Goal: Transaction & Acquisition: Purchase product/service

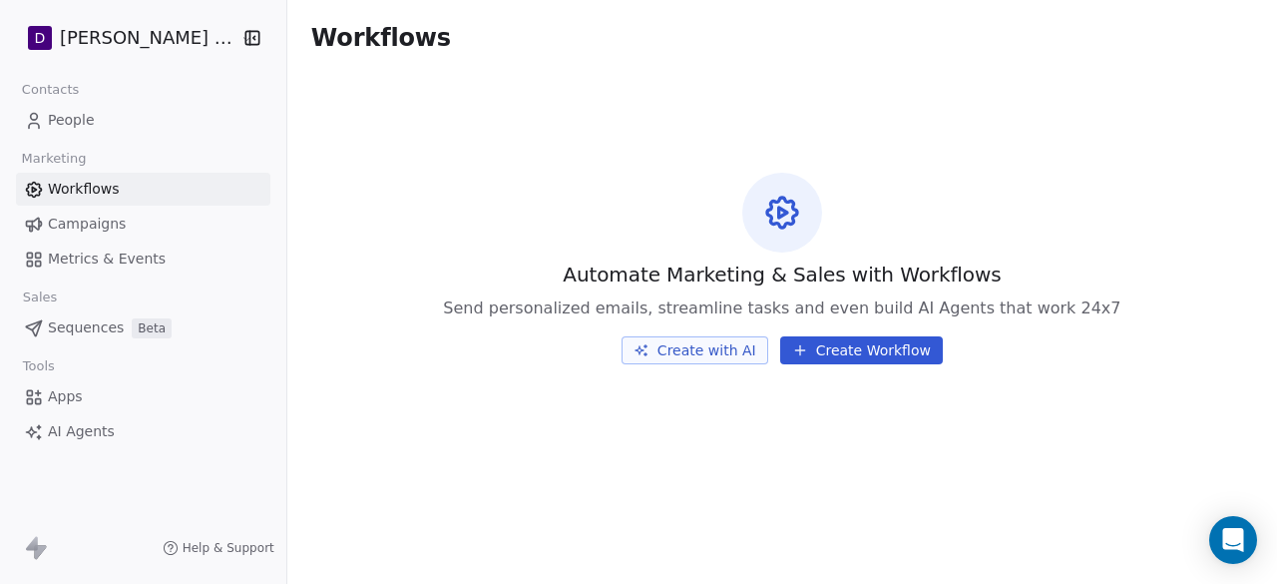
click at [119, 216] on span "Campaigns" at bounding box center [87, 223] width 78 height 21
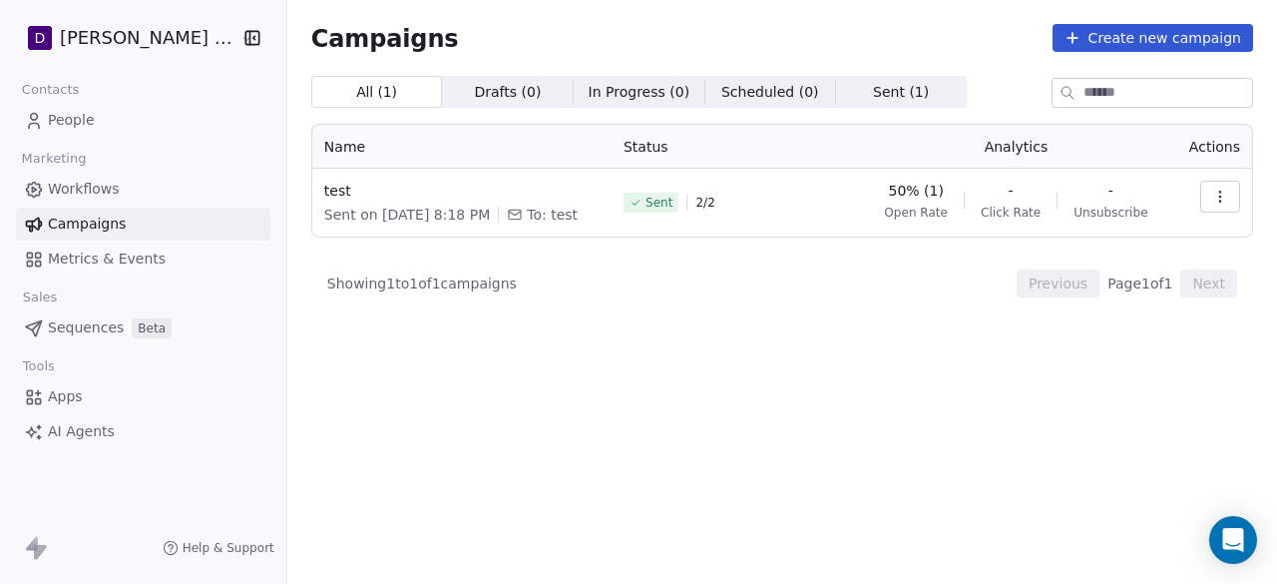
click at [1217, 187] on button "button" at bounding box center [1220, 197] width 40 height 32
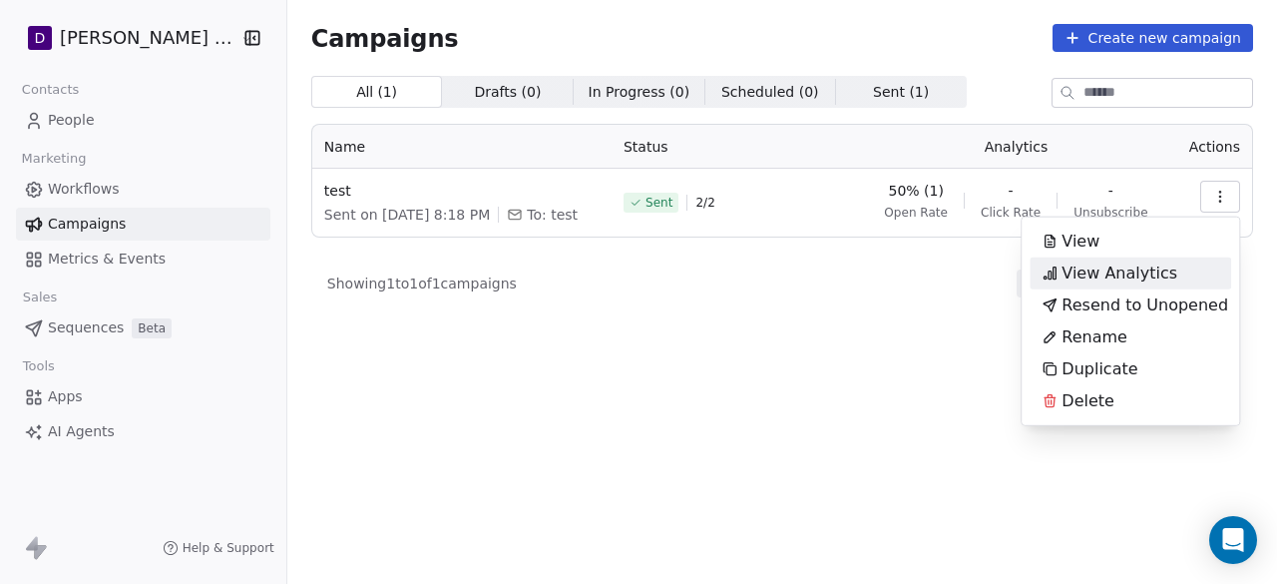
click at [898, 314] on html "D Deepali Nutrition Contacts People Marketing Workflows Campaigns Metrics & Eve…" at bounding box center [638, 292] width 1277 height 584
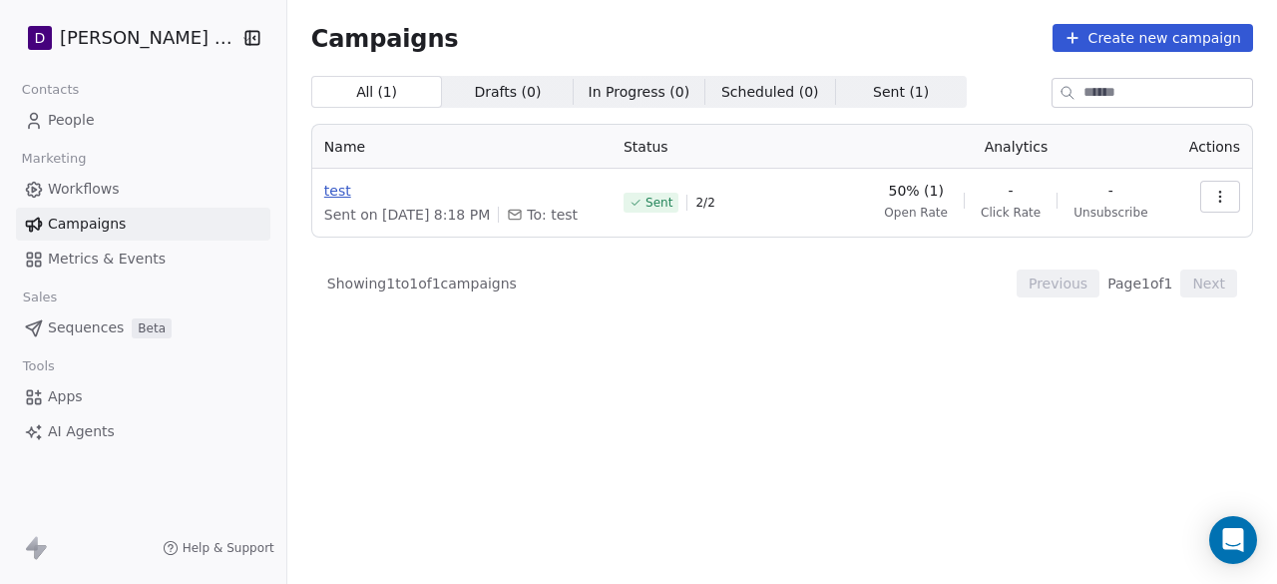
click at [324, 183] on span "test" at bounding box center [461, 191] width 275 height 20
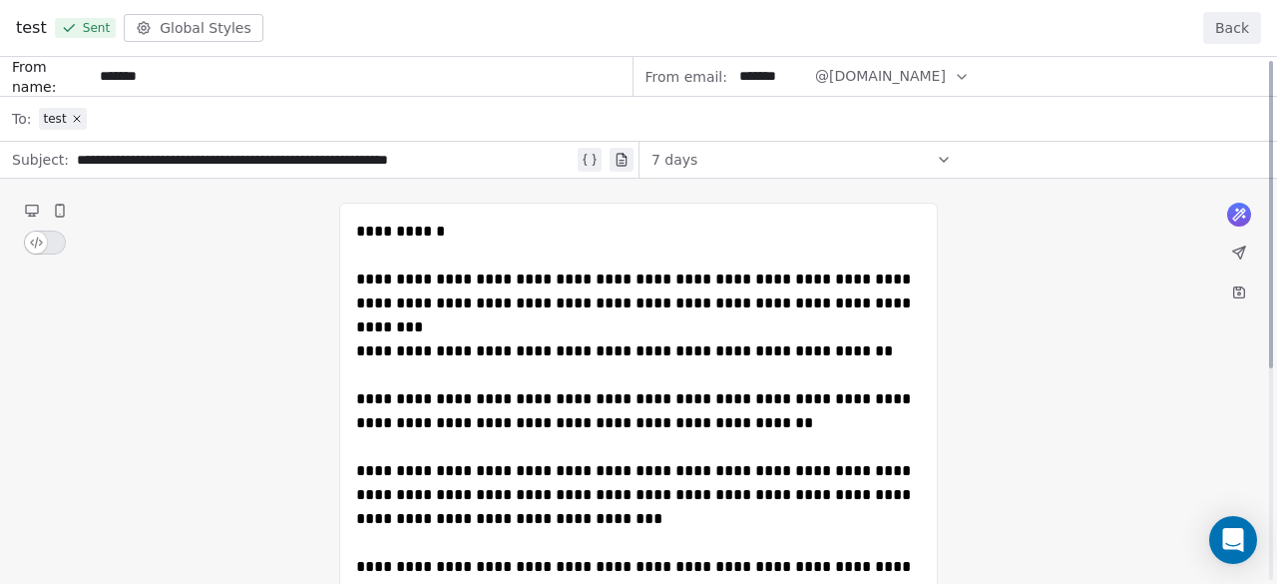
click at [1241, 39] on button "Back" at bounding box center [1232, 28] width 58 height 32
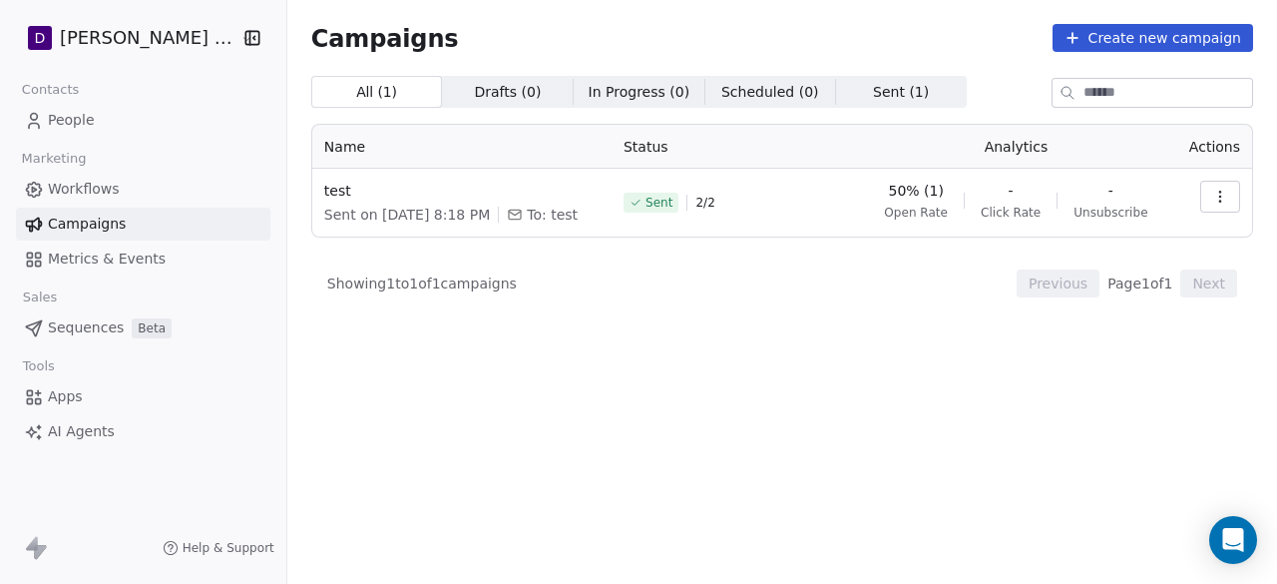
click at [1216, 196] on icon "button" at bounding box center [1220, 197] width 16 height 16
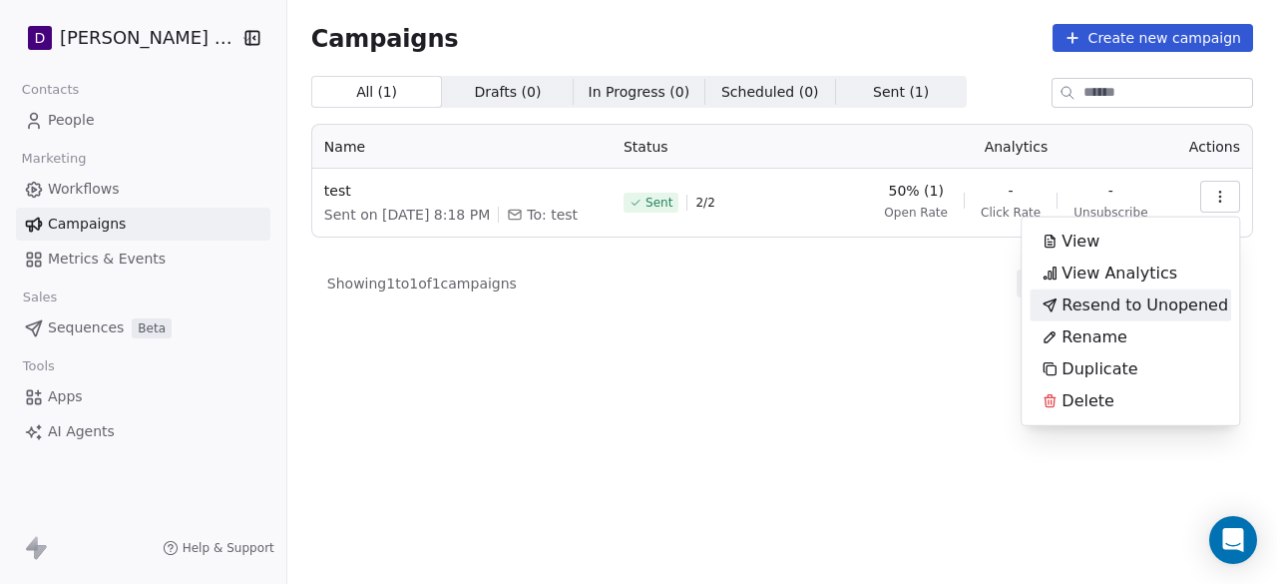
click at [1120, 306] on span "Resend to Unopened" at bounding box center [1144, 305] width 167 height 24
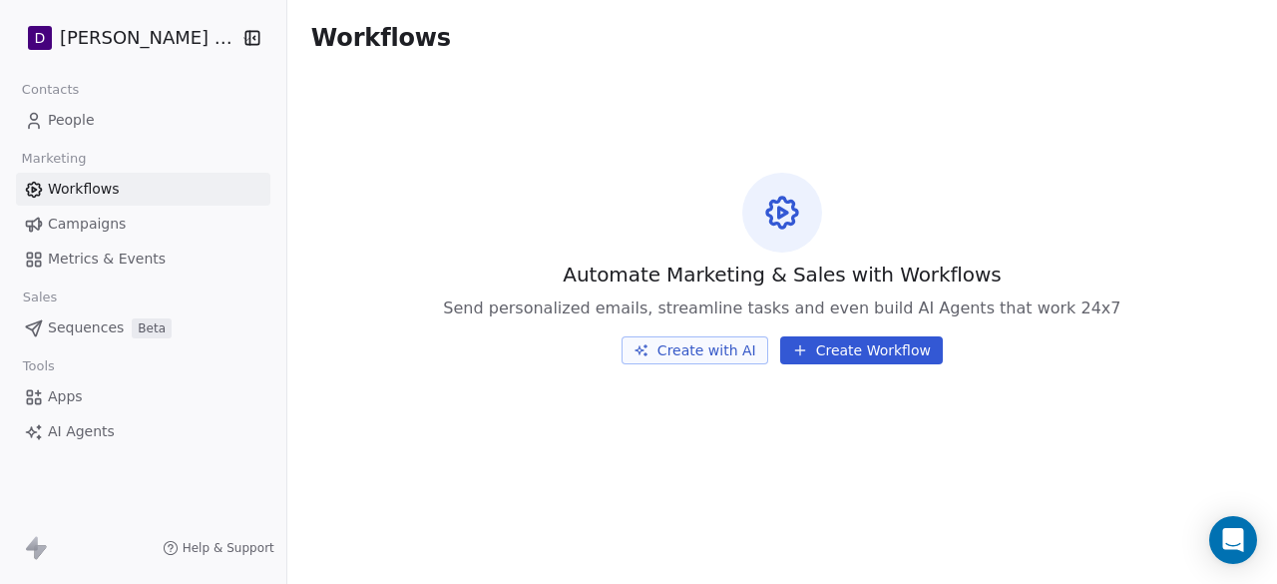
click at [132, 211] on link "Campaigns" at bounding box center [143, 224] width 254 height 33
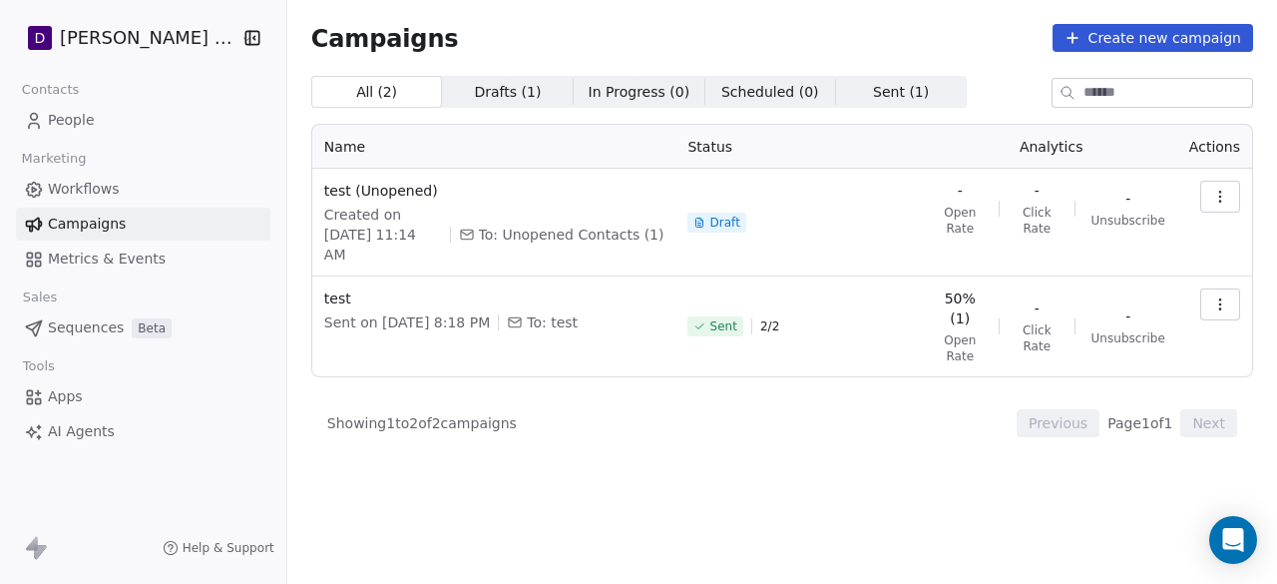
click at [1215, 201] on icon "button" at bounding box center [1220, 197] width 16 height 16
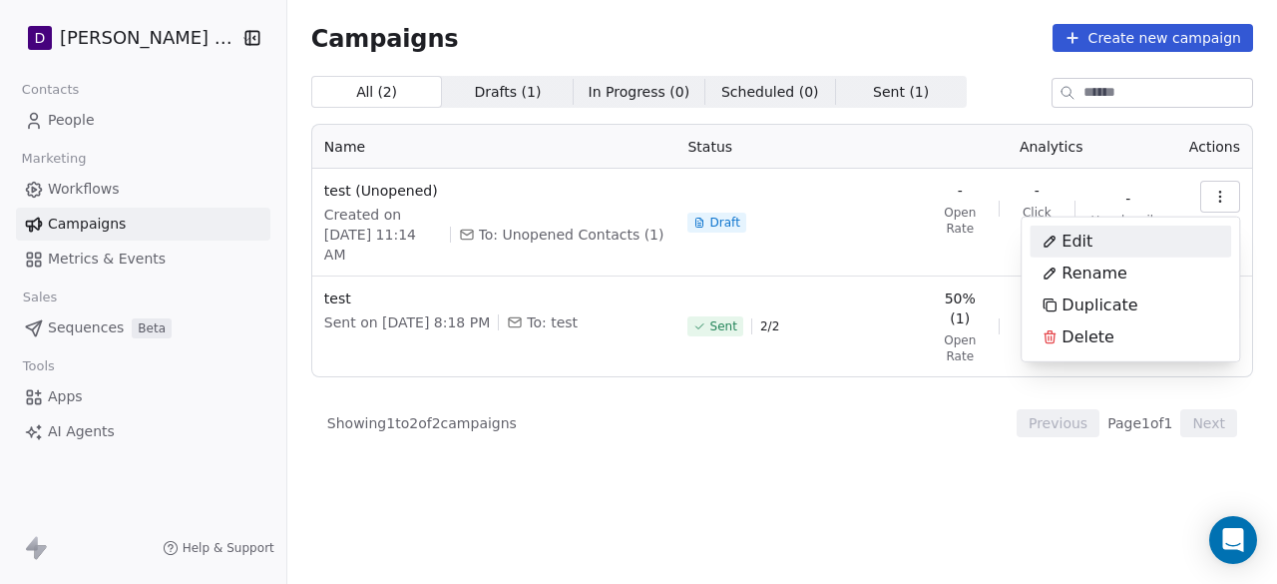
click at [1077, 232] on span "Edit" at bounding box center [1076, 241] width 31 height 24
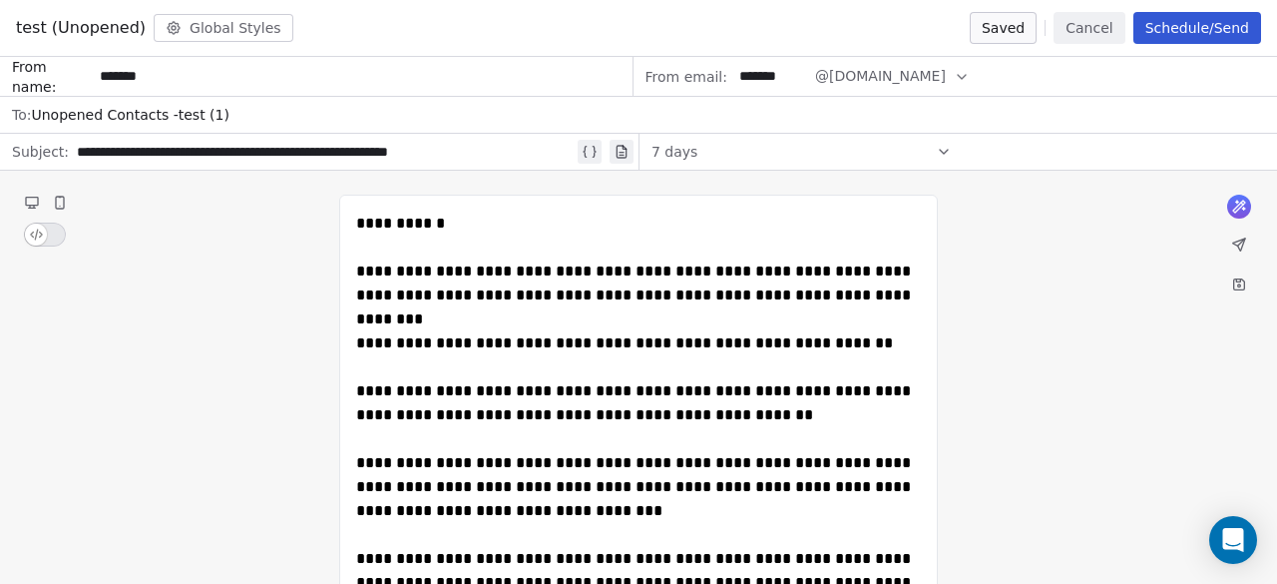
click at [1193, 34] on button "Schedule/Send" at bounding box center [1197, 28] width 128 height 32
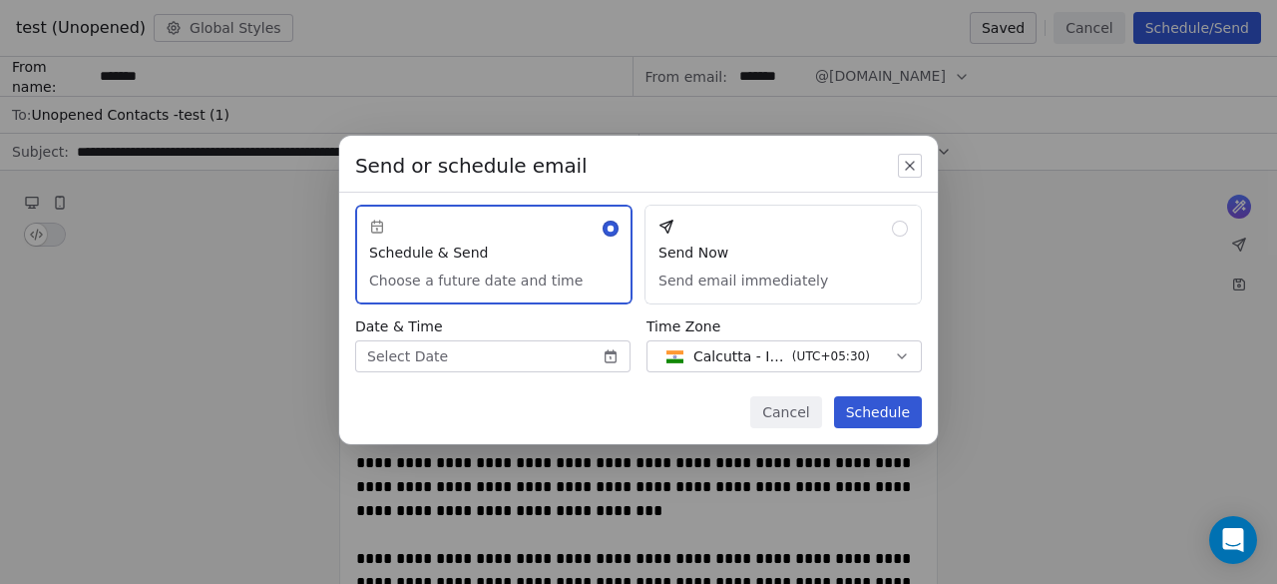
click at [880, 312] on div "Send or schedule email Schedule & Send Choose a future date and time Send Now S…" at bounding box center [638, 290] width 599 height 308
click at [878, 292] on button "Send Now Send email immediately" at bounding box center [782, 255] width 277 height 100
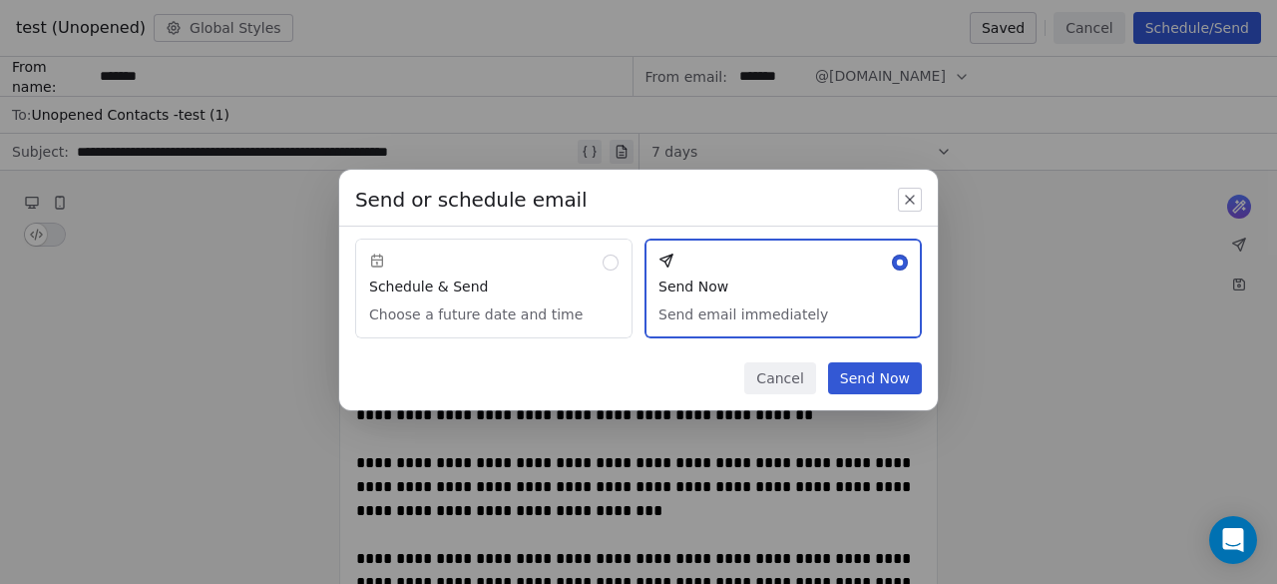
click at [874, 370] on button "Send Now" at bounding box center [875, 378] width 94 height 32
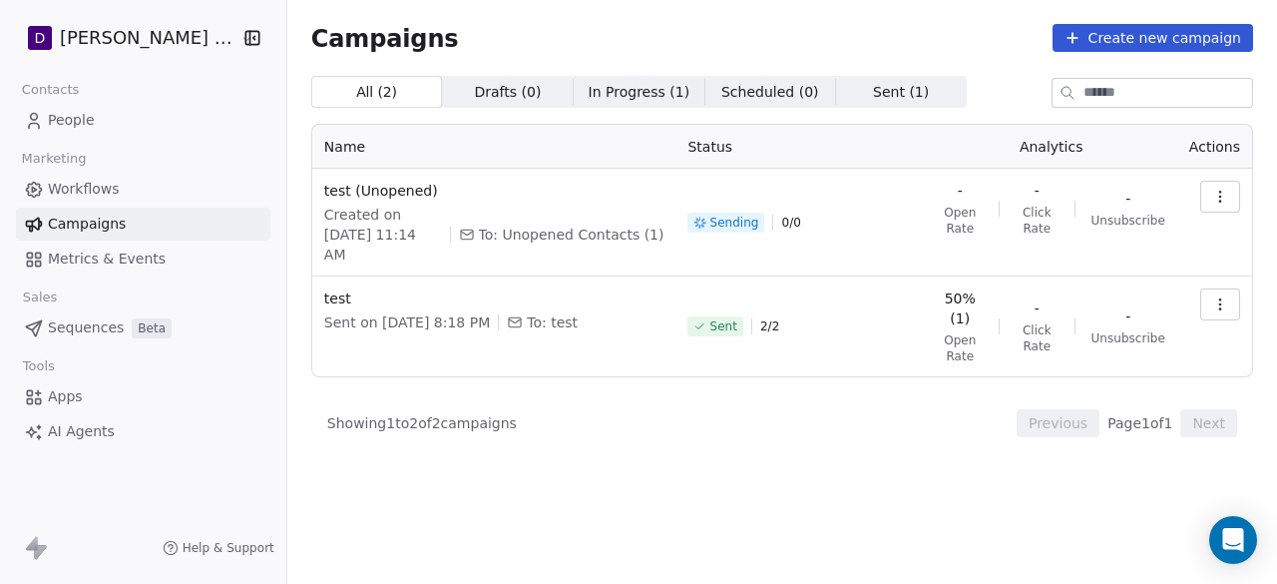
click at [873, 87] on span "Sent ( 1 )" at bounding box center [901, 92] width 56 height 21
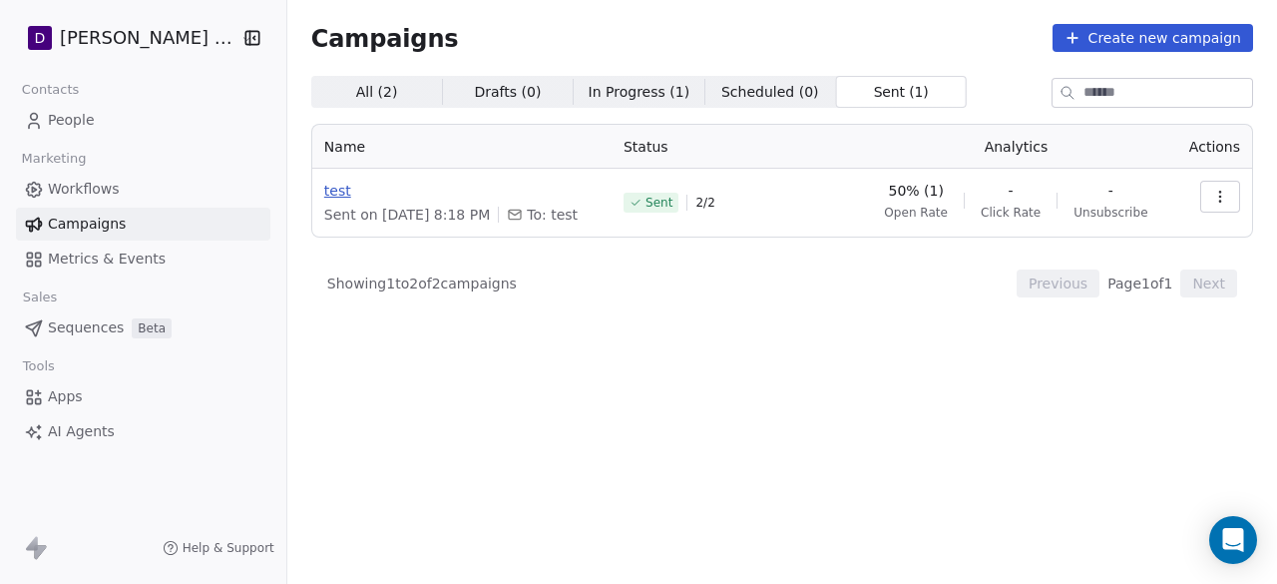
click at [324, 192] on span "test" at bounding box center [461, 191] width 275 height 20
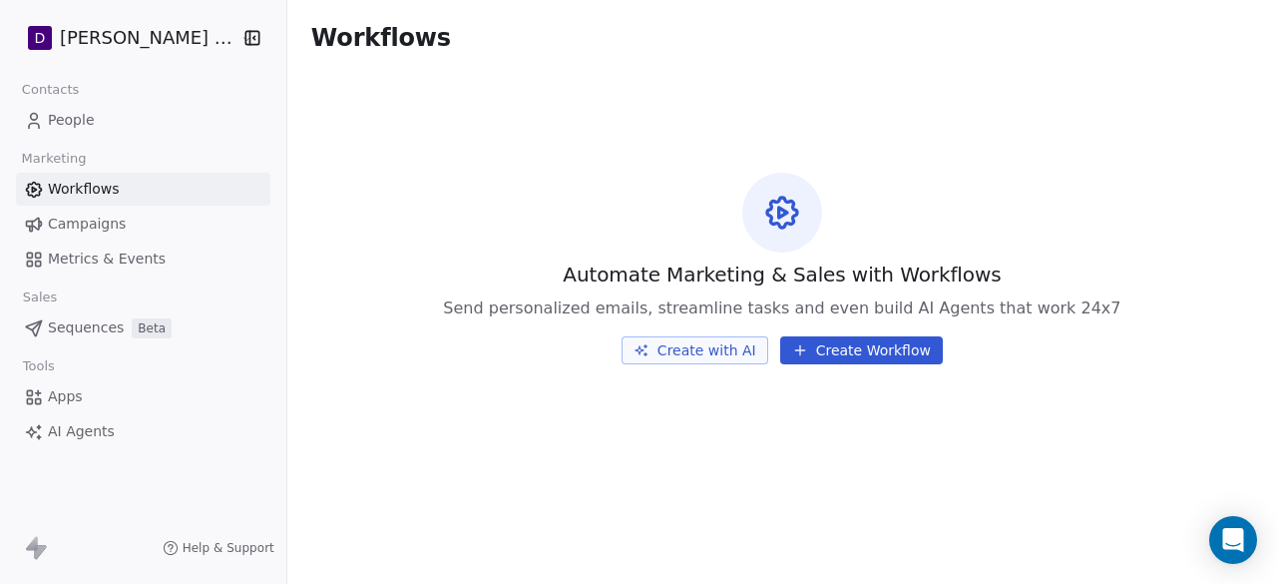
click at [108, 219] on span "Campaigns" at bounding box center [87, 223] width 78 height 21
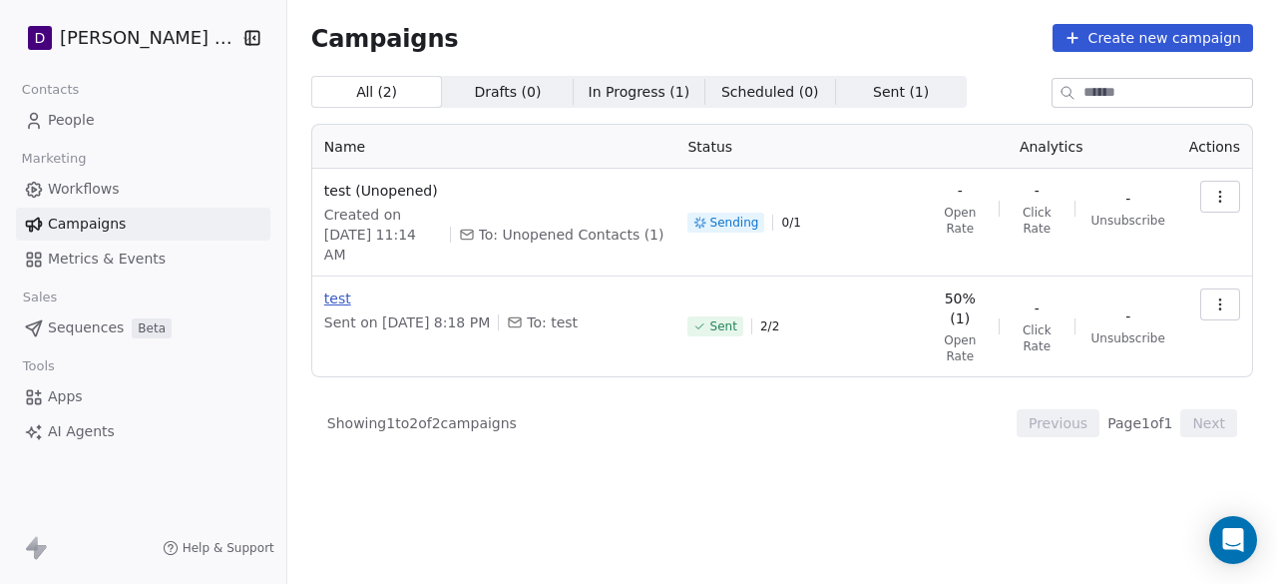
click at [324, 288] on span "test" at bounding box center [494, 298] width 340 height 20
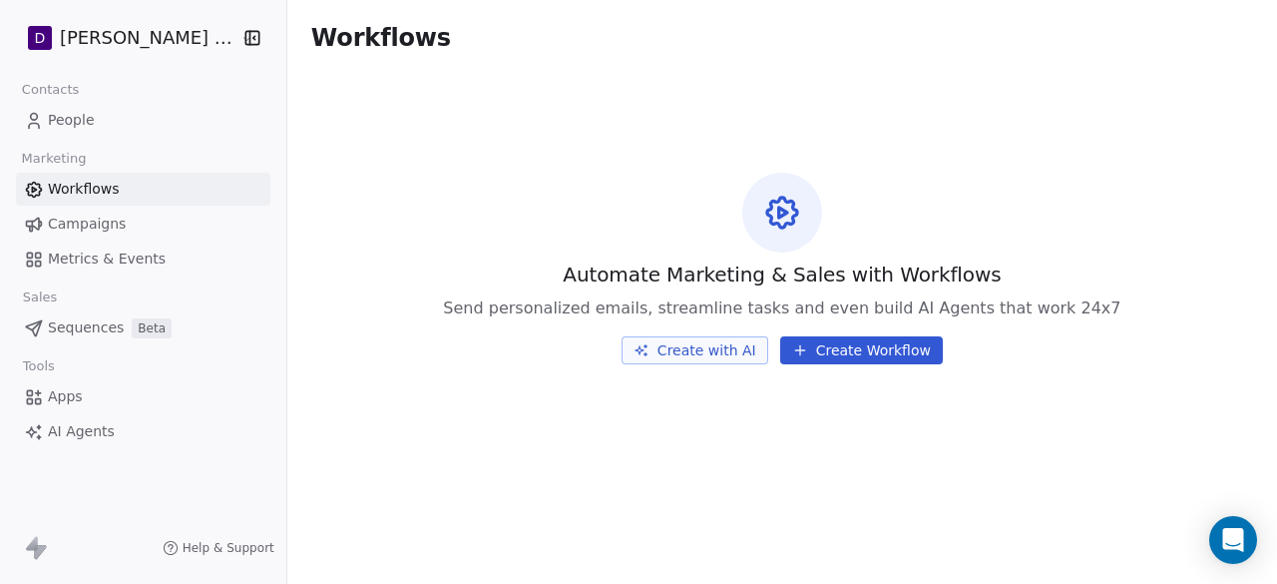
click at [74, 219] on span "Campaigns" at bounding box center [87, 223] width 78 height 21
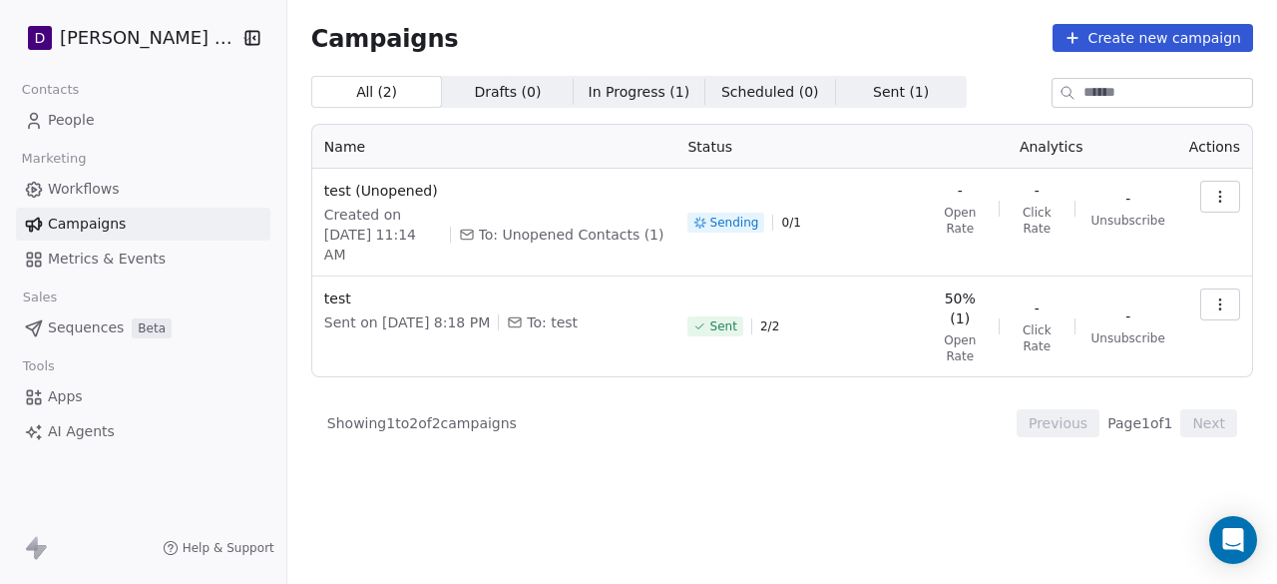
click at [1218, 296] on icon "button" at bounding box center [1220, 304] width 16 height 16
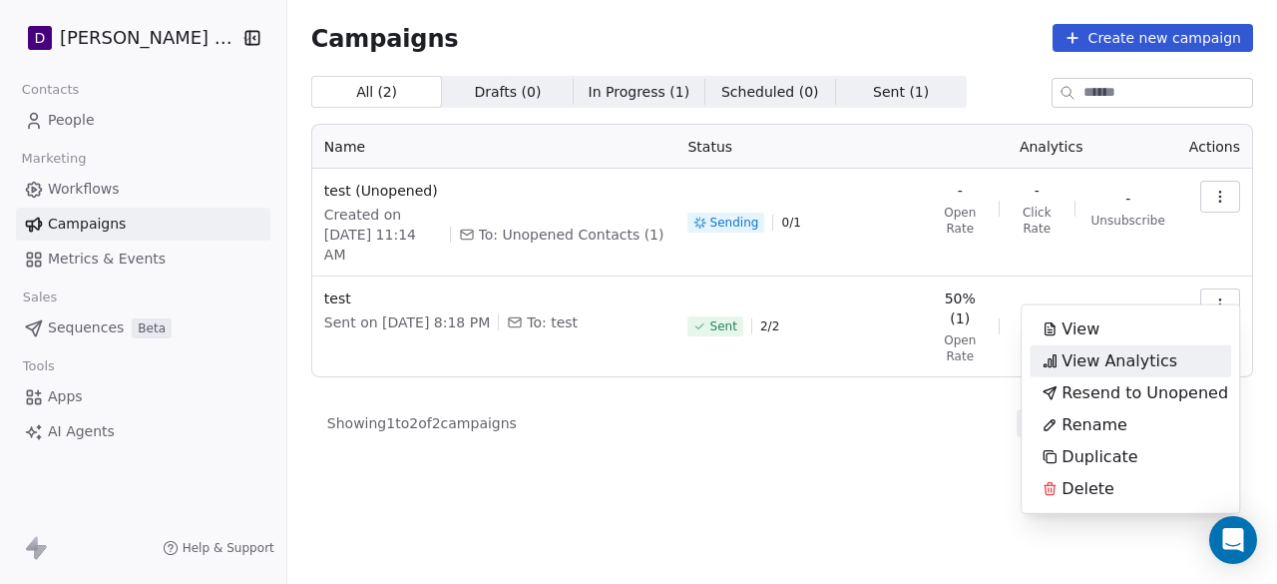
click at [1148, 350] on span "View Analytics" at bounding box center [1119, 361] width 116 height 24
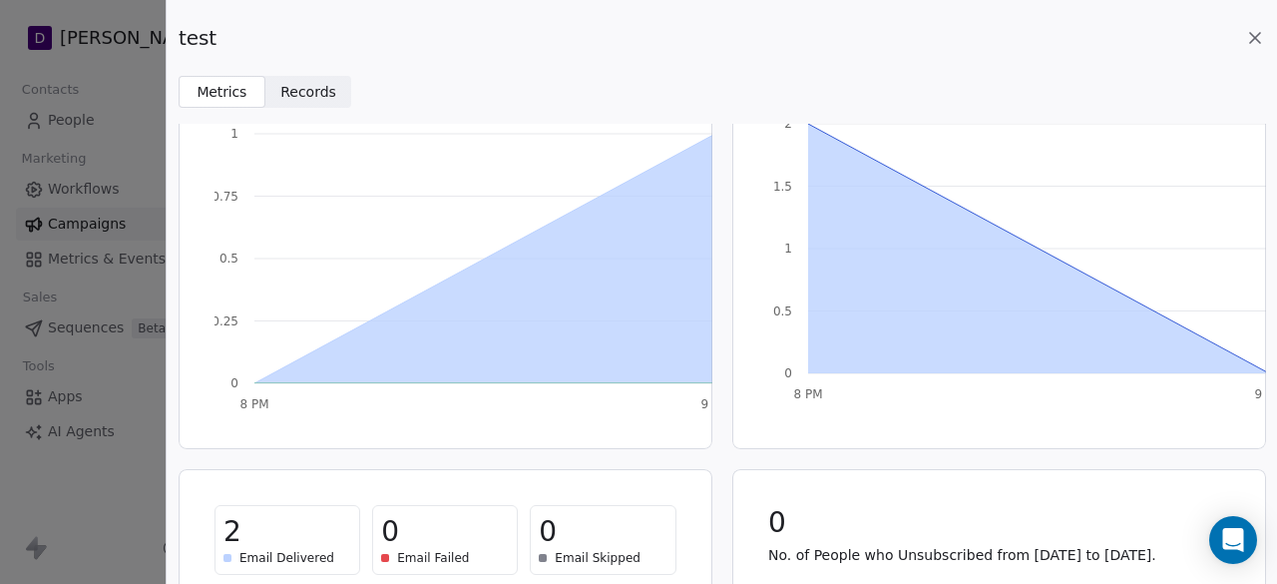
scroll to position [13, 0]
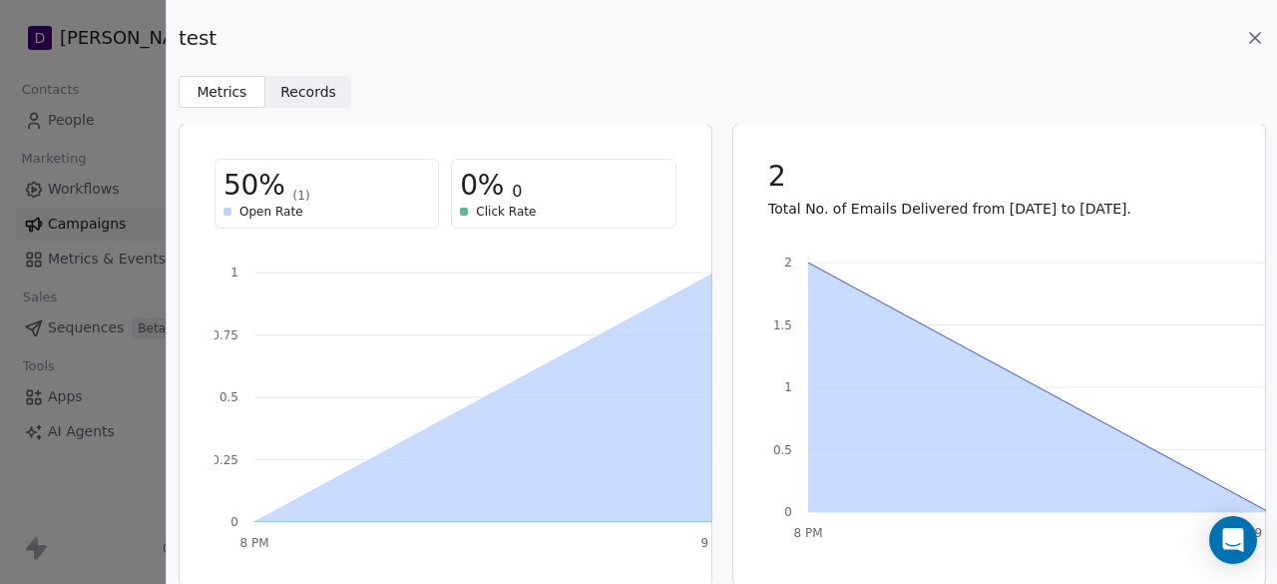
click at [331, 105] on span "Records Records" at bounding box center [308, 92] width 87 height 32
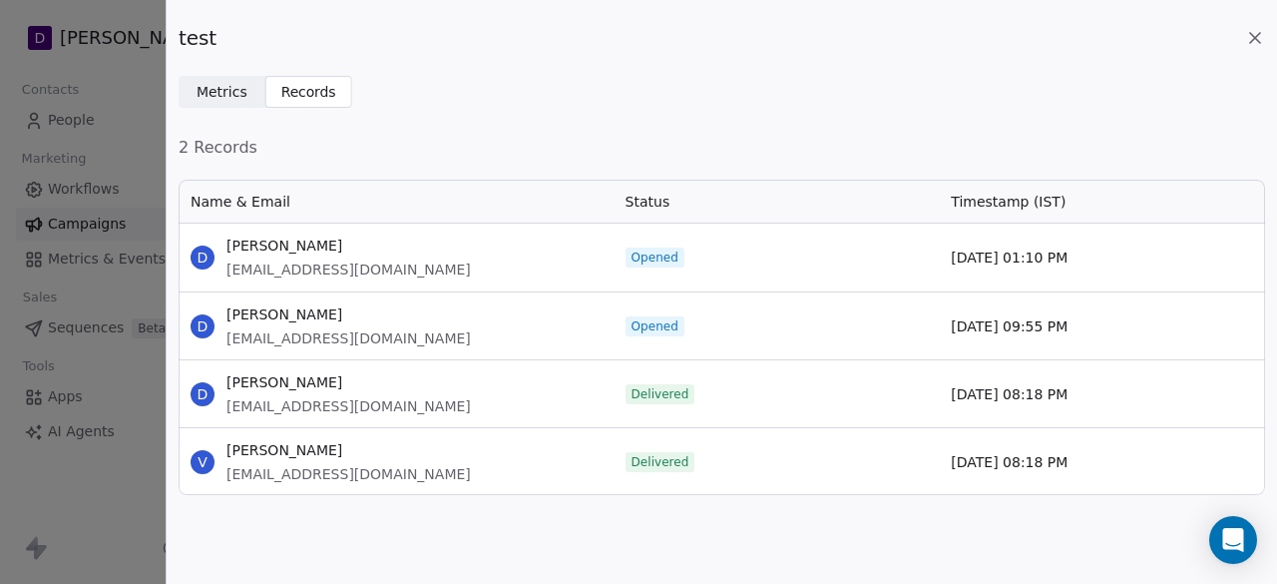
scroll to position [299, 1071]
click at [1253, 41] on icon at bounding box center [1255, 38] width 20 height 20
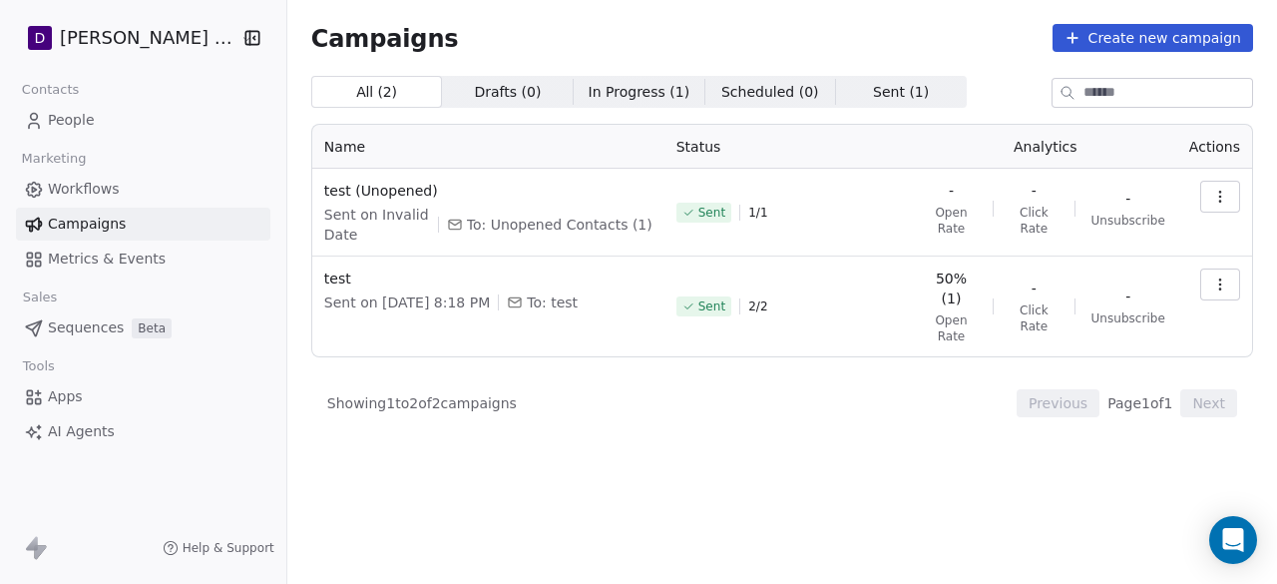
click at [1211, 199] on button "button" at bounding box center [1220, 197] width 40 height 32
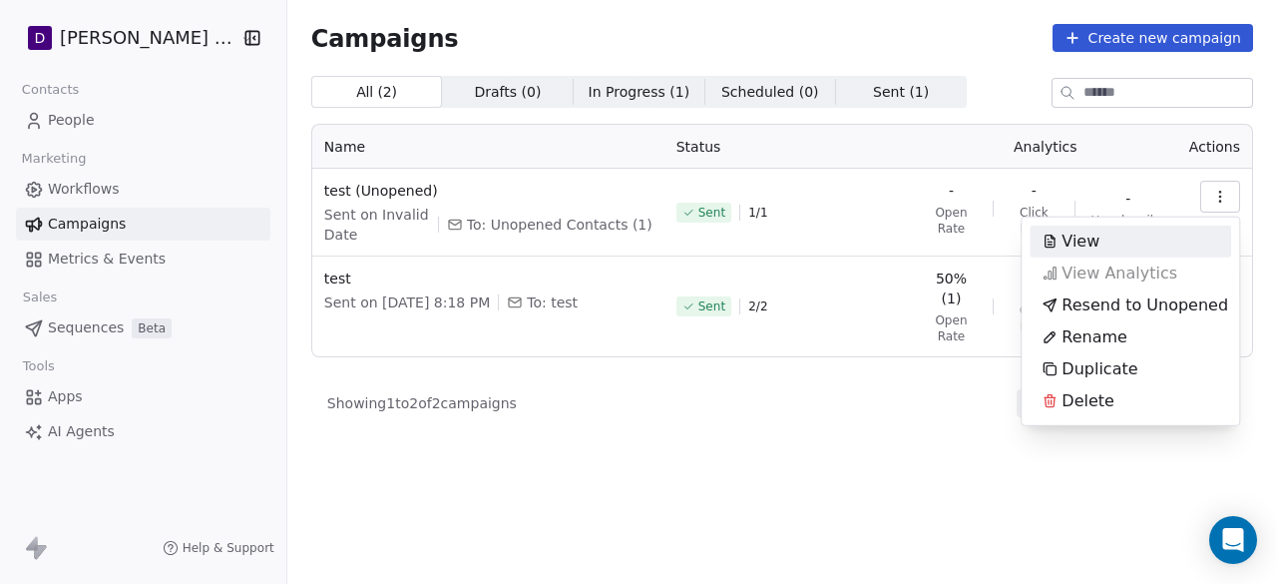
click at [1072, 241] on span "View" at bounding box center [1080, 241] width 38 height 24
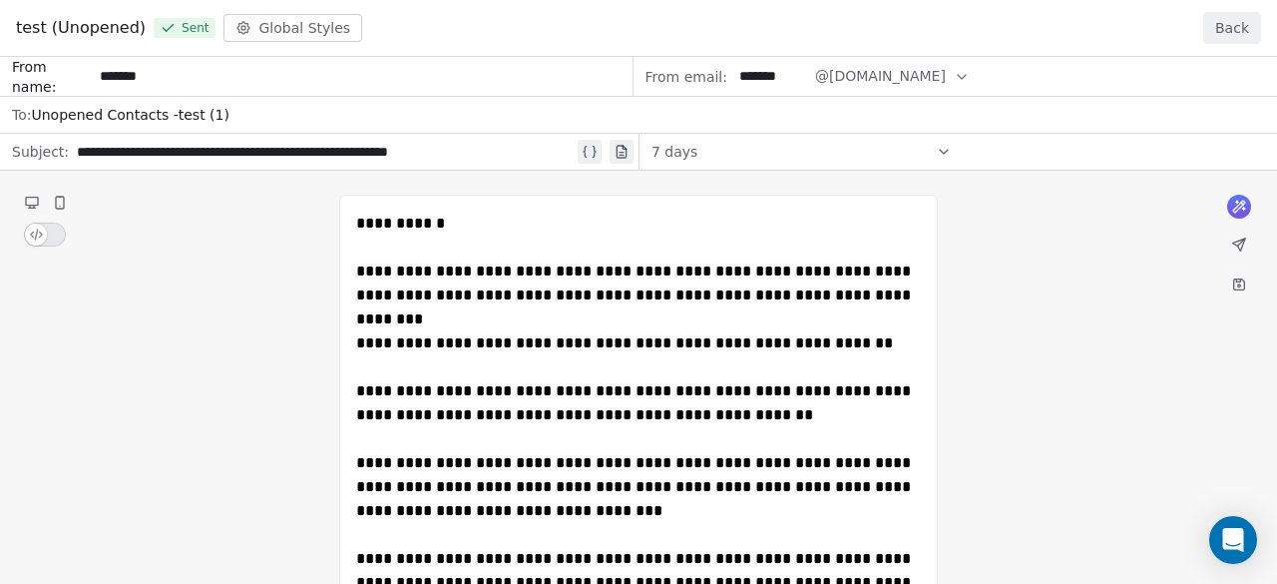
click at [1250, 31] on button "Back" at bounding box center [1232, 28] width 58 height 32
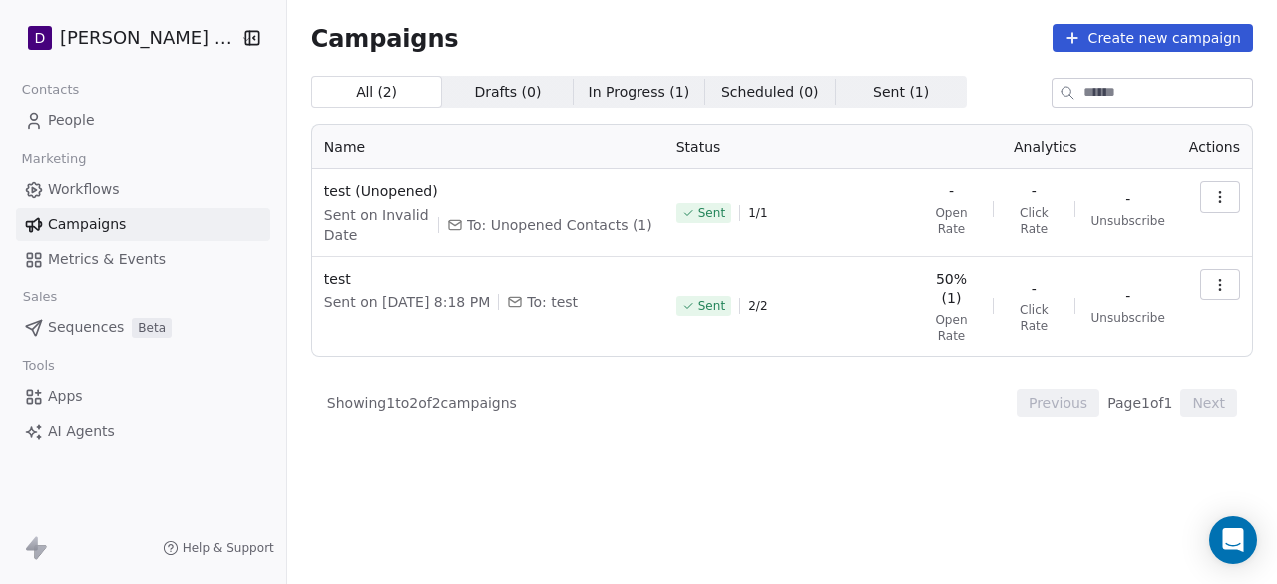
click at [642, 99] on span "In Progress ( 1 )" at bounding box center [640, 92] width 102 height 21
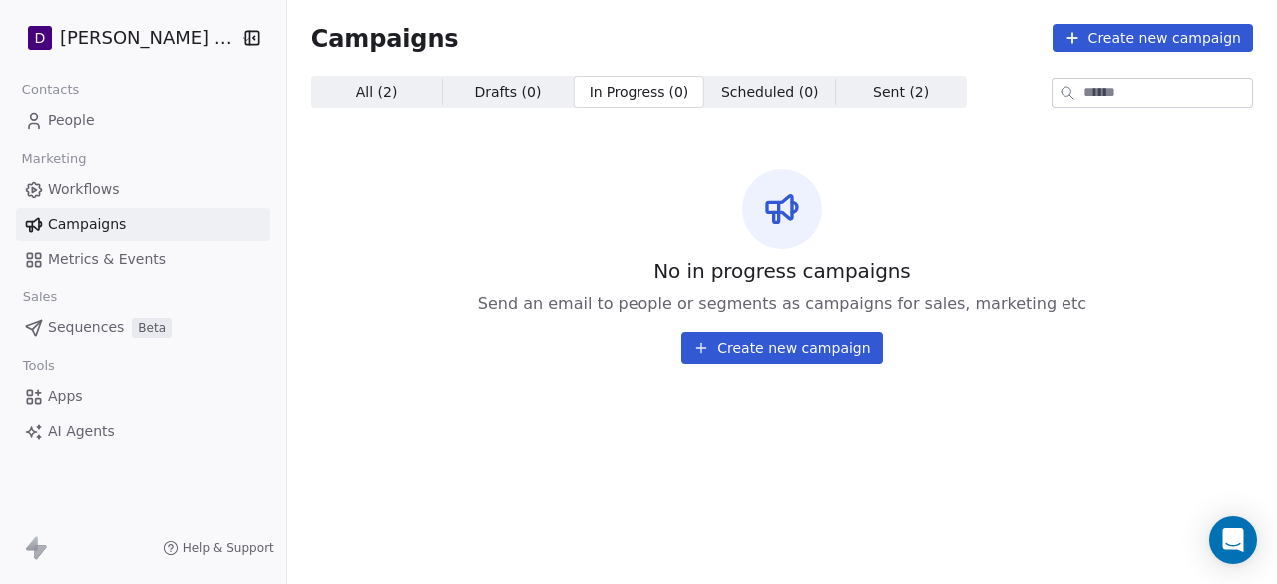
click at [758, 93] on span "Scheduled ( 0 )" at bounding box center [770, 92] width 98 height 21
click at [873, 94] on span "Sent ( 2 )" at bounding box center [901, 92] width 56 height 21
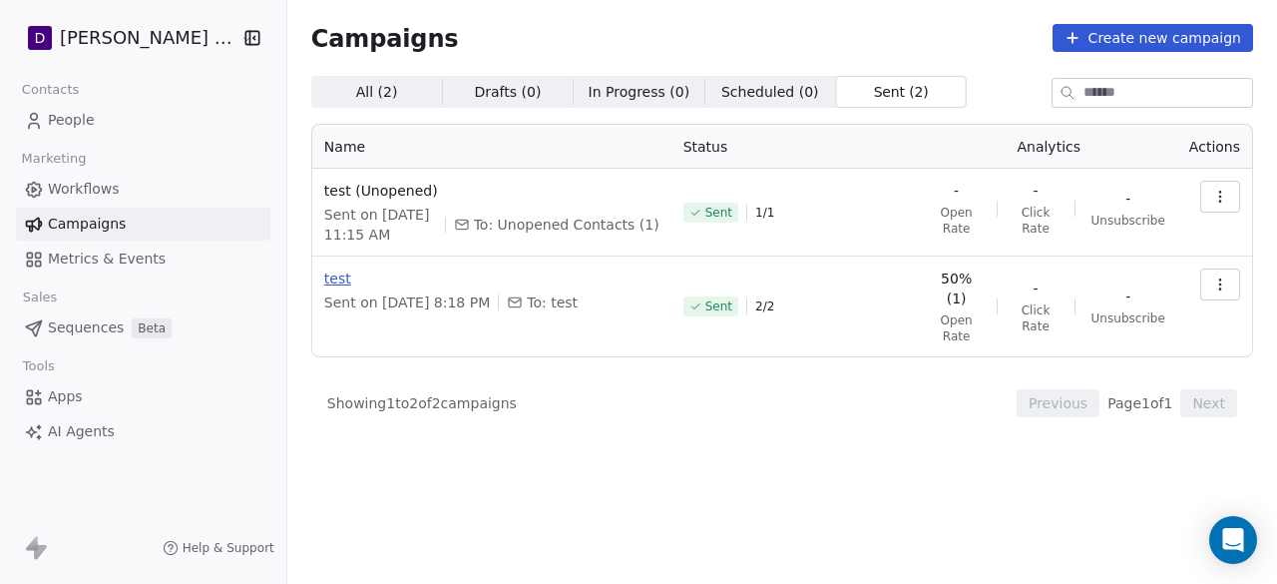
click at [417, 198] on span "test (Unopened)" at bounding box center [491, 191] width 335 height 20
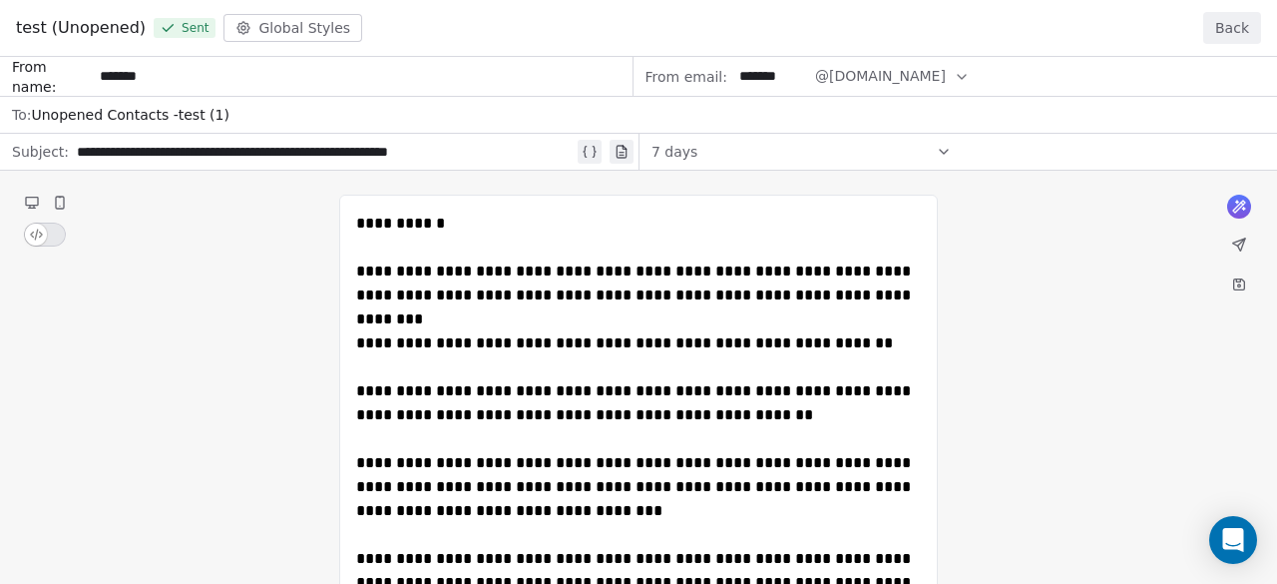
click at [1219, 44] on div "test (Unopened) Sent Global Styles Back" at bounding box center [638, 28] width 1277 height 57
click at [1226, 37] on button "Back" at bounding box center [1232, 28] width 58 height 32
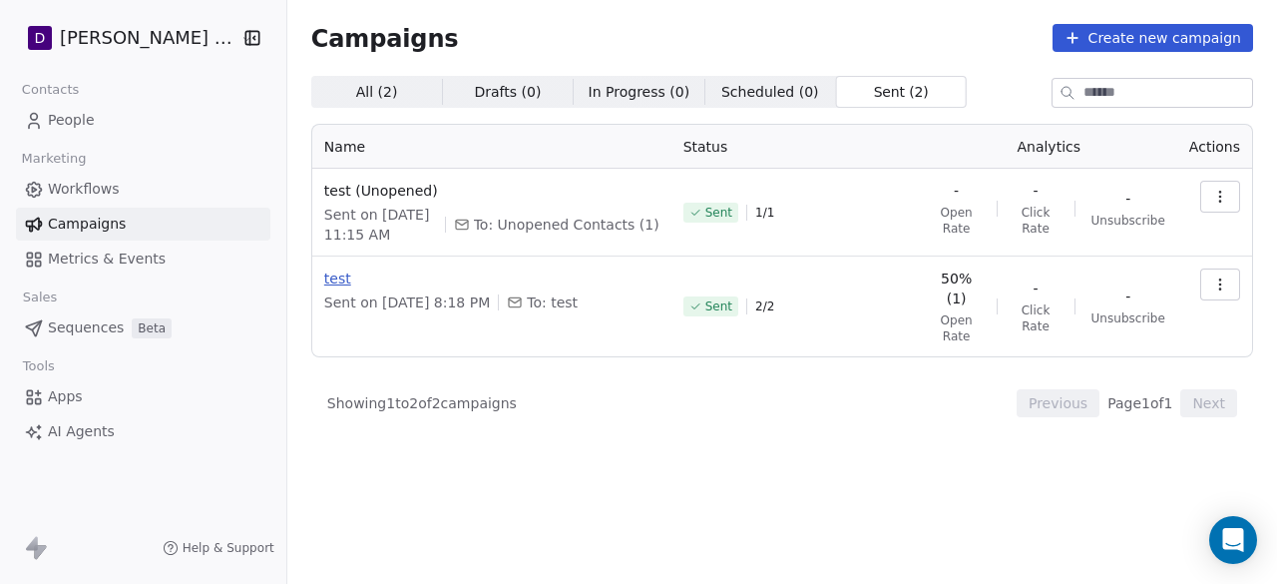
click at [327, 271] on span "test" at bounding box center [491, 278] width 335 height 20
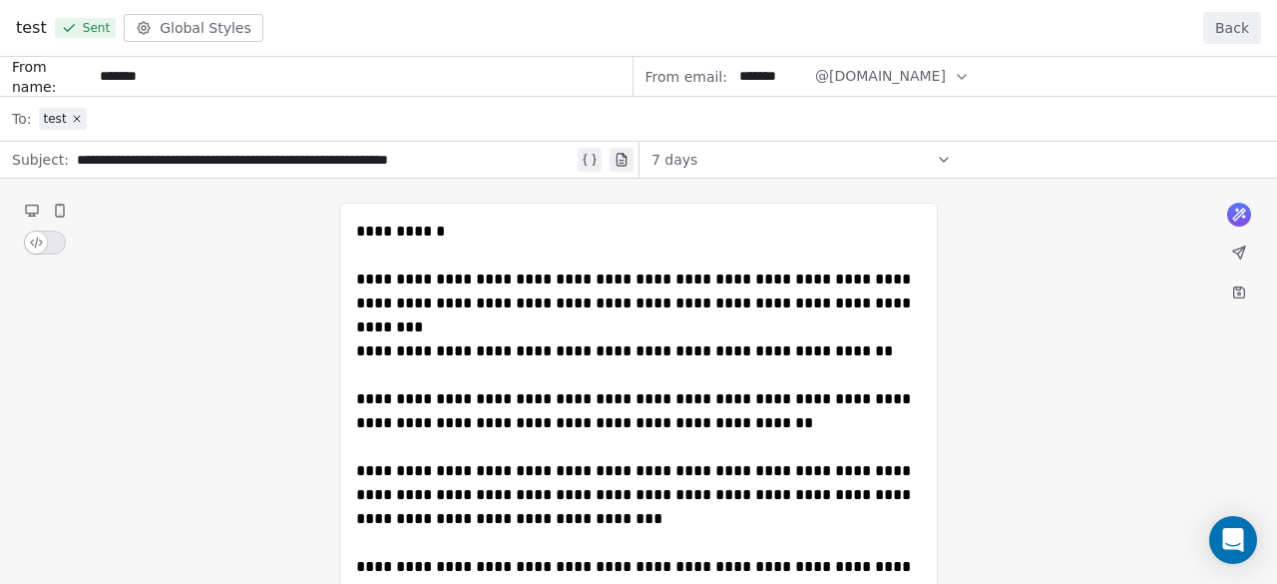
click at [269, 155] on div "**********" at bounding box center [638, 531] width 1277 height 949
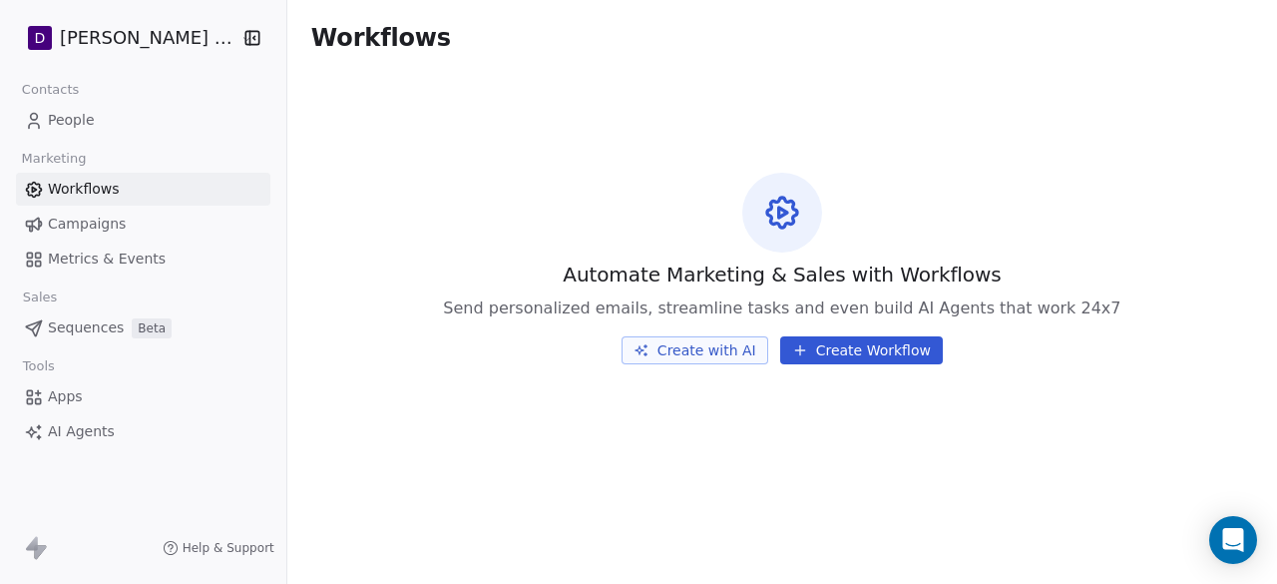
click at [88, 225] on span "Campaigns" at bounding box center [87, 223] width 78 height 21
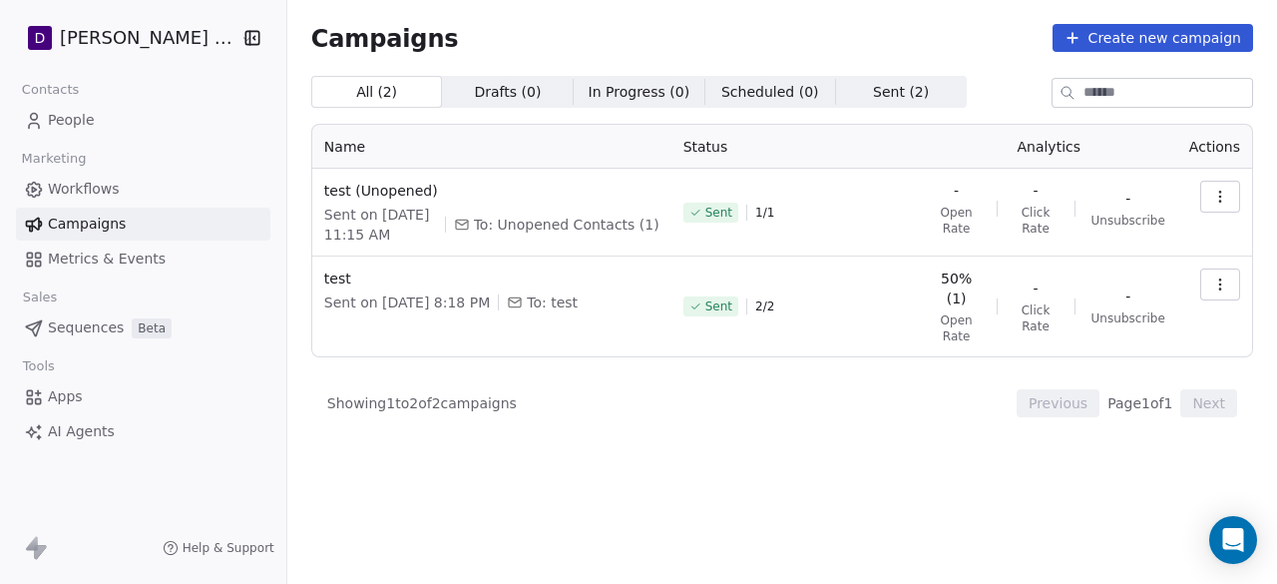
click at [1208, 286] on button "button" at bounding box center [1220, 284] width 40 height 32
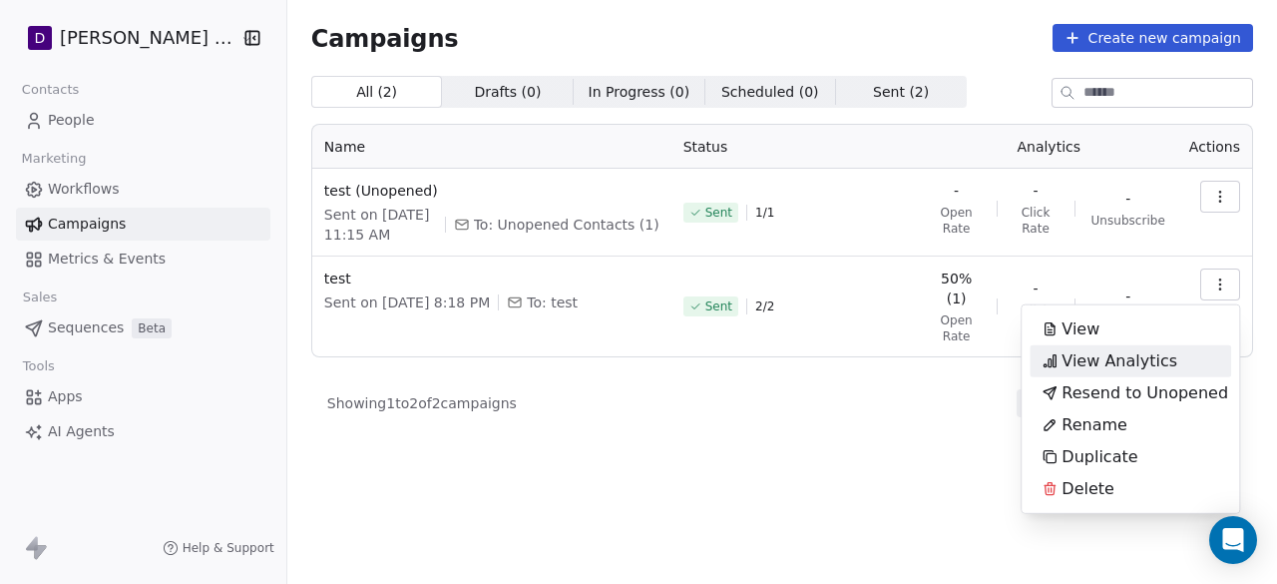
click at [1153, 346] on div "View Analytics" at bounding box center [1110, 361] width 160 height 32
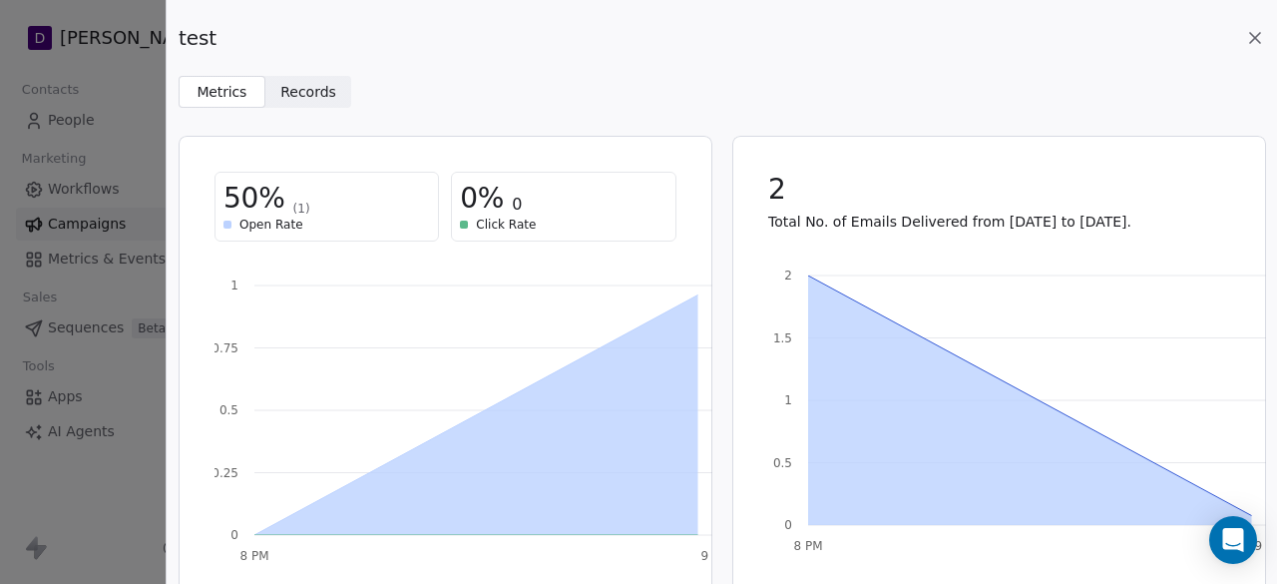
click at [286, 102] on span "Records" at bounding box center [308, 92] width 56 height 21
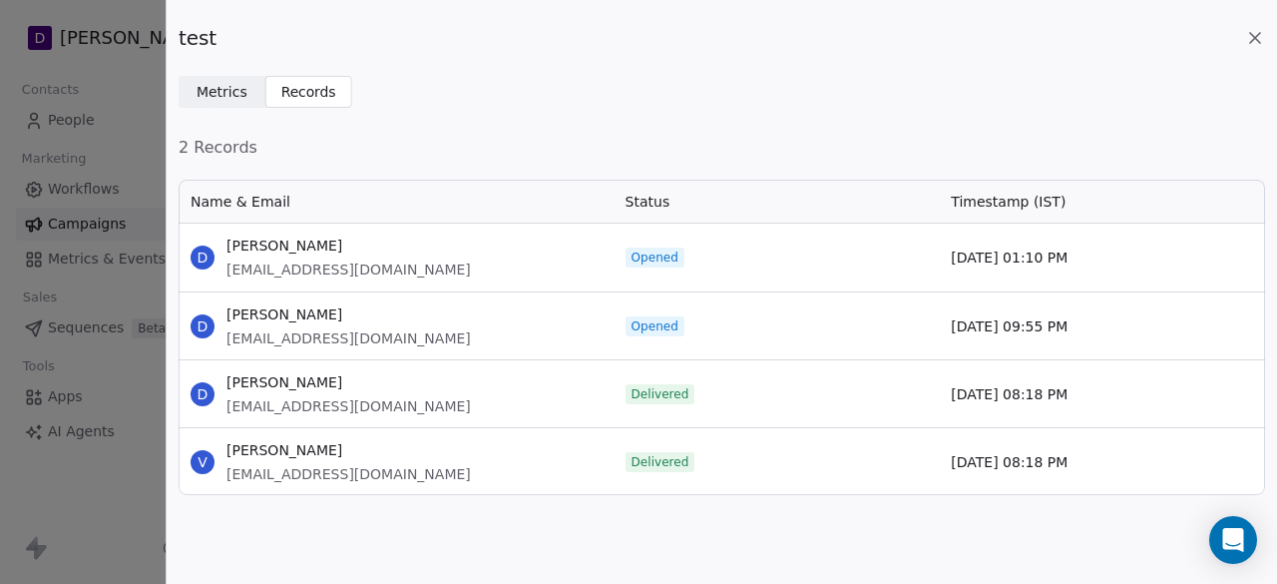
scroll to position [299, 1071]
click at [1258, 49] on div "test" at bounding box center [722, 38] width 1086 height 28
click at [1258, 39] on icon at bounding box center [1255, 38] width 20 height 20
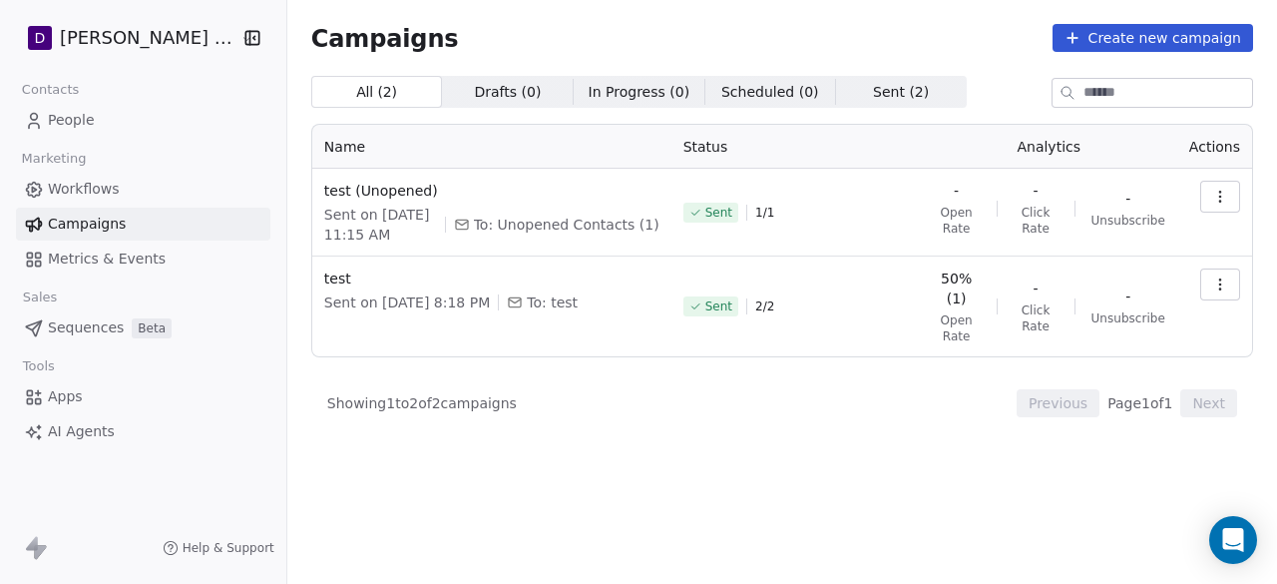
click at [1099, 49] on button "Create new campaign" at bounding box center [1153, 38] width 201 height 28
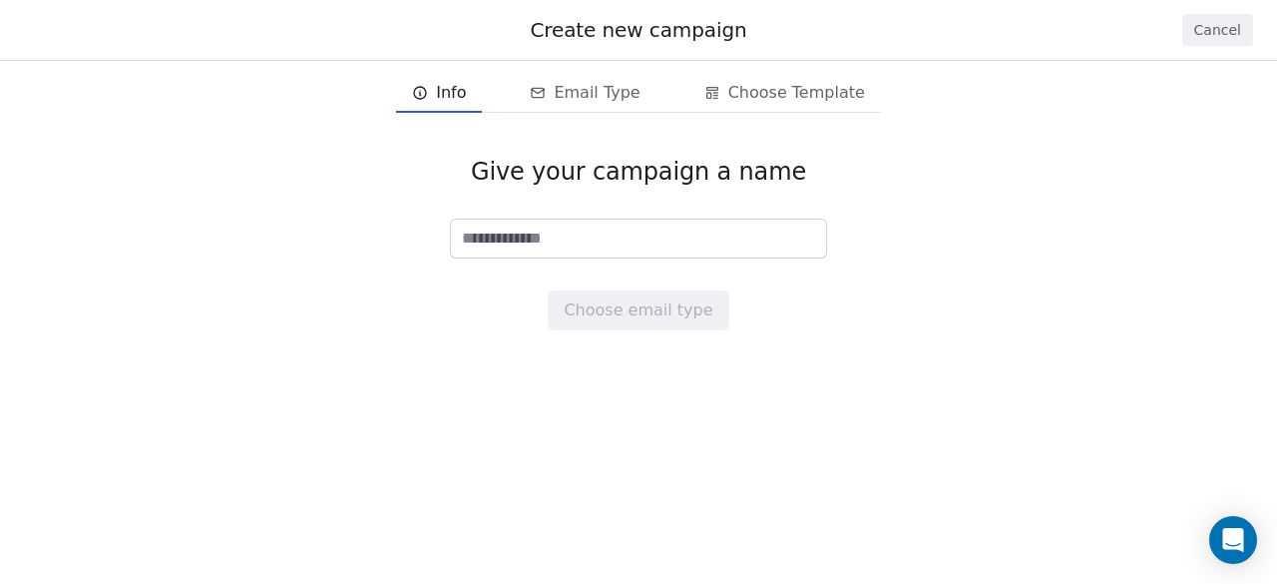
click at [1225, 27] on button "Cancel" at bounding box center [1217, 30] width 71 height 32
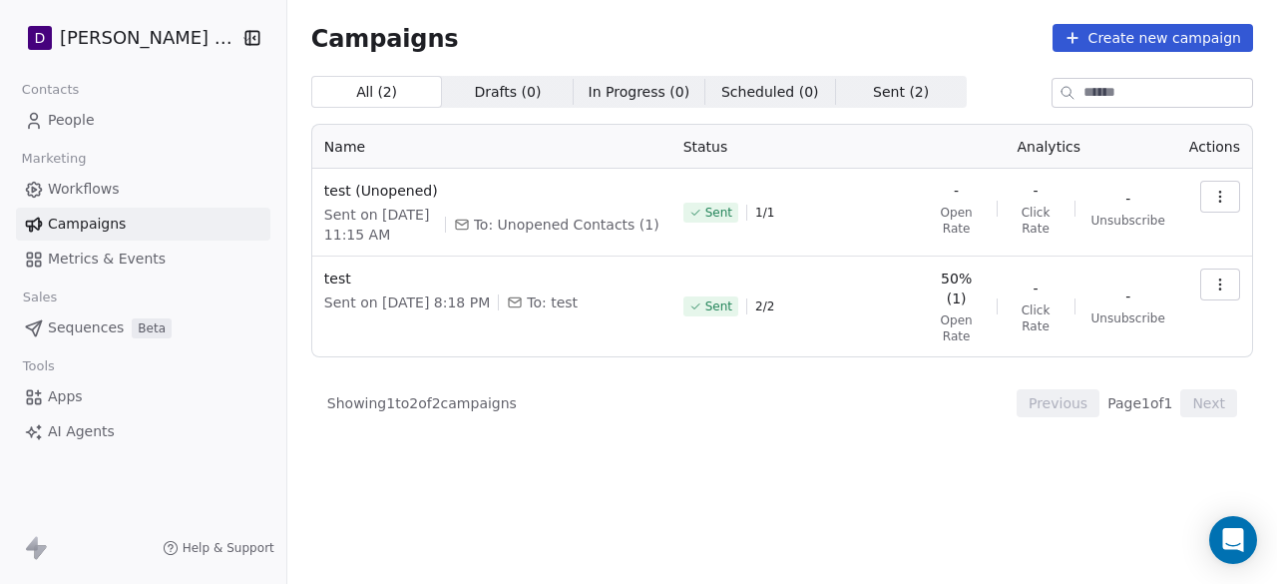
click at [90, 121] on span "People" at bounding box center [71, 120] width 47 height 21
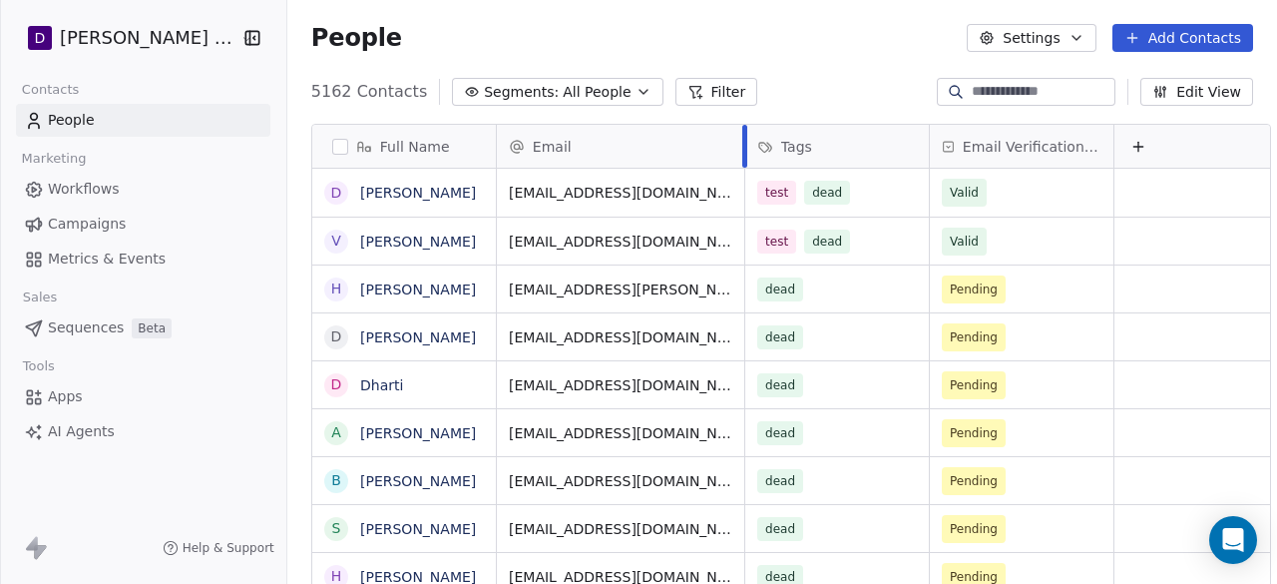
drag, startPoint x: 660, startPoint y: 137, endPoint x: 724, endPoint y: 149, distance: 65.0
click at [742, 149] on div at bounding box center [744, 146] width 5 height 43
click at [82, 228] on span "Campaigns" at bounding box center [87, 223] width 78 height 21
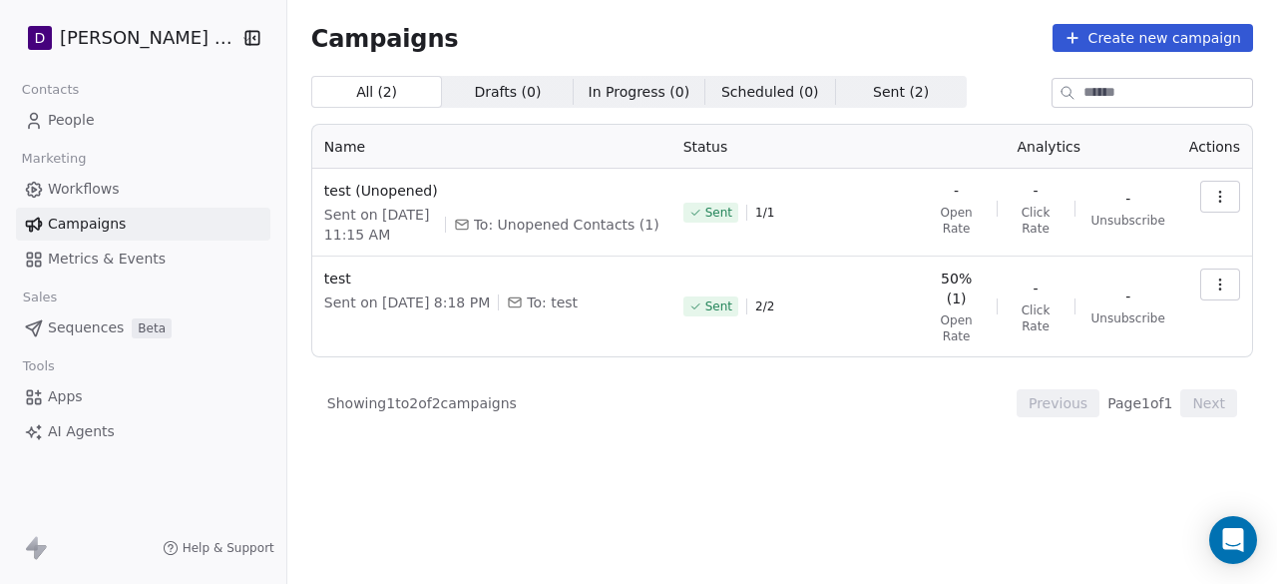
click at [1188, 41] on button "Create new campaign" at bounding box center [1153, 38] width 201 height 28
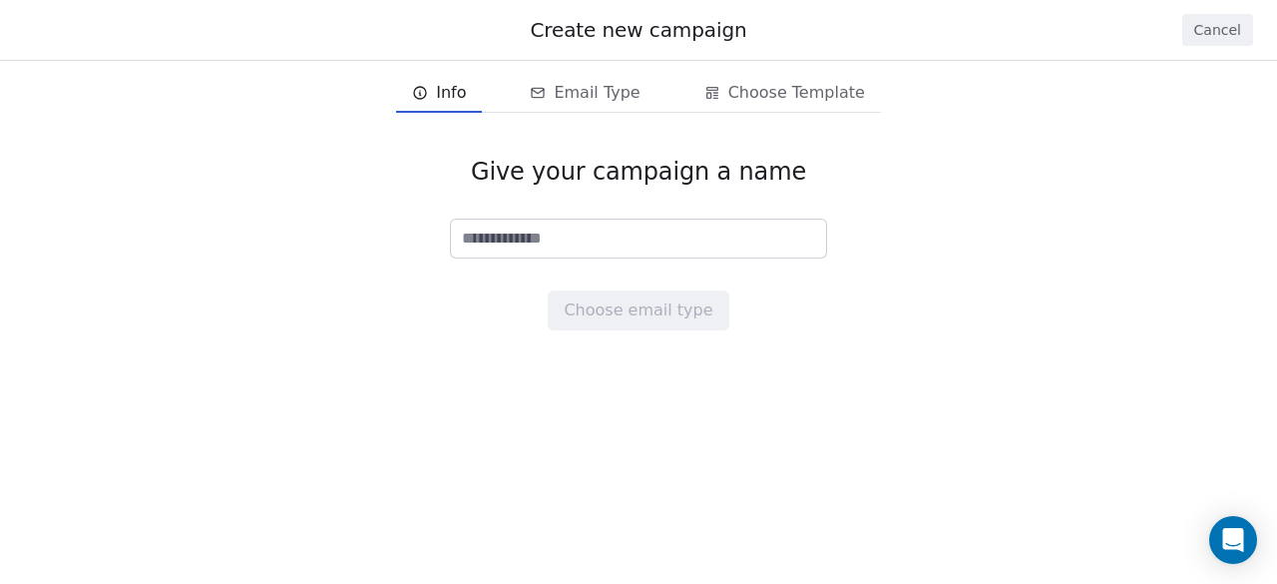
click at [593, 230] on input at bounding box center [638, 238] width 375 height 38
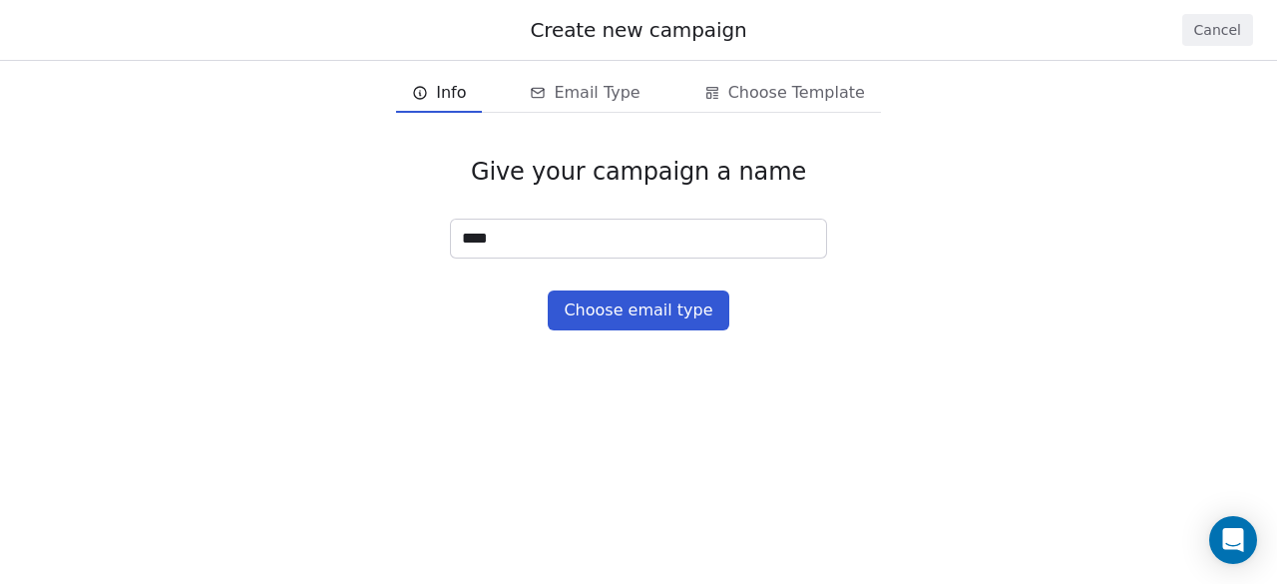
type input "****"
click at [658, 310] on button "Choose email type" at bounding box center [638, 310] width 181 height 40
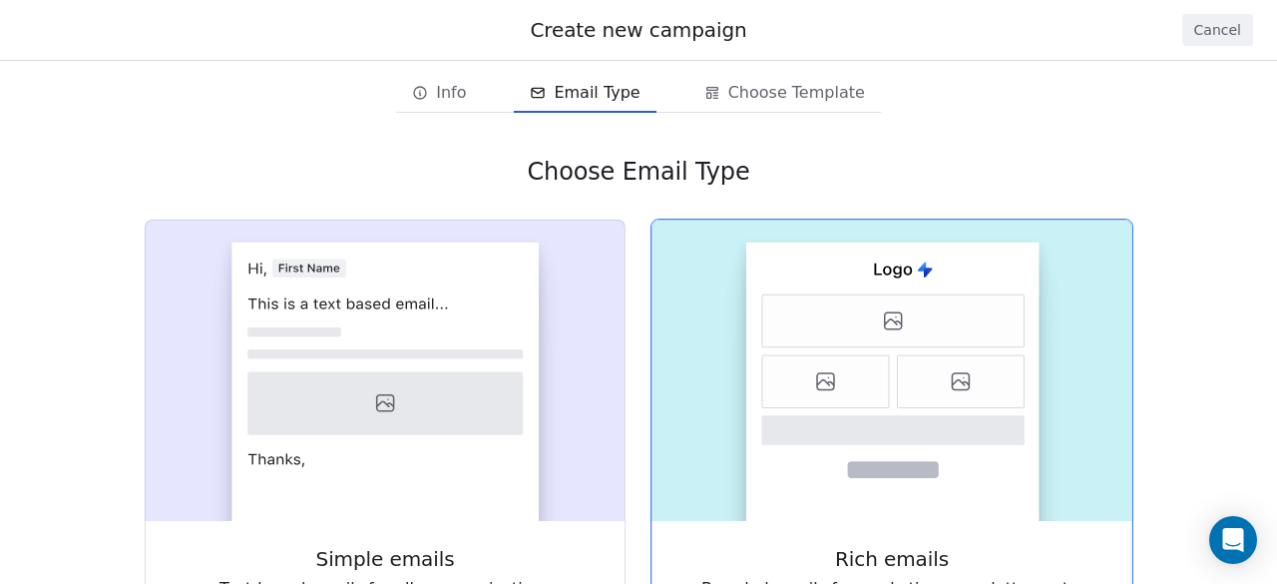
click at [901, 377] on icon at bounding box center [961, 381] width 127 height 53
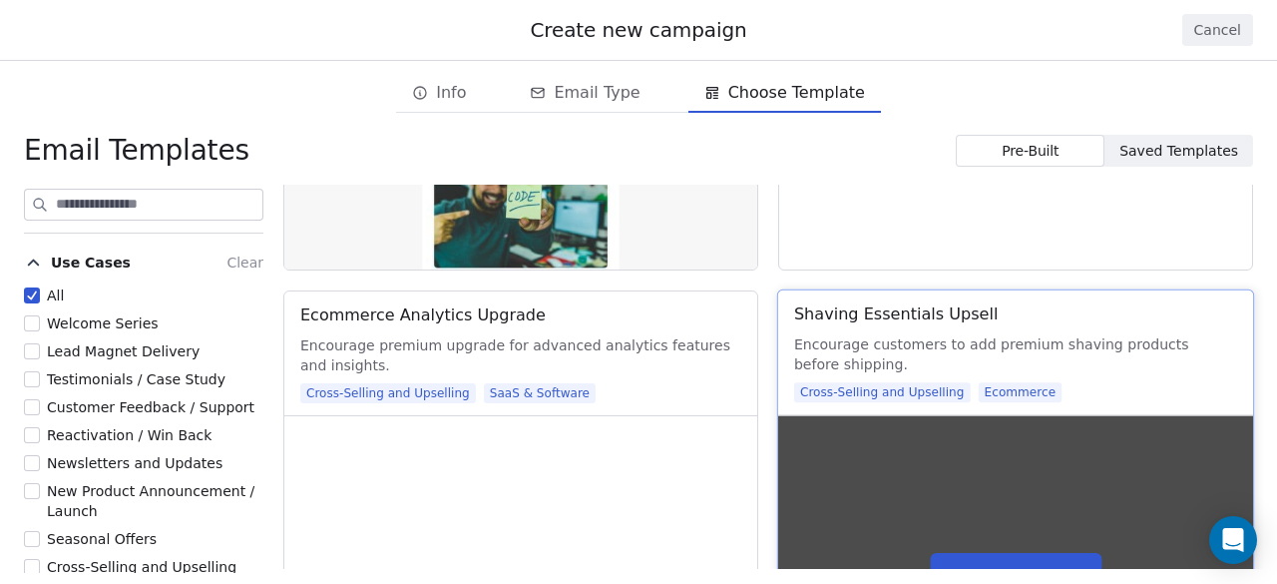
scroll to position [6822, 0]
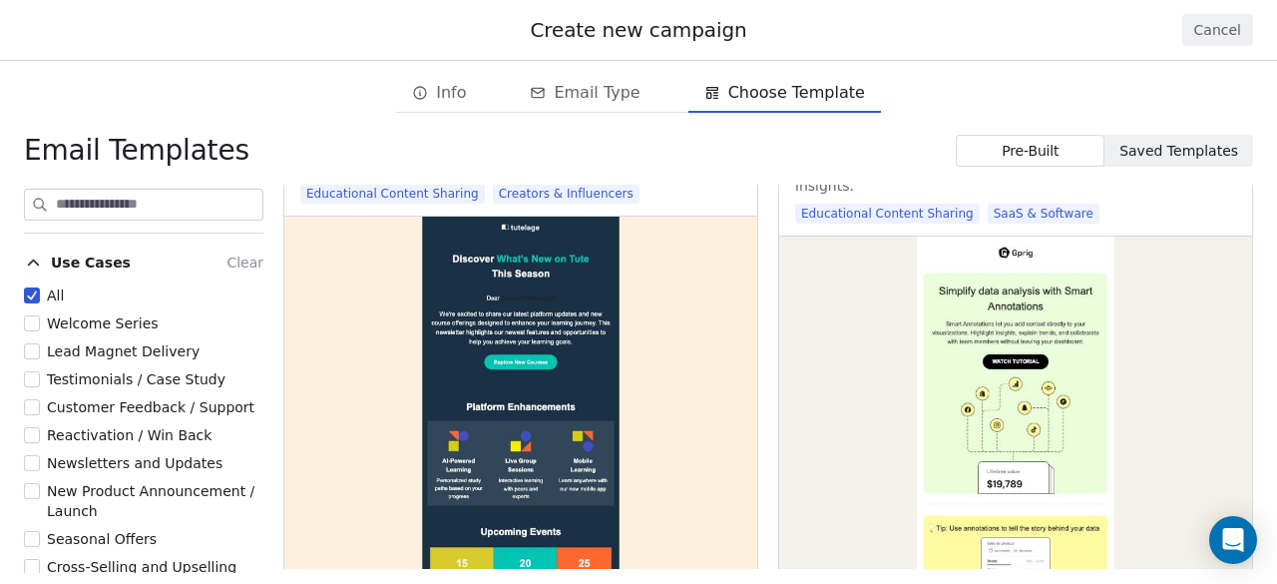
click at [1210, 25] on button "Cancel" at bounding box center [1217, 30] width 71 height 32
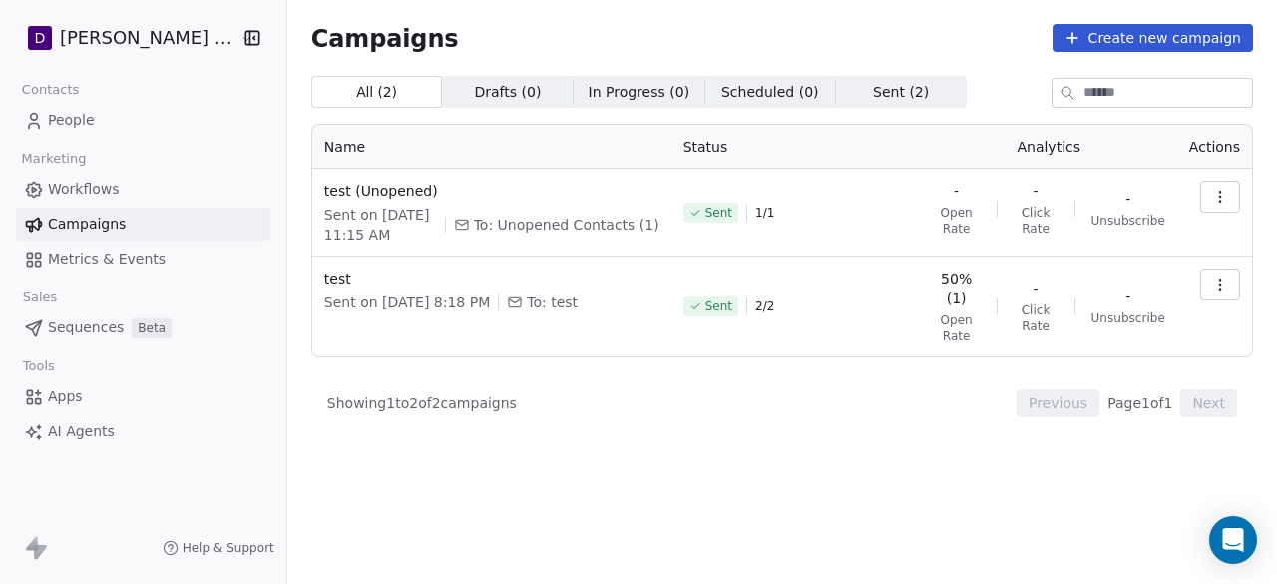
click at [112, 41] on html "D Deepali Nutrition Contacts People Marketing Workflows Campaigns Metrics & Eve…" at bounding box center [638, 292] width 1277 height 584
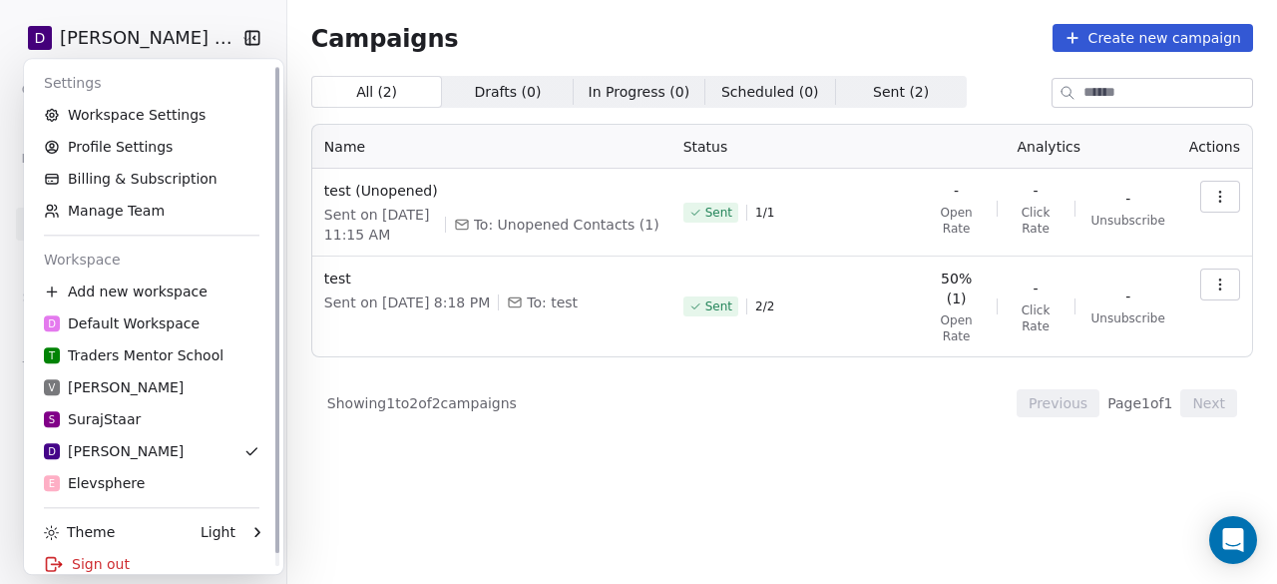
click at [131, 47] on html "D Deepali Nutrition Contacts People Marketing Workflows Campaigns Metrics & Eve…" at bounding box center [638, 292] width 1277 height 584
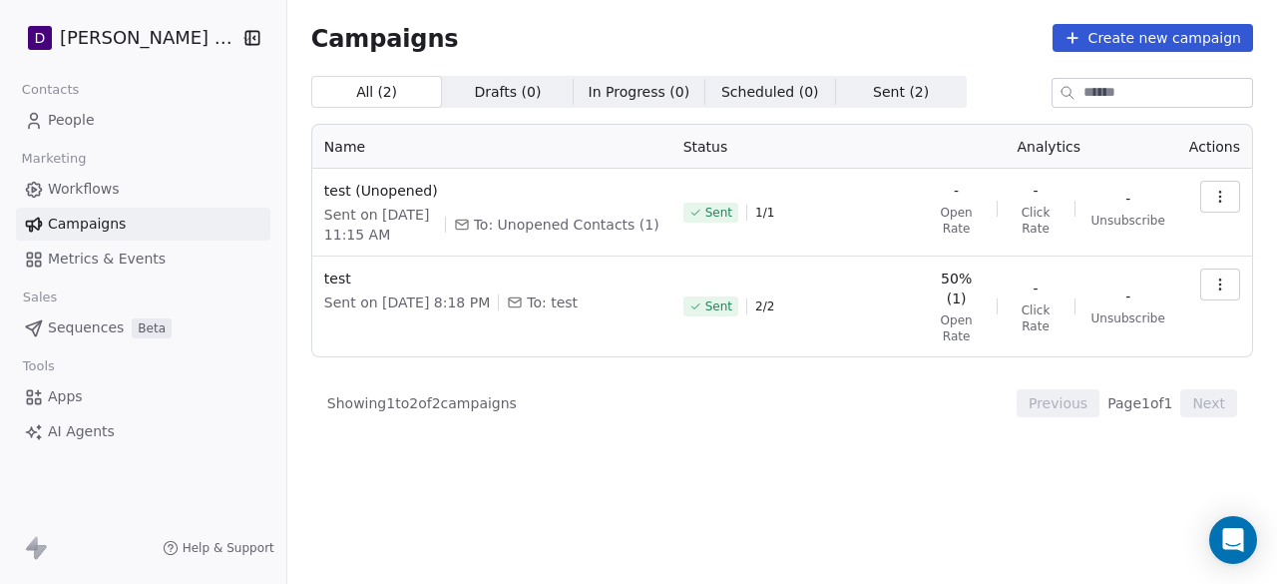
click at [103, 123] on link "People" at bounding box center [143, 120] width 254 height 33
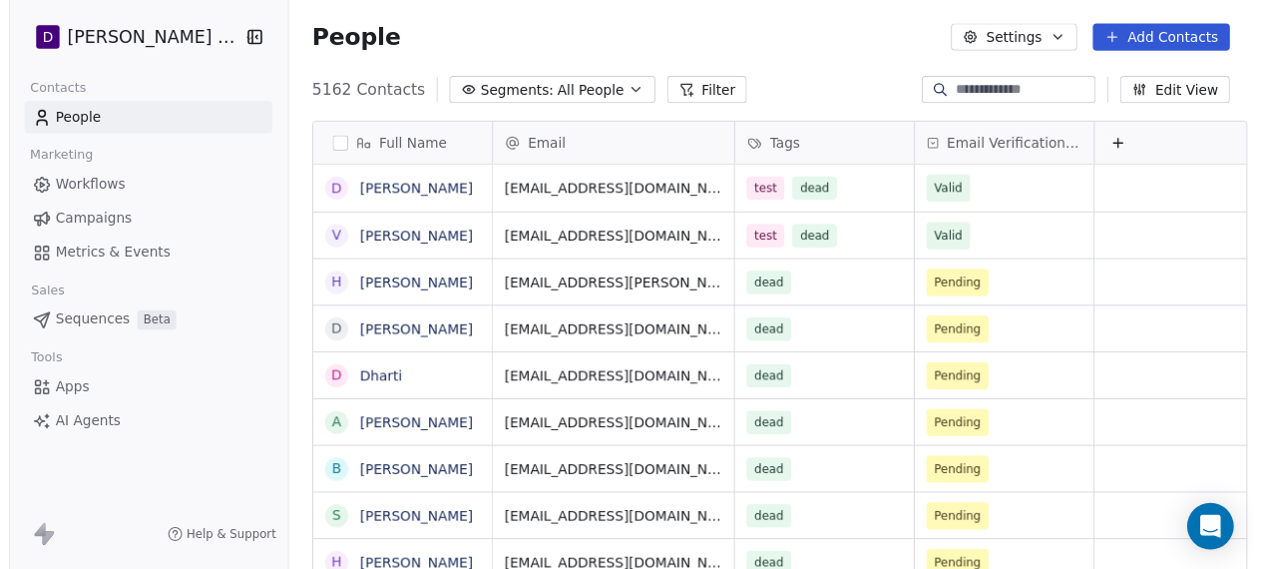
scroll to position [498, 992]
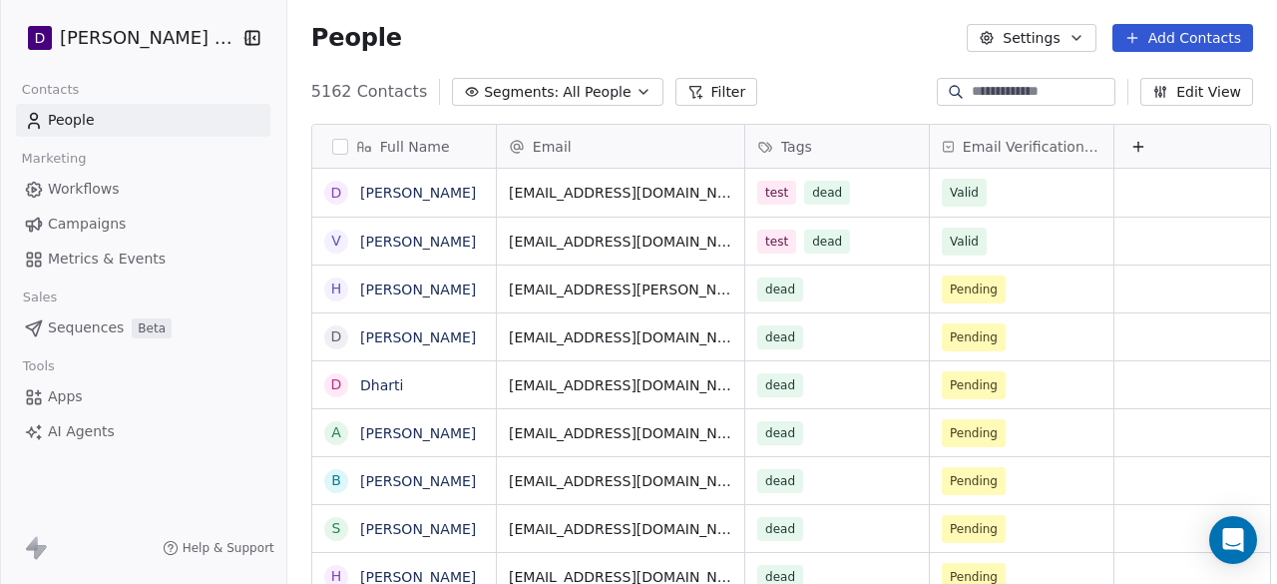
click at [1161, 36] on button "Add Contacts" at bounding box center [1182, 38] width 141 height 28
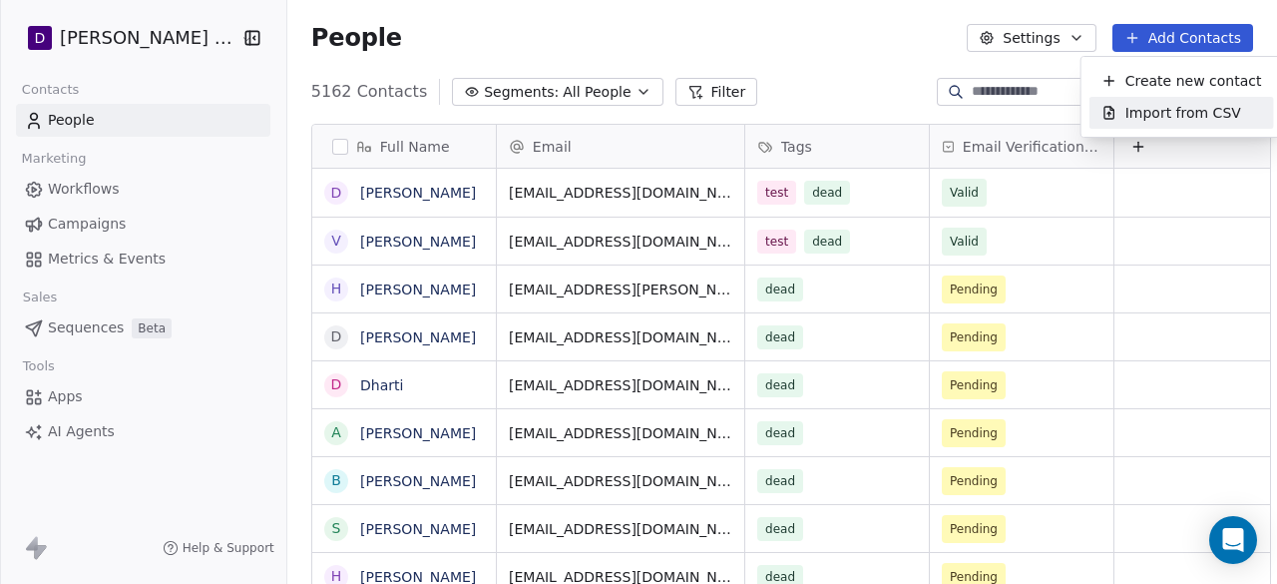
click at [1163, 106] on span "Import from CSV" at bounding box center [1183, 113] width 116 height 21
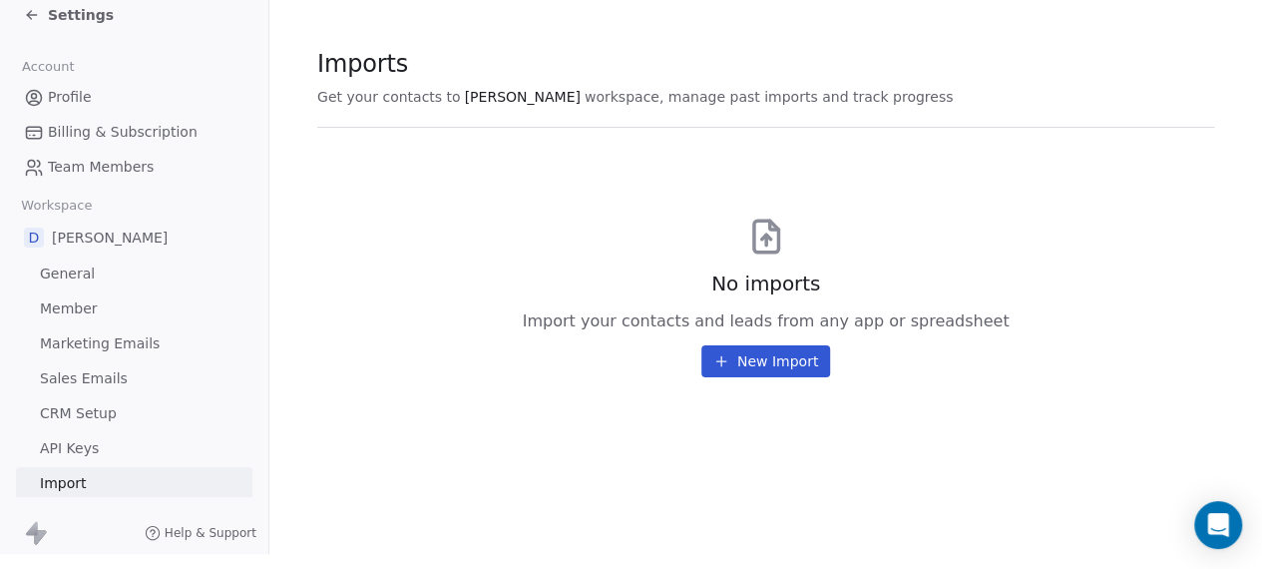
scroll to position [28, 0]
click at [50, 269] on span "General" at bounding box center [67, 273] width 55 height 21
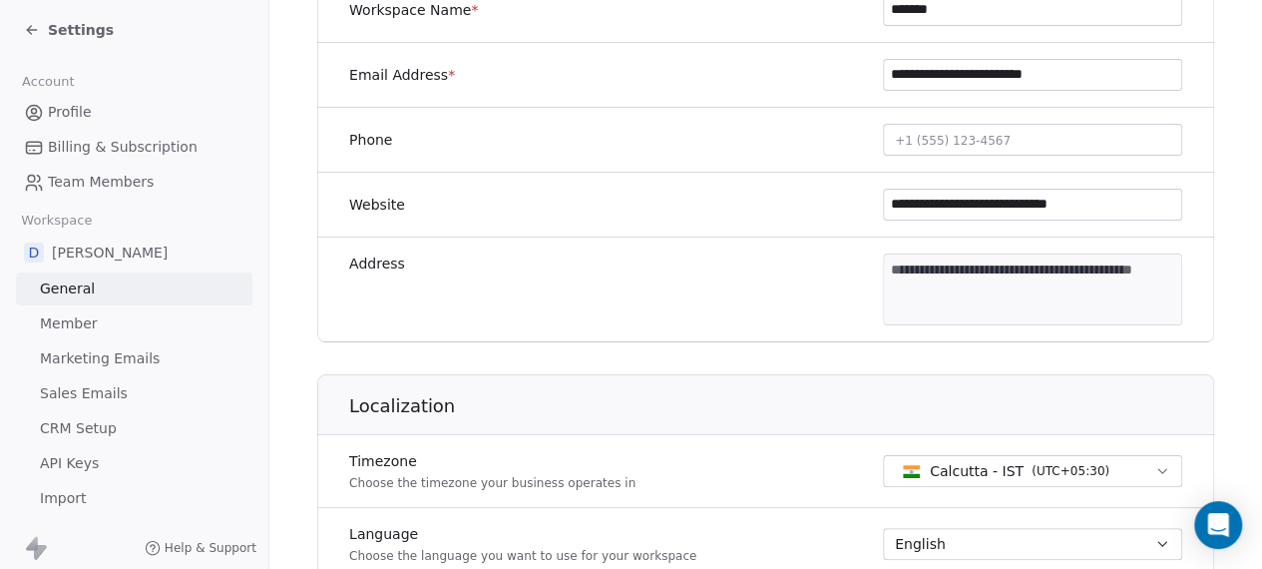
scroll to position [499, 0]
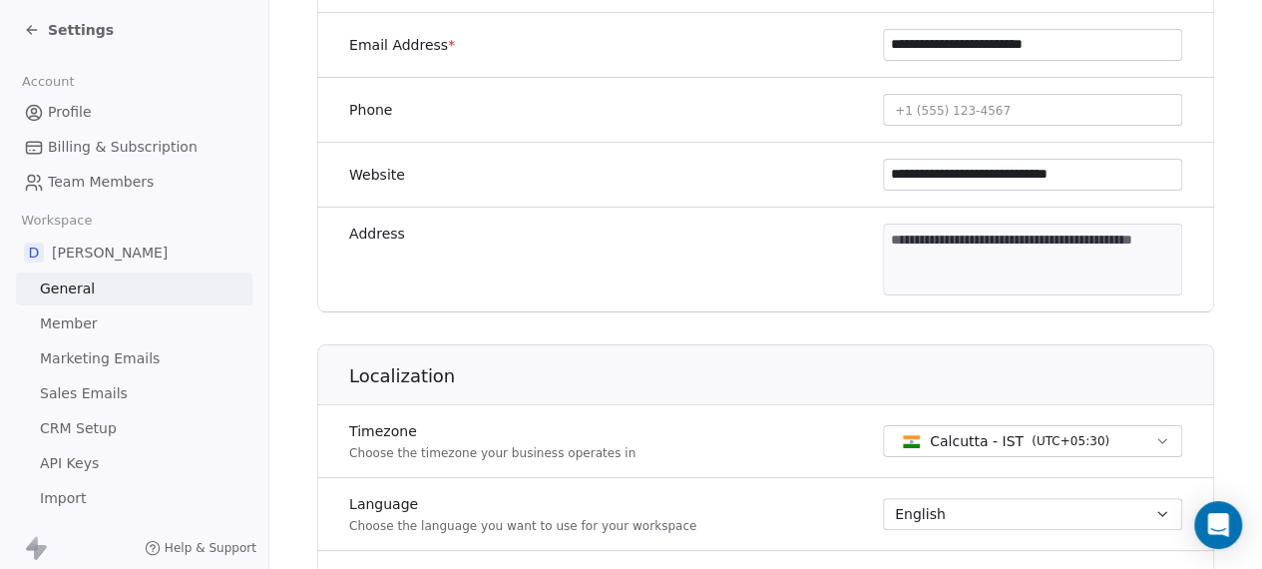
click at [966, 112] on span "+1 (555) 123-4567" at bounding box center [953, 111] width 116 height 14
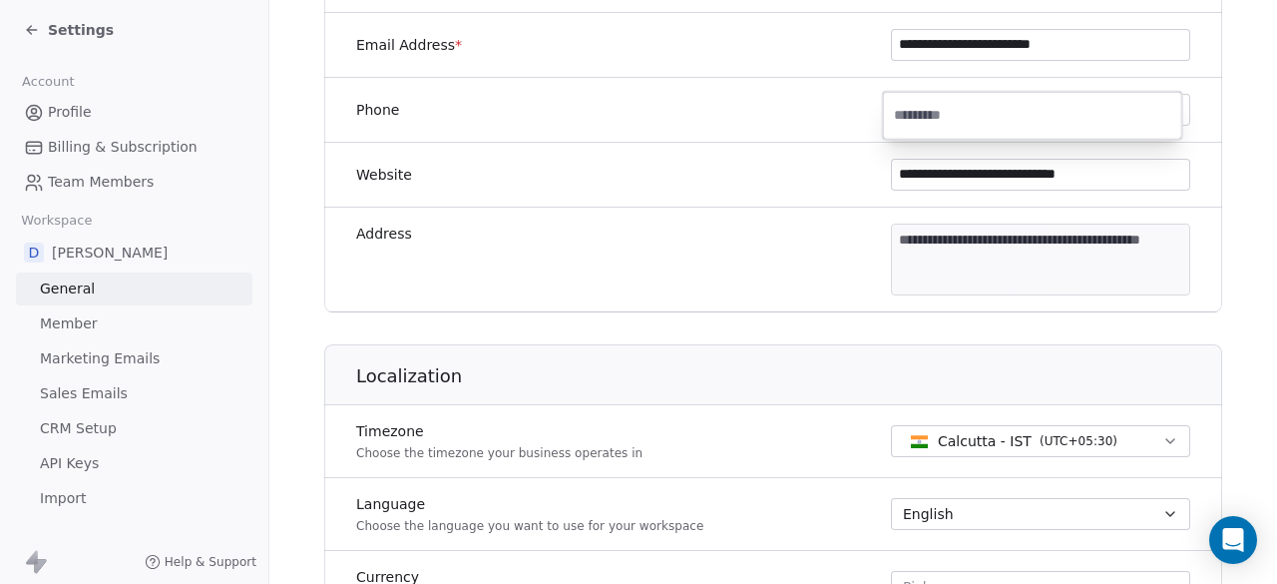
click at [839, 217] on html "**********" at bounding box center [638, 292] width 1277 height 584
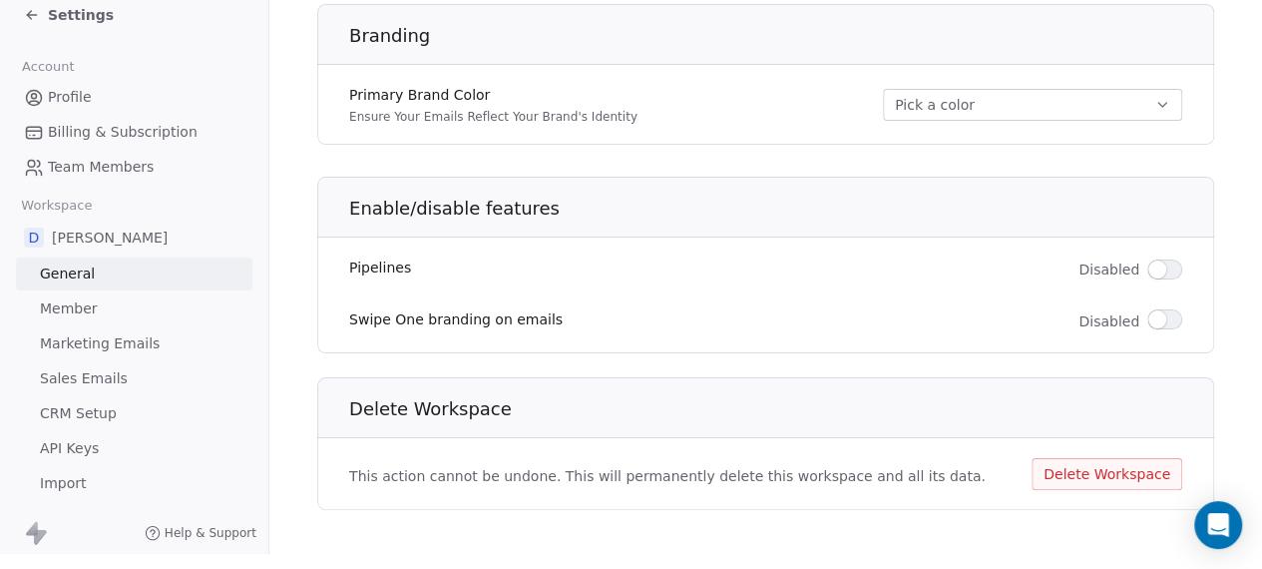
scroll to position [28, 0]
click at [1006, 89] on button "Pick a color" at bounding box center [1032, 105] width 299 height 32
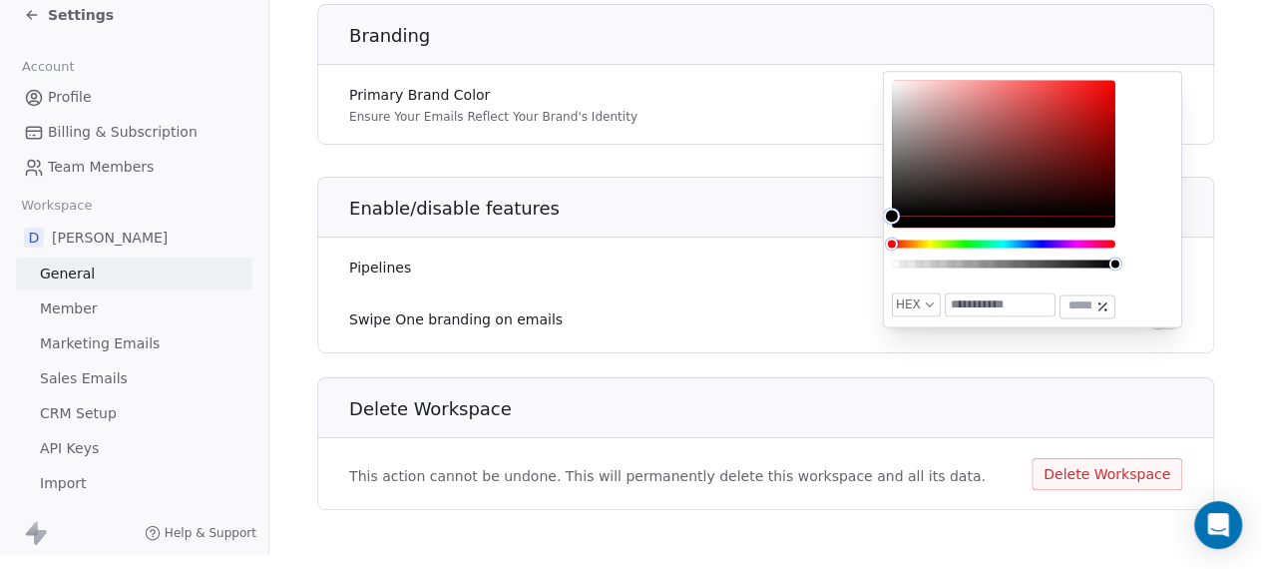
click at [964, 298] on input "text" at bounding box center [1000, 305] width 109 height 22
type input "*******"
click at [644, 167] on div "Enable/disable features" at bounding box center [765, 201] width 921 height 73
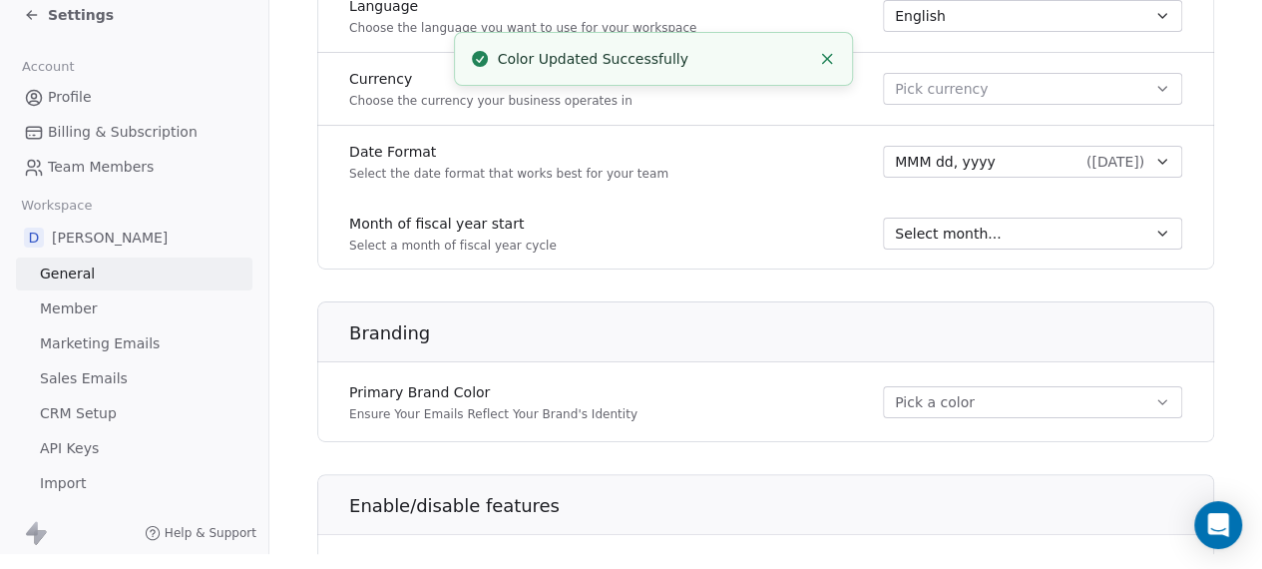
scroll to position [980, 0]
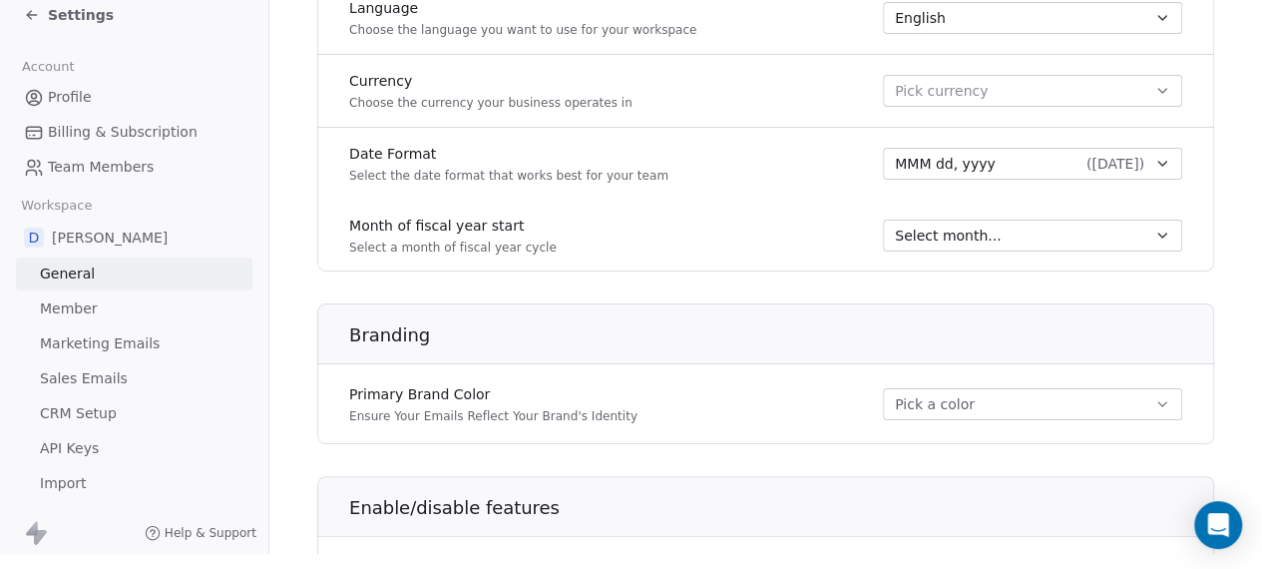
click at [84, 302] on span "Member" at bounding box center [69, 308] width 58 height 21
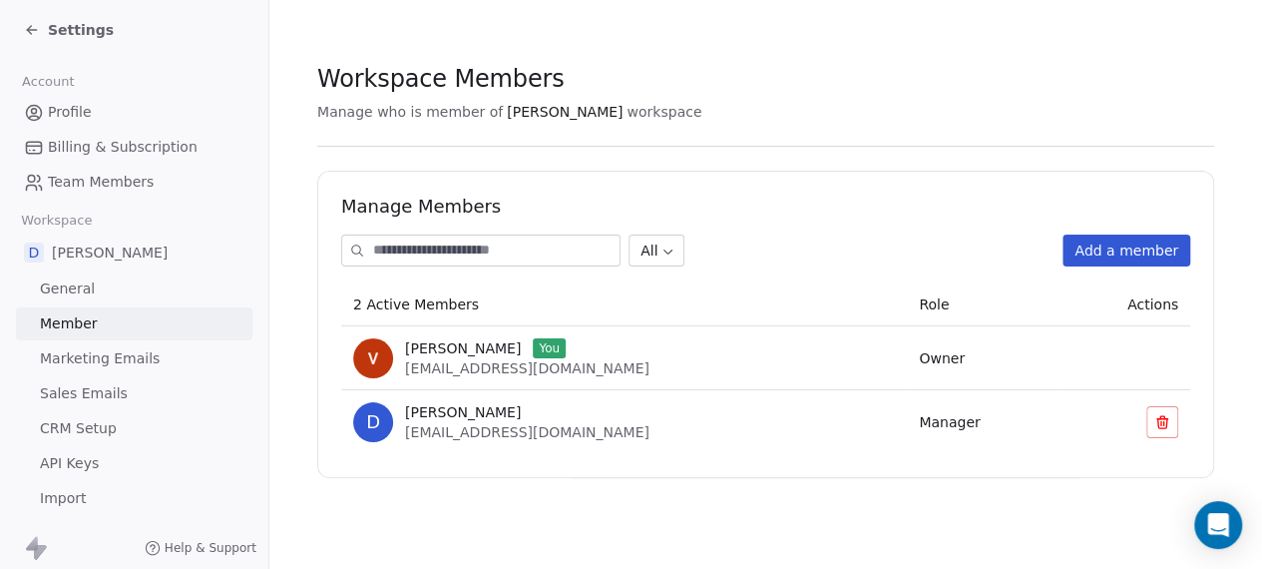
click at [107, 363] on span "Marketing Emails" at bounding box center [100, 358] width 120 height 21
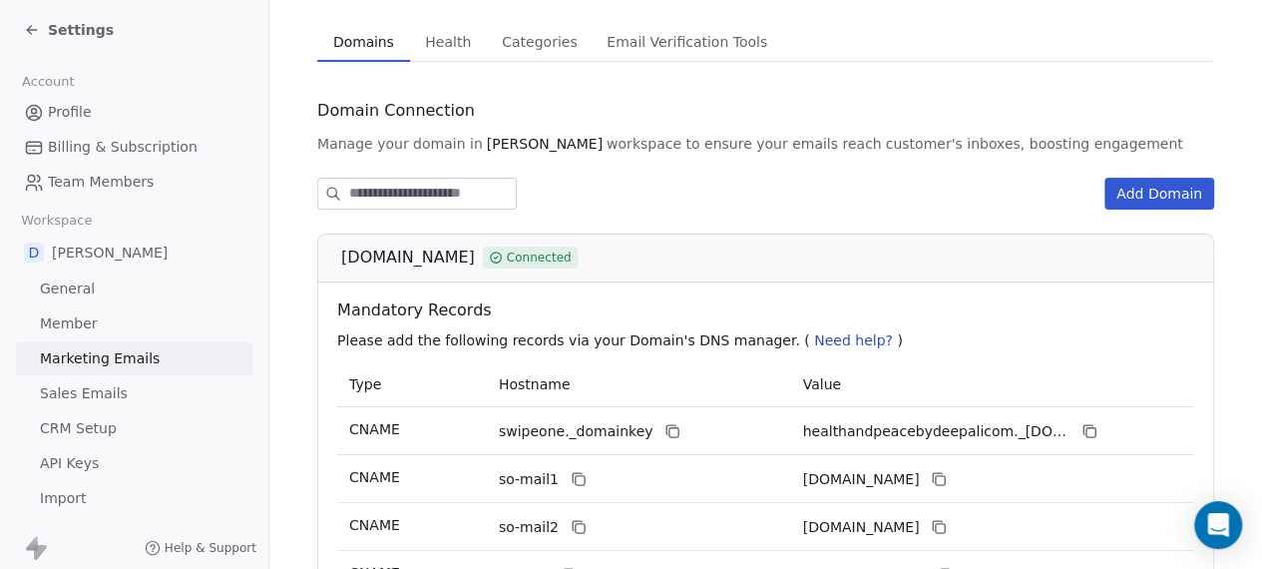
scroll to position [94, 0]
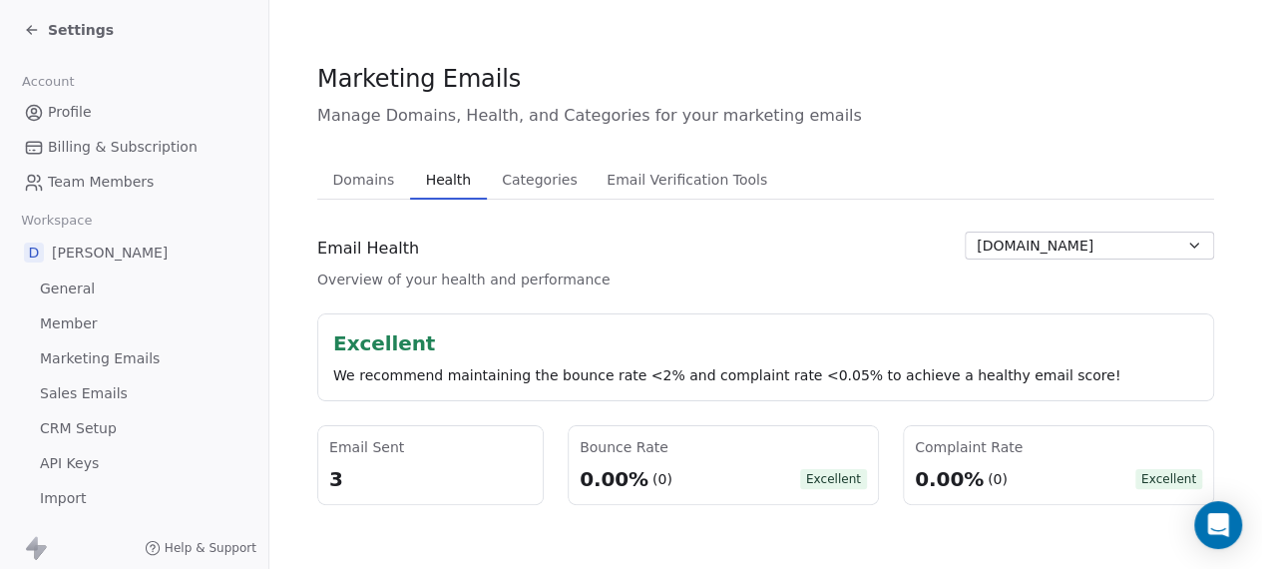
click at [453, 89] on div "Marketing Emails Manage Domains, Health, and Categories for your marketing emai…" at bounding box center [765, 283] width 897 height 443
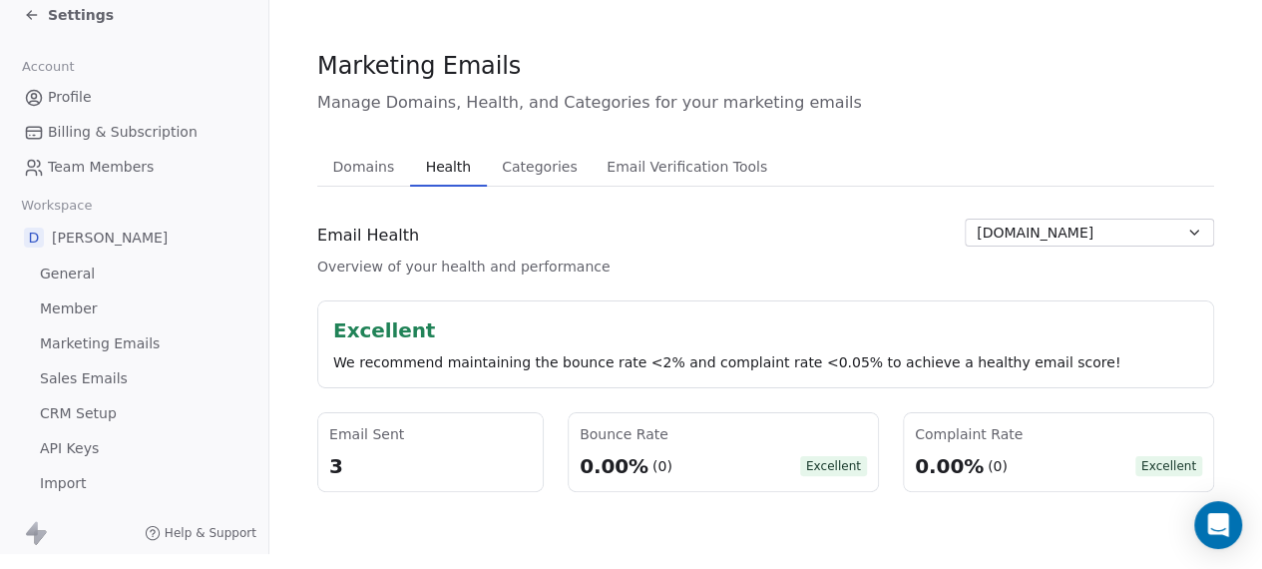
scroll to position [28, 0]
click at [568, 153] on span "Categories" at bounding box center [539, 167] width 91 height 28
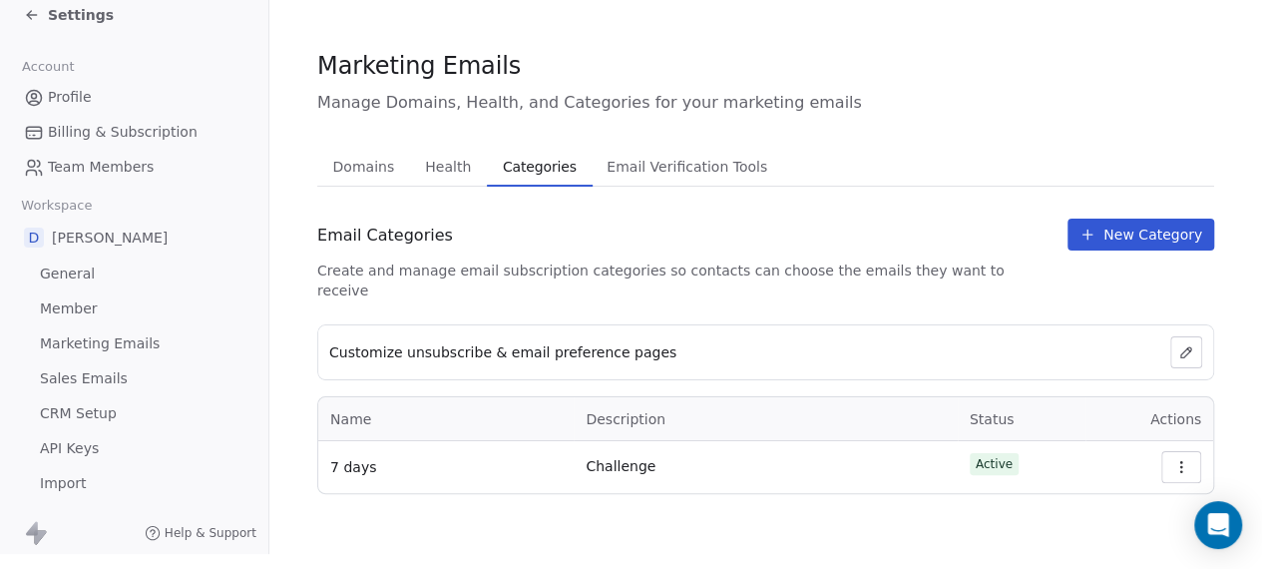
click at [468, 156] on span "Health" at bounding box center [448, 167] width 62 height 28
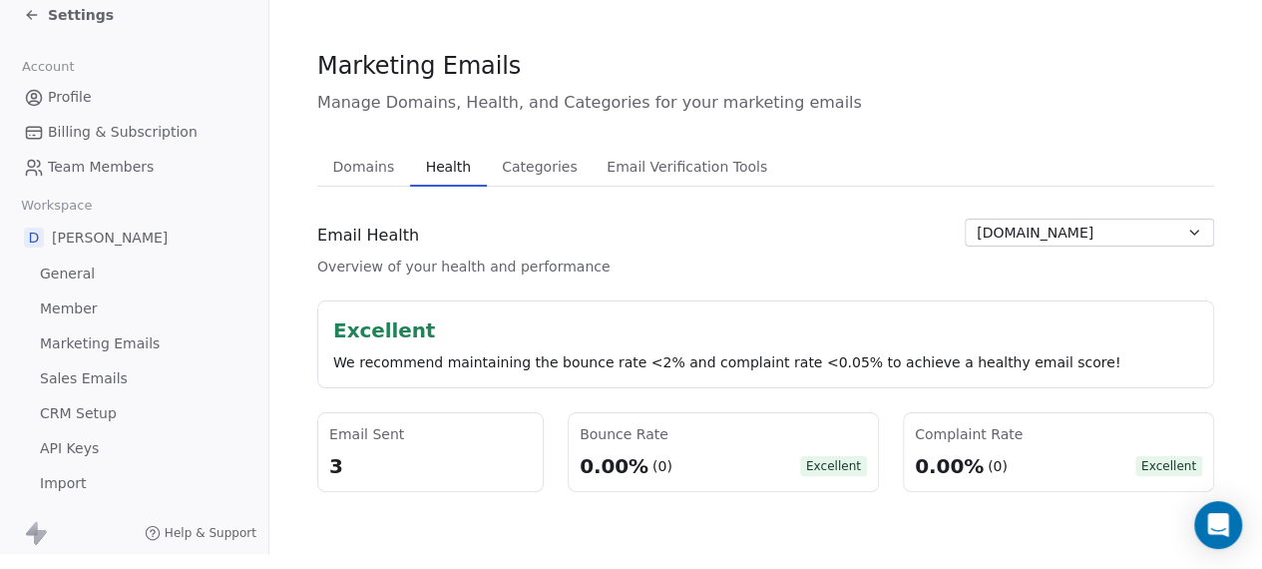
click at [561, 160] on span "Categories" at bounding box center [539, 167] width 91 height 28
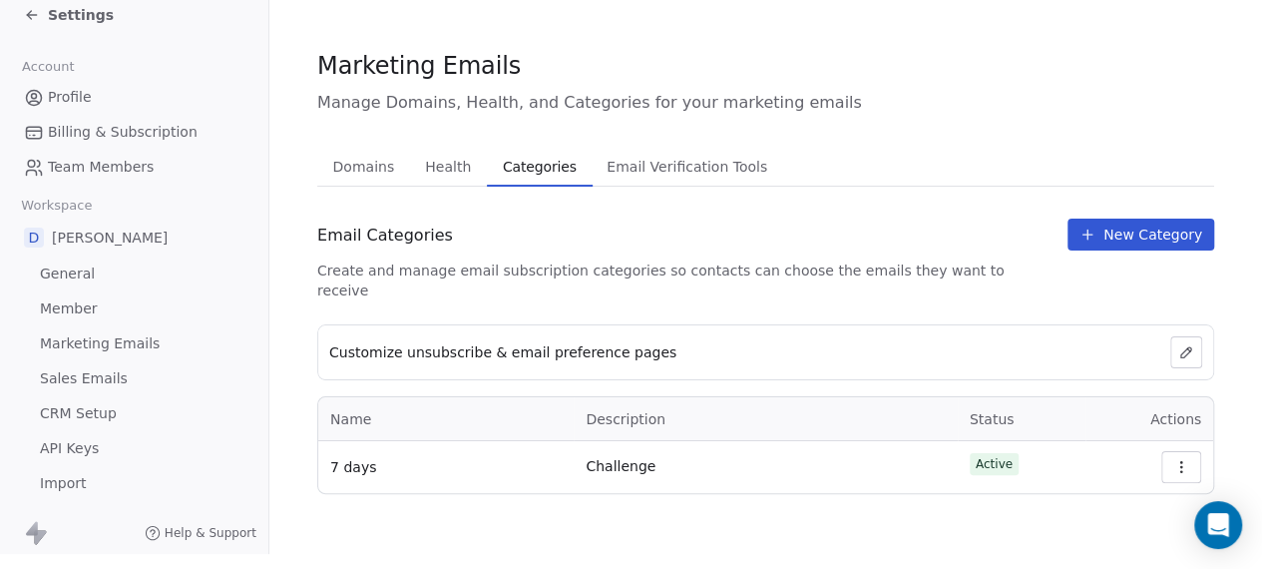
click at [1120, 224] on span "New Category" at bounding box center [1152, 234] width 99 height 20
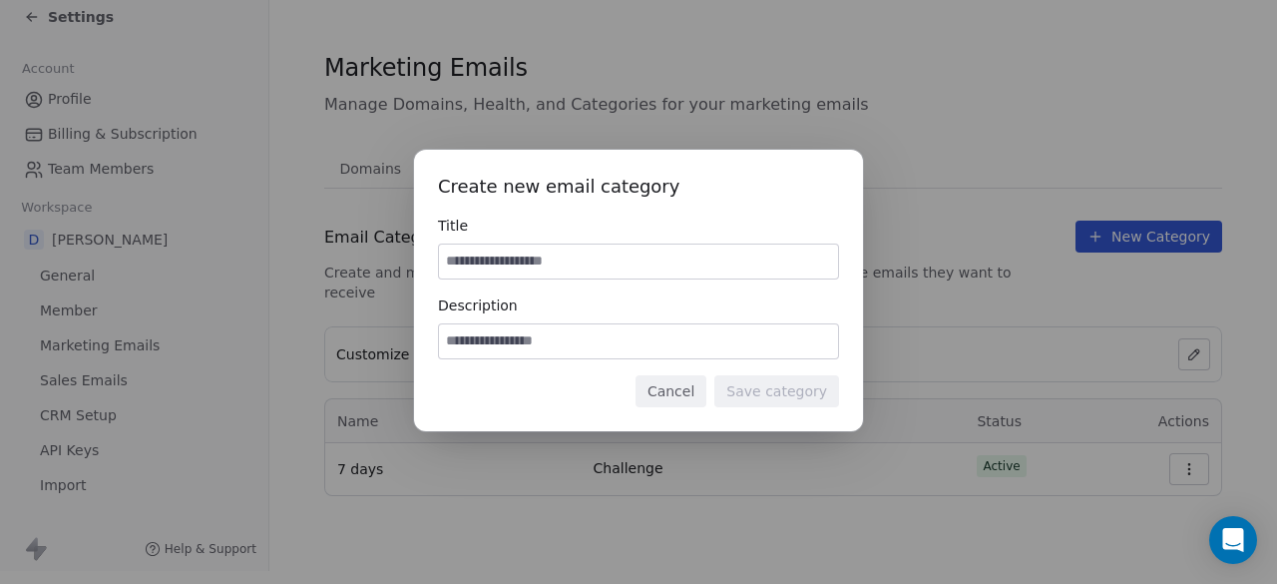
click at [672, 396] on button "Cancel" at bounding box center [670, 391] width 71 height 32
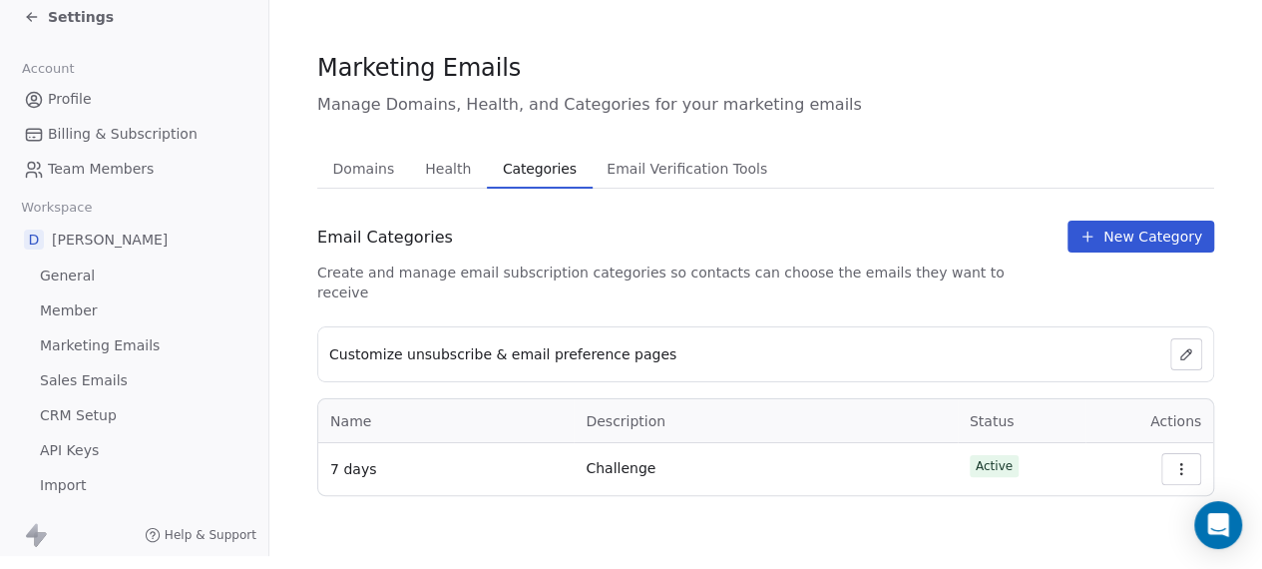
click at [672, 399] on th "Description" at bounding box center [765, 421] width 383 height 44
click at [691, 169] on span "Email Verification Tools" at bounding box center [687, 169] width 177 height 28
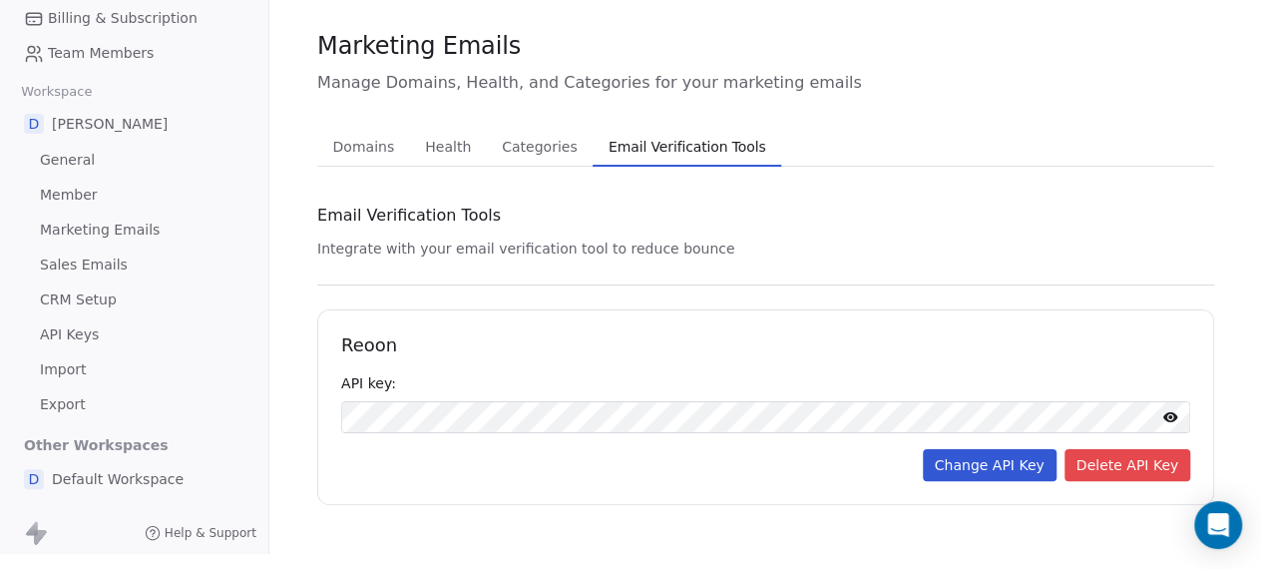
scroll to position [52, 0]
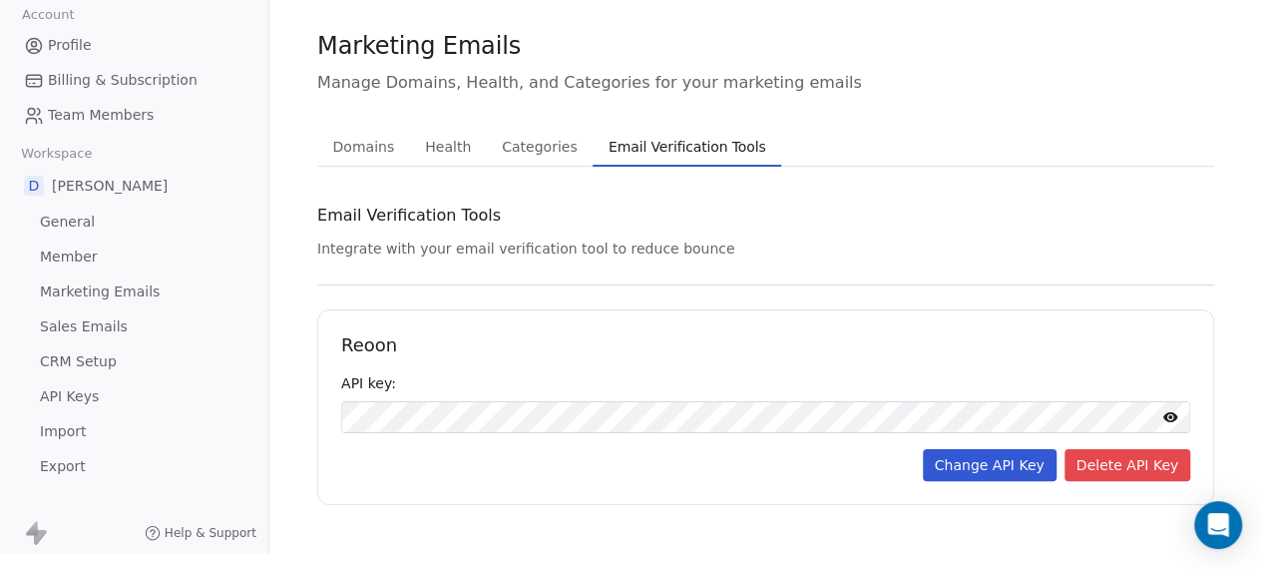
click at [1169, 409] on icon at bounding box center [1170, 417] width 16 height 16
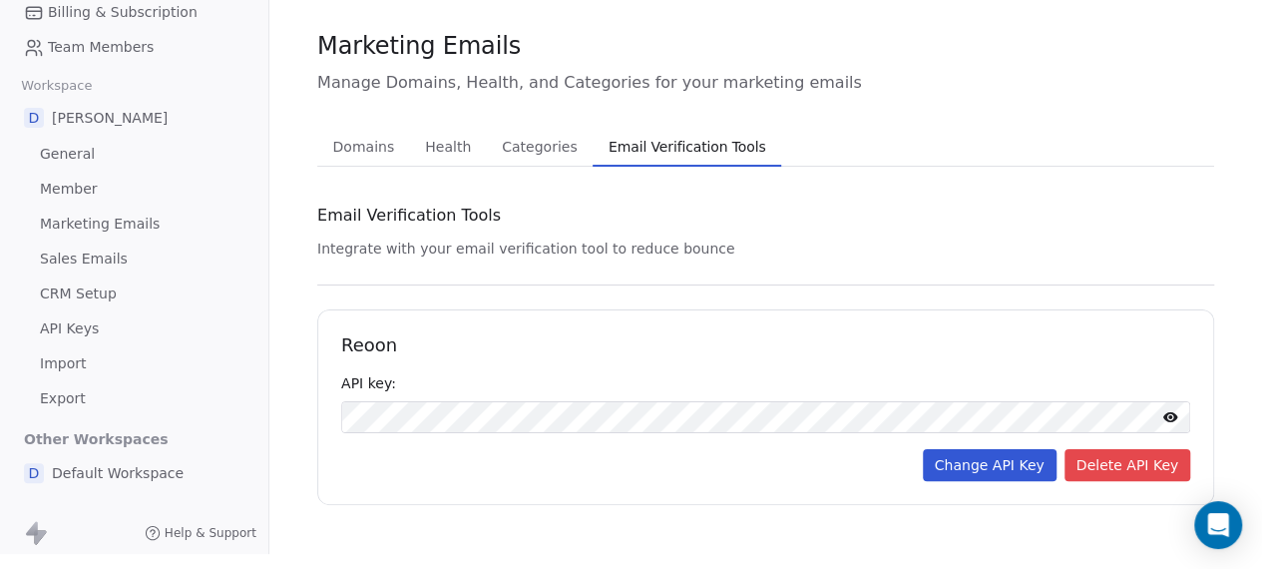
scroll to position [120, 0]
click at [100, 248] on span "Sales Emails" at bounding box center [84, 258] width 88 height 21
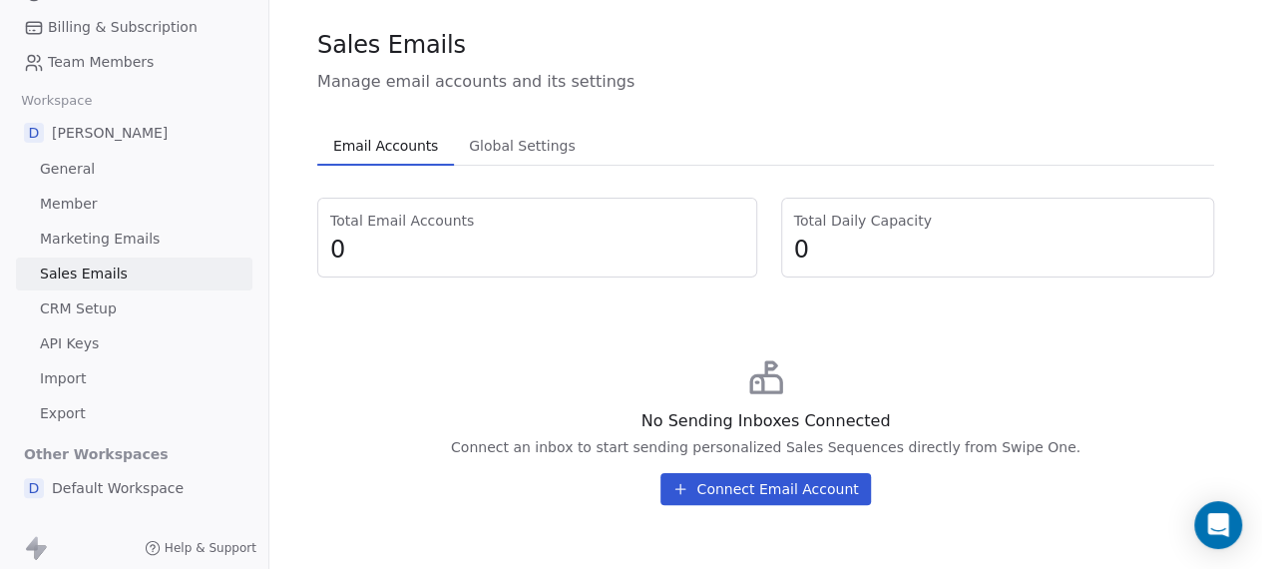
scroll to position [28, 0]
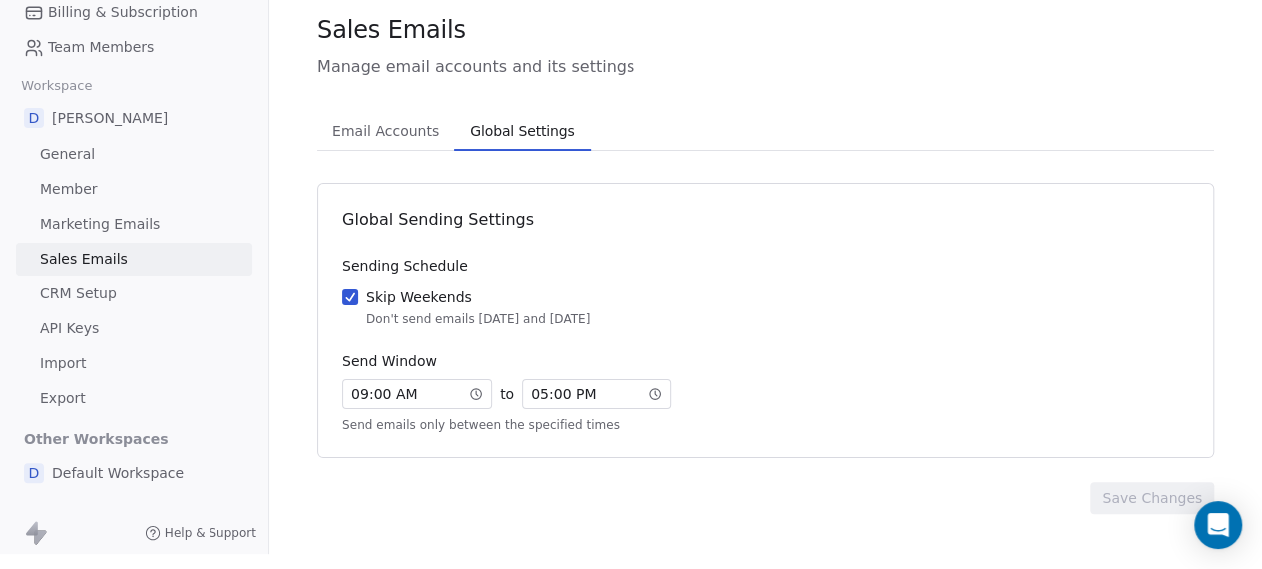
click at [523, 119] on span "Global Settings" at bounding box center [522, 131] width 120 height 28
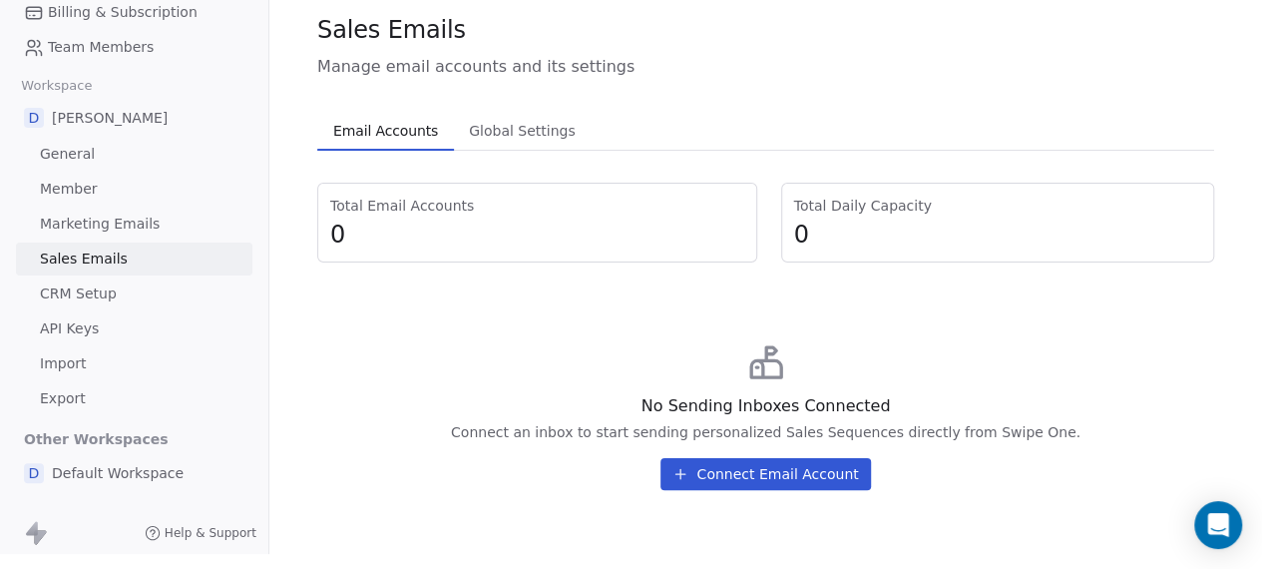
click at [405, 131] on button "Email Accounts Email Accounts" at bounding box center [385, 131] width 137 height 40
click at [130, 277] on link "CRM Setup" at bounding box center [134, 293] width 236 height 33
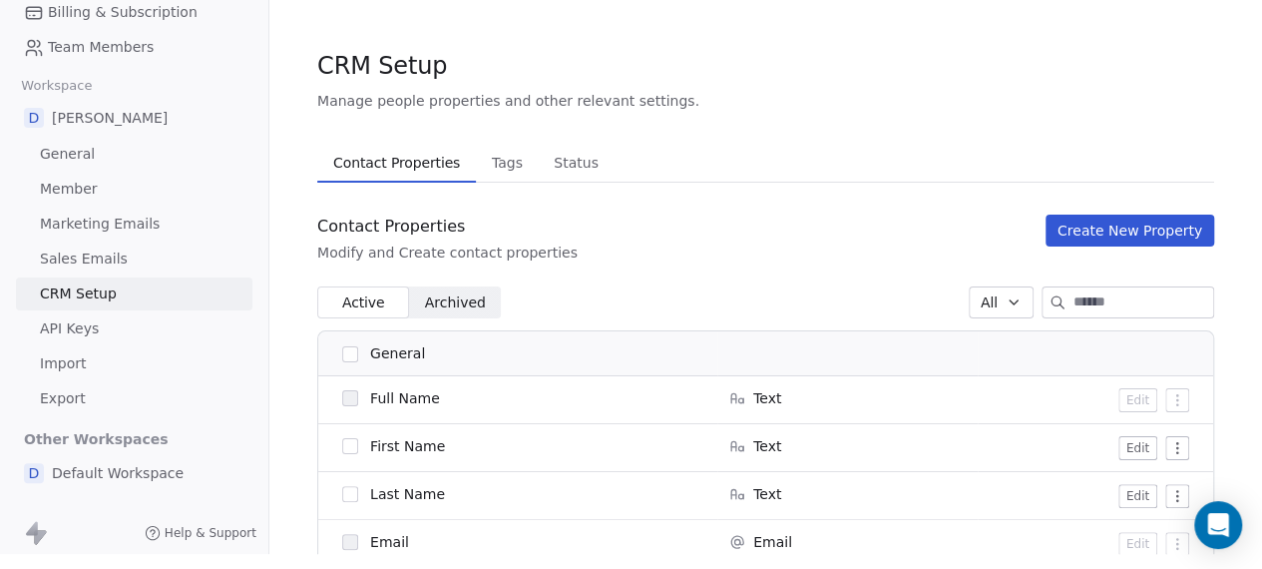
click at [496, 152] on span "Tags" at bounding box center [507, 163] width 47 height 28
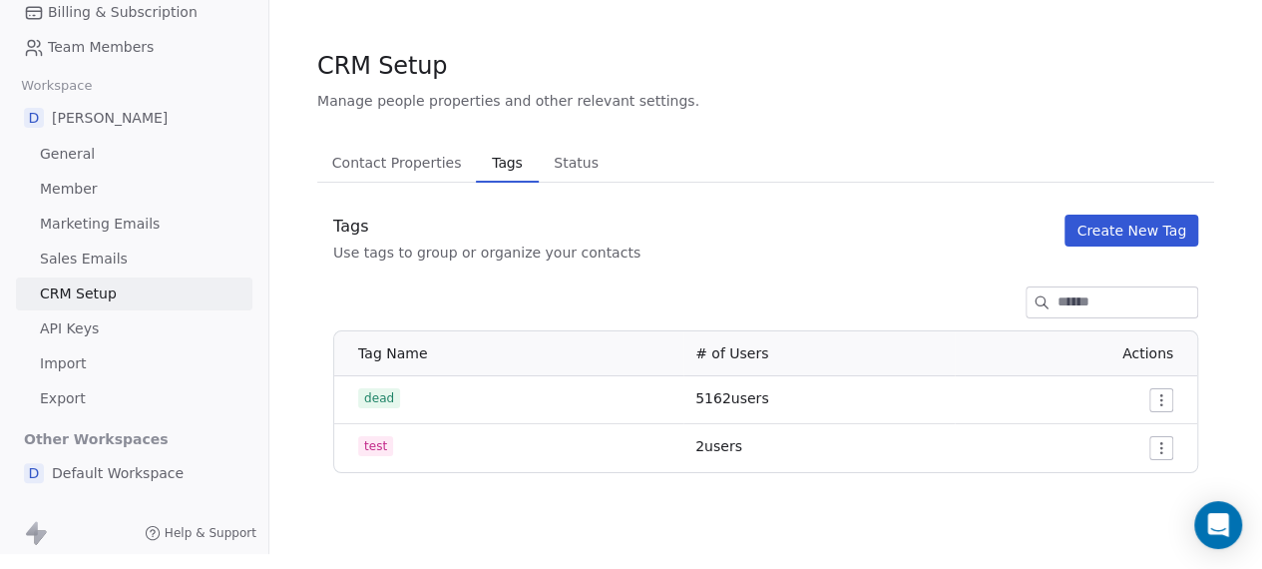
click at [565, 155] on span "Status" at bounding box center [576, 163] width 61 height 28
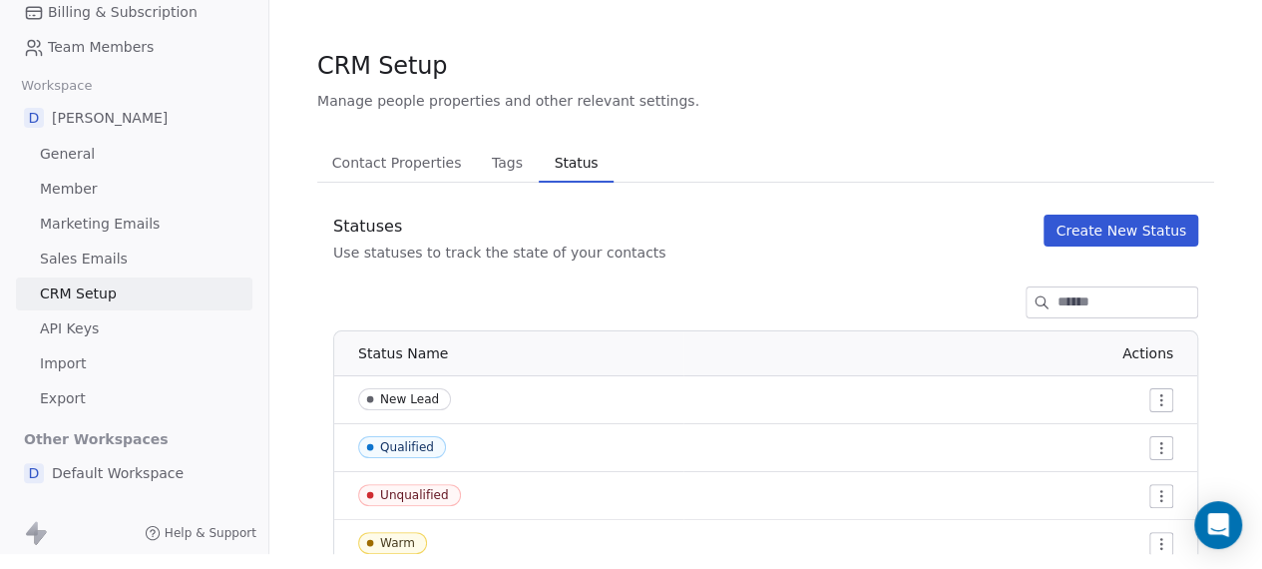
click at [170, 322] on link "API Keys" at bounding box center [134, 328] width 236 height 33
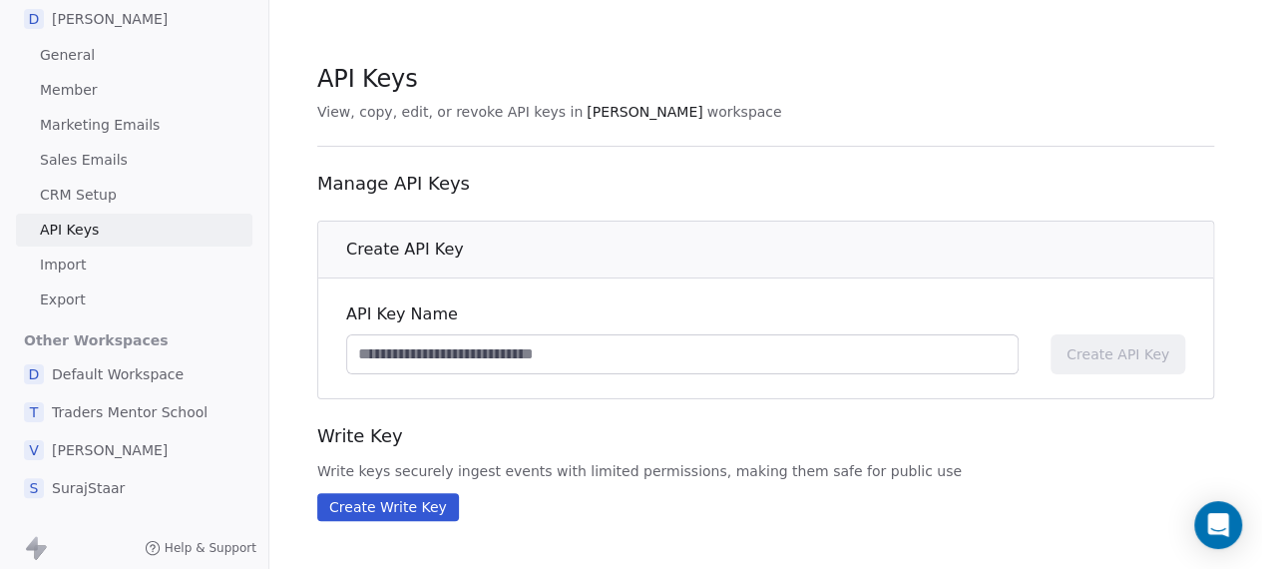
scroll to position [237, 0]
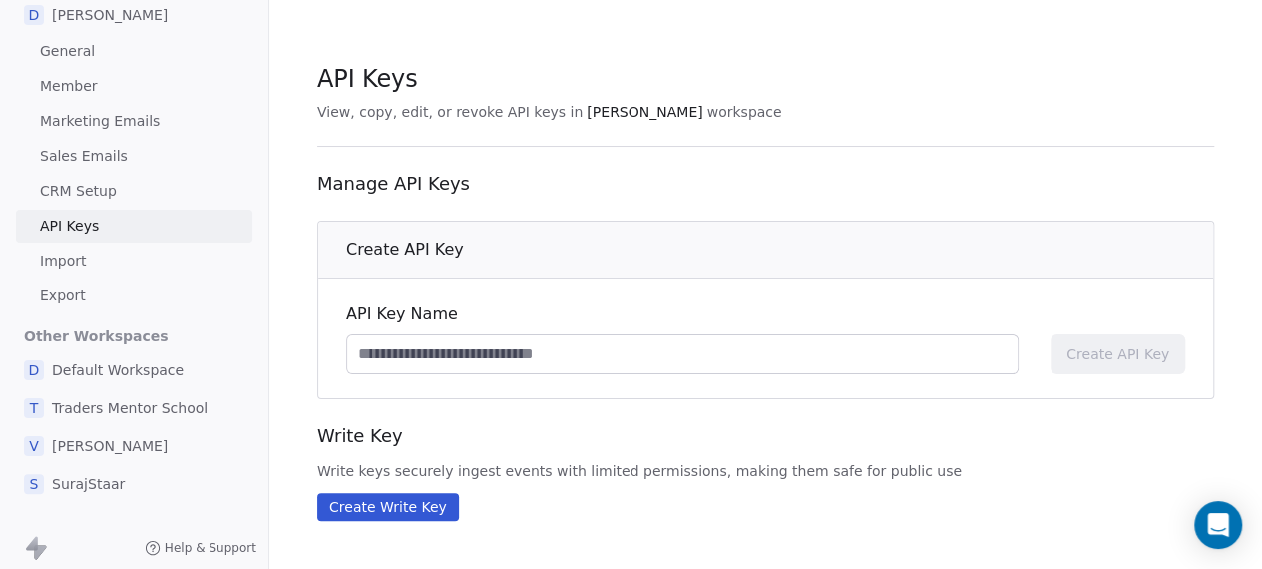
click at [101, 260] on link "Import" at bounding box center [134, 260] width 236 height 33
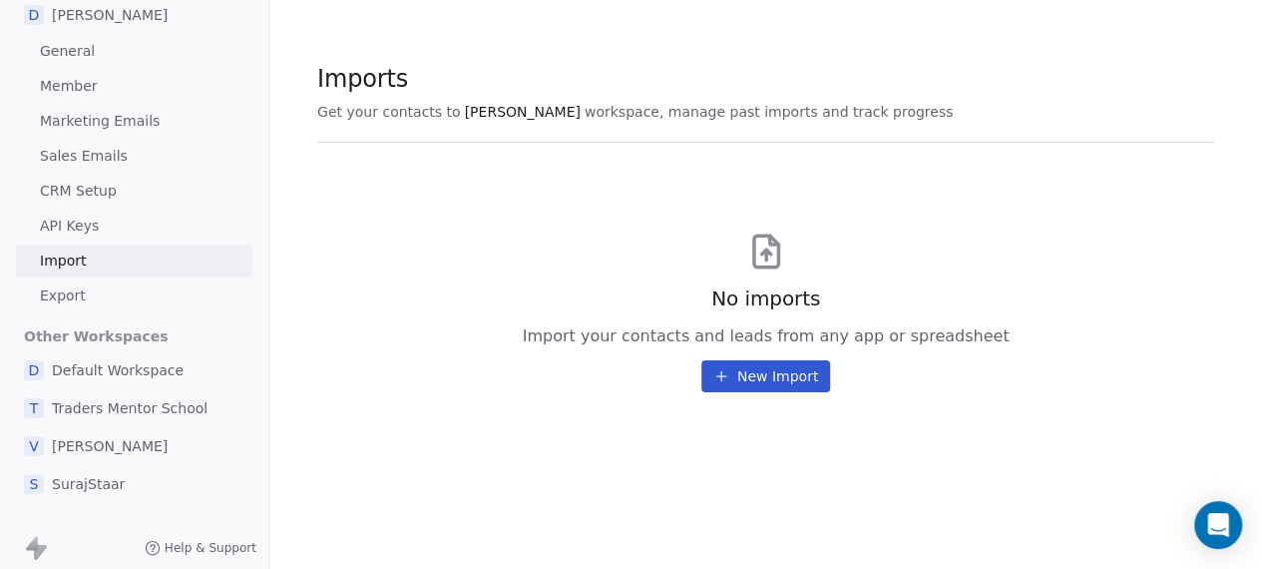
click at [96, 287] on link "Export" at bounding box center [134, 295] width 236 height 33
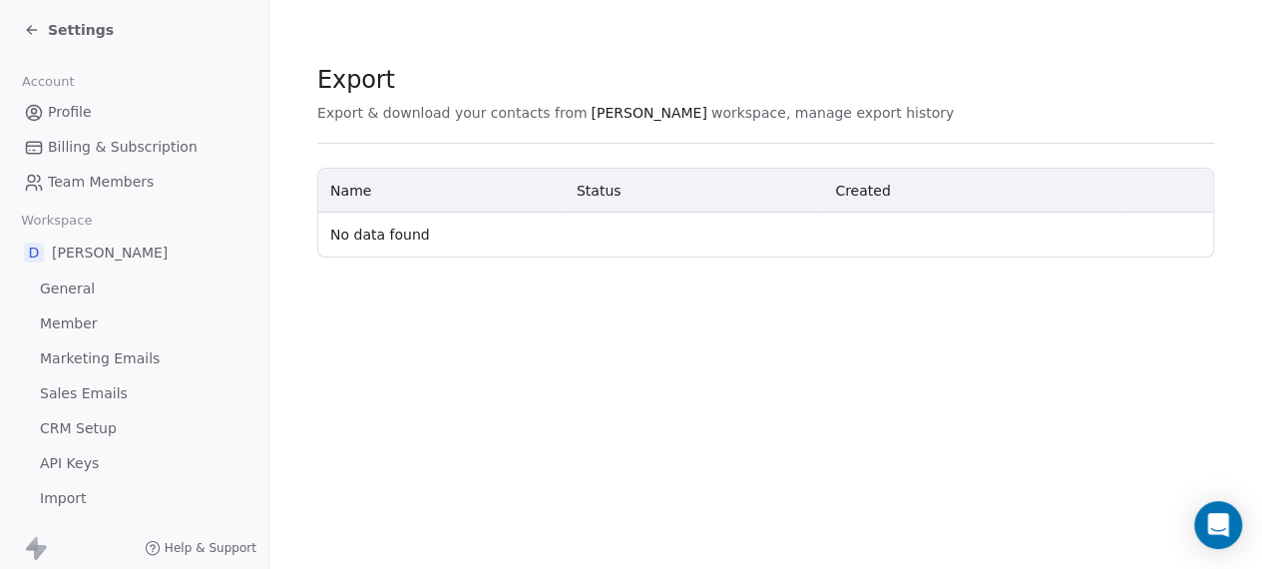
click at [26, 27] on icon at bounding box center [32, 30] width 16 height 16
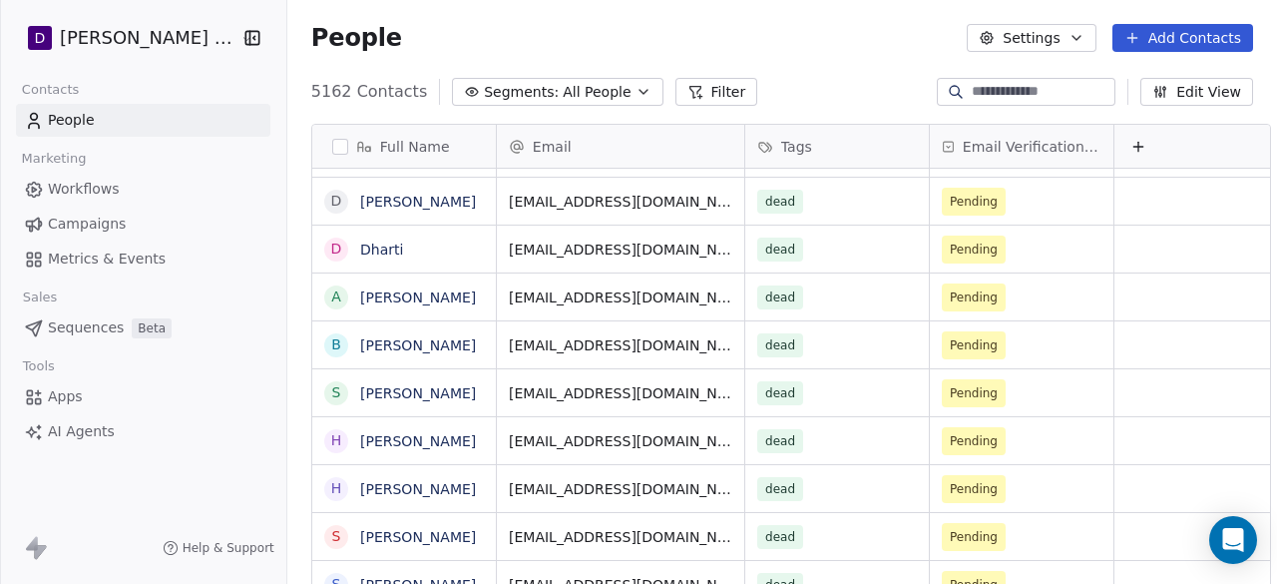
click at [1068, 40] on button "Settings" at bounding box center [1031, 38] width 129 height 28
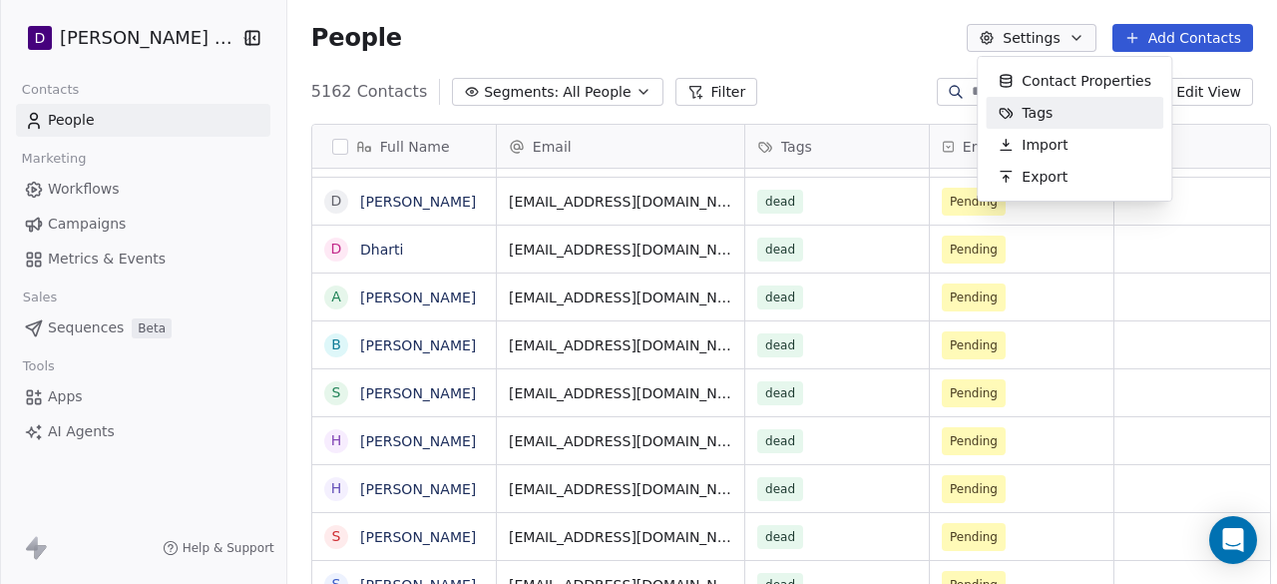
click at [1066, 116] on div "Tags" at bounding box center [1075, 113] width 178 height 32
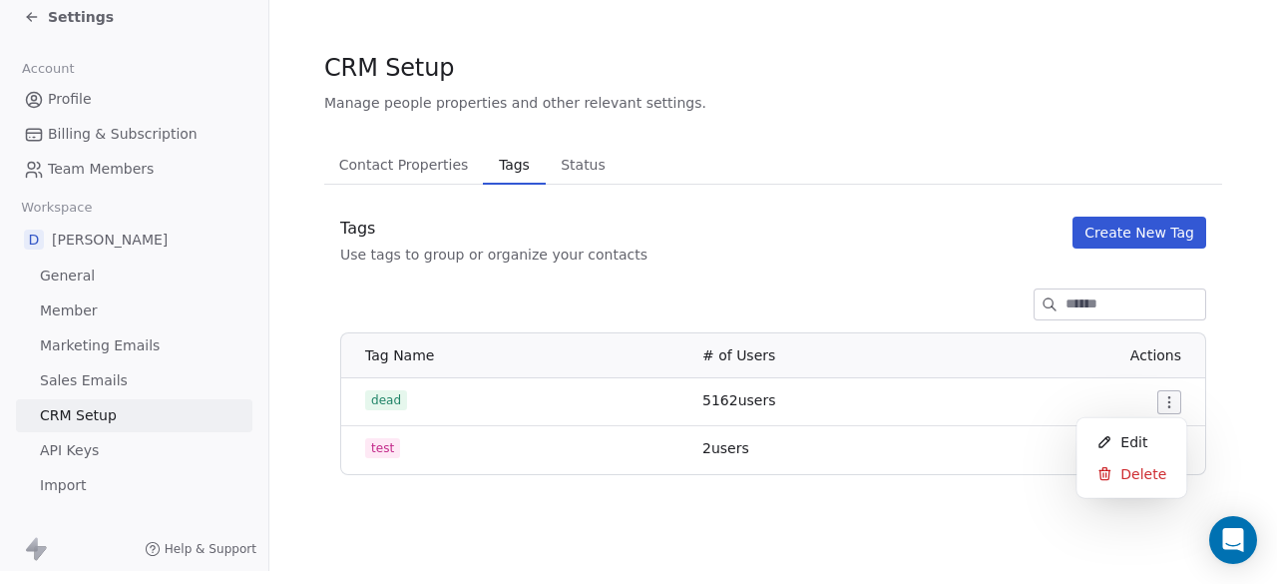
click at [1166, 379] on html "Settings Account Profile Billing & Subscription Team Members Workspace D Deepal…" at bounding box center [638, 279] width 1277 height 584
click at [1121, 432] on span "Edit" at bounding box center [1133, 442] width 27 height 20
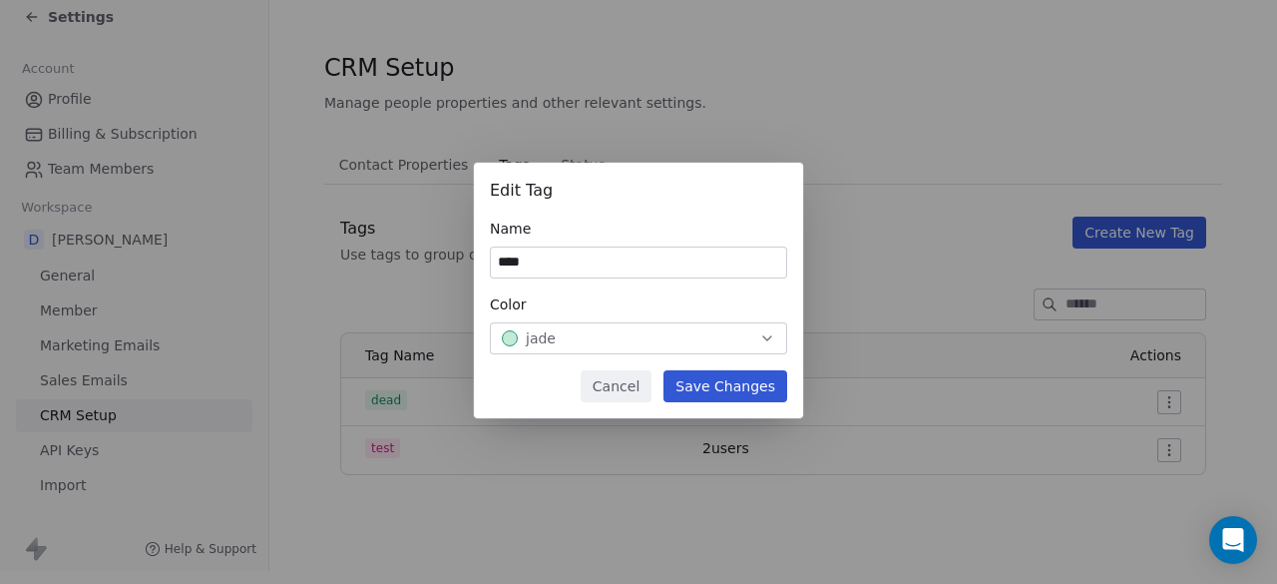
click at [541, 267] on input "****" at bounding box center [638, 262] width 295 height 30
type input "*"
type input "***"
click at [691, 372] on button "Save Changes" at bounding box center [725, 386] width 124 height 32
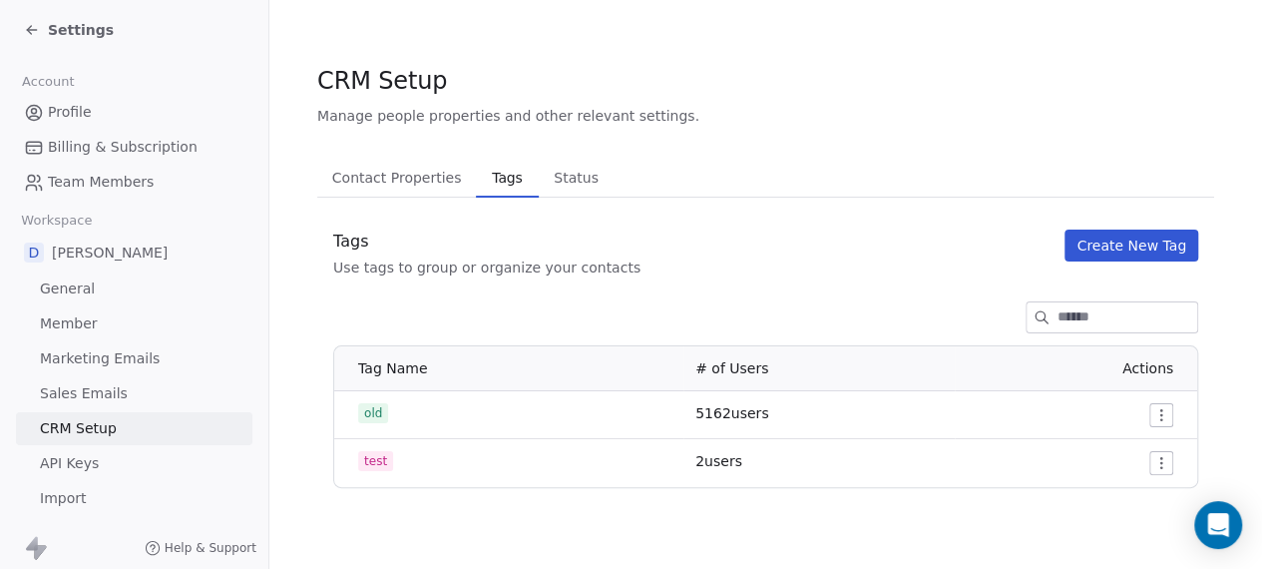
click at [30, 39] on div "Settings" at bounding box center [69, 30] width 90 height 20
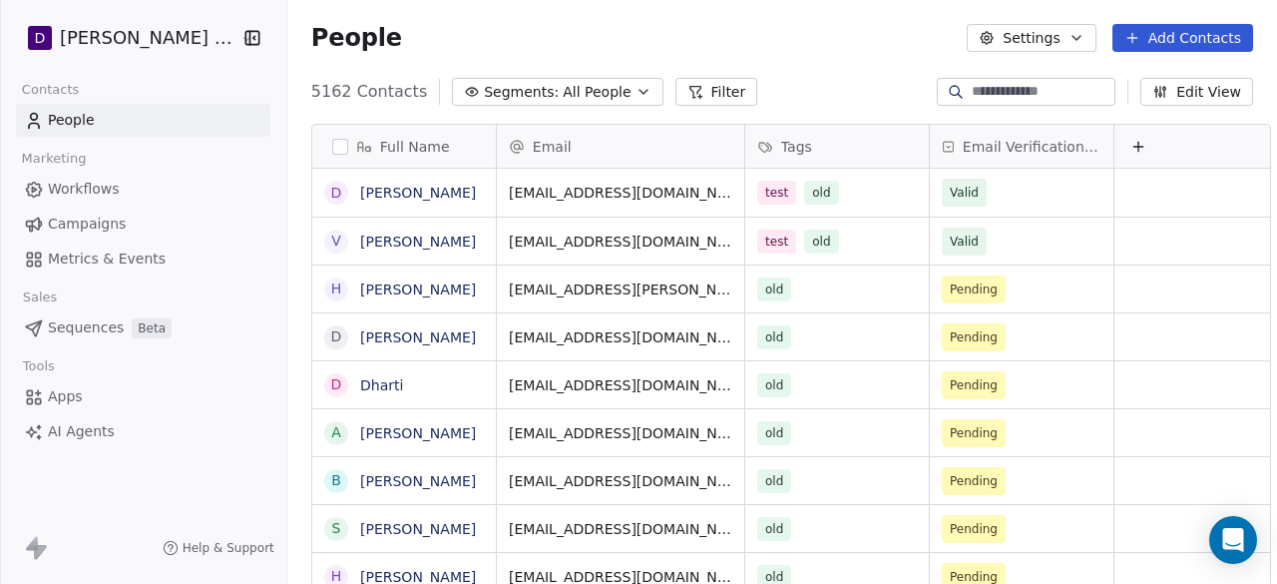
click at [1193, 93] on button "Edit View" at bounding box center [1196, 92] width 113 height 28
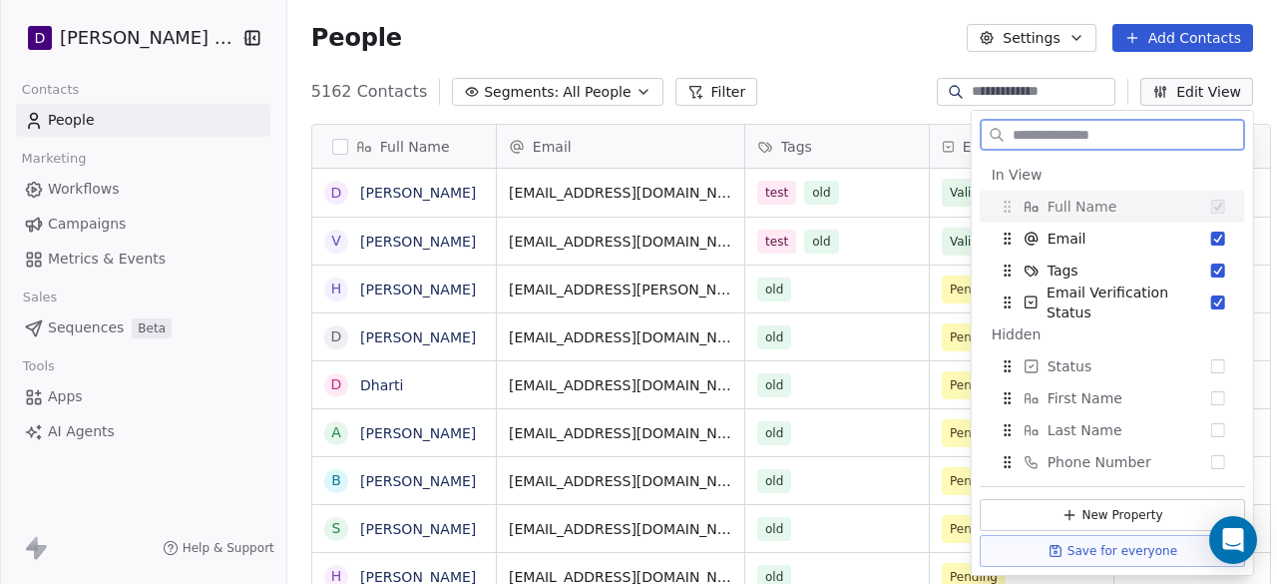
click at [1193, 93] on button "Edit View" at bounding box center [1196, 92] width 113 height 28
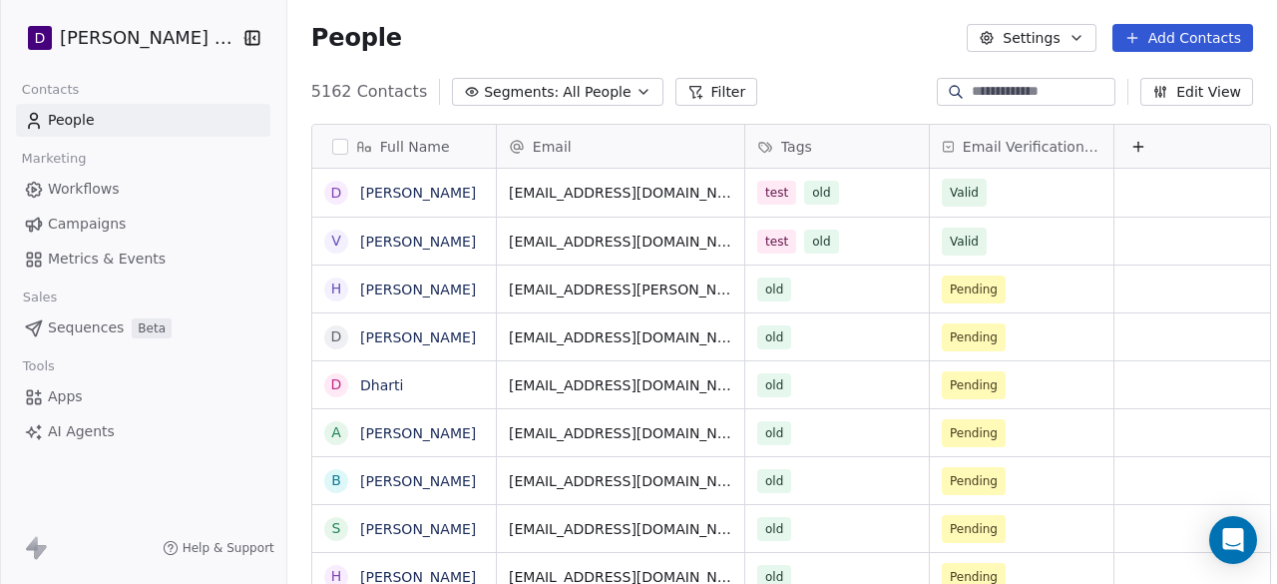
click at [1053, 27] on button "Settings" at bounding box center [1031, 38] width 129 height 28
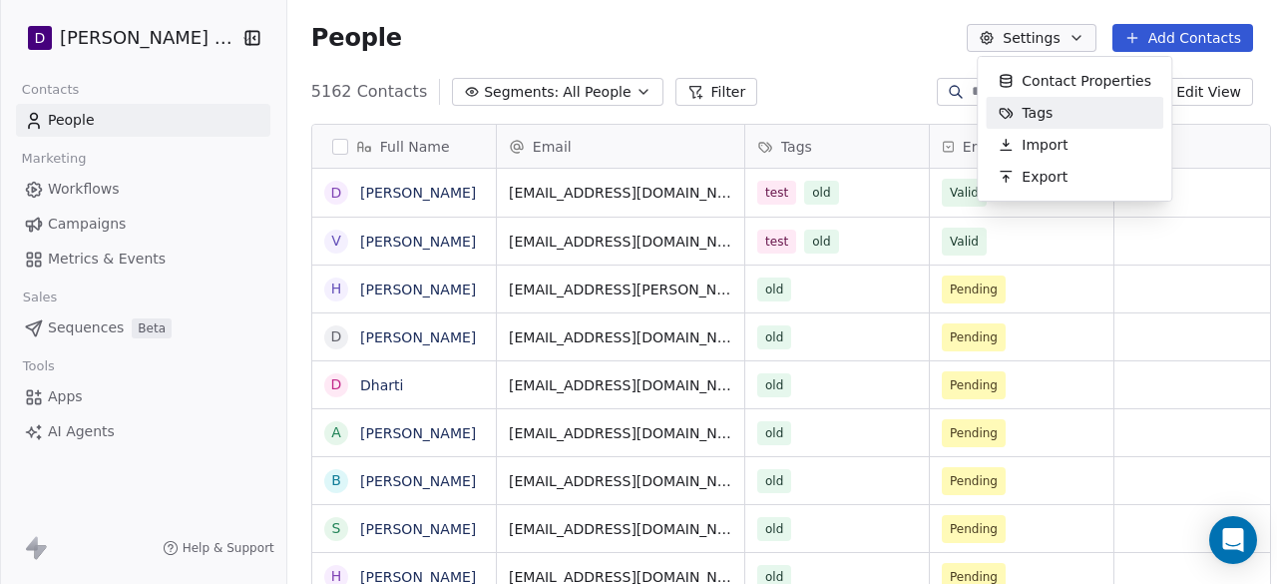
click at [1046, 119] on span "Tags" at bounding box center [1037, 113] width 31 height 21
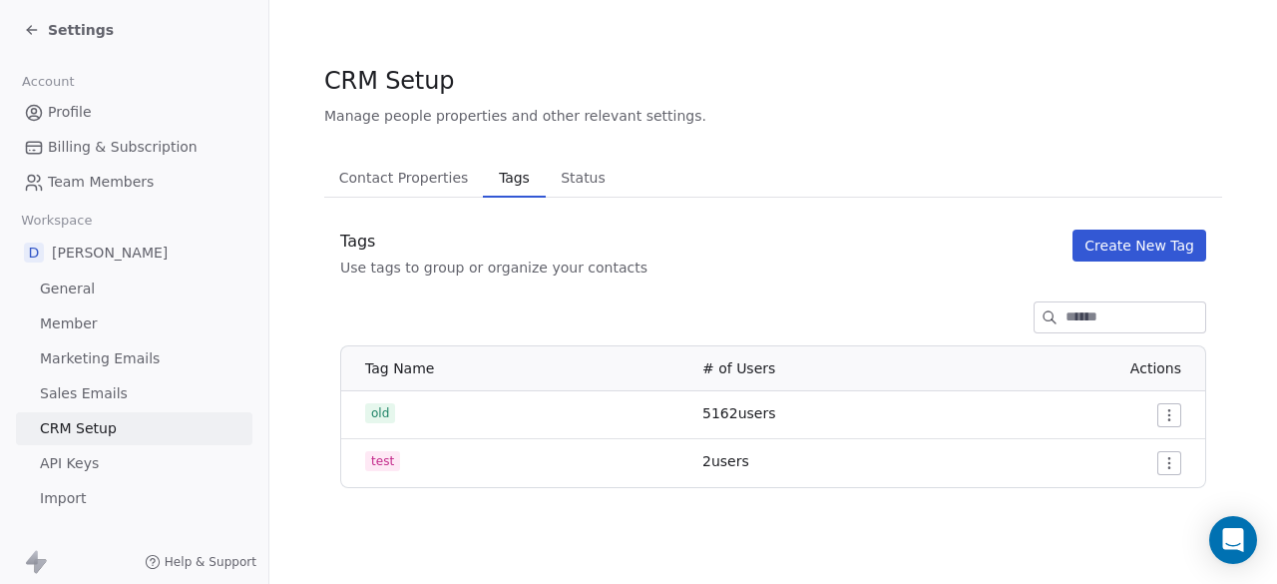
click at [1168, 421] on html "Settings Account Profile Billing & Subscription Team Members Workspace D Deepal…" at bounding box center [638, 292] width 1277 height 584
click at [1148, 450] on div "Edit" at bounding box center [1131, 455] width 94 height 32
click at [1169, 424] on html "Settings Account Profile Billing & Subscription Team Members Workspace D Deepal…" at bounding box center [638, 292] width 1277 height 584
click at [1128, 450] on span "Edit" at bounding box center [1133, 455] width 27 height 20
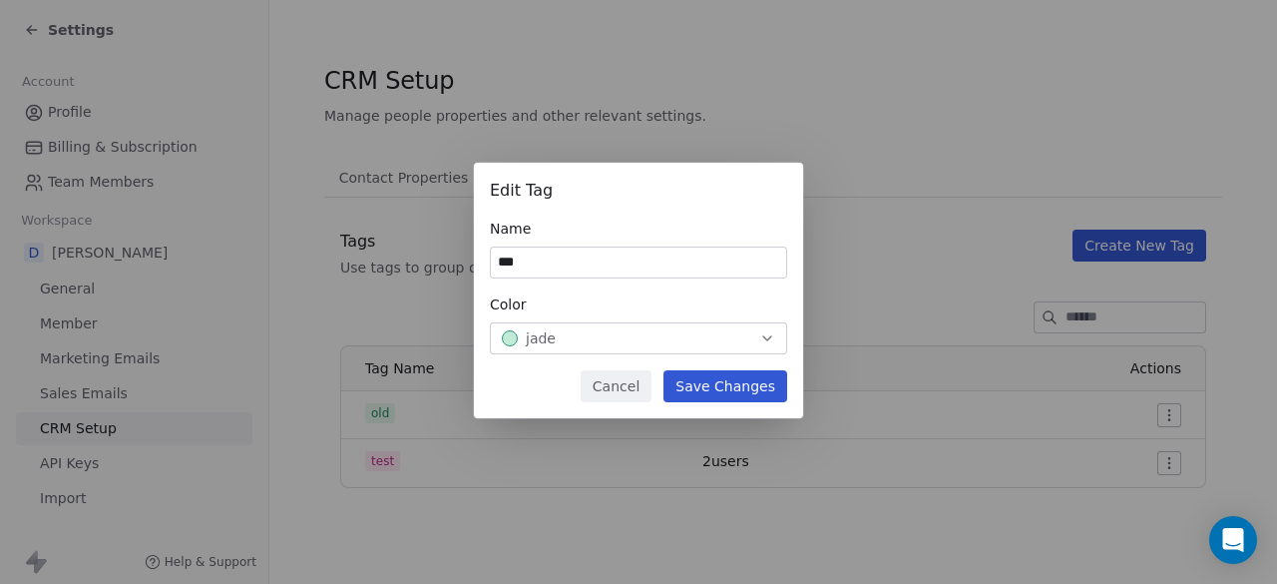
click at [680, 262] on input "***" at bounding box center [638, 262] width 295 height 30
click at [529, 263] on input "*********" at bounding box center [638, 262] width 295 height 30
type input "**********"
click at [767, 388] on button "Save Changes" at bounding box center [725, 386] width 124 height 32
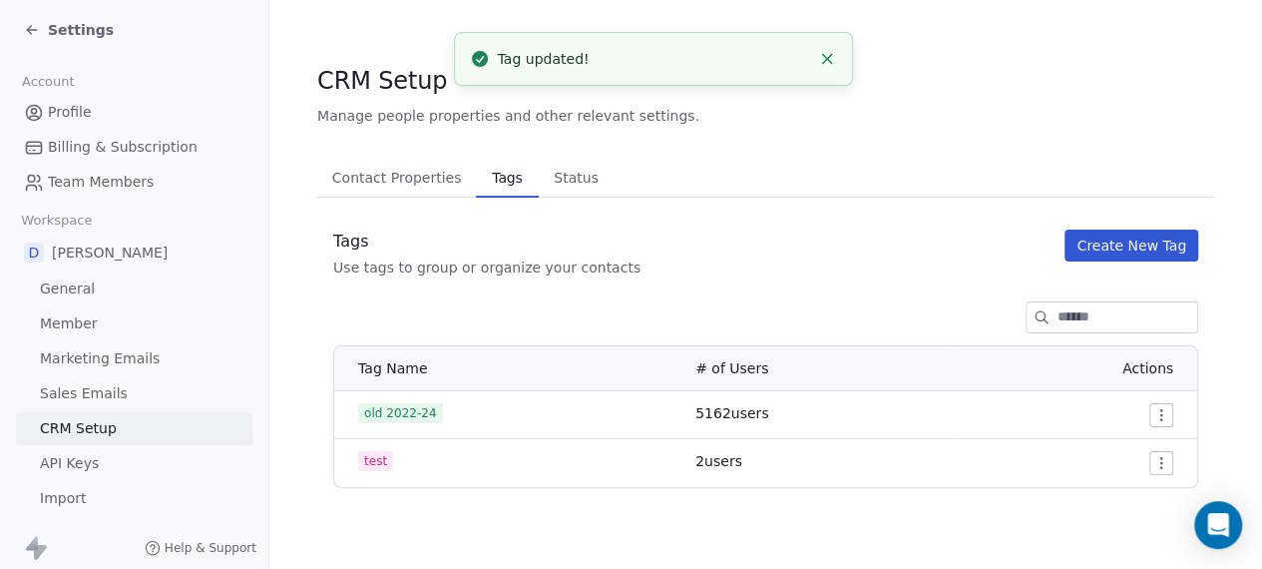
click at [36, 20] on div "Settings" at bounding box center [69, 30] width 90 height 20
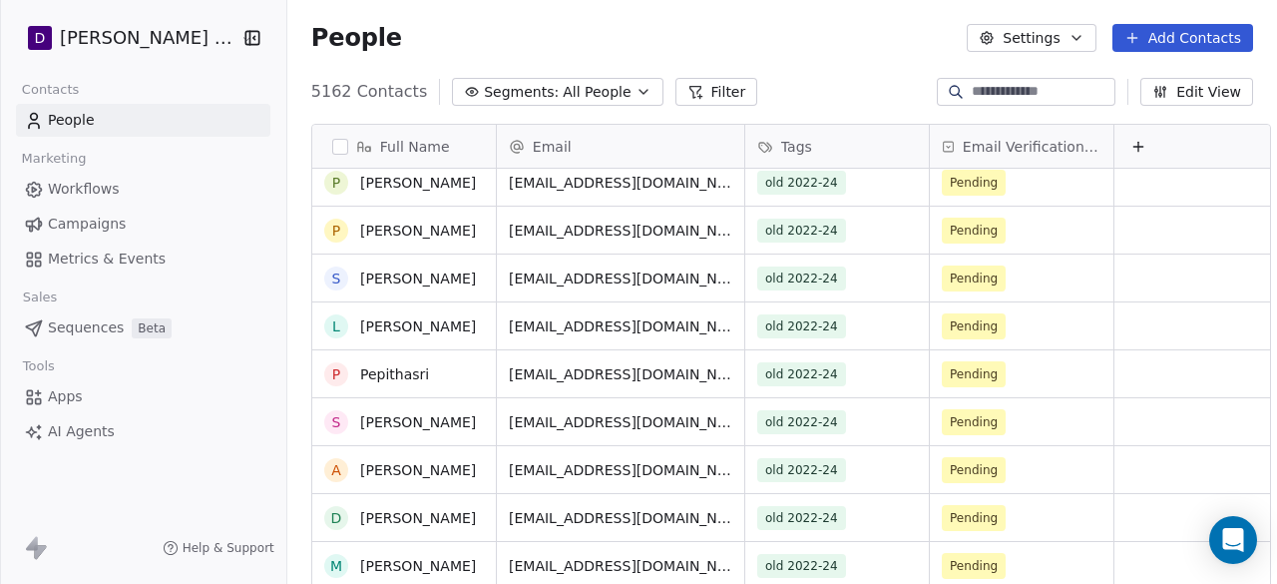
scroll to position [919, 0]
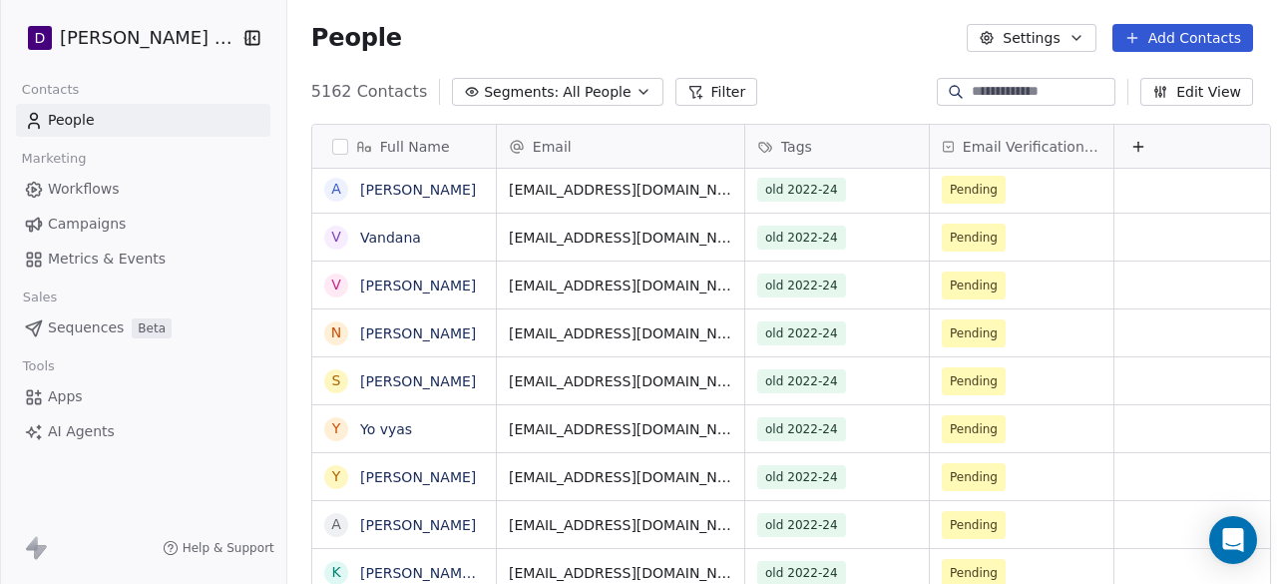
click at [106, 196] on span "Workflows" at bounding box center [84, 189] width 72 height 21
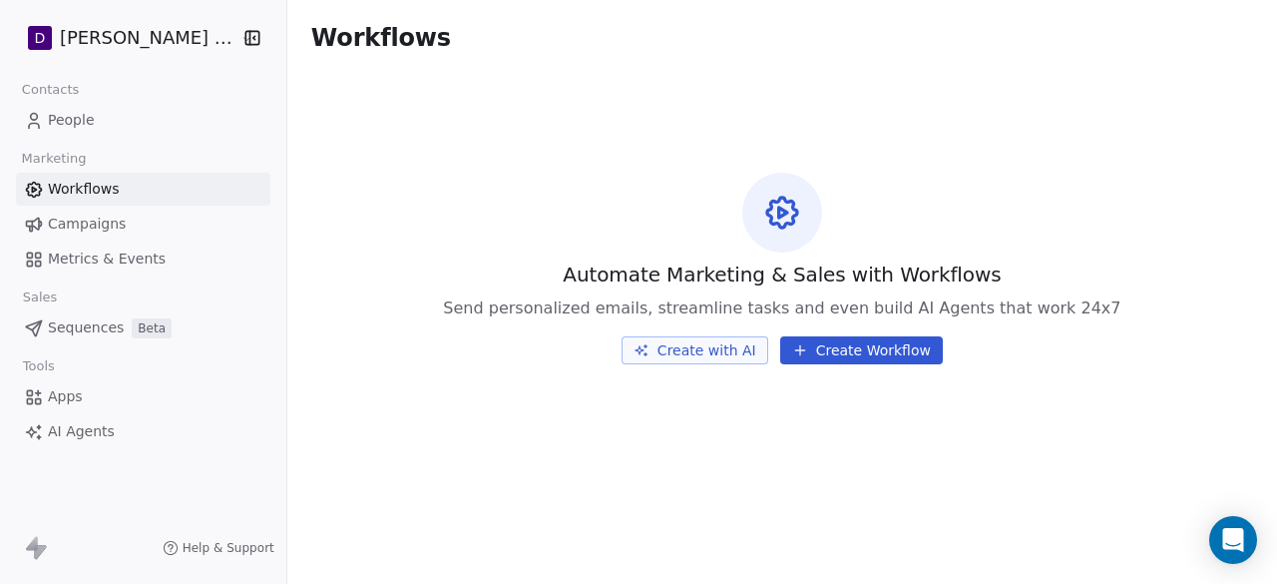
click at [847, 361] on button "Create Workflow" at bounding box center [861, 350] width 163 height 28
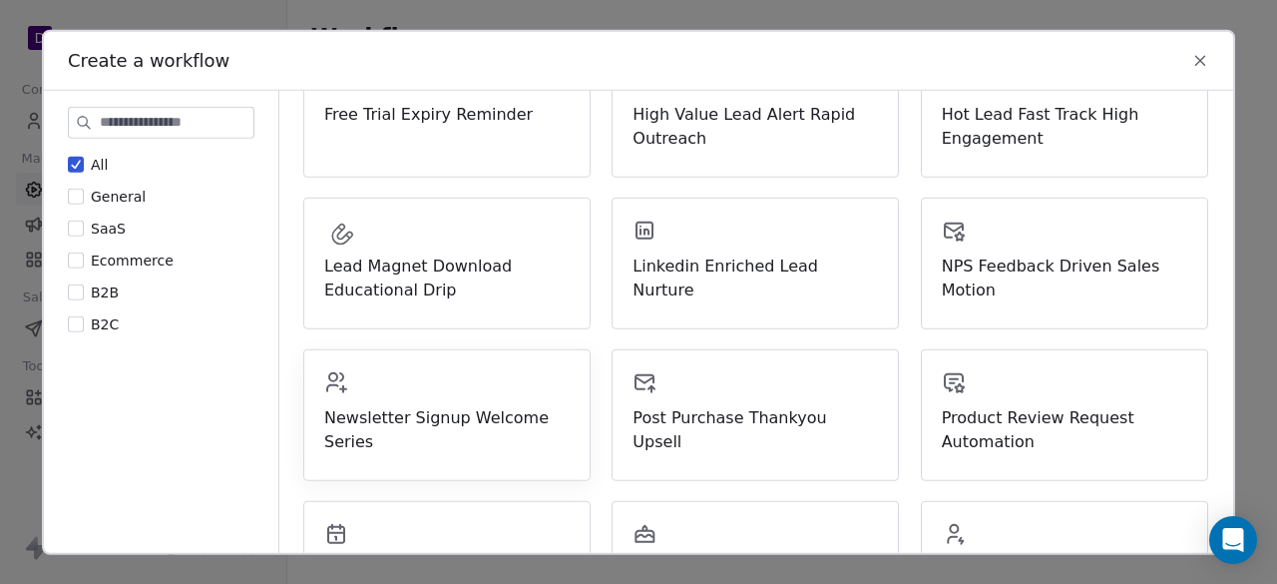
click at [422, 392] on div "Newsletter Signup Welcome Series" at bounding box center [446, 411] width 245 height 84
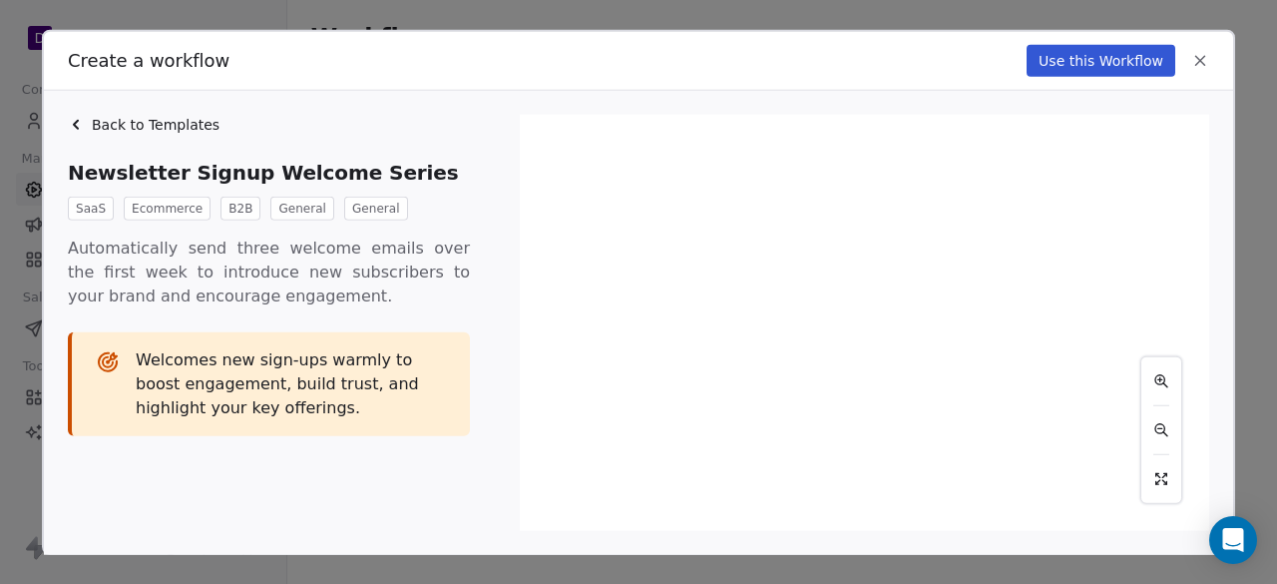
click at [1195, 63] on icon at bounding box center [1200, 60] width 18 height 18
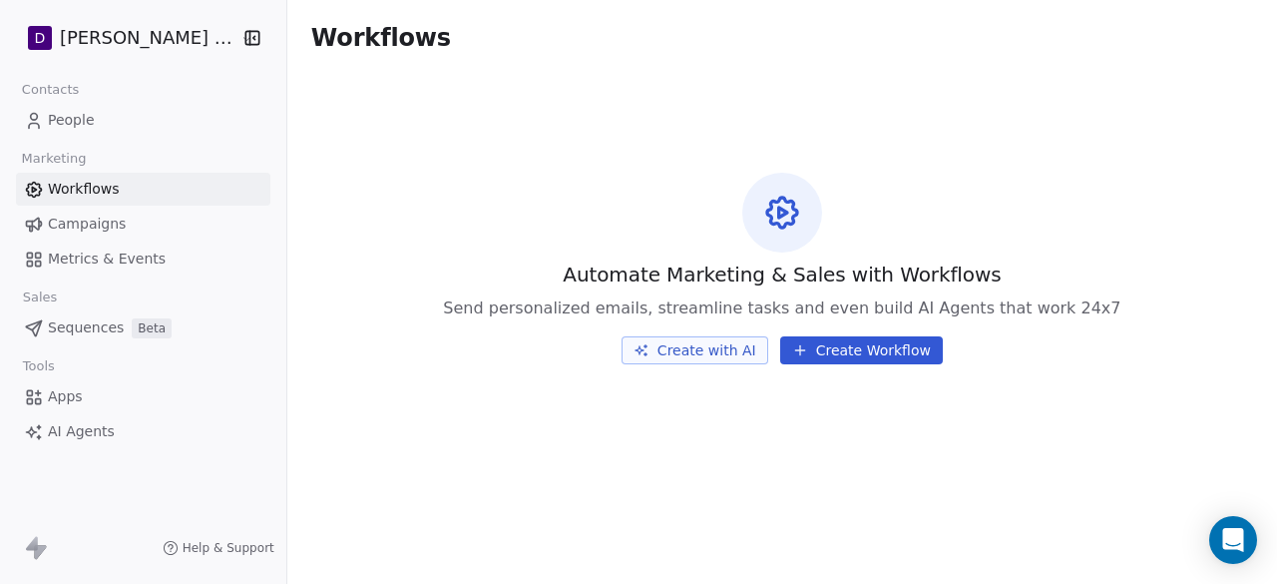
click at [844, 342] on button "Create Workflow" at bounding box center [861, 350] width 163 height 28
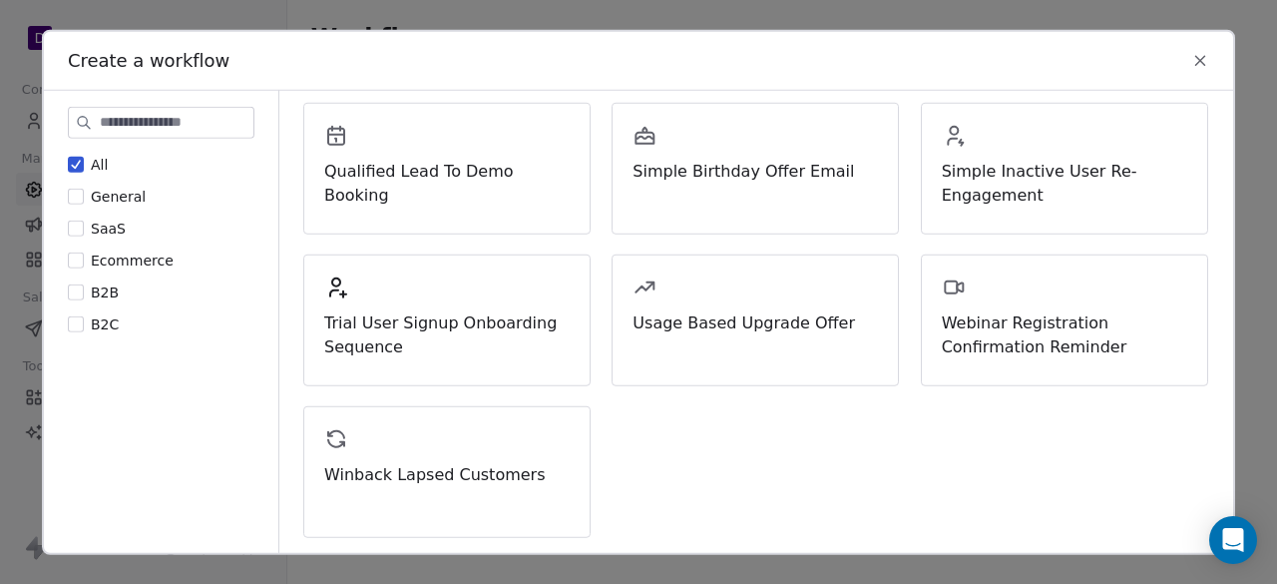
click at [1191, 53] on icon at bounding box center [1200, 60] width 18 height 18
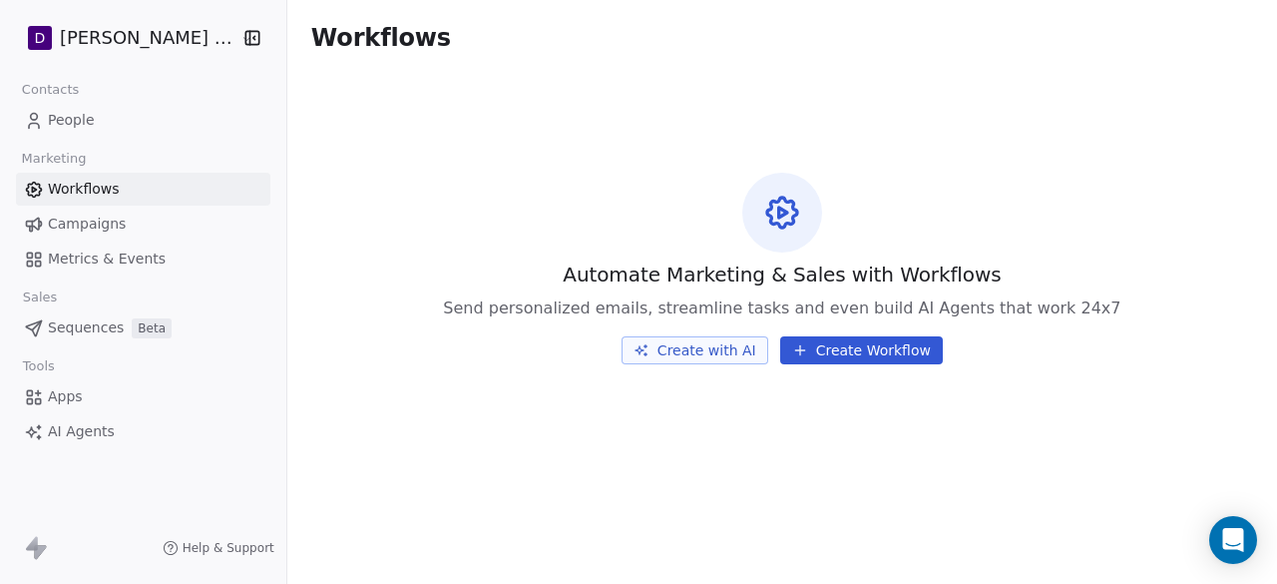
click at [112, 215] on span "Campaigns" at bounding box center [87, 223] width 78 height 21
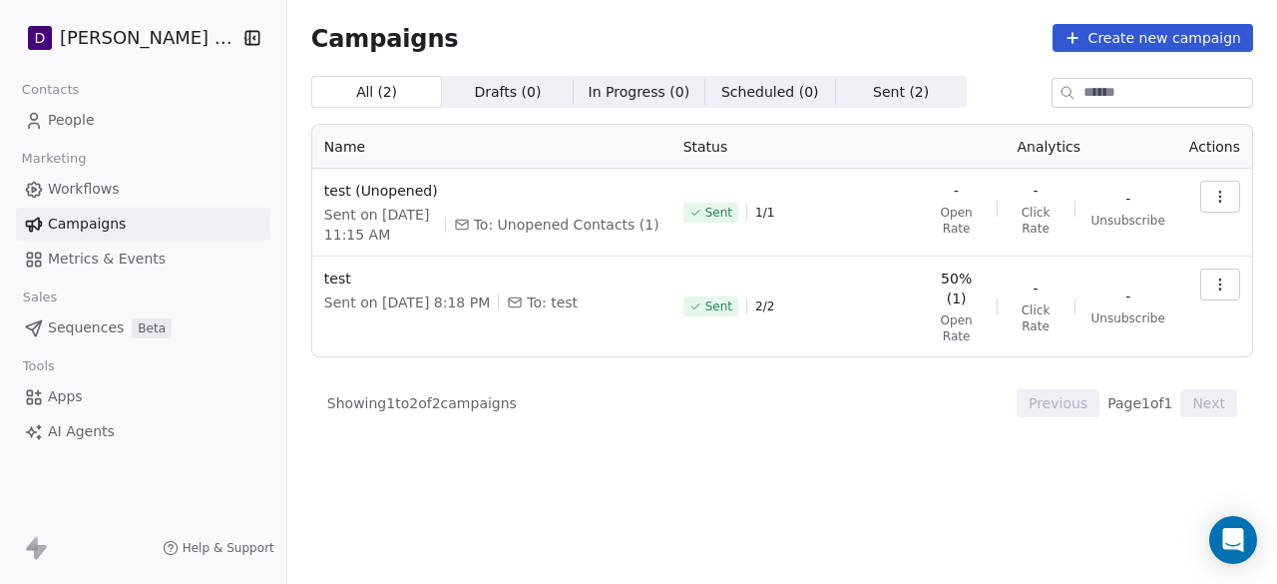
click at [1206, 37] on button "Create new campaign" at bounding box center [1153, 38] width 201 height 28
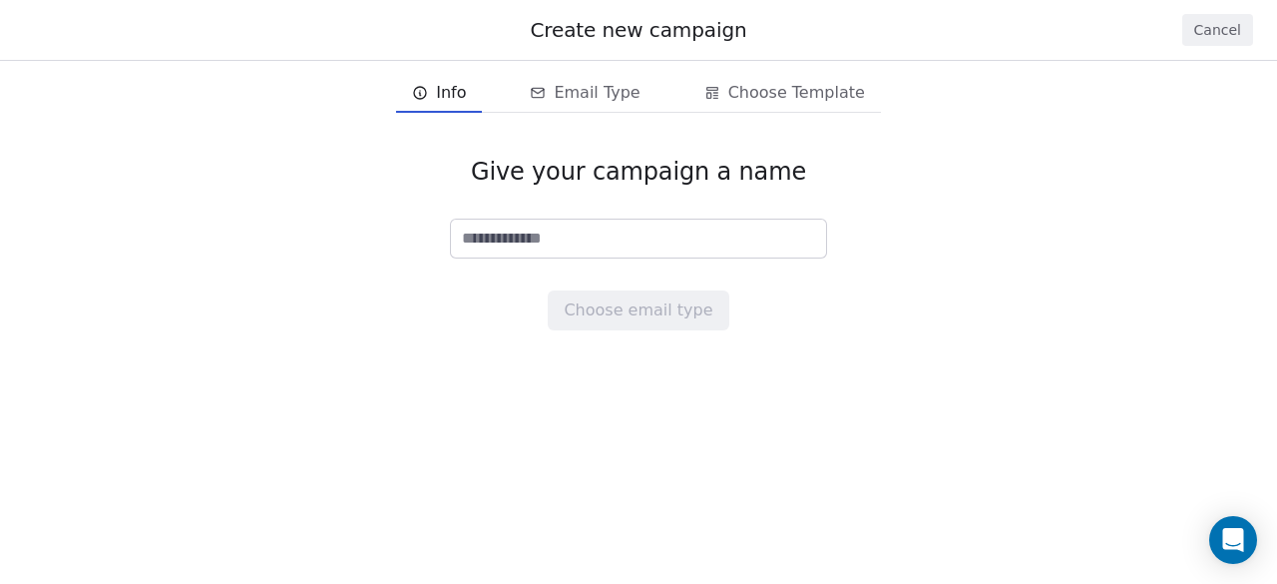
click at [1238, 33] on button "Cancel" at bounding box center [1217, 30] width 71 height 32
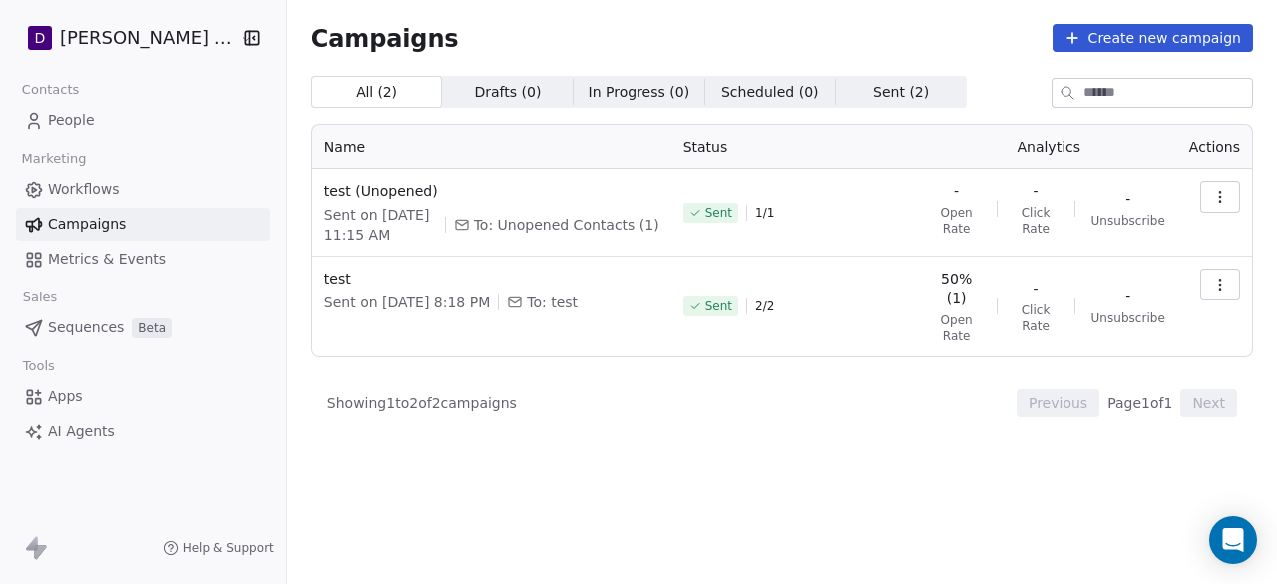
click at [1168, 38] on button "Create new campaign" at bounding box center [1153, 38] width 201 height 28
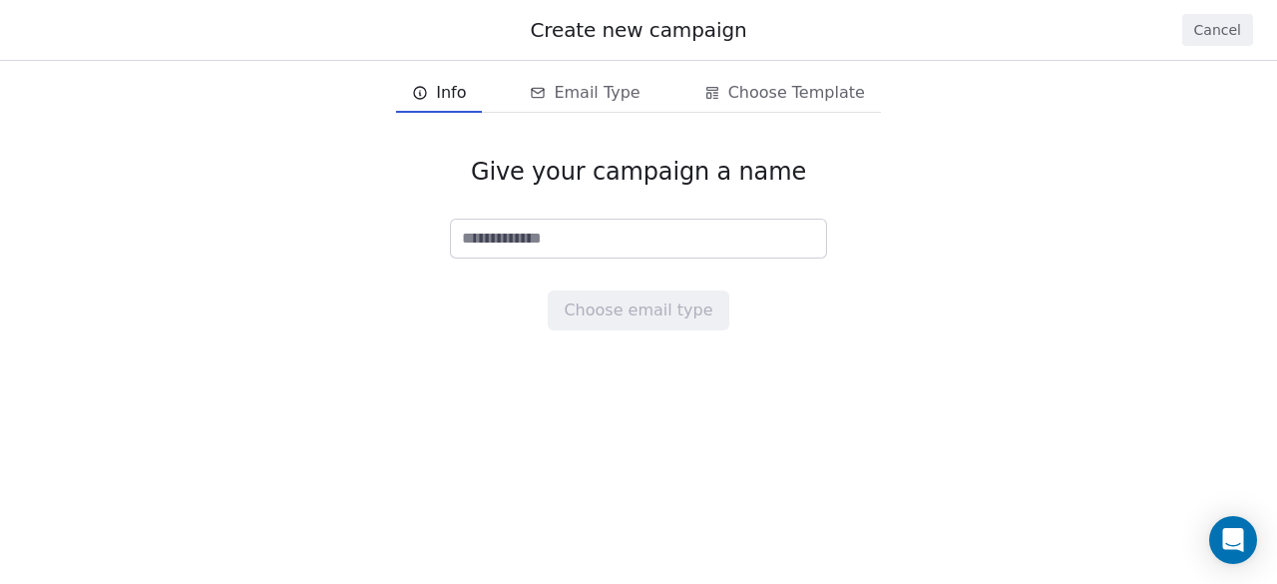
click at [641, 241] on input at bounding box center [638, 238] width 375 height 38
click at [1219, 26] on button "Cancel" at bounding box center [1217, 30] width 71 height 32
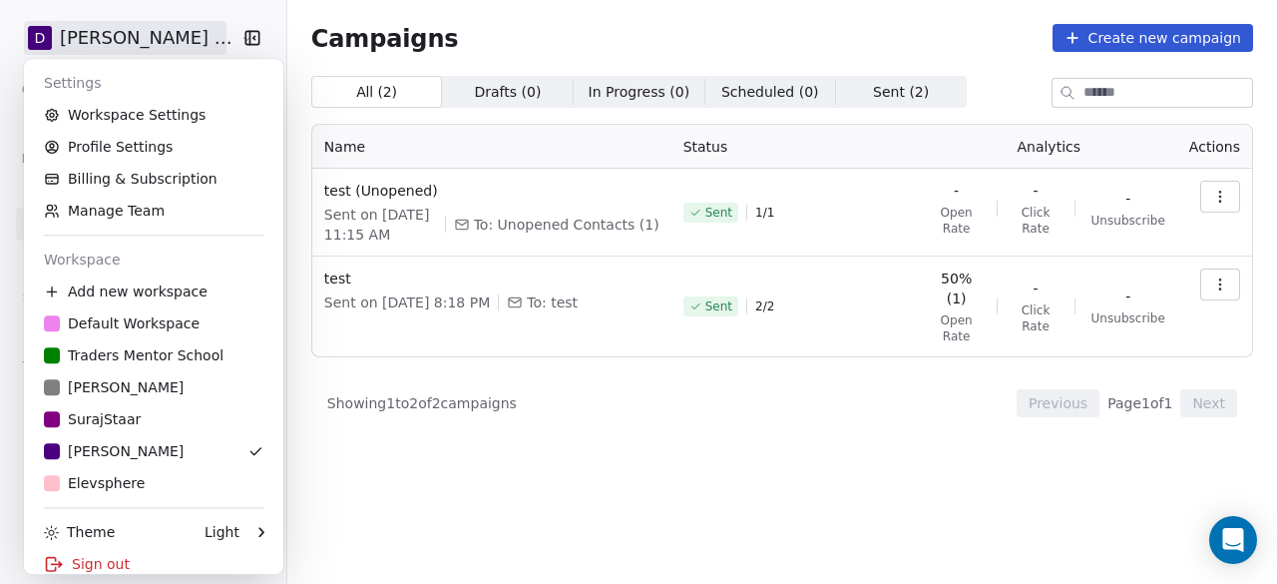
click at [205, 39] on html "D Deepali Nutrition Contacts People Marketing Workflows Campaigns Metrics & Eve…" at bounding box center [638, 292] width 1277 height 584
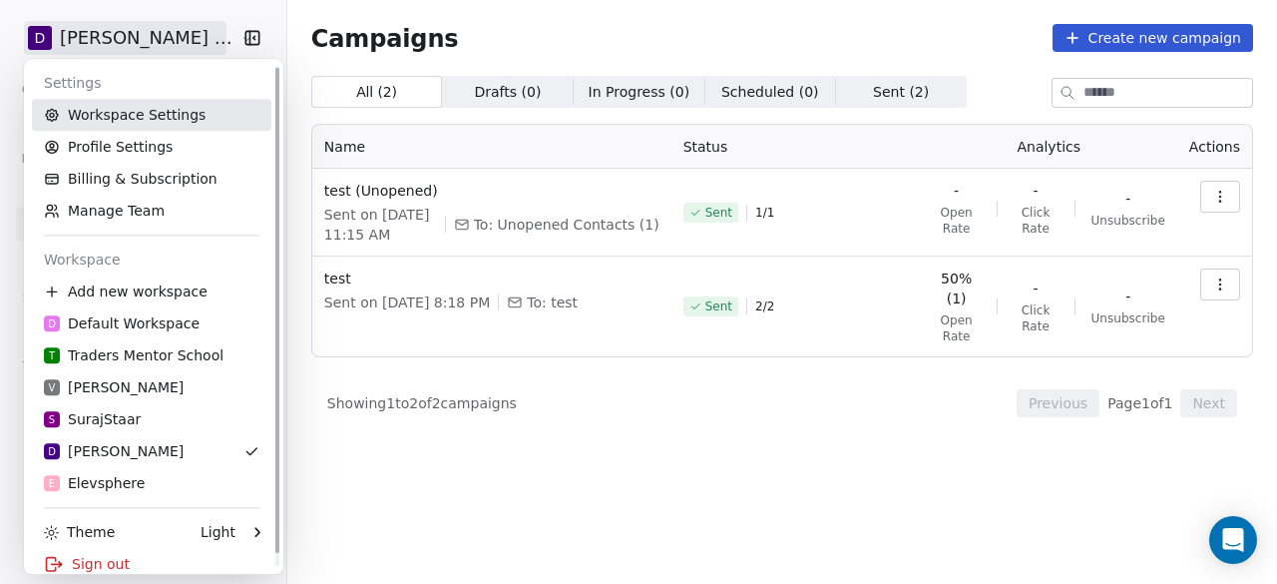
click at [174, 129] on link "Workspace Settings" at bounding box center [151, 115] width 239 height 32
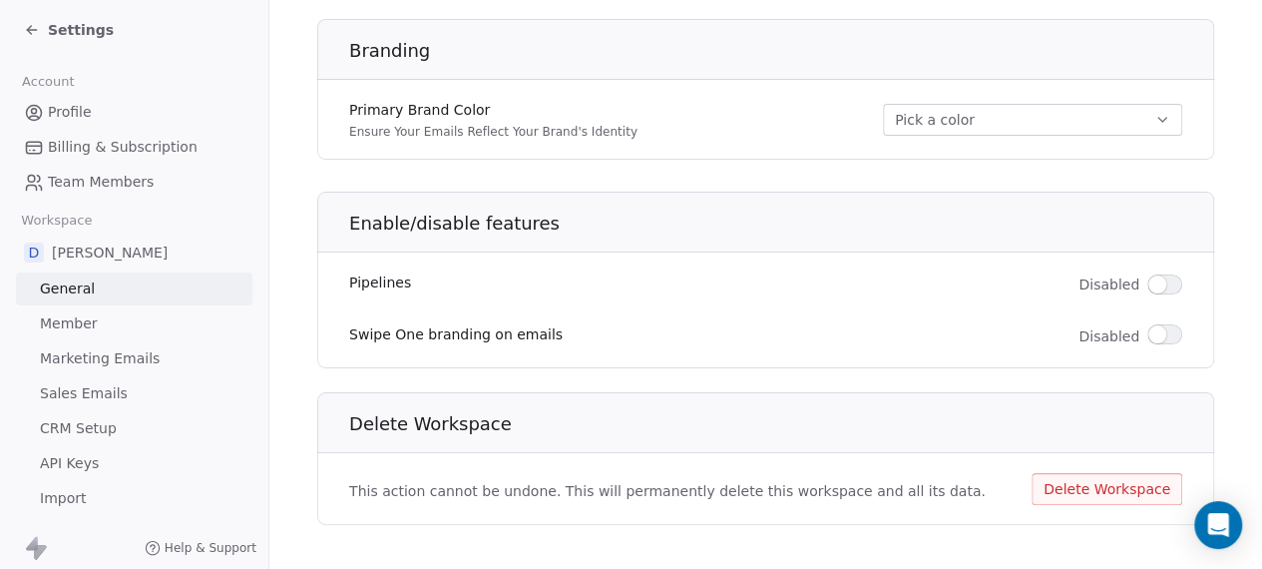
scroll to position [28, 0]
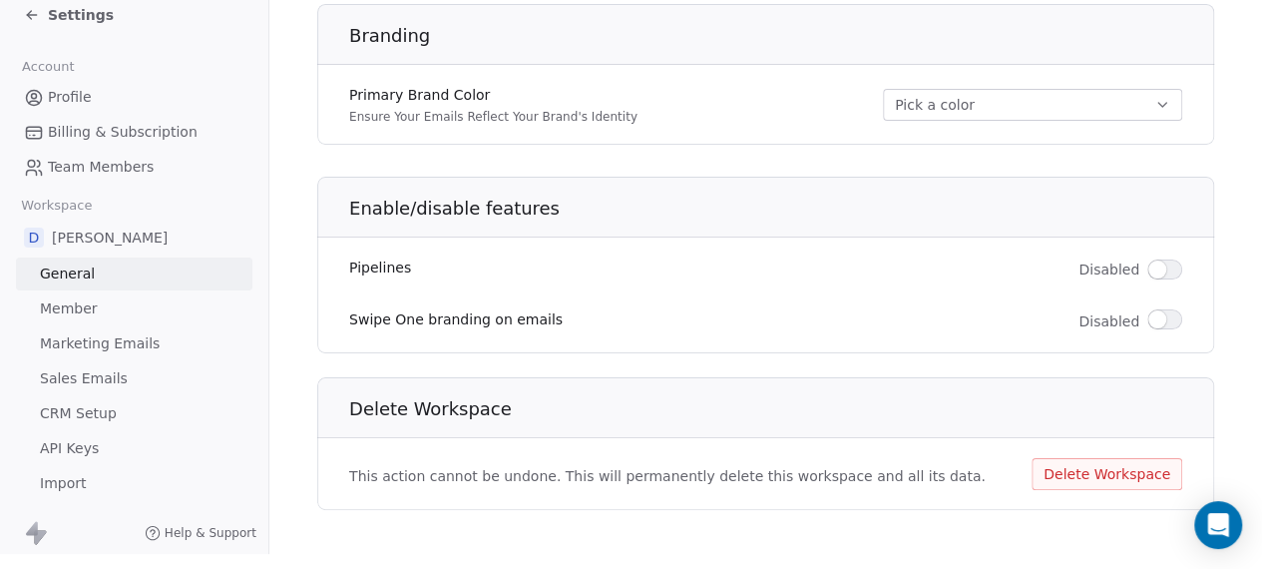
click at [1157, 260] on span "button" at bounding box center [1157, 269] width 18 height 18
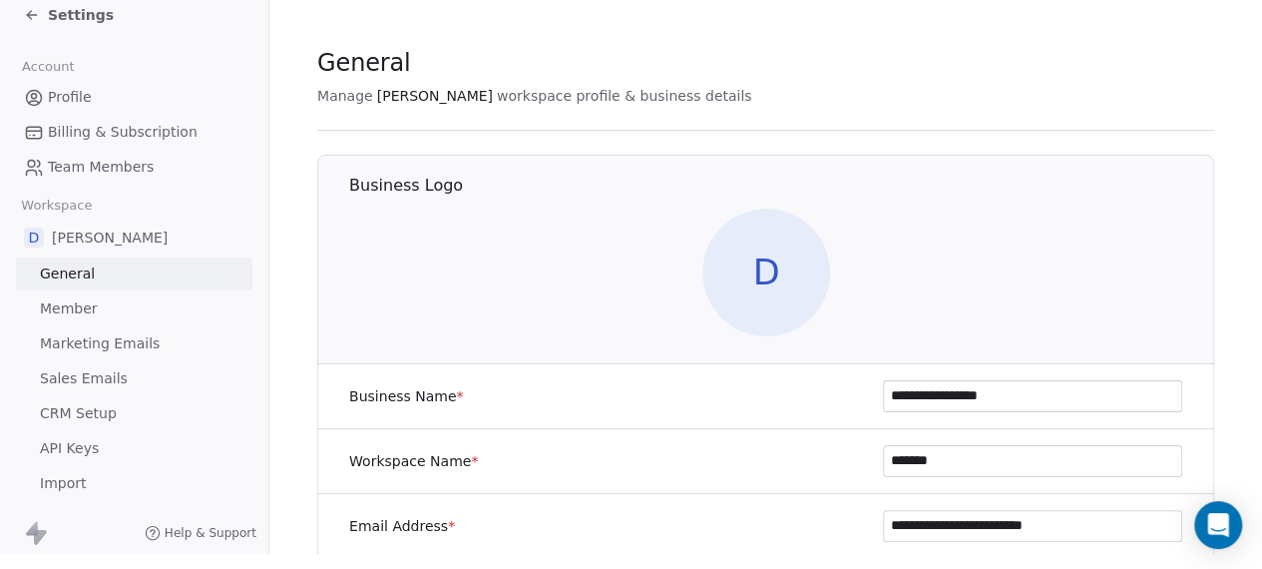
scroll to position [2, 0]
click at [90, 292] on link "Member" at bounding box center [134, 308] width 236 height 33
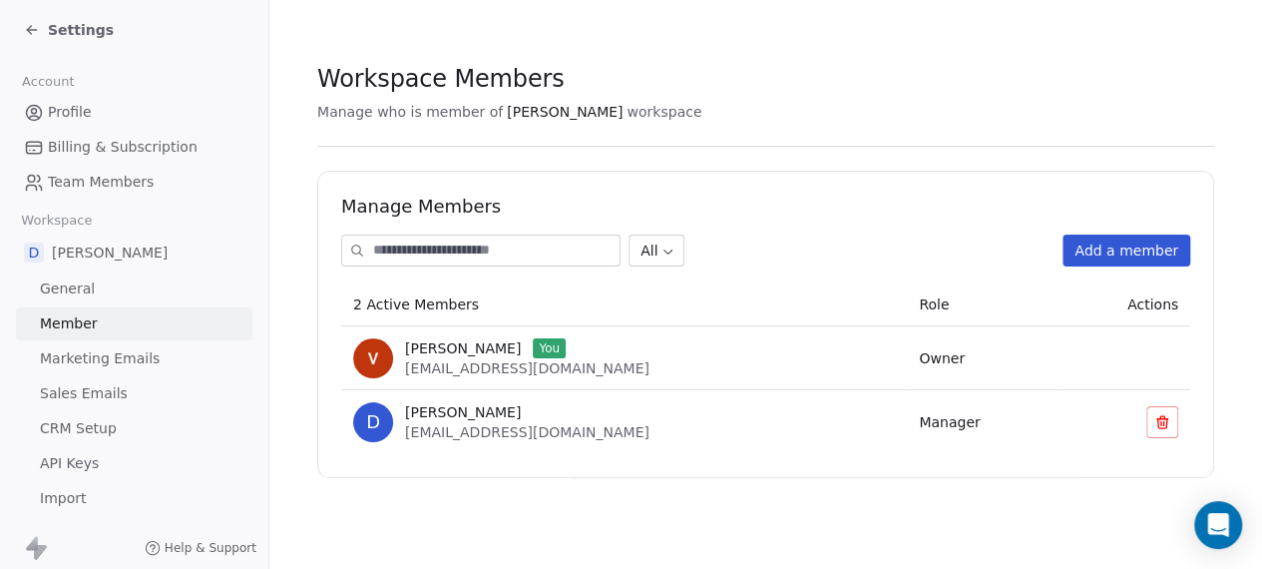
click at [116, 366] on span "Marketing Emails" at bounding box center [100, 358] width 120 height 21
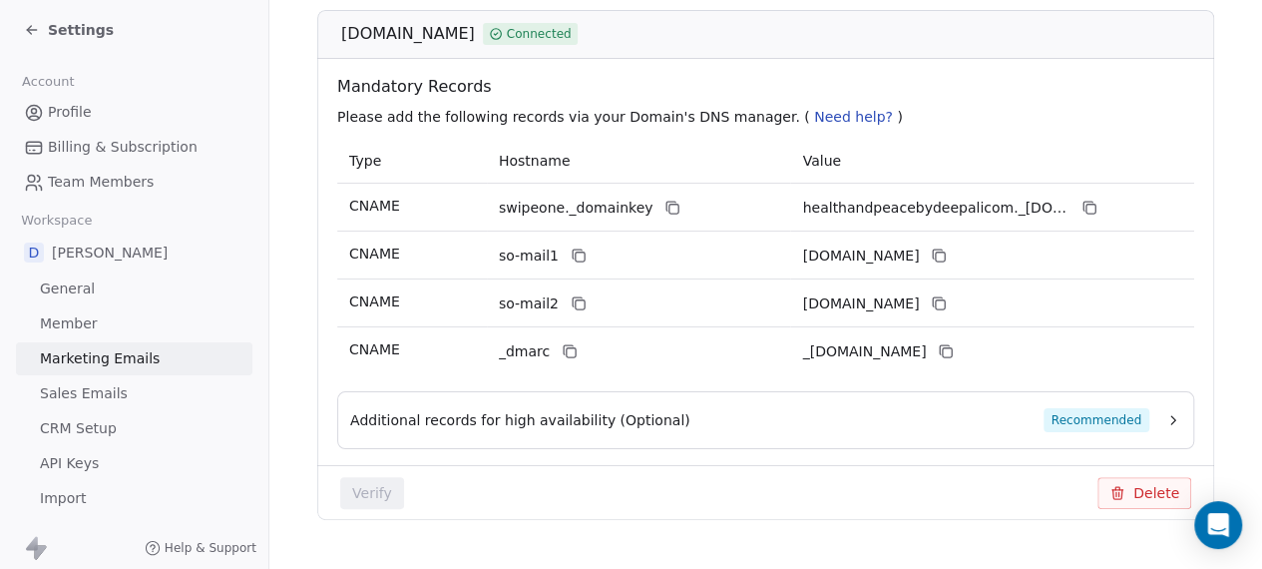
scroll to position [393, 0]
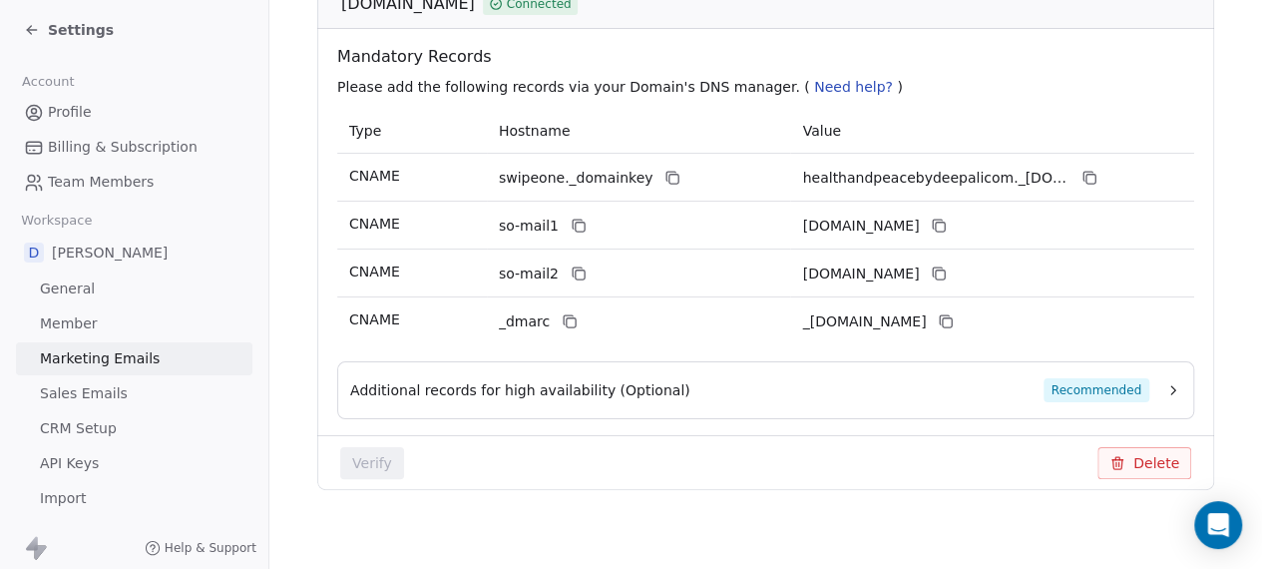
click at [138, 408] on link "Sales Emails" at bounding box center [134, 393] width 236 height 33
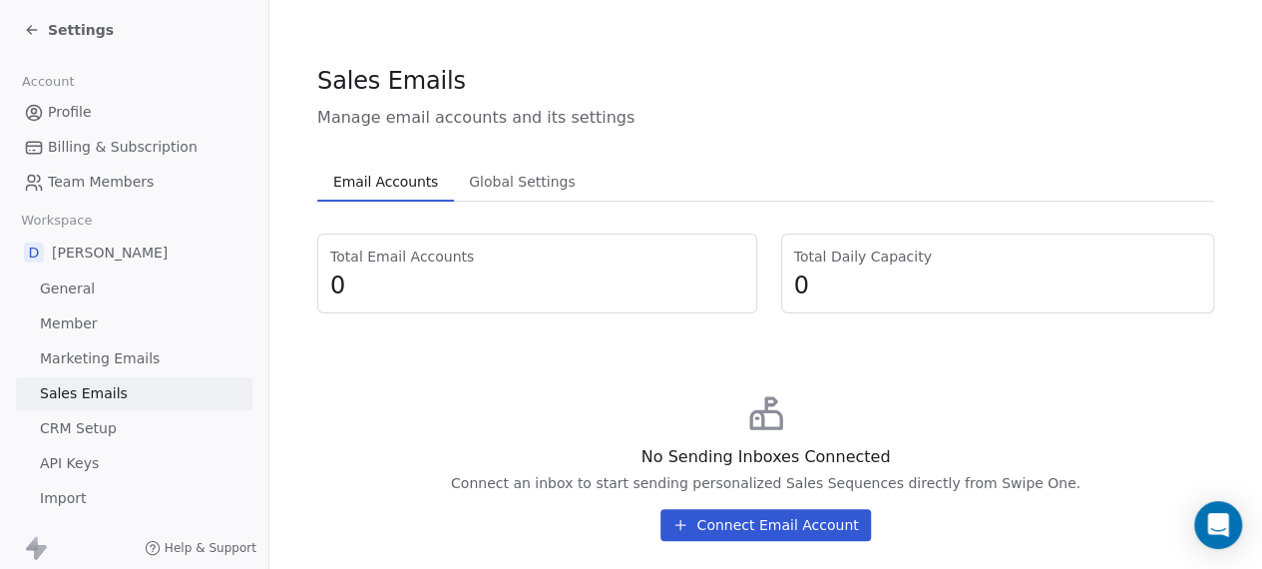
scroll to position [36, 0]
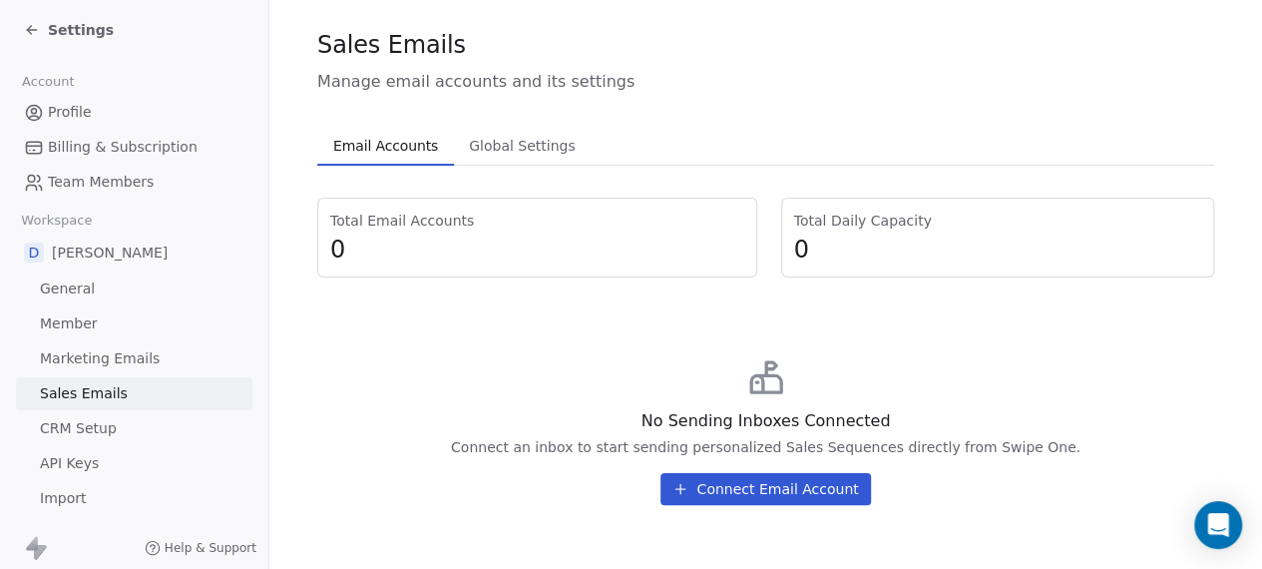
click at [105, 419] on span "CRM Setup" at bounding box center [78, 428] width 77 height 21
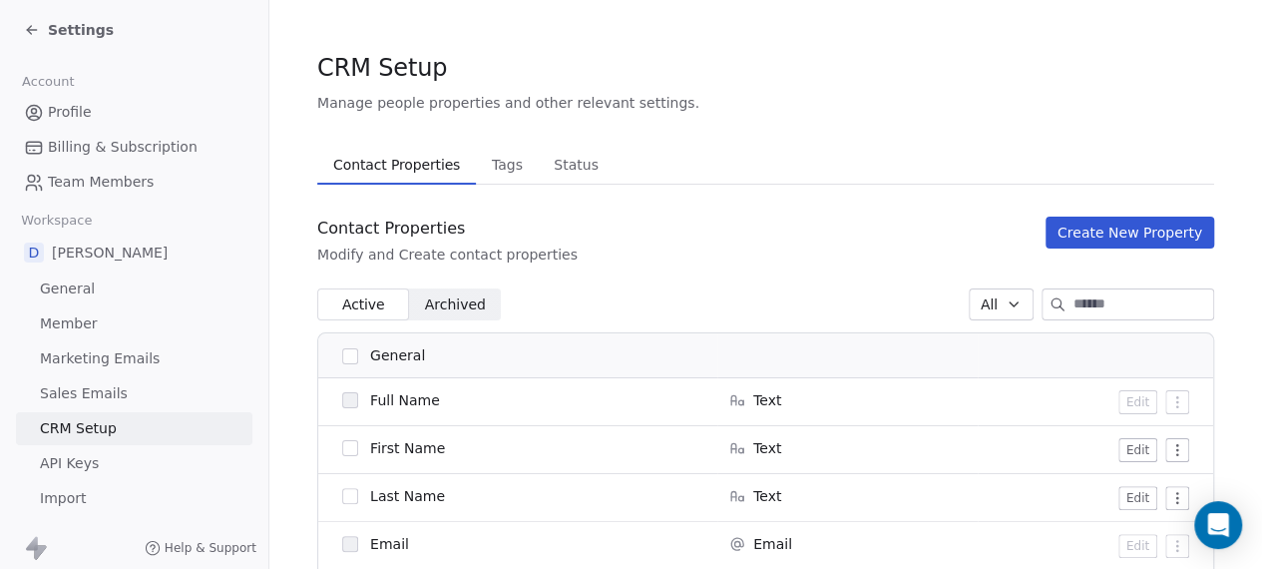
scroll to position [14, 0]
click at [566, 165] on span "Status" at bounding box center [576, 164] width 61 height 28
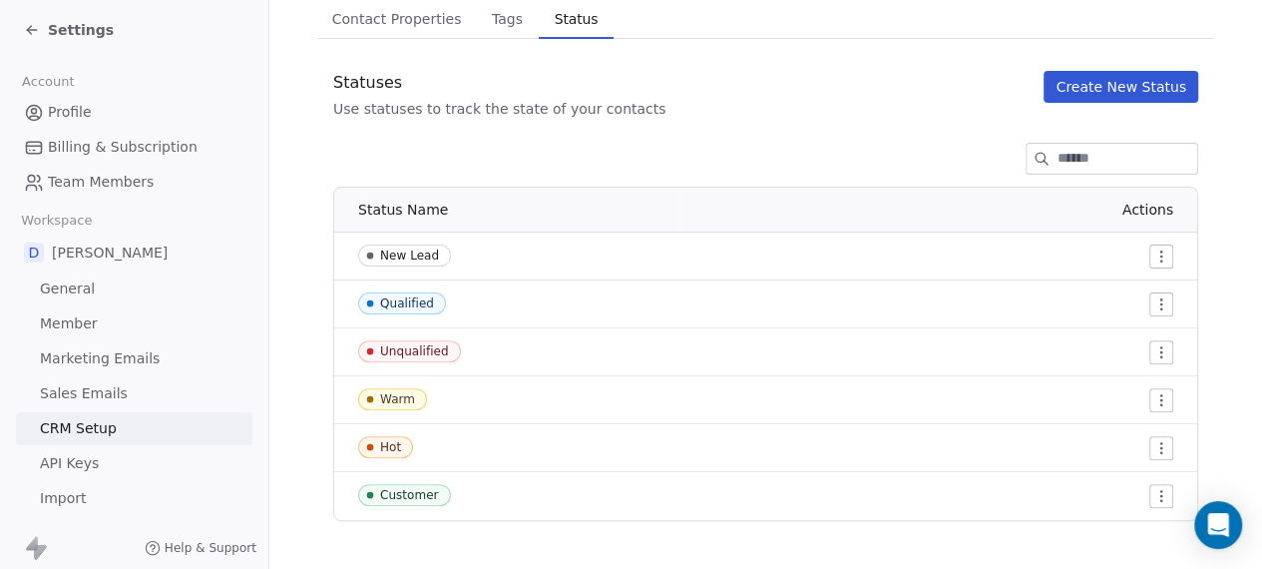
click at [24, 30] on icon at bounding box center [32, 30] width 16 height 16
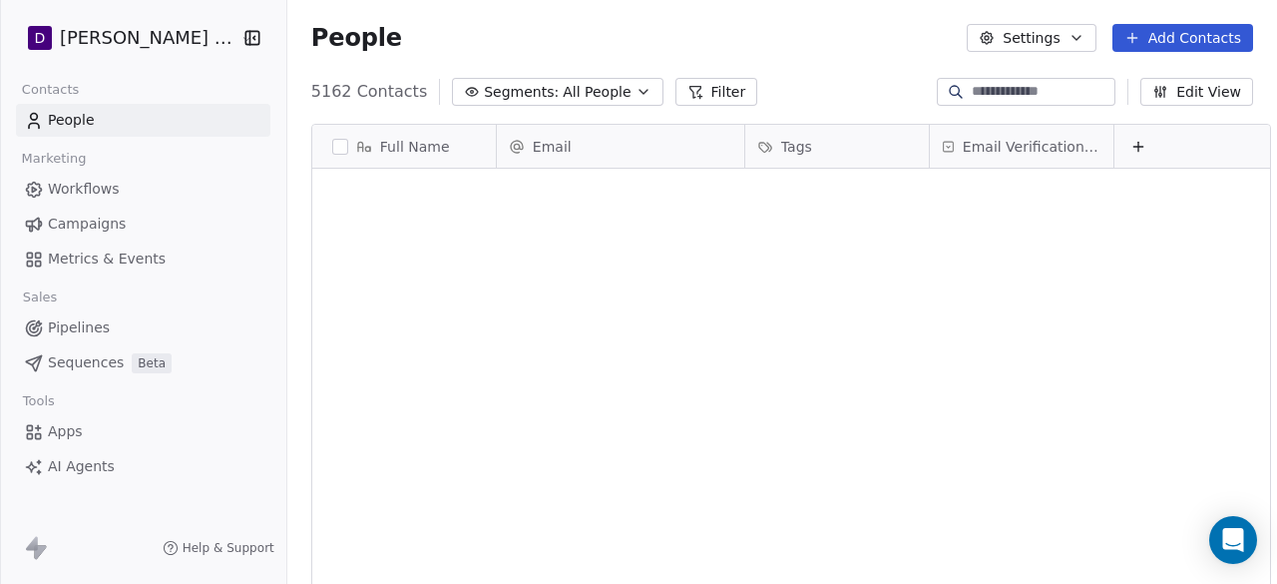
scroll to position [498, 992]
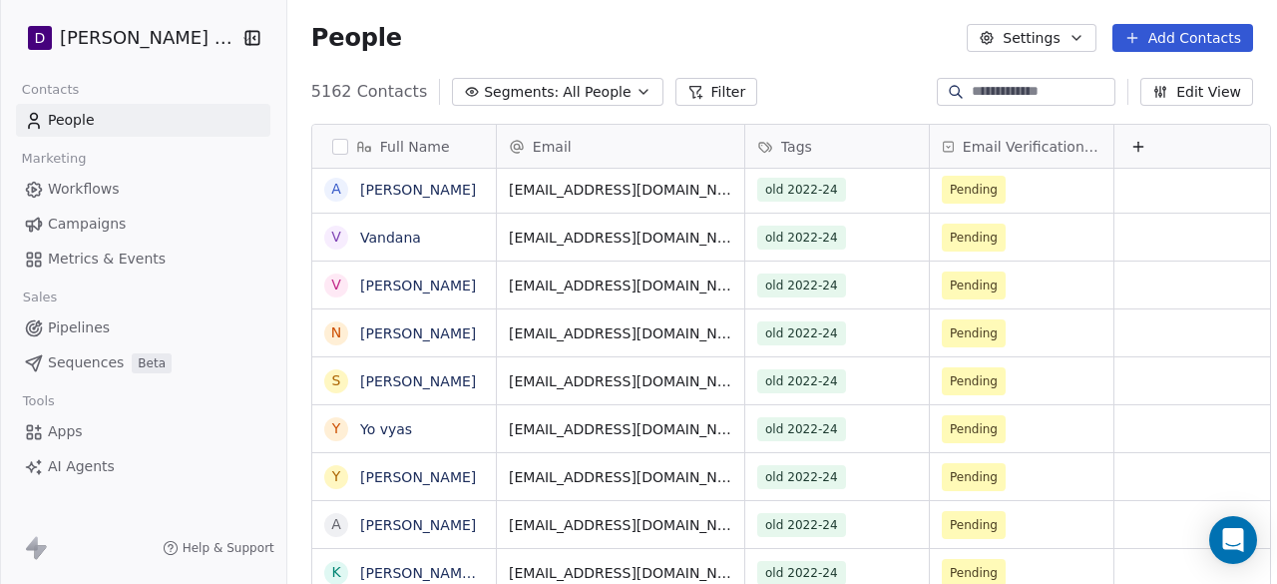
click at [101, 195] on span "Workflows" at bounding box center [84, 189] width 72 height 21
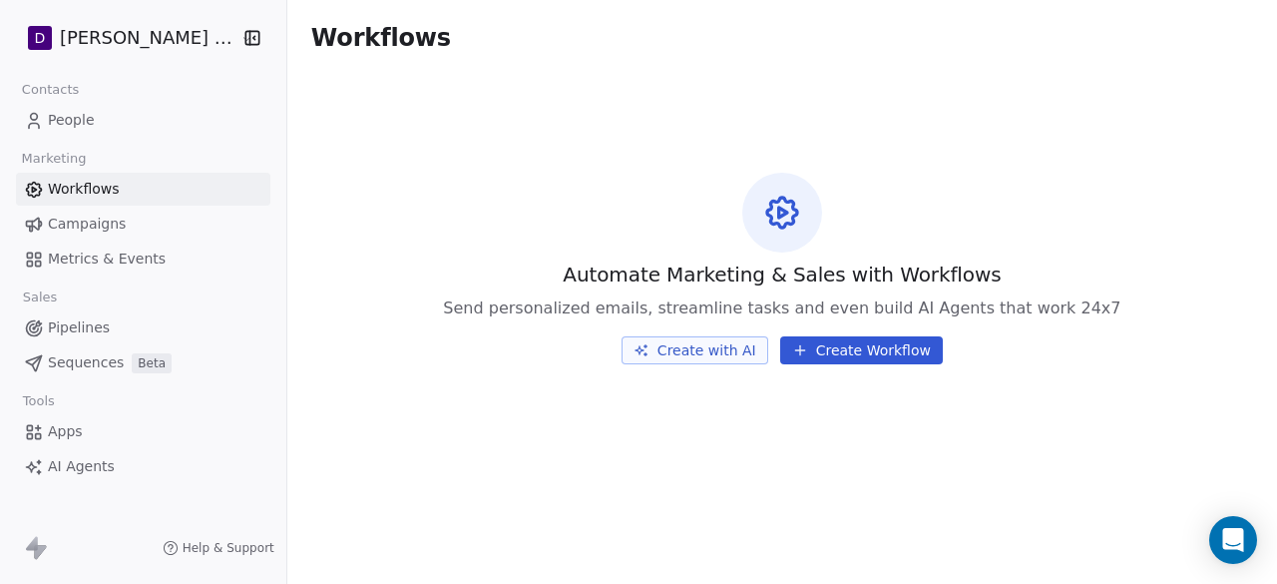
click at [838, 347] on button "Create Workflow" at bounding box center [861, 350] width 163 height 28
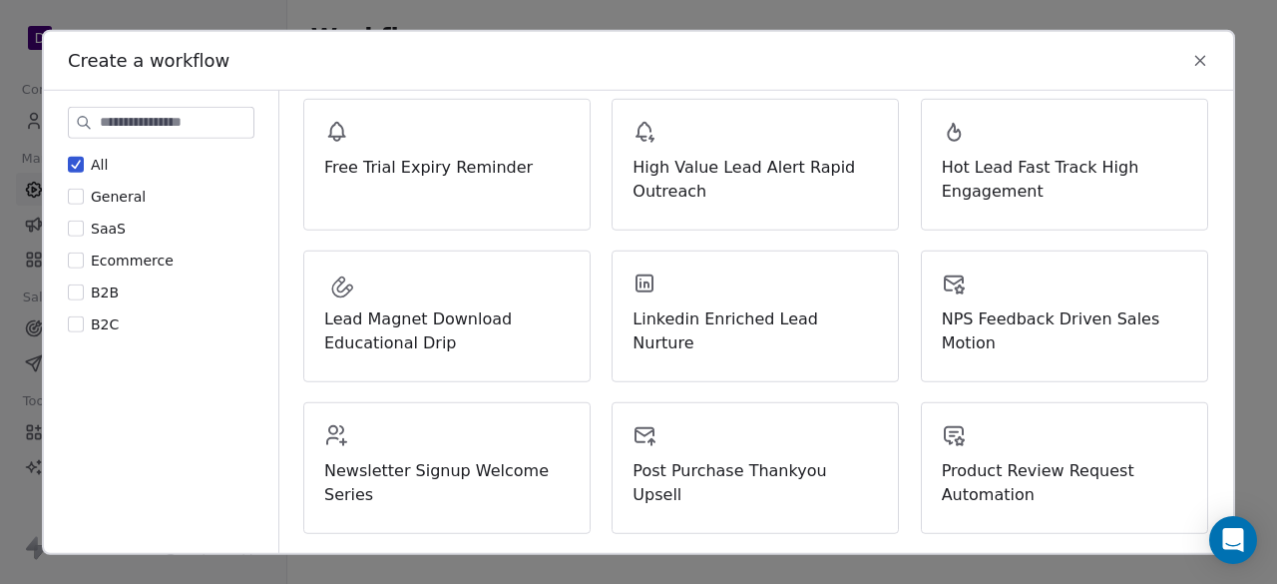
scroll to position [417, 0]
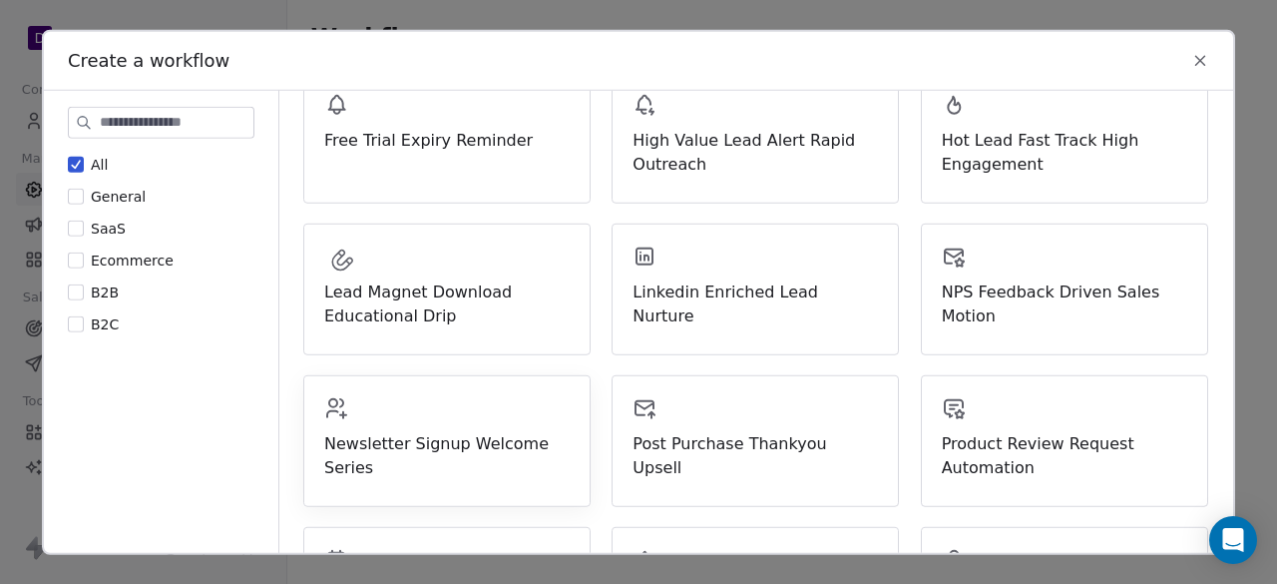
click at [537, 416] on div "Newsletter Signup Welcome Series" at bounding box center [446, 437] width 245 height 84
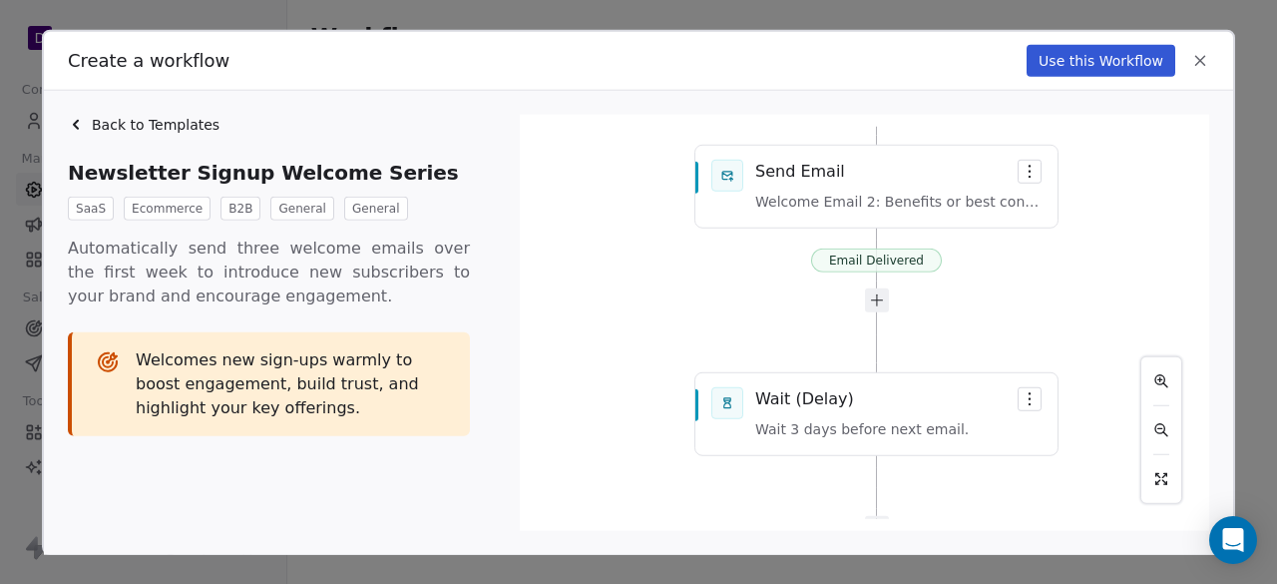
click at [69, 118] on icon at bounding box center [76, 124] width 16 height 16
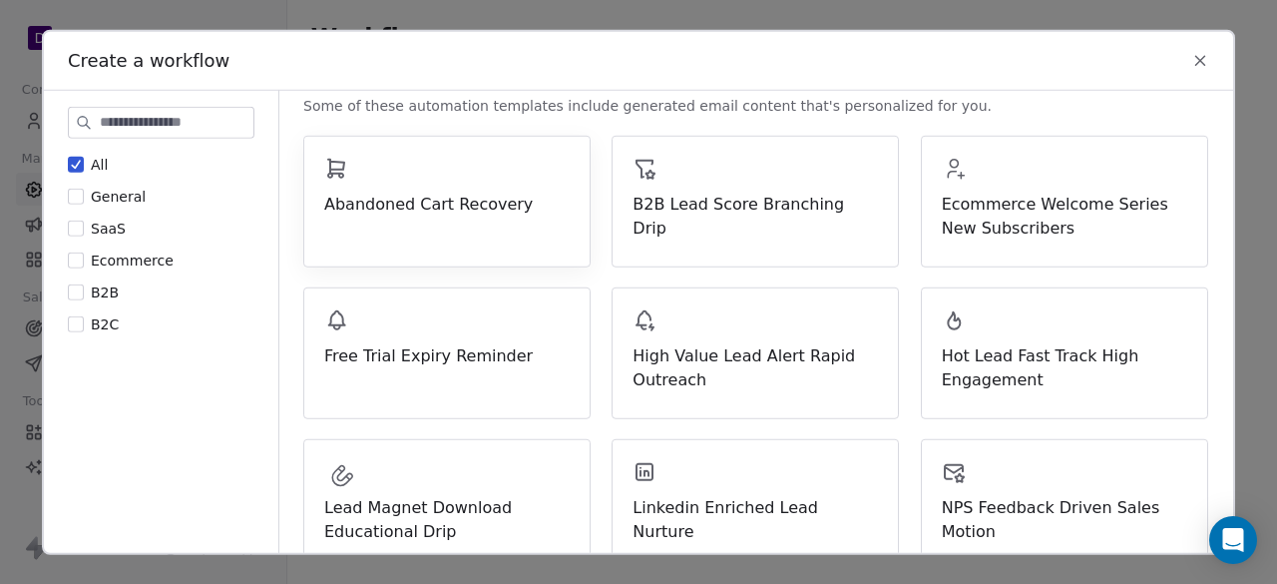
scroll to position [203, 0]
click at [542, 239] on div "Abandoned Cart Recovery" at bounding box center [446, 200] width 287 height 132
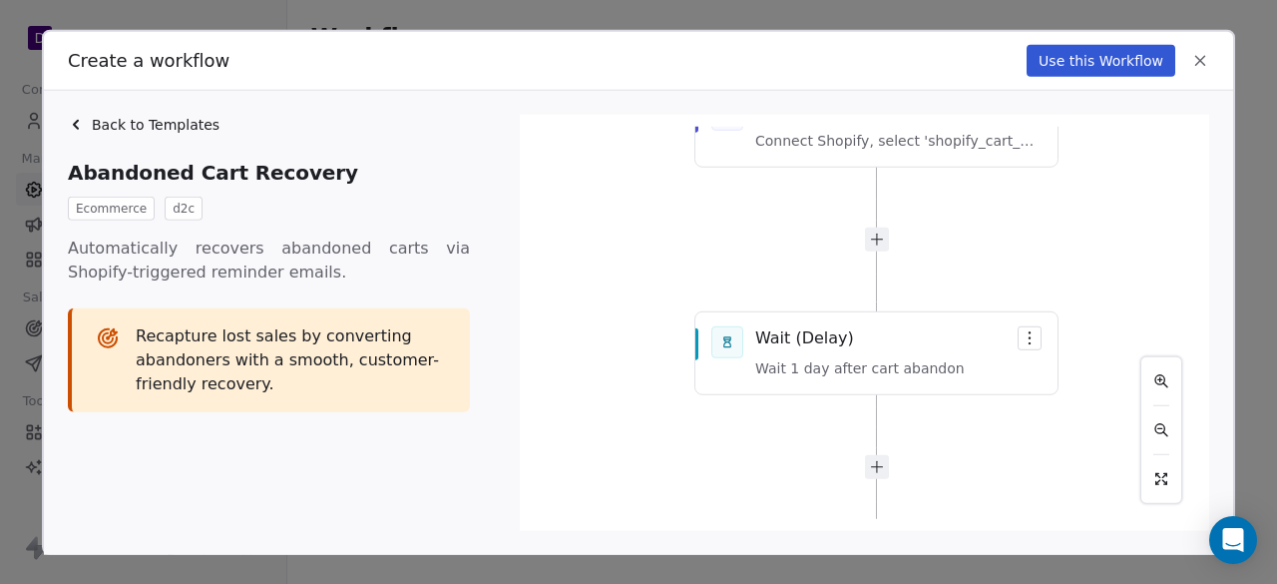
click at [74, 120] on icon at bounding box center [76, 124] width 16 height 16
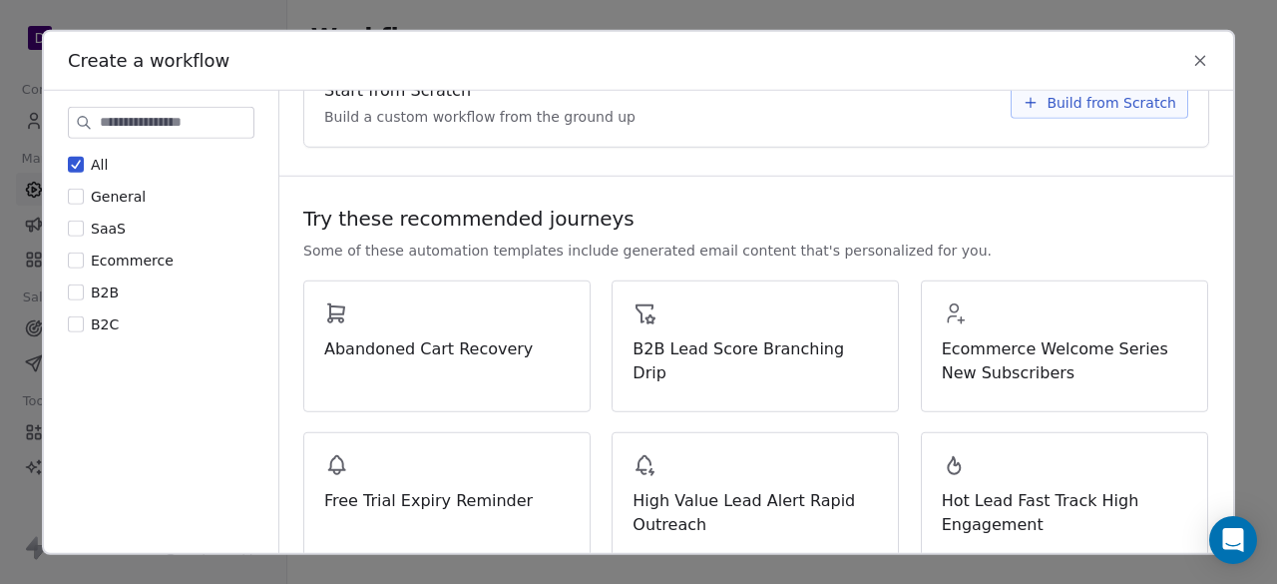
scroll to position [45, 0]
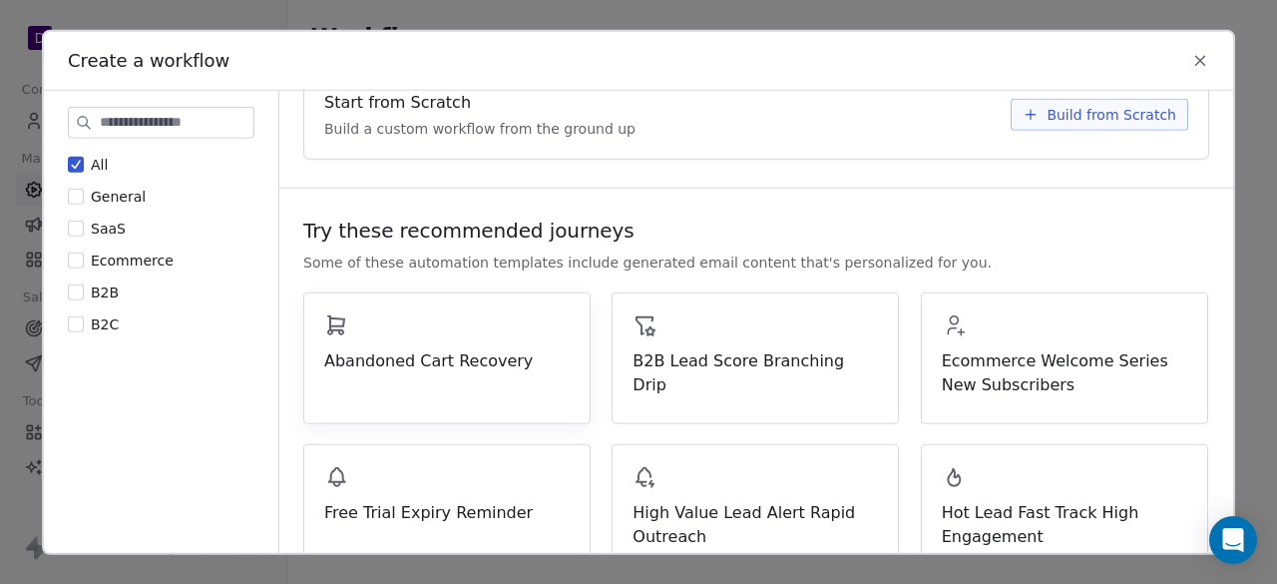
click at [539, 354] on span "Abandoned Cart Recovery" at bounding box center [446, 360] width 245 height 24
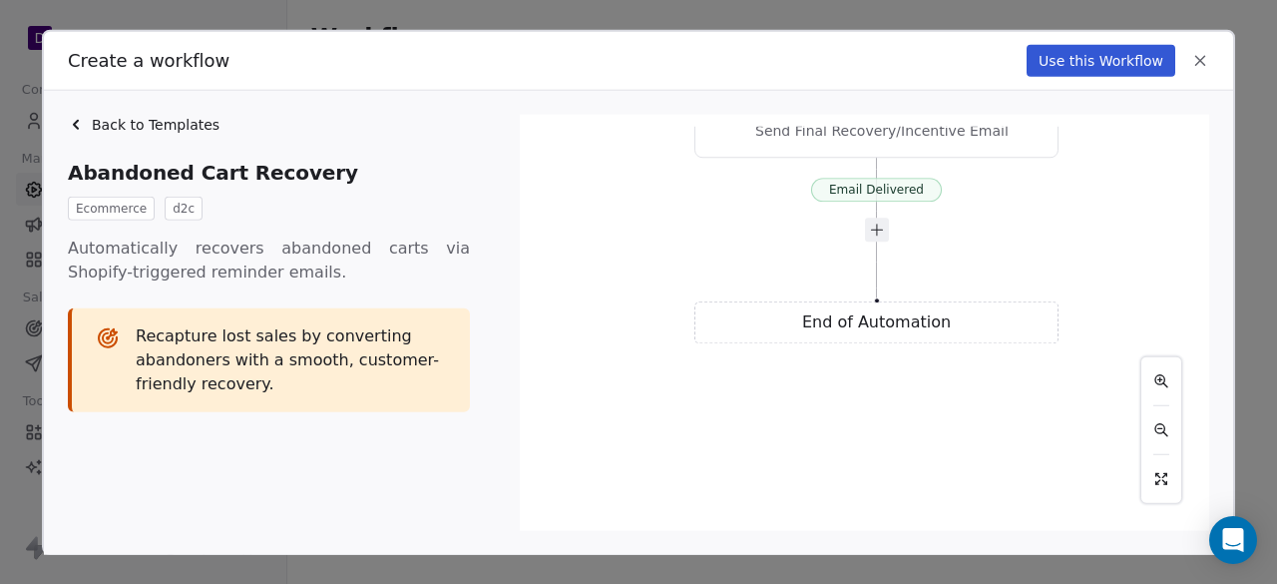
click at [79, 123] on icon at bounding box center [76, 124] width 16 height 16
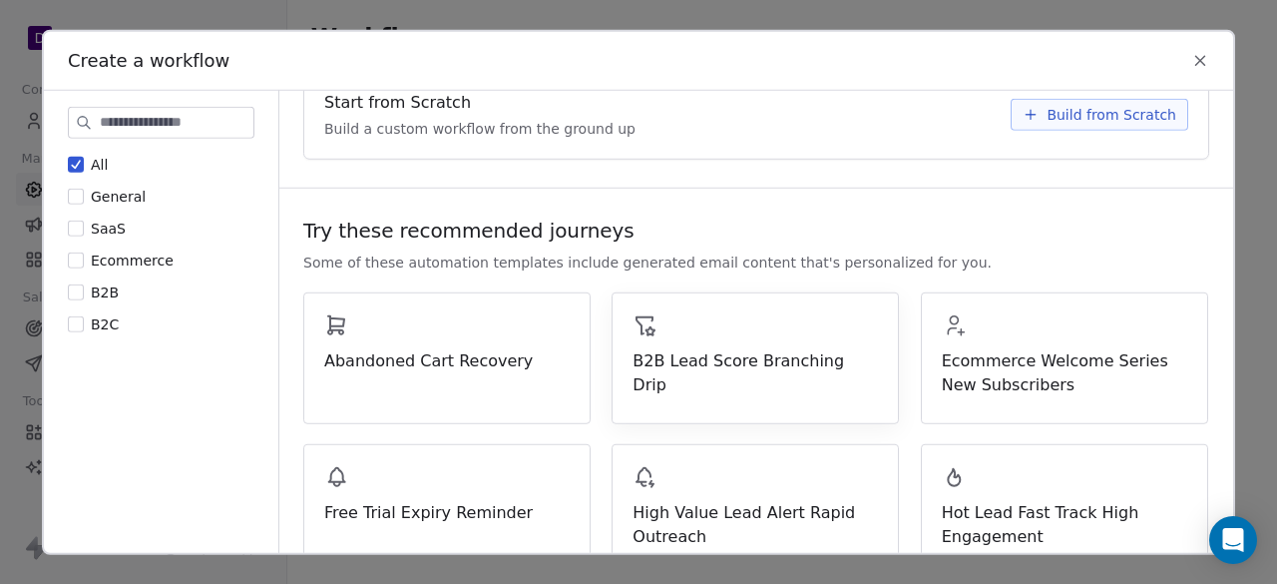
click at [758, 370] on span "B2B Lead Score Branching Drip" at bounding box center [755, 372] width 245 height 48
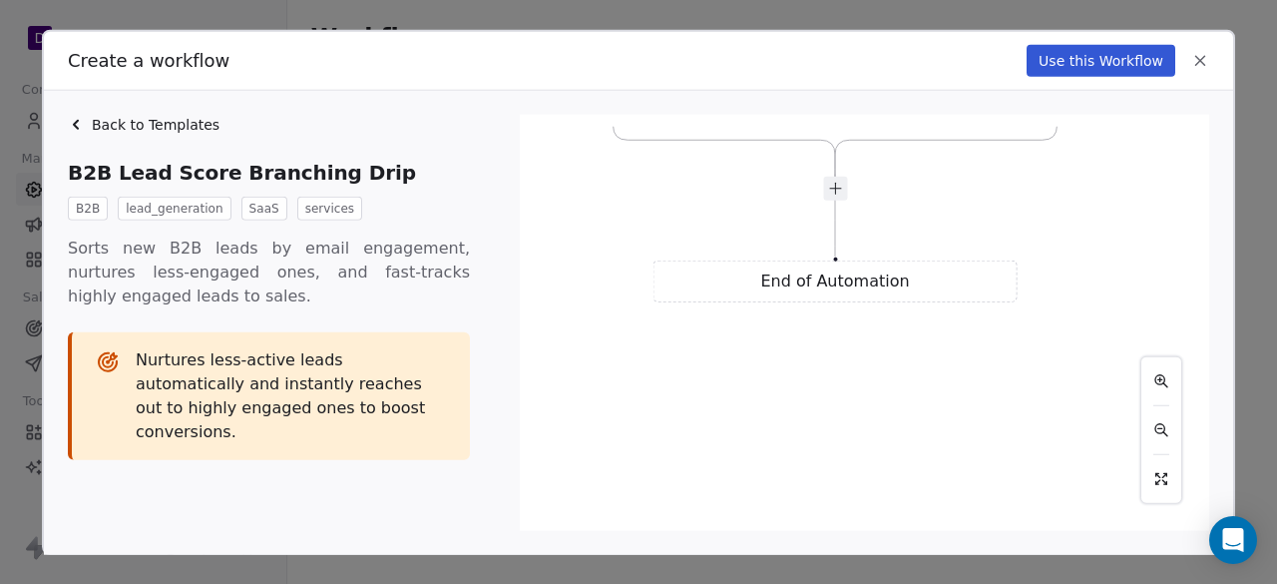
click at [78, 119] on icon at bounding box center [76, 124] width 16 height 16
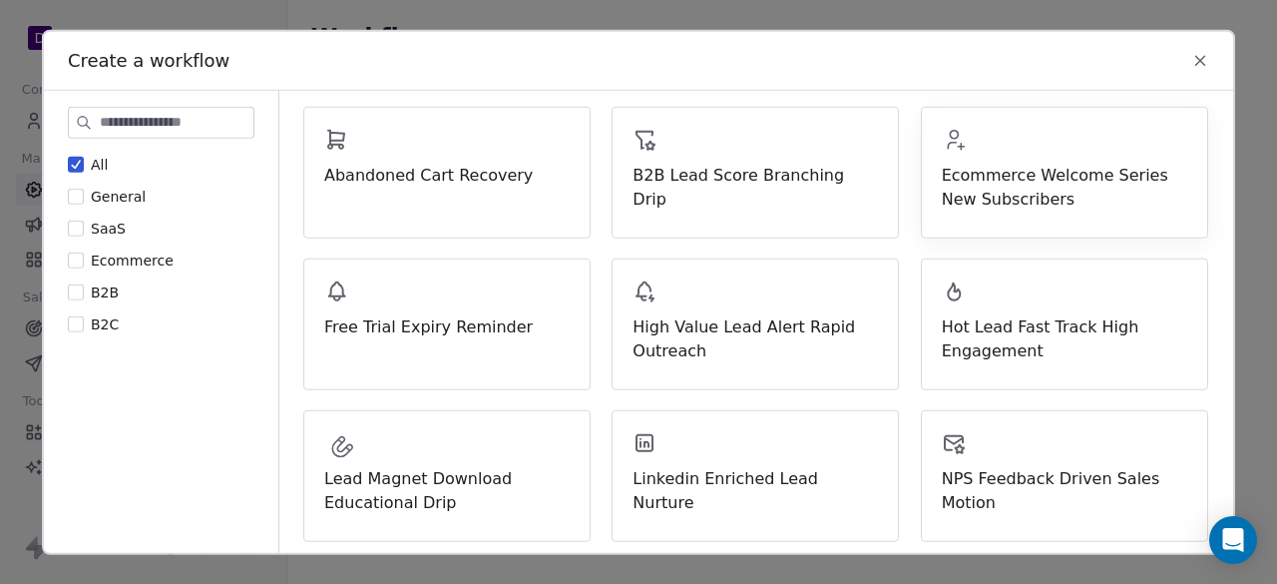
scroll to position [234, 0]
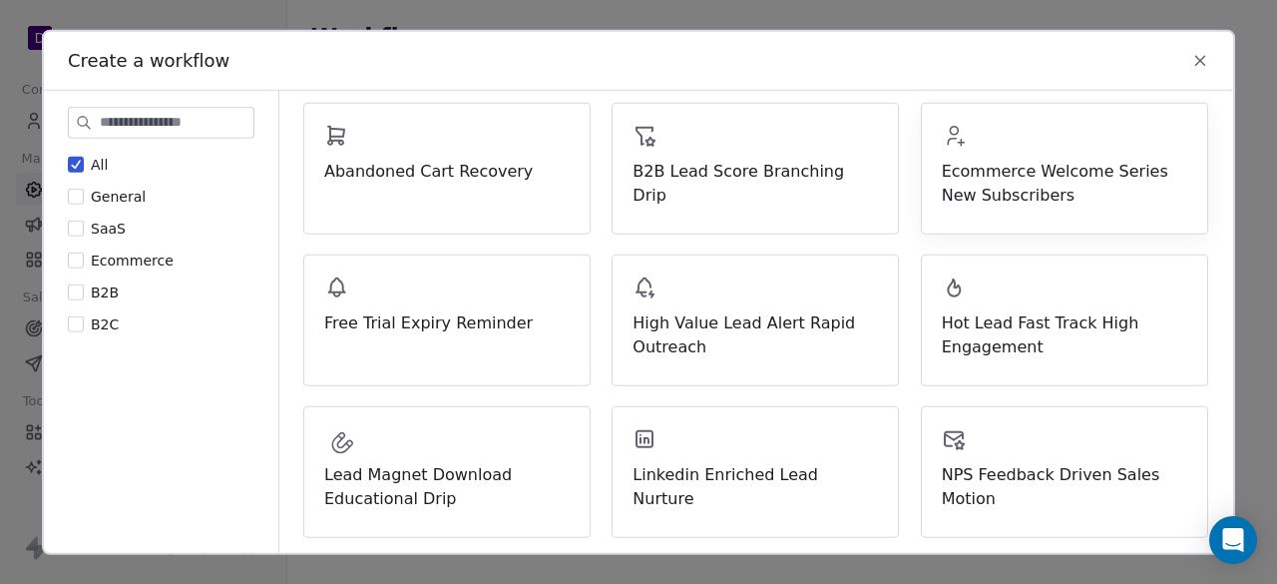
click at [1053, 201] on span "Ecommerce Welcome Series New Subscribers" at bounding box center [1064, 183] width 245 height 48
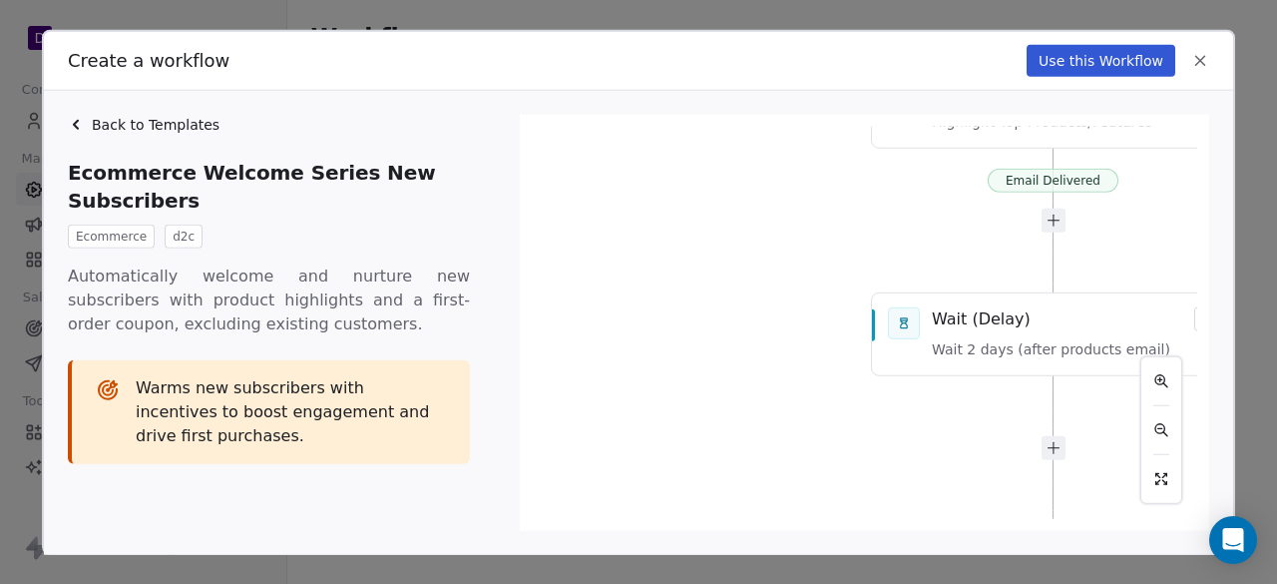
click at [1208, 61] on icon at bounding box center [1200, 60] width 18 height 18
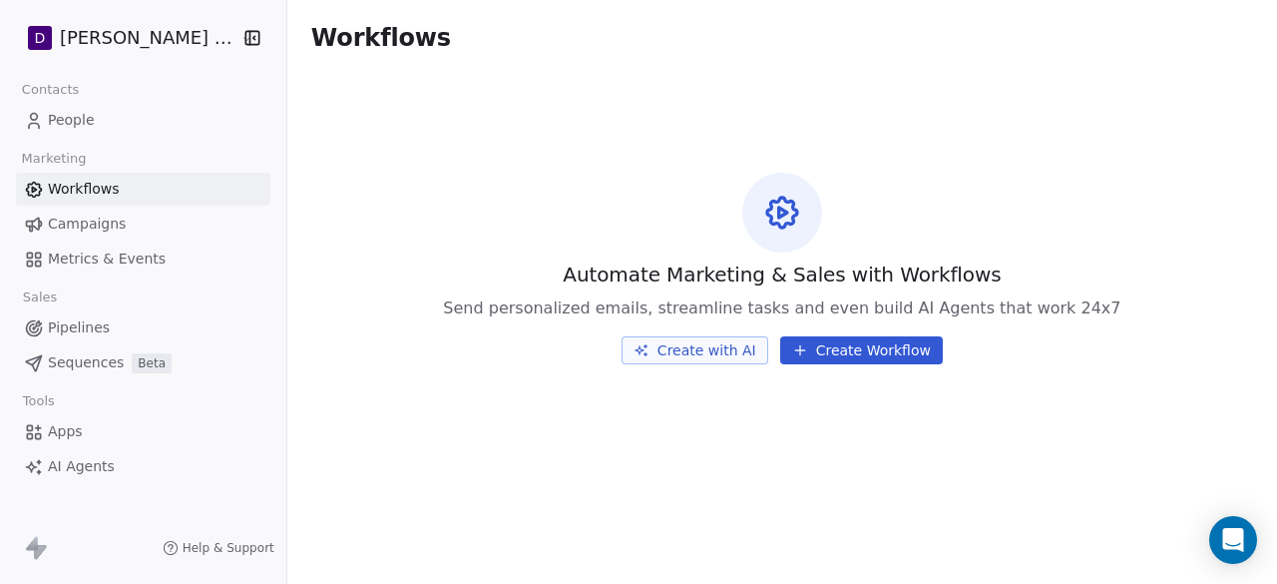
click at [713, 348] on button "Create with AI" at bounding box center [695, 350] width 147 height 28
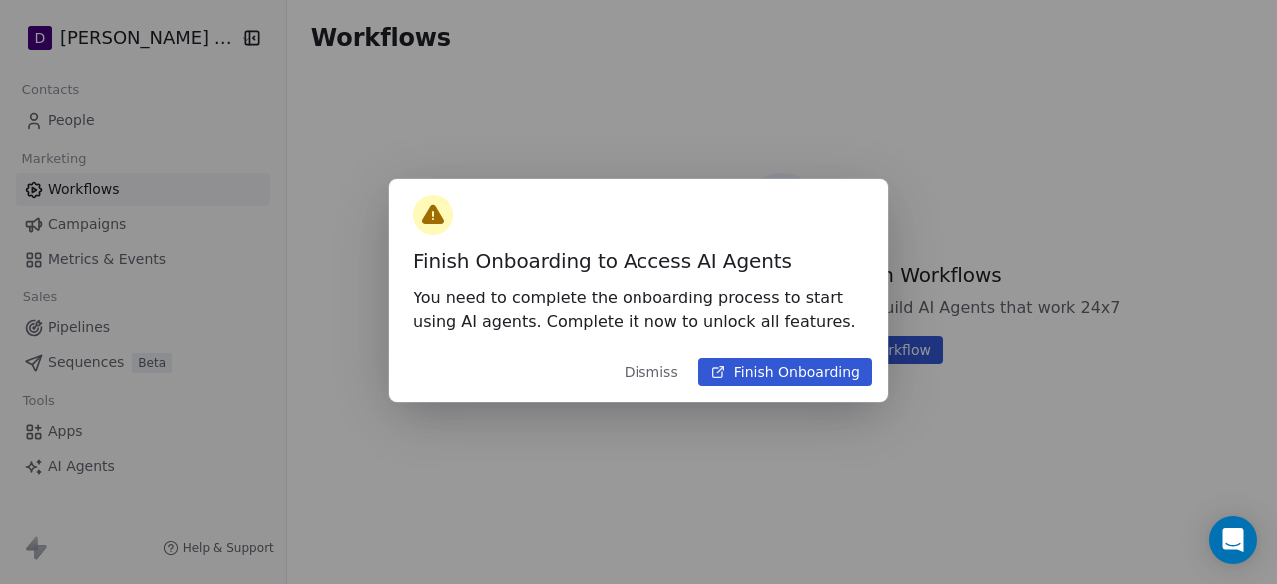
click at [671, 387] on button "Dismiss" at bounding box center [652, 372] width 78 height 36
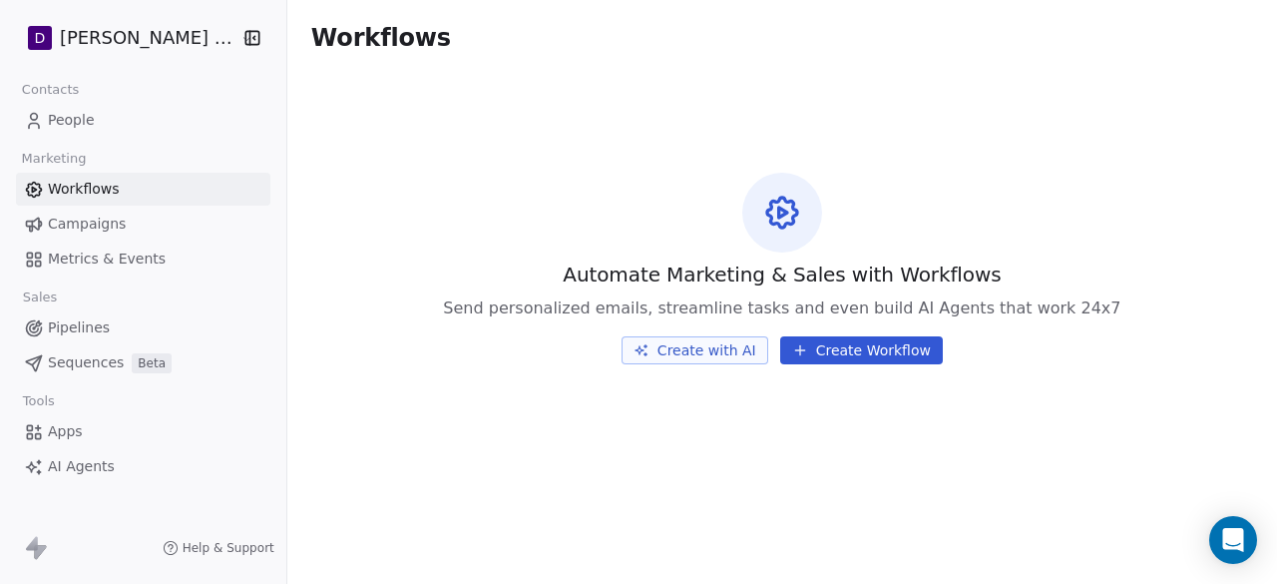
click at [860, 346] on button "Create Workflow" at bounding box center [861, 350] width 163 height 28
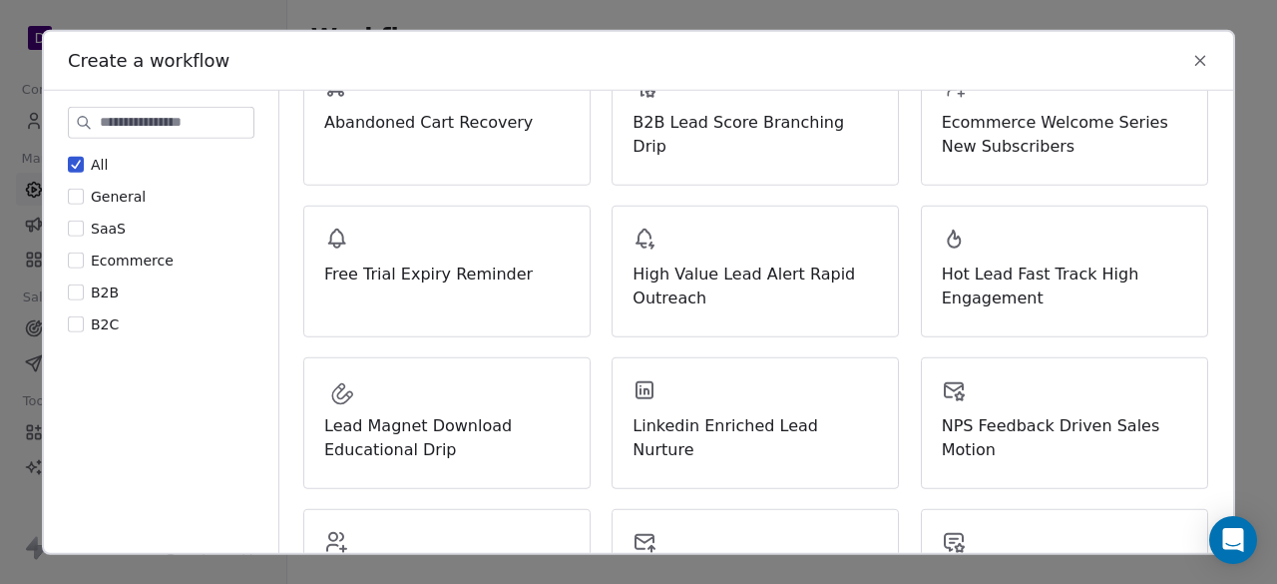
scroll to position [282, 0]
click at [1203, 59] on icon at bounding box center [1200, 60] width 18 height 18
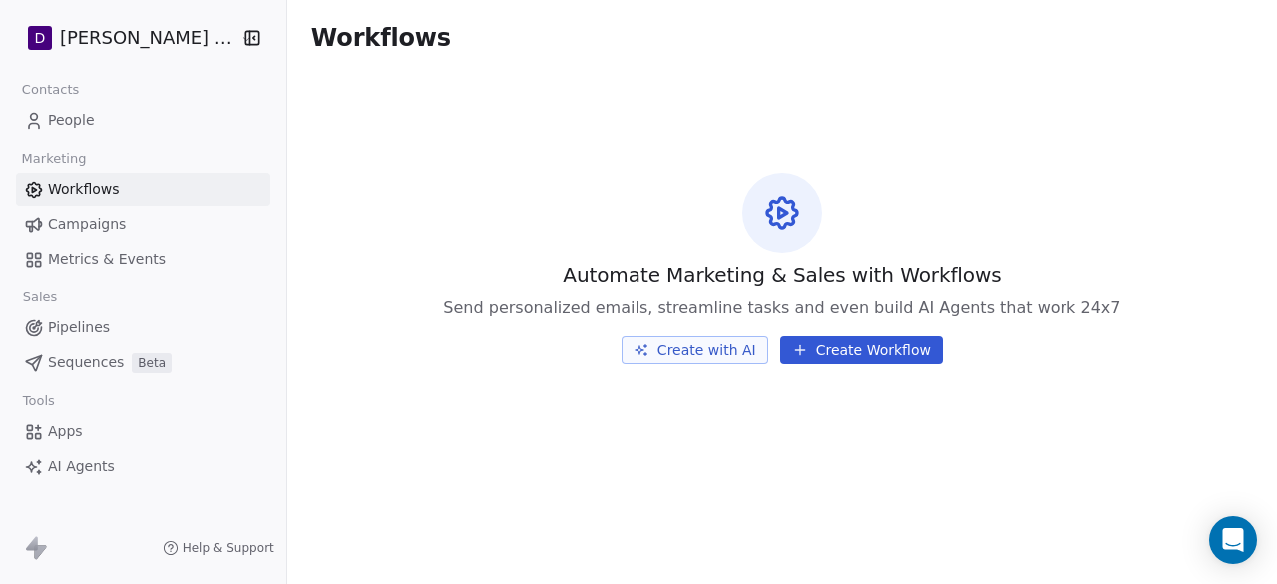
click at [130, 229] on link "Campaigns" at bounding box center [143, 224] width 254 height 33
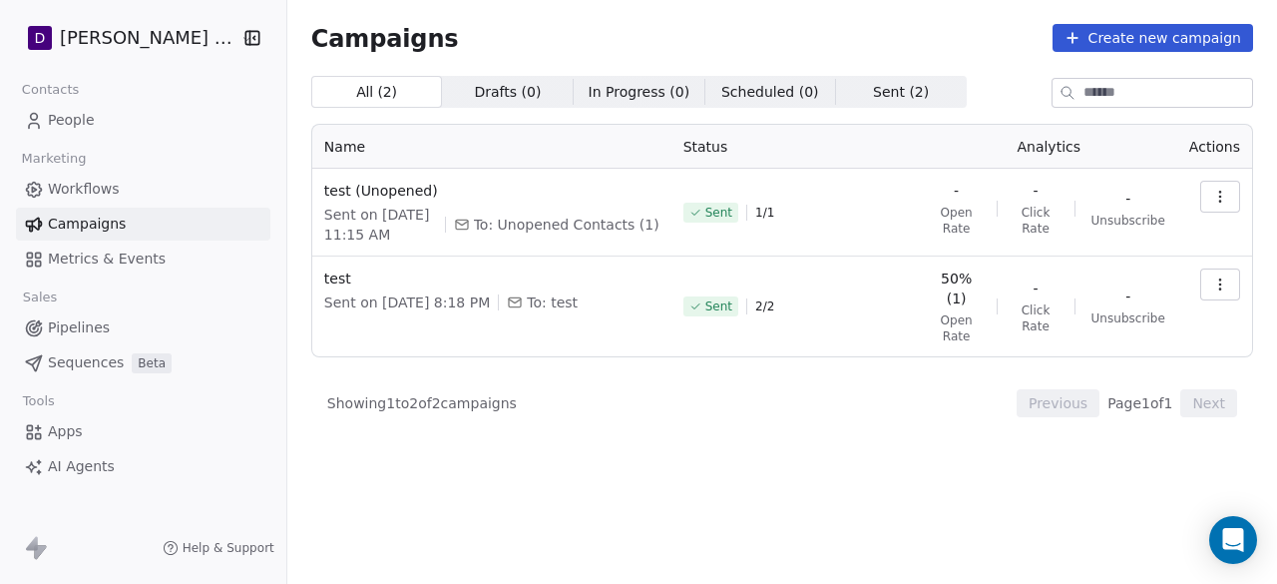
click at [94, 326] on span "Pipelines" at bounding box center [79, 327] width 62 height 21
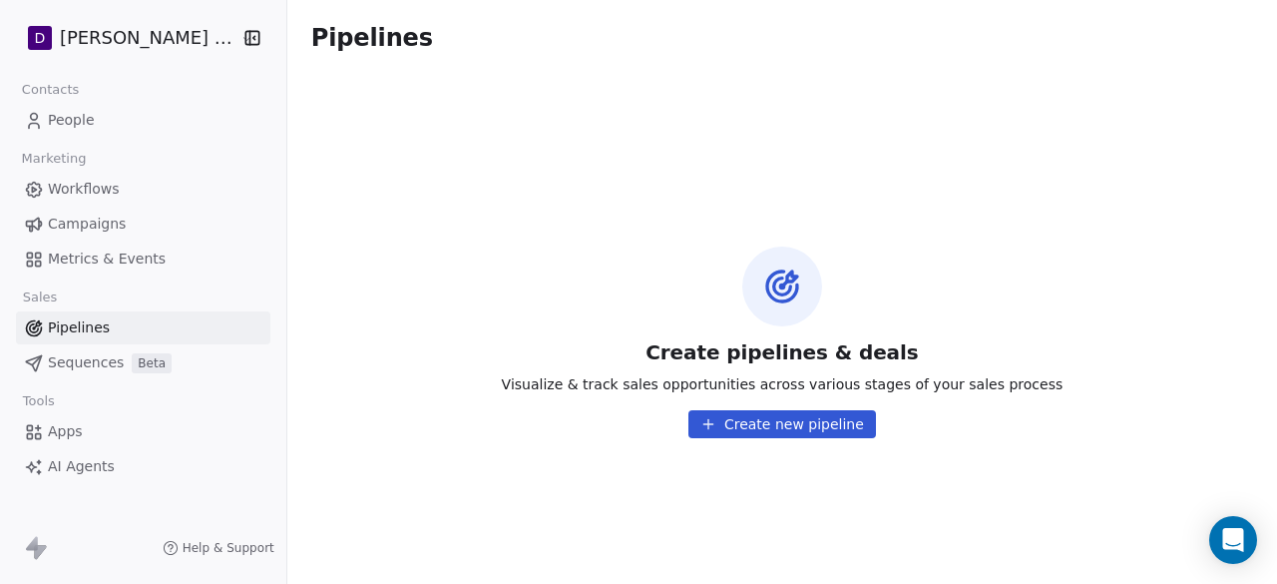
click at [772, 429] on button "Create new pipeline" at bounding box center [782, 424] width 188 height 28
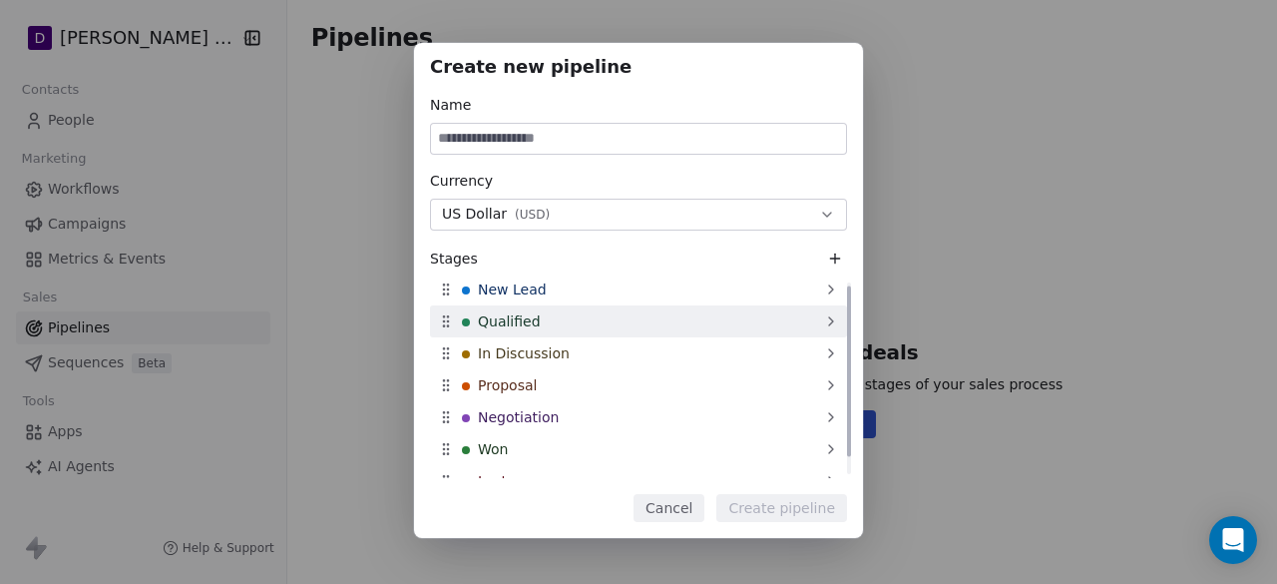
scroll to position [4, 0]
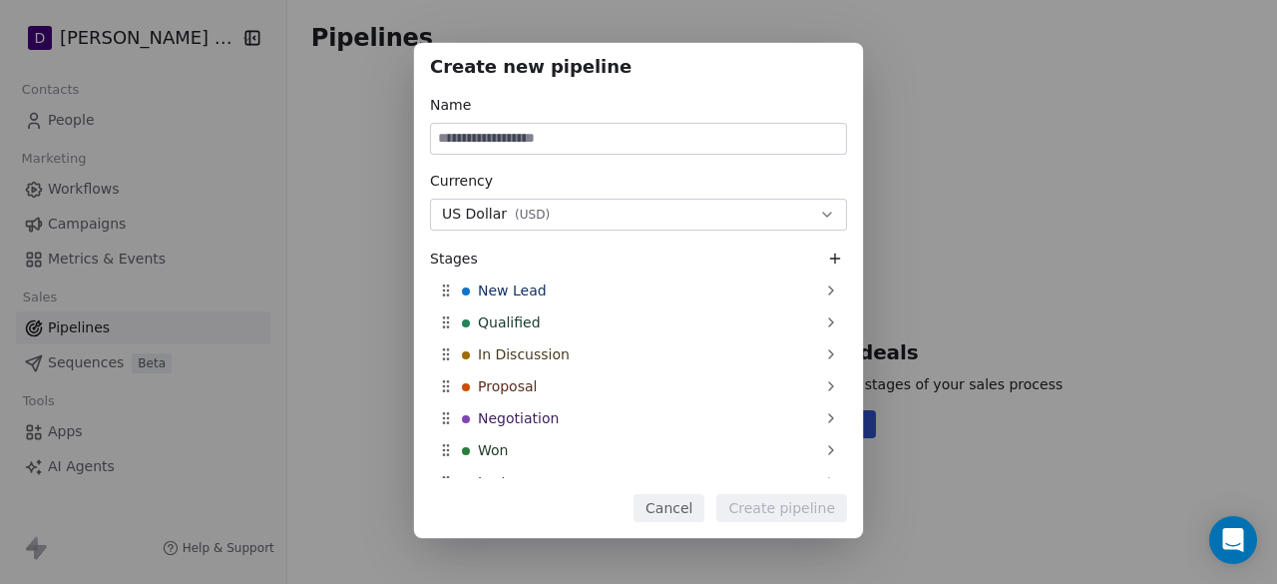
click at [658, 199] on button "US Dollar ( USD )" at bounding box center [638, 215] width 417 height 32
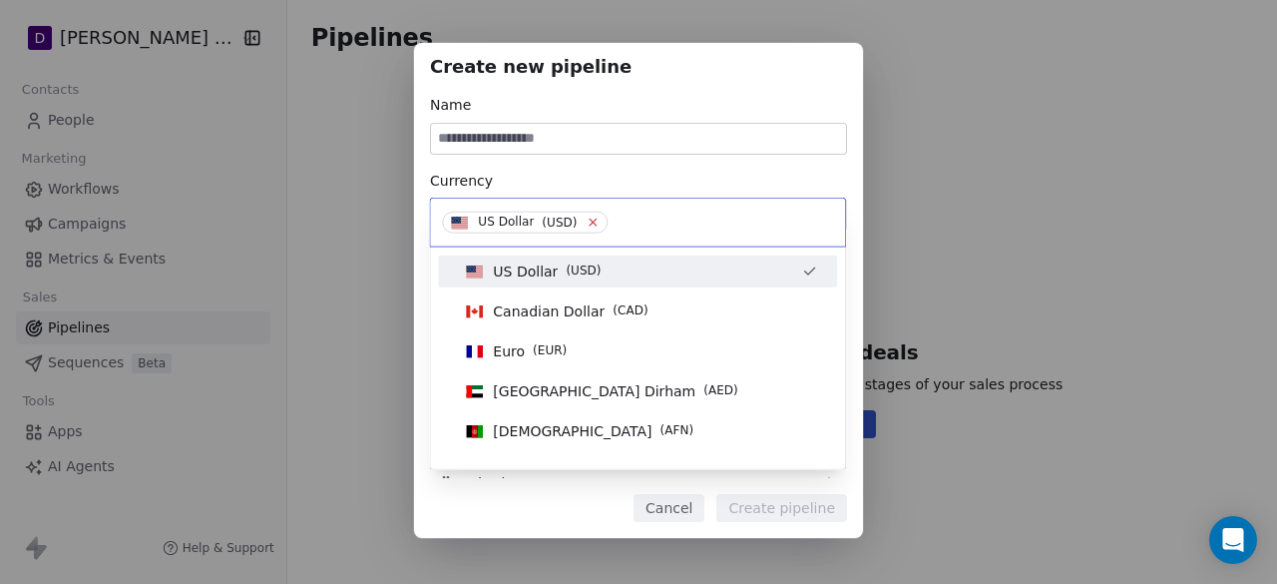
click at [591, 225] on icon at bounding box center [593, 221] width 13 height 13
type input "*"
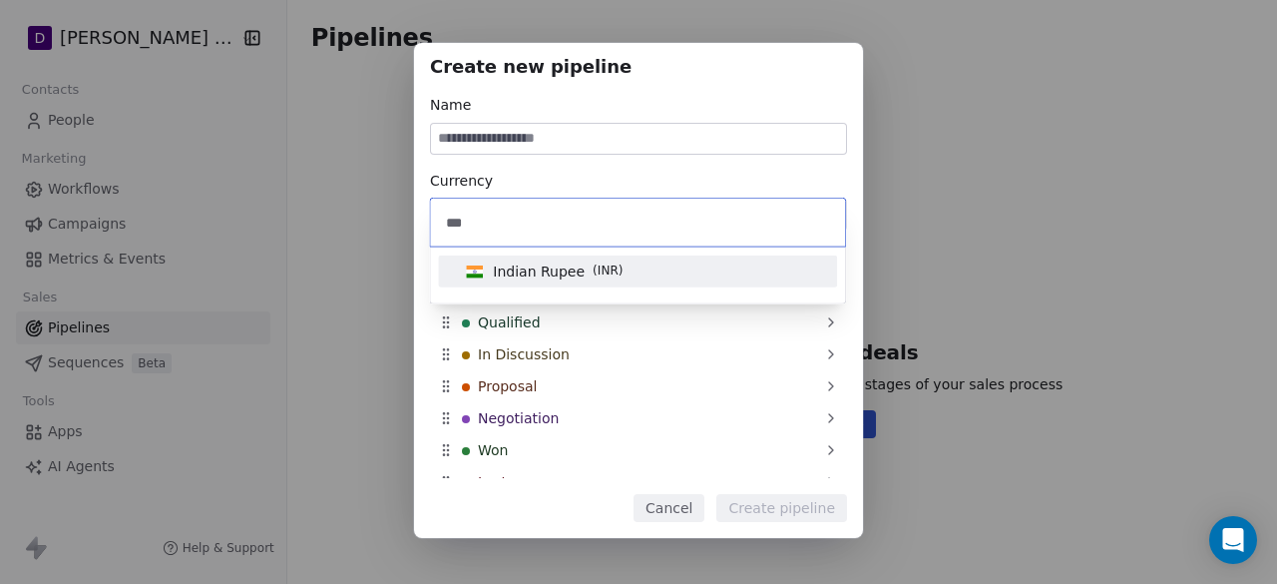
type input "***"
click at [565, 264] on span "Indian Rupee" at bounding box center [539, 271] width 92 height 20
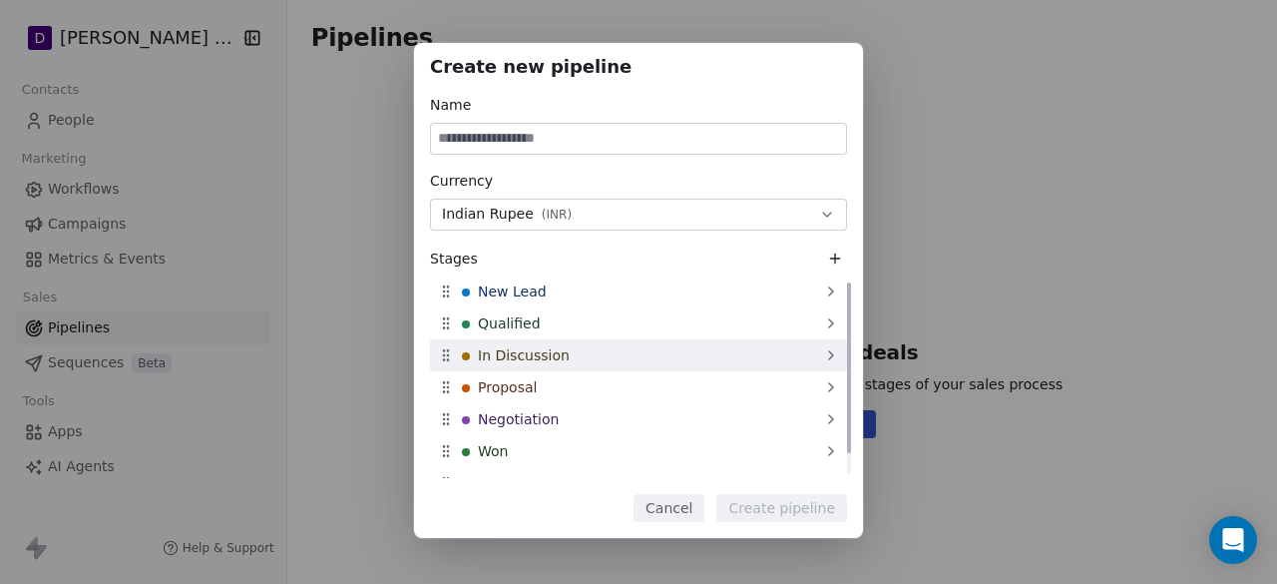
scroll to position [0, 0]
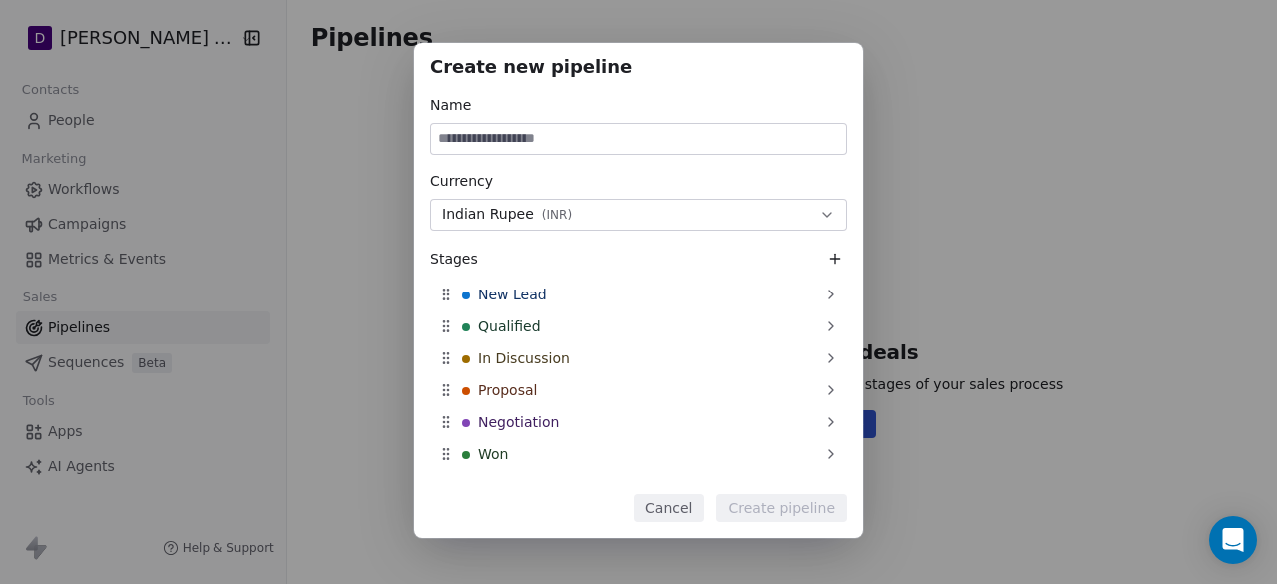
click at [703, 512] on button "Cancel" at bounding box center [669, 508] width 71 height 28
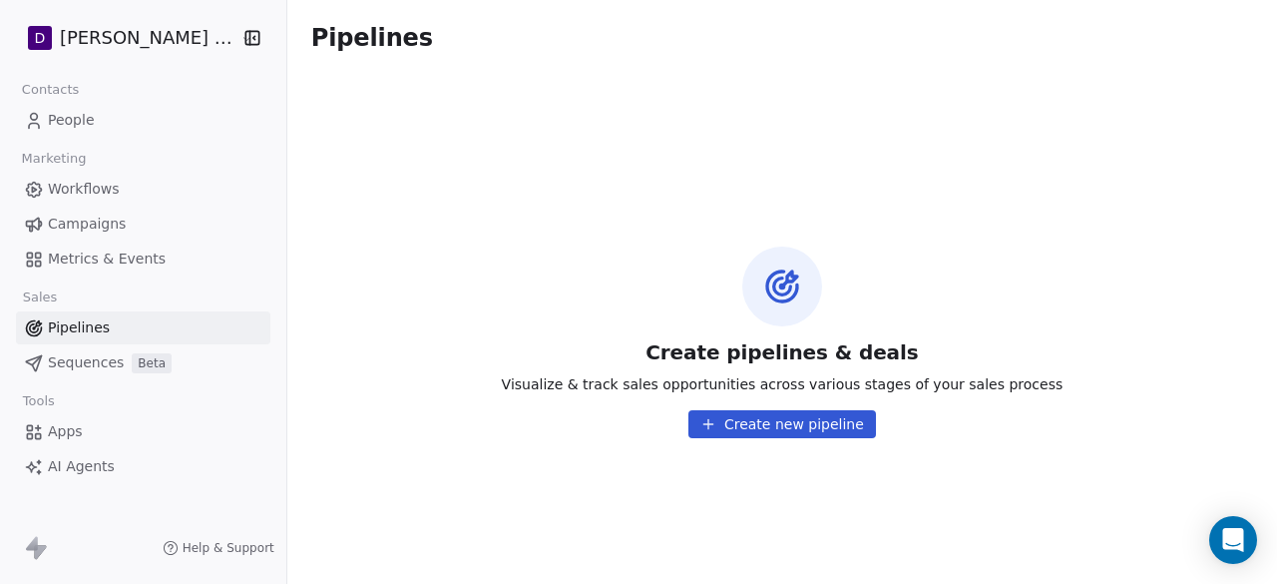
click at [83, 362] on span "Sequences" at bounding box center [86, 362] width 76 height 21
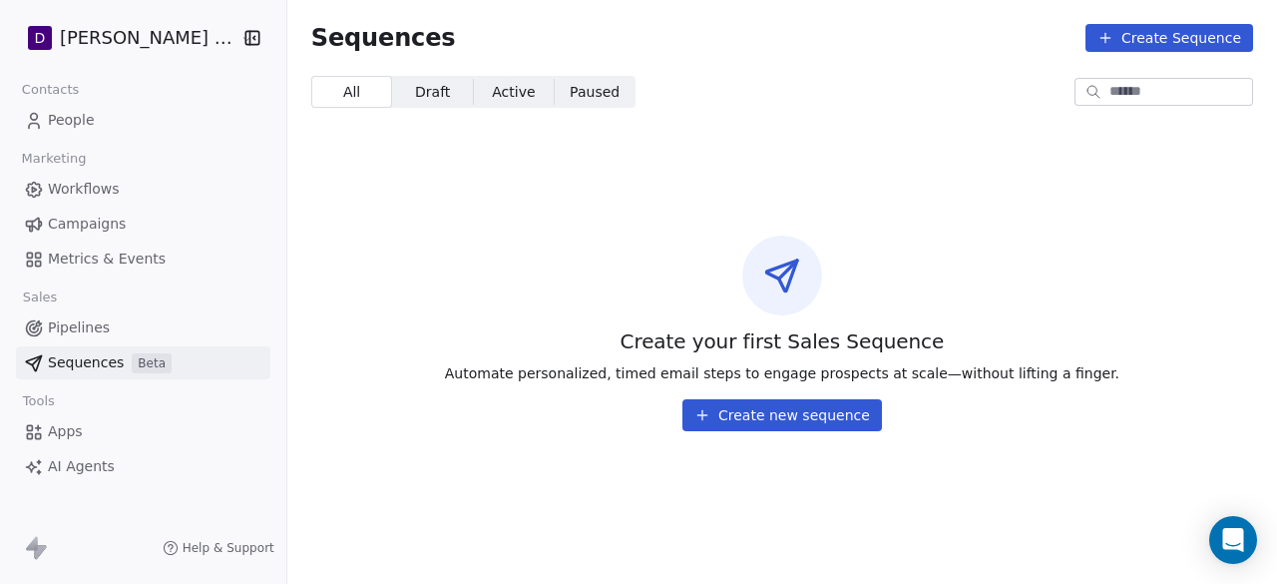
click at [415, 93] on span "Draft" at bounding box center [432, 92] width 35 height 21
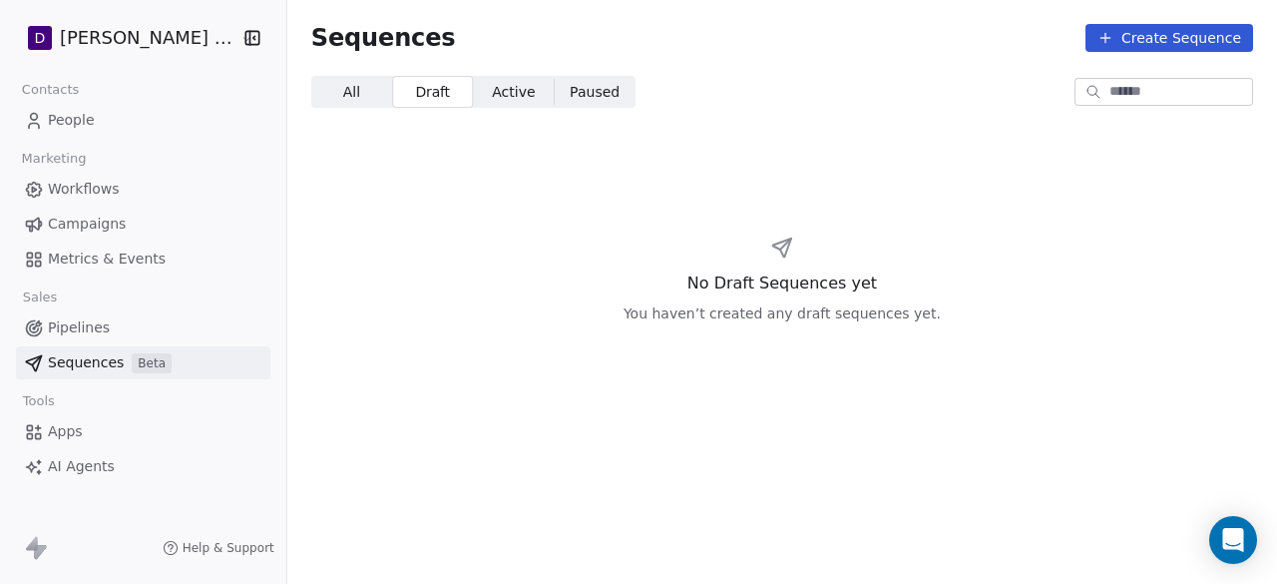
click at [492, 92] on span "Active" at bounding box center [513, 92] width 43 height 21
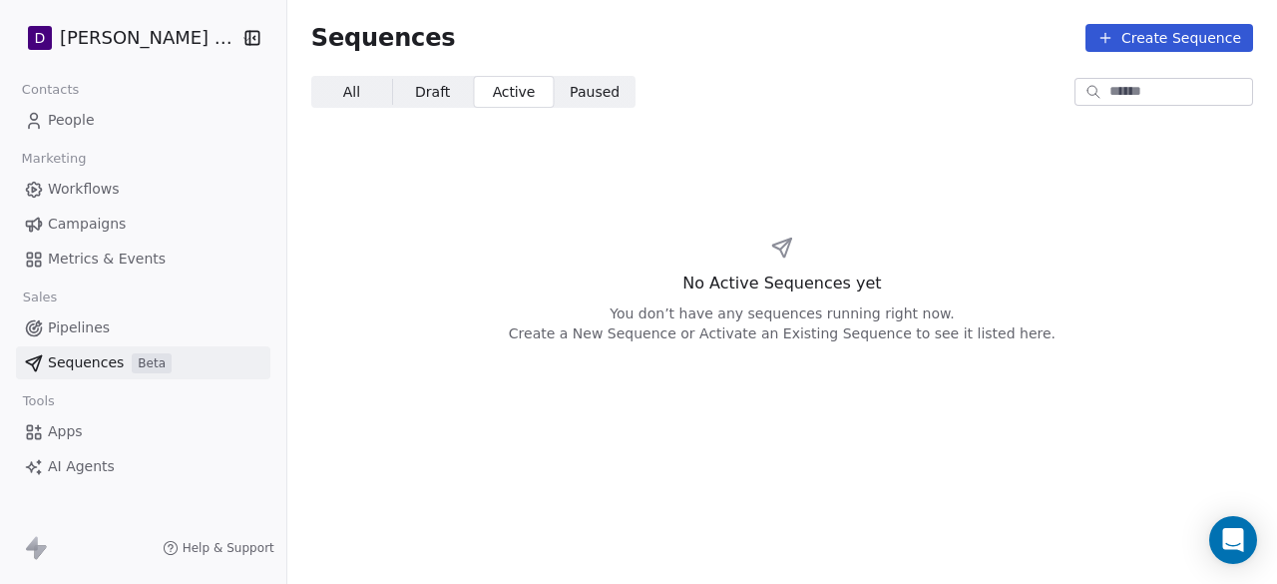
click at [591, 108] on section "Sequences Create Sequence All All Draft Draft Active Active Paused Paused No Ac…" at bounding box center [782, 292] width 990 height 584
click at [321, 101] on span "All All" at bounding box center [351, 92] width 81 height 32
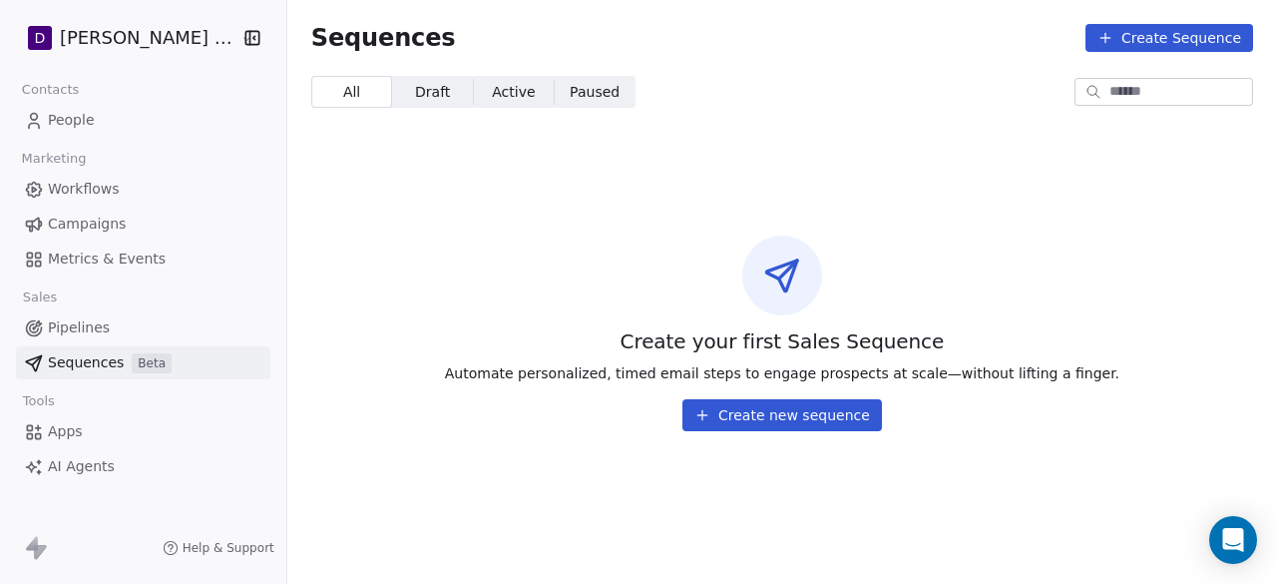
click at [1171, 37] on button "Create Sequence" at bounding box center [1169, 38] width 168 height 28
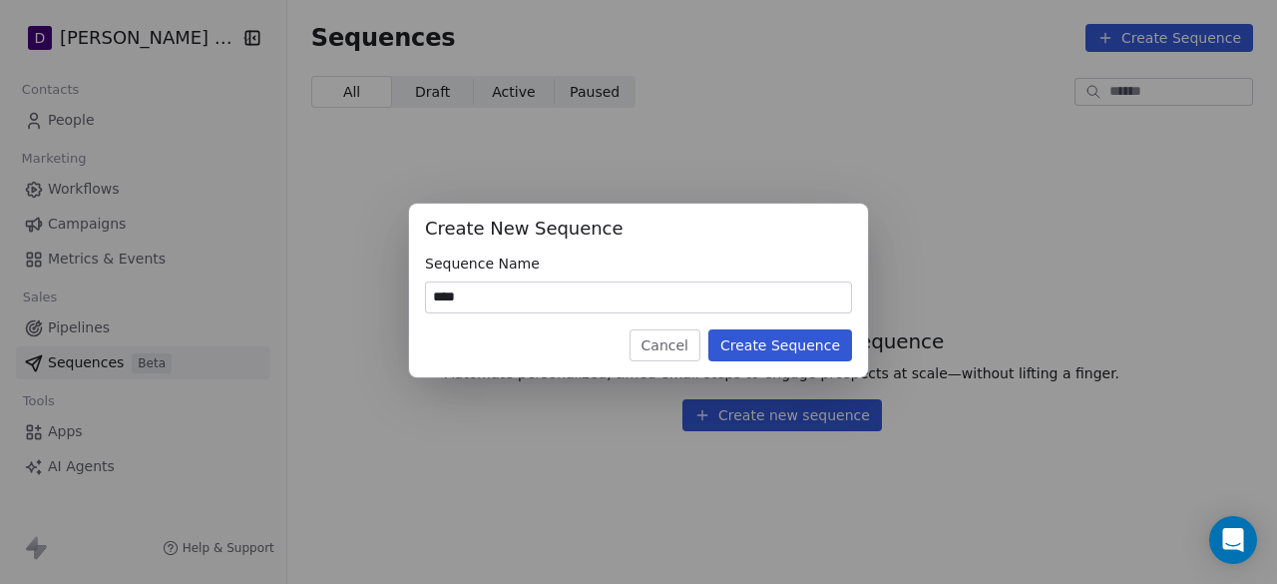
type input "****"
click at [752, 334] on button "Create Sequence" at bounding box center [780, 345] width 144 height 32
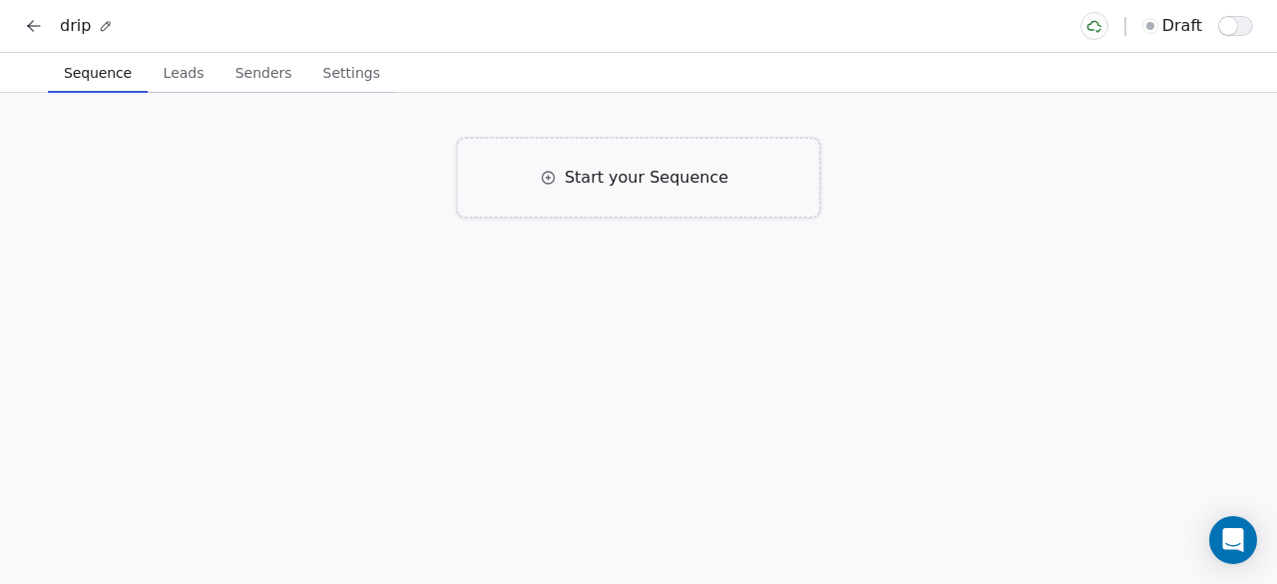
click at [676, 207] on div "Start your Sequence" at bounding box center [639, 178] width 362 height 80
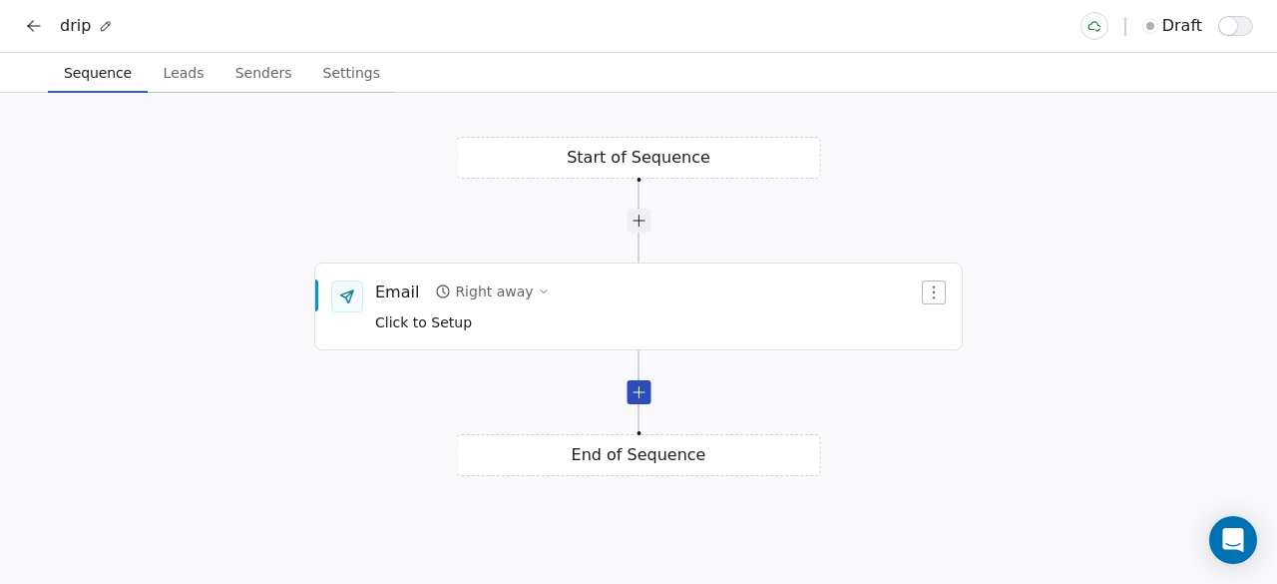
click at [643, 401] on div at bounding box center [639, 392] width 24 height 24
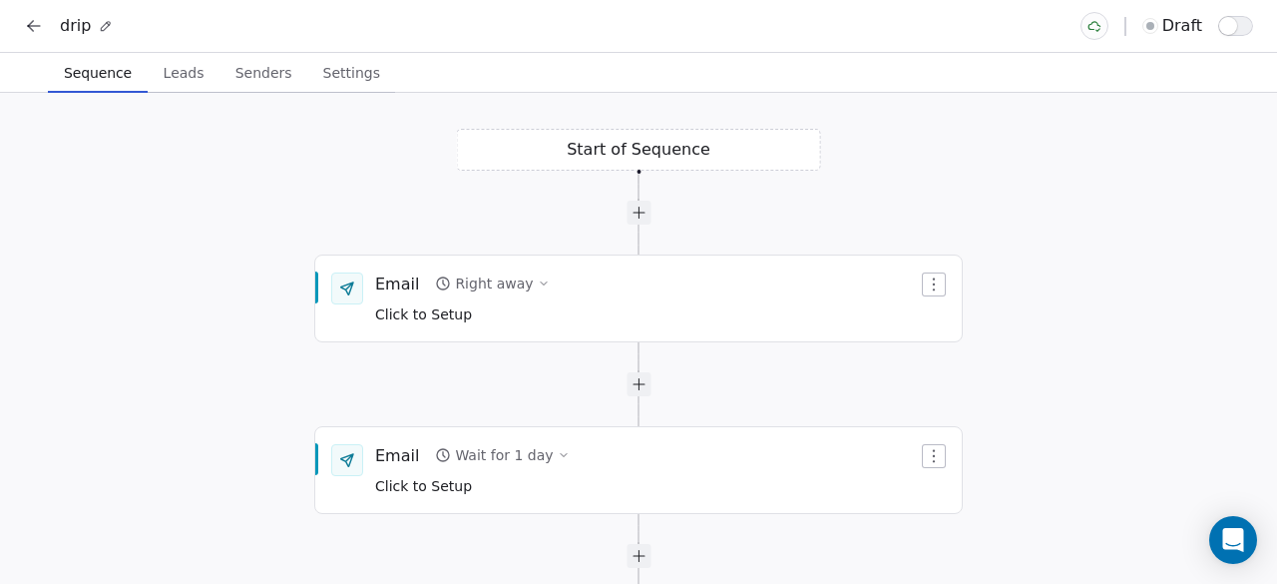
click at [629, 150] on div "Start of Sequence Email Right away Click to Setup End of Sequence Email Wait fo…" at bounding box center [638, 338] width 1277 height 491
click at [162, 71] on span "Leads" at bounding box center [184, 73] width 57 height 28
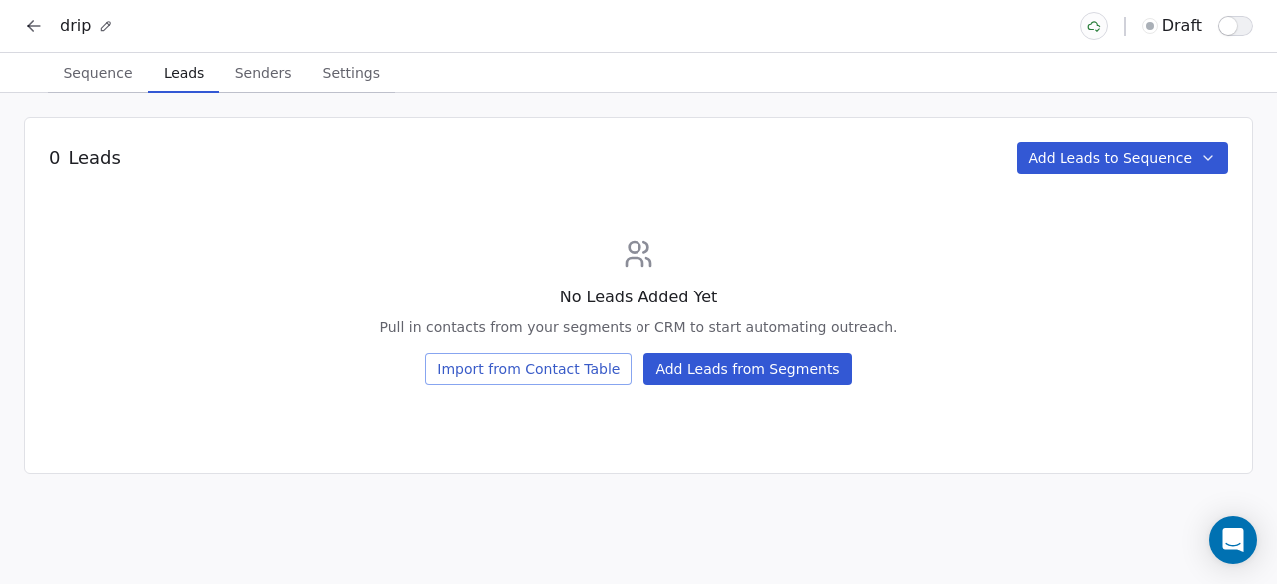
click at [790, 377] on button "Add Leads from Segments" at bounding box center [747, 369] width 208 height 32
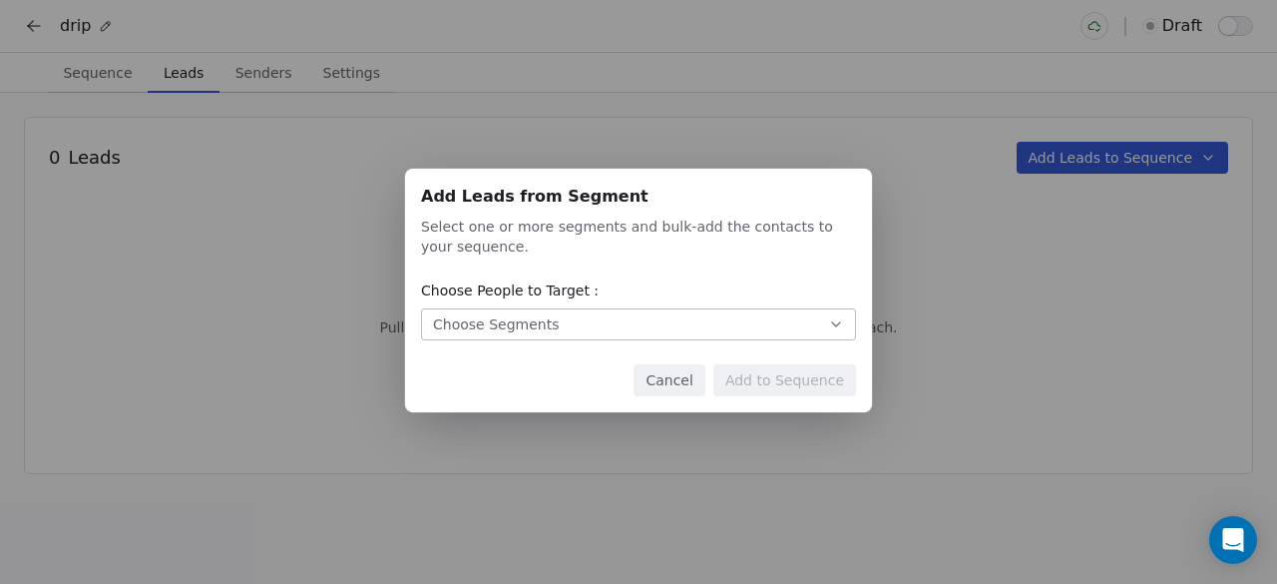
click at [665, 322] on button "Choose Segments" at bounding box center [638, 324] width 435 height 32
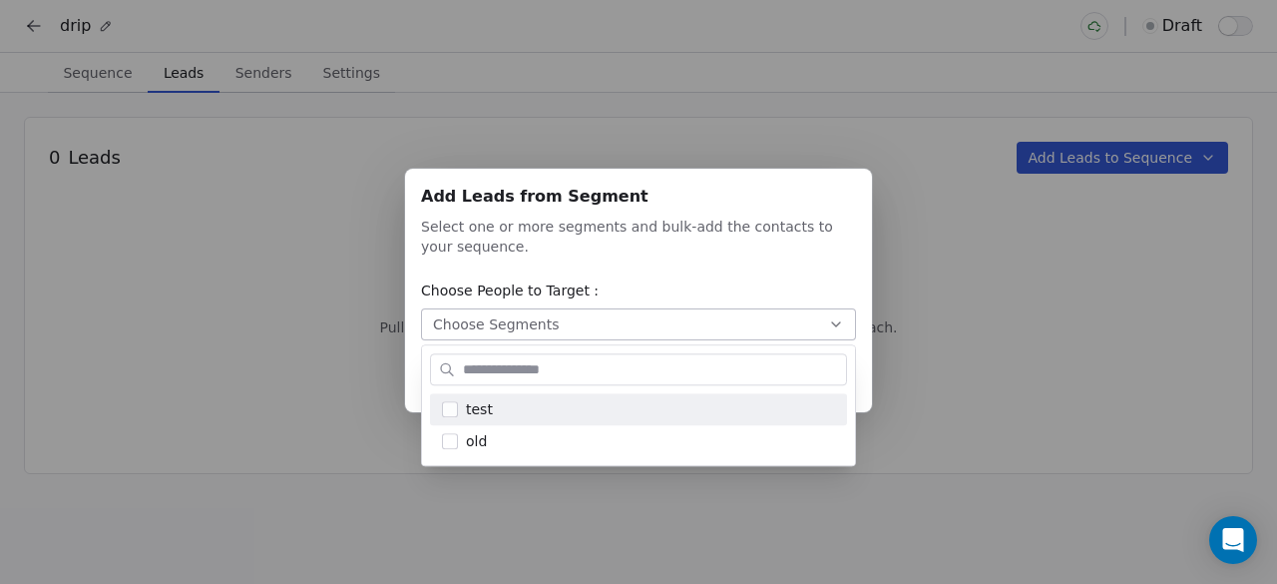
click at [780, 148] on div "Add Leads from Segment Add Leads from Segment Select one or more segments and b…" at bounding box center [638, 292] width 1277 height 310
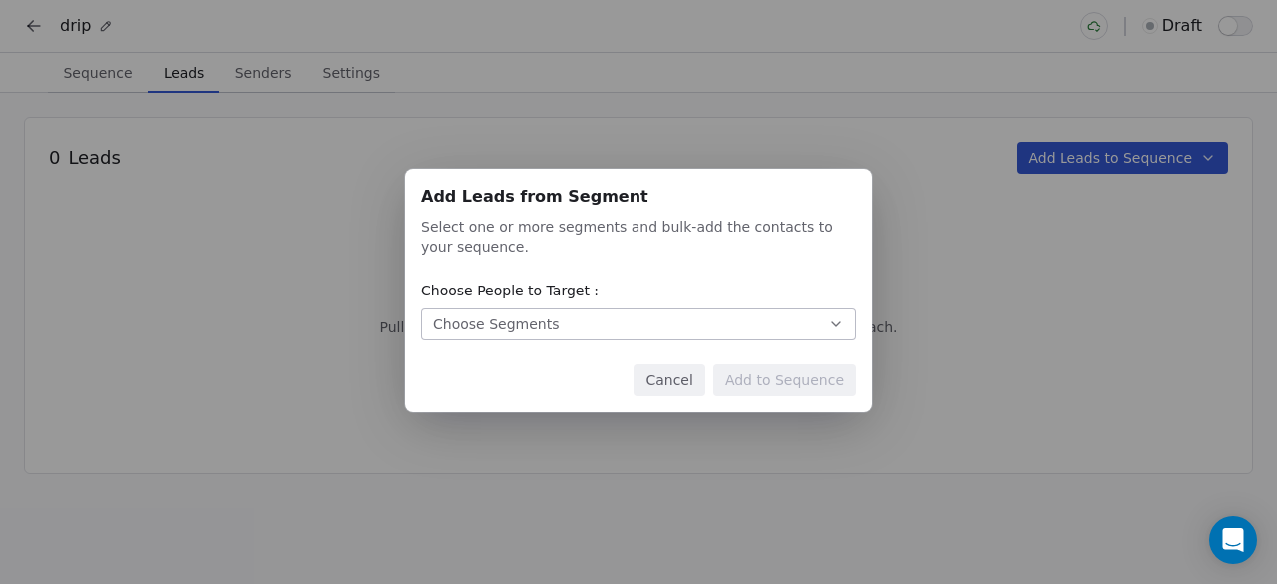
click at [669, 312] on button "Choose Segments" at bounding box center [638, 324] width 435 height 32
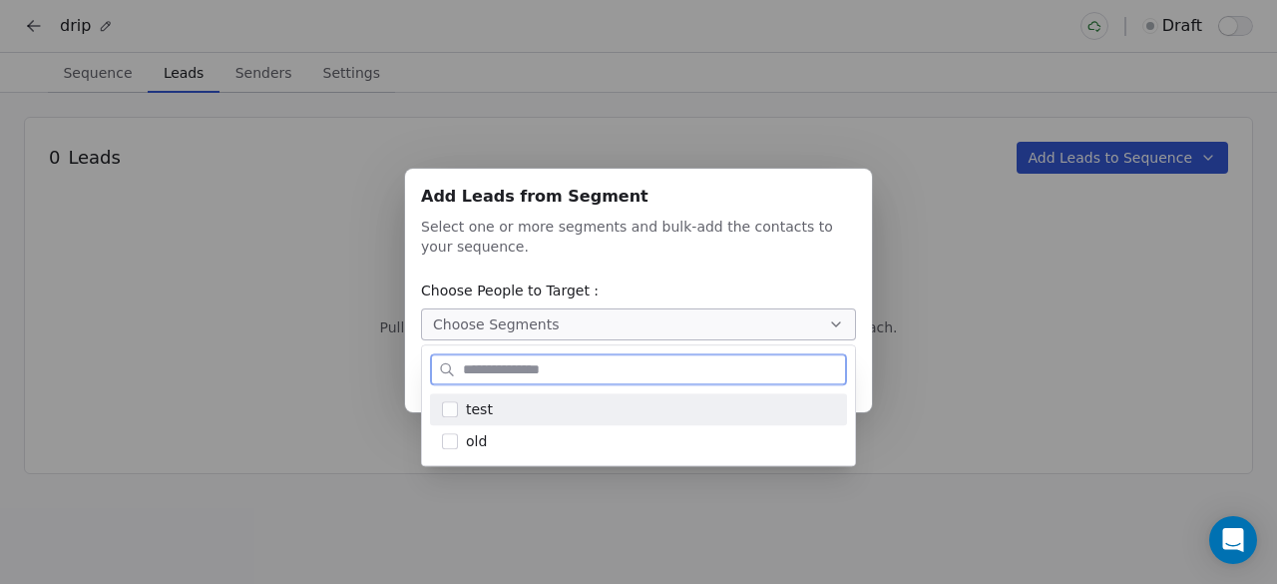
click at [485, 404] on span "test" at bounding box center [479, 409] width 27 height 21
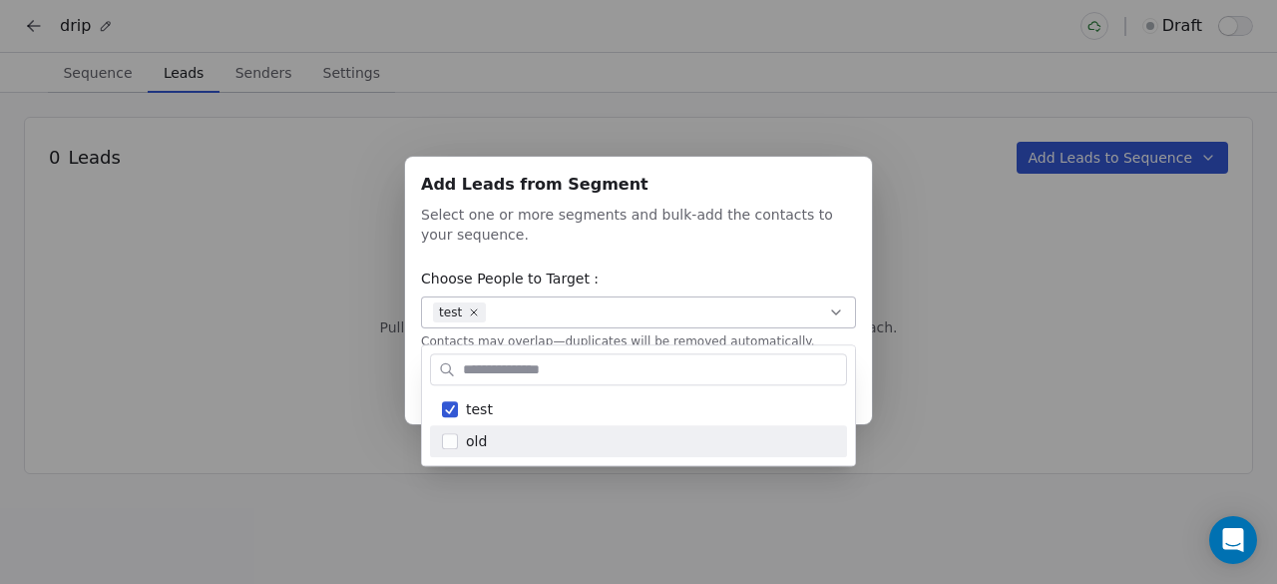
click at [905, 371] on div "Add Leads from Segment Add Leads from Segment Select one or more segments and b…" at bounding box center [638, 292] width 1277 height 334
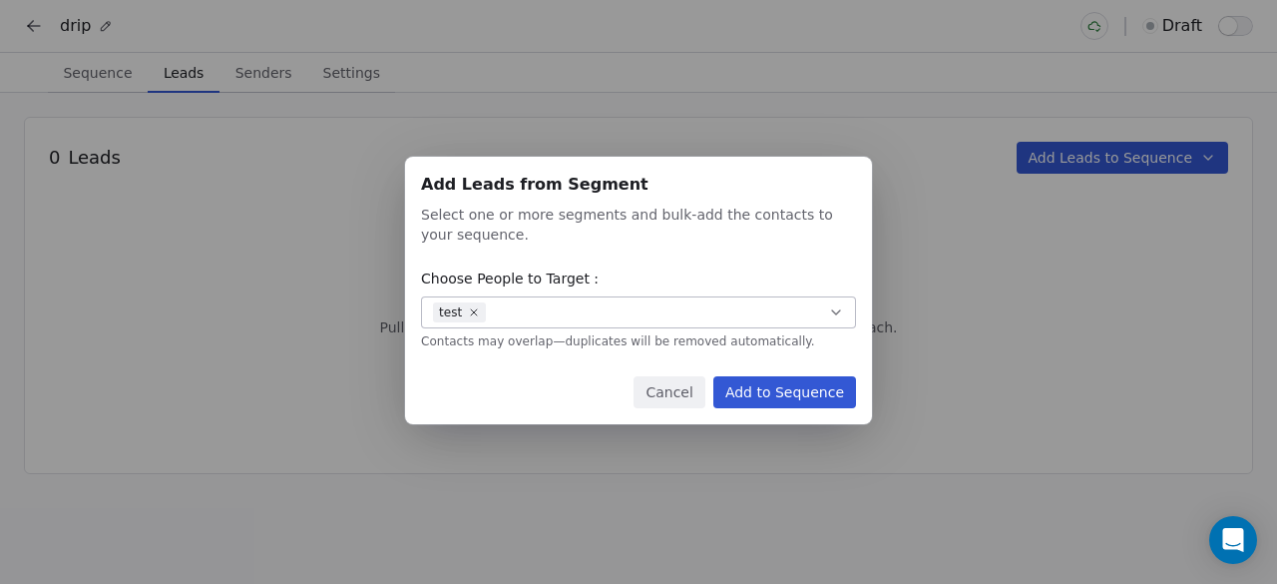
click at [823, 385] on button "Add to Sequence" at bounding box center [784, 392] width 143 height 32
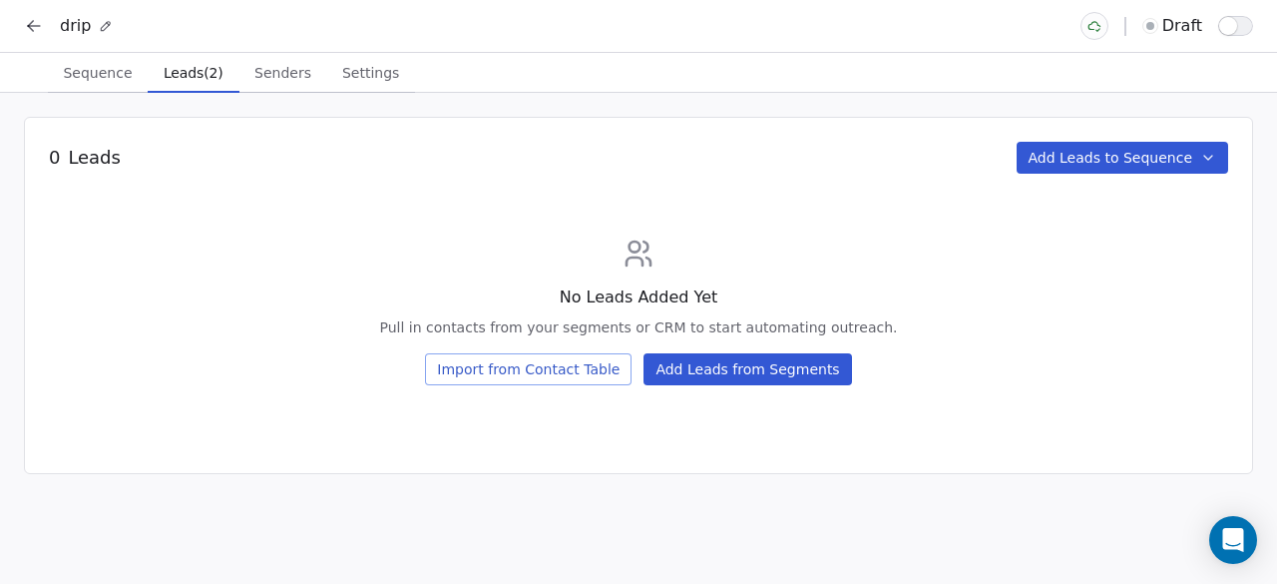
click at [247, 65] on span "Senders" at bounding box center [282, 73] width 73 height 28
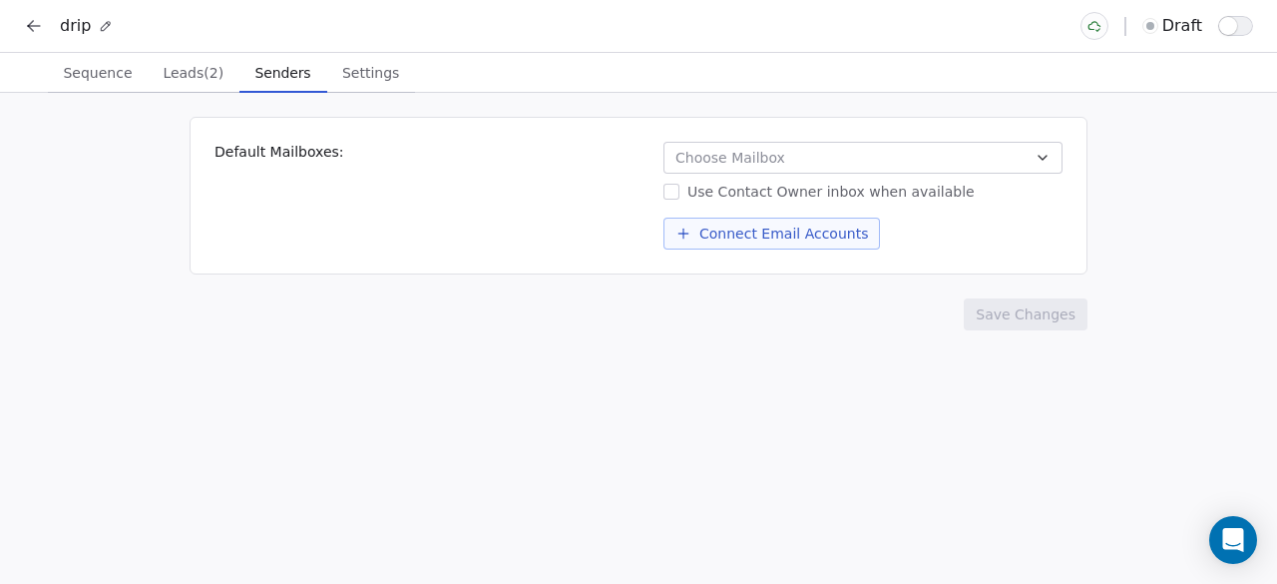
click at [791, 169] on button "Choose Mailbox" at bounding box center [862, 158] width 399 height 32
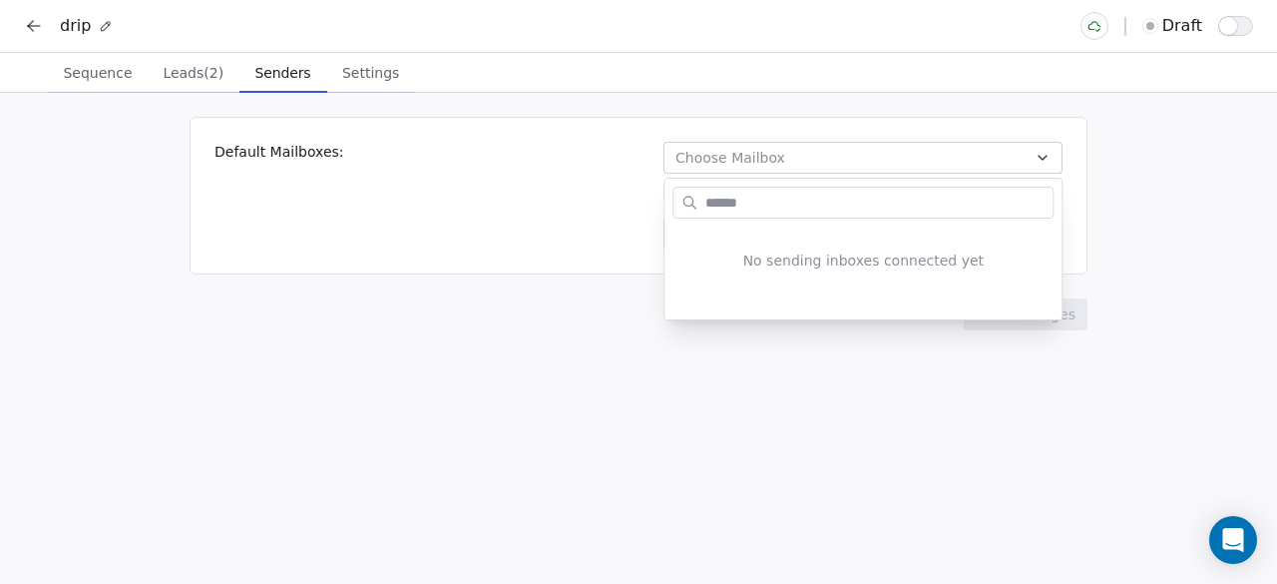
click at [663, 354] on html "drip draft Sequence Sequence Leads (2) Leads (2) Senders Senders Settings Setti…" at bounding box center [638, 292] width 1277 height 584
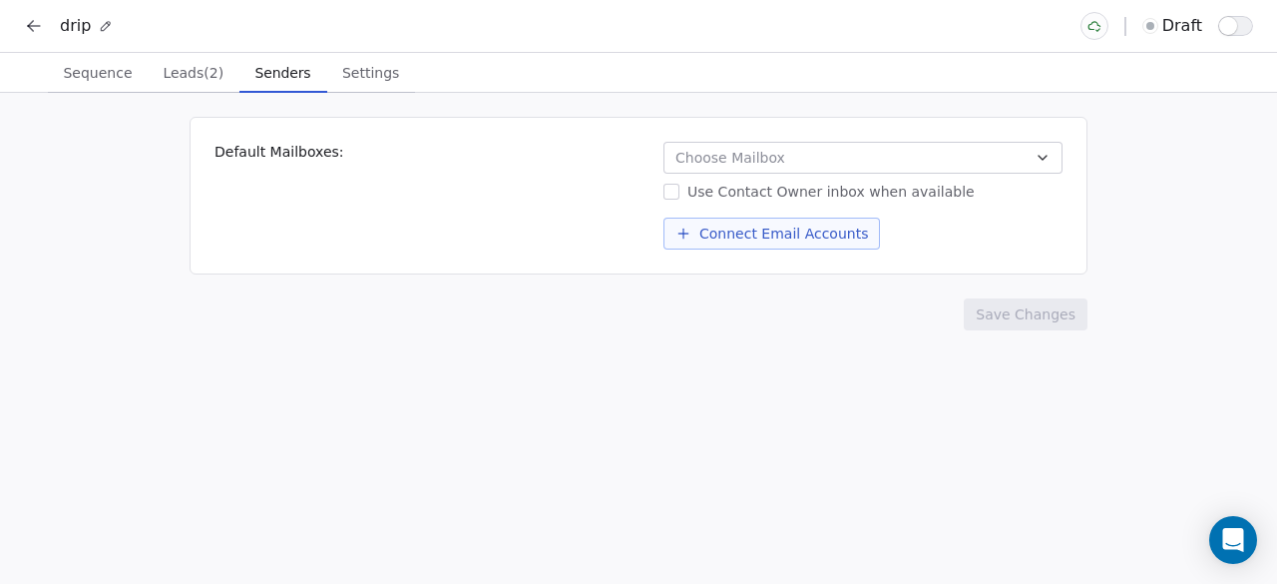
click at [846, 193] on div "Use Contact Owner inbox when available" at bounding box center [862, 192] width 399 height 20
click at [679, 193] on button "Use Contact Owner inbox when available" at bounding box center [671, 192] width 16 height 20
click at [876, 183] on div "Use Contact Owner inbox when available" at bounding box center [862, 192] width 399 height 20
click at [679, 183] on button "Use Contact Owner inbox when available" at bounding box center [671, 192] width 16 height 20
click at [960, 167] on button "Choose Mailbox" at bounding box center [862, 158] width 399 height 32
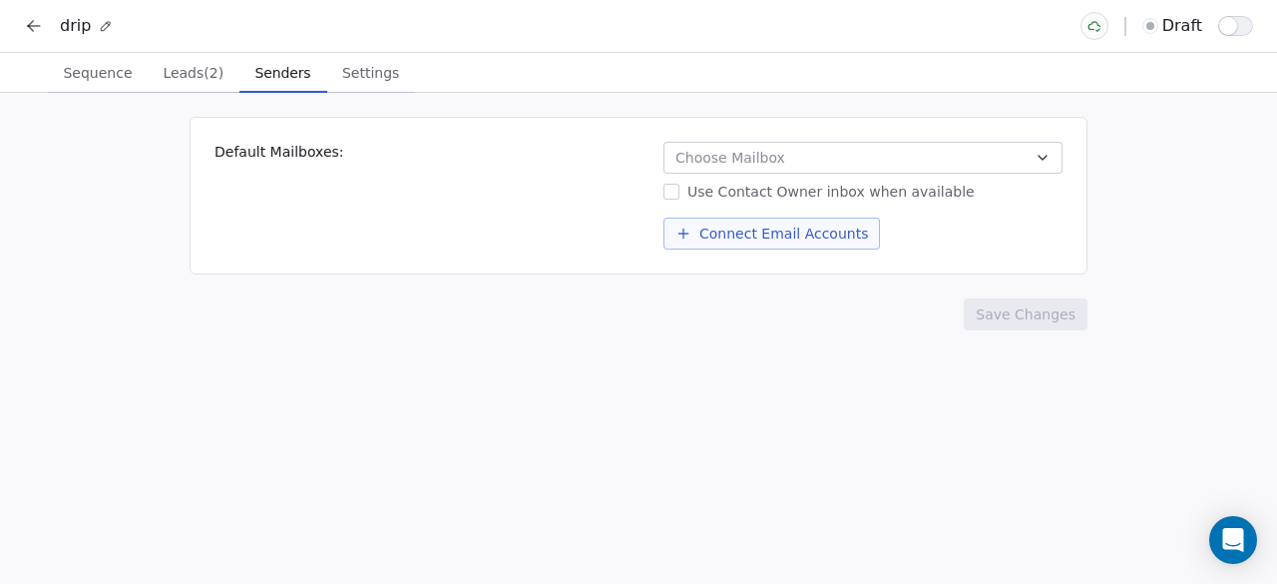
click at [516, 181] on html "drip draft Sequence Sequence Leads (2) Leads (2) Senders Senders Settings Setti…" at bounding box center [638, 292] width 1277 height 584
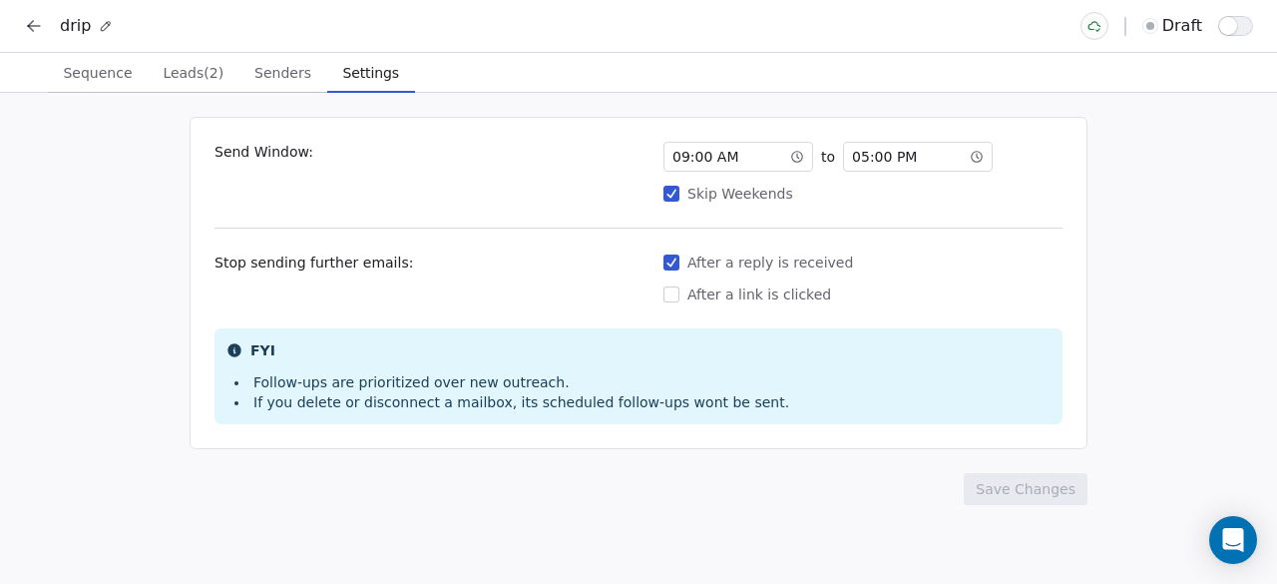
click at [351, 67] on span "Settings" at bounding box center [371, 73] width 72 height 28
click at [209, 53] on button "Leads (2) Leads (2)" at bounding box center [194, 73] width 92 height 40
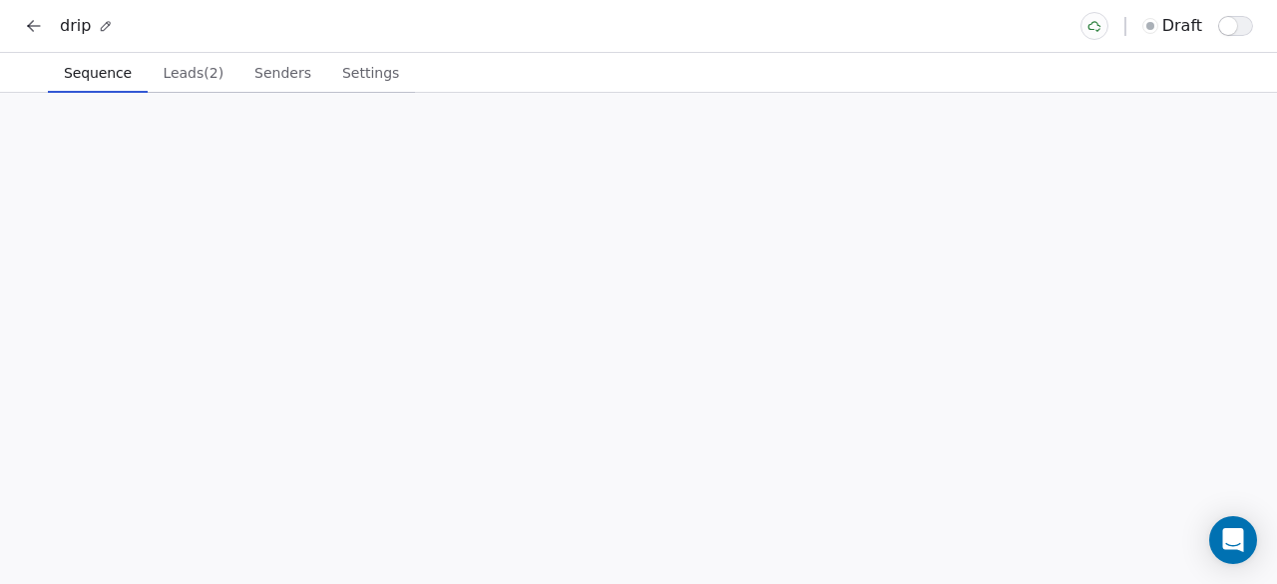
click at [115, 75] on span "Sequence" at bounding box center [98, 73] width 84 height 28
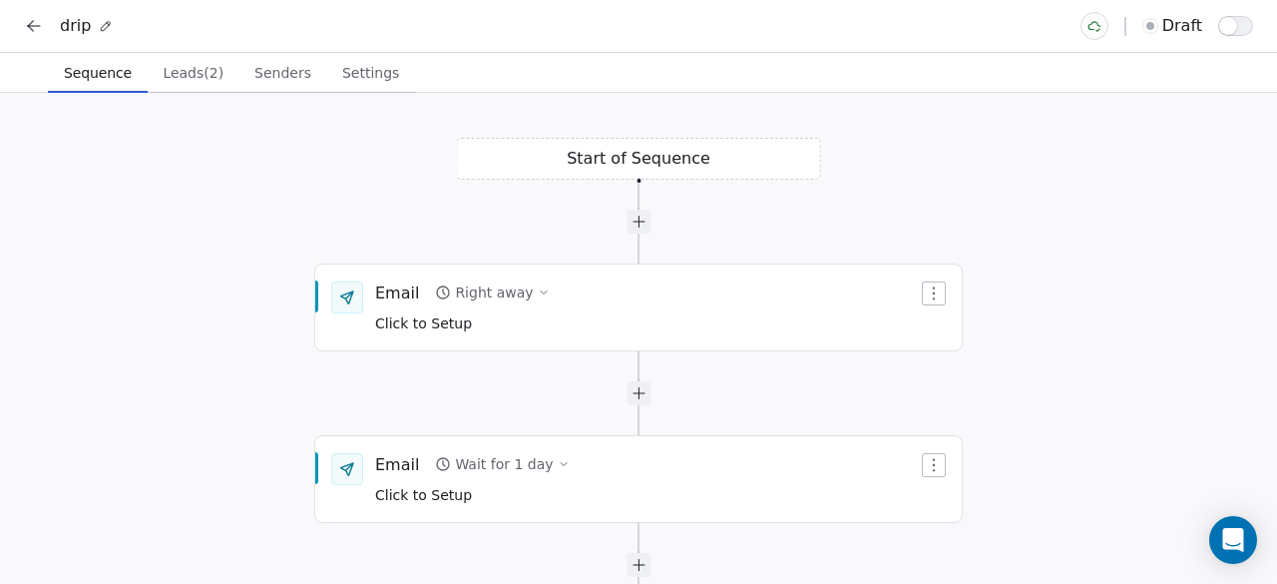
click at [44, 31] on button at bounding box center [34, 26] width 28 height 28
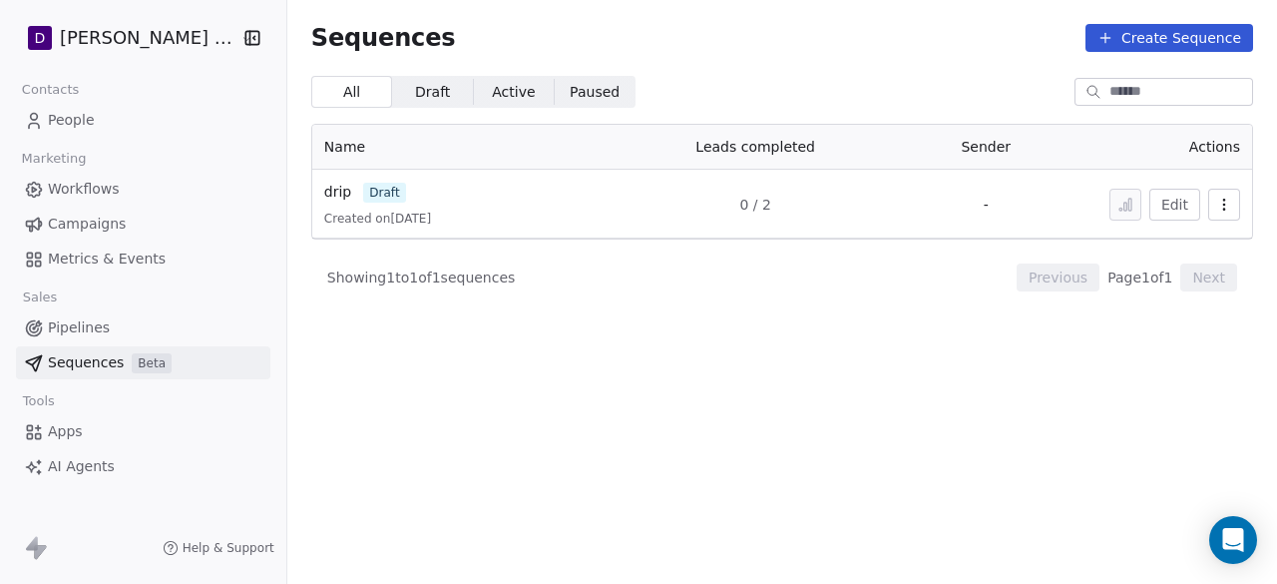
click at [130, 258] on span "Metrics & Events" at bounding box center [107, 258] width 118 height 21
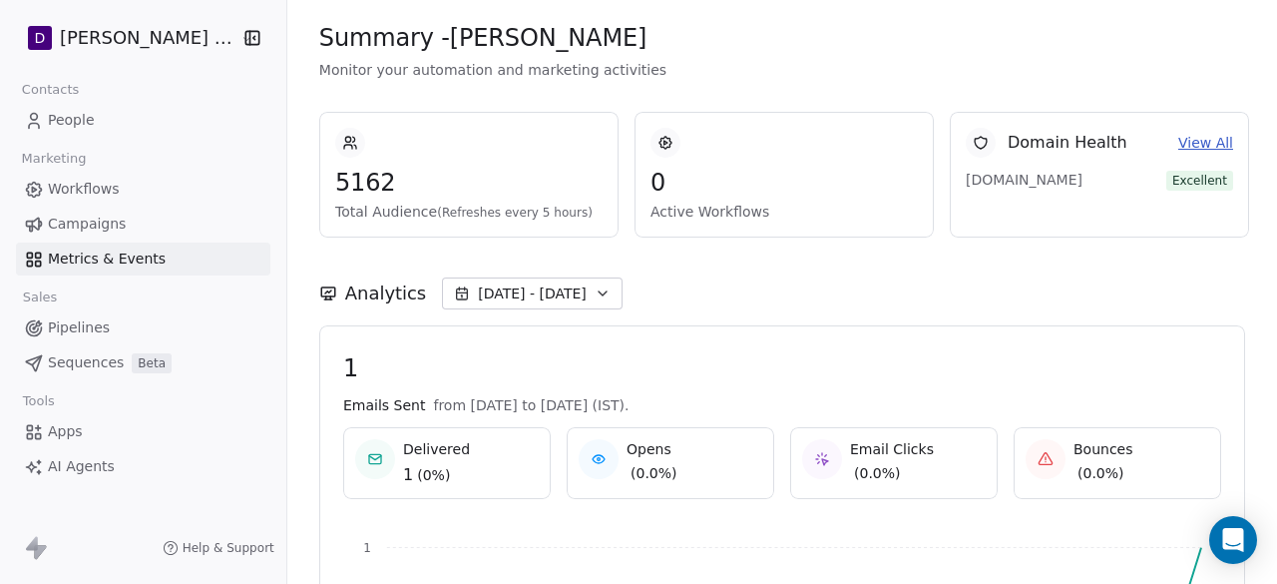
click at [571, 278] on button "Sep 27 - Oct 04" at bounding box center [532, 293] width 181 height 32
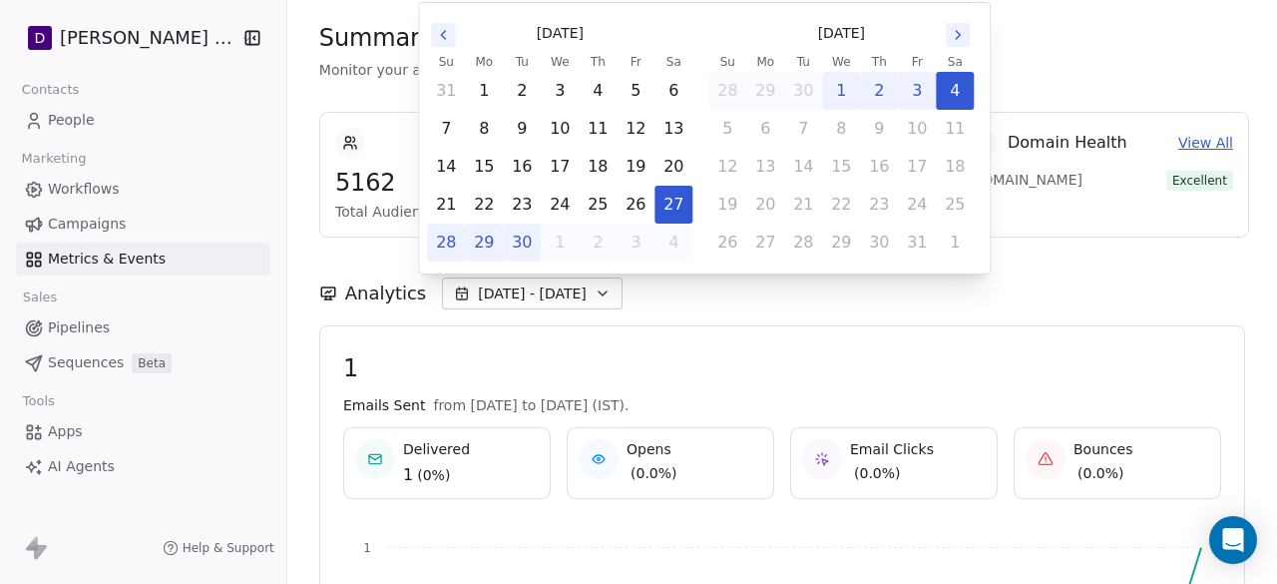
click at [656, 291] on div "Analytics Sep 27 - Oct 04" at bounding box center [782, 293] width 926 height 32
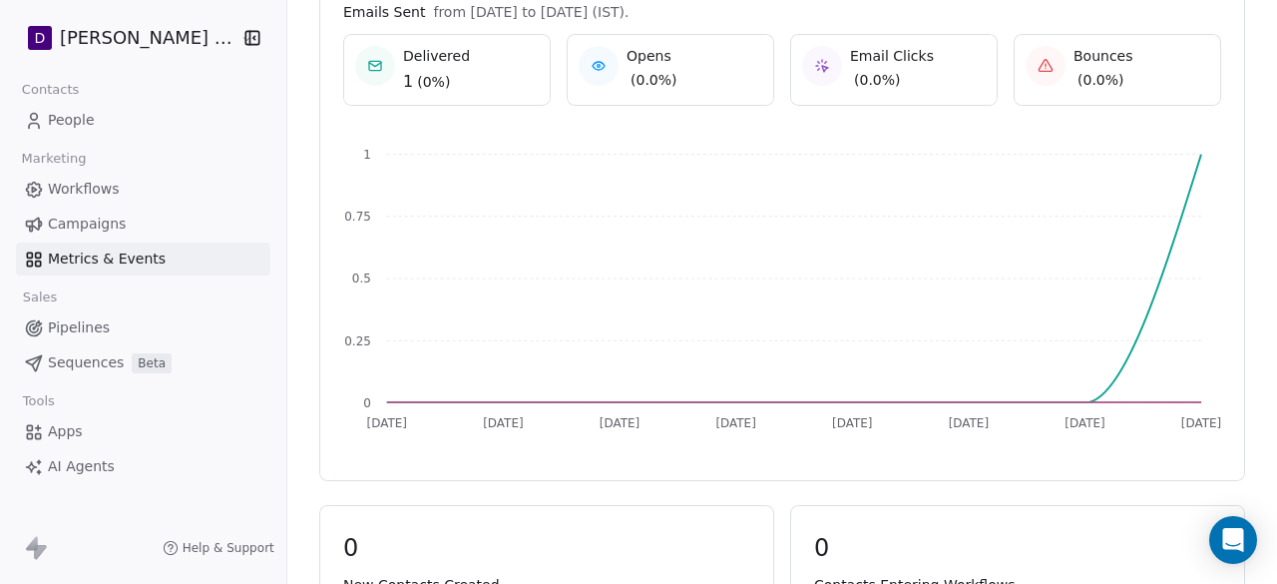
scroll to position [393, 0]
click at [102, 222] on span "Campaigns" at bounding box center [87, 223] width 78 height 21
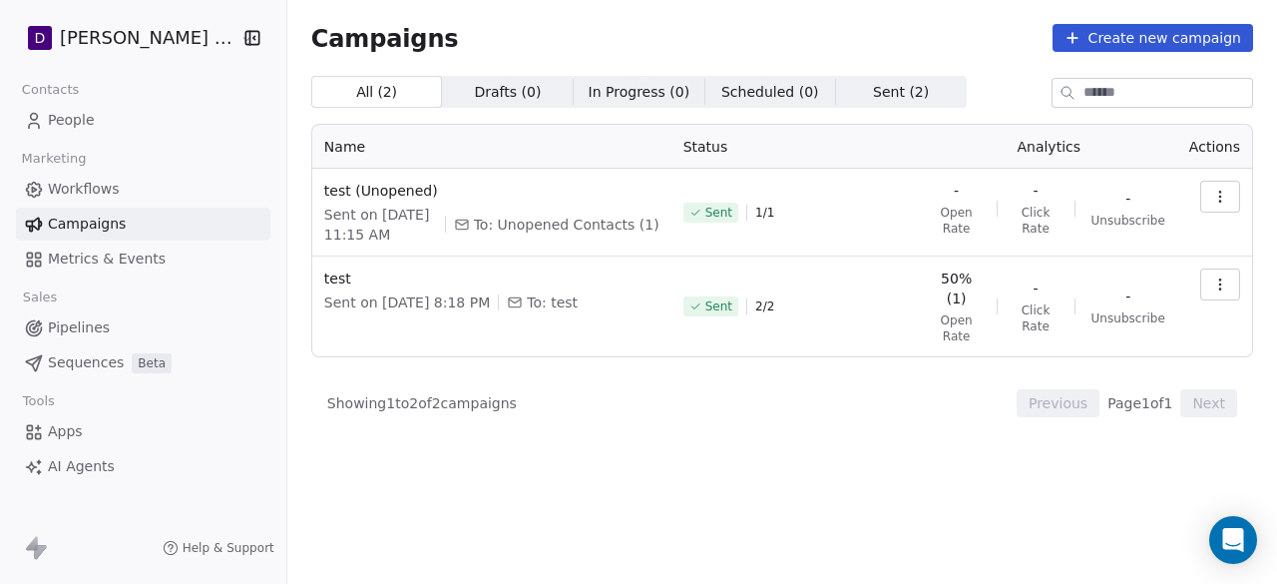
click at [154, 187] on link "Workflows" at bounding box center [143, 189] width 254 height 33
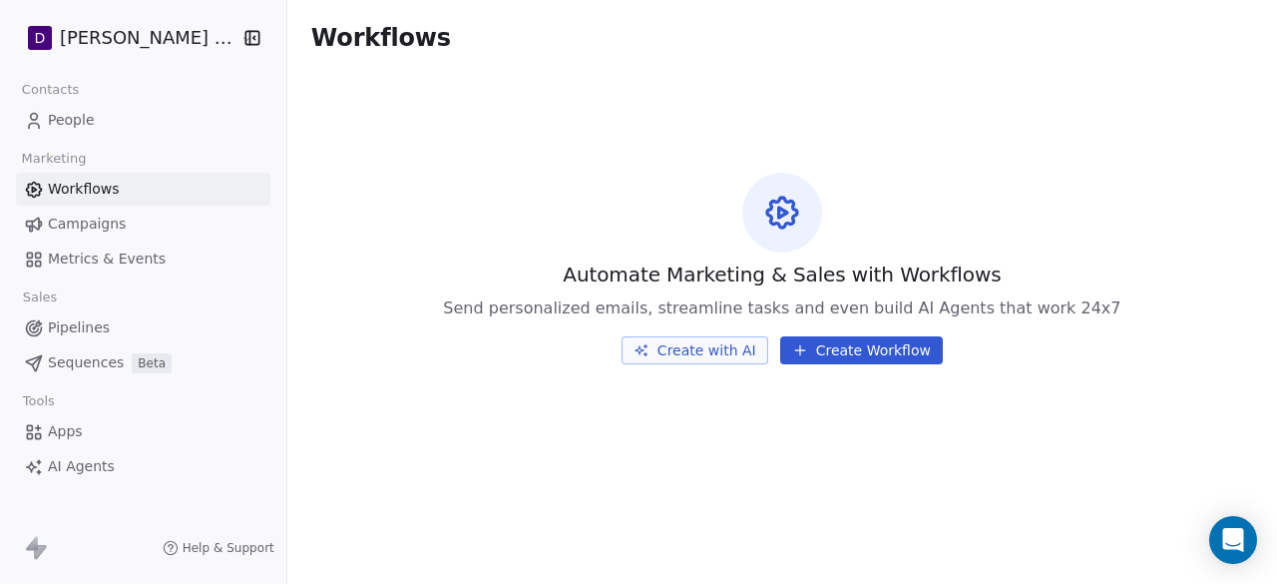
click at [148, 228] on link "Campaigns" at bounding box center [143, 224] width 254 height 33
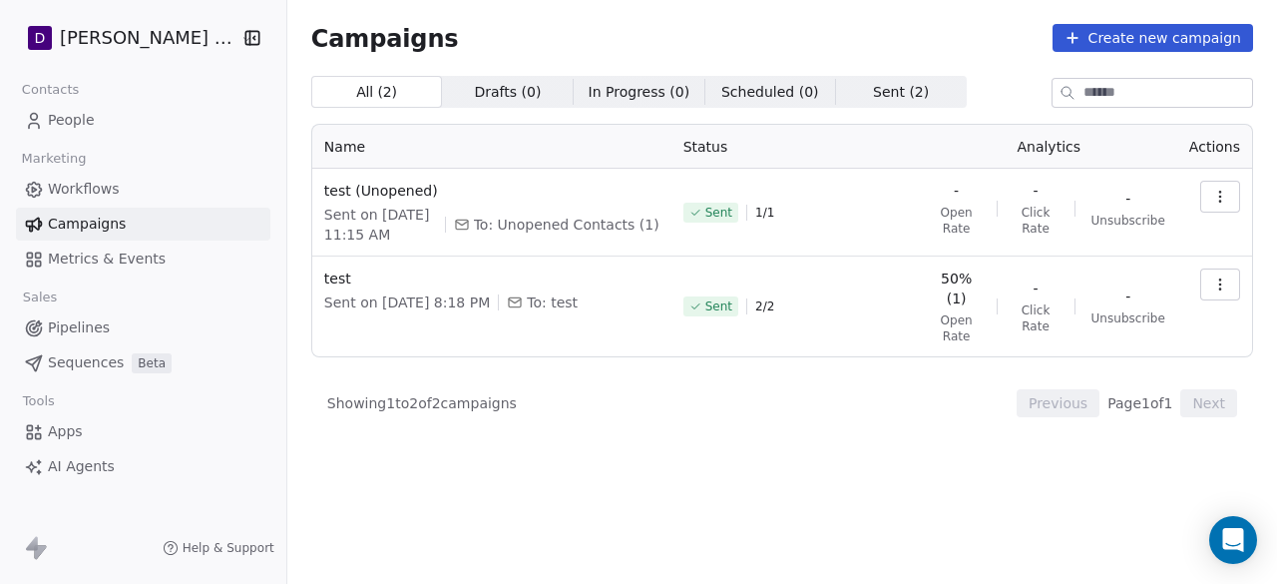
click at [171, 189] on link "Workflows" at bounding box center [143, 189] width 254 height 33
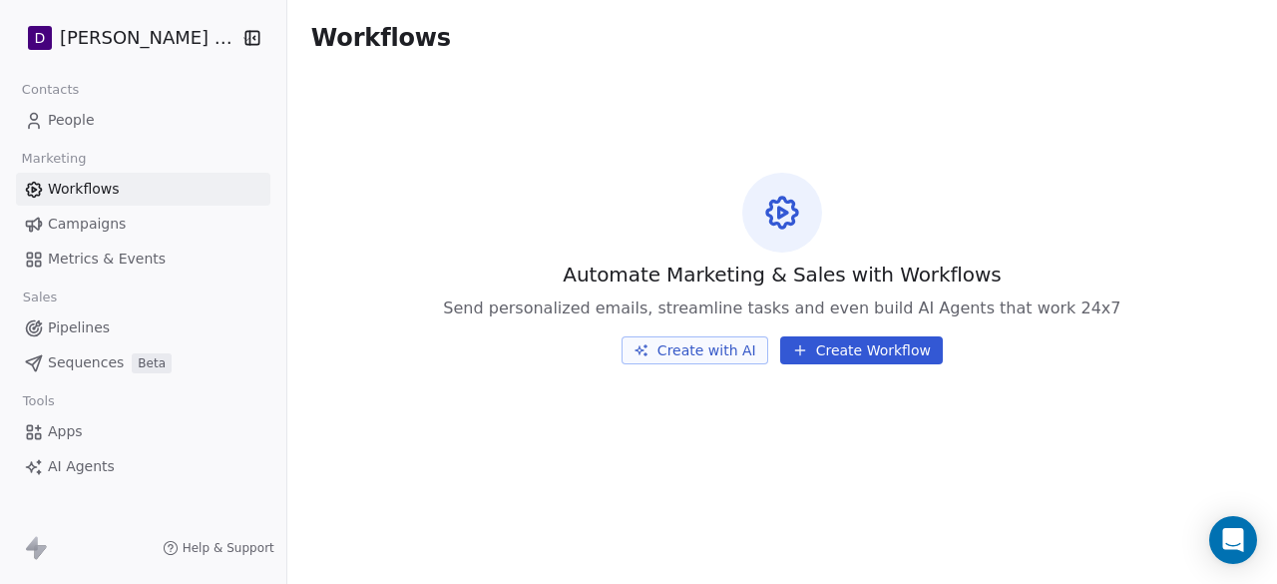
click at [838, 349] on button "Create Workflow" at bounding box center [861, 350] width 163 height 28
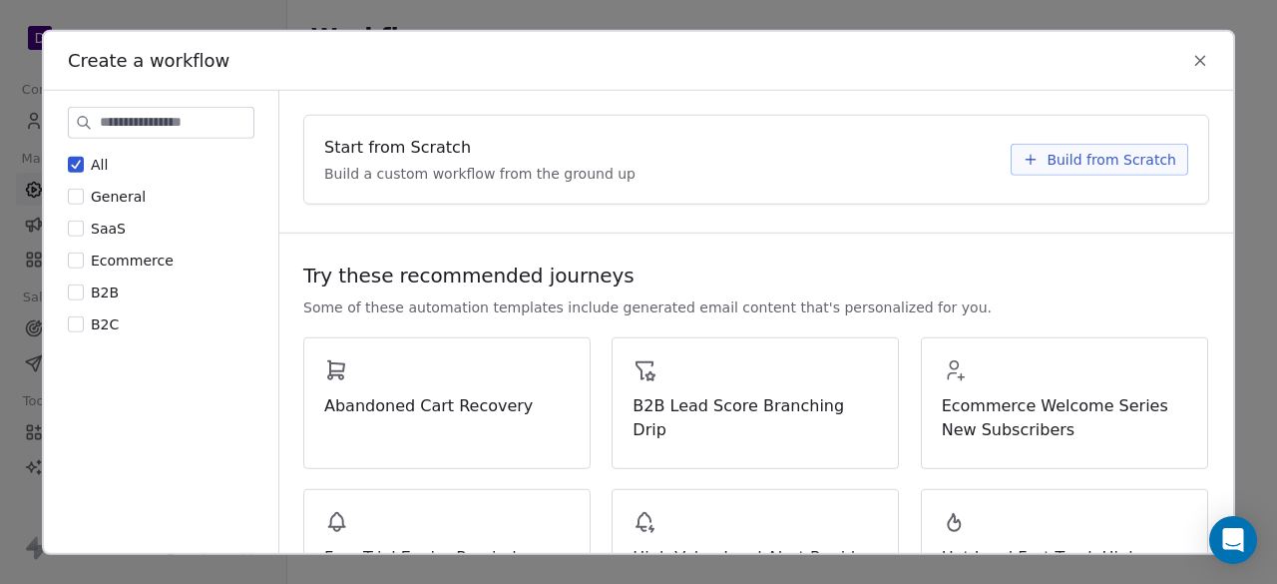
click at [1076, 165] on span "Build from Scratch" at bounding box center [1112, 159] width 130 height 20
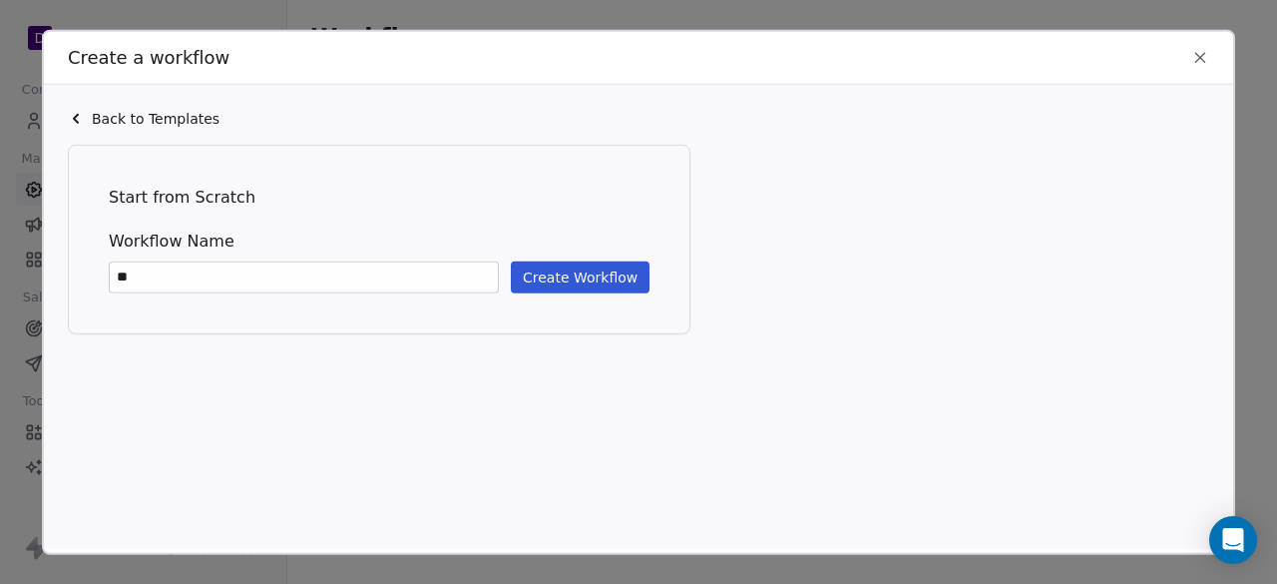
type input "*"
type input "**********"
click at [575, 262] on button "Create Workflow" at bounding box center [580, 276] width 139 height 32
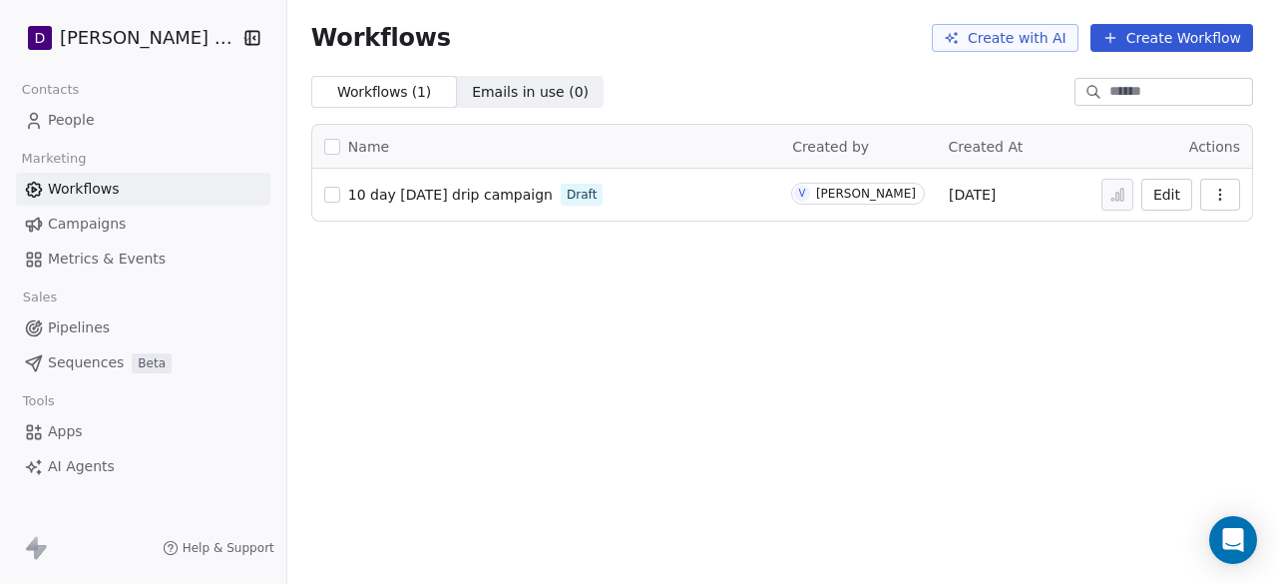
click at [427, 194] on span "10 day [DATE] drip campaign" at bounding box center [450, 195] width 205 height 16
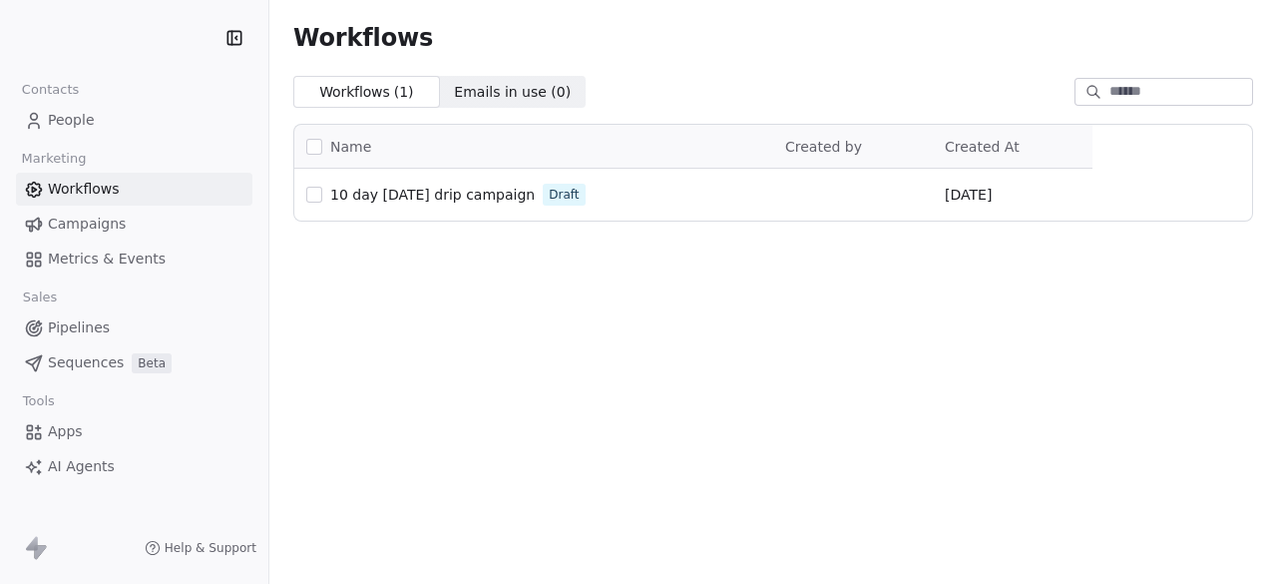
click at [112, 218] on span "Campaigns" at bounding box center [87, 223] width 78 height 21
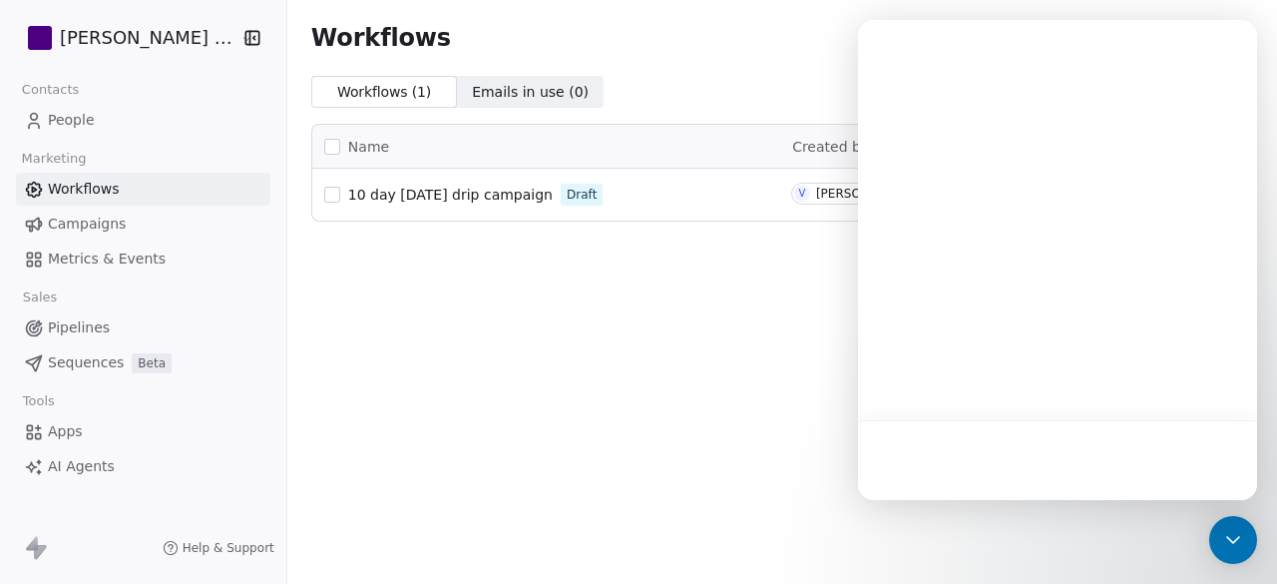
click at [171, 229] on link "Campaigns" at bounding box center [143, 224] width 254 height 33
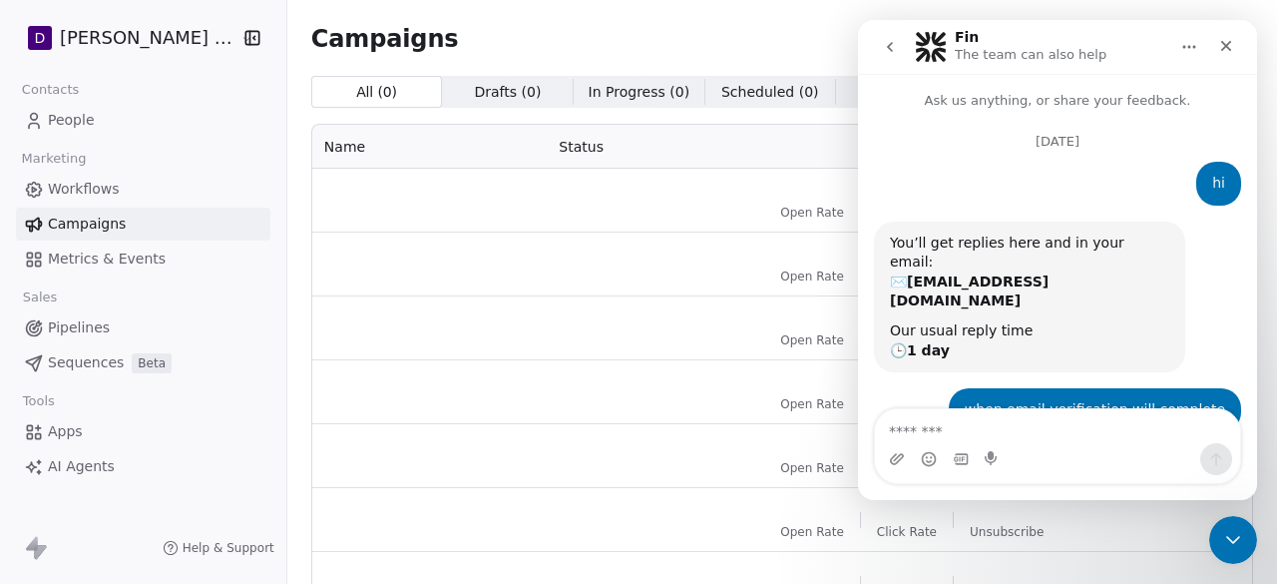
scroll to position [2610, 0]
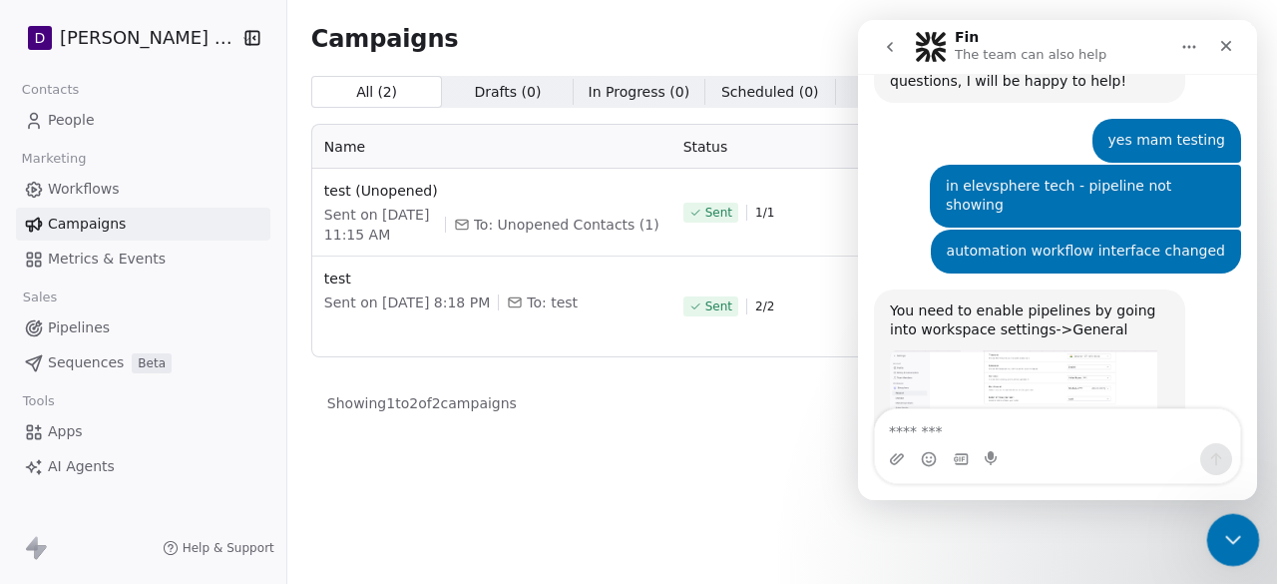
click at [1211, 535] on div "Close Intercom Messenger" at bounding box center [1230, 537] width 48 height 48
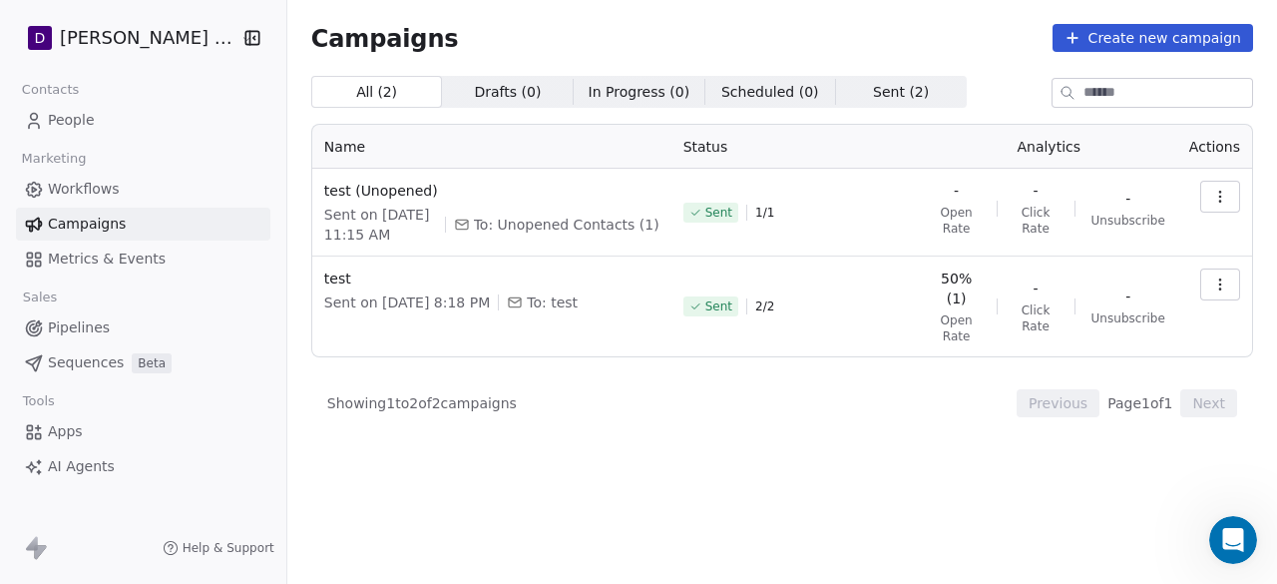
click at [101, 183] on span "Workflows" at bounding box center [84, 189] width 72 height 21
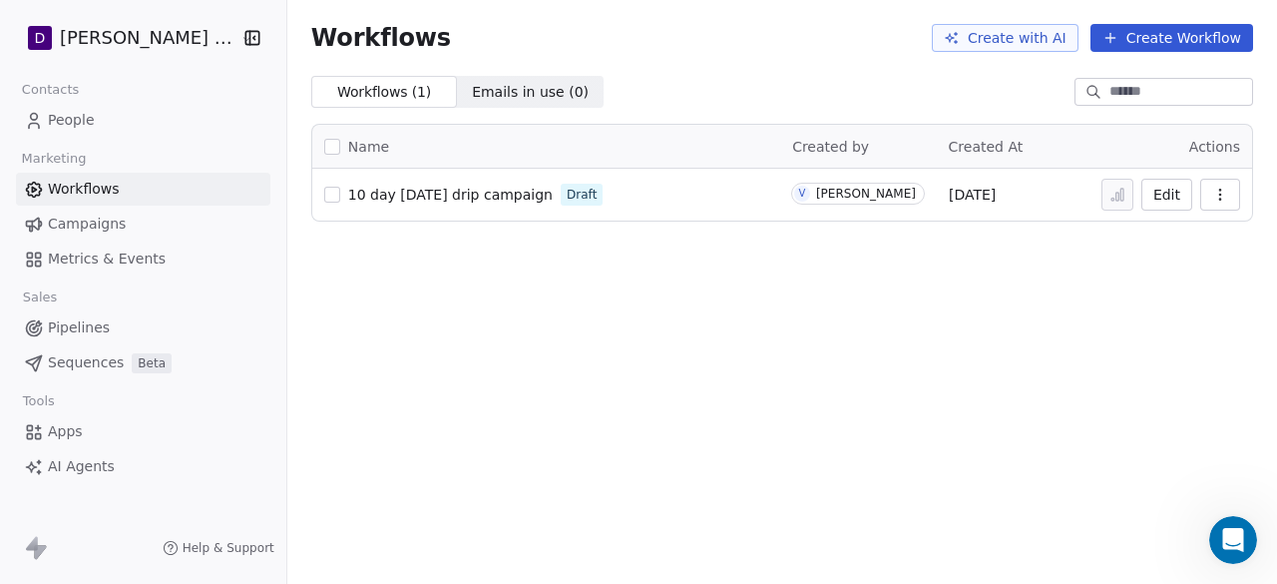
click at [131, 215] on link "Campaigns" at bounding box center [143, 224] width 254 height 33
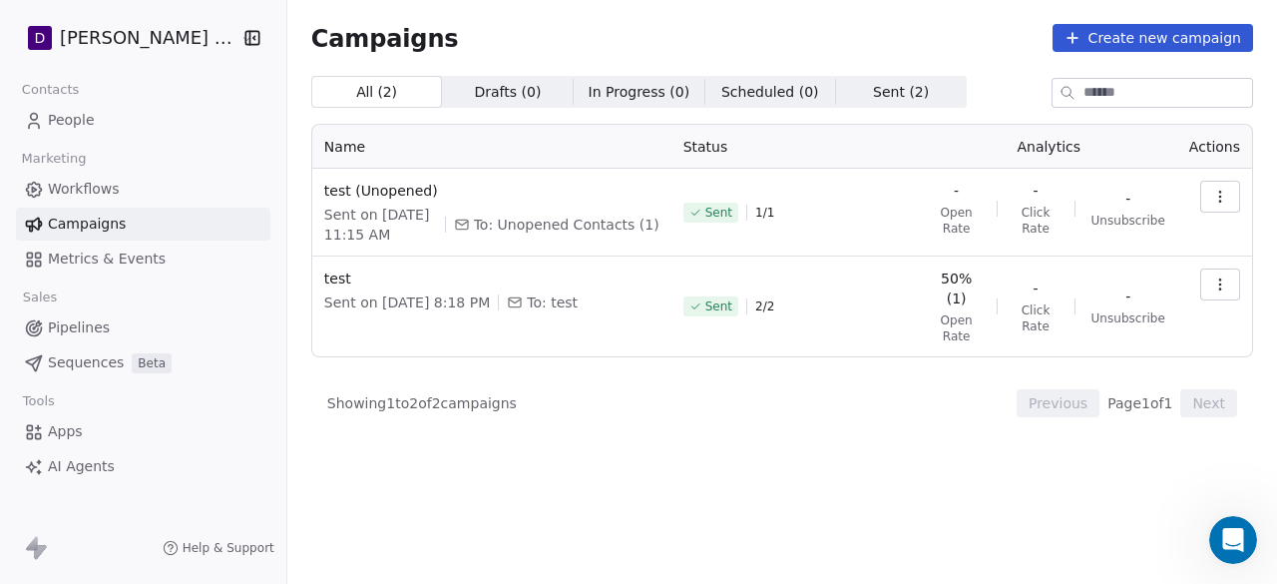
click at [129, 199] on link "Workflows" at bounding box center [143, 189] width 254 height 33
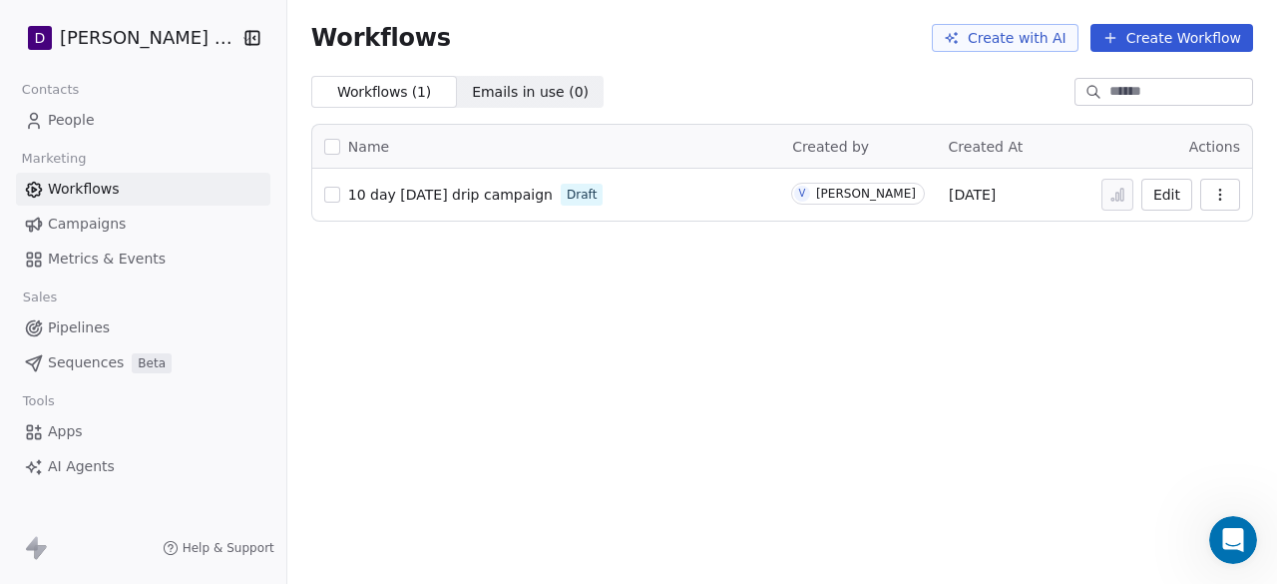
click at [123, 229] on link "Campaigns" at bounding box center [143, 224] width 254 height 33
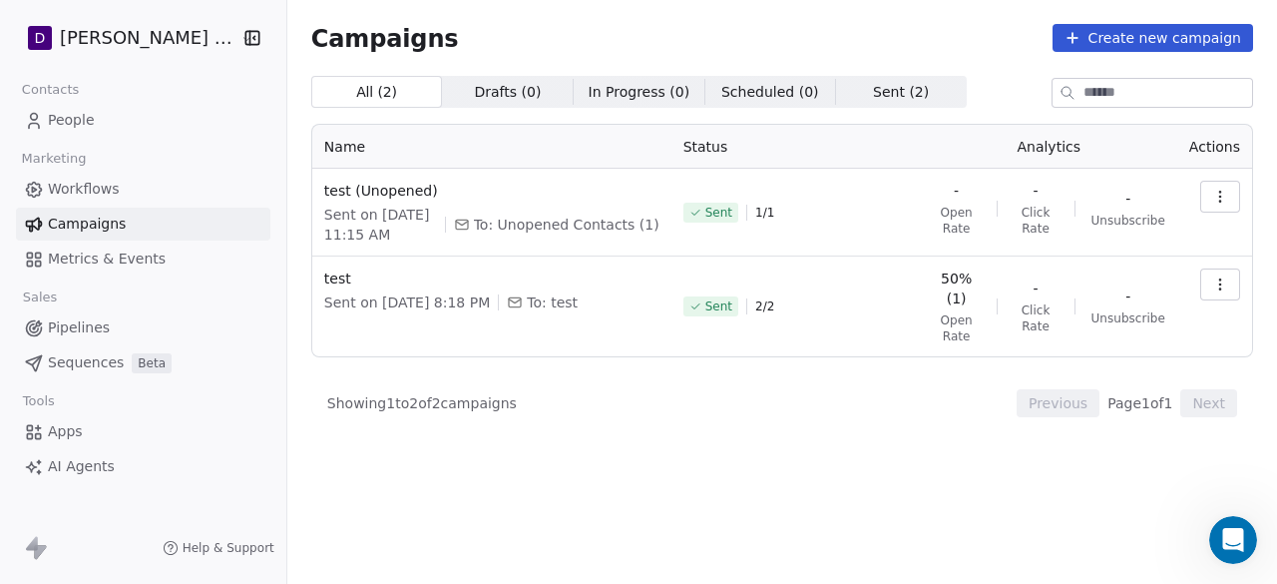
click at [95, 181] on span "Workflows" at bounding box center [84, 189] width 72 height 21
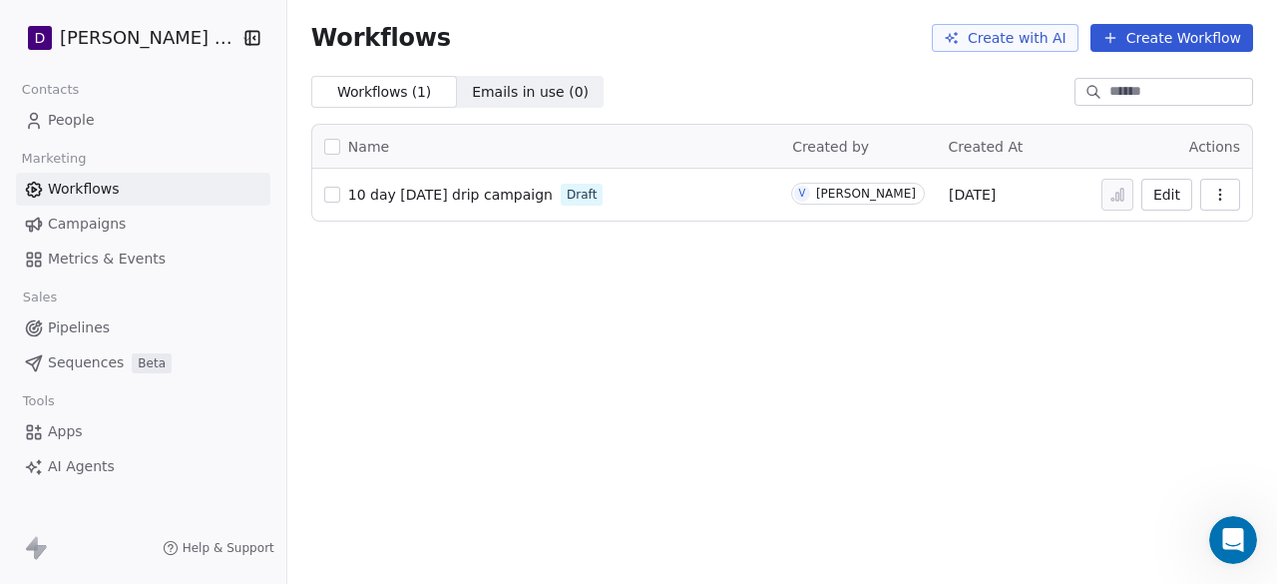
click at [144, 222] on link "Campaigns" at bounding box center [143, 224] width 254 height 33
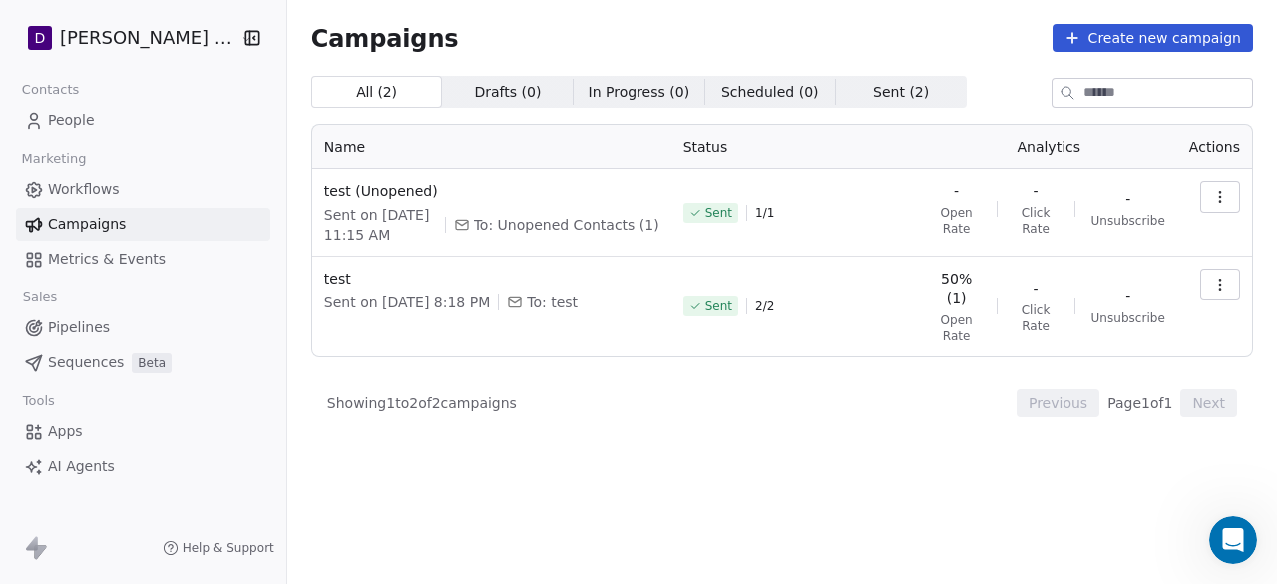
click at [156, 189] on link "Workflows" at bounding box center [143, 189] width 254 height 33
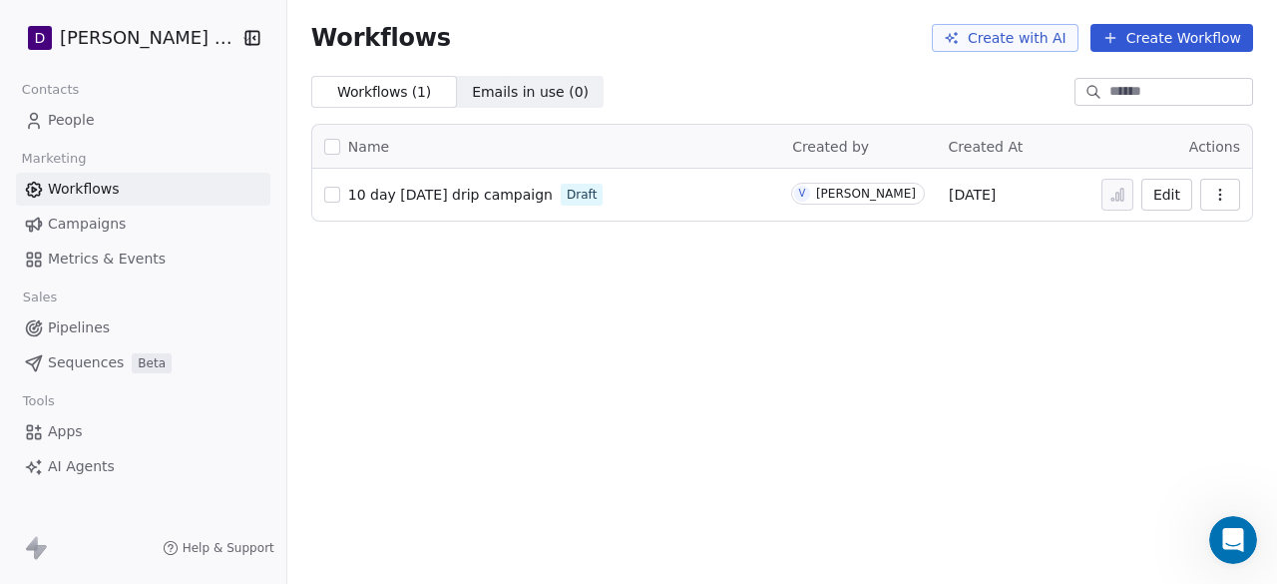
click at [198, 223] on link "Campaigns" at bounding box center [143, 224] width 254 height 33
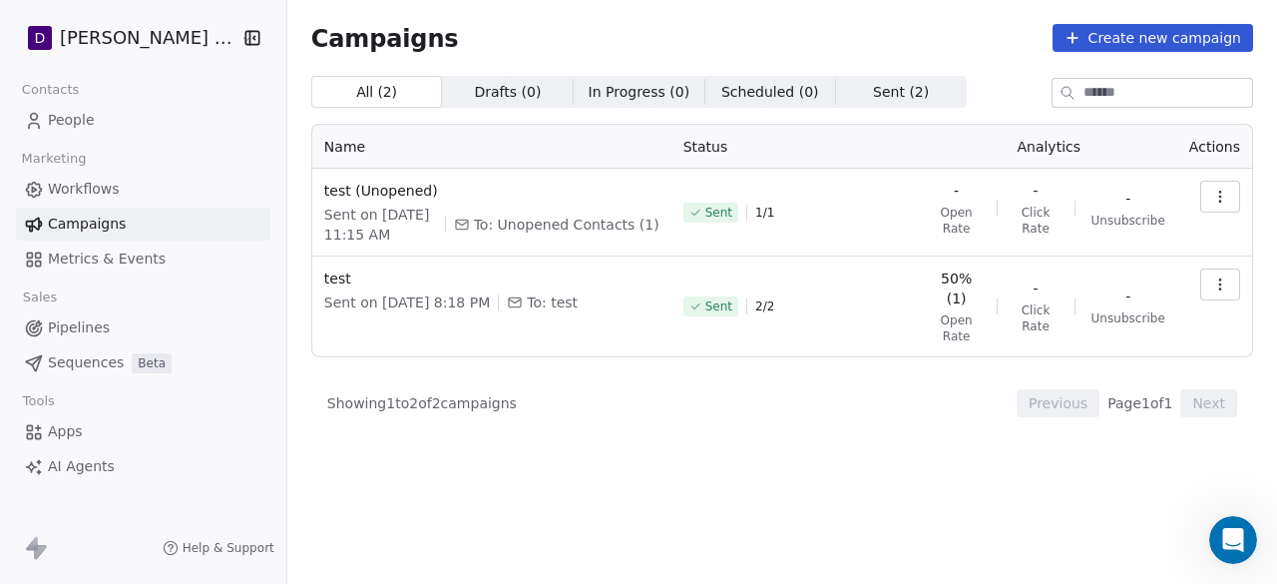
click at [1149, 51] on button "Create new campaign" at bounding box center [1153, 38] width 201 height 28
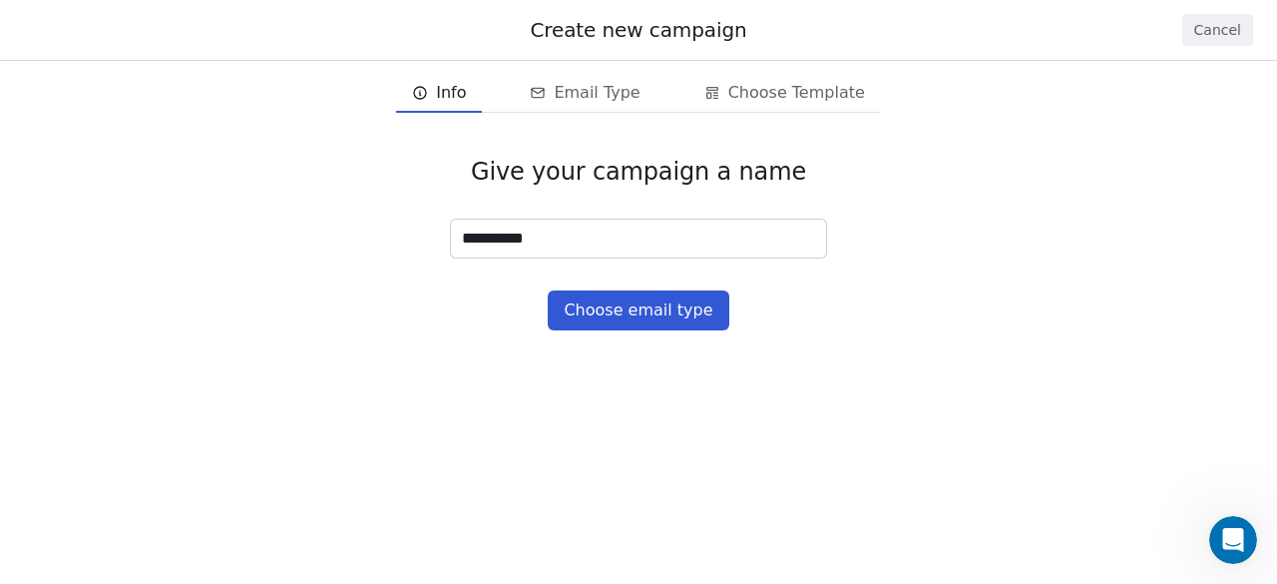
type input "**********"
click at [675, 301] on button "Choose email type" at bounding box center [638, 310] width 181 height 40
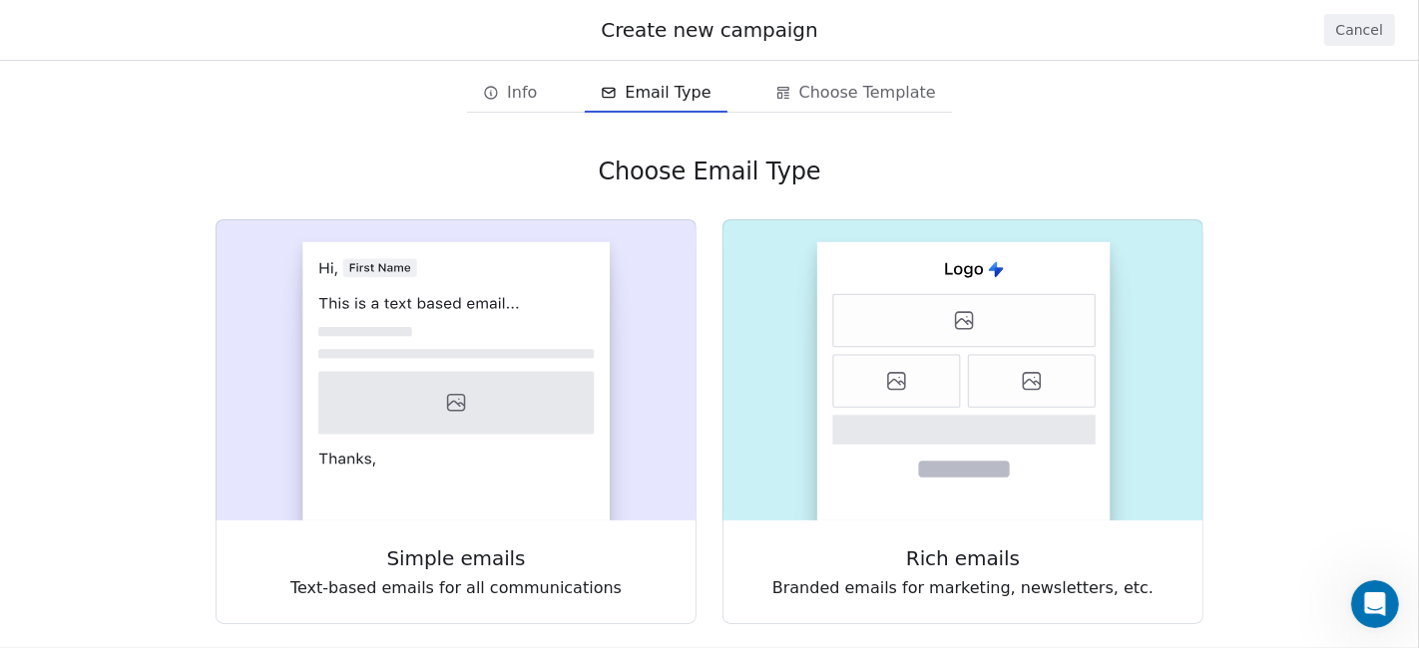
scroll to position [2544, 0]
click at [1023, 496] on rect at bounding box center [963, 381] width 293 height 278
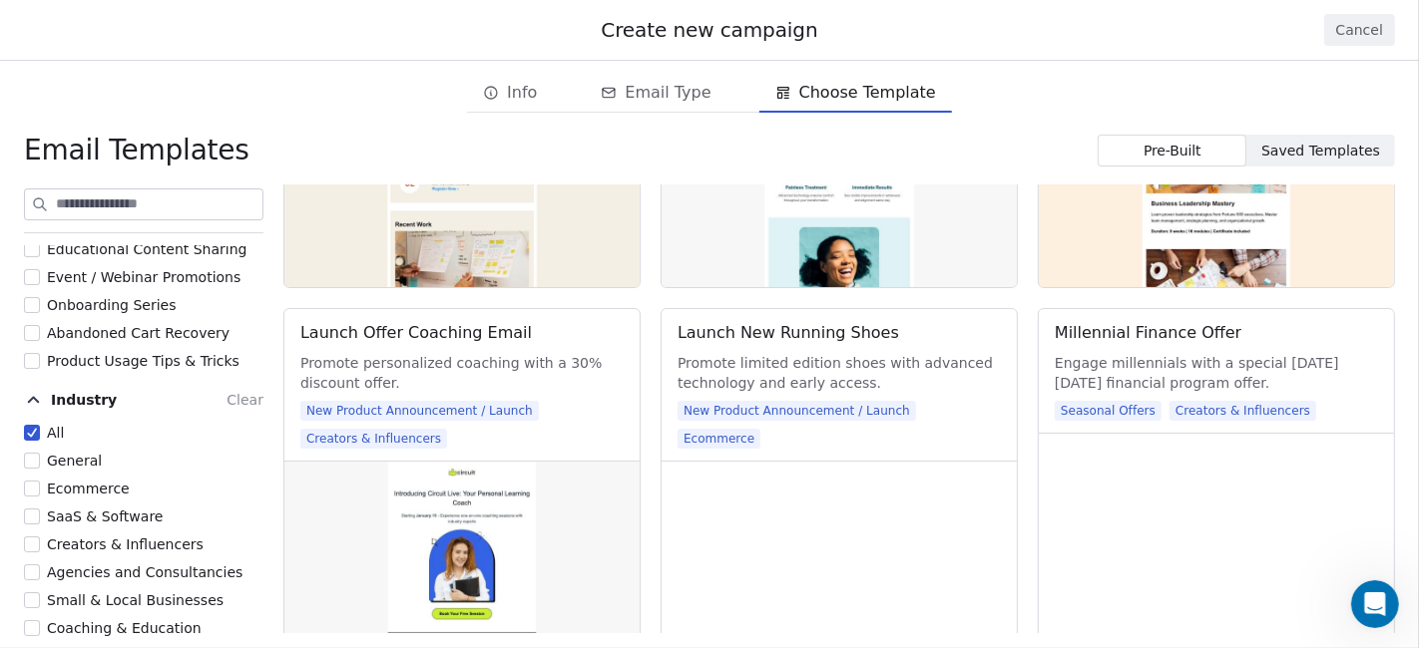
scroll to position [13, 0]
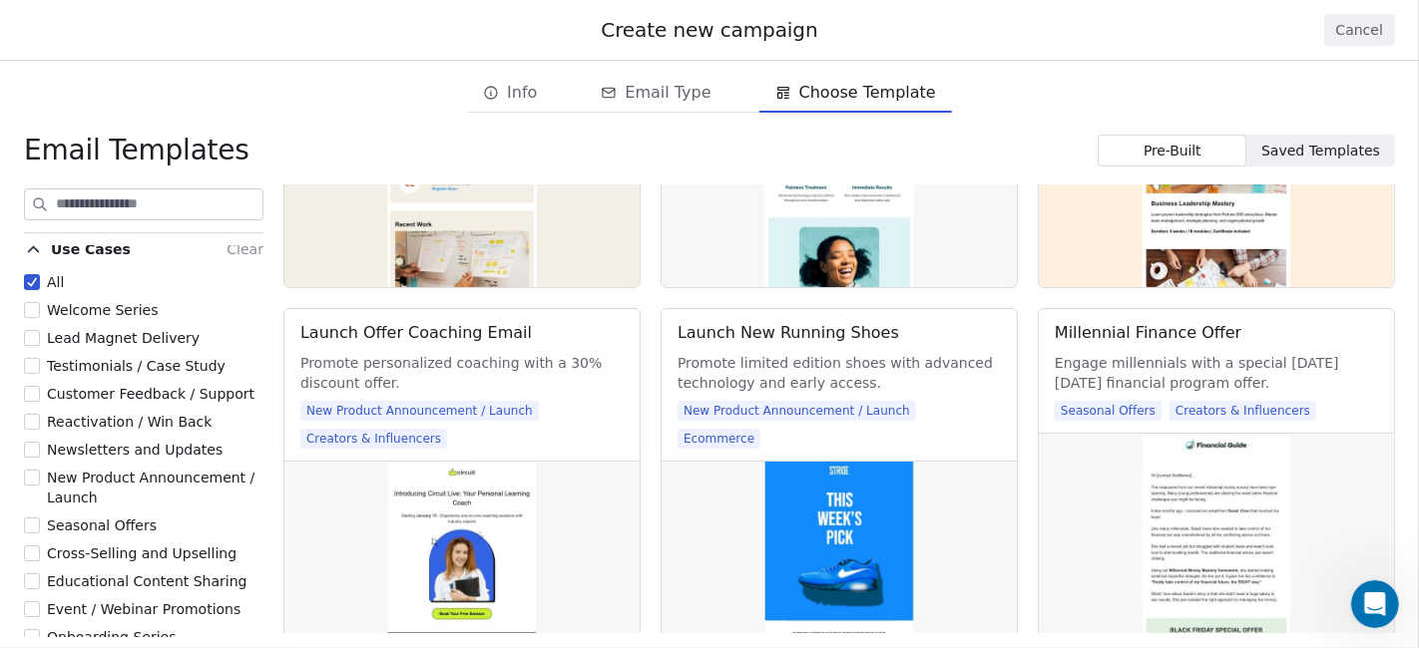
click at [42, 302] on label "Welcome Series" at bounding box center [91, 310] width 135 height 20
click at [40, 302] on button "Welcome Series" at bounding box center [32, 310] width 16 height 20
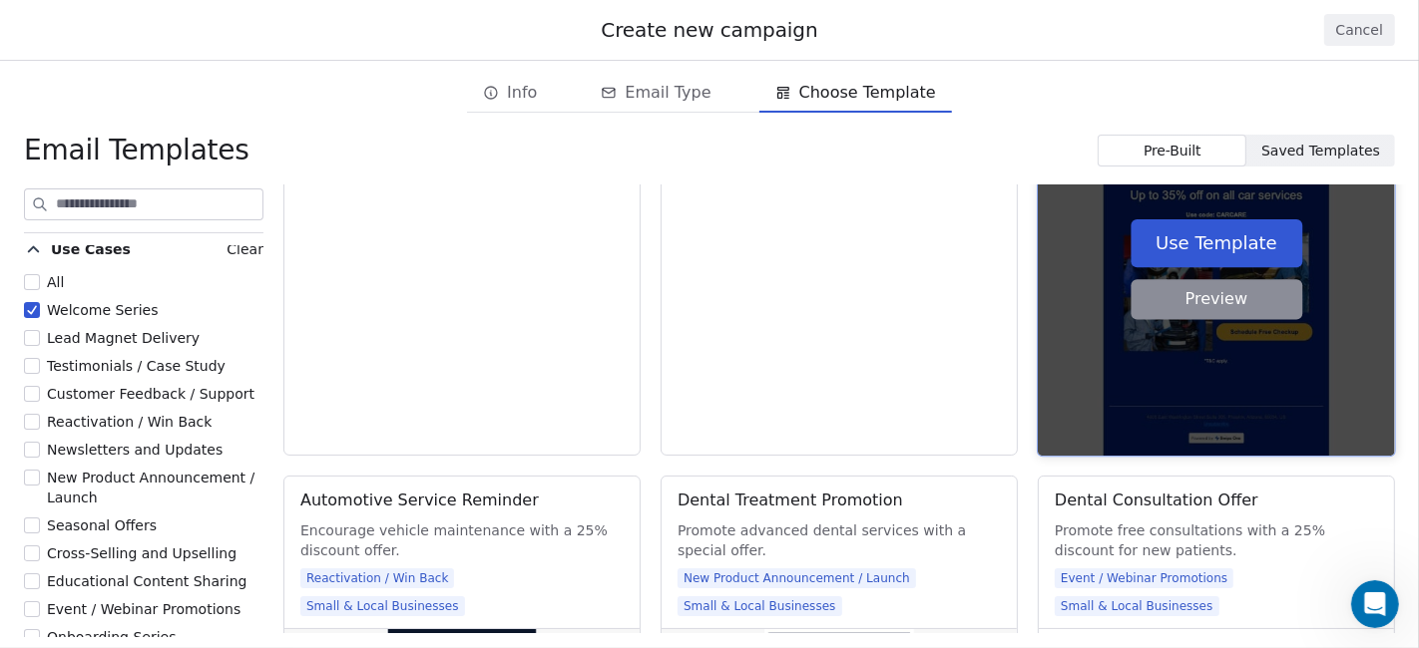
scroll to position [7094, 0]
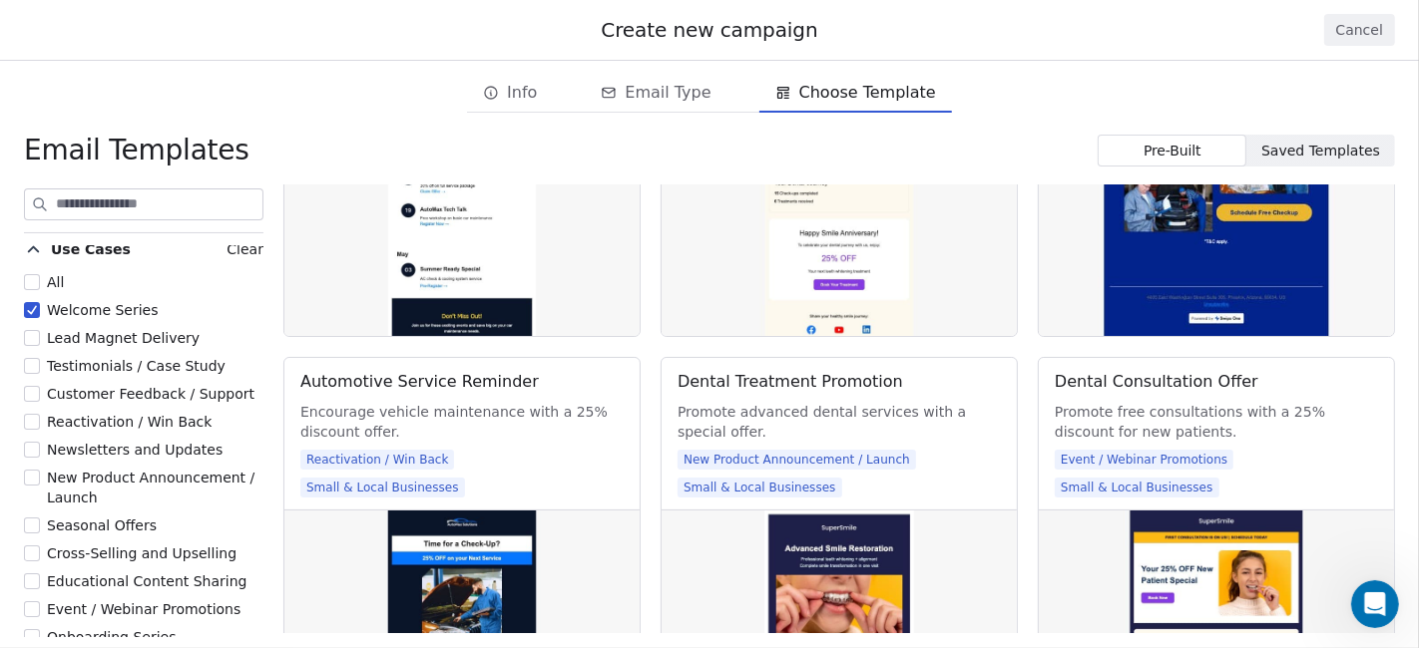
click at [41, 319] on label "Welcome Series" at bounding box center [91, 310] width 135 height 20
click at [40, 319] on button "Welcome Series" at bounding box center [32, 310] width 16 height 20
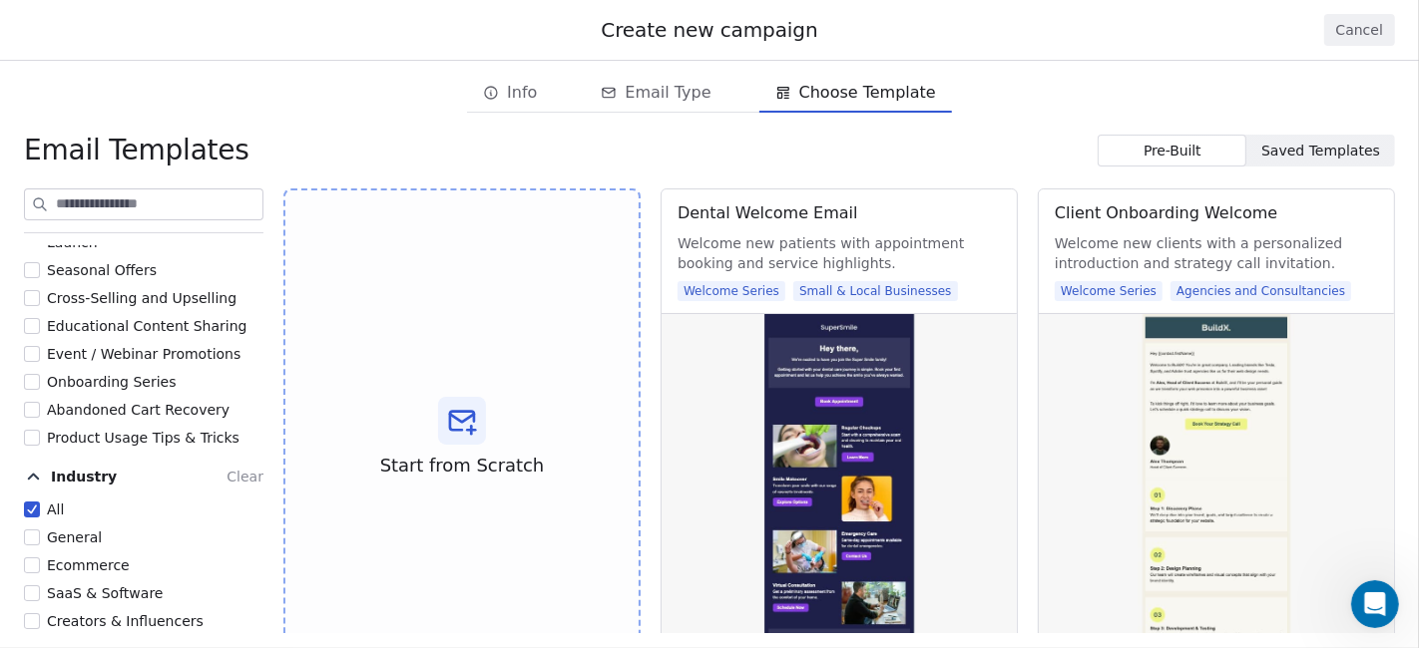
scroll to position [234, 0]
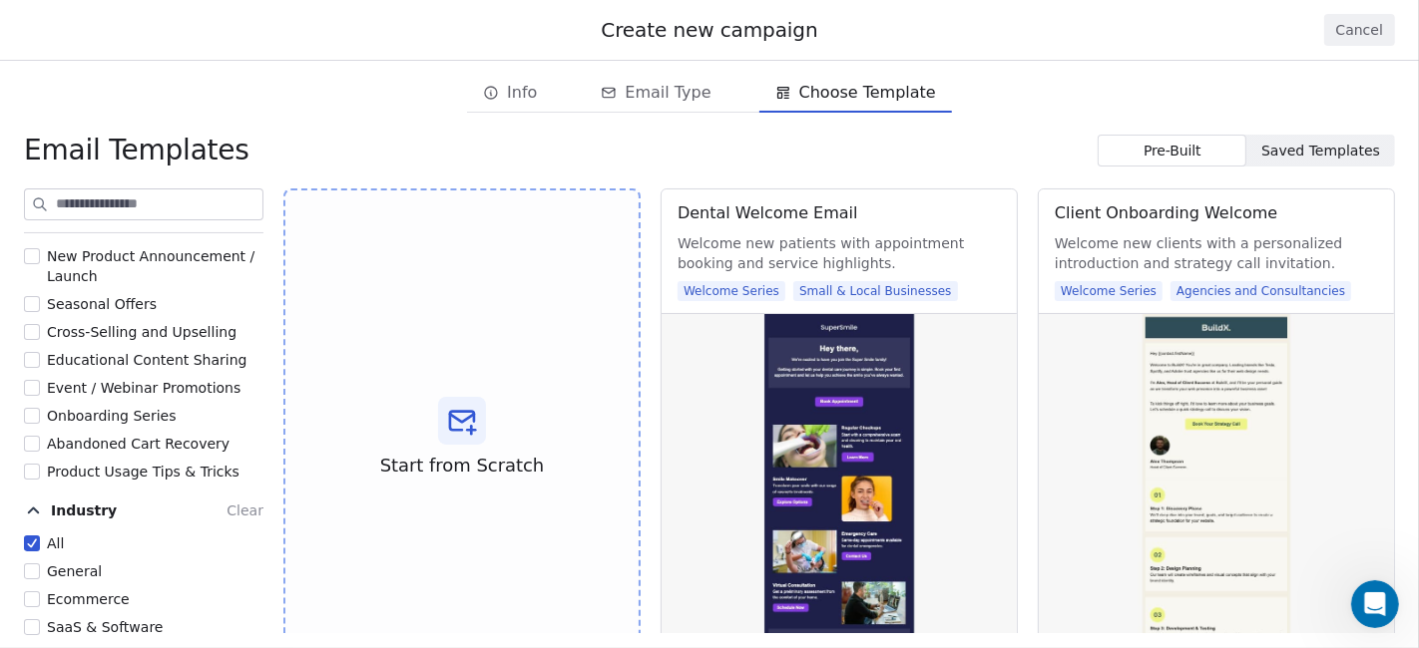
click at [135, 355] on span "Educational Content Sharing" at bounding box center [147, 360] width 201 height 16
click at [40, 355] on button "Educational Content Sharing" at bounding box center [32, 360] width 16 height 20
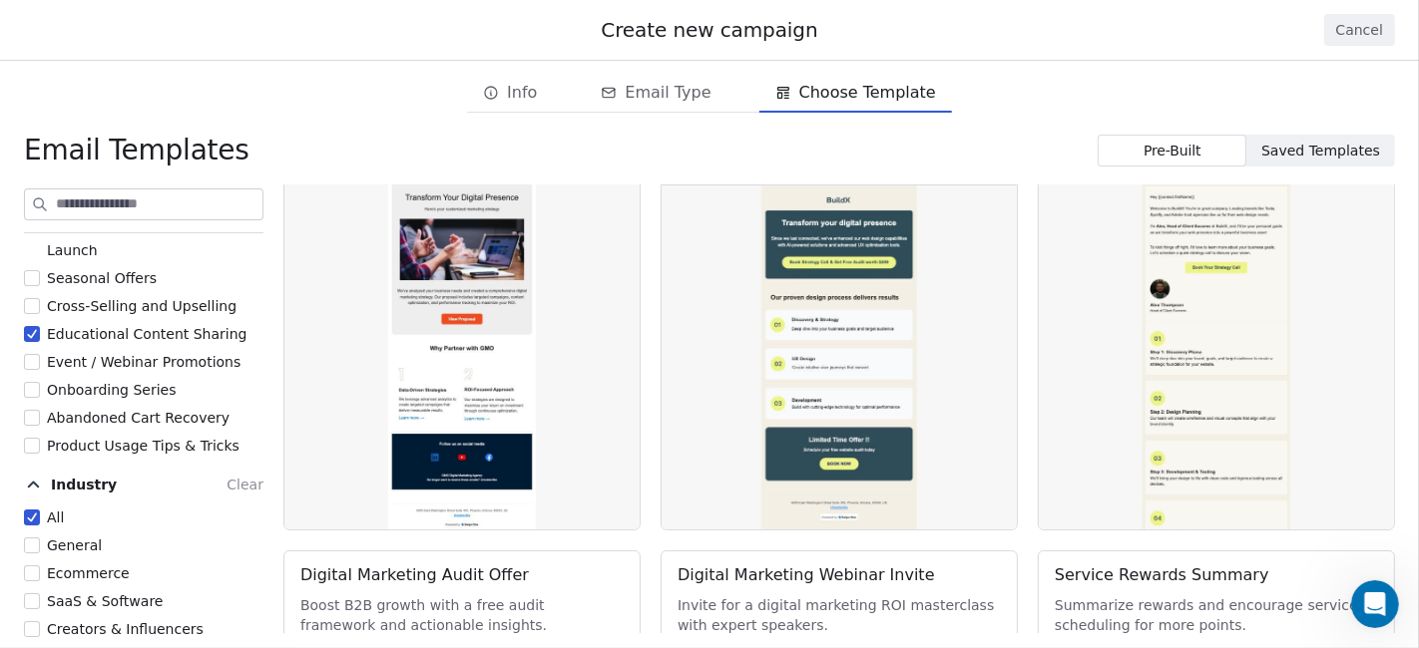
scroll to position [345, 0]
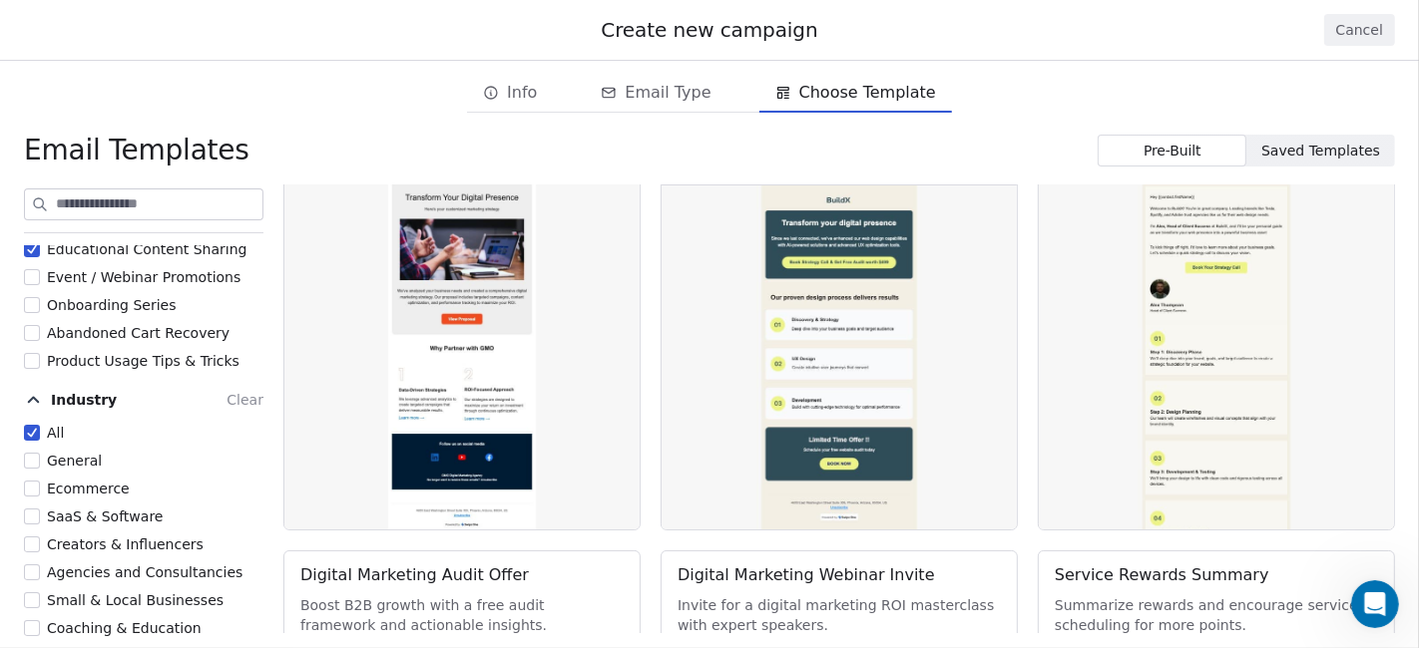
click at [84, 583] on span "Coaching & Education" at bounding box center [124, 629] width 155 height 16
click at [40, 583] on button "Coaching & Education" at bounding box center [32, 629] width 16 height 20
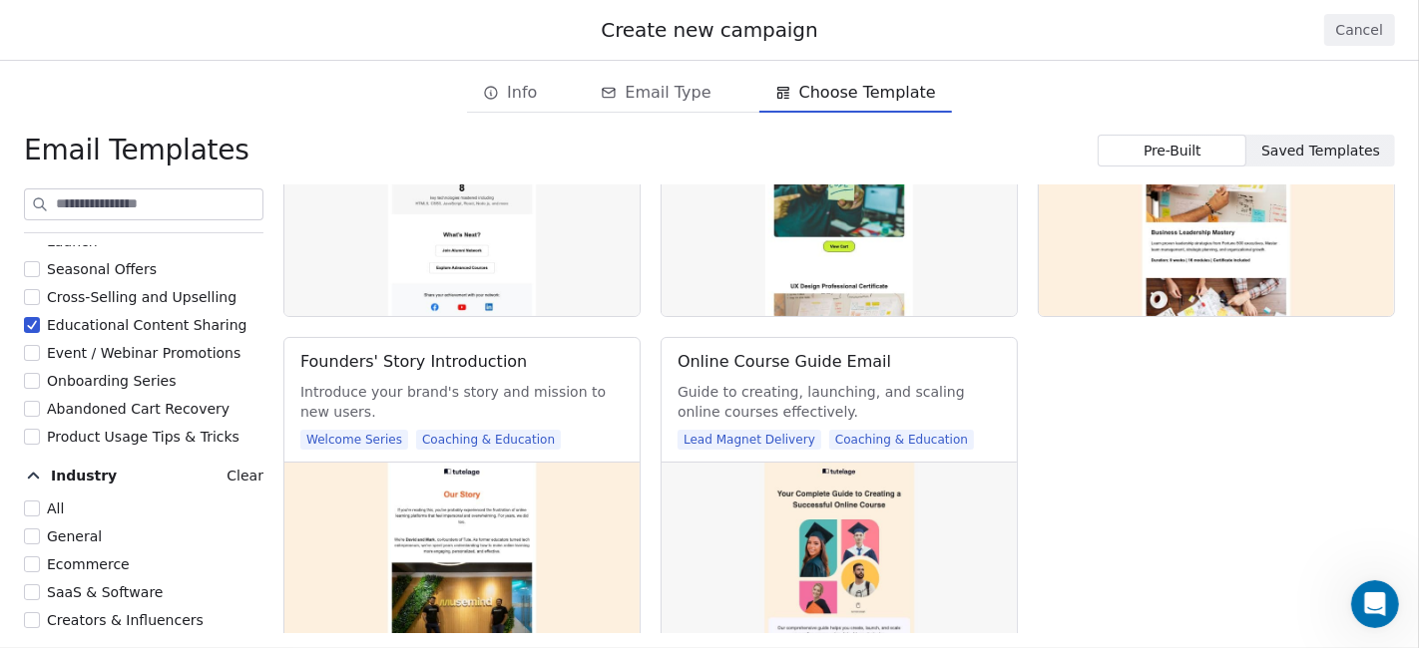
scroll to position [234, 0]
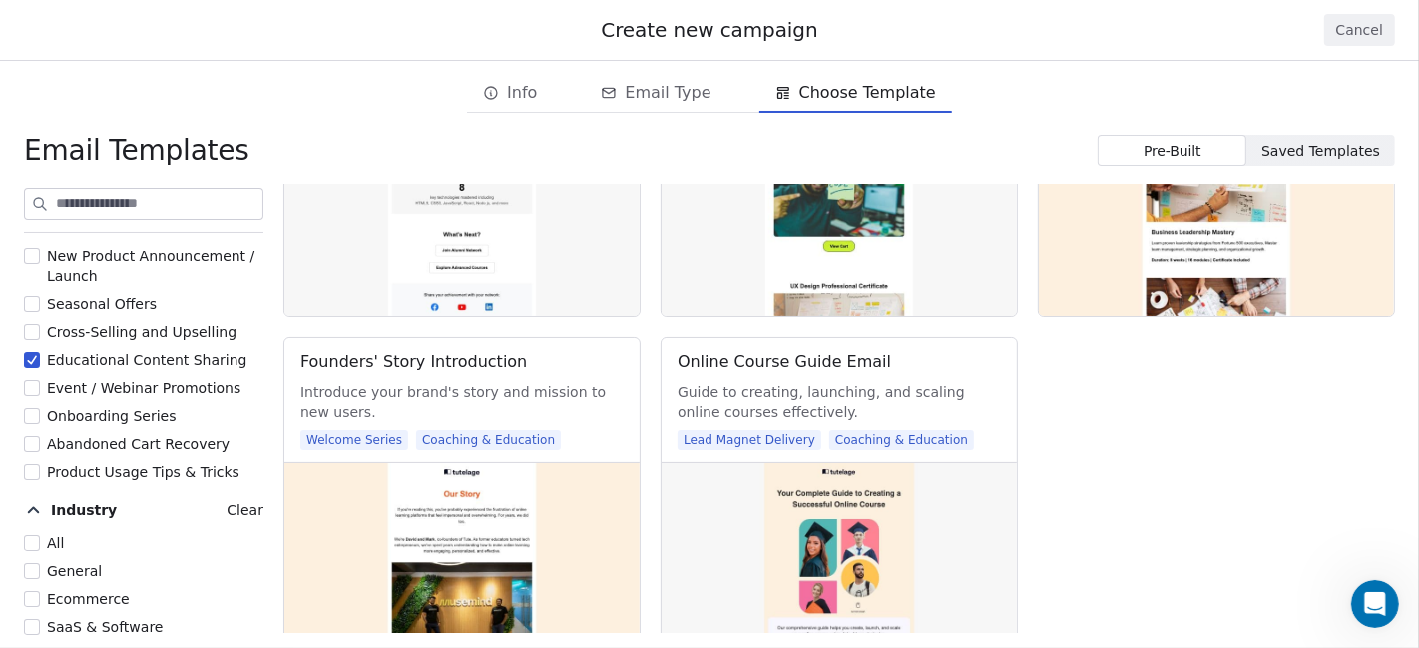
click at [100, 363] on span "Educational Content Sharing" at bounding box center [147, 360] width 201 height 16
click at [40, 363] on button "Educational Content Sharing" at bounding box center [32, 360] width 16 height 20
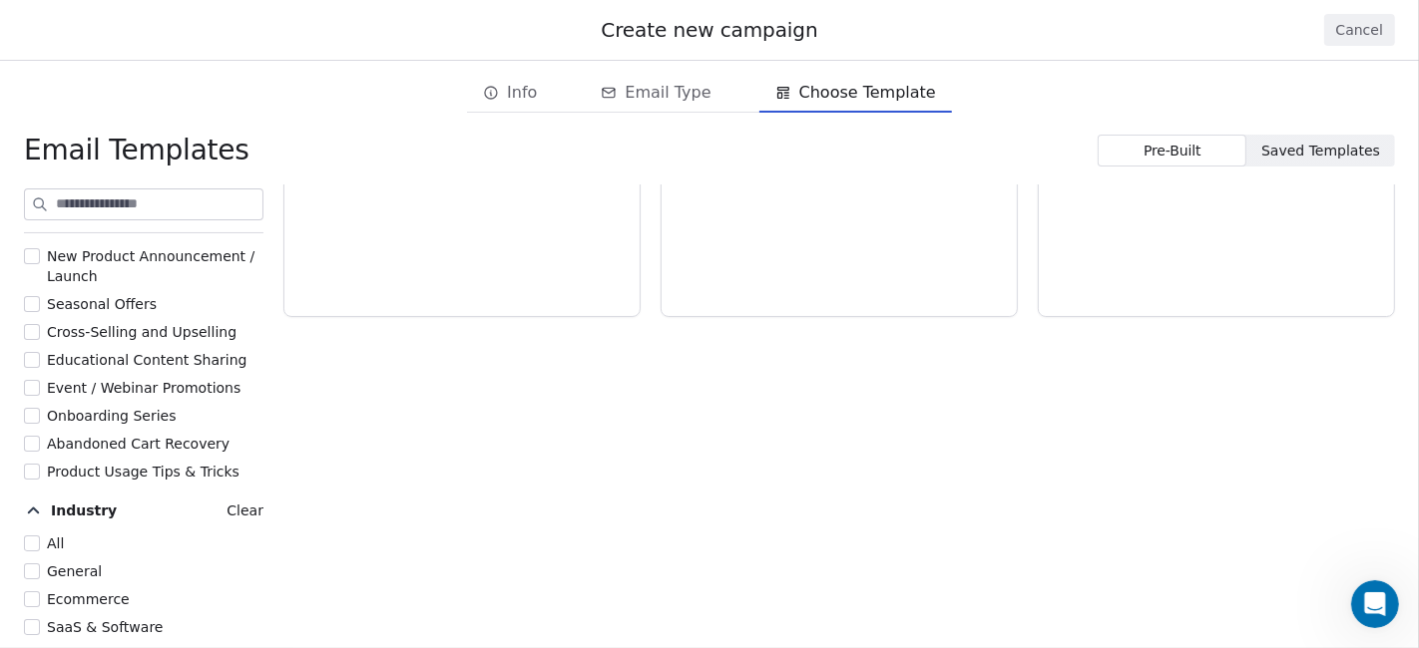
scroll to position [0, 0]
click at [90, 386] on span "Event / Webinar Promotions" at bounding box center [144, 388] width 194 height 16
click at [40, 386] on button "Event / Webinar Promotions" at bounding box center [32, 388] width 16 height 20
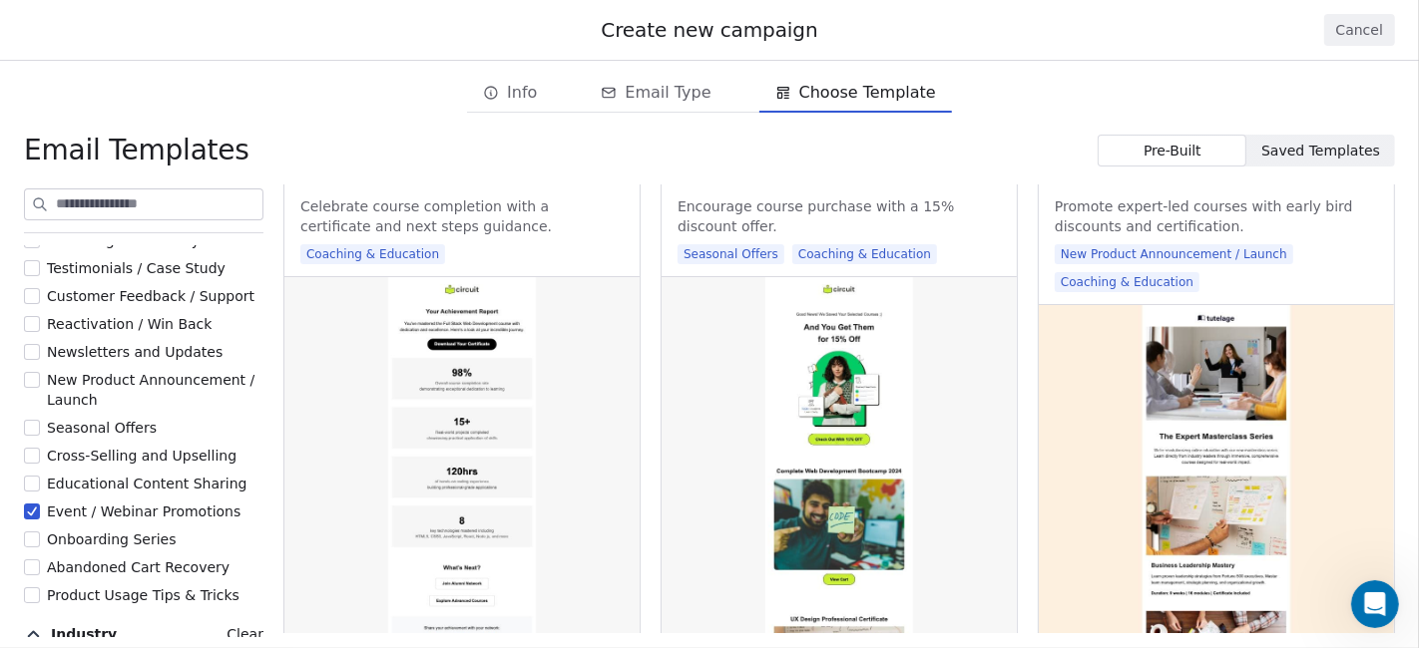
scroll to position [221, 0]
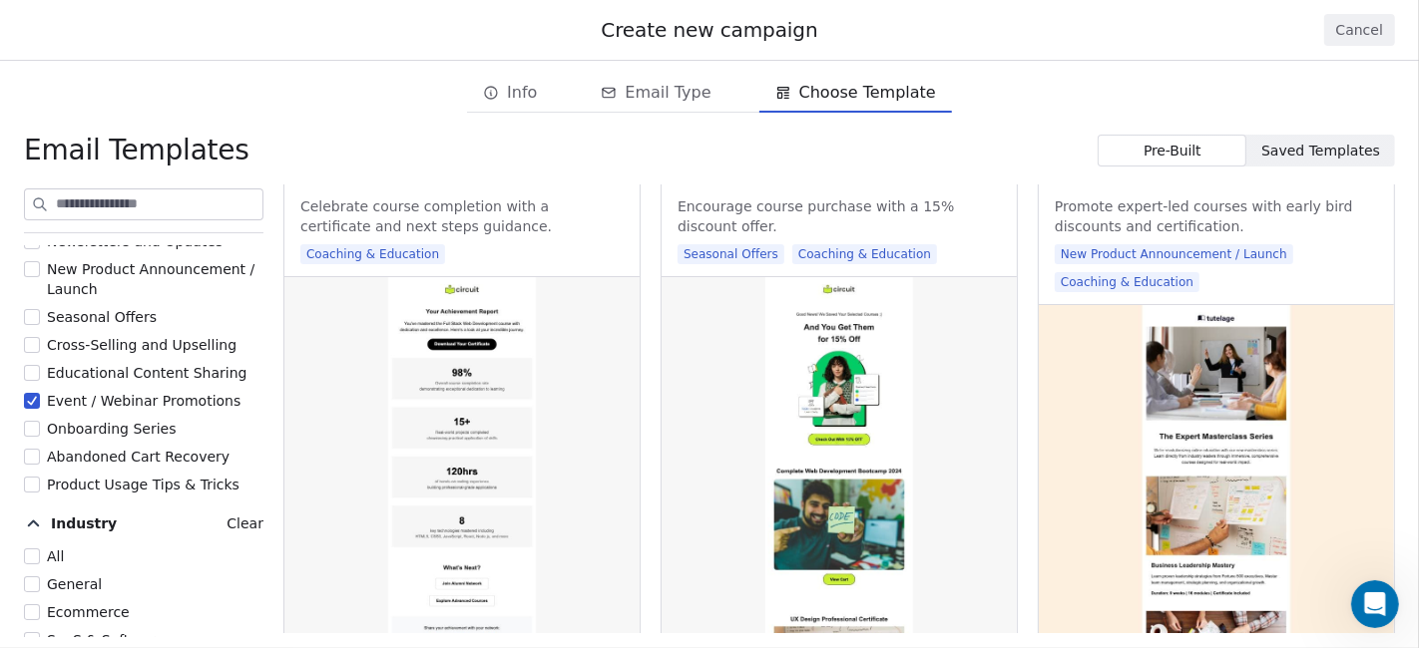
click at [31, 421] on button "Onboarding Series" at bounding box center [32, 429] width 16 height 20
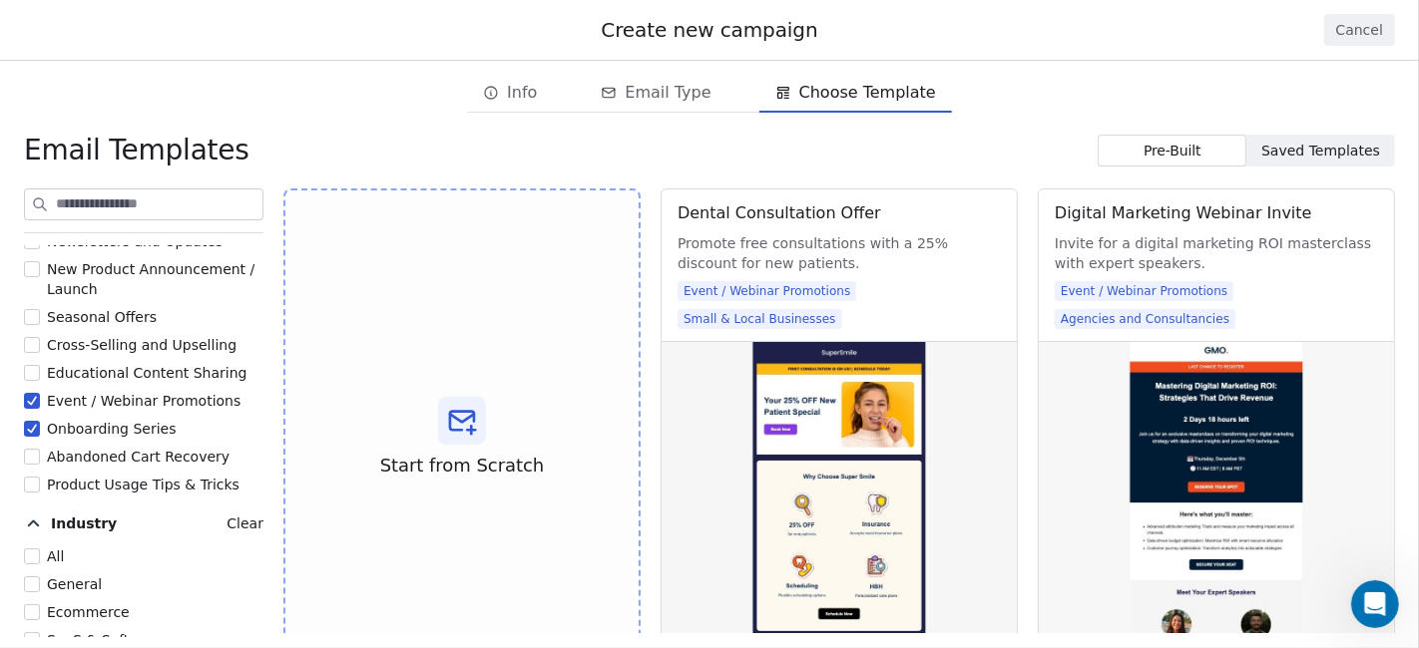
click at [31, 407] on button "Event / Webinar Promotions" at bounding box center [32, 401] width 16 height 20
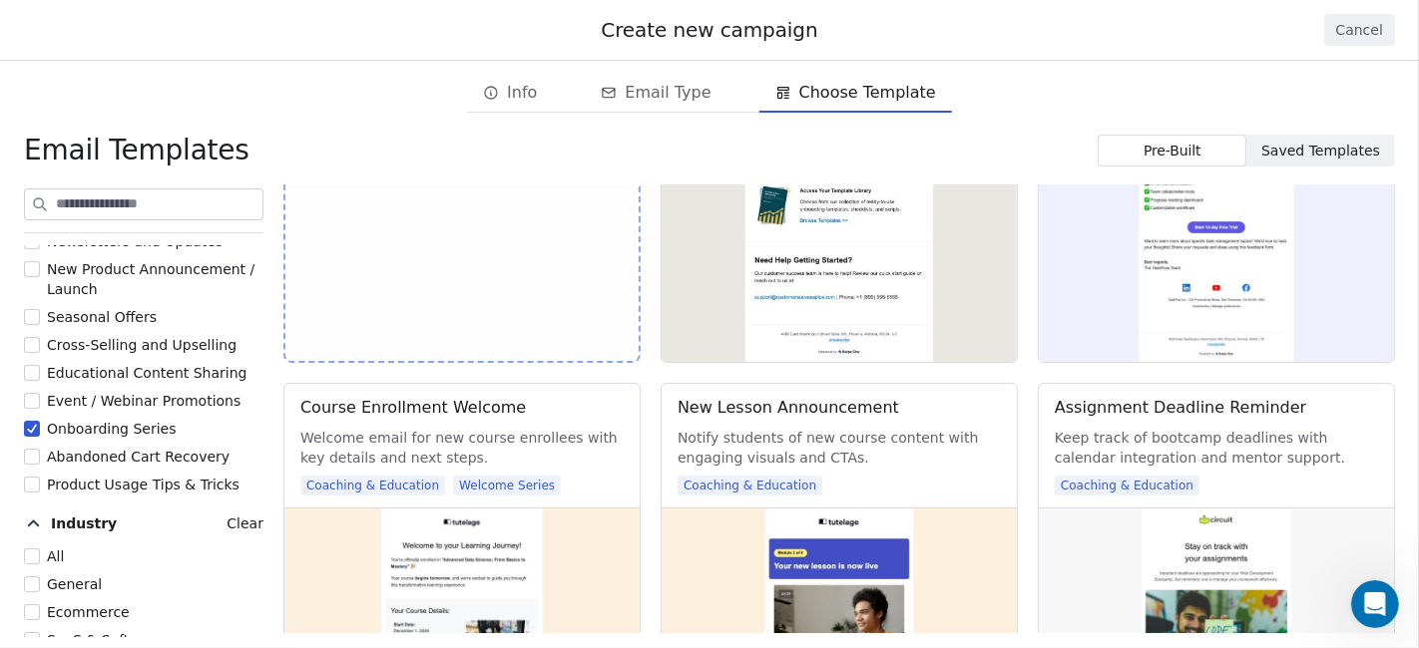
scroll to position [299, 0]
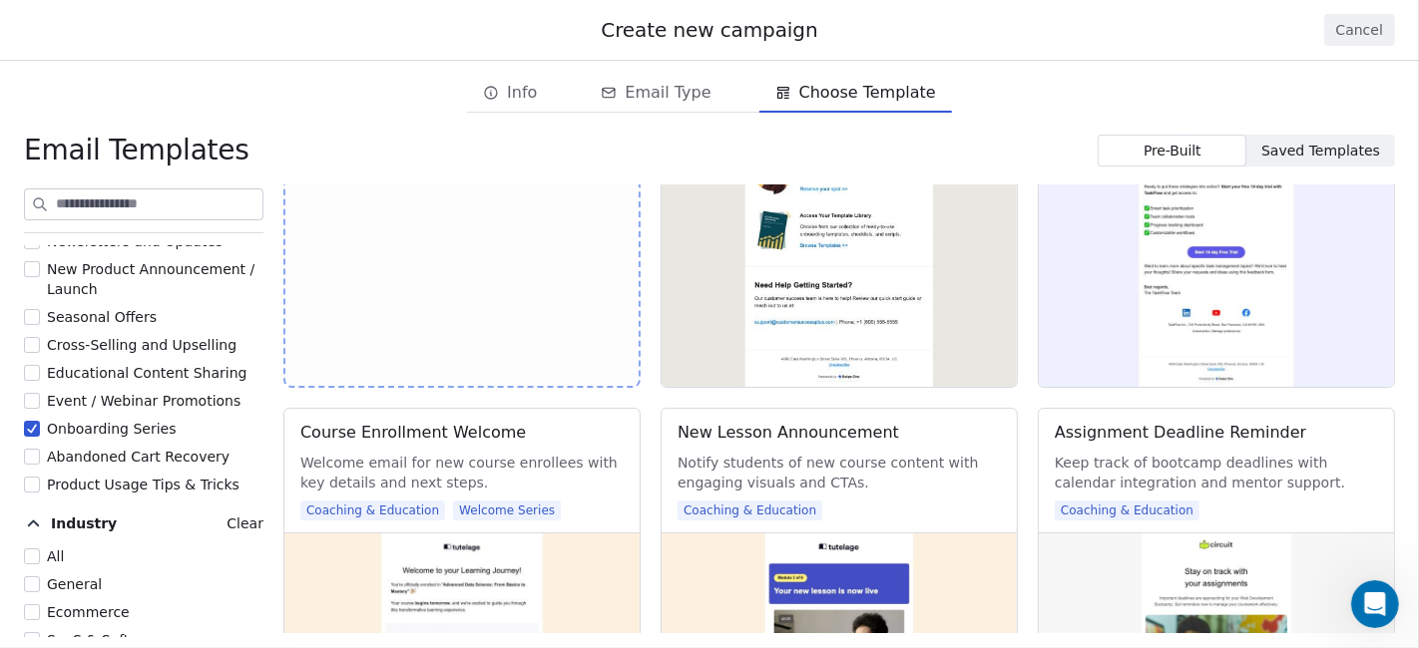
click at [75, 426] on span "Onboarding Series" at bounding box center [111, 429] width 129 height 16
click at [40, 426] on button "Onboarding Series" at bounding box center [32, 429] width 16 height 20
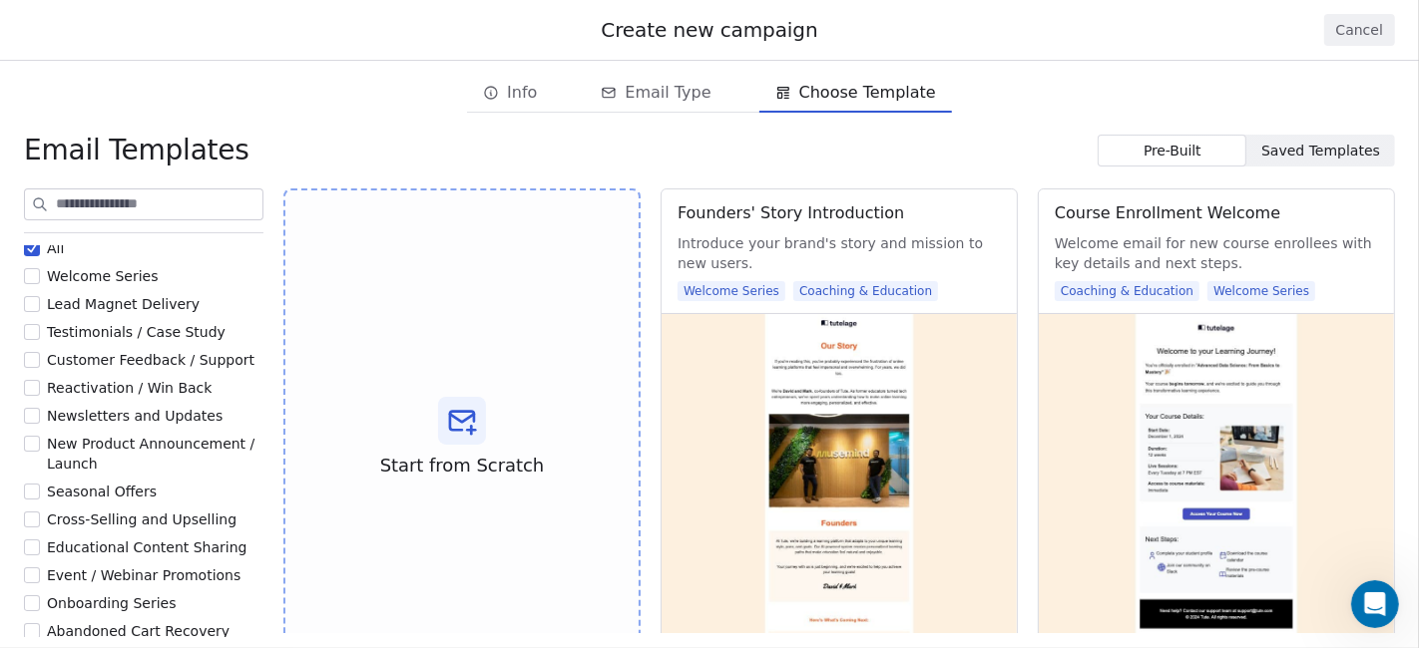
scroll to position [0, 0]
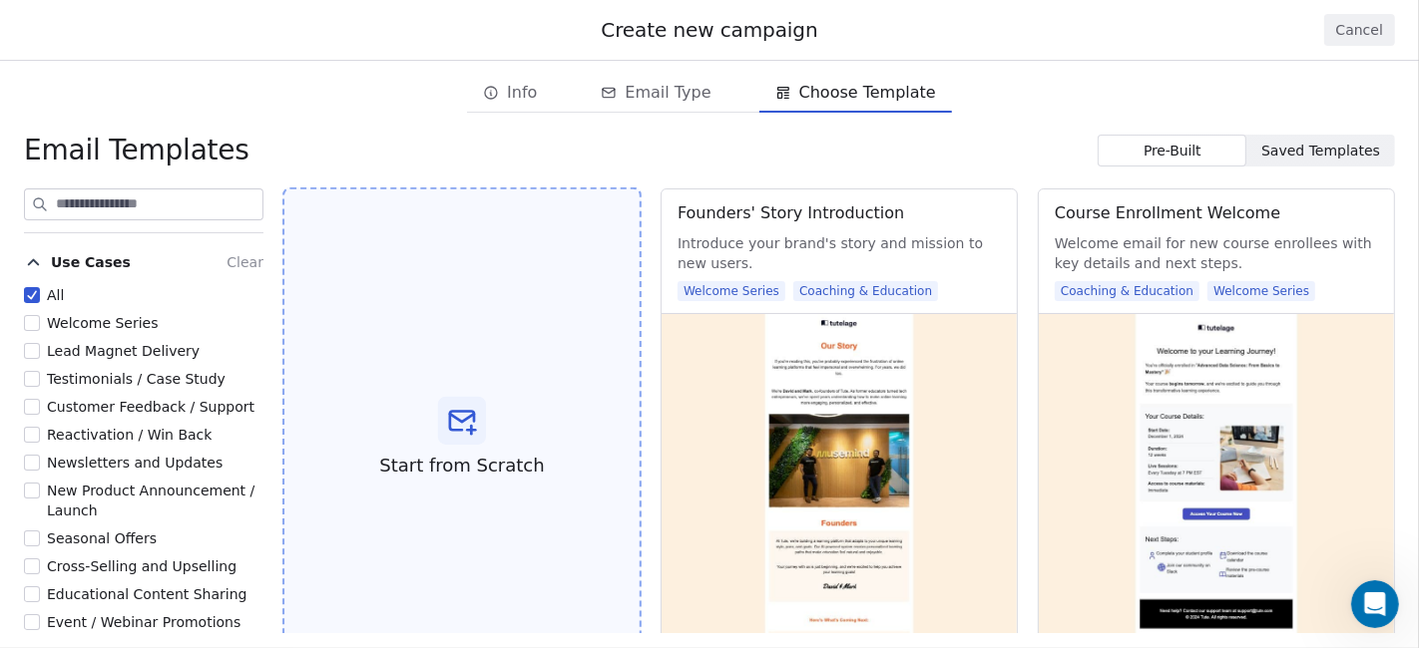
click at [525, 343] on div "Start from Scratch" at bounding box center [461, 439] width 359 height 502
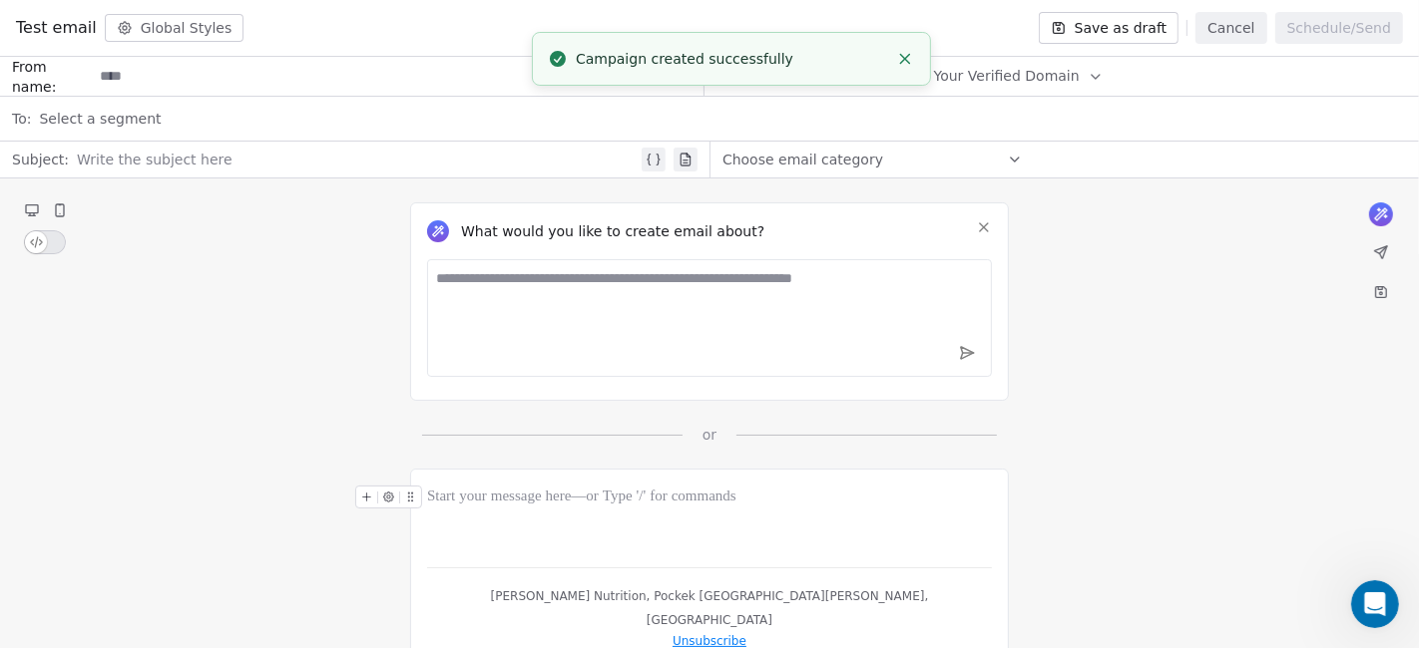
click at [1056, 84] on button "Select Your Verified Domain" at bounding box center [994, 76] width 217 height 39
click at [1029, 119] on span "@[DOMAIN_NAME]" at bounding box center [978, 125] width 158 height 20
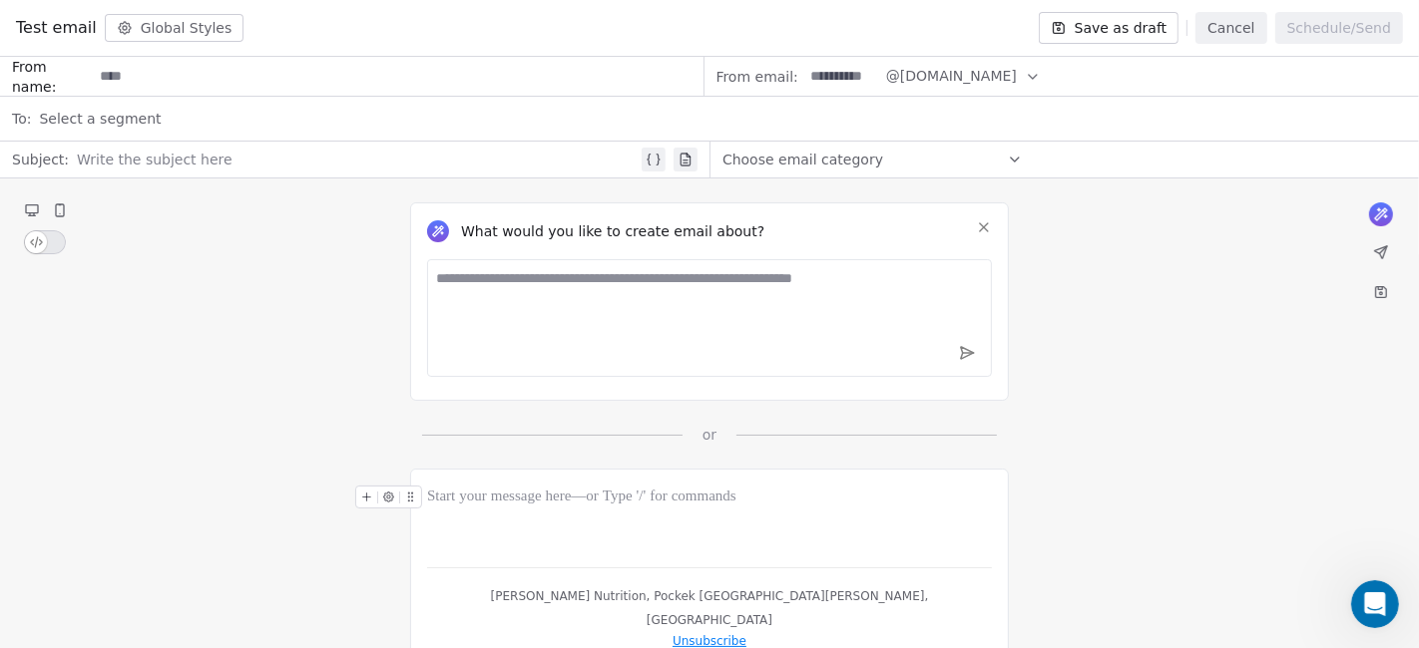
click at [806, 74] on input at bounding box center [842, 76] width 78 height 37
type input "*******"
click at [1041, 86] on button "@[DOMAIN_NAME]" at bounding box center [963, 76] width 155 height 39
click at [1157, 77] on div "From email: ******* @[DOMAIN_NAME]" at bounding box center [1061, 77] width 715 height 40
click at [531, 92] on input at bounding box center [398, 76] width 610 height 37
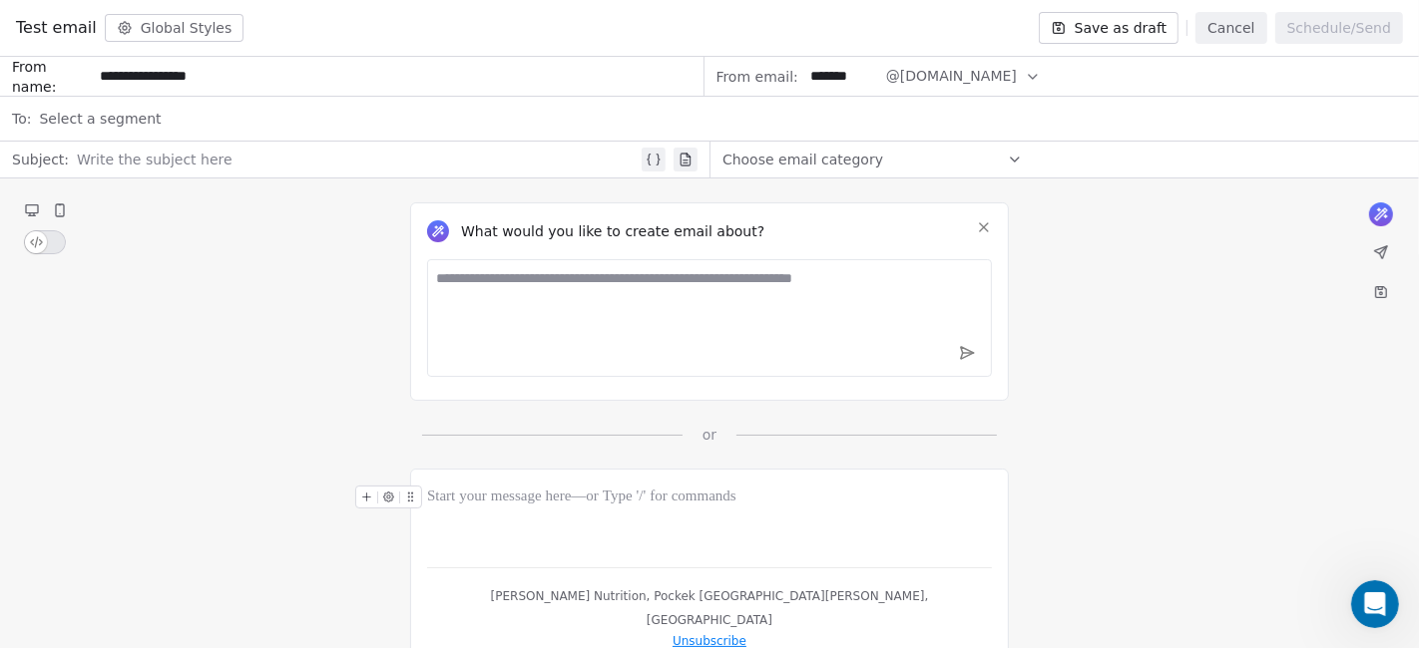
type input "**********"
click at [399, 112] on div "Select a segment" at bounding box center [723, 119] width 1368 height 44
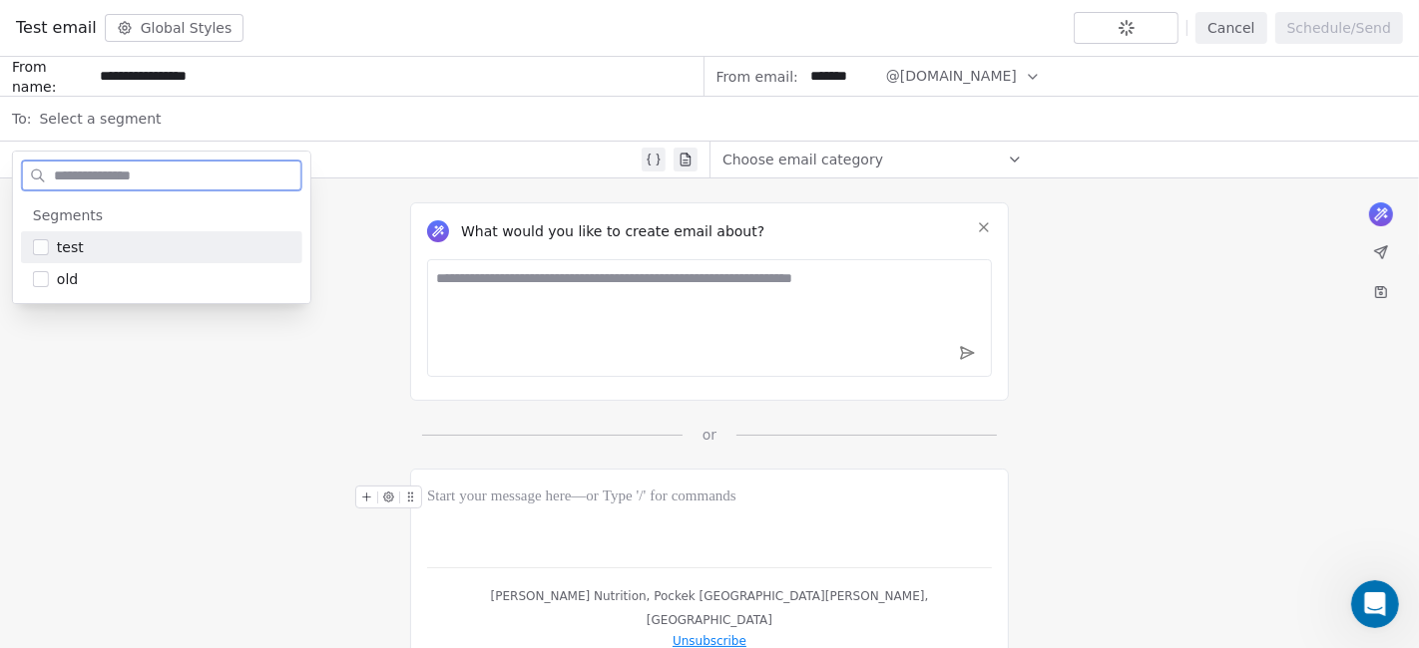
click at [137, 250] on div "test" at bounding box center [173, 247] width 233 height 20
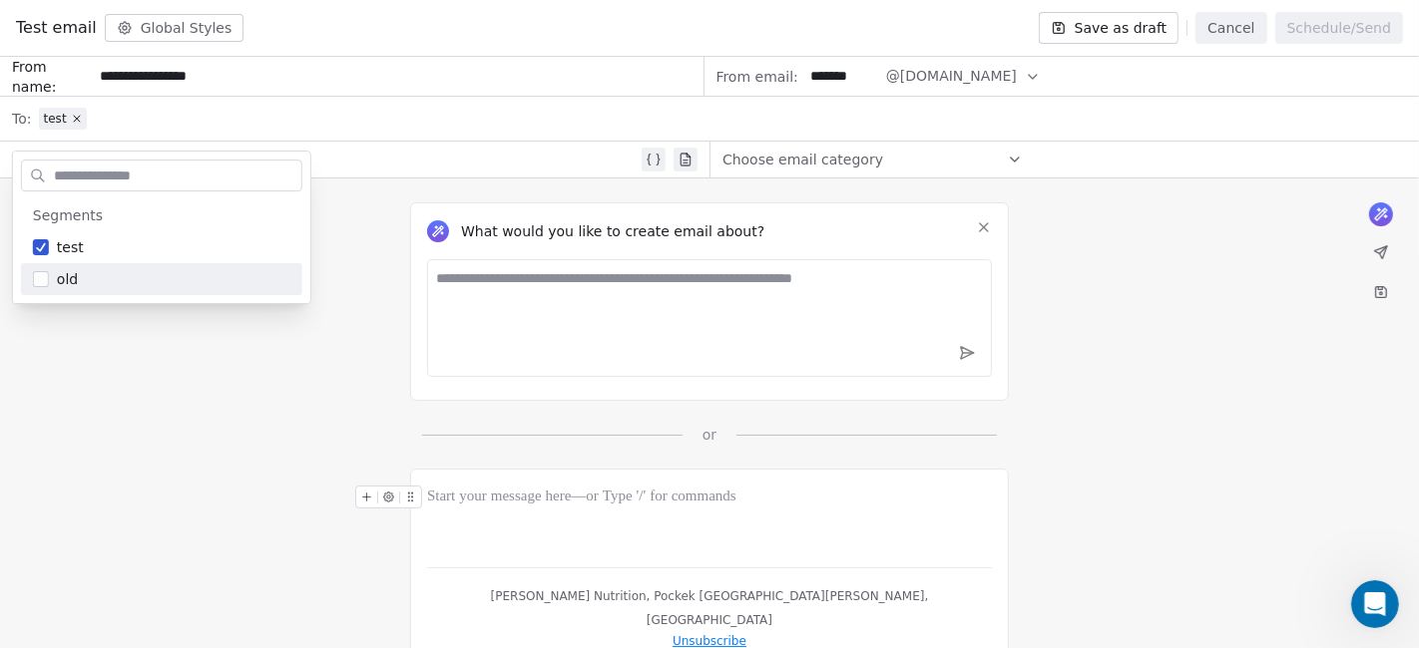
click at [251, 388] on div "What would you like to create email about? or" at bounding box center [709, 312] width 1419 height 266
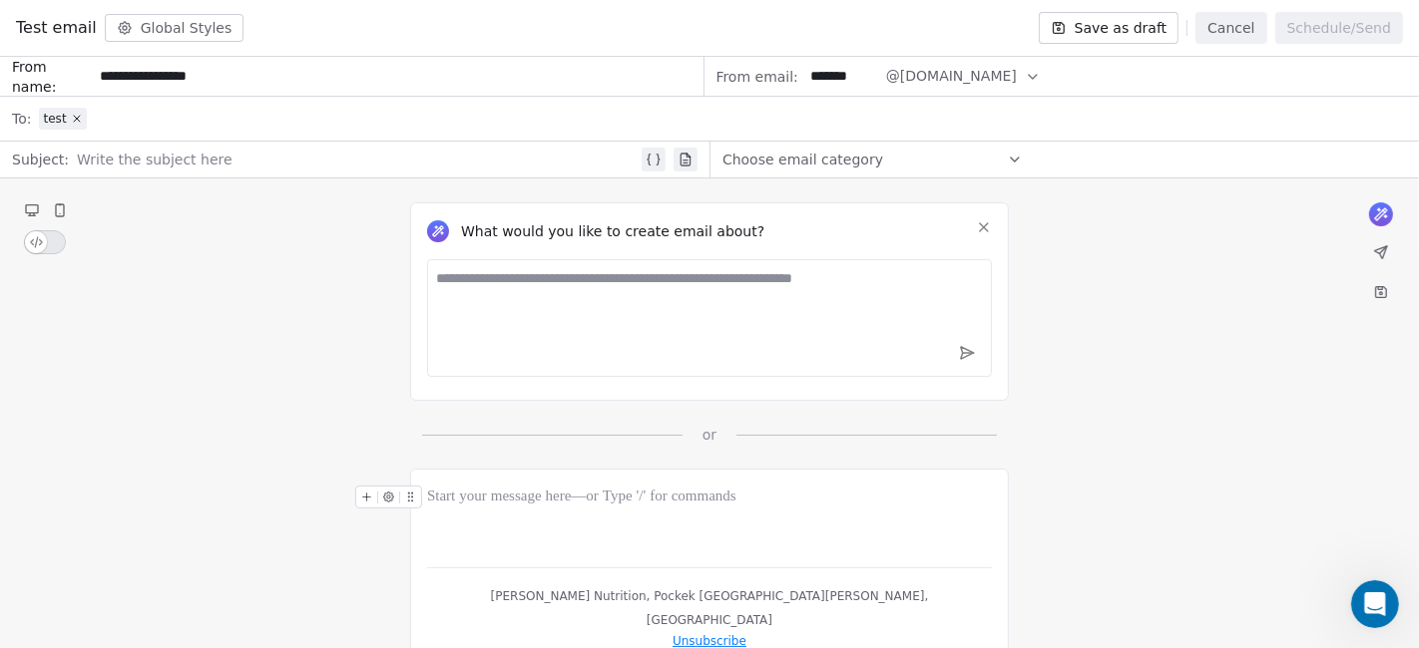
click at [485, 148] on div at bounding box center [357, 160] width 561 height 24
click at [652, 166] on icon at bounding box center [653, 160] width 16 height 16
click at [496, 150] on div "**********" at bounding box center [357, 160] width 561 height 24
click at [188, 161] on icon at bounding box center [191, 160] width 7 height 7
click at [654, 169] on button at bounding box center [653, 160] width 24 height 24
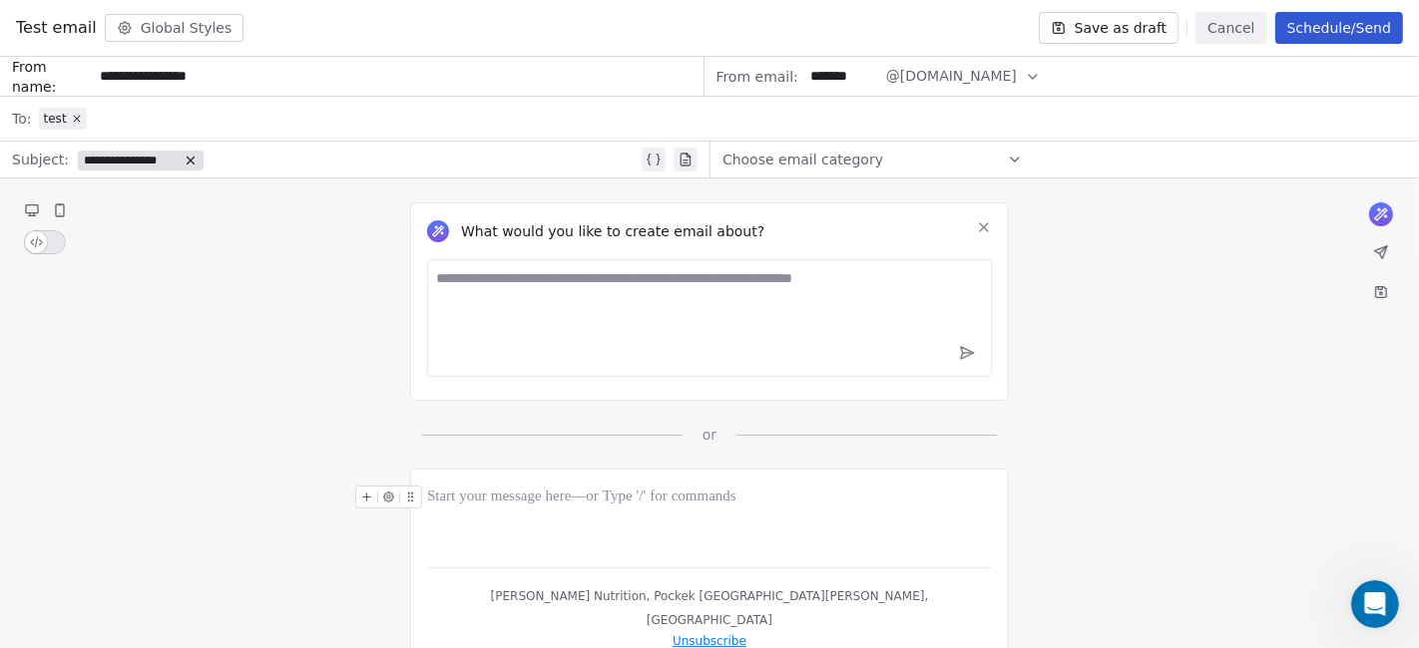
click at [157, 153] on span "**********" at bounding box center [131, 161] width 94 height 16
click at [162, 226] on span "Choose Property" at bounding box center [153, 228] width 115 height 20
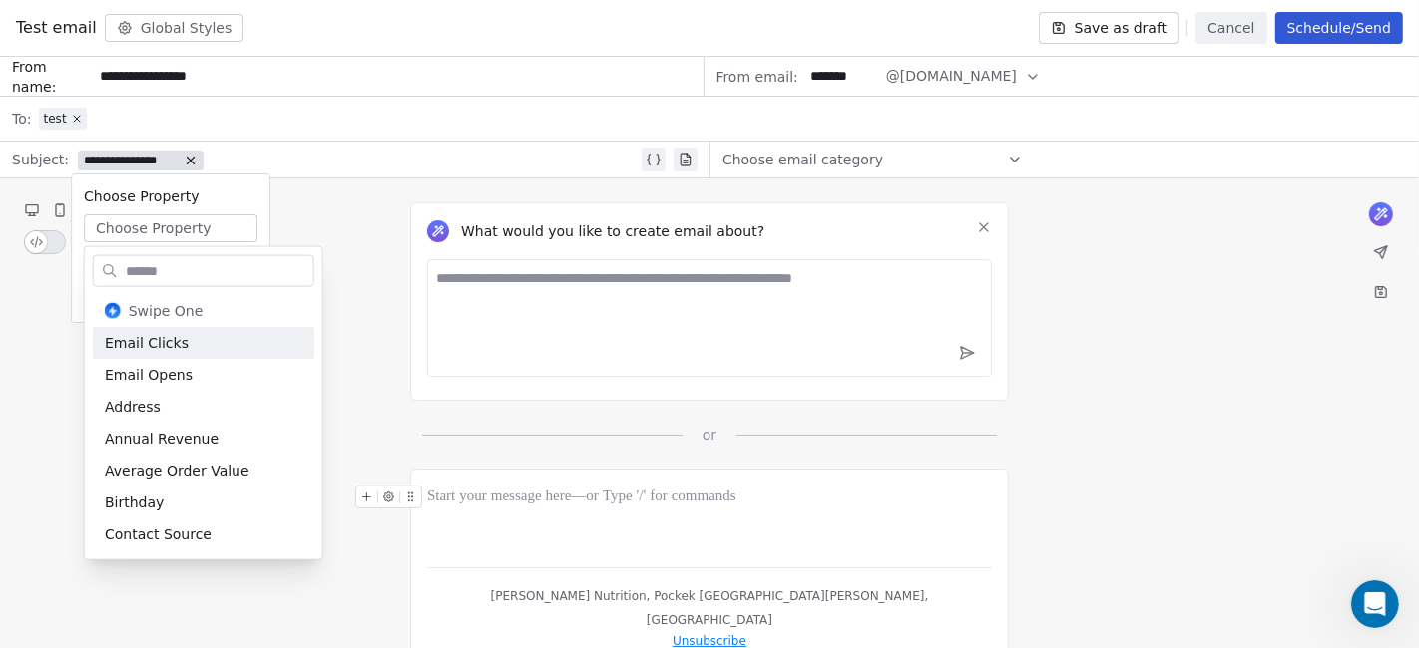
click at [333, 170] on div "**********" at bounding box center [357, 160] width 561 height 24
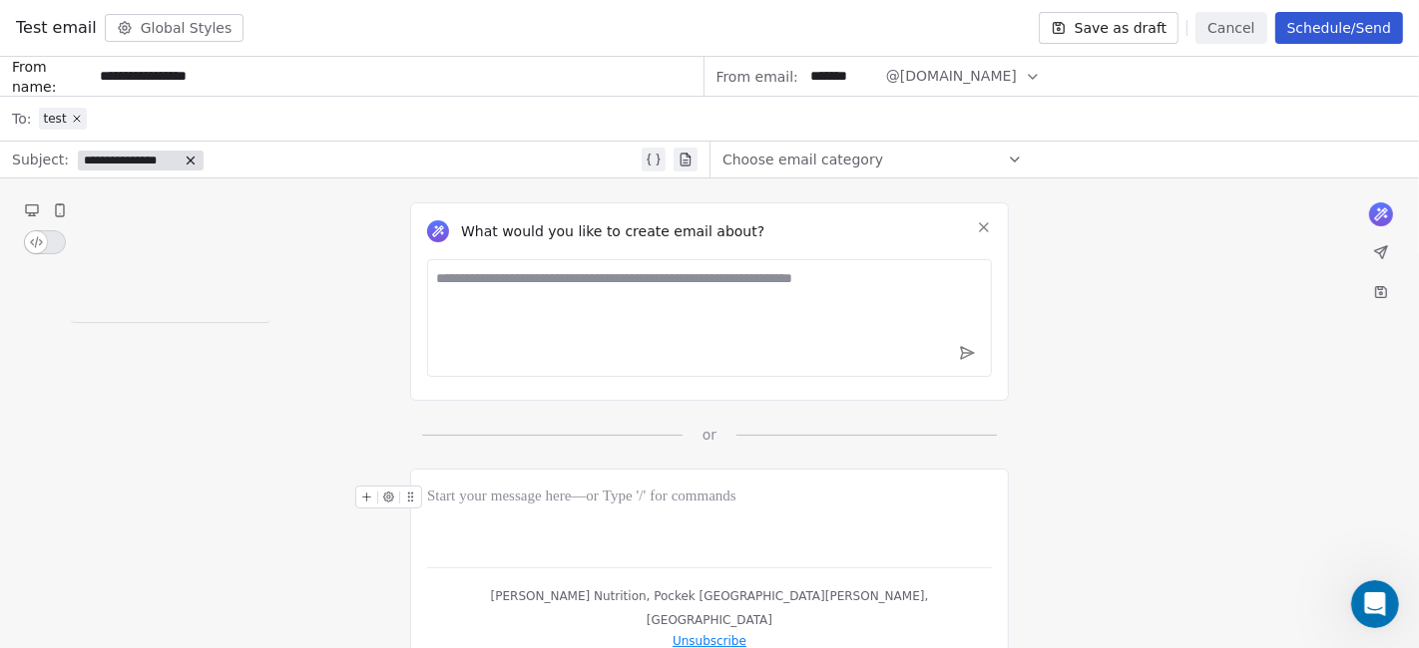
click at [660, 164] on icon at bounding box center [653, 160] width 16 height 16
click at [315, 158] on icon at bounding box center [318, 160] width 7 height 7
click at [140, 155] on span "**********" at bounding box center [131, 161] width 94 height 16
click at [163, 222] on span "Choose Property" at bounding box center [153, 228] width 115 height 20
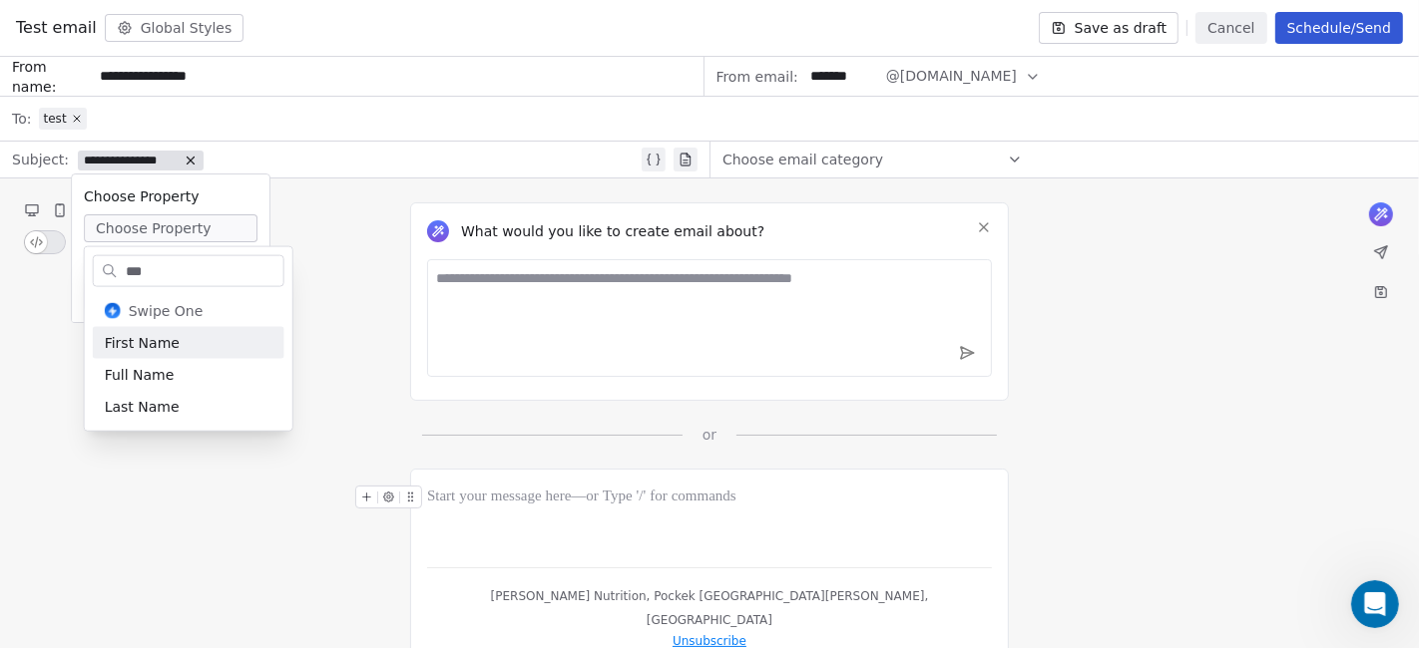
type input "***"
click at [195, 335] on div "First Name" at bounding box center [189, 343] width 192 height 32
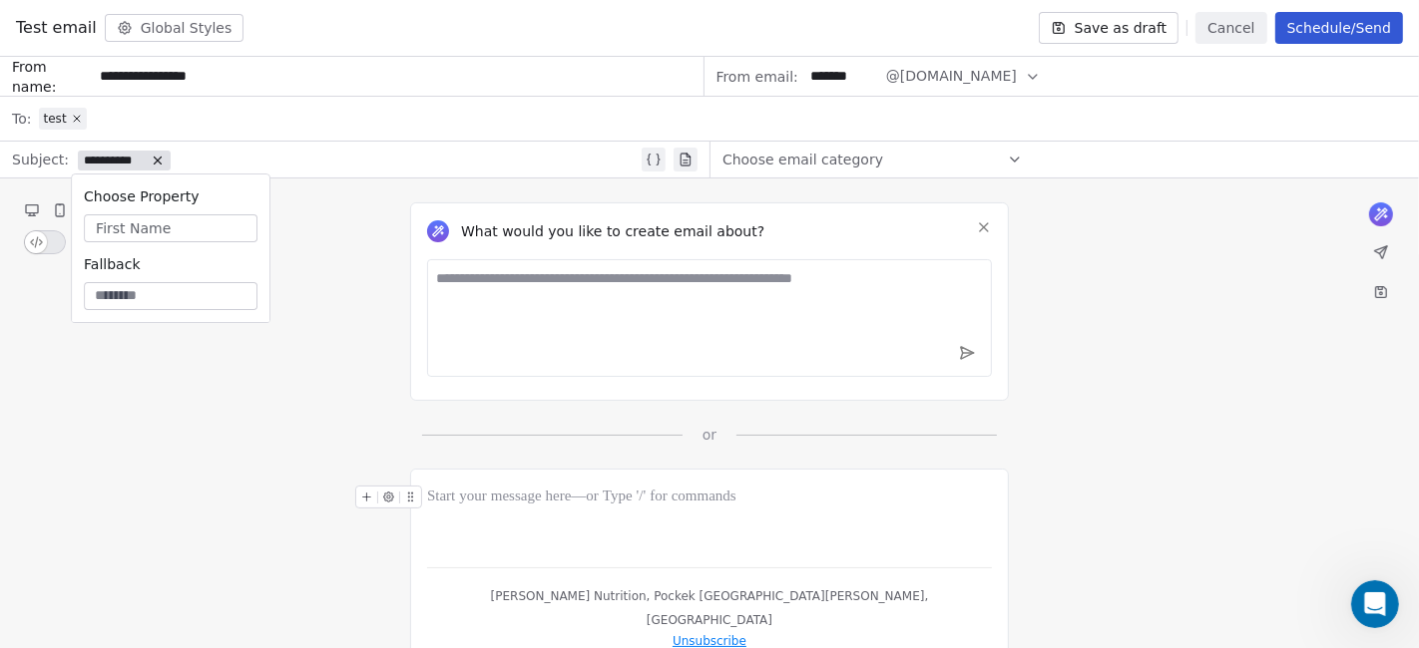
click at [196, 222] on button "First Name" at bounding box center [171, 228] width 174 height 28
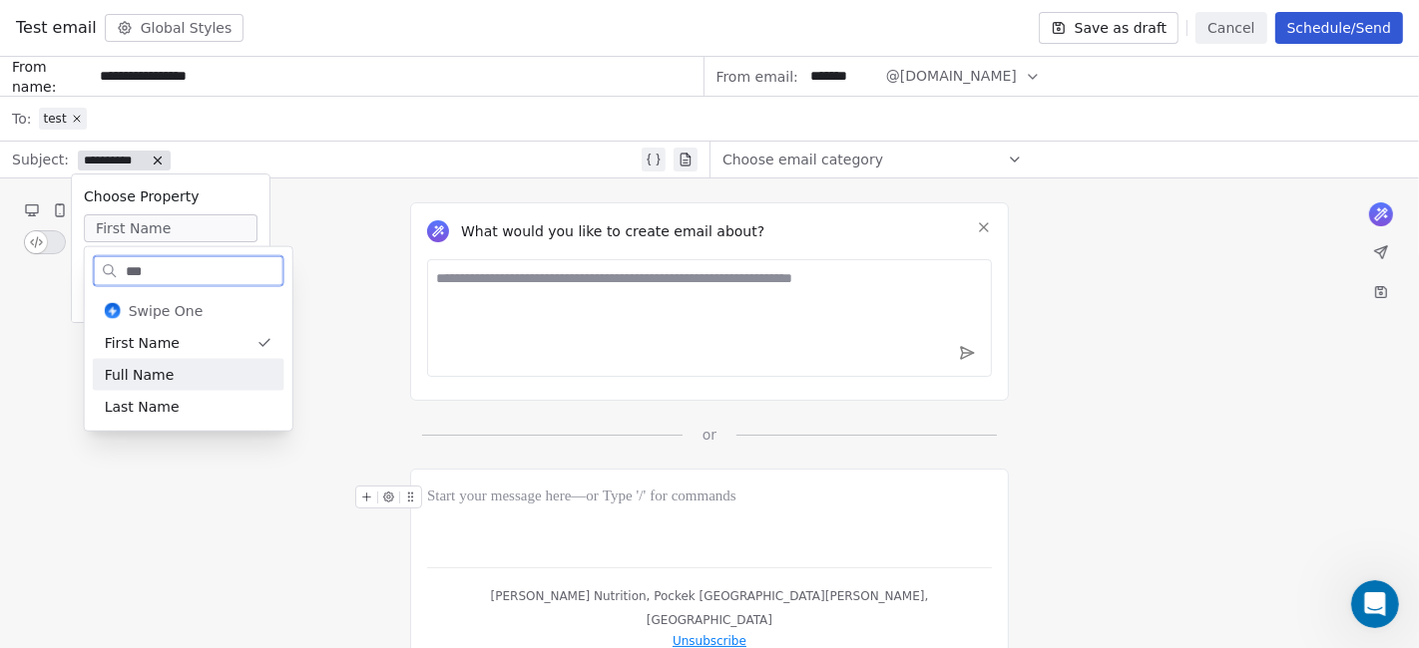
click at [181, 391] on div "Last Name" at bounding box center [189, 407] width 192 height 32
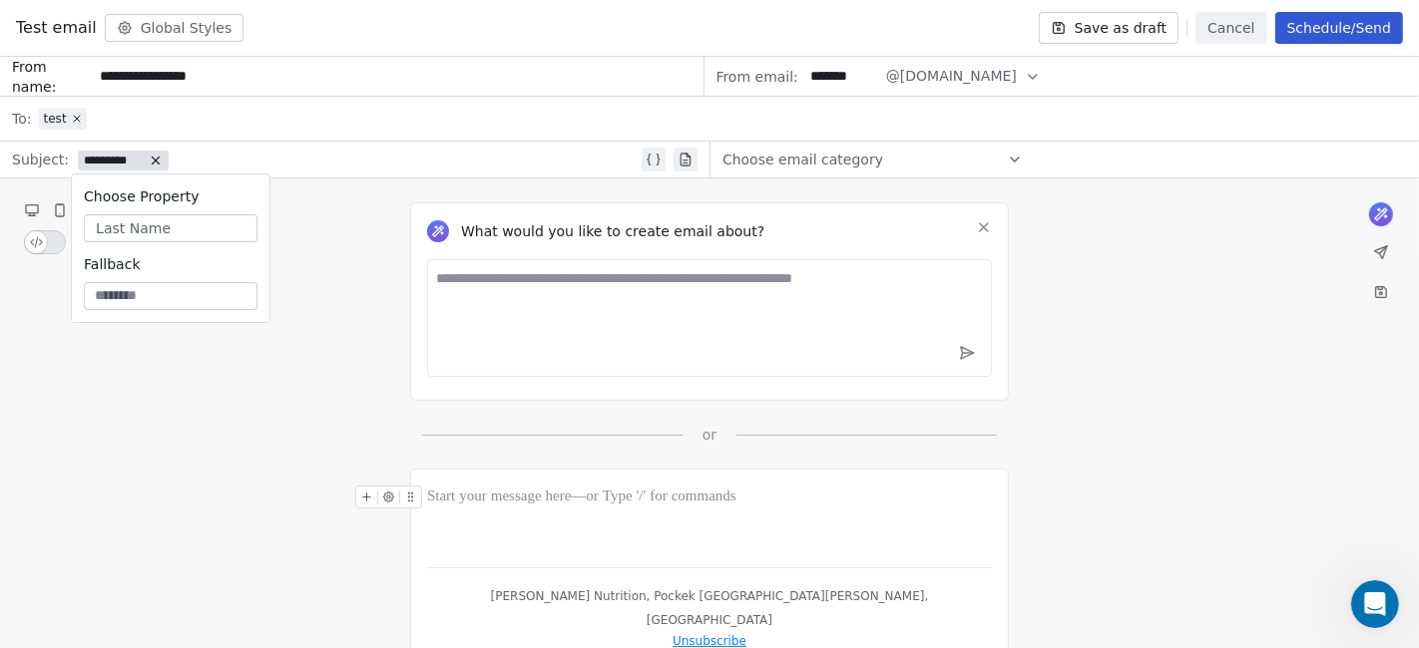
click at [305, 141] on div "test" at bounding box center [723, 119] width 1368 height 45
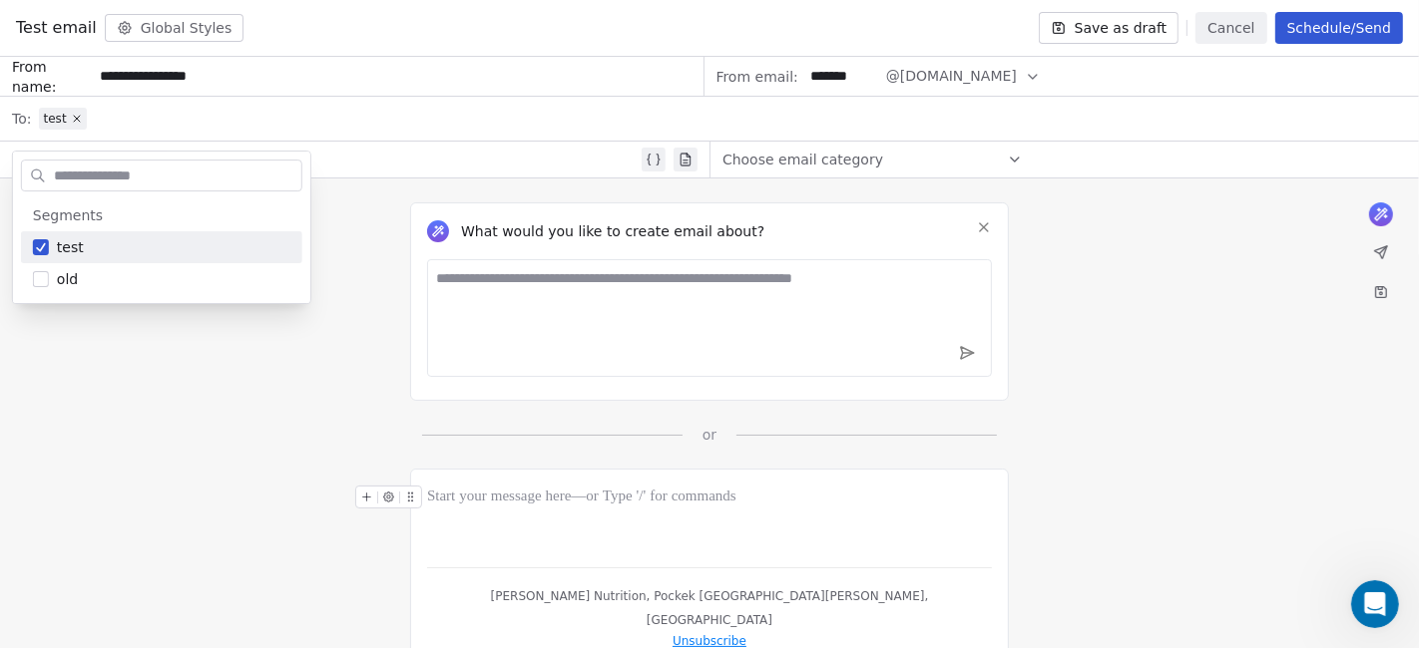
click at [399, 149] on div "*********" at bounding box center [357, 160] width 561 height 24
click at [154, 164] on icon at bounding box center [156, 161] width 14 height 14
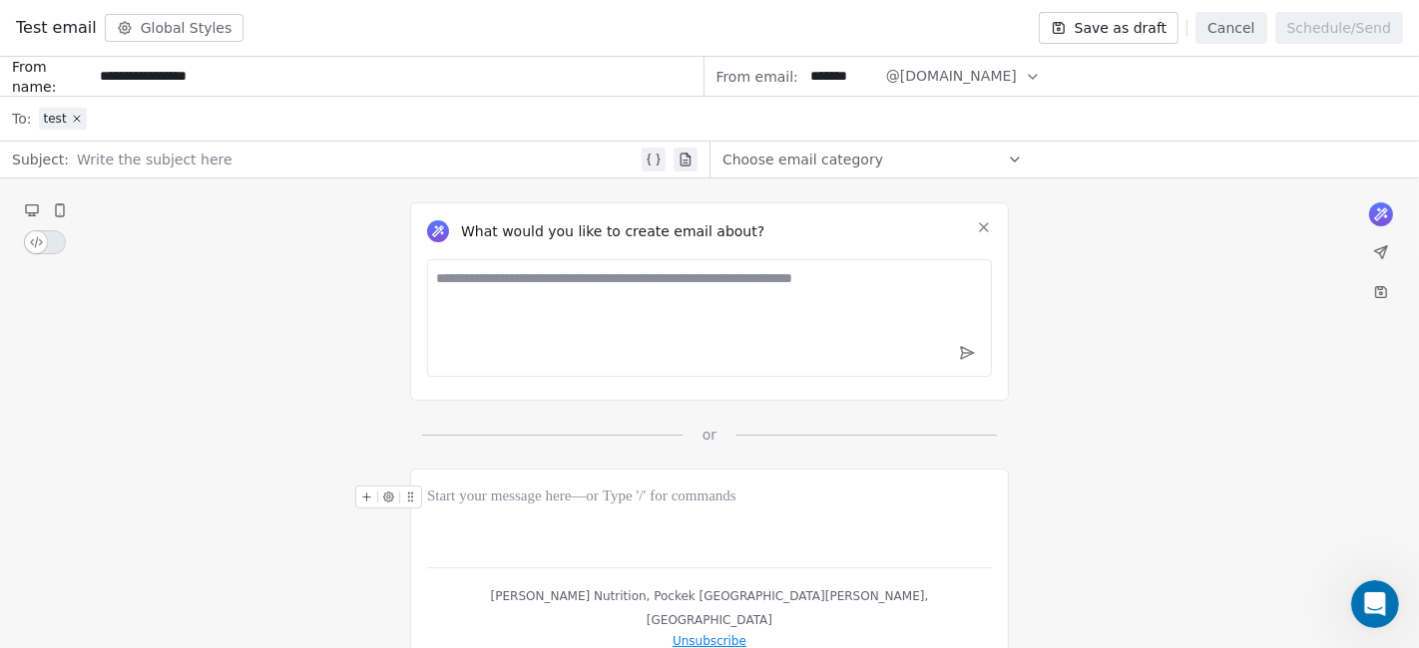
click at [643, 165] on button at bounding box center [653, 160] width 24 height 24
click at [139, 151] on span "**********" at bounding box center [141, 161] width 126 height 20
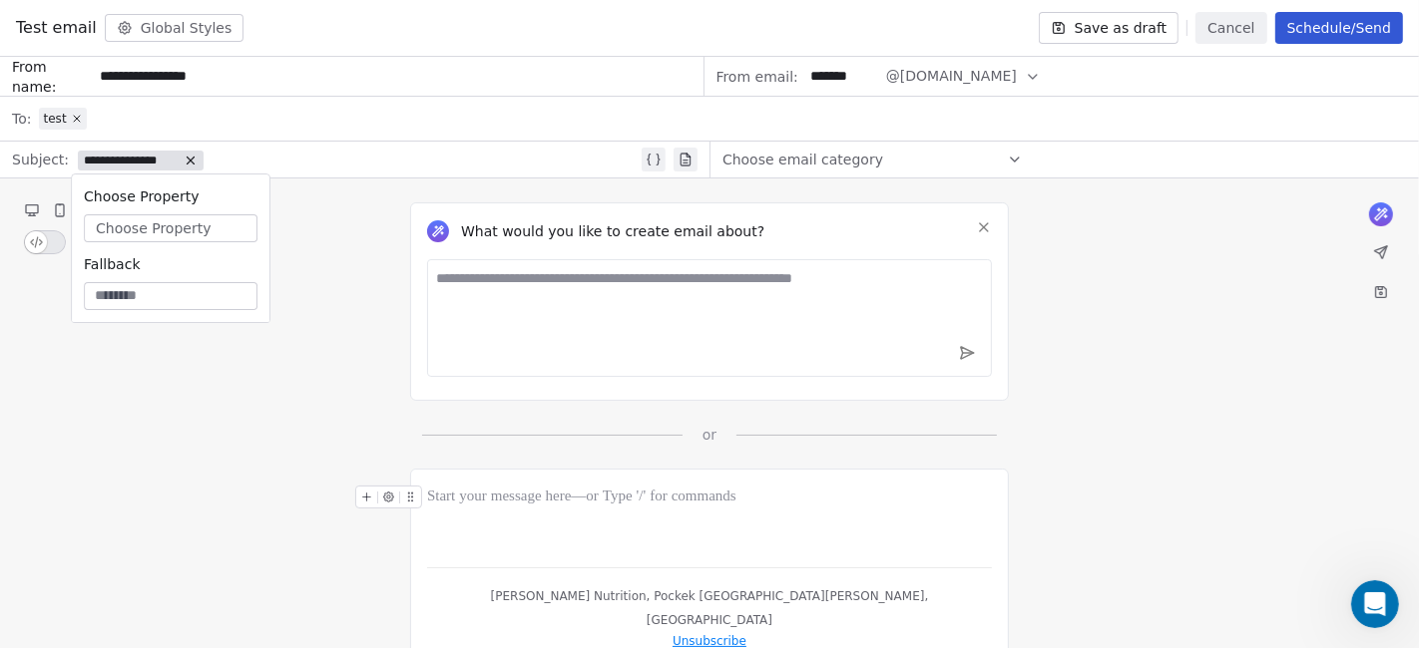
click at [171, 218] on span "Choose Property" at bounding box center [153, 228] width 115 height 20
type input "**"
click at [190, 347] on div "Full Name" at bounding box center [189, 343] width 192 height 32
click at [356, 151] on div "*********" at bounding box center [357, 160] width 561 height 24
click at [590, 280] on textarea at bounding box center [709, 318] width 565 height 118
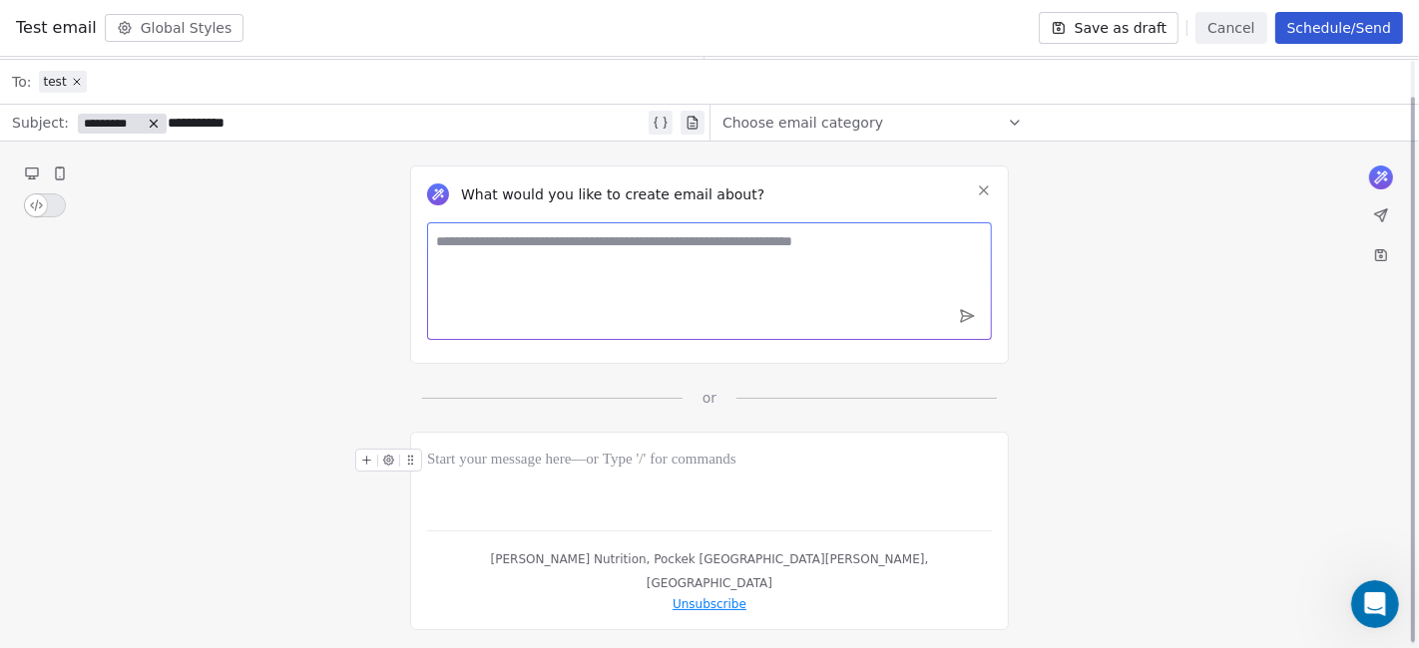
scroll to position [42, 0]
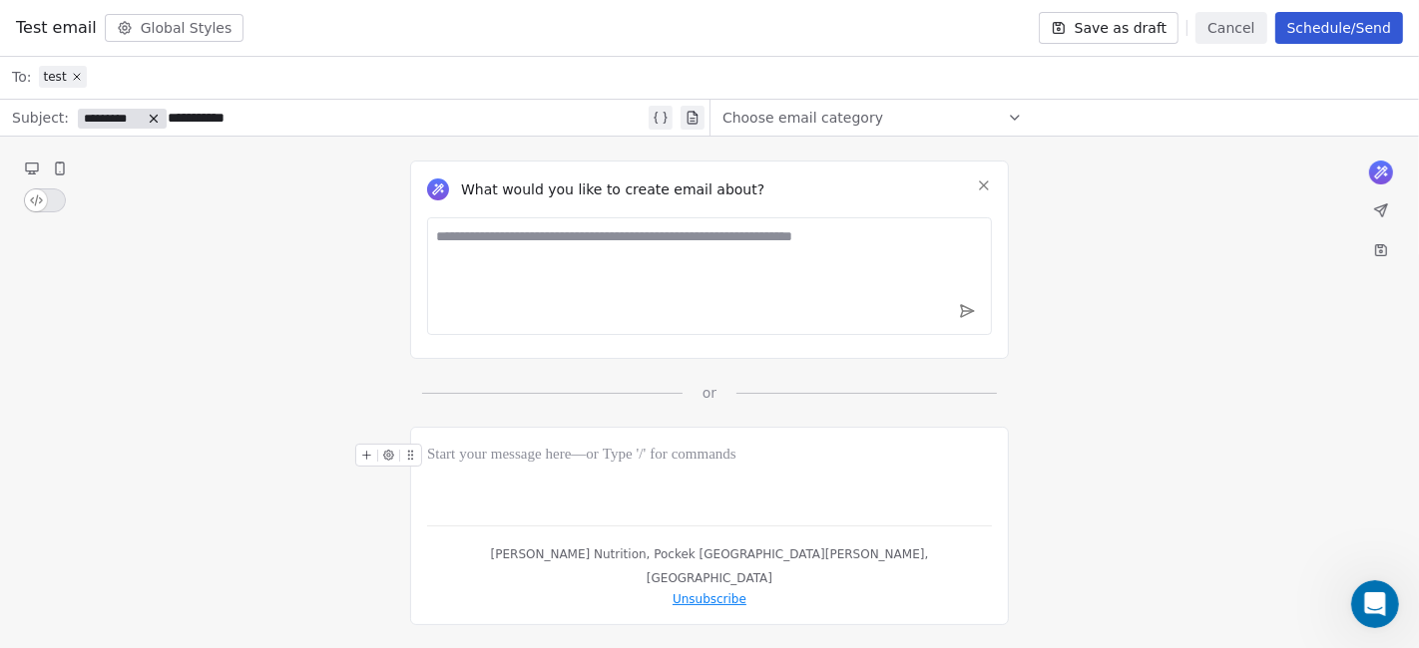
click at [954, 114] on div "Choose email category" at bounding box center [872, 118] width 300 height 32
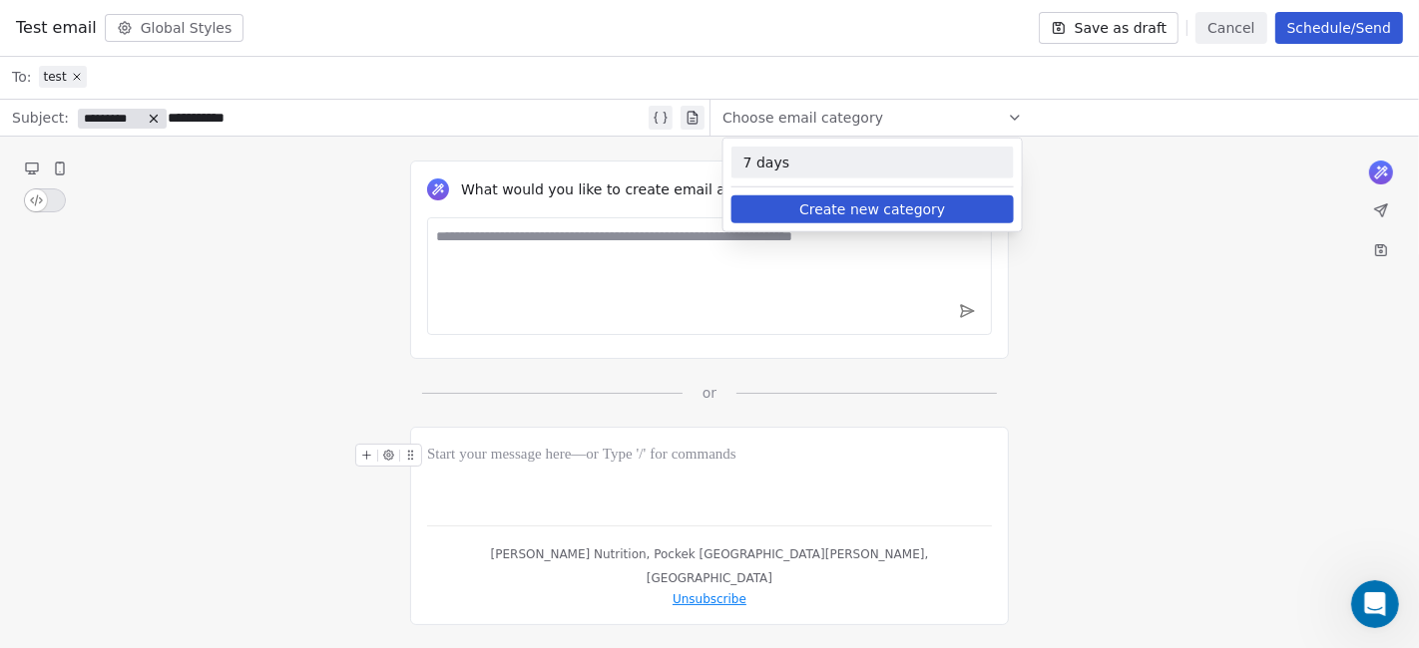
click at [868, 168] on span "7 days" at bounding box center [872, 163] width 258 height 20
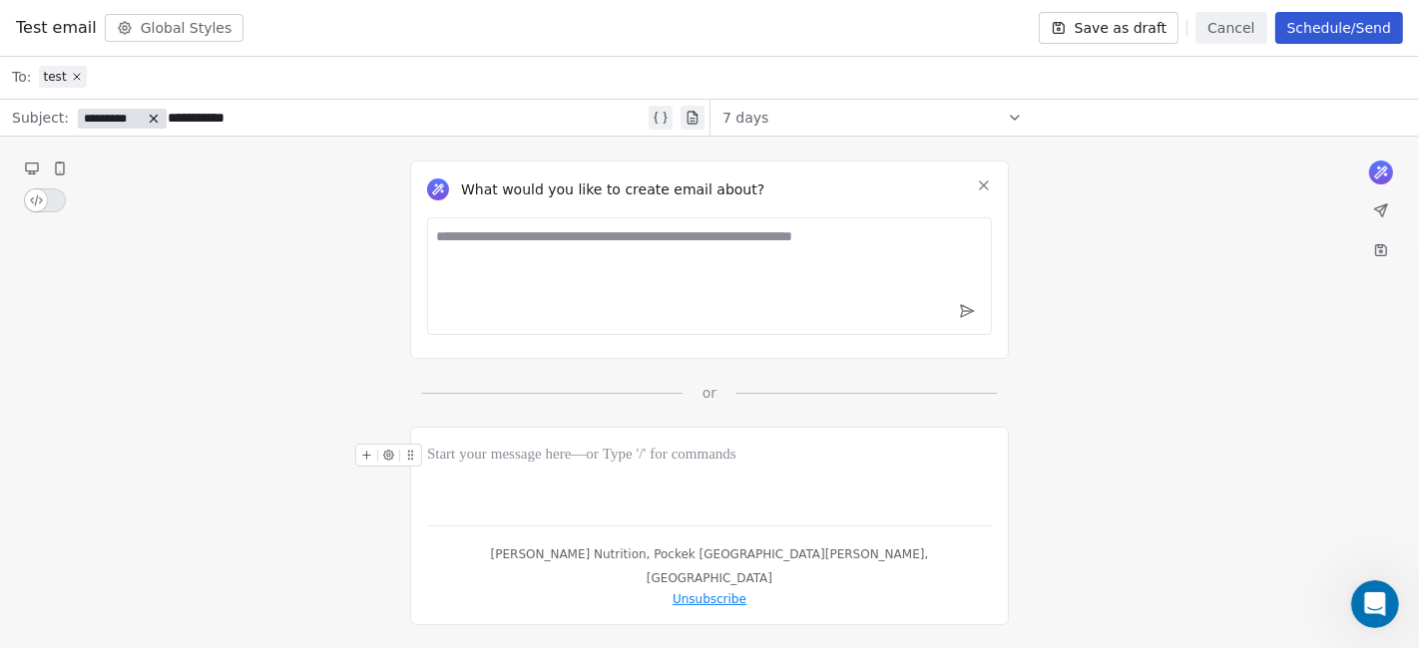
scroll to position [0, 0]
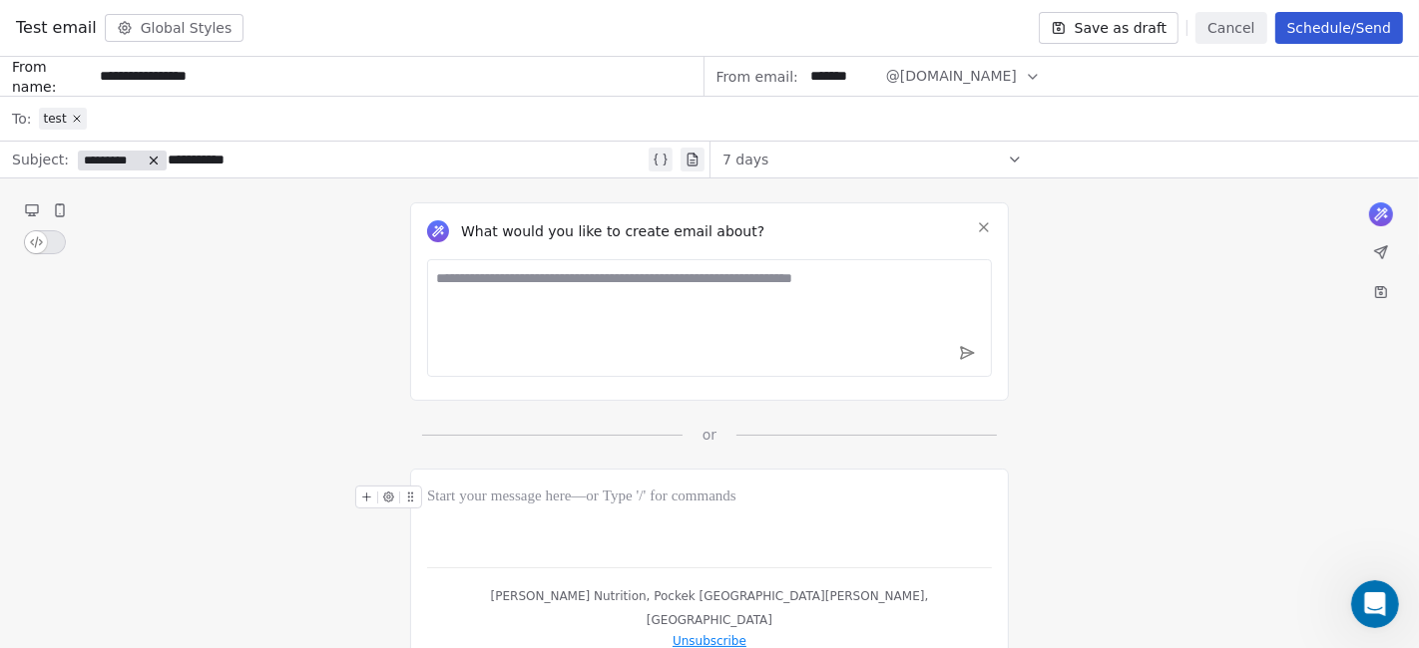
click at [975, 162] on div "7 days" at bounding box center [872, 160] width 300 height 32
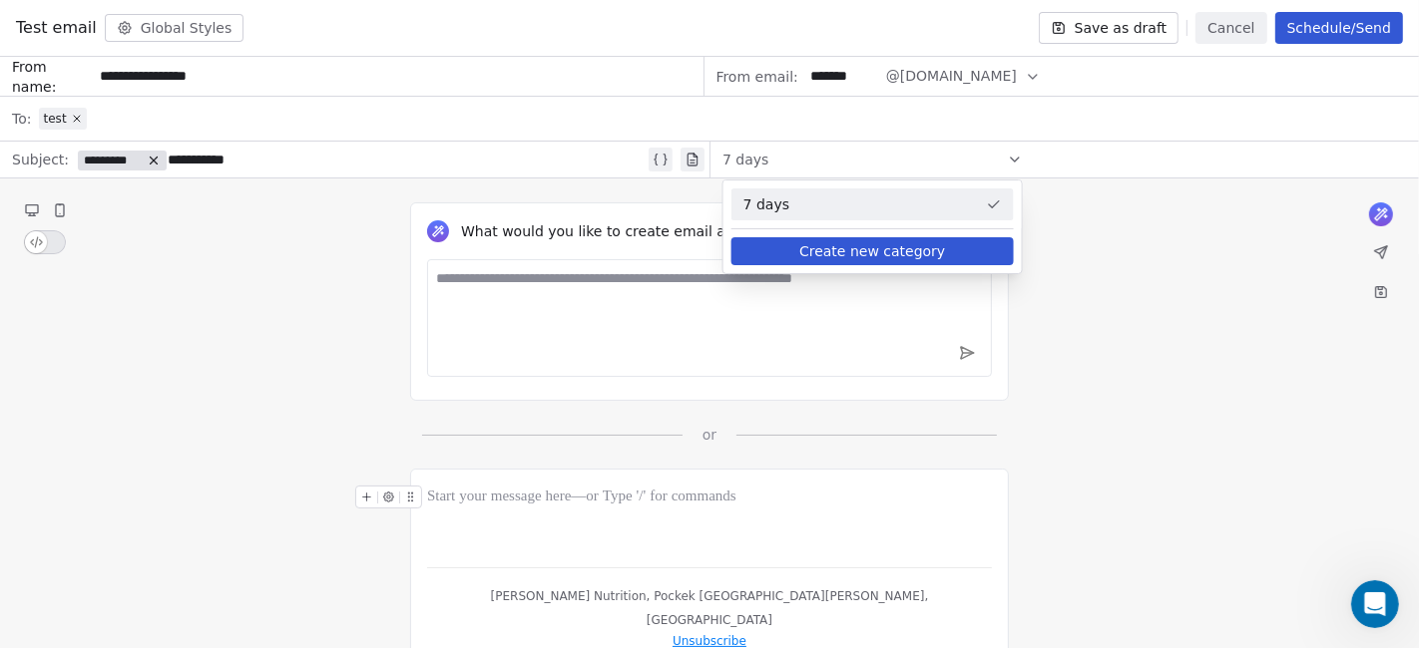
click at [898, 251] on button "Create new category" at bounding box center [872, 251] width 282 height 28
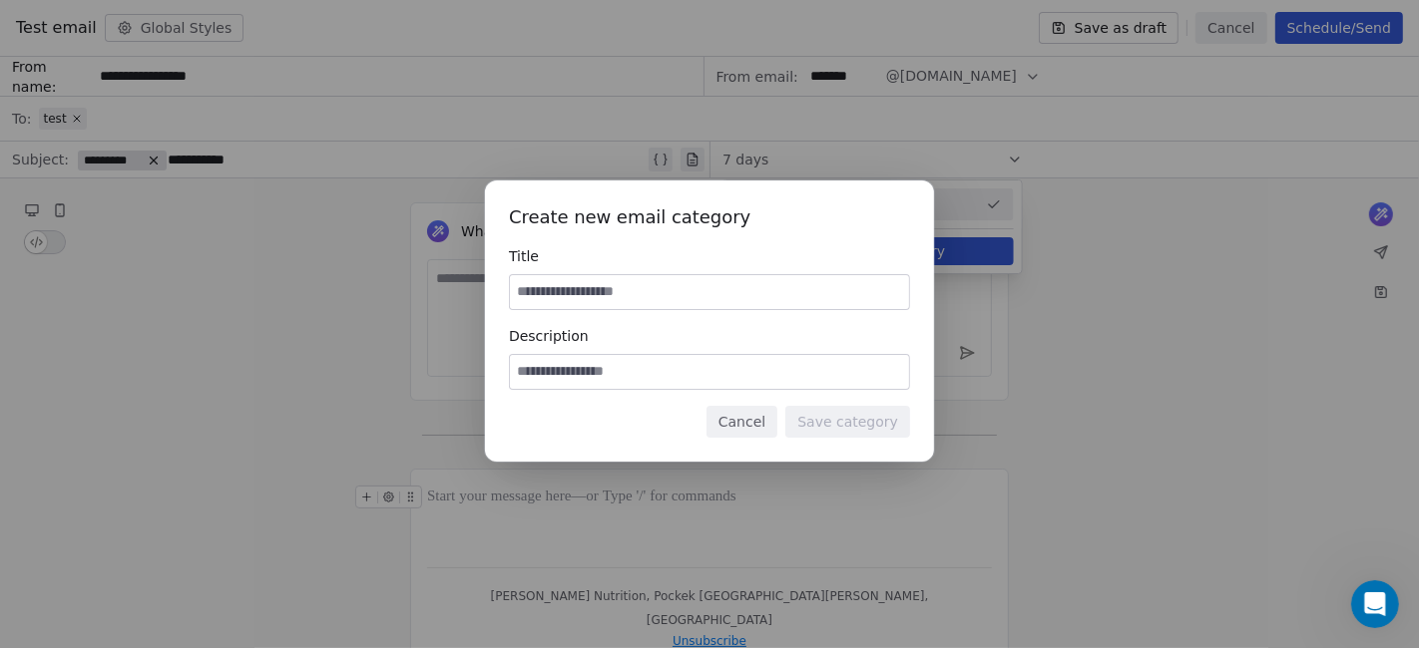
click at [769, 295] on input at bounding box center [709, 292] width 399 height 34
type input "*"
type input "**********"
click at [815, 356] on input at bounding box center [709, 372] width 399 height 34
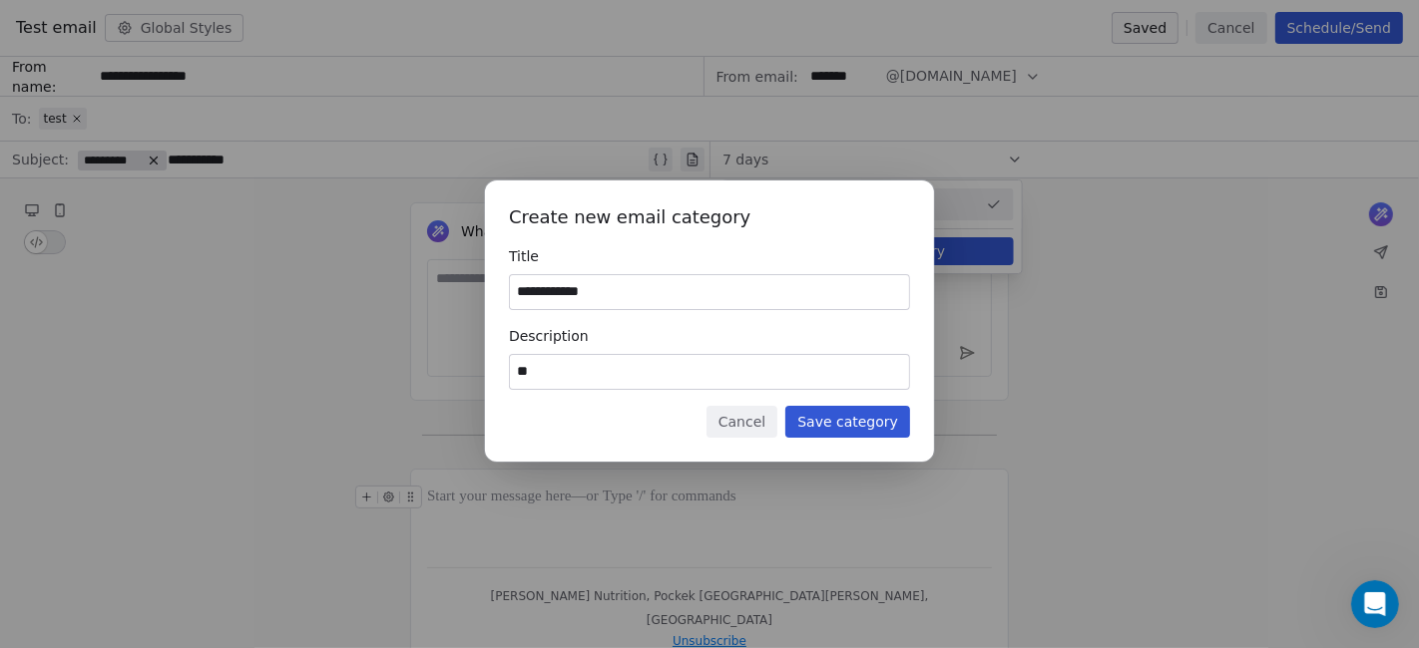
type input "*"
type input "*******"
click at [883, 411] on button "Save category" at bounding box center [847, 422] width 125 height 32
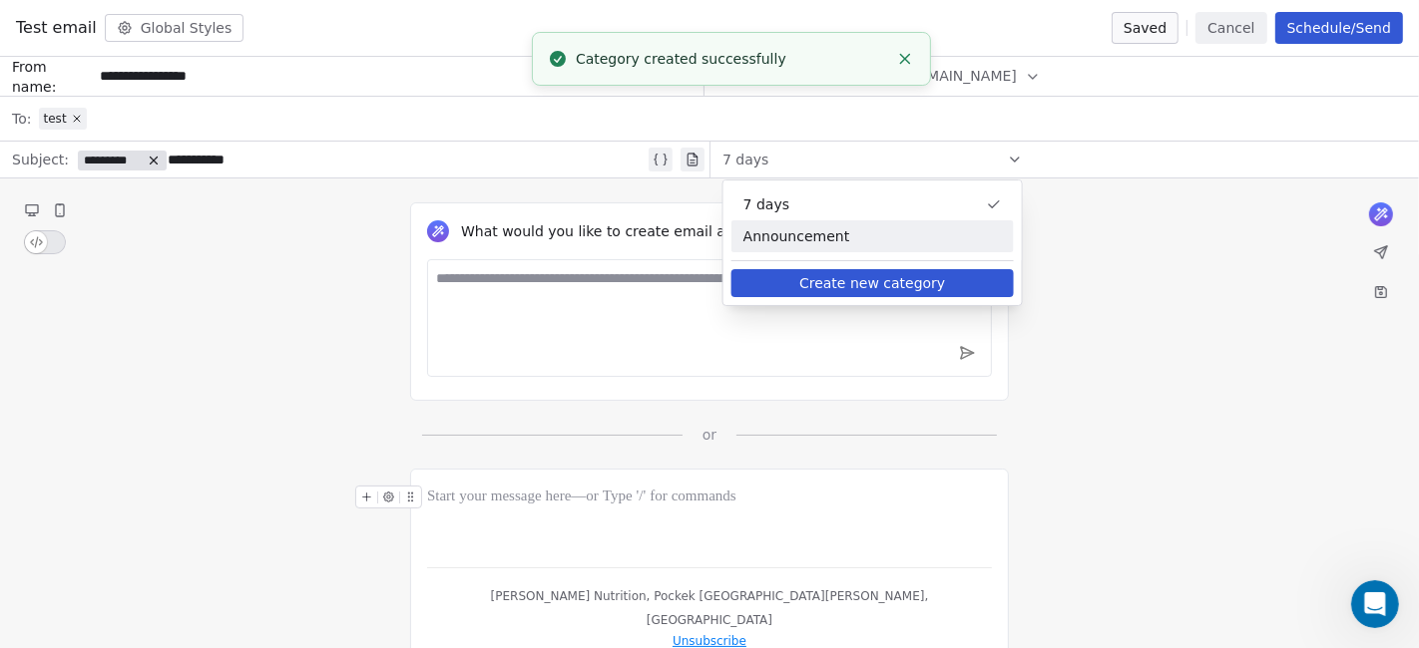
click at [968, 238] on span "Announcement" at bounding box center [872, 236] width 258 height 20
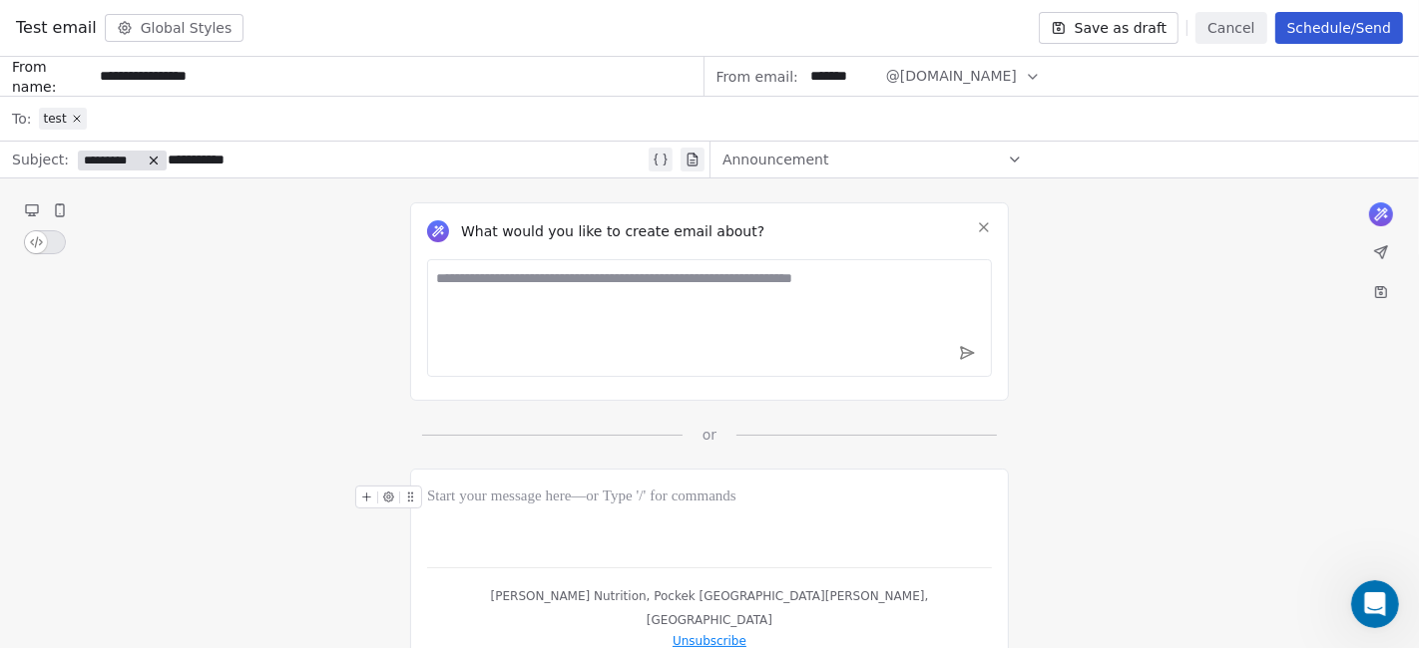
click at [1023, 166] on div "Announcement" at bounding box center [1063, 160] width 709 height 36
click at [1014, 147] on div "Announcement" at bounding box center [872, 160] width 300 height 32
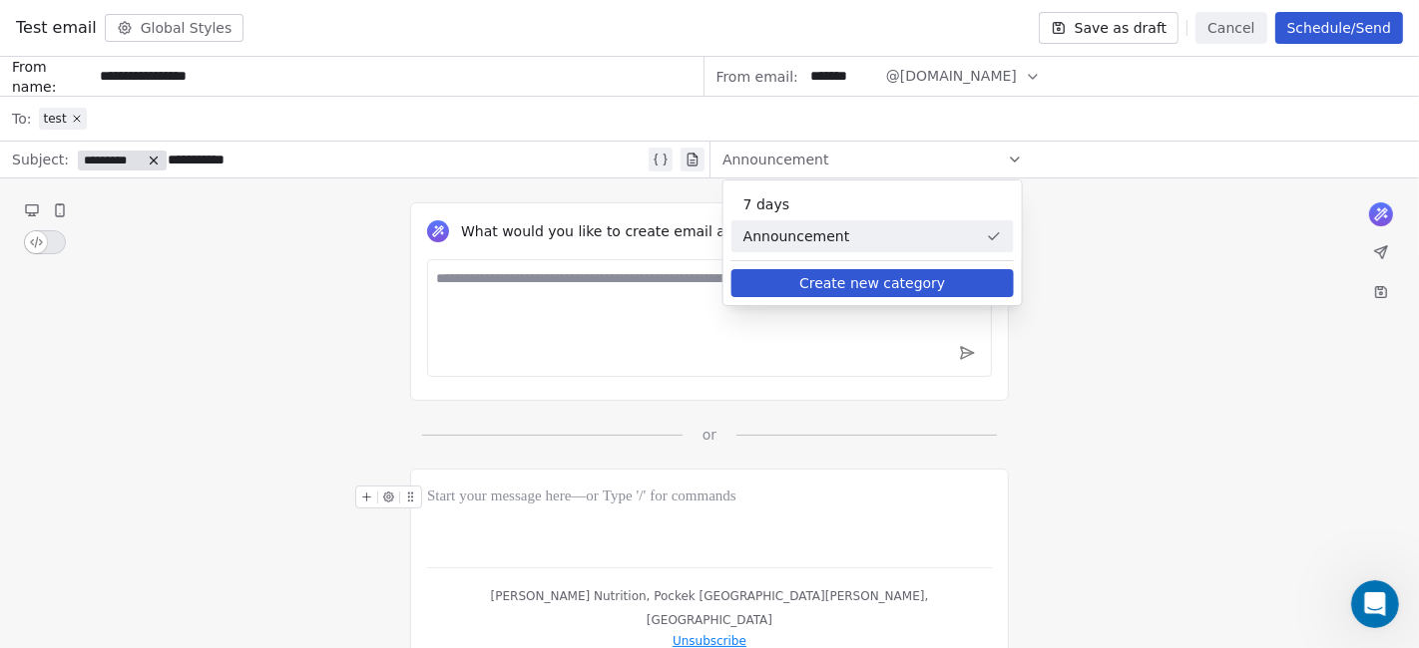
click at [907, 272] on button "Create new category" at bounding box center [872, 283] width 282 height 28
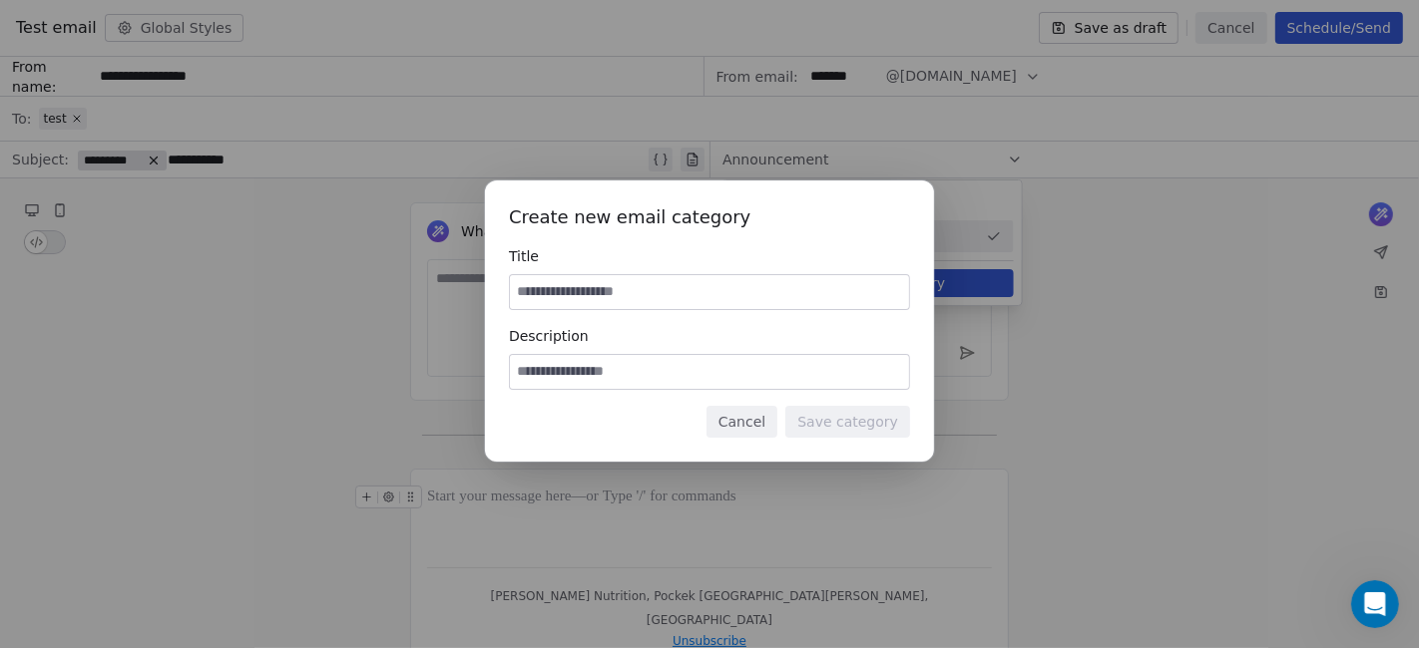
click at [722, 290] on input at bounding box center [709, 292] width 399 height 34
type input "**********"
click at [715, 363] on input at bounding box center [709, 372] width 399 height 34
type input "*"
click at [759, 282] on input "**********" at bounding box center [709, 292] width 399 height 34
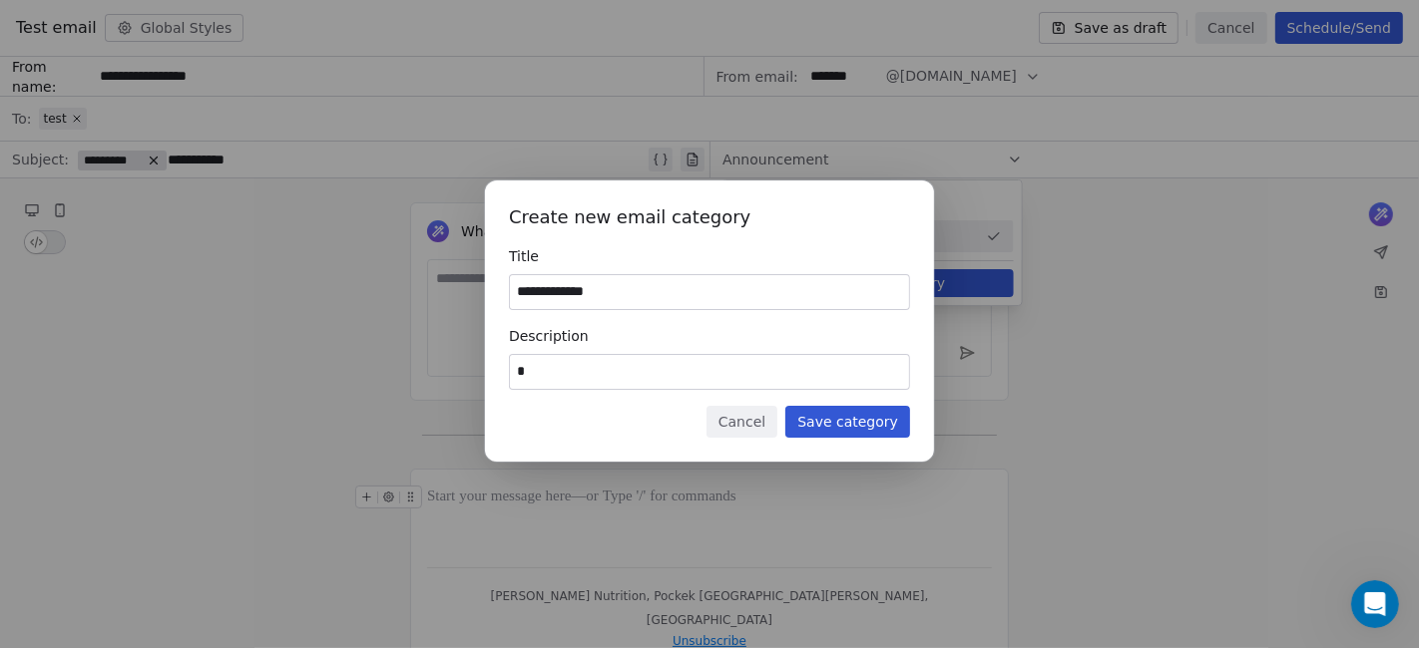
click at [759, 282] on input "**********" at bounding box center [709, 292] width 399 height 34
type input "**********"
click at [713, 376] on input "*" at bounding box center [709, 372] width 399 height 34
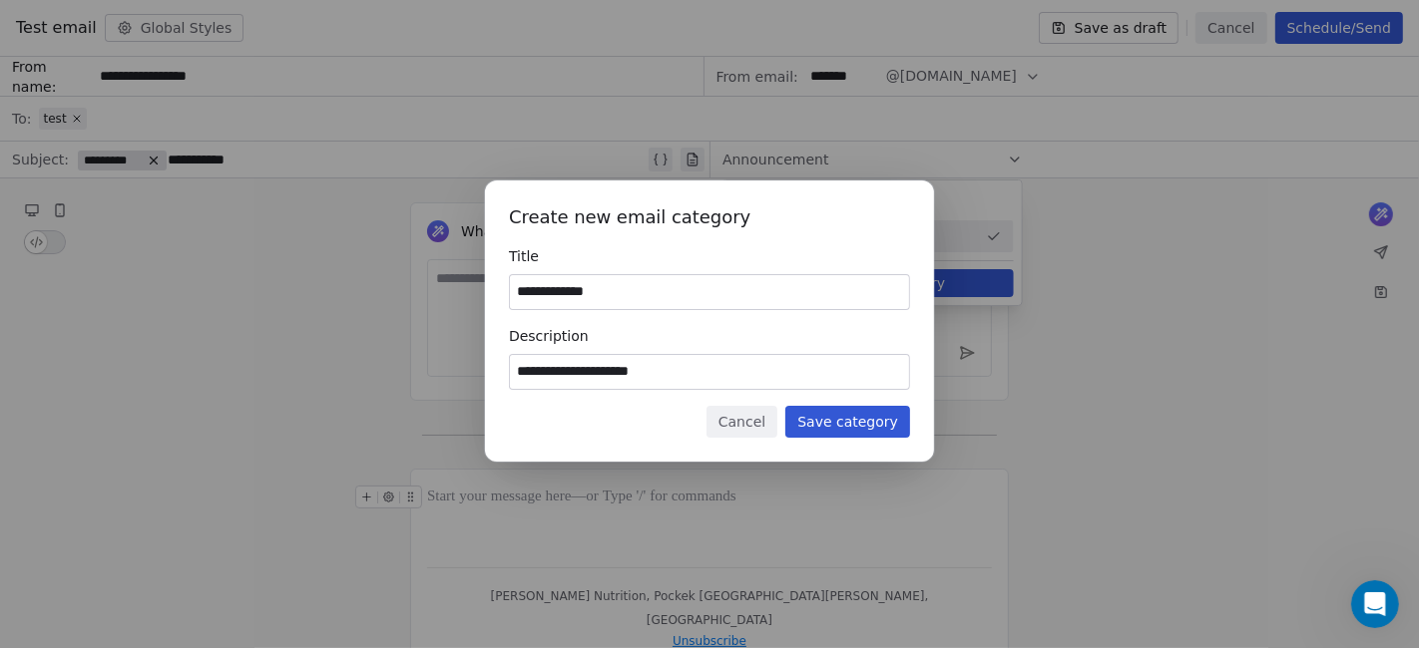
type input "**********"
click at [874, 420] on button "Save category" at bounding box center [847, 422] width 125 height 32
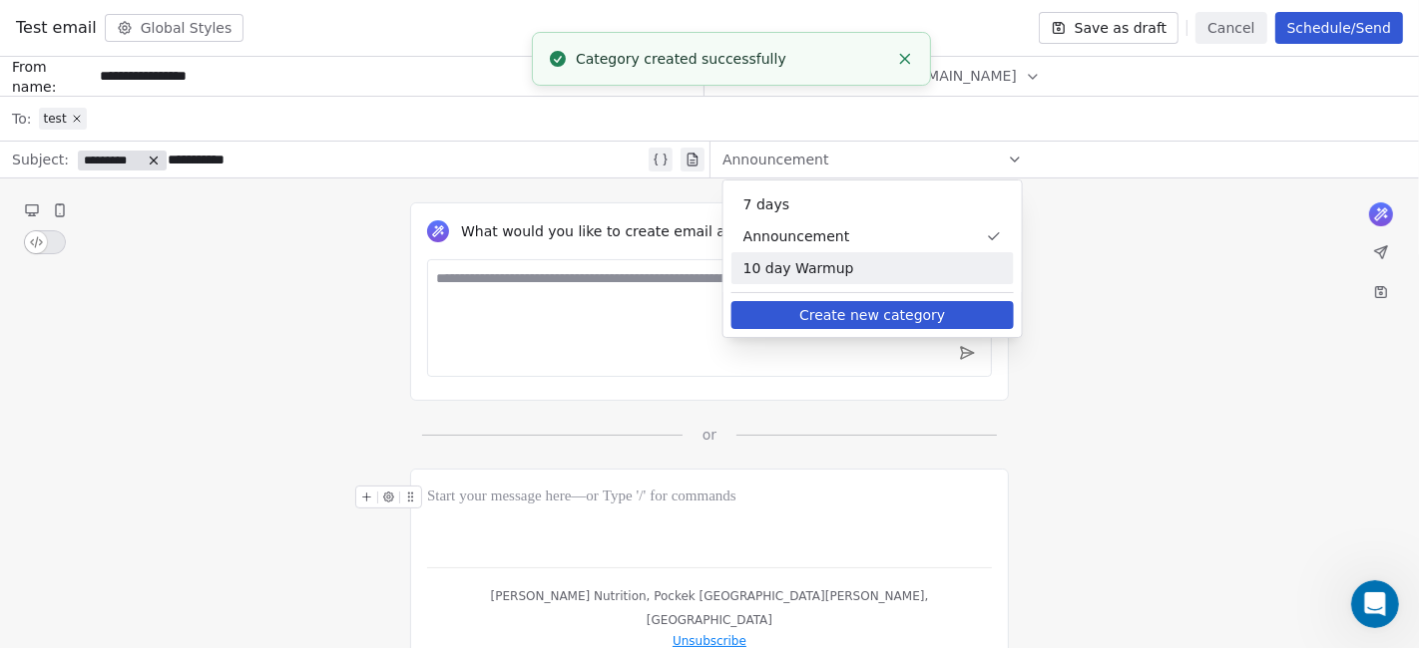
click at [869, 262] on span "10 day Warmup" at bounding box center [872, 268] width 258 height 20
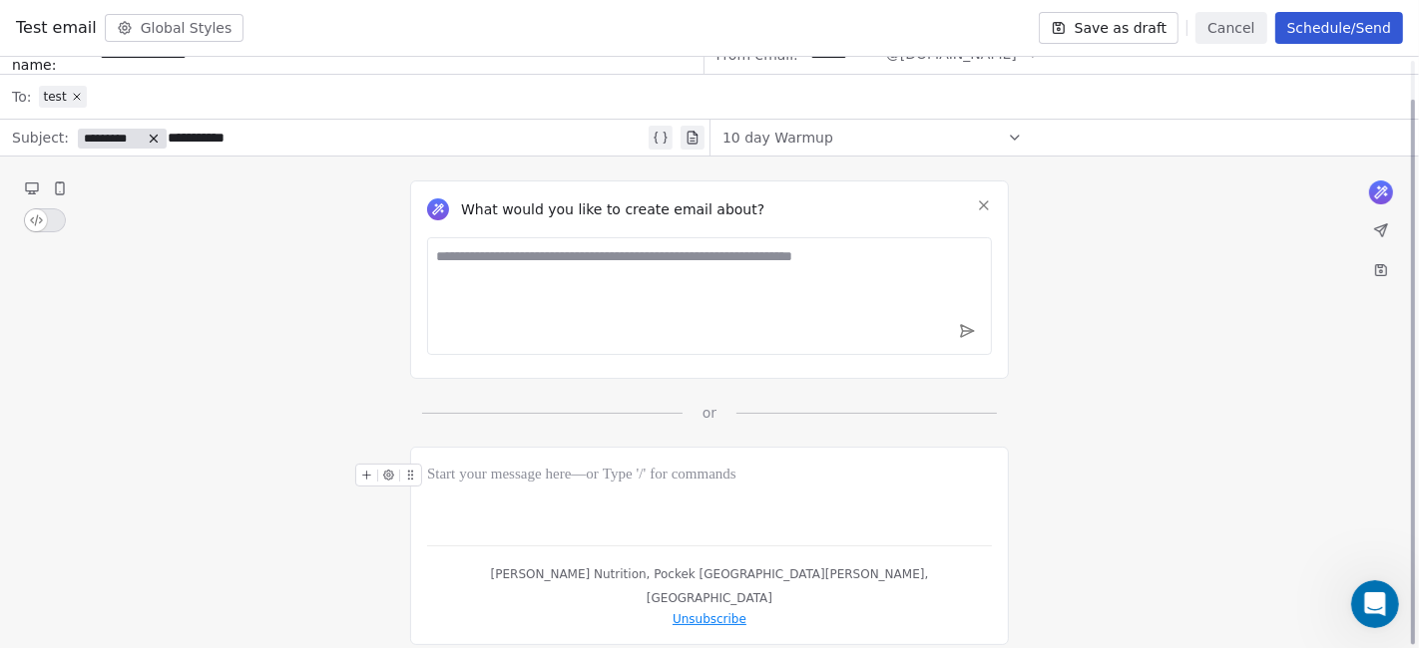
scroll to position [42, 0]
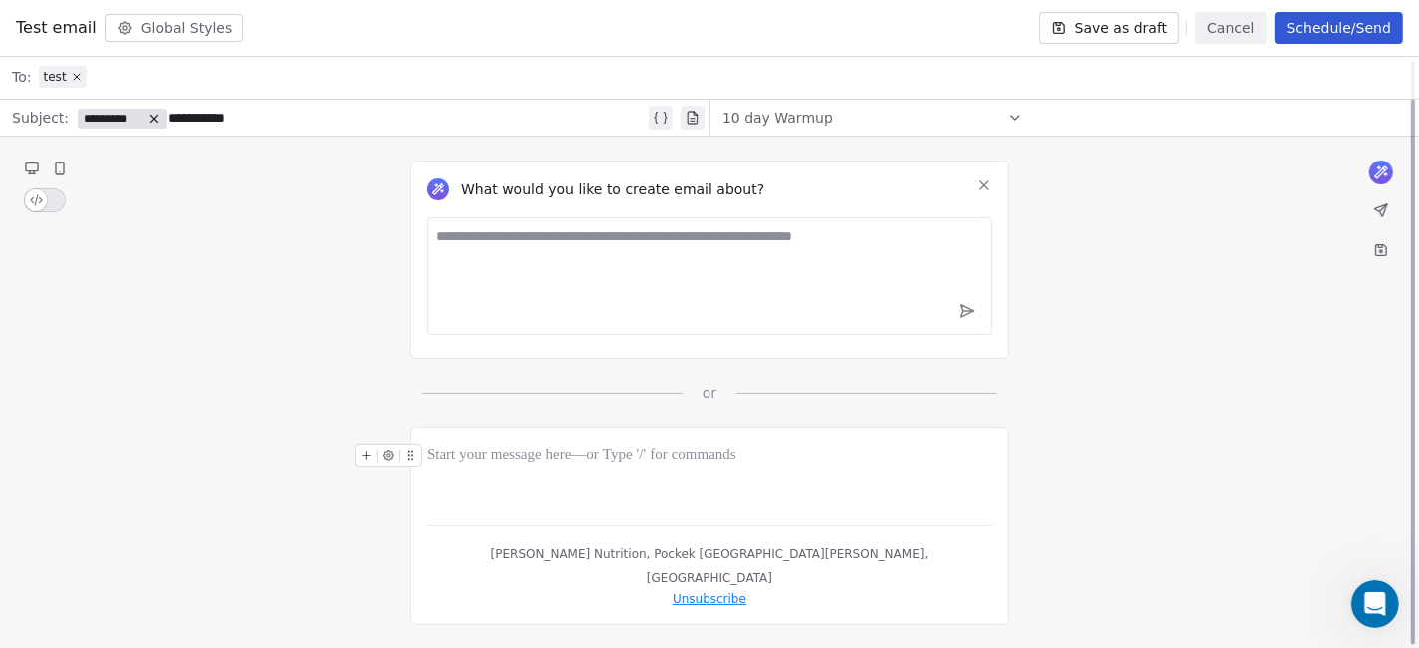
click at [634, 267] on textarea at bounding box center [709, 276] width 565 height 118
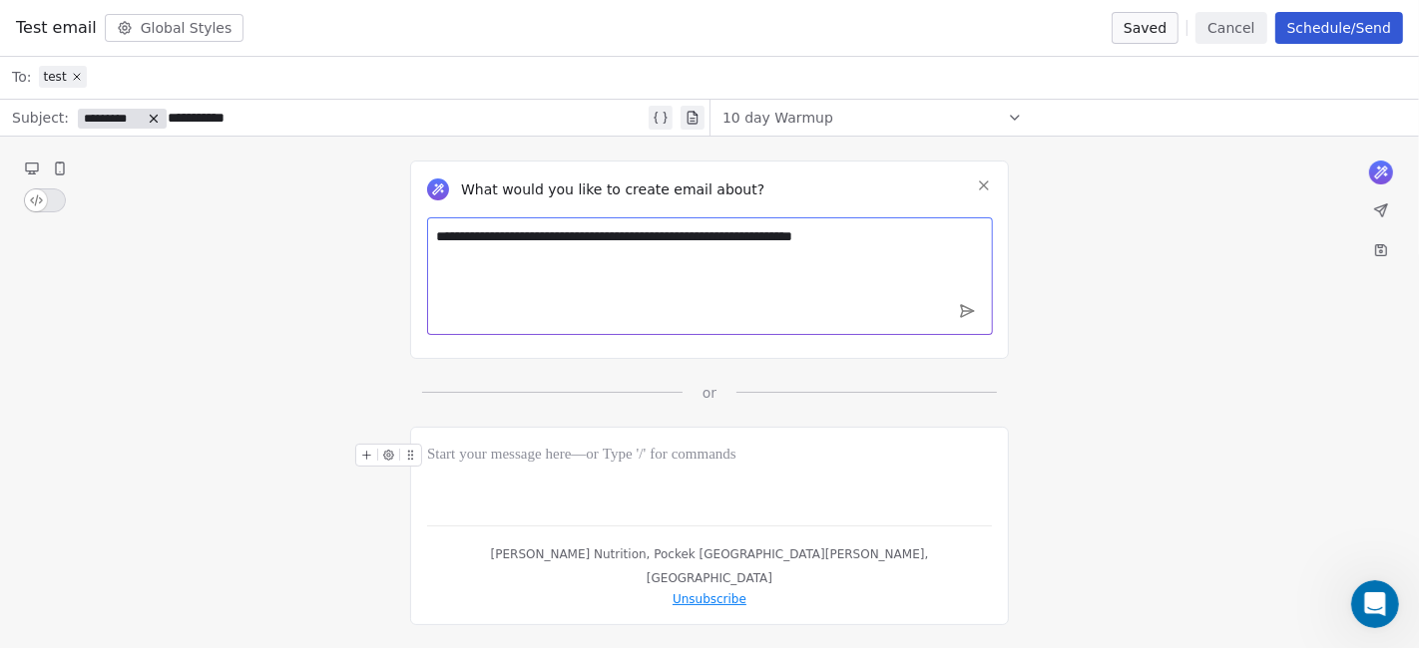
type textarea "**********"
click at [958, 319] on button at bounding box center [967, 311] width 30 height 30
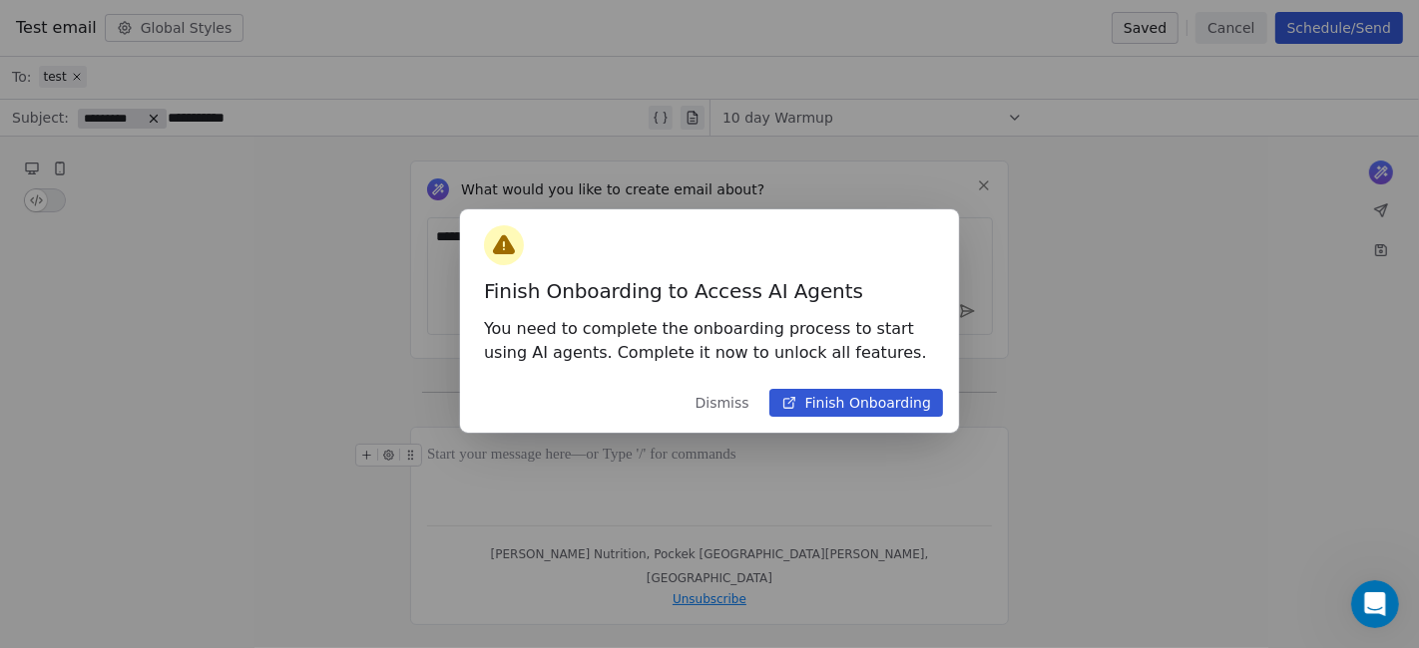
click at [756, 398] on button "Dismiss" at bounding box center [722, 403] width 78 height 36
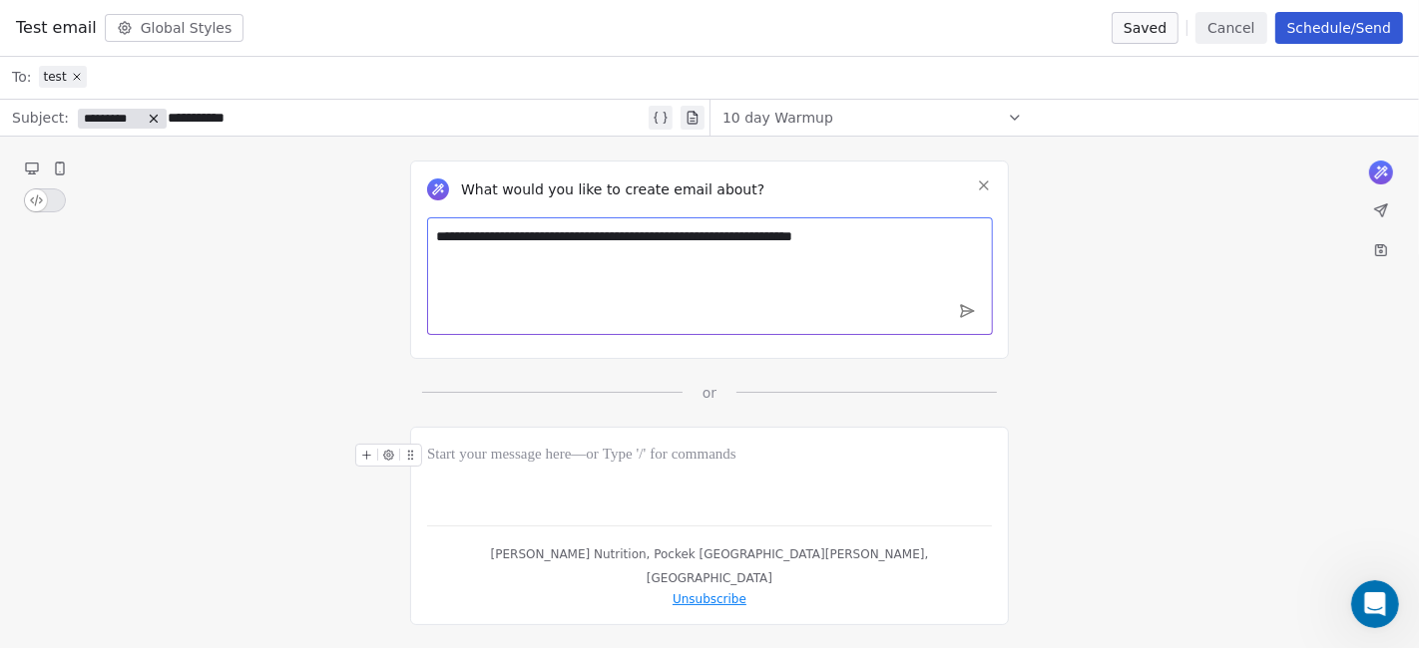
click at [824, 249] on textarea "**********" at bounding box center [710, 276] width 566 height 118
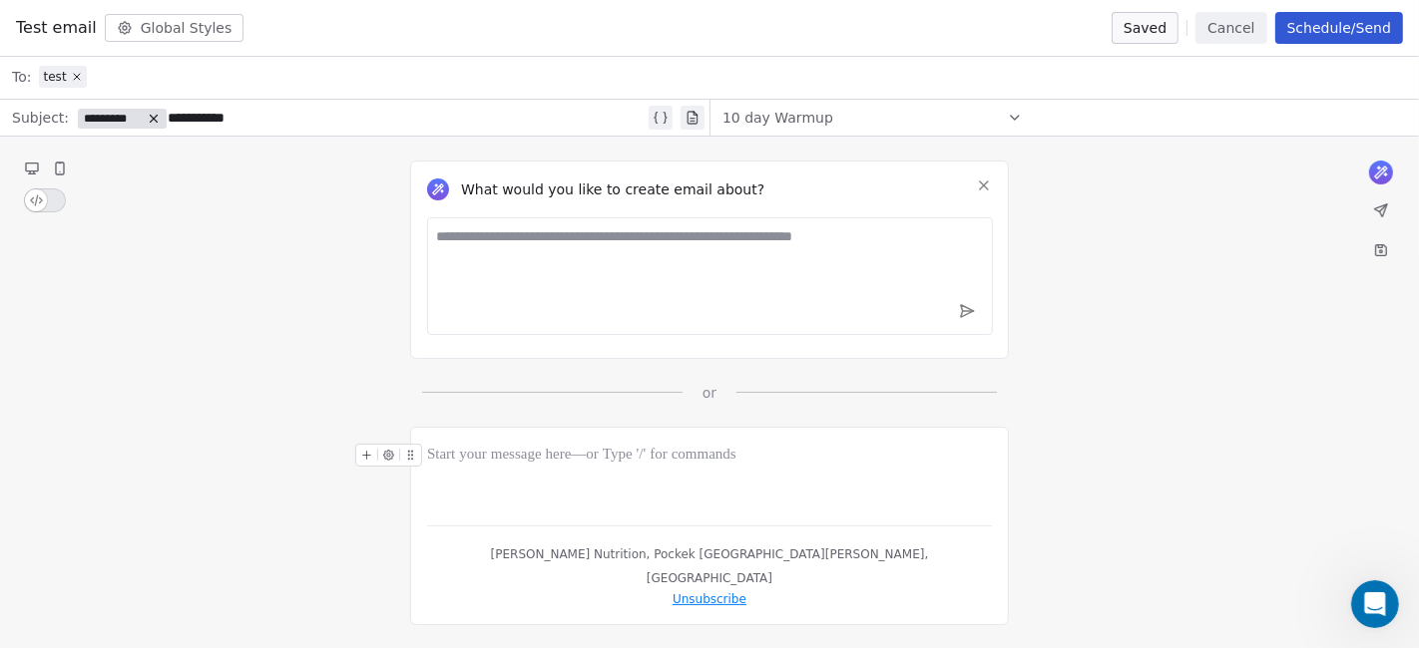
click at [604, 432] on div "[PERSON_NAME] Nutrition, Pockek [GEOGRAPHIC_DATA][PERSON_NAME], [GEOGRAPHIC_DAT…" at bounding box center [709, 526] width 599 height 199
click at [593, 455] on div at bounding box center [709, 456] width 565 height 24
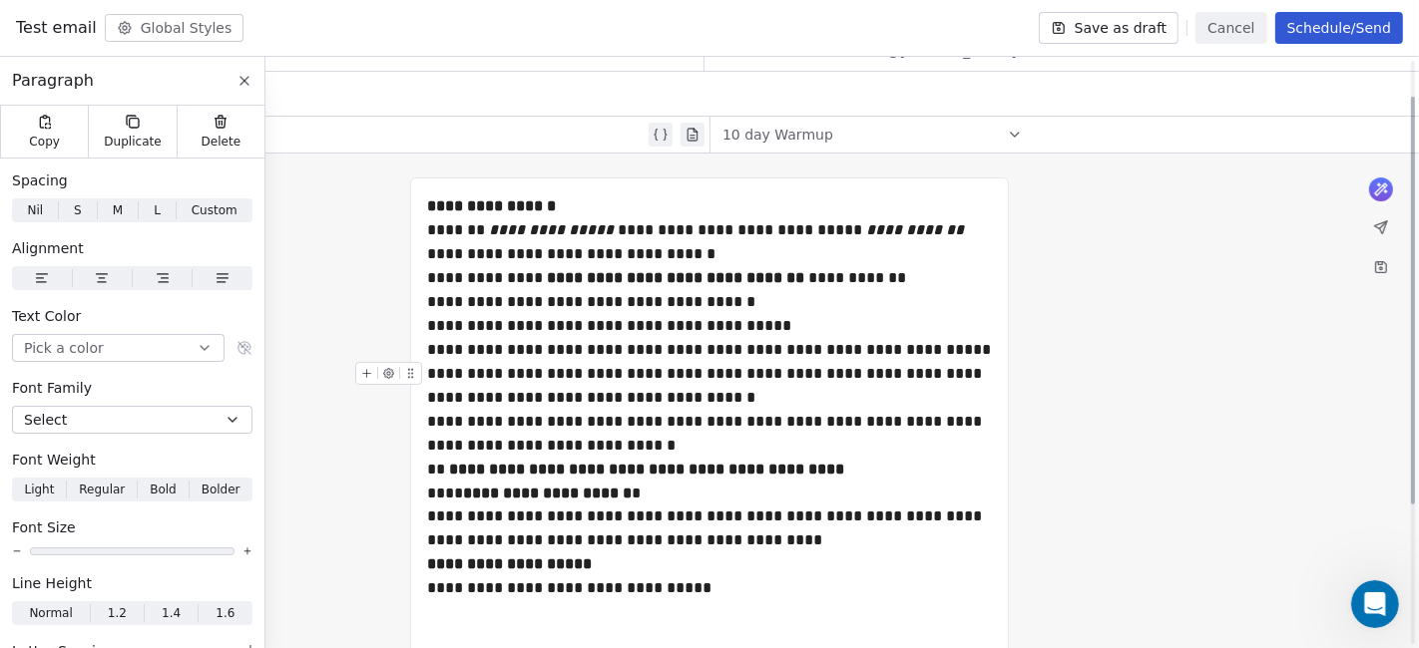
scroll to position [120, 0]
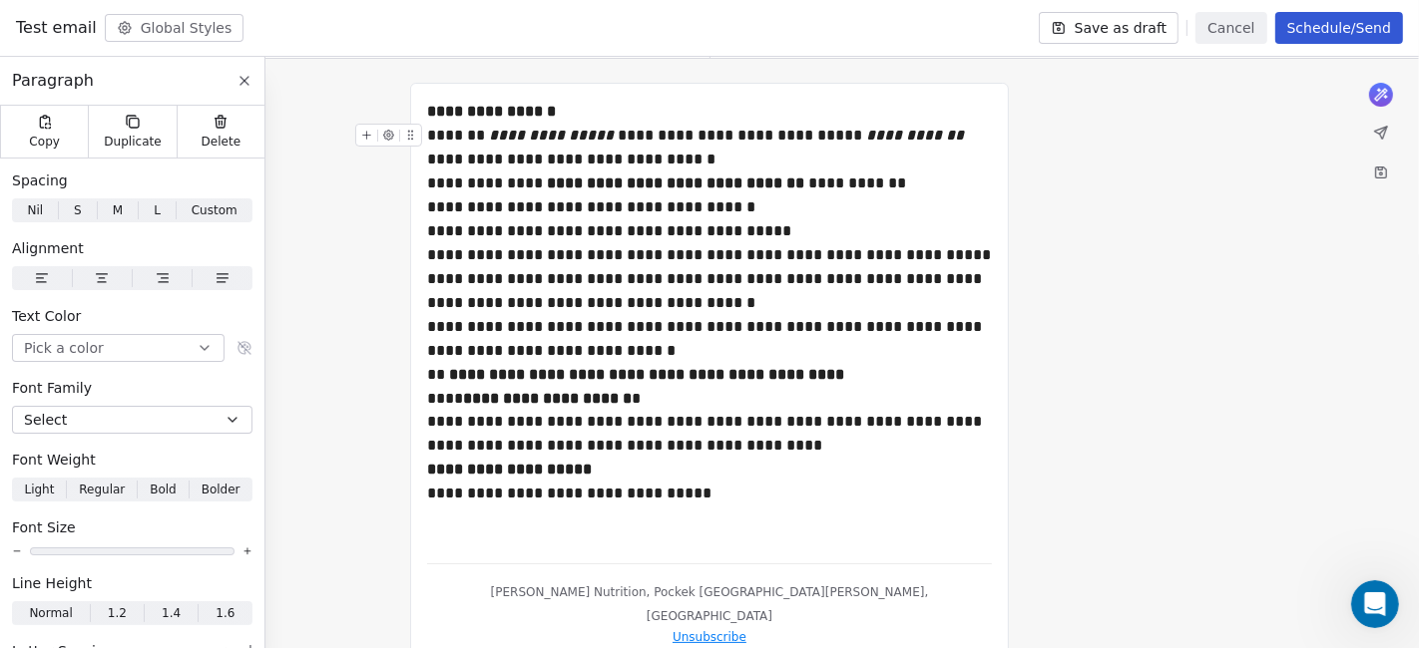
click at [599, 124] on div "**********" at bounding box center [710, 148] width 566 height 48
click at [599, 118] on div "**********" at bounding box center [709, 112] width 565 height 24
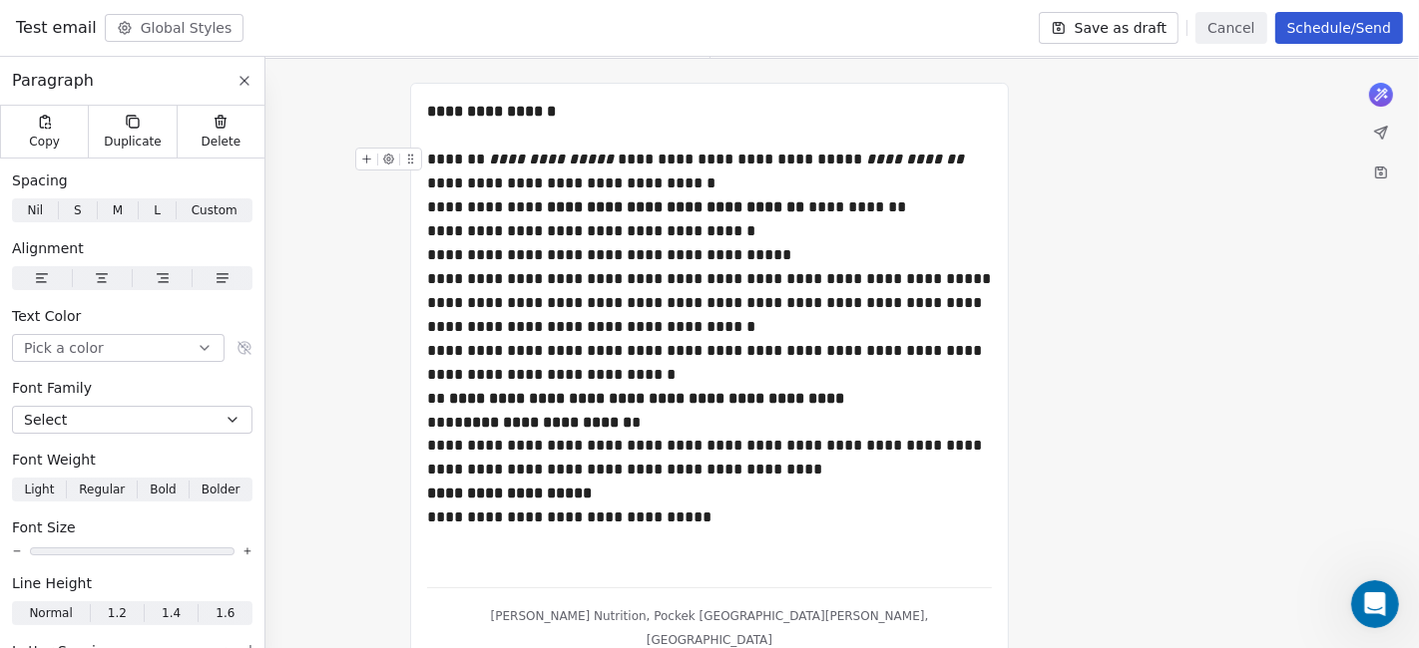
click at [737, 184] on div "**********" at bounding box center [710, 172] width 566 height 48
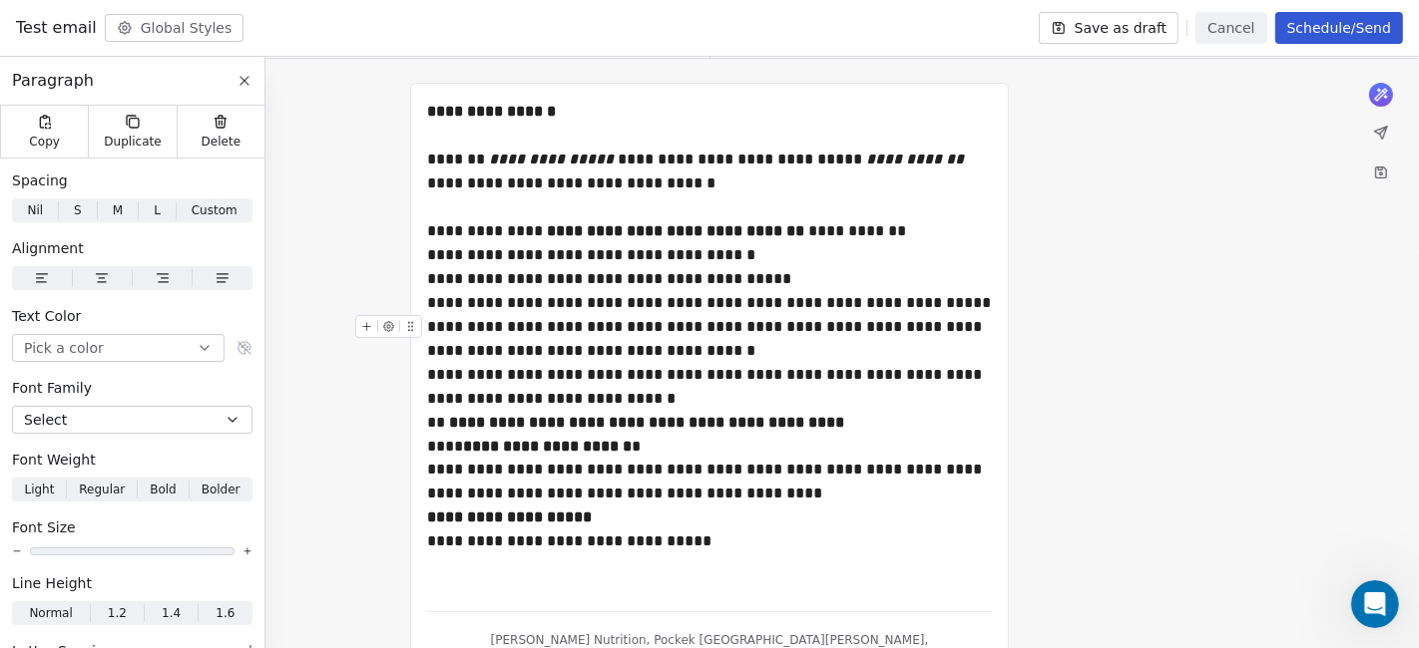
click at [427, 325] on div at bounding box center [392, 332] width 75 height 35
click at [433, 325] on div "**********" at bounding box center [710, 339] width 566 height 48
click at [430, 324] on div "**********" at bounding box center [710, 339] width 566 height 48
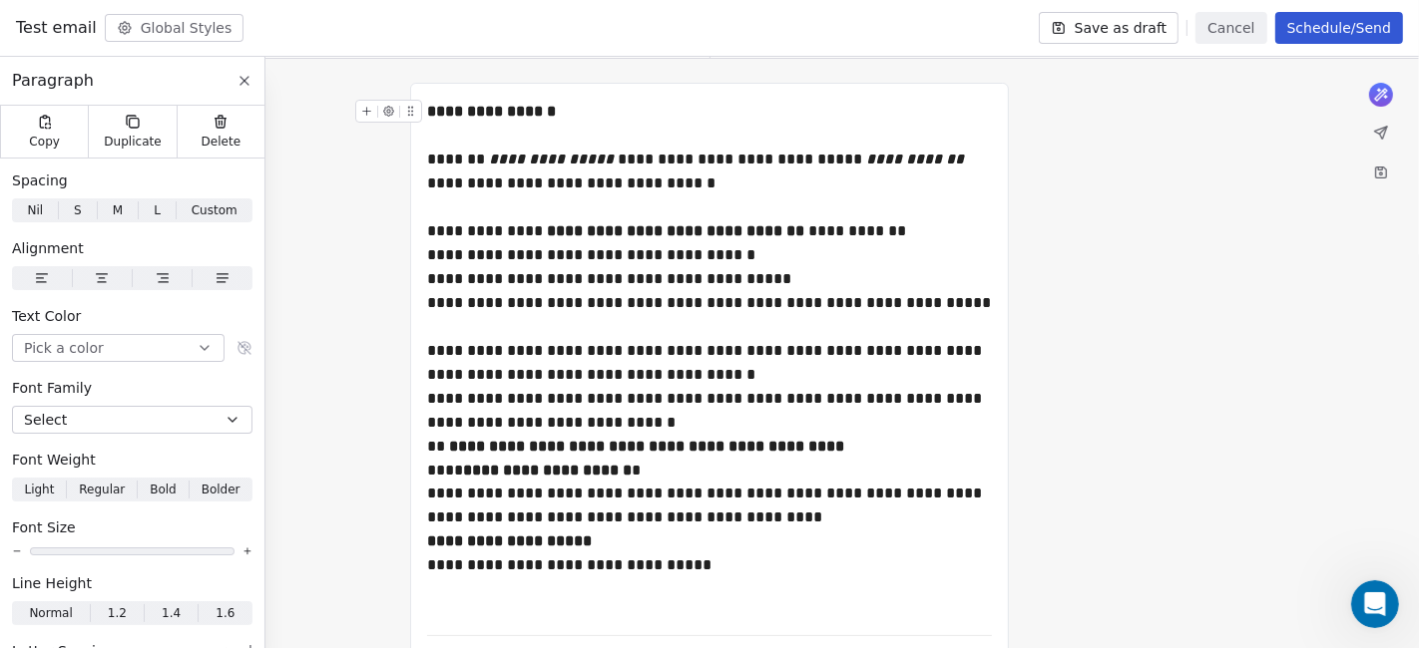
click at [538, 122] on div "**********" at bounding box center [709, 124] width 565 height 48
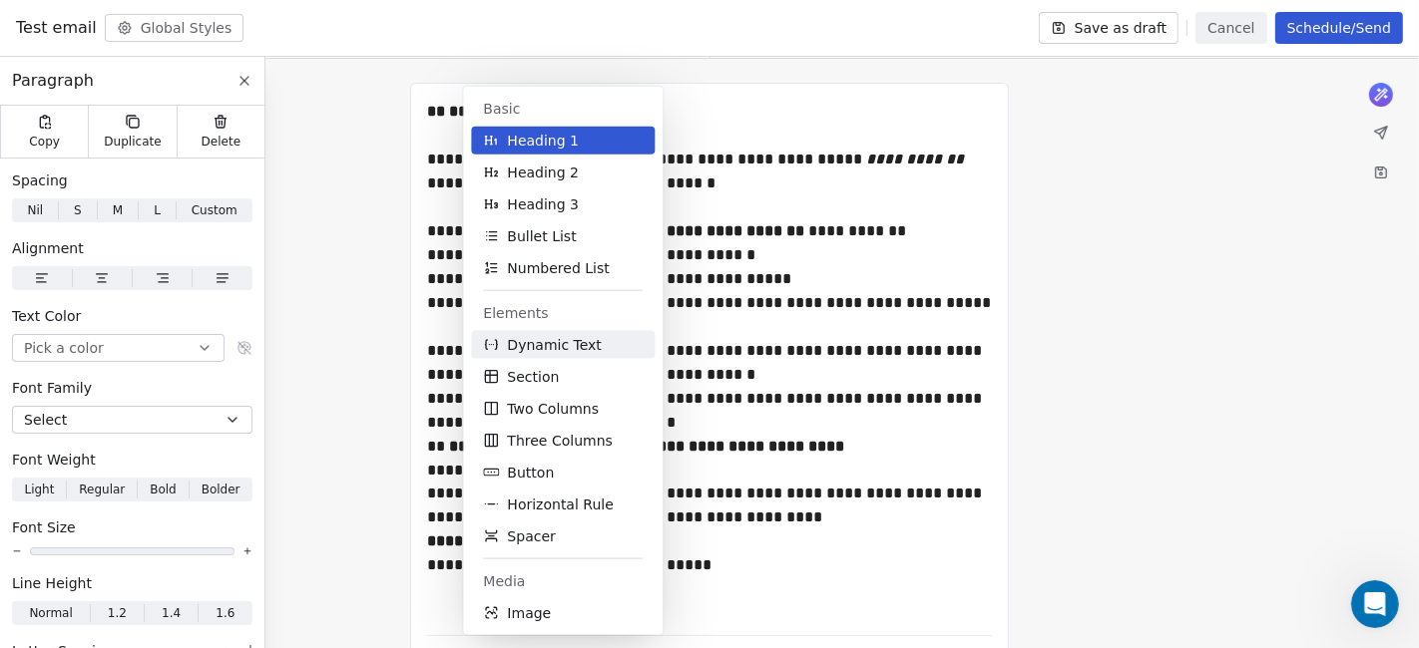
click at [584, 351] on span "Dynamic Text" at bounding box center [554, 345] width 95 height 20
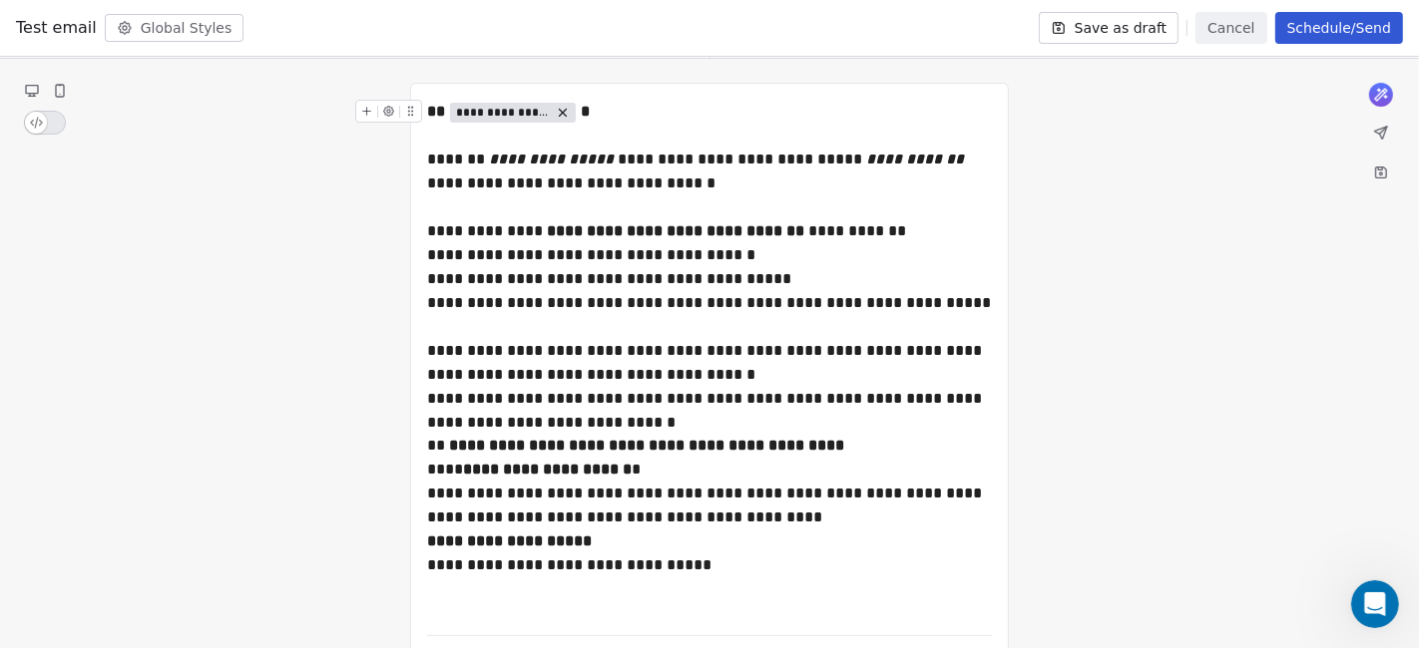
click at [524, 110] on span "**********" at bounding box center [503, 113] width 94 height 16
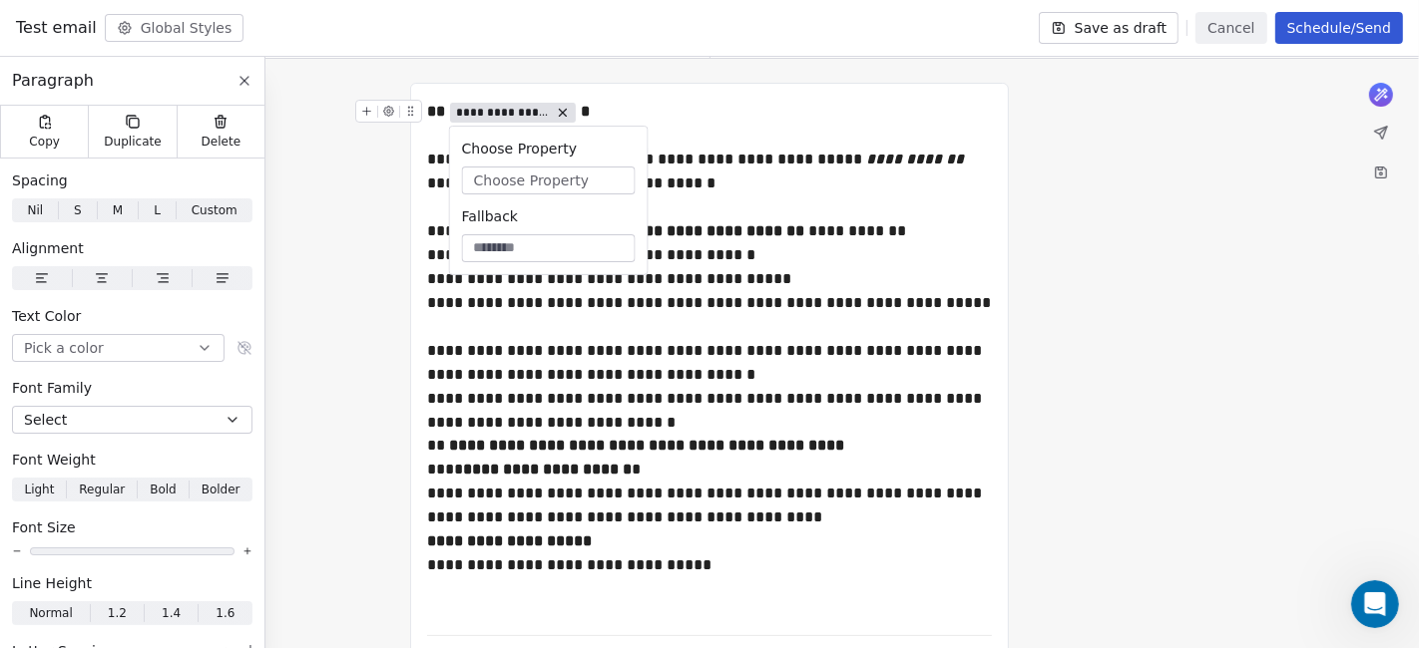
click at [536, 182] on span "Choose Property" at bounding box center [531, 181] width 115 height 20
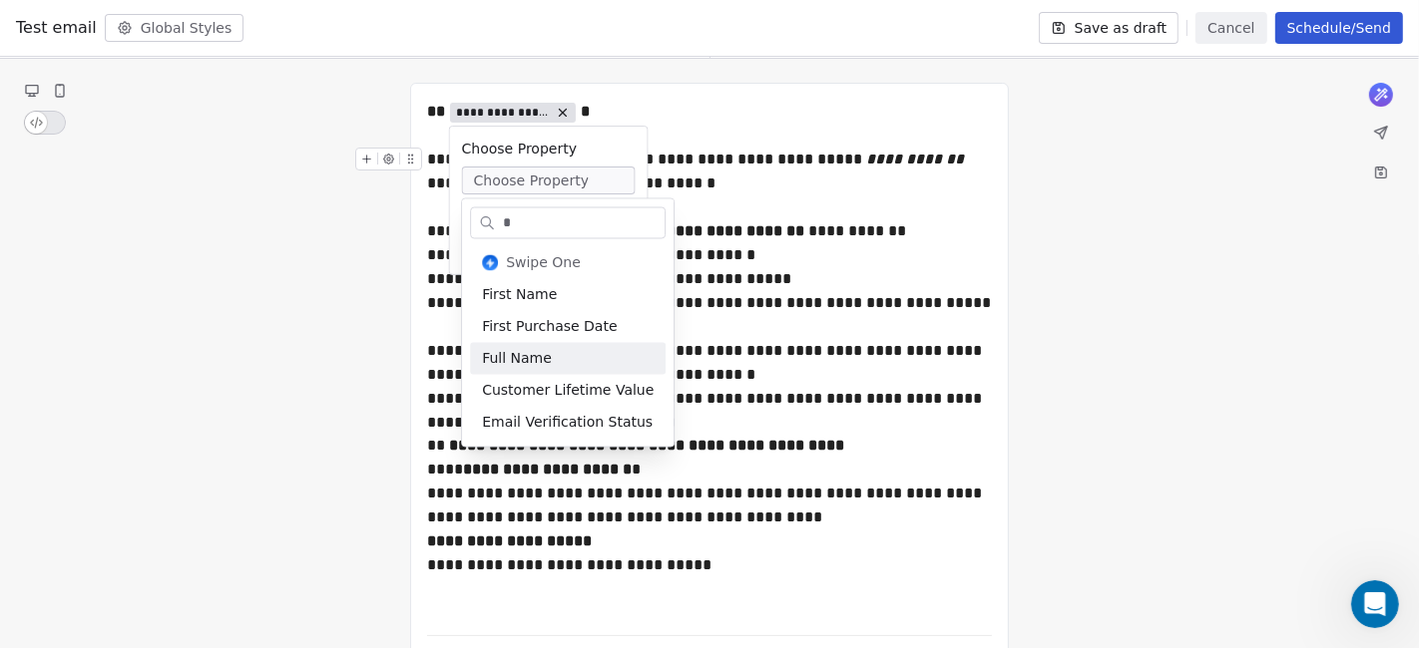
type input "*"
click at [553, 349] on div "Full Name" at bounding box center [568, 359] width 196 height 32
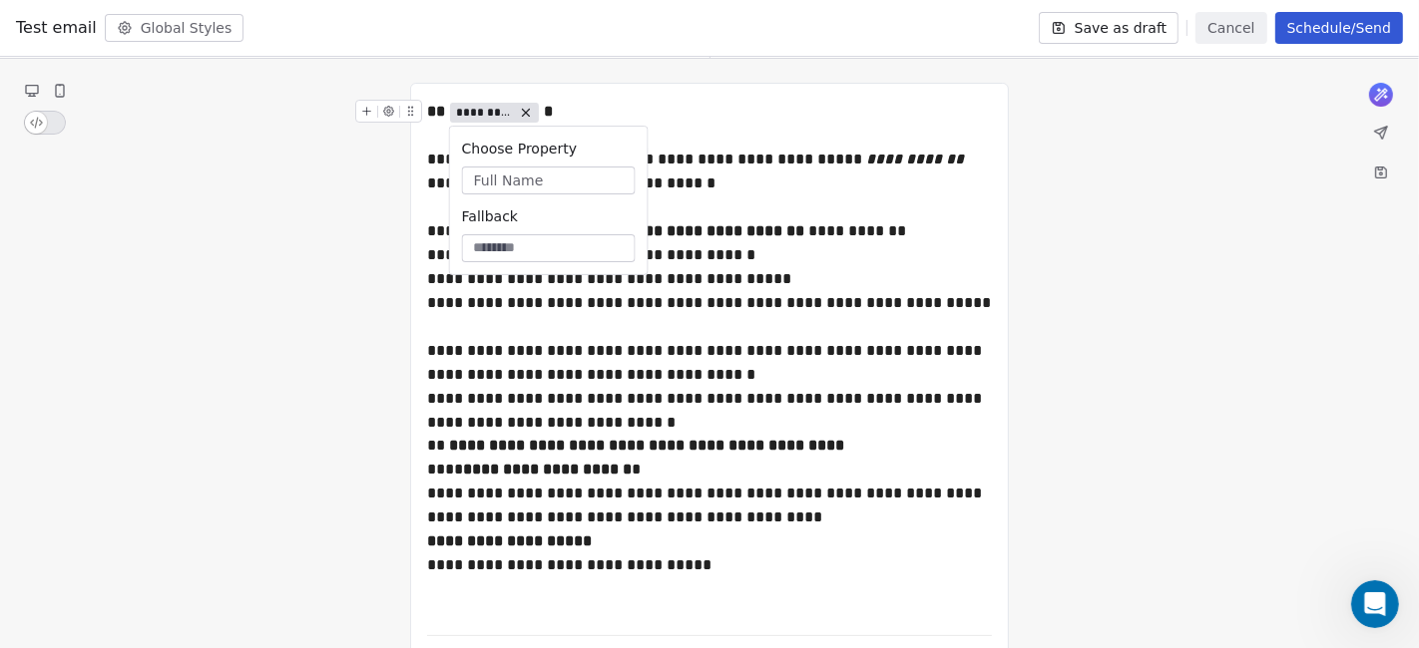
click at [719, 92] on div "**********" at bounding box center [709, 409] width 599 height 652
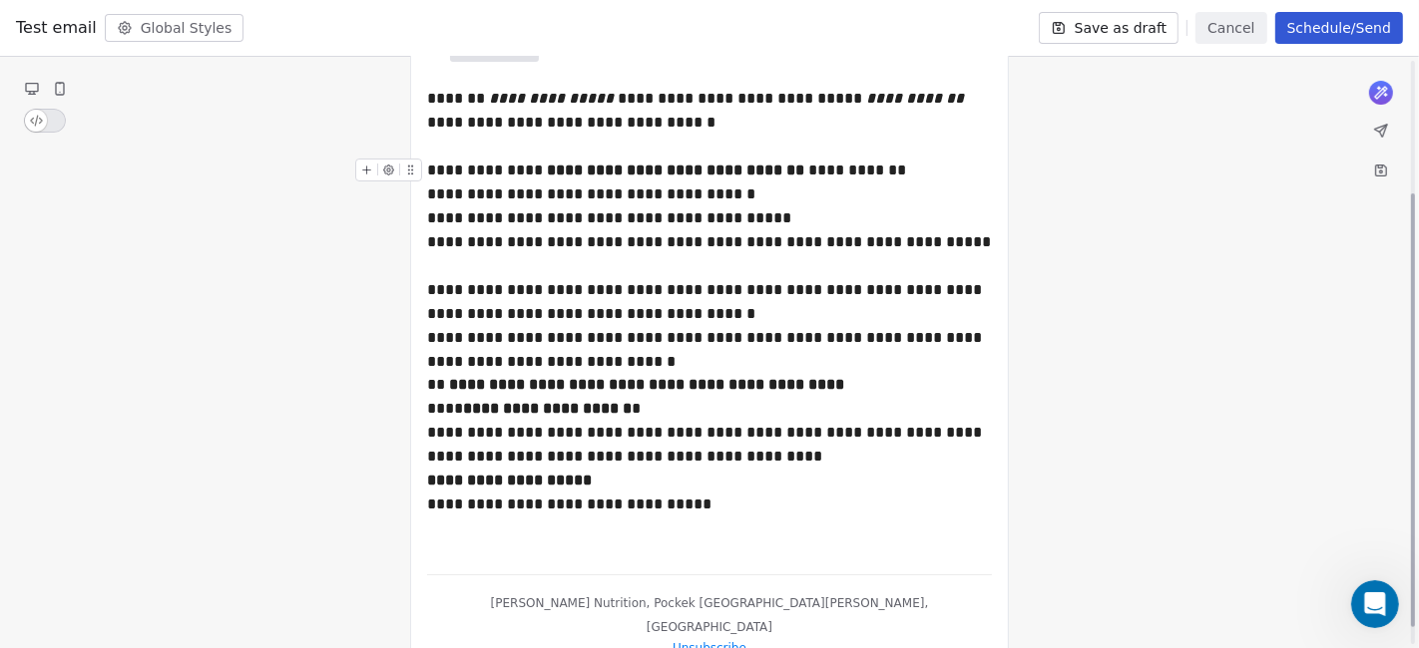
scroll to position [206, 0]
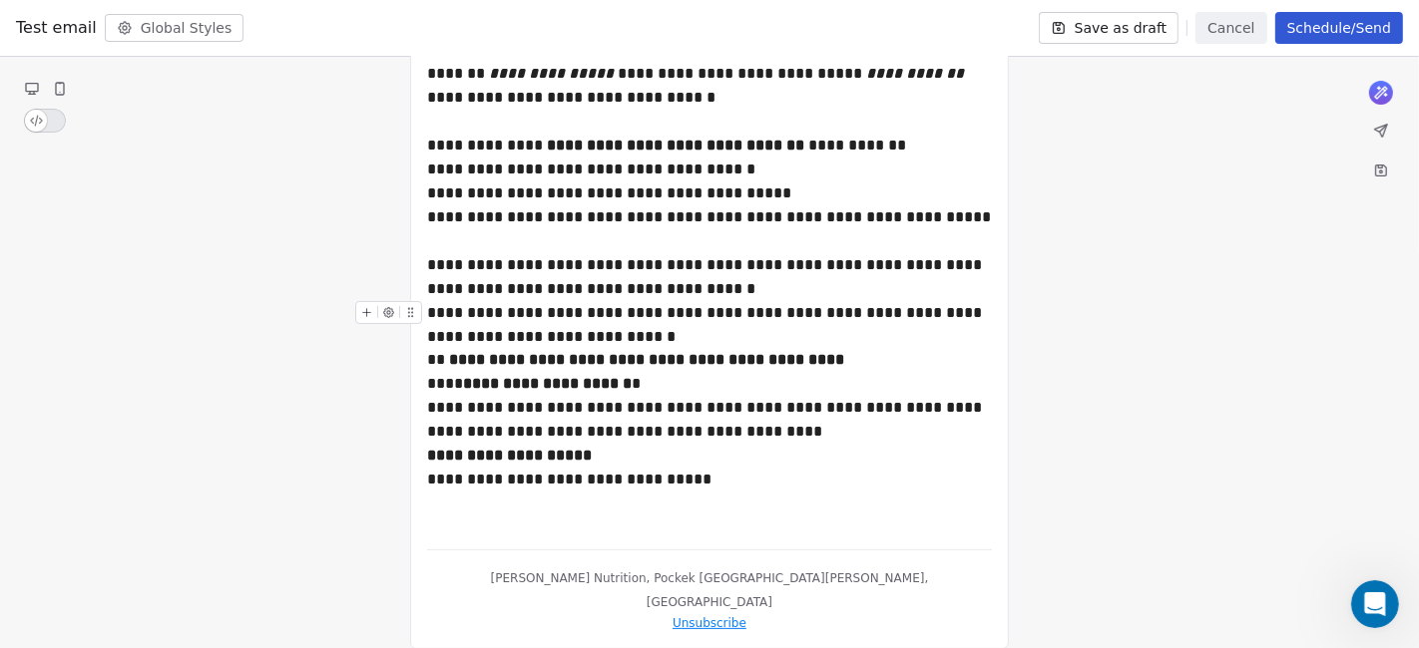
click at [740, 302] on div "**********" at bounding box center [710, 325] width 566 height 48
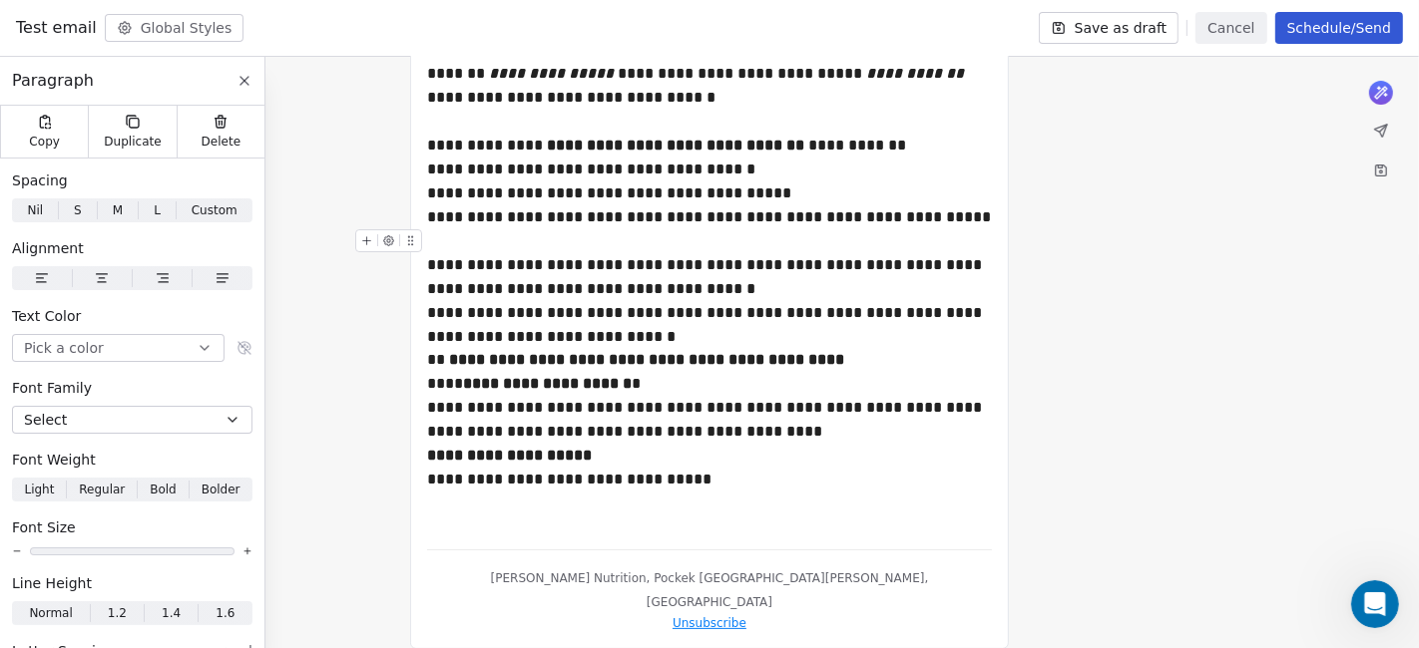
click at [686, 283] on div "**********" at bounding box center [710, 265] width 566 height 72
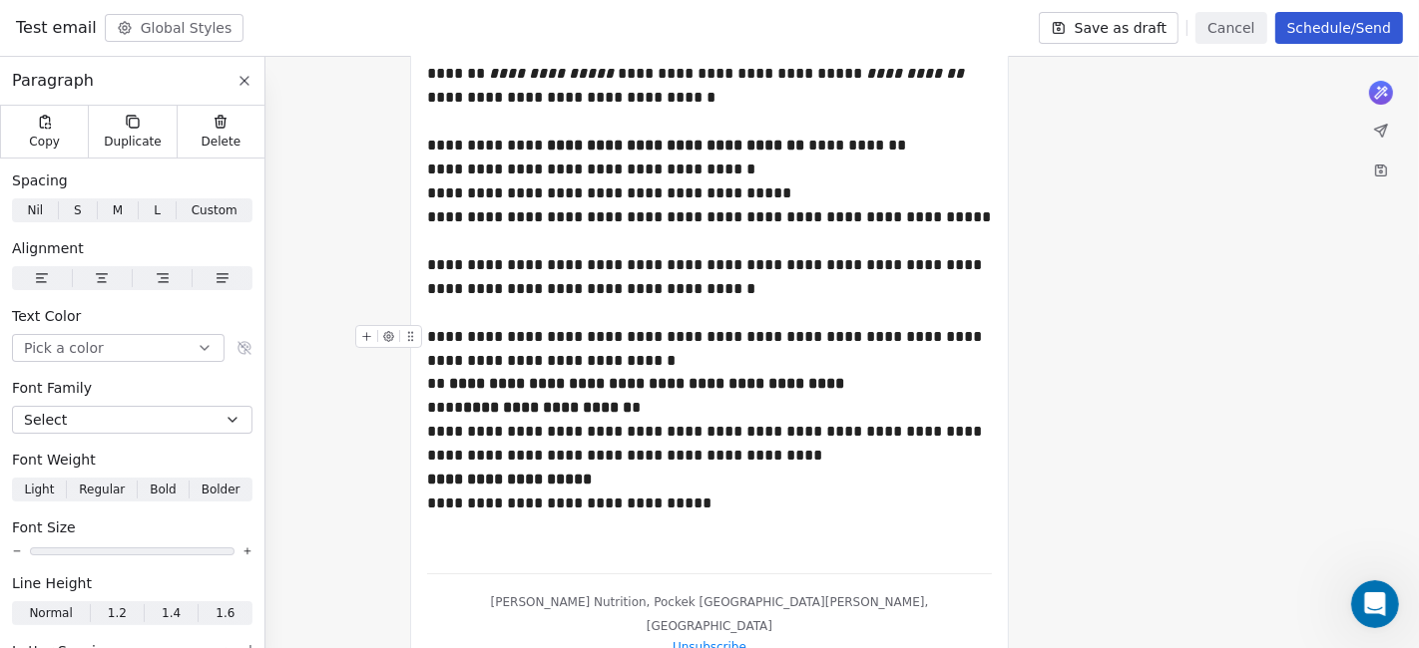
click at [619, 349] on div "**********" at bounding box center [710, 349] width 566 height 48
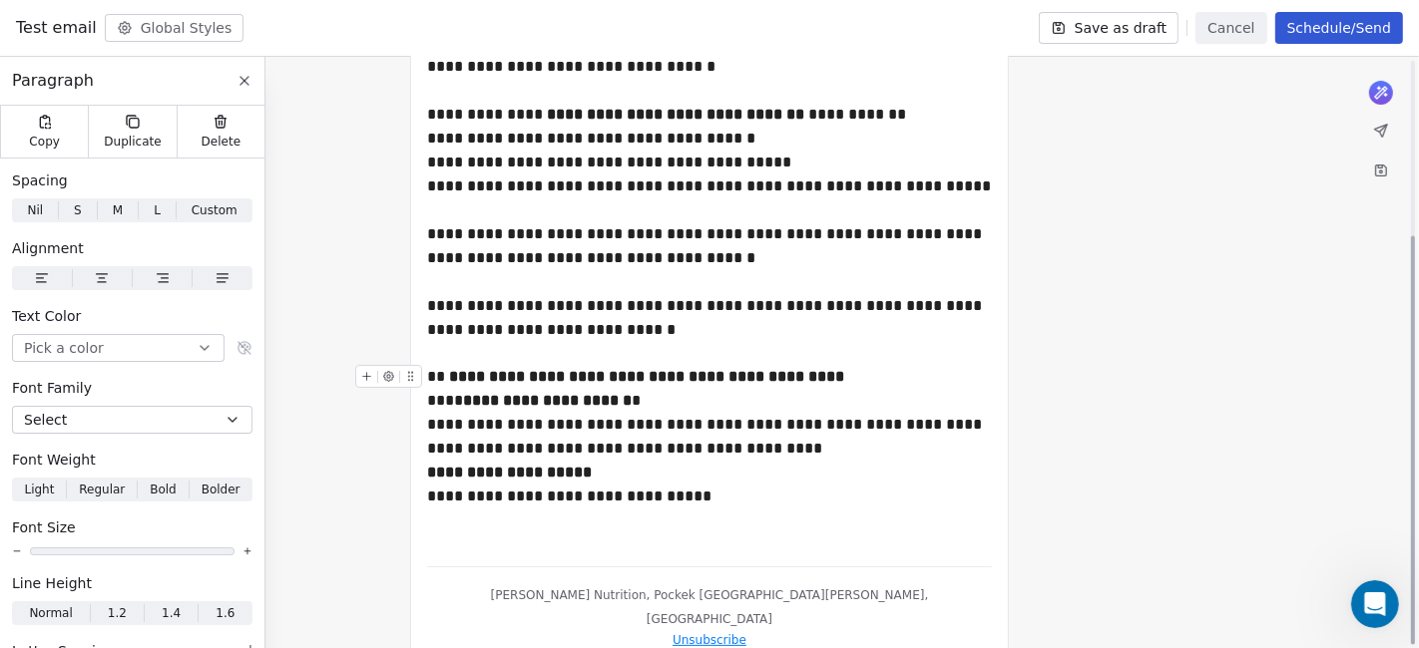
scroll to position [253, 0]
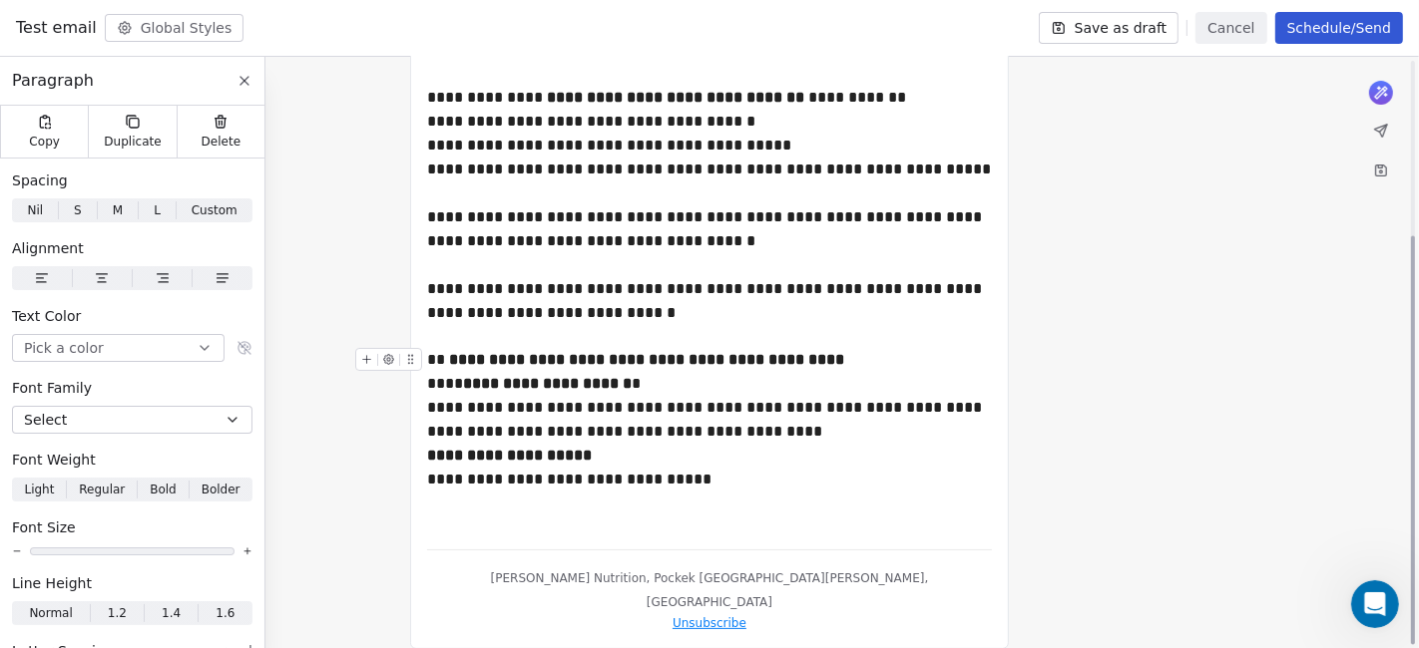
click at [690, 371] on div "**********" at bounding box center [710, 372] width 566 height 48
click at [669, 378] on div "**********" at bounding box center [710, 372] width 566 height 48
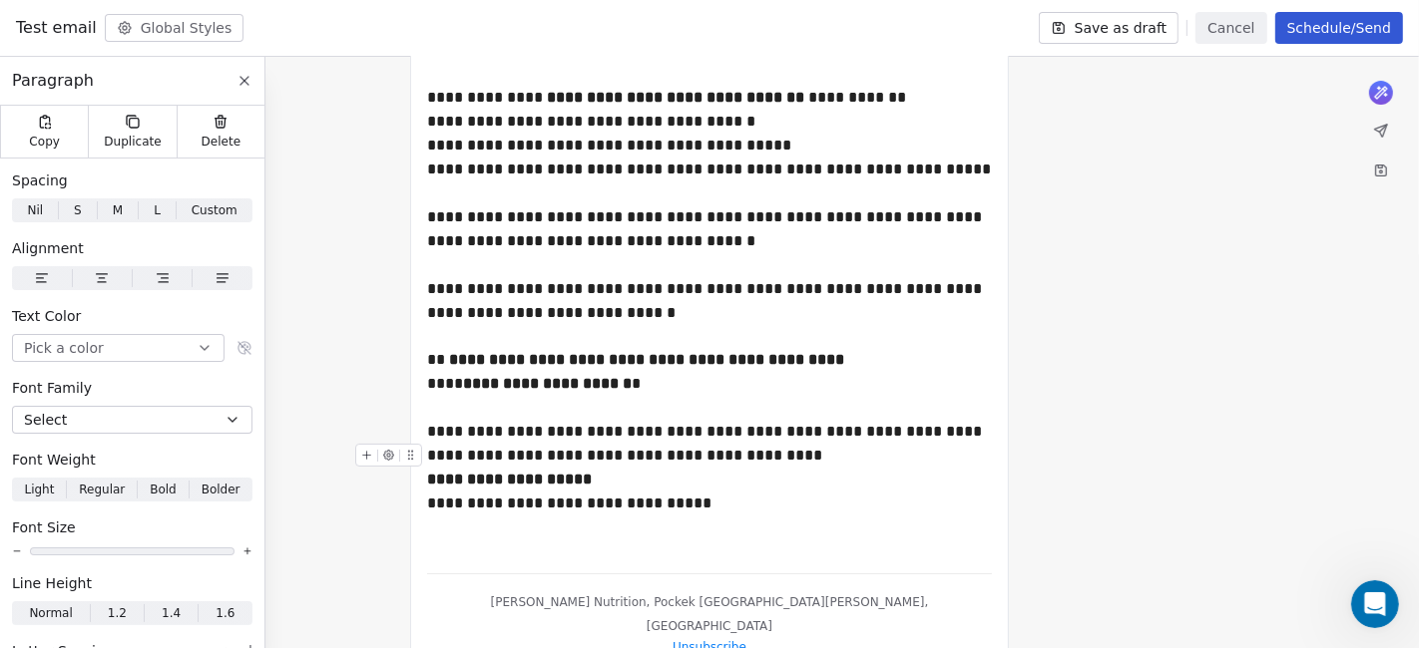
click at [798, 451] on div "**********" at bounding box center [710, 480] width 566 height 72
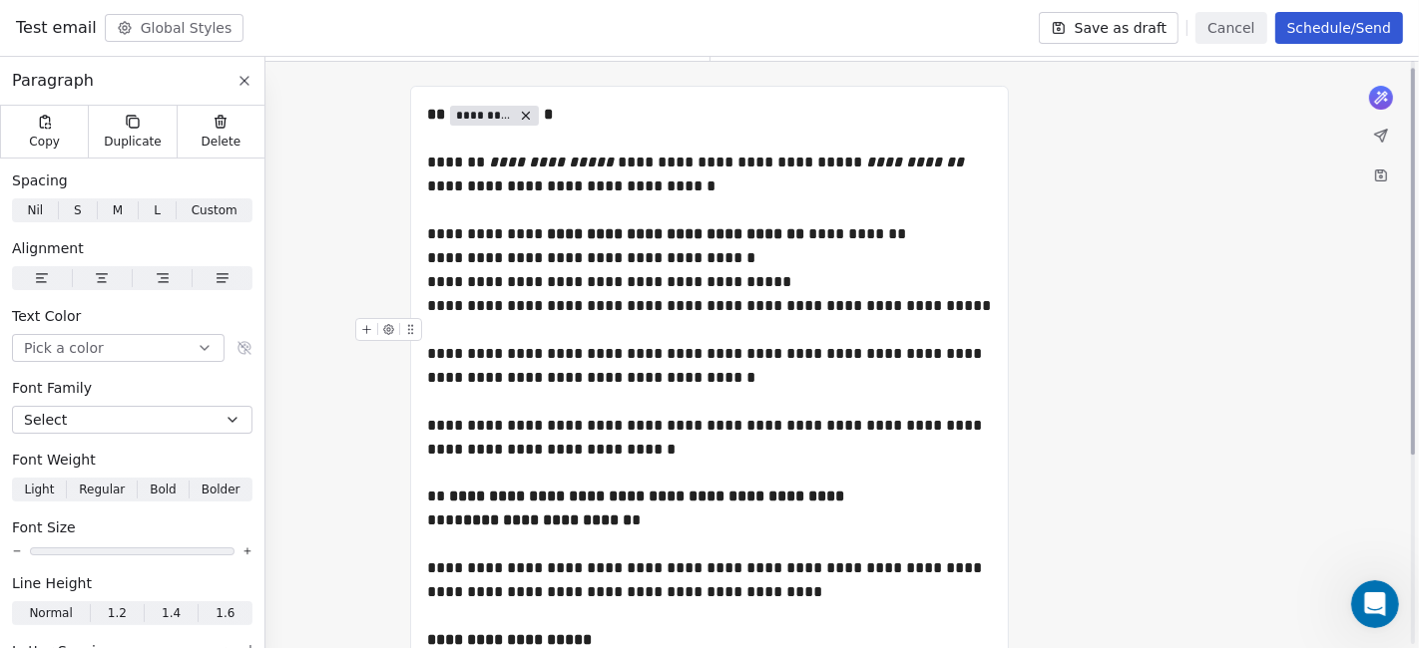
scroll to position [0, 0]
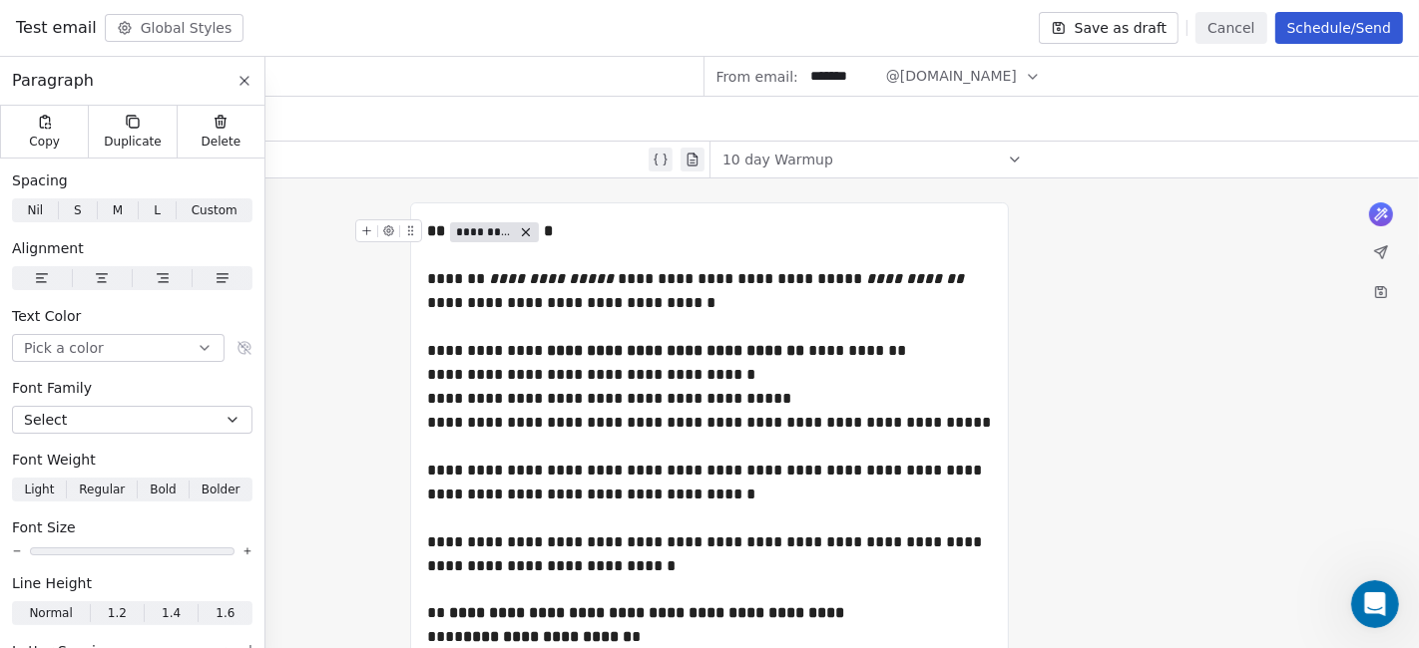
click at [619, 245] on div "** ********* *" at bounding box center [710, 243] width 566 height 48
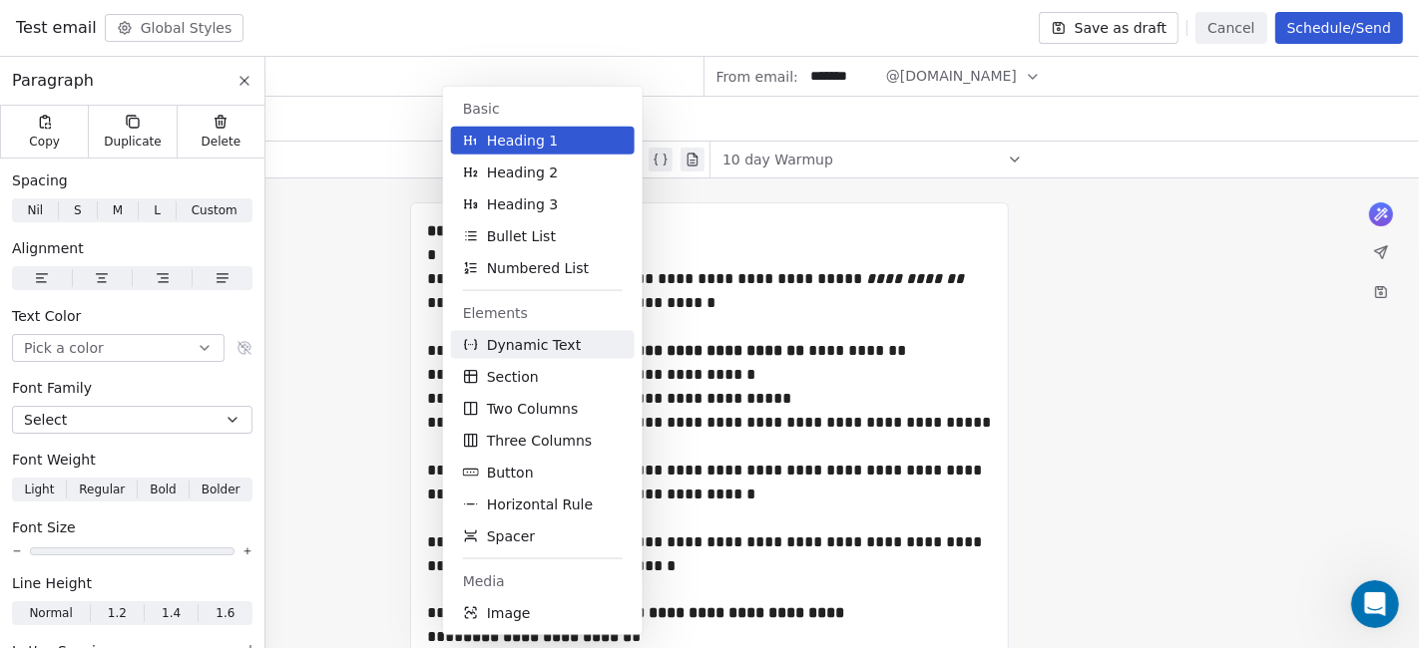
click at [511, 354] on button "Dynamic Text" at bounding box center [543, 345] width 184 height 28
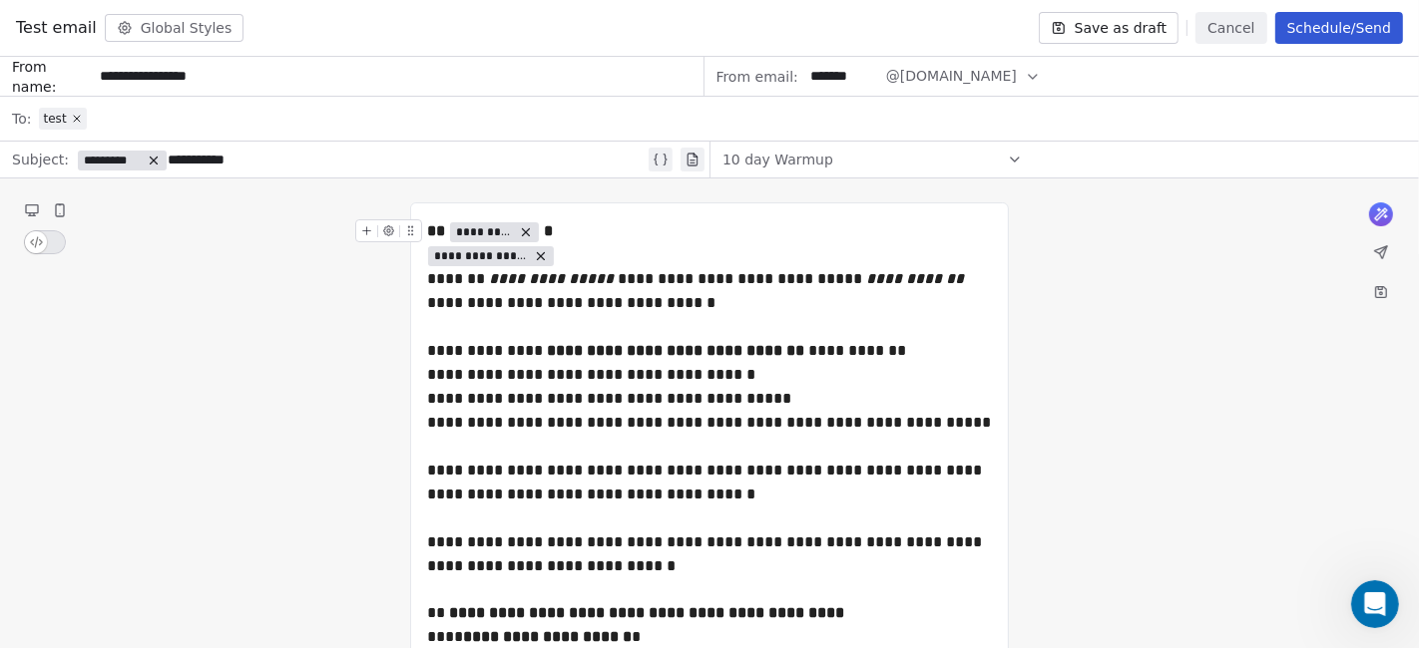
click at [511, 261] on span "**********" at bounding box center [481, 256] width 94 height 16
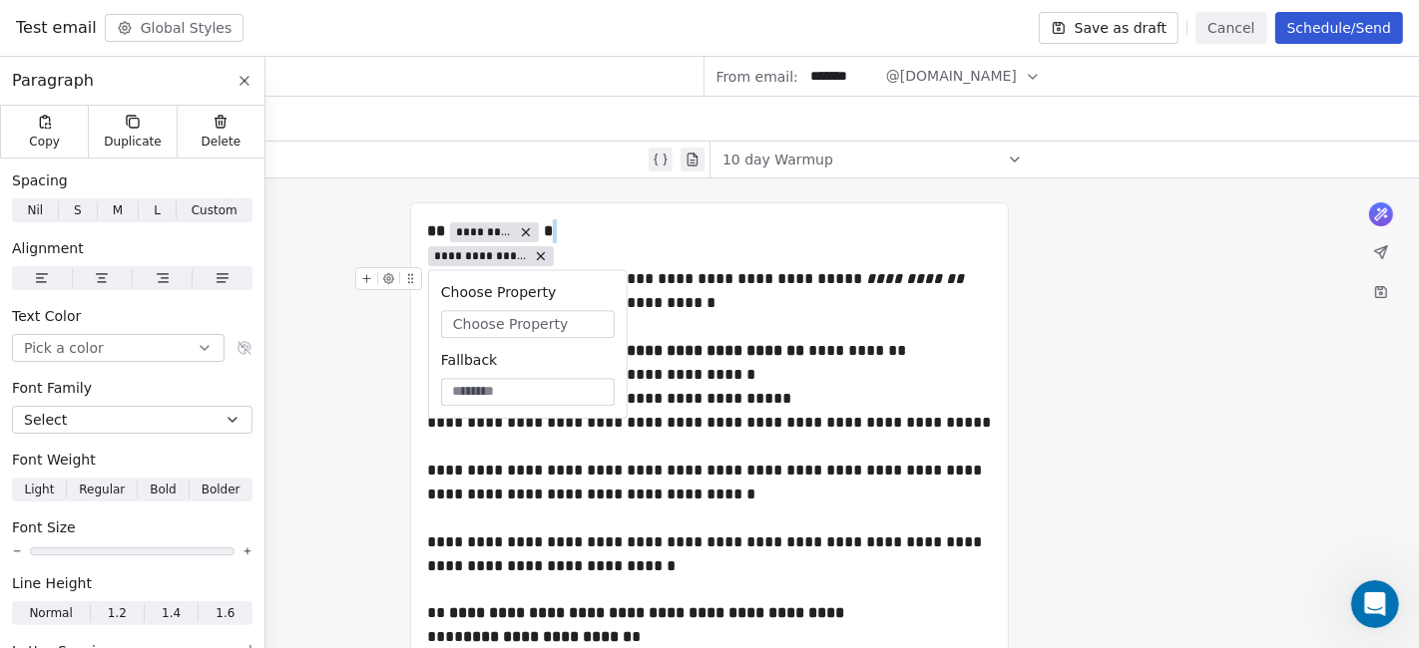
click at [561, 325] on button "Choose Property" at bounding box center [528, 324] width 174 height 28
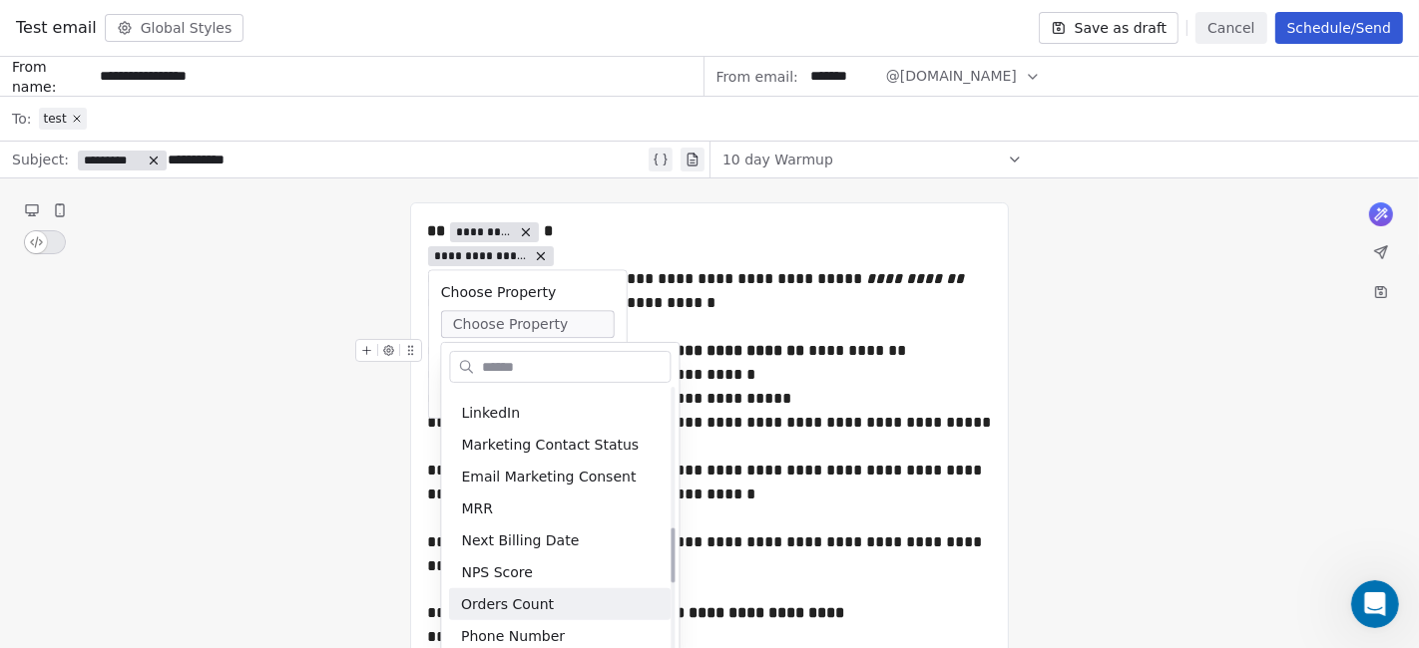
scroll to position [988, 0]
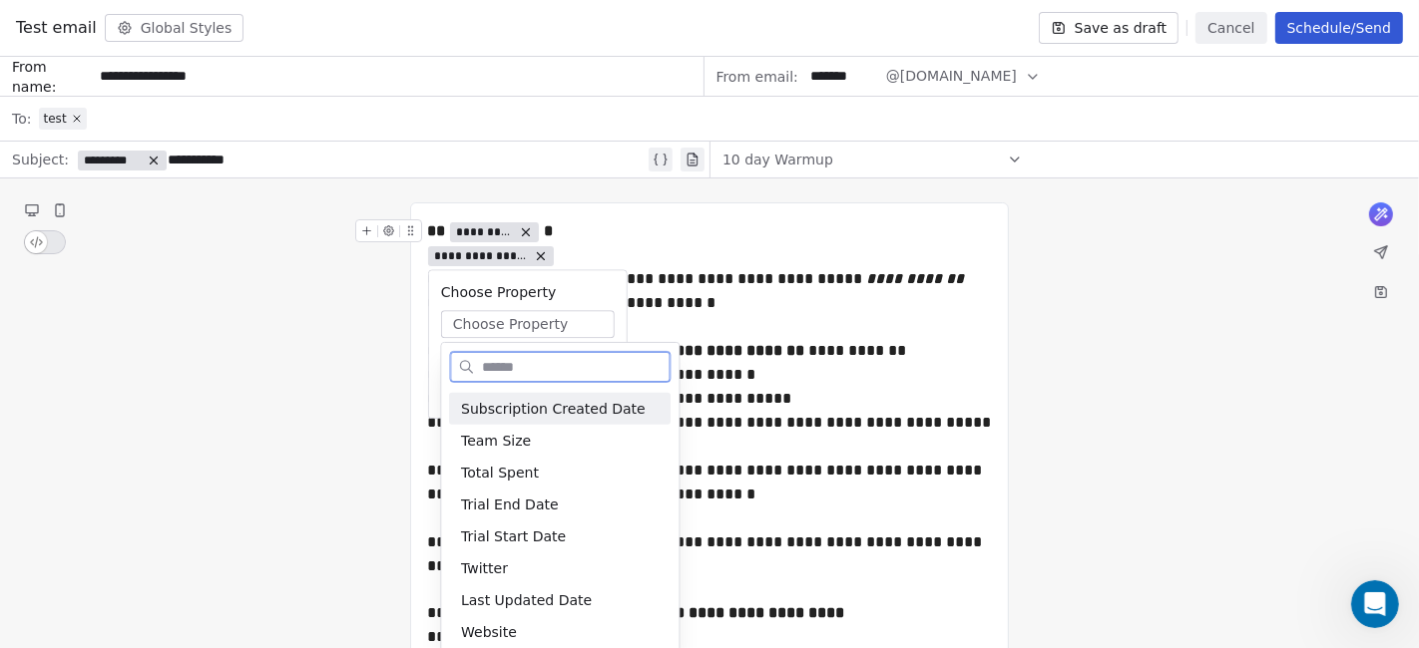
click at [541, 250] on icon at bounding box center [541, 256] width 14 height 14
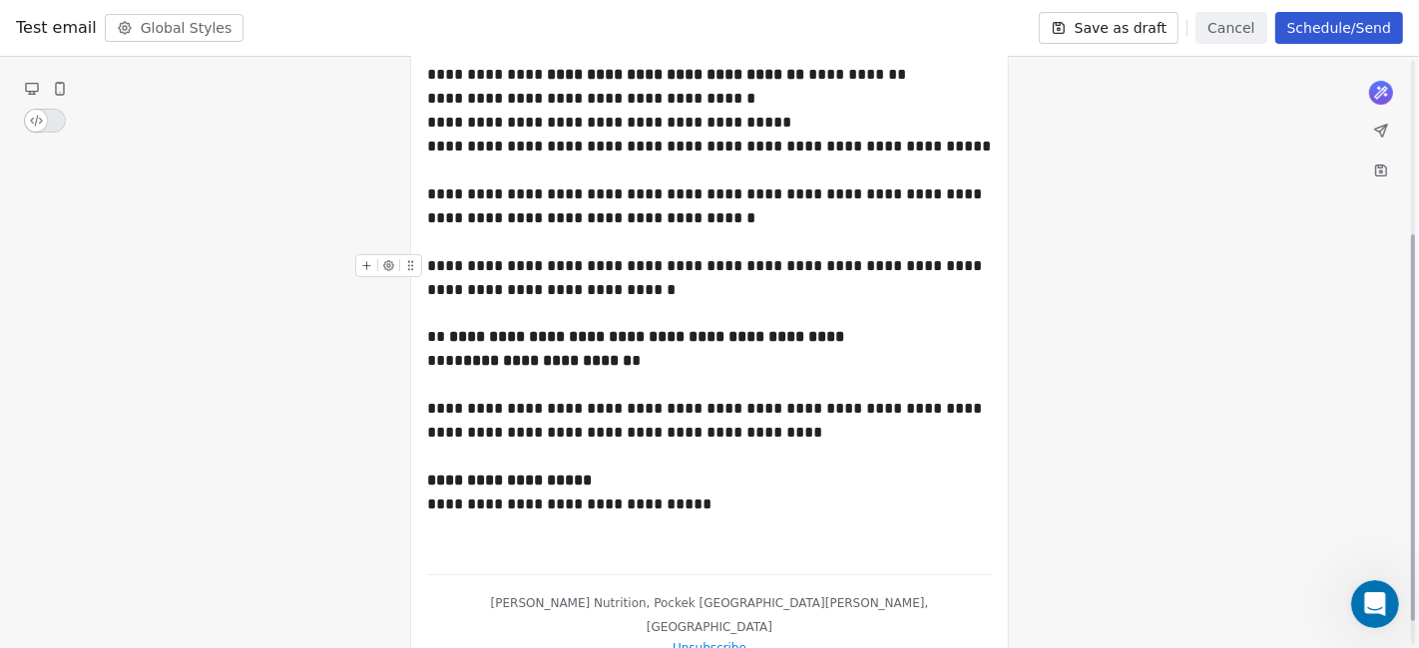
scroll to position [301, 0]
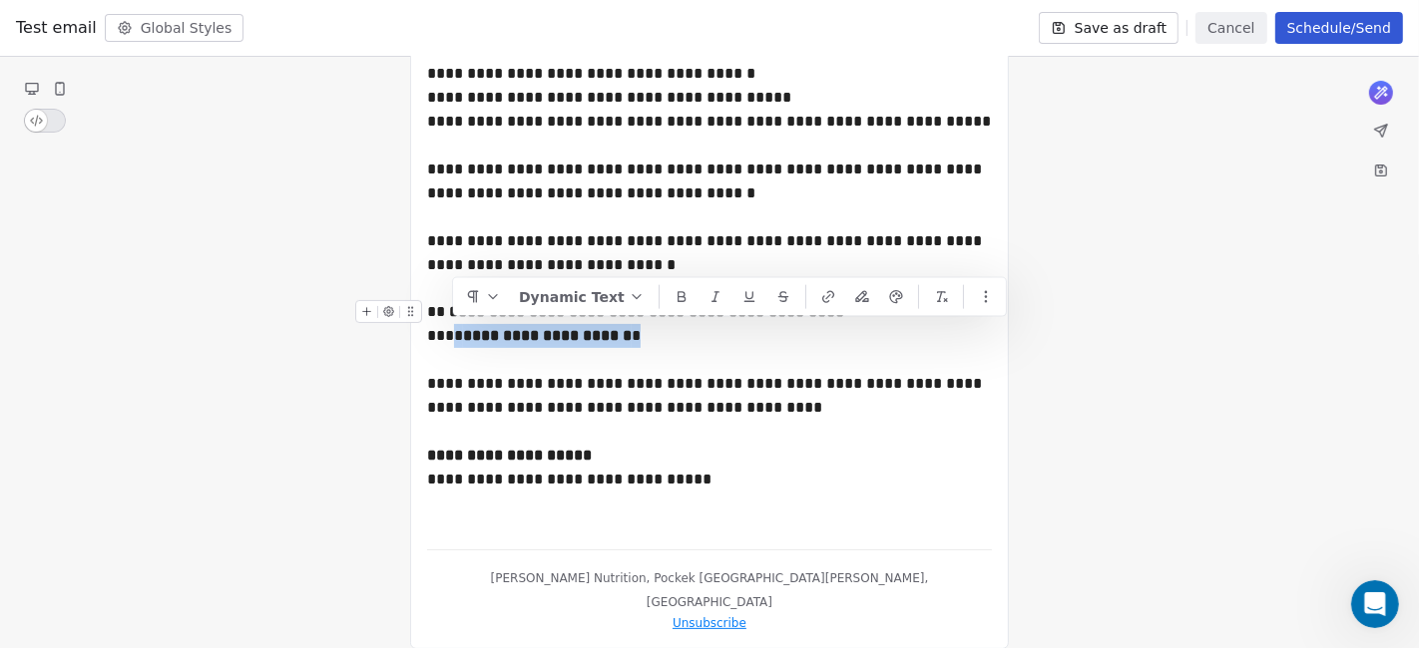
drag, startPoint x: 657, startPoint y: 337, endPoint x: 452, endPoint y: 347, distance: 205.8
click at [452, 347] on div "**********" at bounding box center [710, 336] width 566 height 72
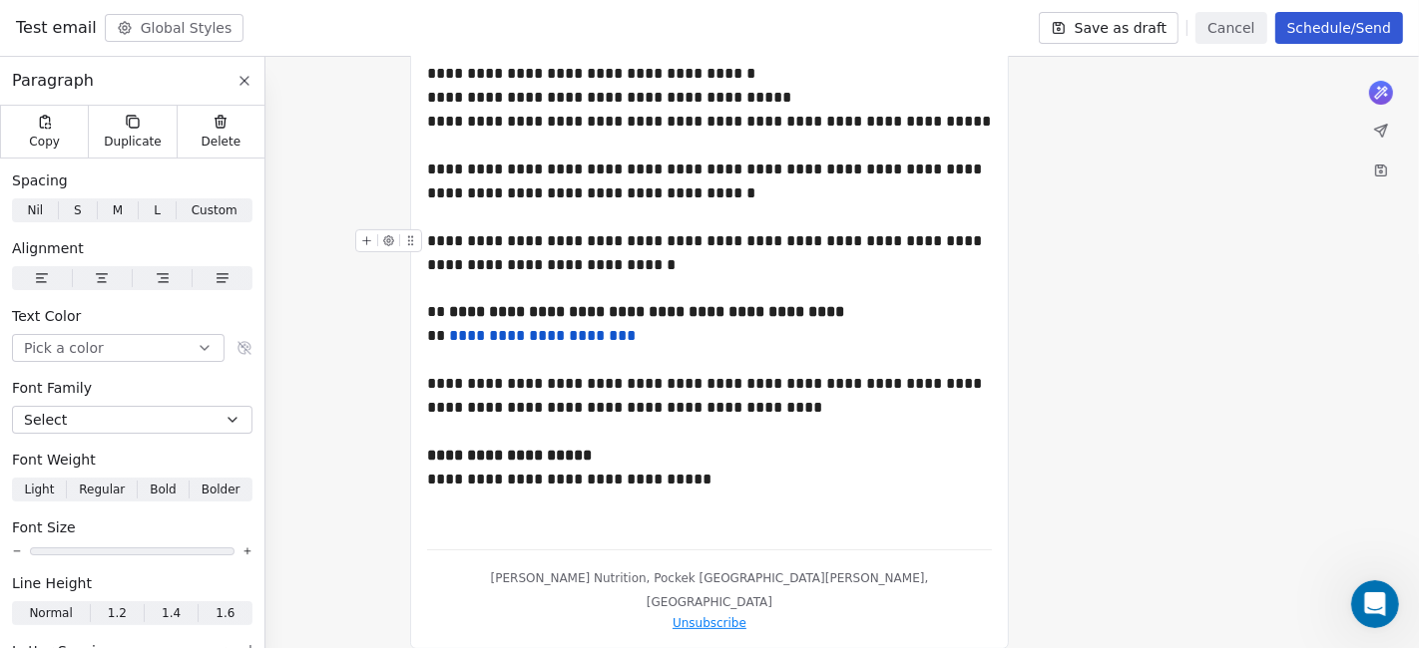
click at [1129, 266] on div "**********" at bounding box center [709, 275] width 1419 height 796
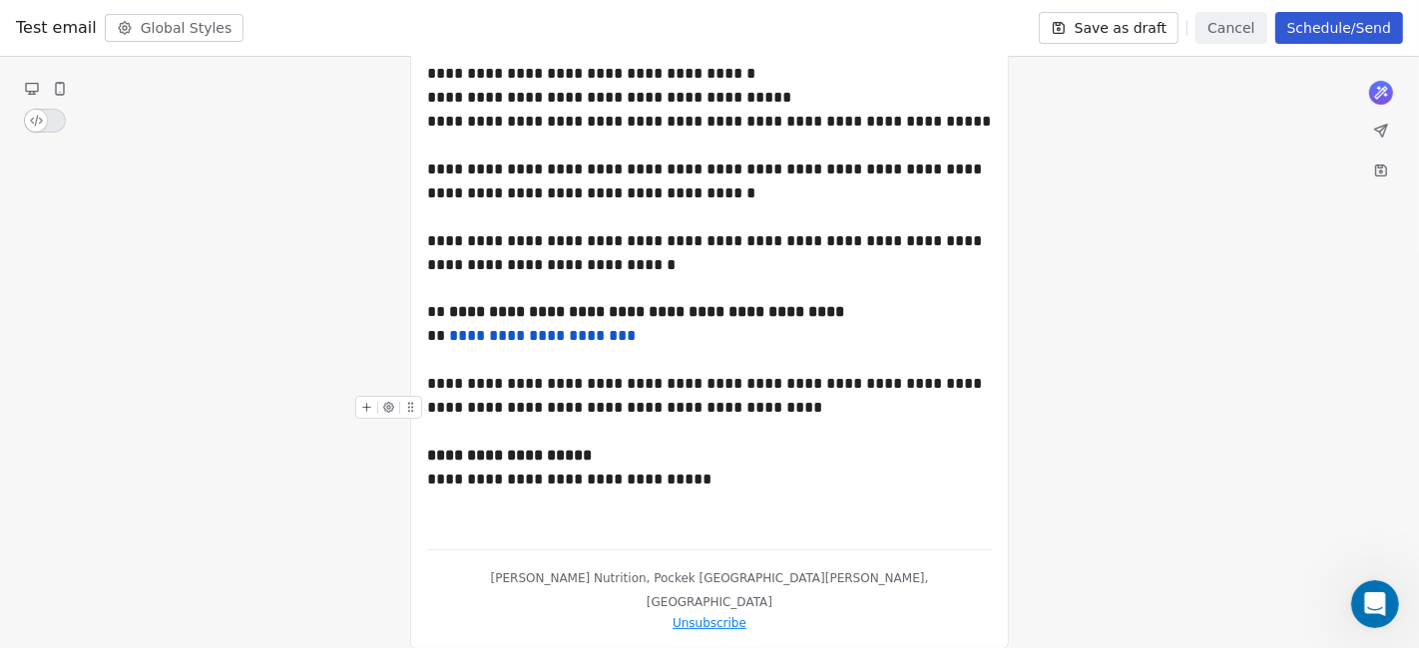
click at [685, 429] on div "**********" at bounding box center [710, 444] width 566 height 96
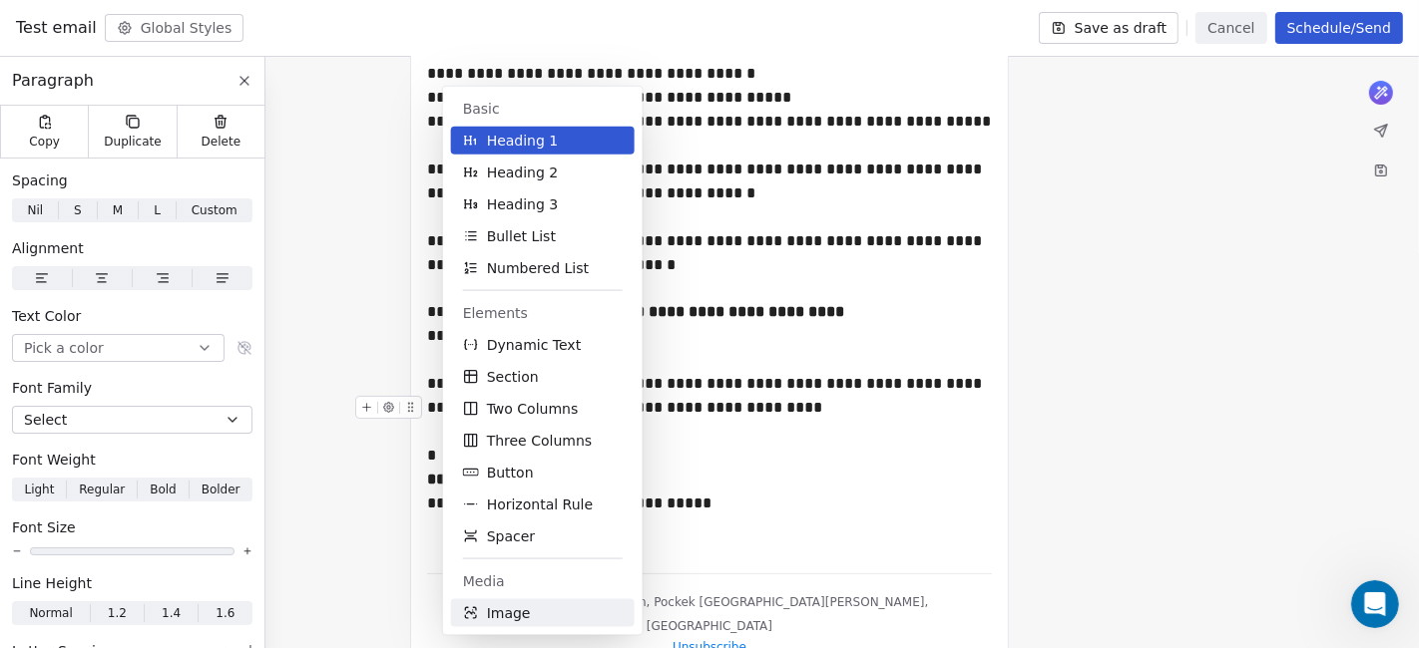
click at [539, 583] on button "Image" at bounding box center [543, 614] width 184 height 28
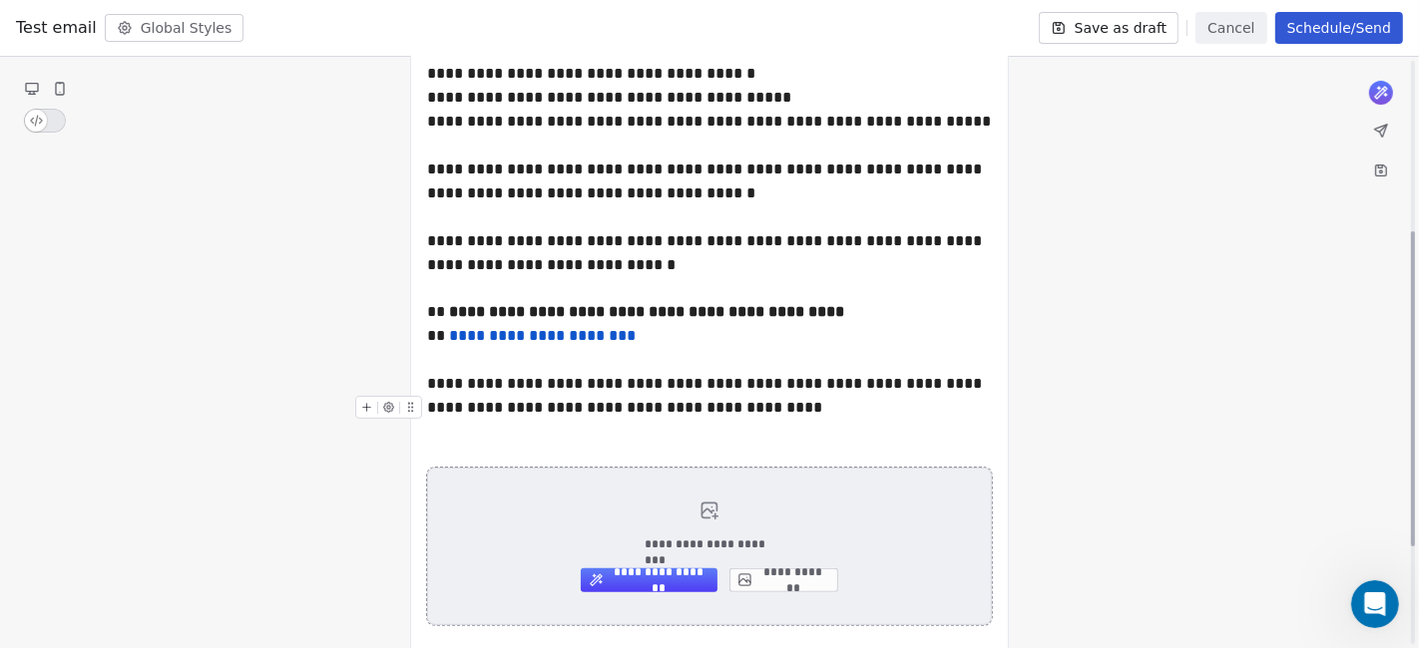
scroll to position [506, 0]
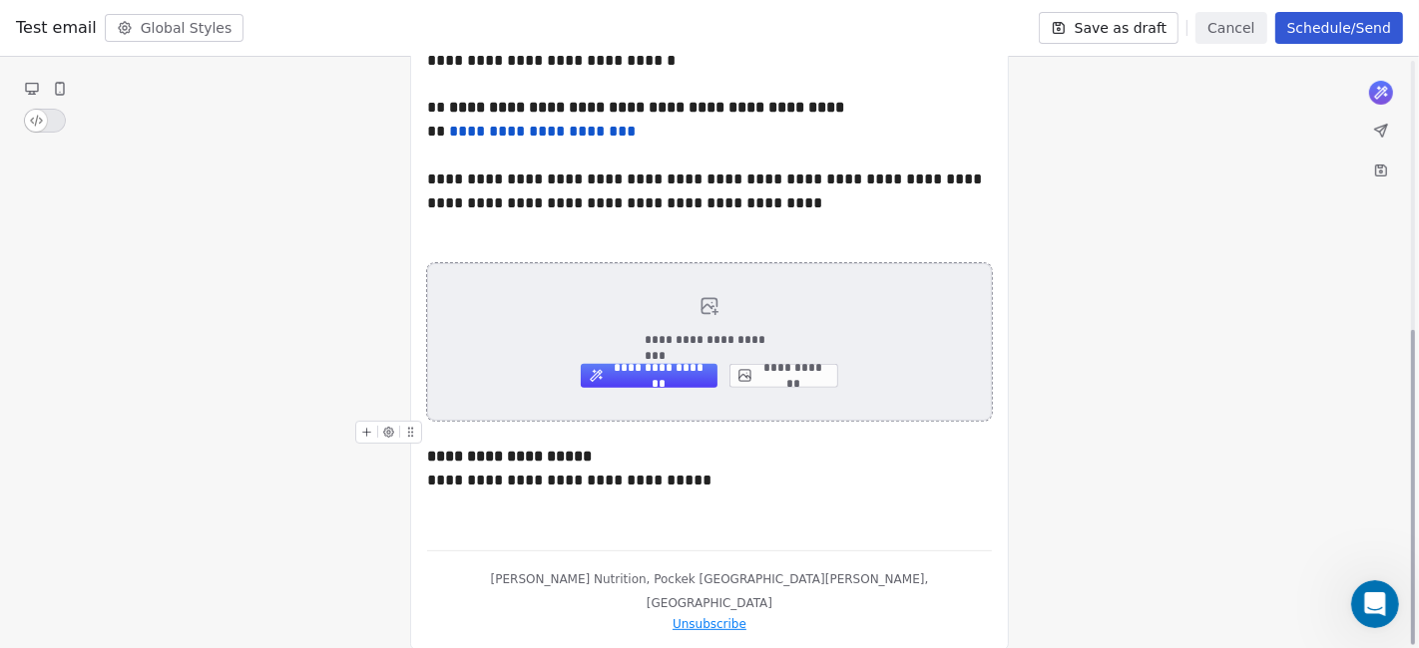
click at [809, 380] on button "**********" at bounding box center [783, 376] width 109 height 24
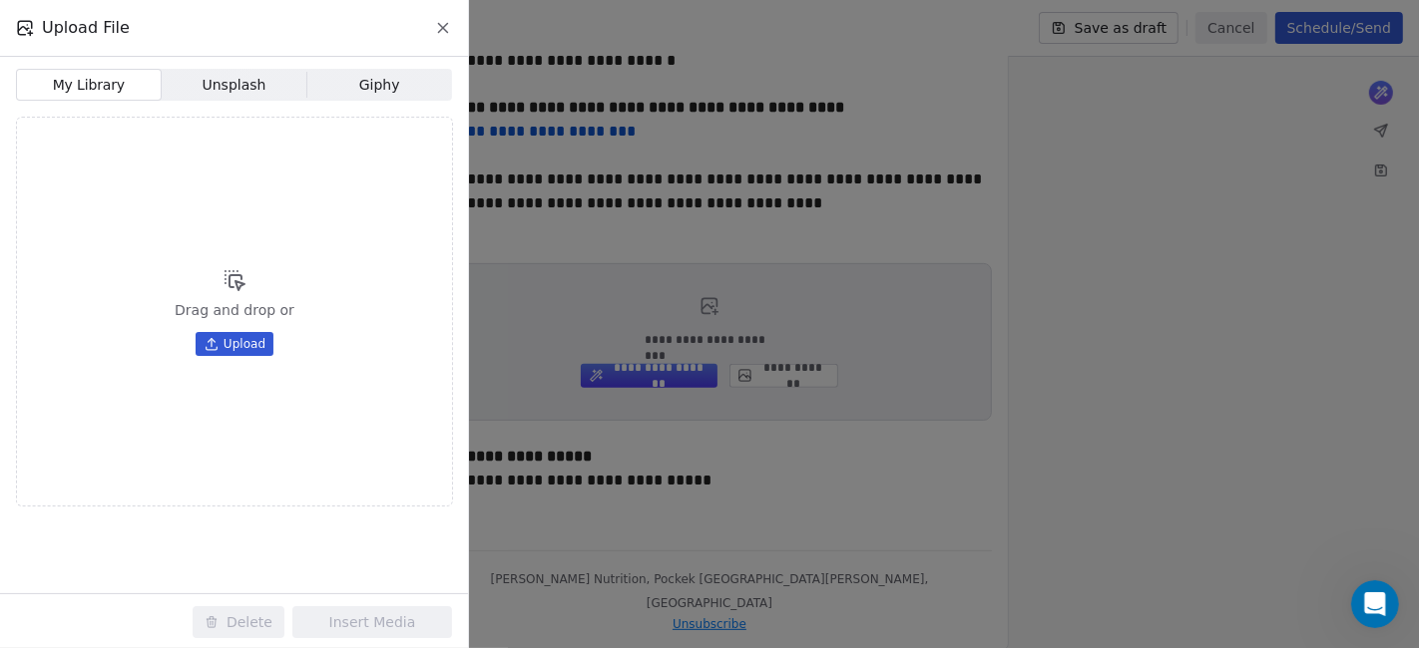
click at [269, 349] on button "Upload" at bounding box center [235, 344] width 78 height 24
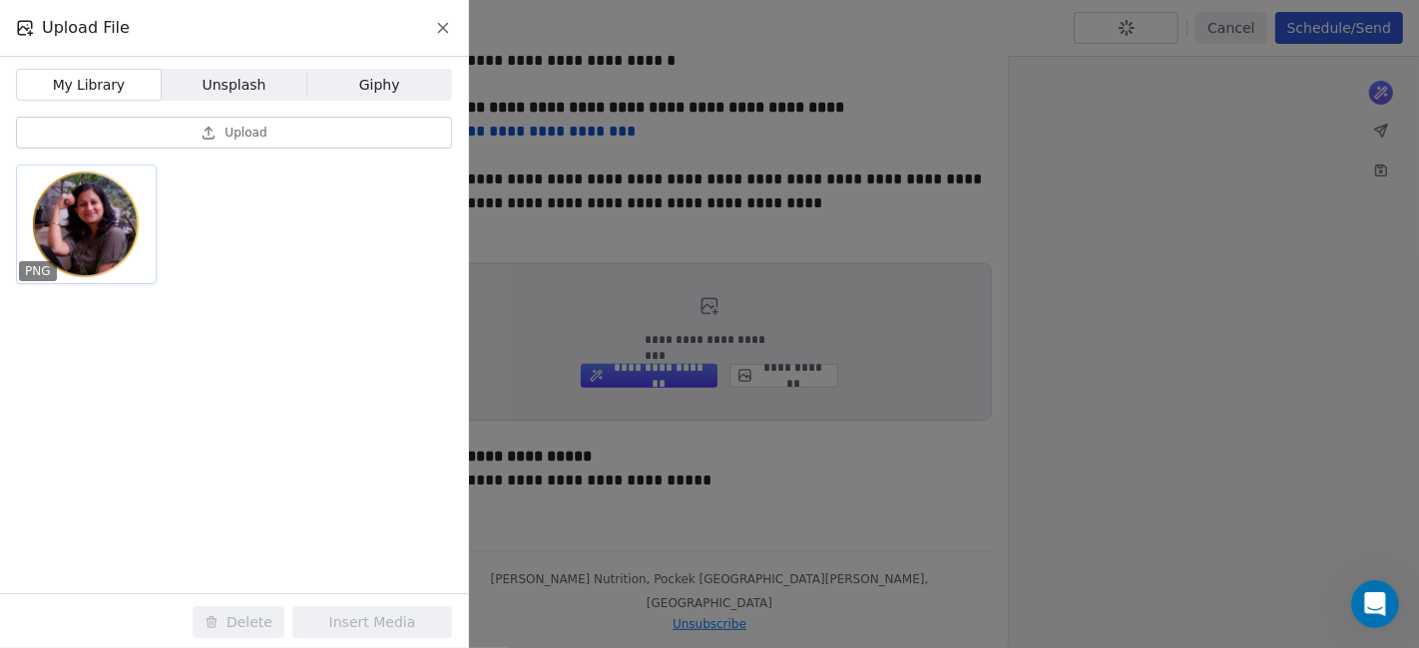
click at [137, 260] on div at bounding box center [86, 225] width 139 height 118
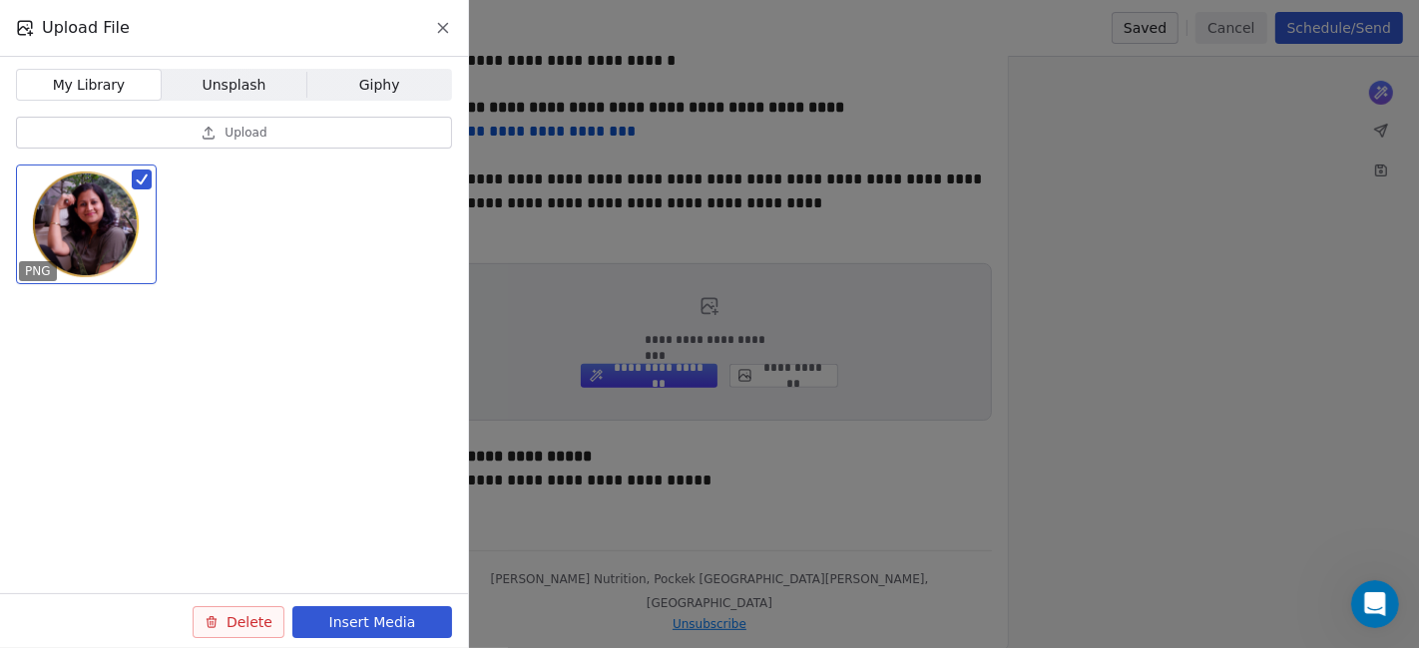
click at [383, 583] on button "Insert Media" at bounding box center [372, 623] width 160 height 32
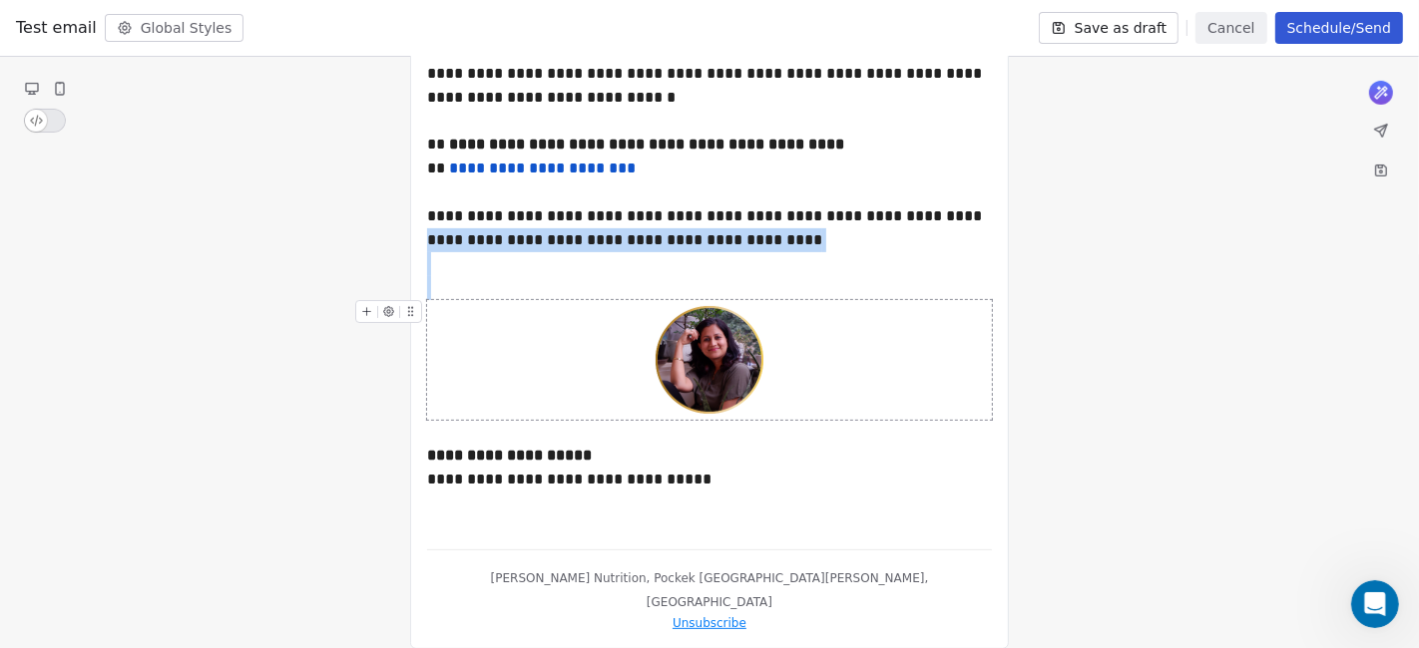
click at [743, 387] on img at bounding box center [709, 360] width 120 height 120
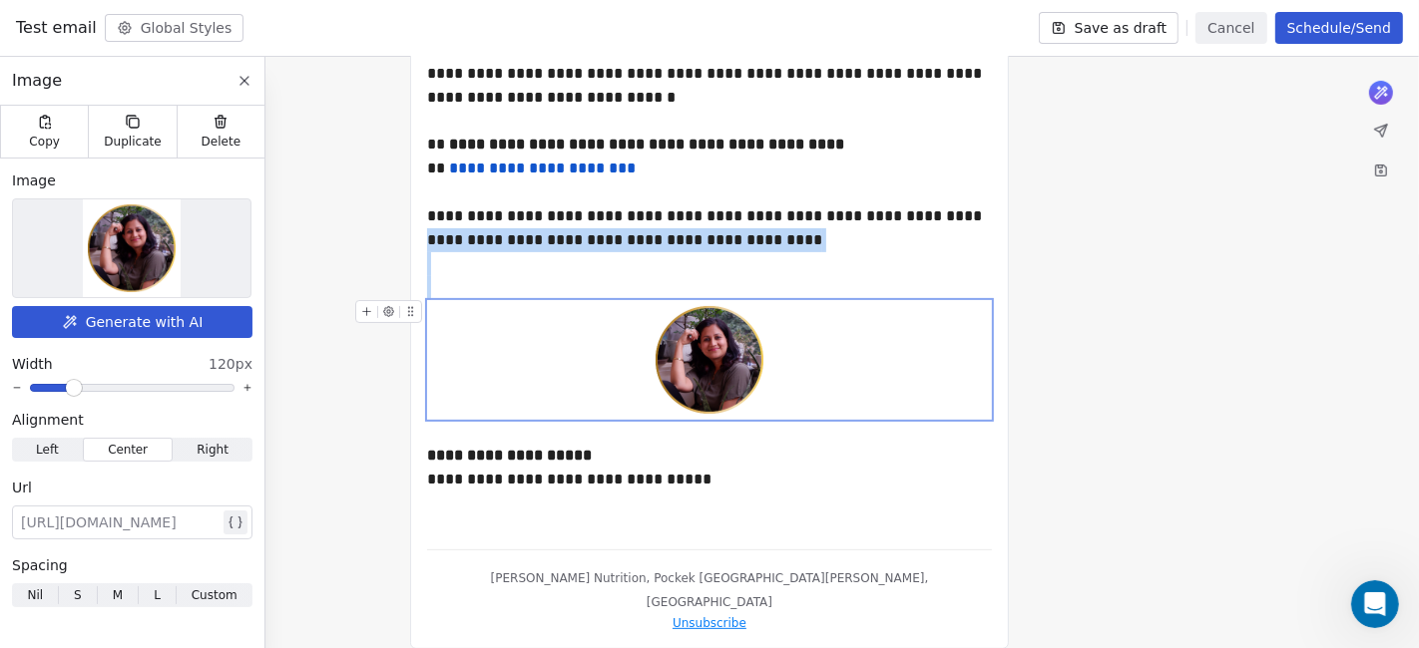
click at [59, 457] on span "Left Left" at bounding box center [47, 450] width 71 height 24
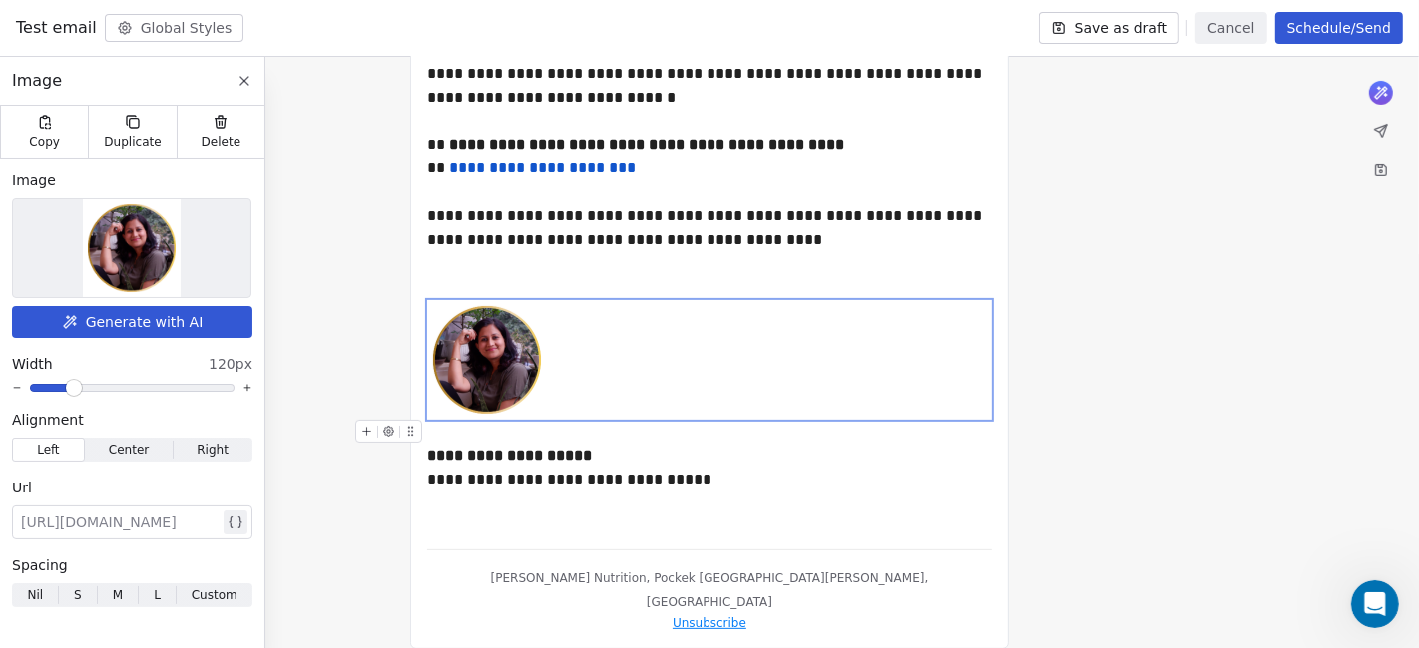
click at [628, 450] on div "**********" at bounding box center [710, 456] width 566 height 72
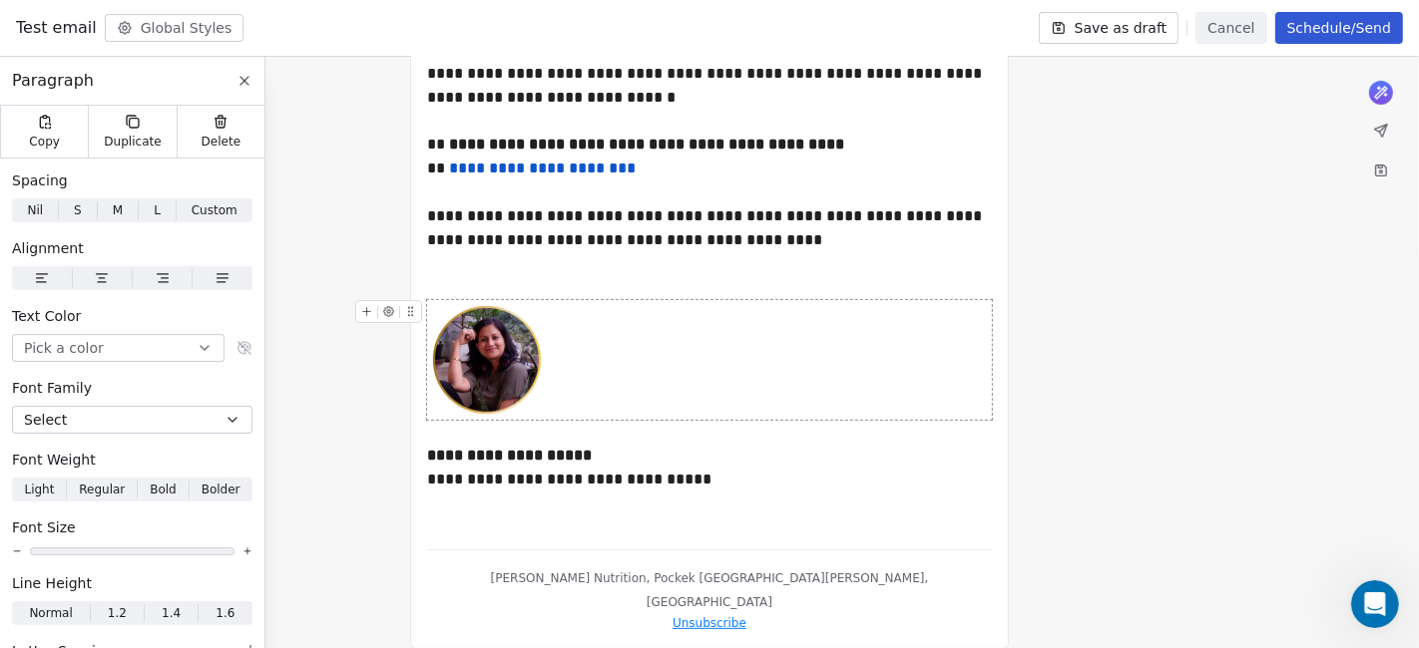
click at [557, 386] on div at bounding box center [709, 360] width 565 height 120
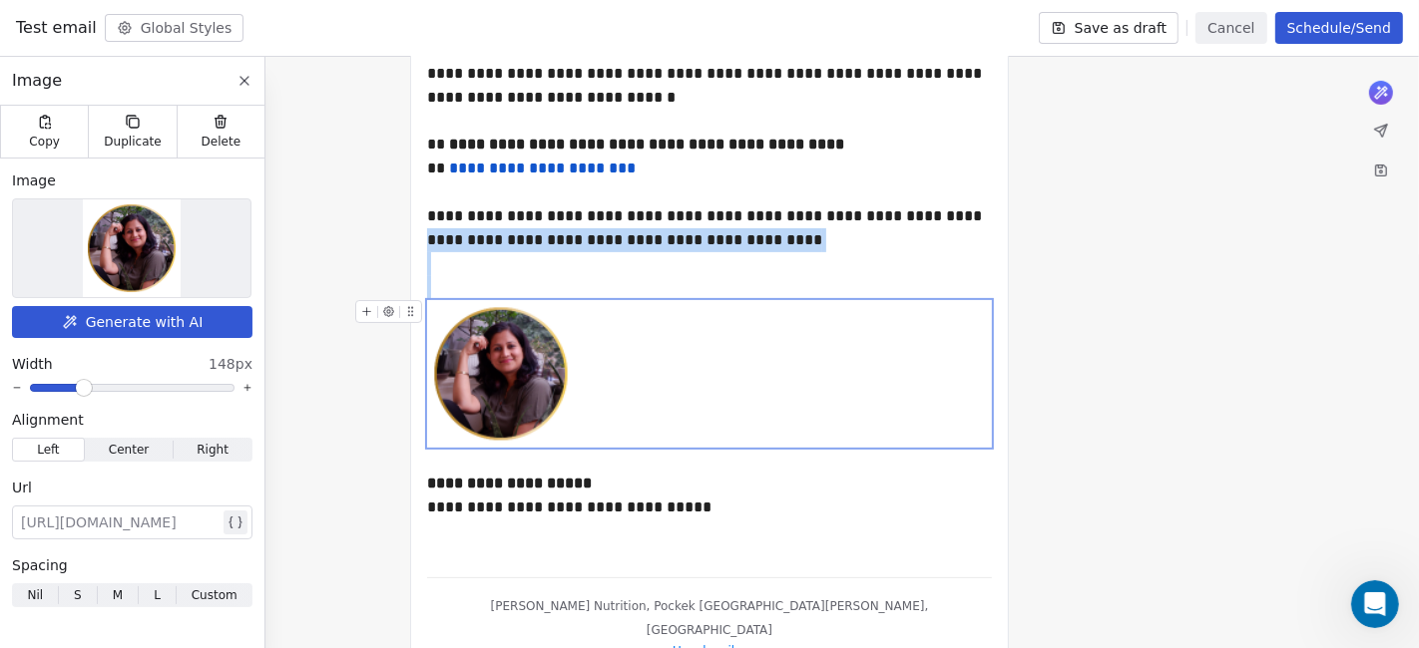
click at [80, 391] on span at bounding box center [84, 388] width 12 height 12
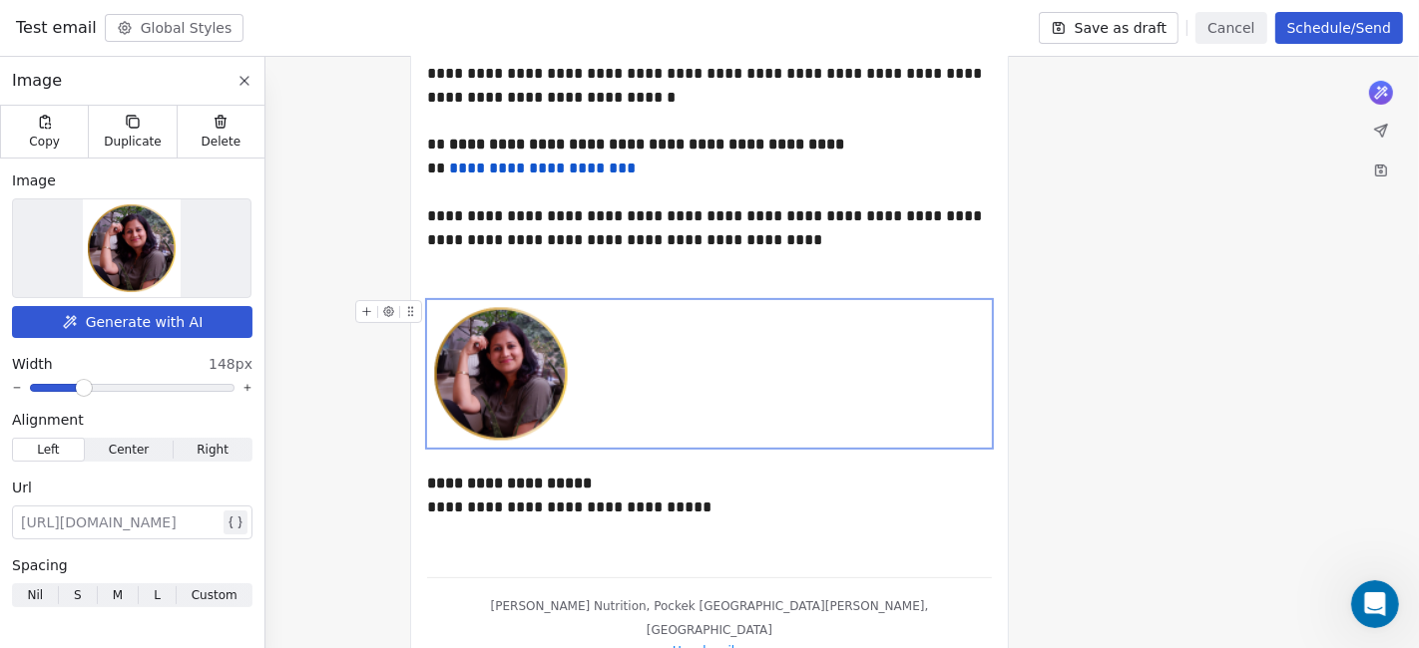
click at [1182, 389] on div "**********" at bounding box center [709, 206] width 1419 height 992
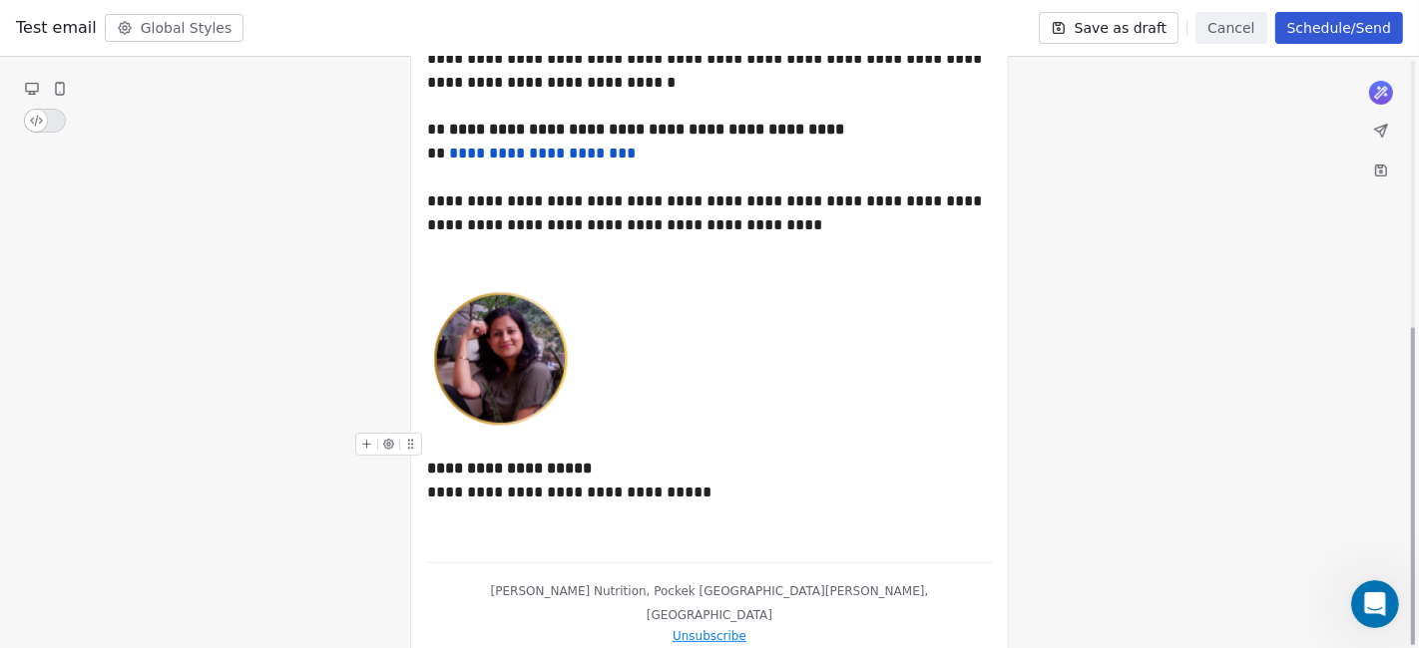
scroll to position [497, 0]
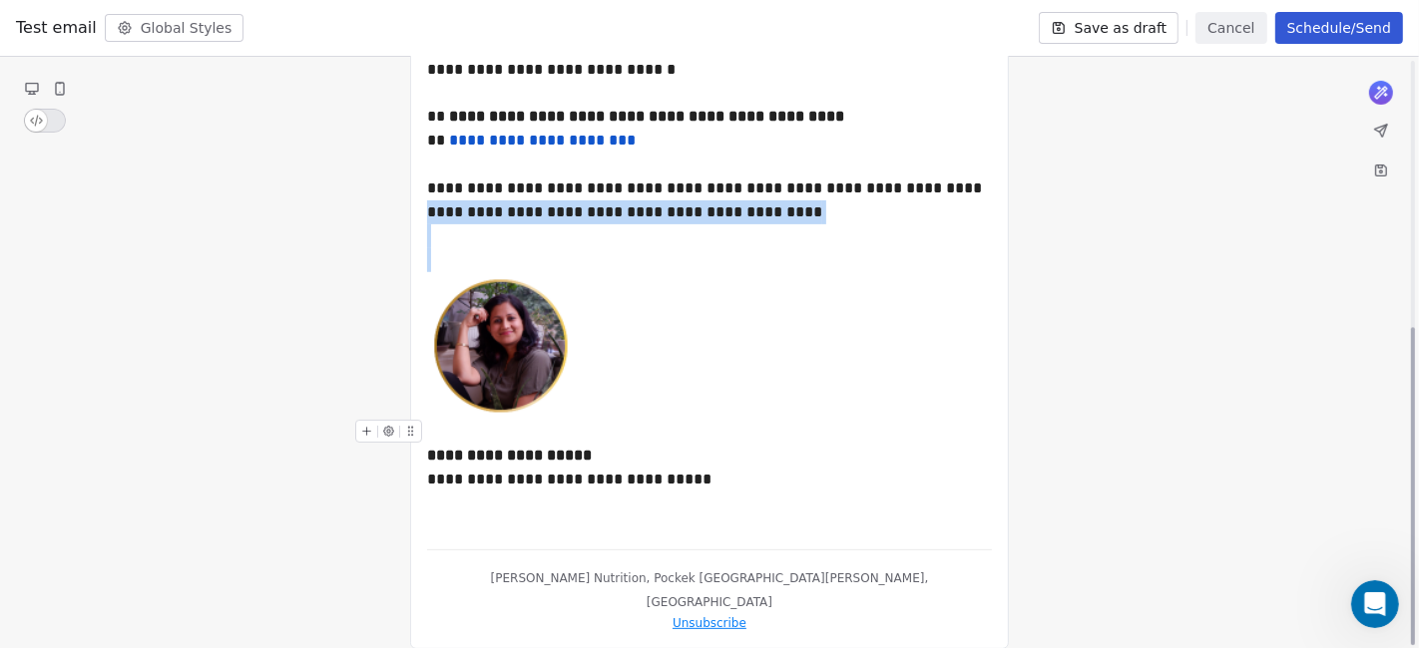
click at [646, 450] on div "**********" at bounding box center [710, 456] width 566 height 72
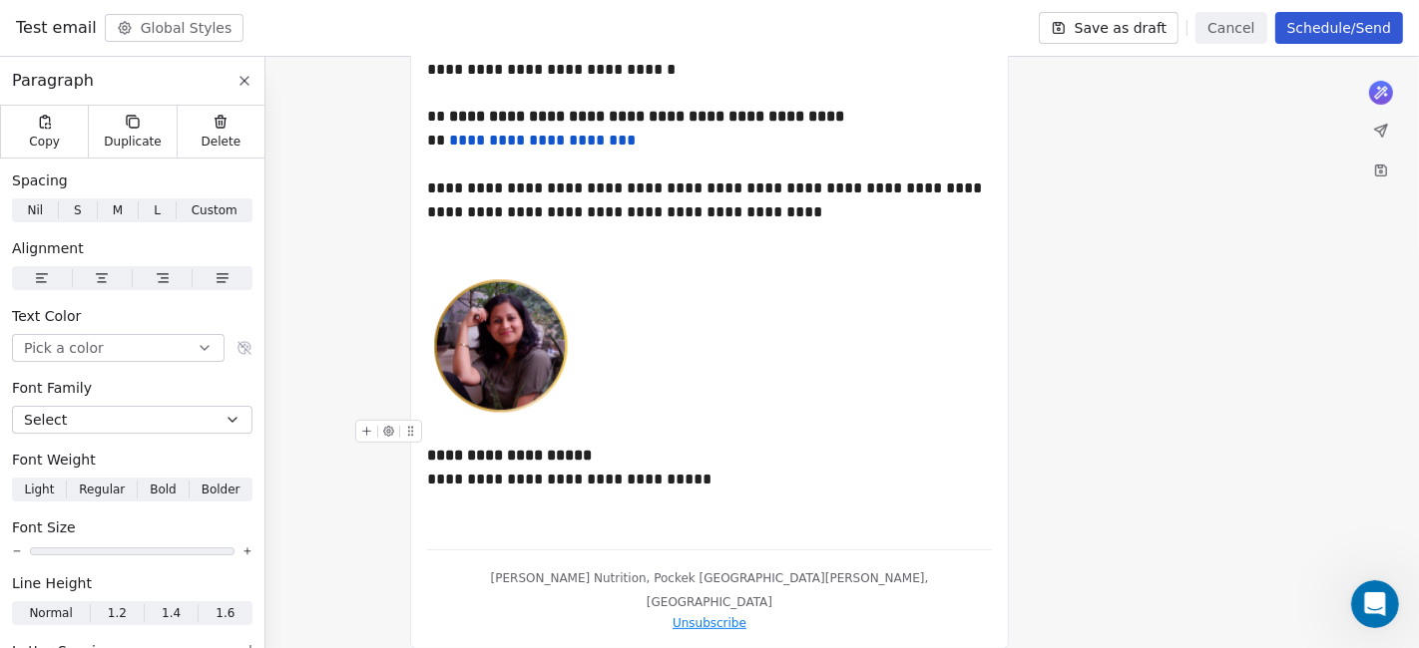
click at [706, 485] on div "**********" at bounding box center [710, 456] width 566 height 72
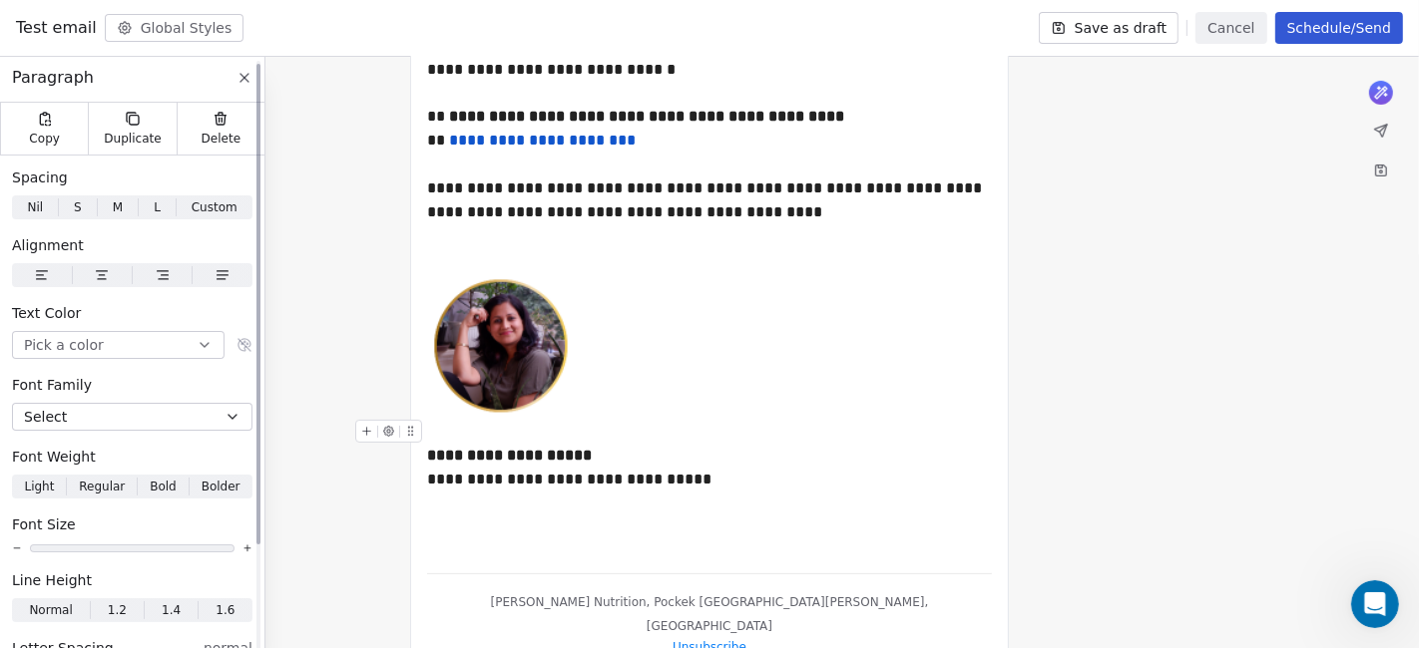
scroll to position [0, 0]
click at [244, 80] on icon at bounding box center [244, 81] width 8 height 8
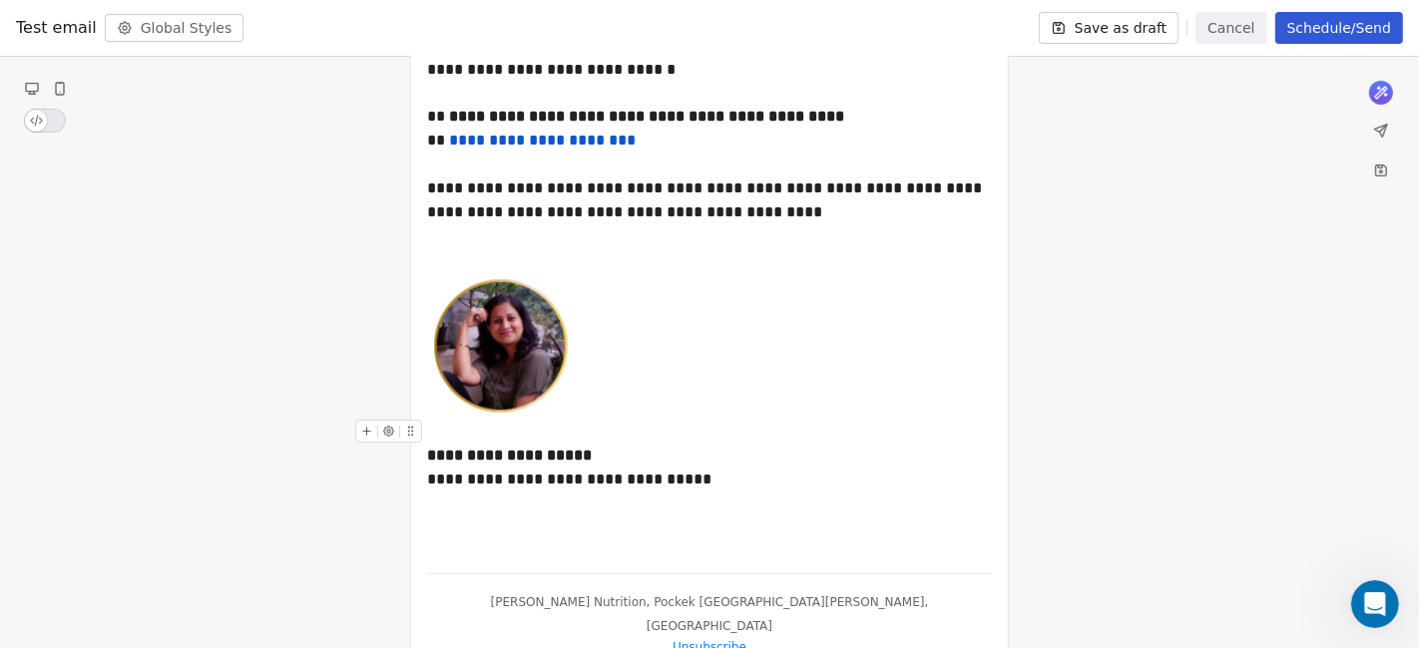
click at [467, 523] on div "**********" at bounding box center [709, 140] width 565 height 835
click at [706, 534] on div "**********" at bounding box center [709, 140] width 565 height 835
click at [461, 507] on div "**********" at bounding box center [710, 468] width 566 height 96
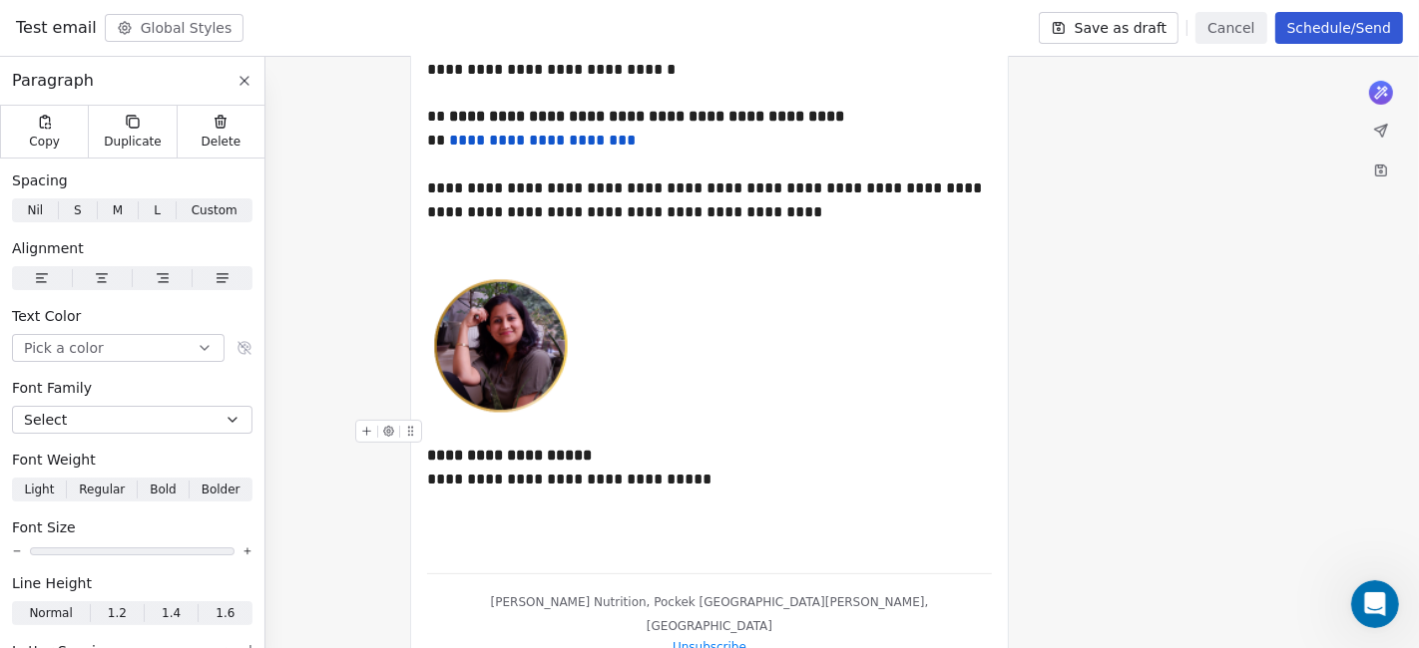
click at [366, 434] on icon at bounding box center [366, 431] width 13 height 13
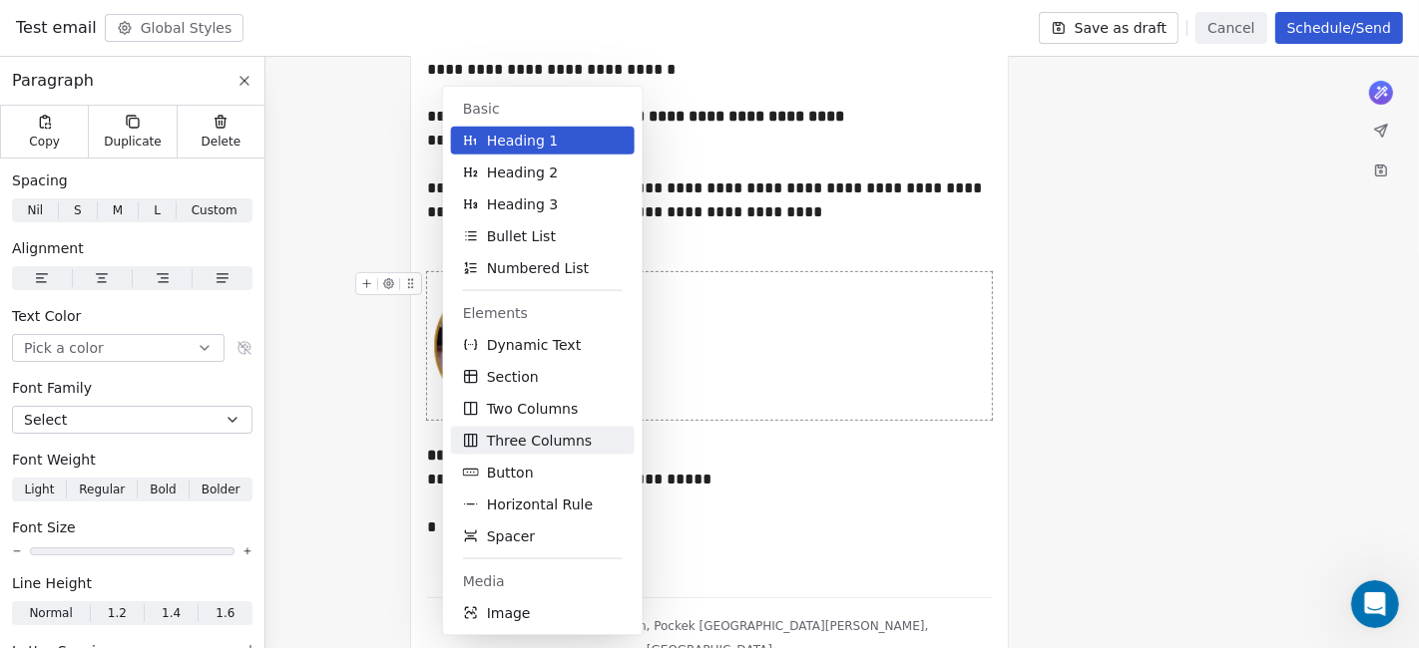
click at [546, 435] on span "Three Columns" at bounding box center [539, 441] width 105 height 20
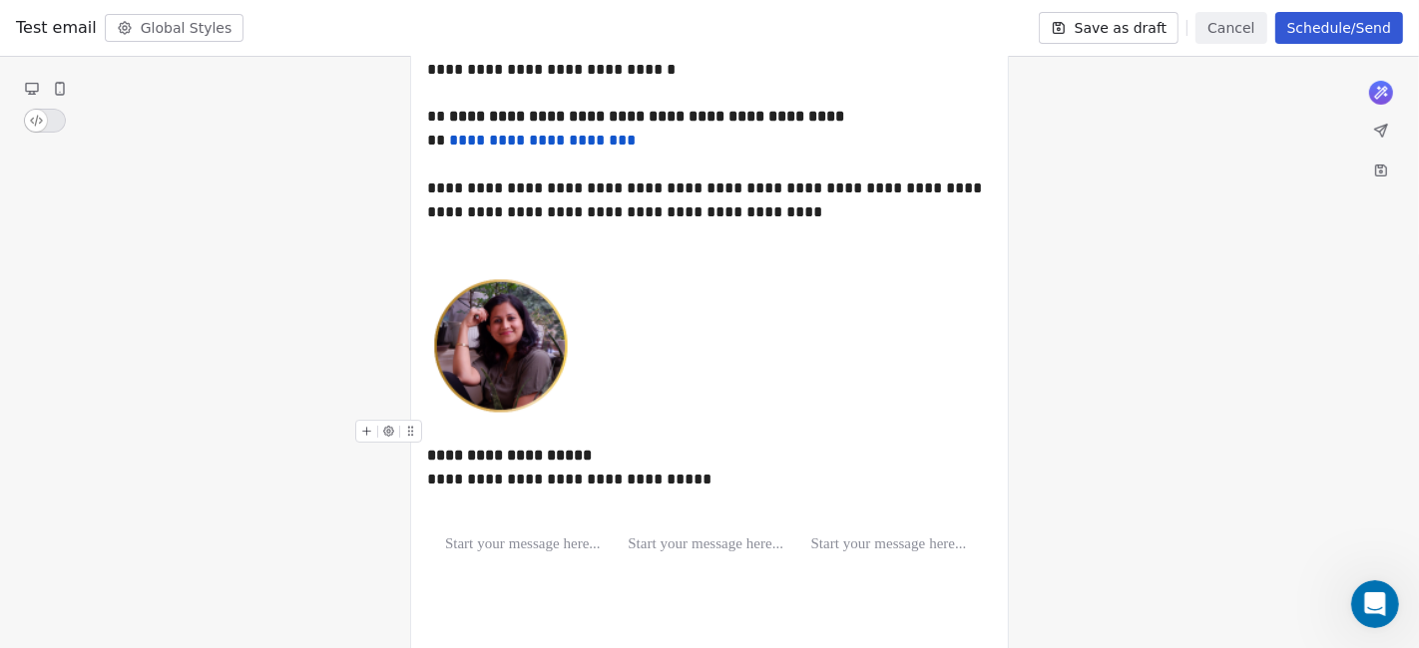
click at [367, 434] on icon at bounding box center [366, 431] width 13 height 13
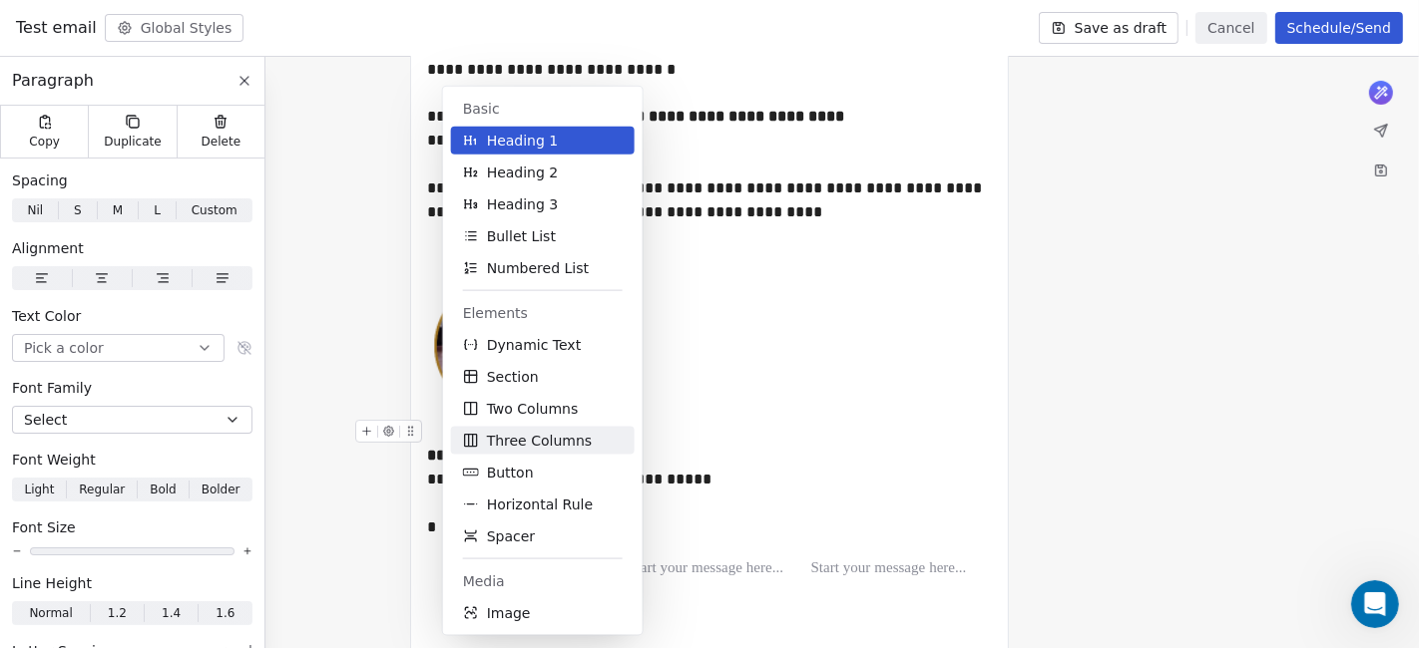
click at [556, 436] on span "Three Columns" at bounding box center [539, 441] width 105 height 20
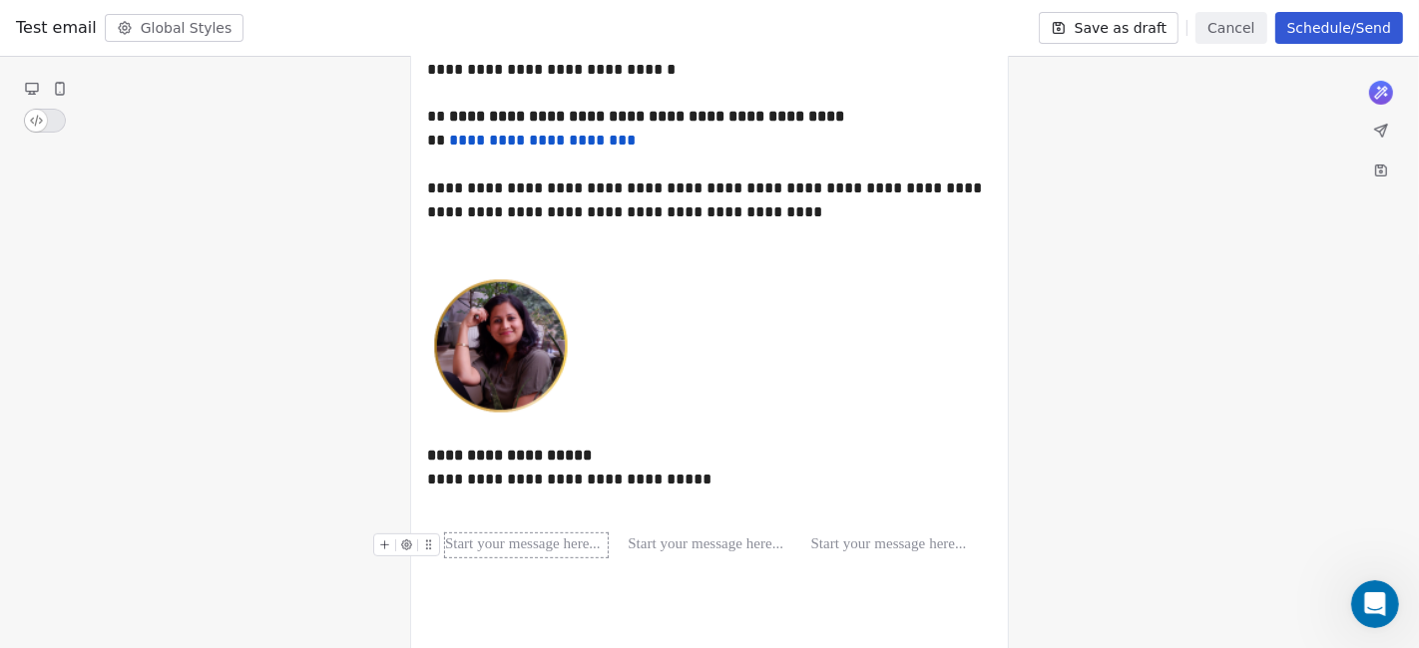
click at [515, 546] on div at bounding box center [526, 546] width 163 height 24
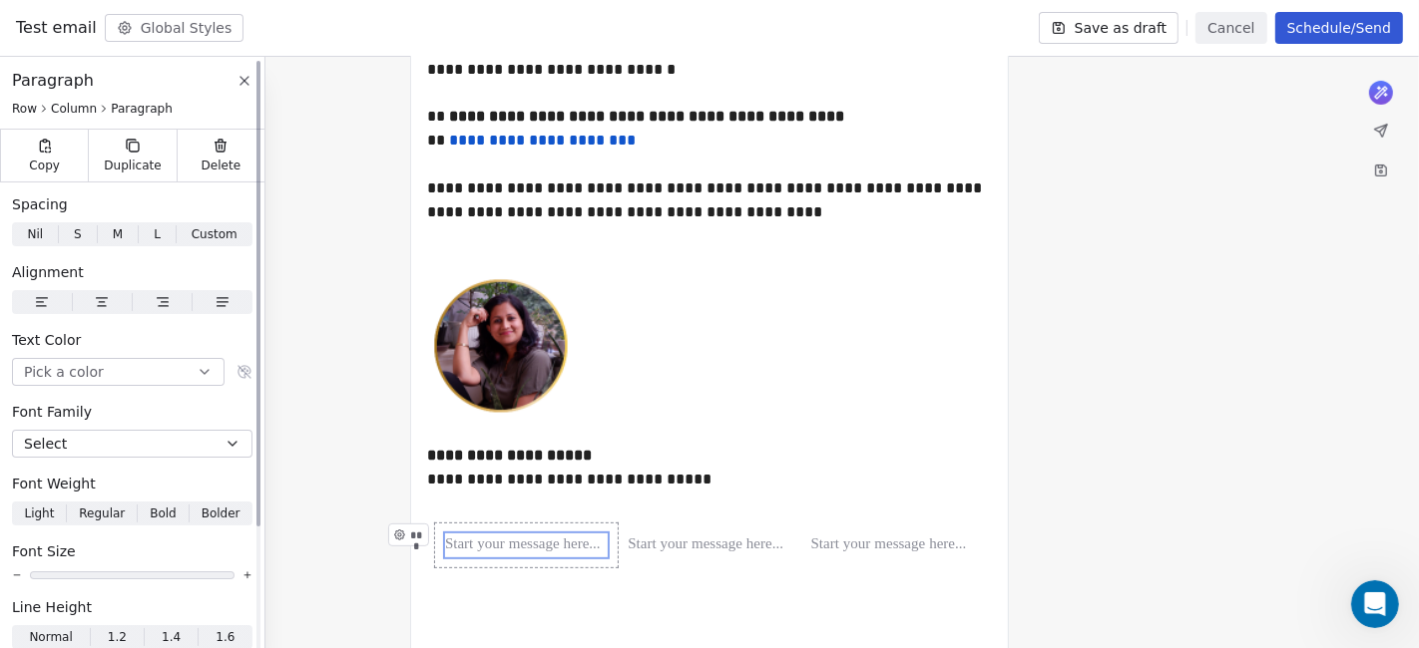
click at [241, 78] on icon at bounding box center [244, 81] width 16 height 16
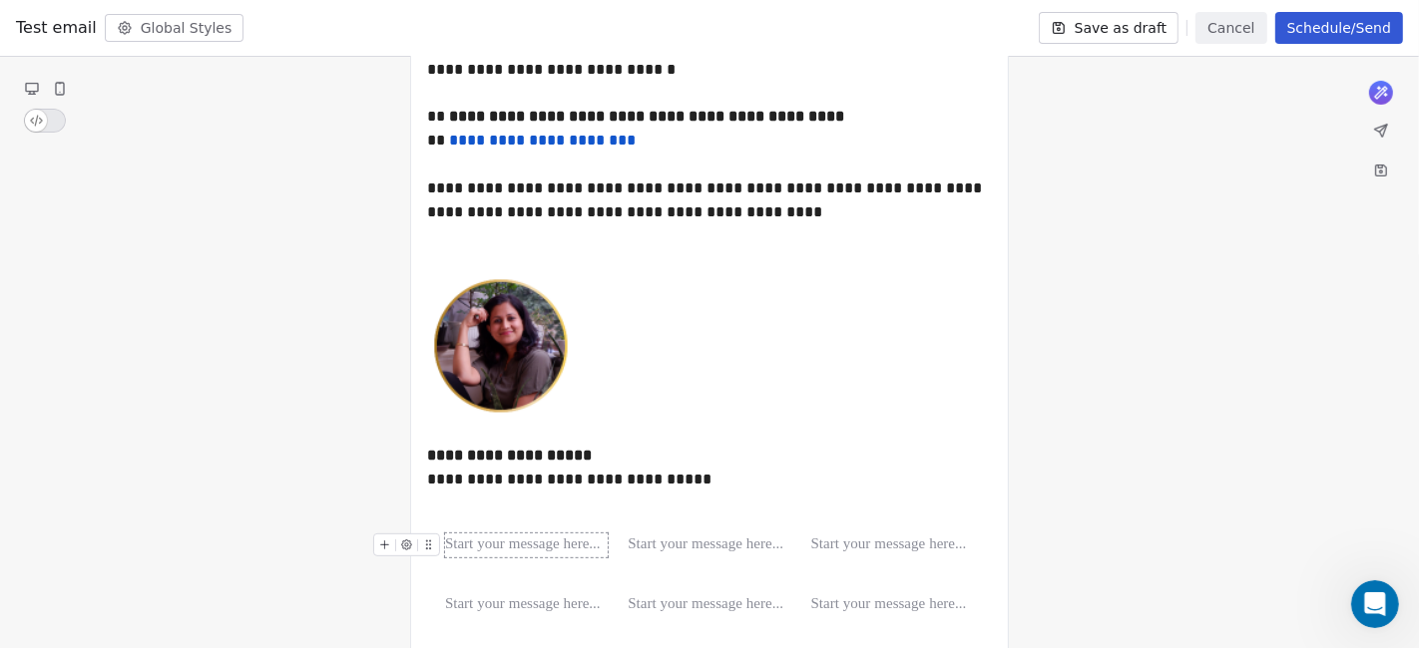
click at [568, 552] on div at bounding box center [526, 546] width 163 height 24
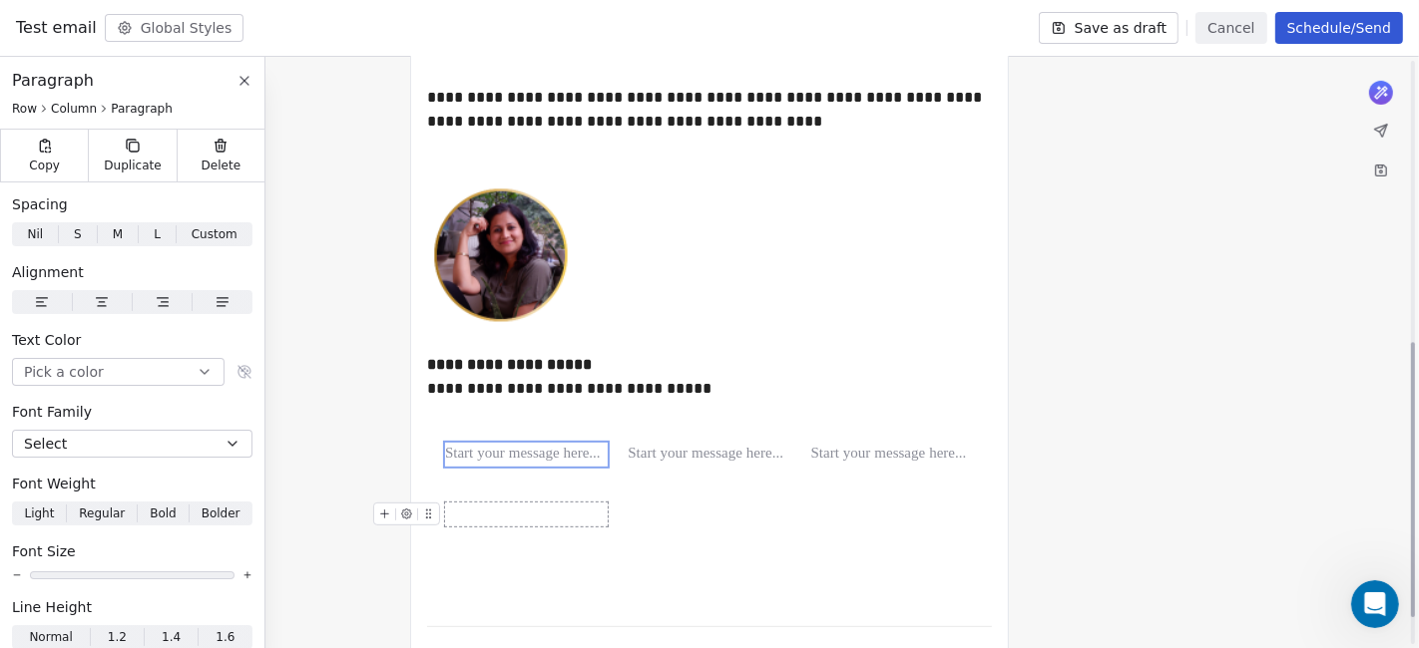
scroll to position [608, 0]
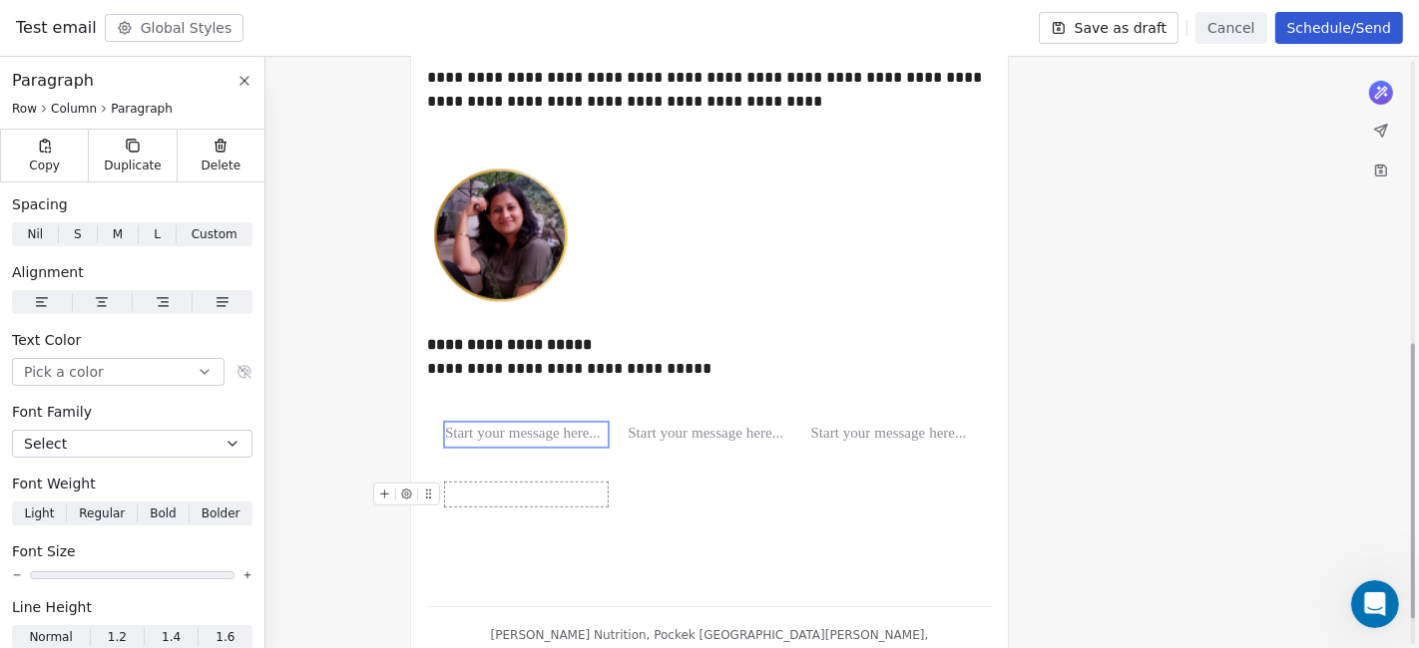
click at [540, 497] on div at bounding box center [526, 495] width 163 height 24
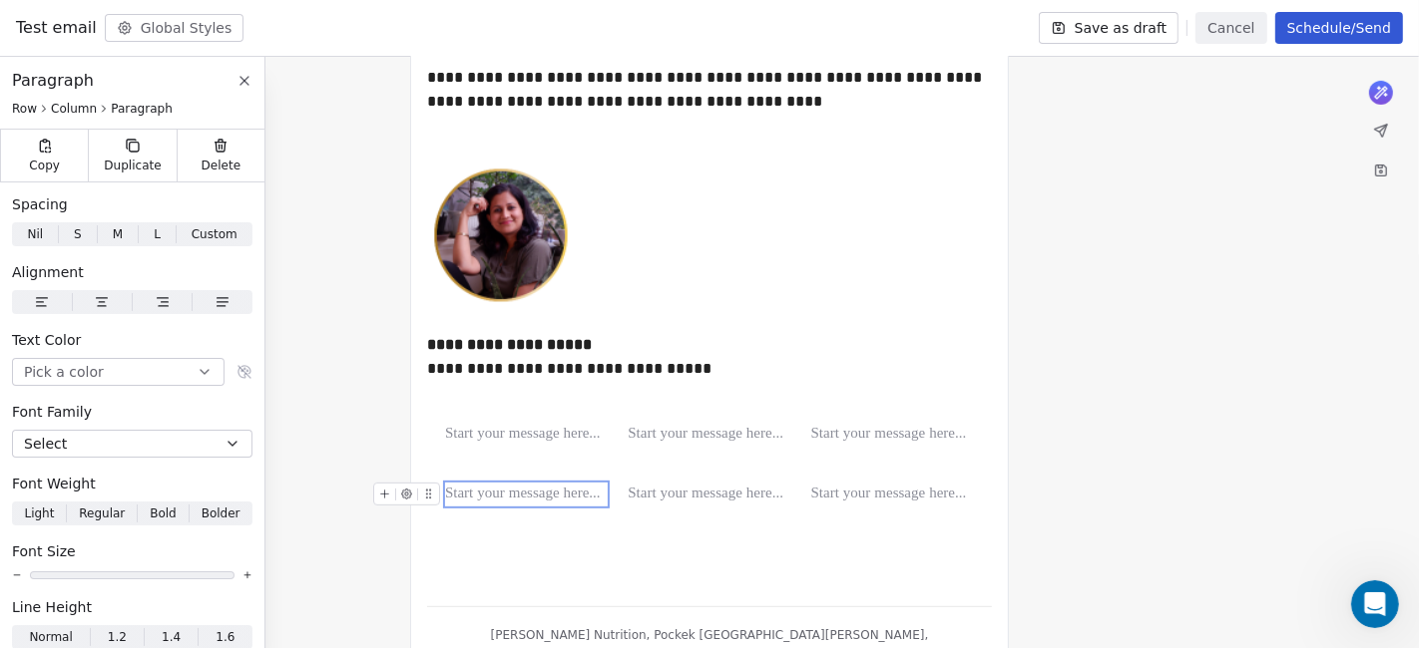
click at [404, 494] on icon at bounding box center [405, 494] width 3 height 3
click at [436, 491] on button at bounding box center [428, 494] width 21 height 21
drag, startPoint x: 436, startPoint y: 491, endPoint x: 513, endPoint y: 491, distance: 76.8
click at [453, 491] on div at bounding box center [526, 495] width 163 height 24
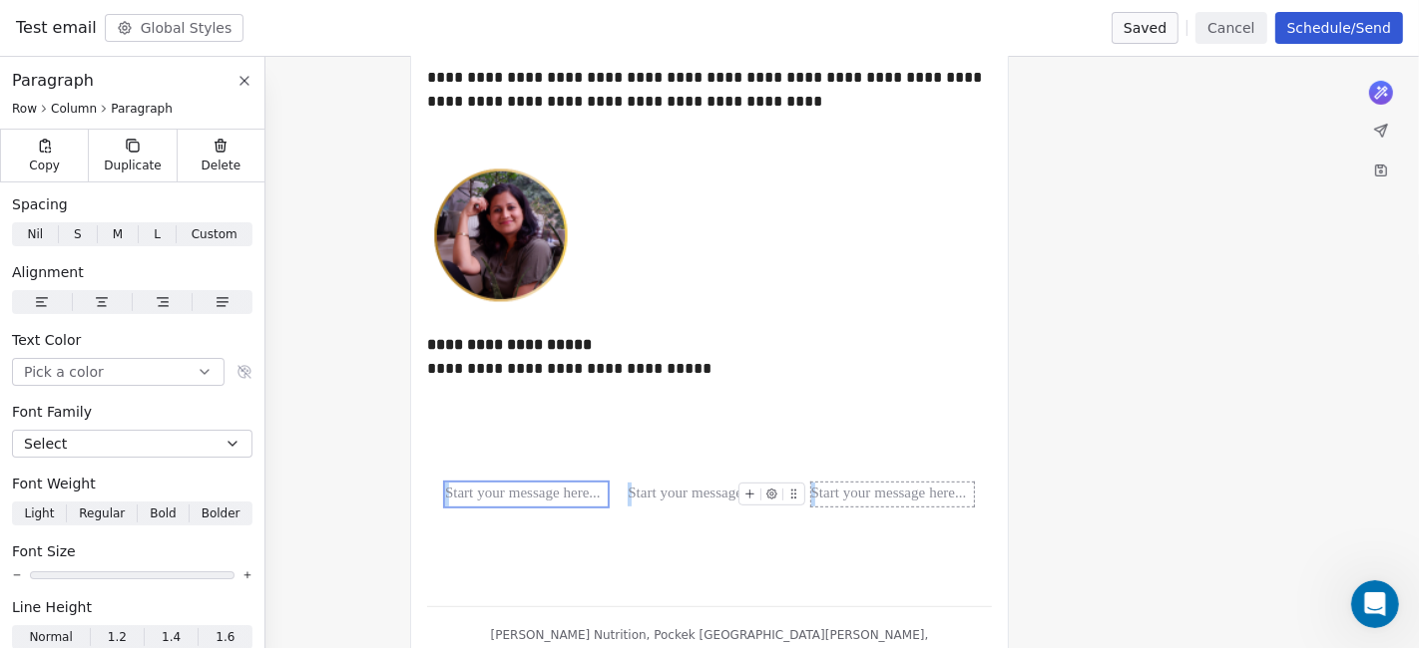
drag, startPoint x: 481, startPoint y: 472, endPoint x: 1038, endPoint y: 496, distance: 557.2
click at [1038, 496] on div "**********" at bounding box center [709, 150] width 1419 height 1159
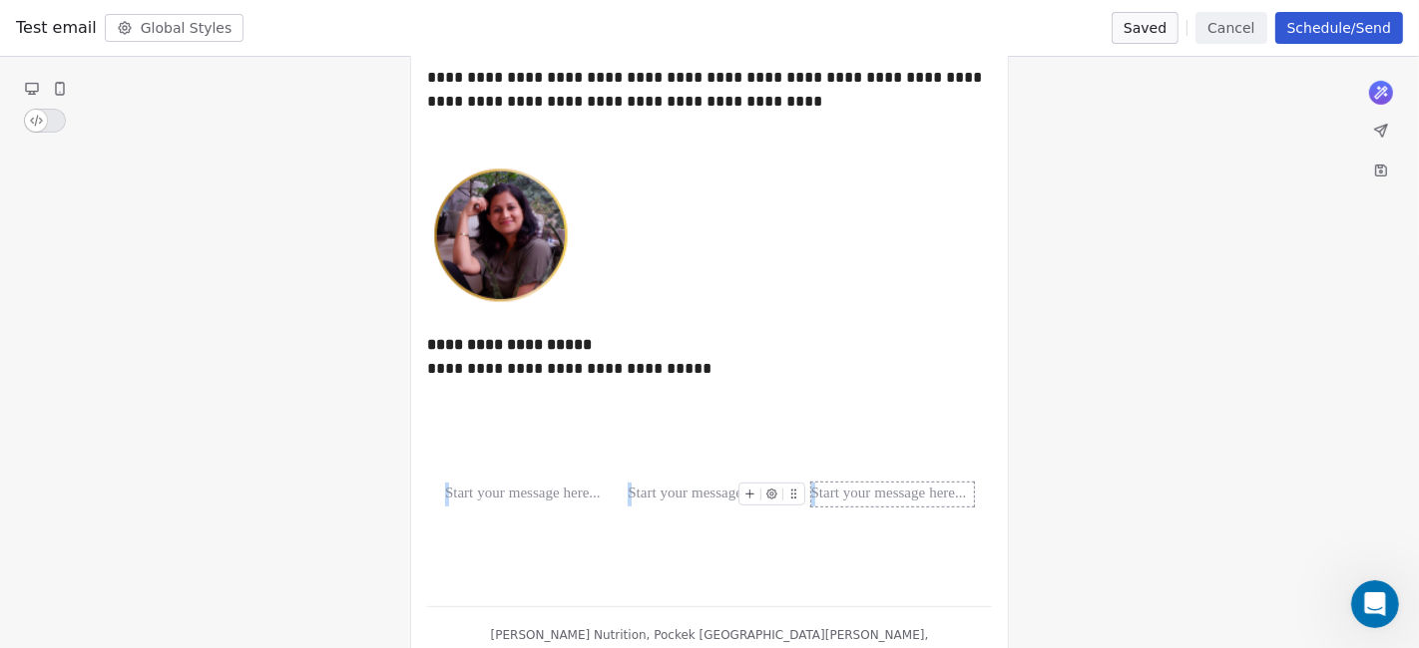
click at [968, 496] on div at bounding box center [892, 495] width 163 height 24
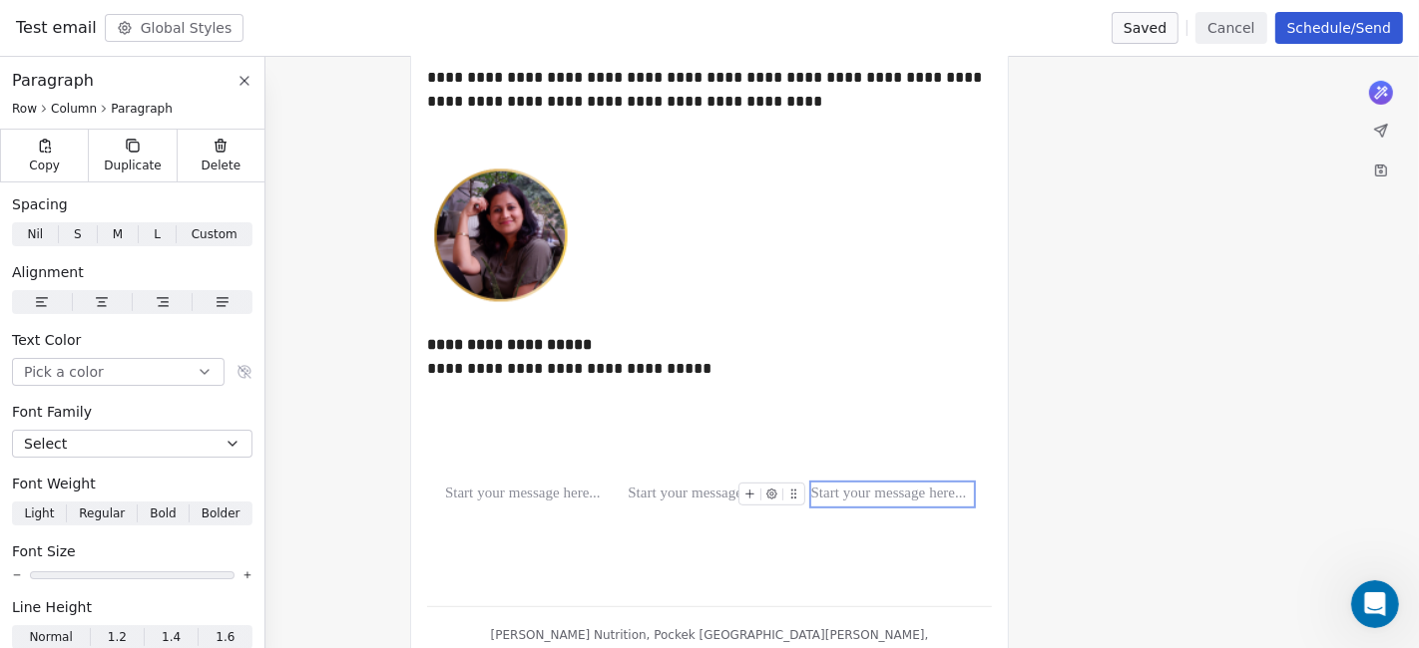
click at [968, 496] on div at bounding box center [892, 495] width 163 height 24
click at [774, 491] on icon at bounding box center [772, 495] width 10 height 10
click at [747, 492] on icon at bounding box center [749, 494] width 13 height 13
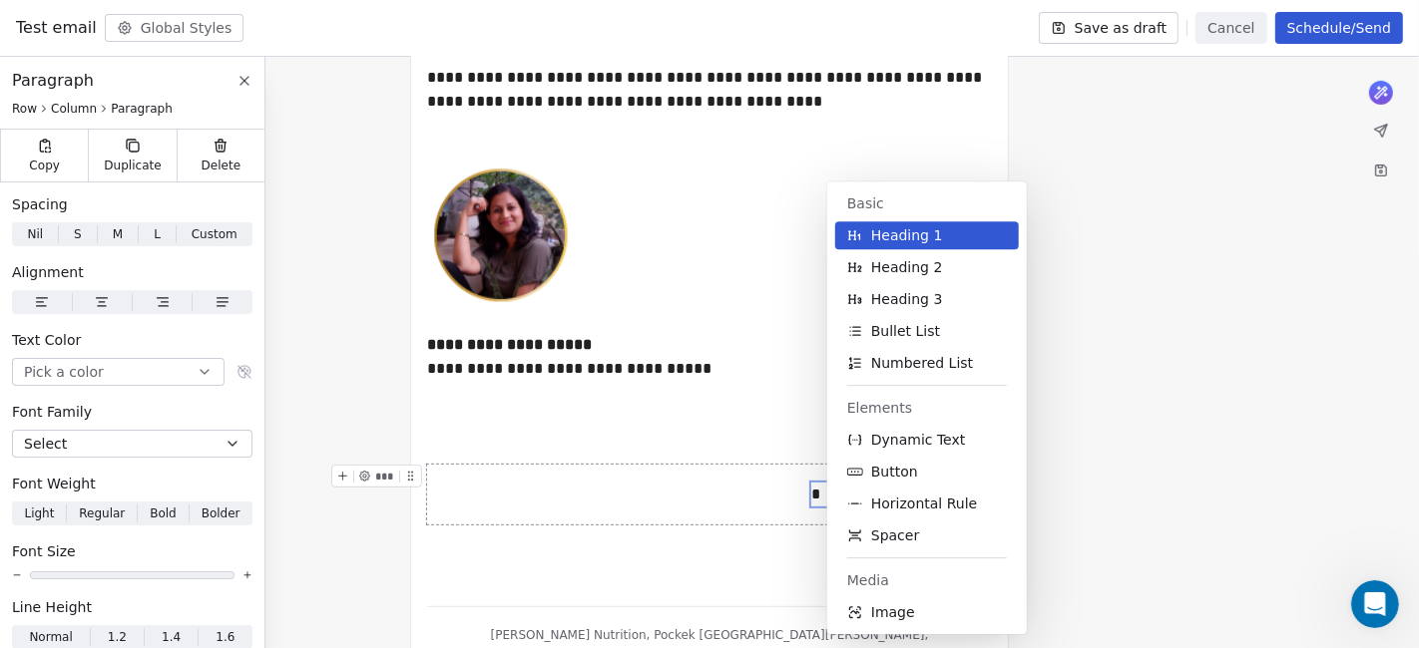
click at [759, 523] on div "*** *** * ***" at bounding box center [709, 495] width 565 height 60
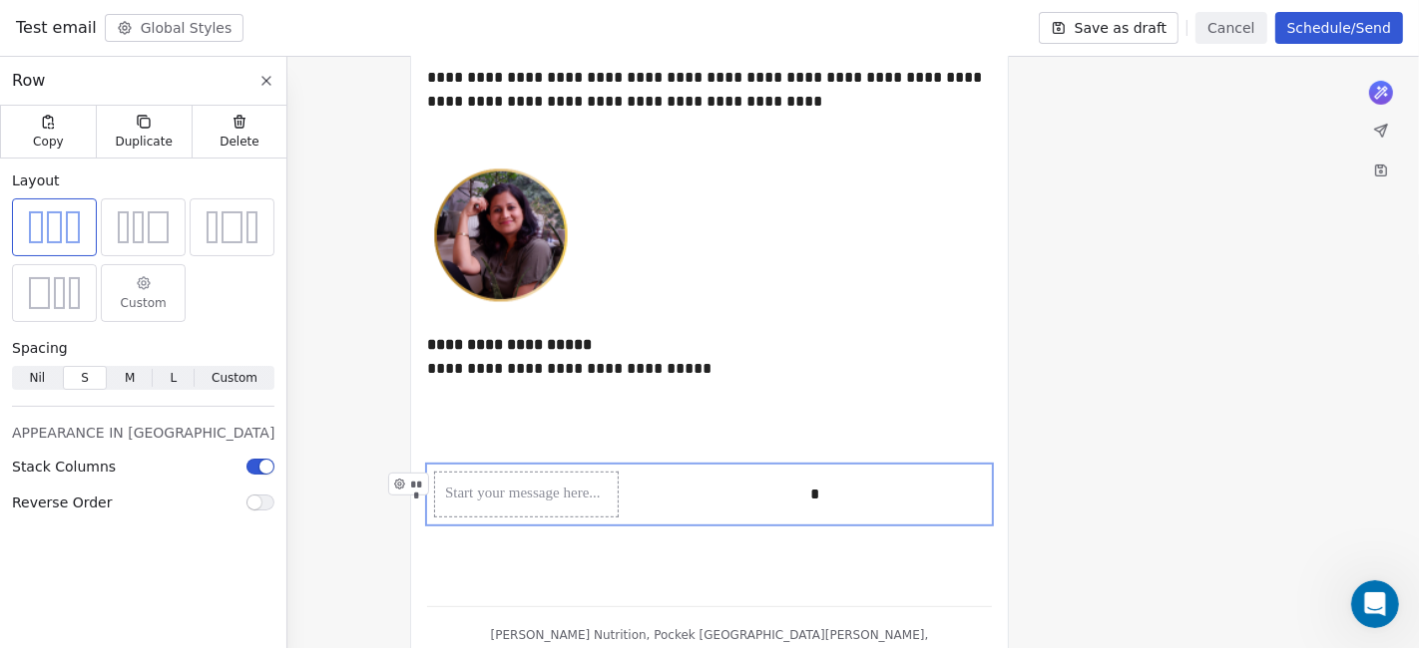
click at [455, 473] on div "***" at bounding box center [526, 495] width 183 height 44
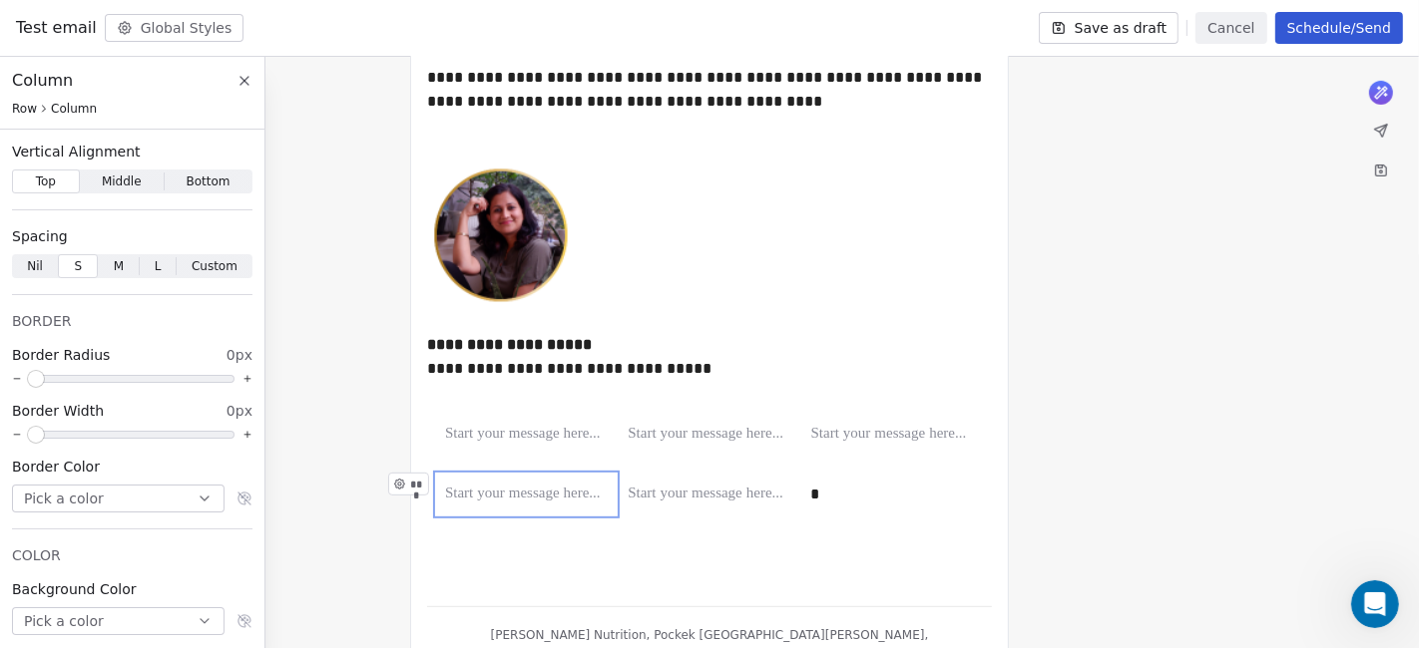
click at [402, 478] on icon at bounding box center [399, 484] width 13 height 13
click at [433, 471] on div "*** *** * ***" at bounding box center [709, 495] width 565 height 60
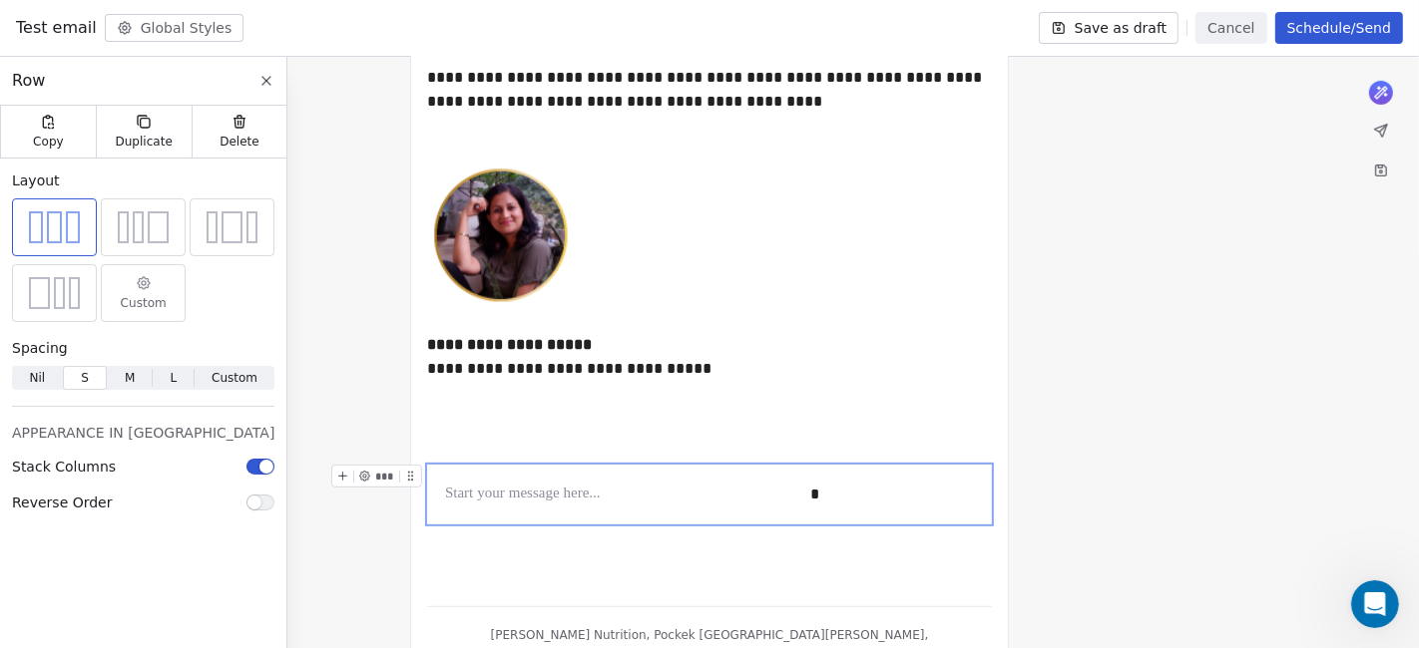
click at [433, 471] on div "*** *** * ***" at bounding box center [709, 495] width 565 height 60
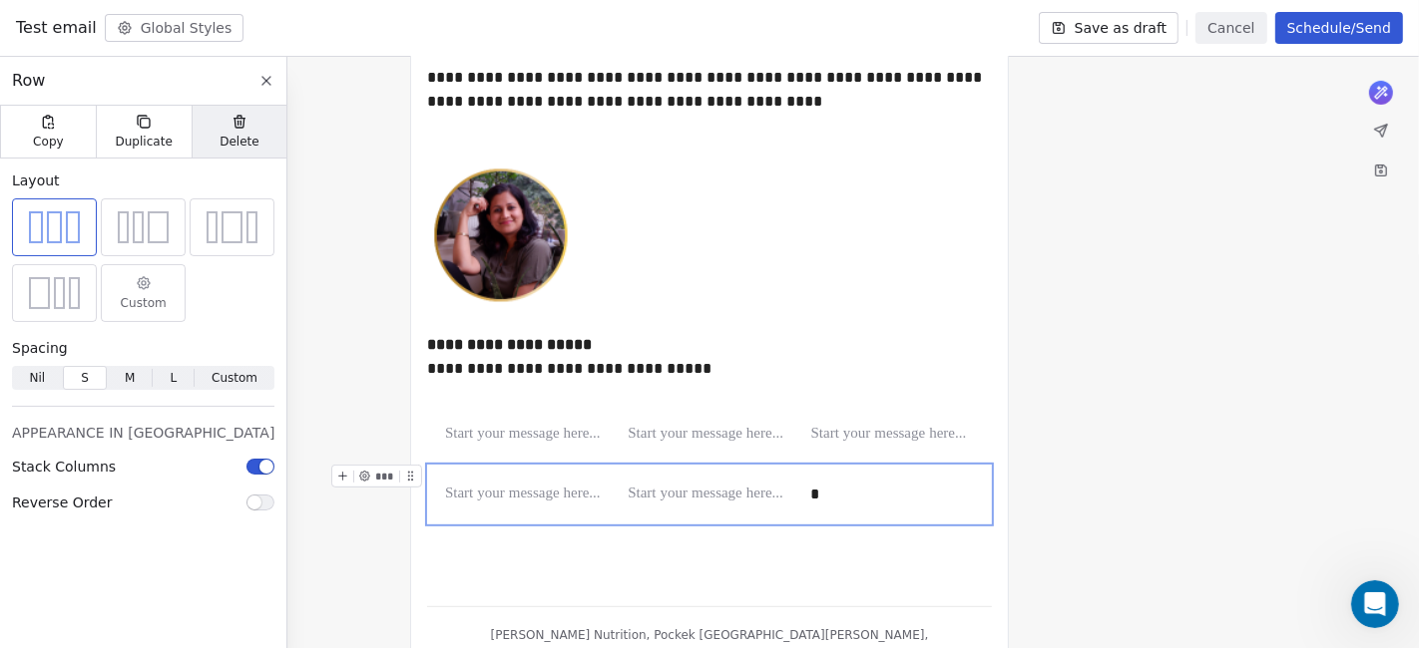
click at [227, 134] on span "Delete" at bounding box center [239, 142] width 40 height 16
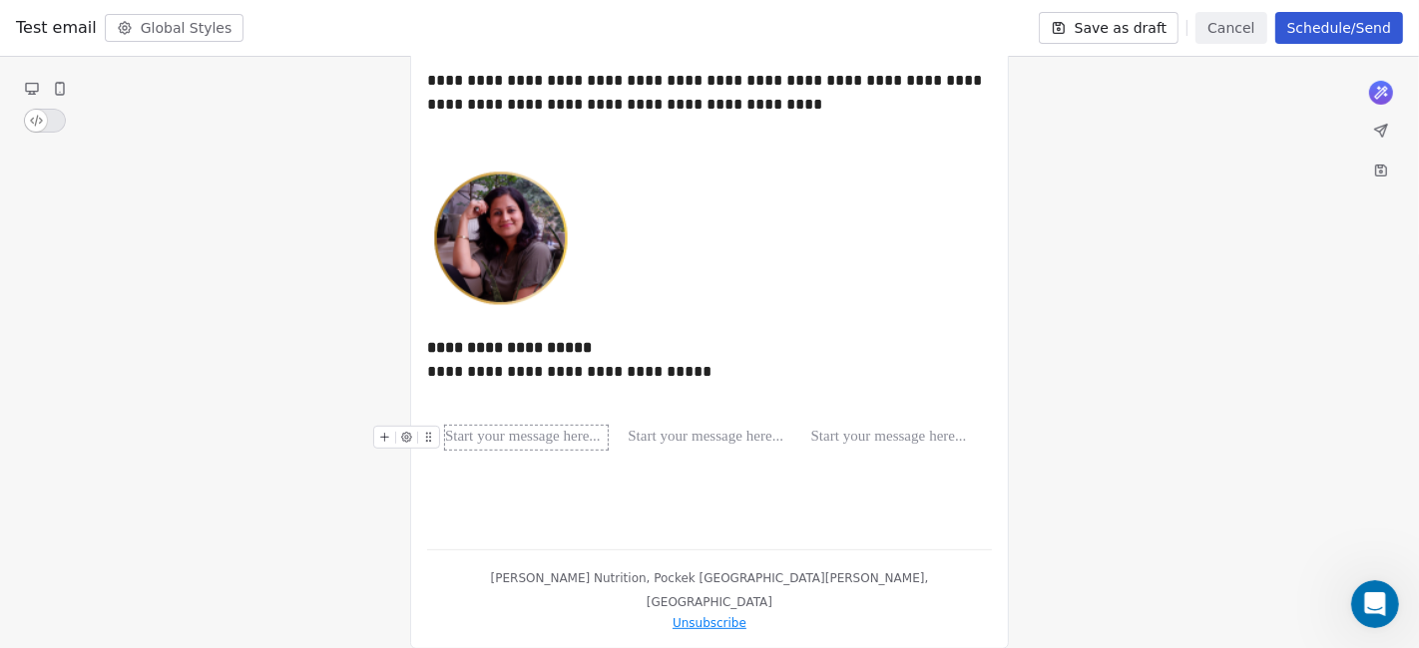
click at [460, 433] on div at bounding box center [526, 438] width 163 height 24
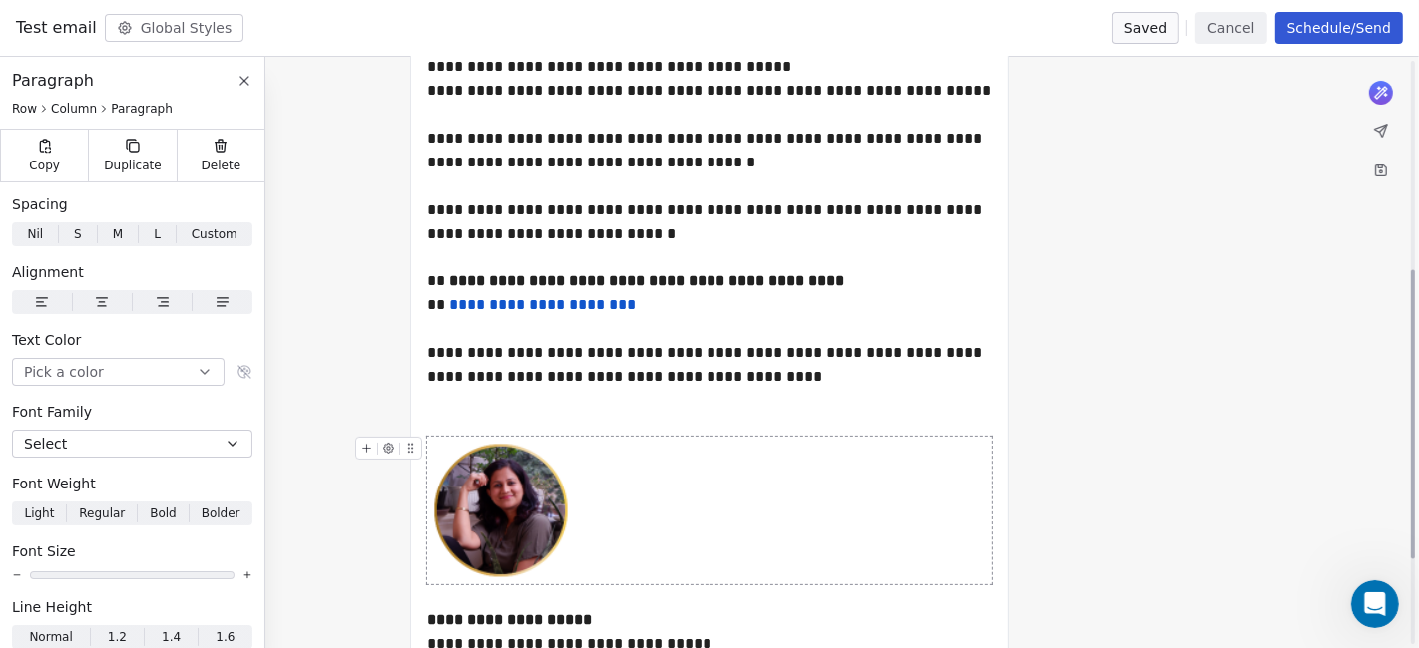
scroll to position [604, 0]
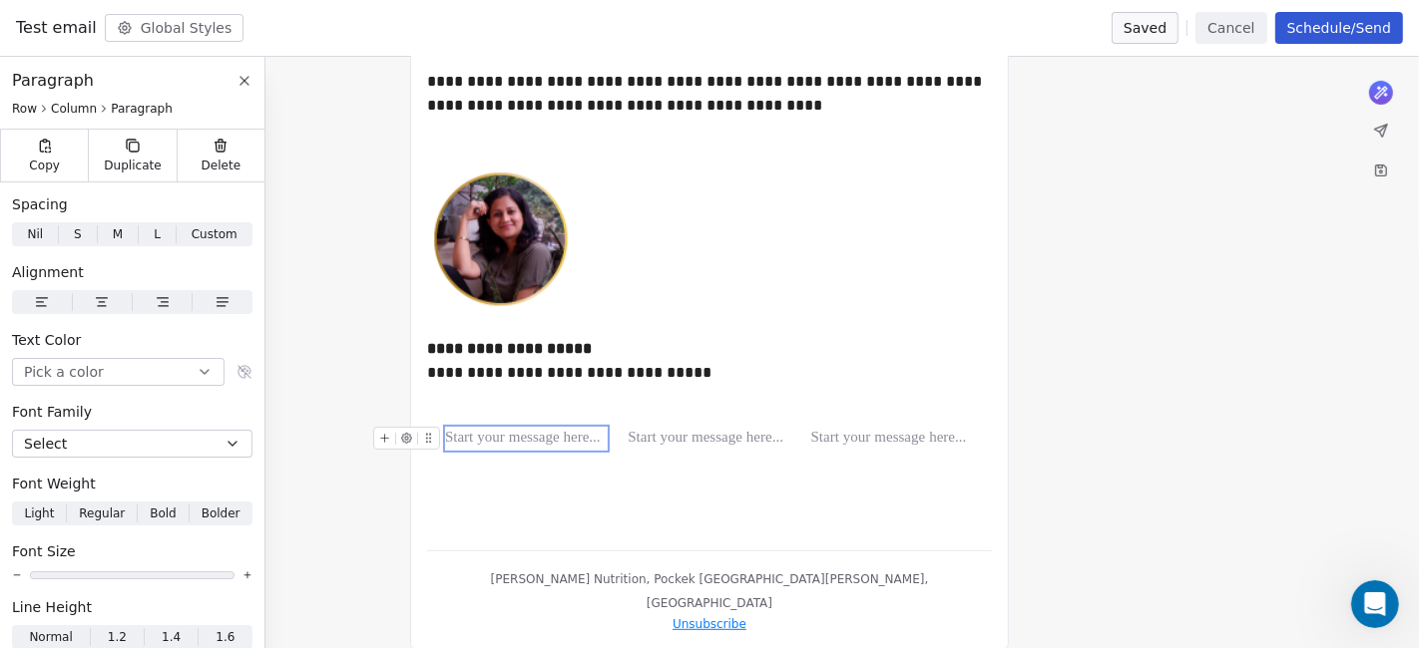
click at [475, 442] on div at bounding box center [526, 439] width 163 height 24
click at [390, 440] on button at bounding box center [384, 438] width 21 height 21
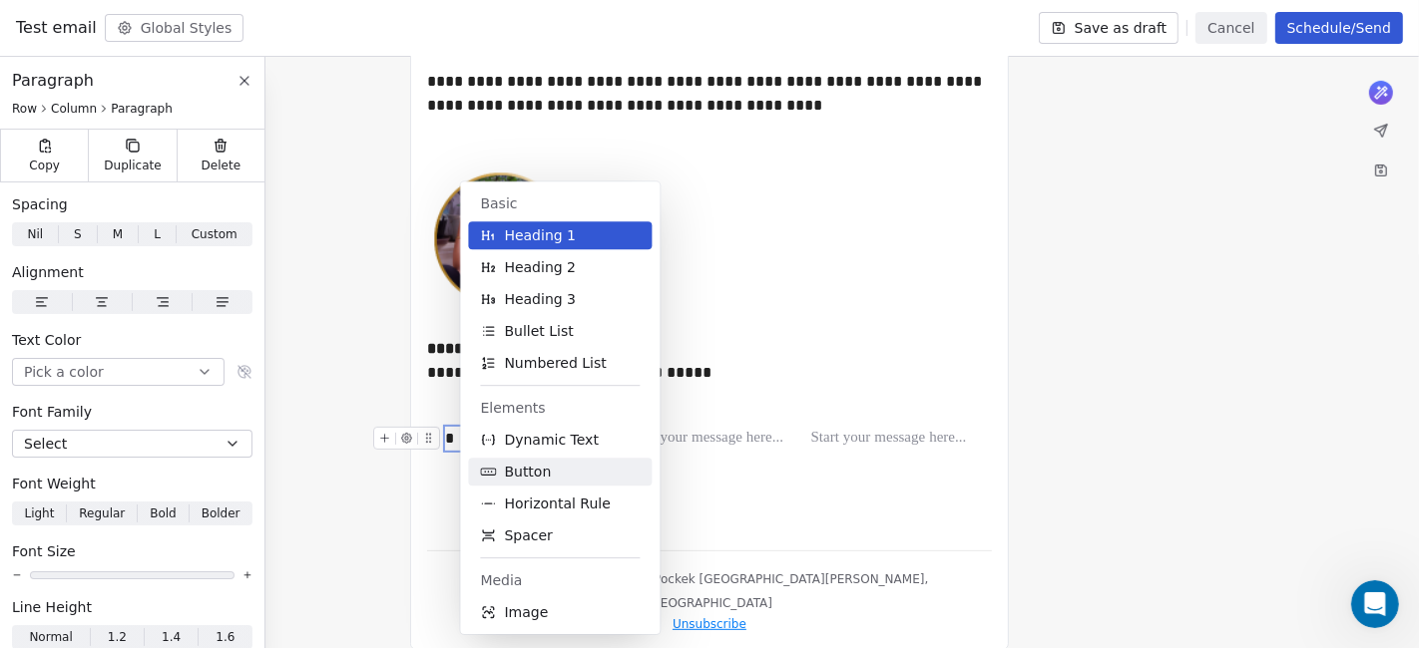
click at [555, 458] on button "Button" at bounding box center [560, 472] width 184 height 28
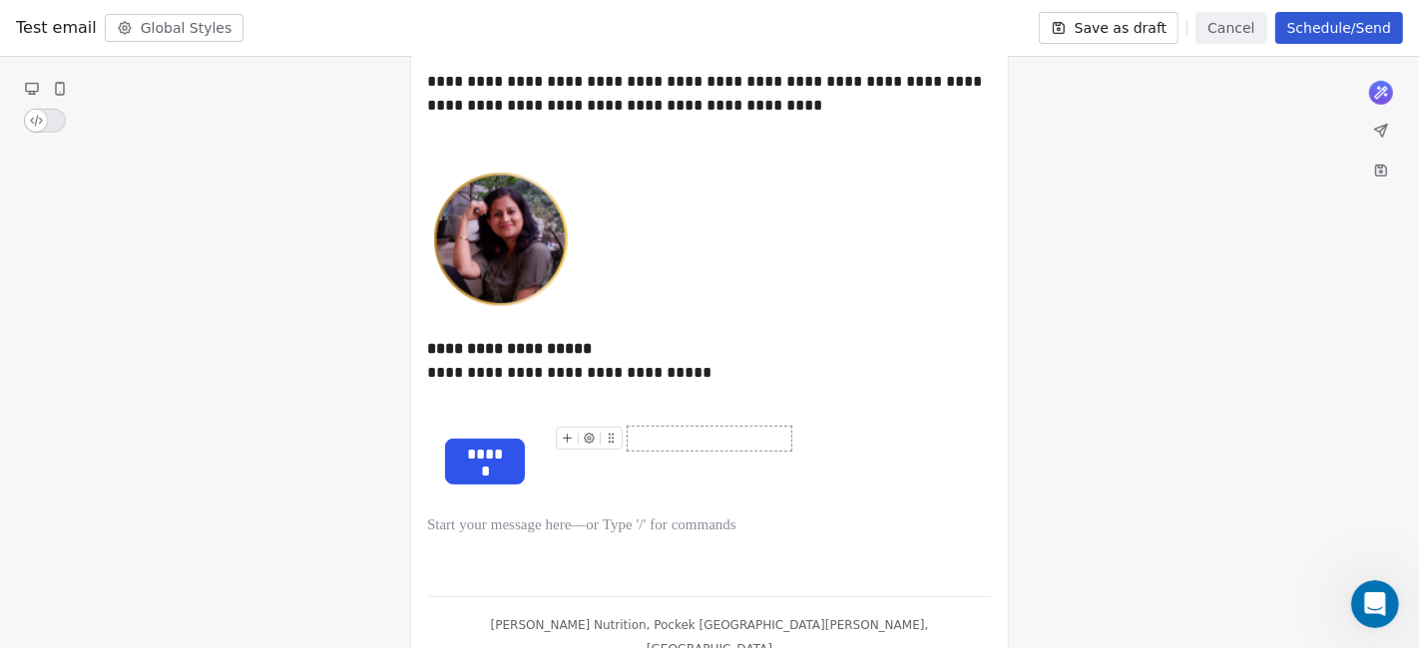
click at [671, 440] on div at bounding box center [709, 439] width 163 height 24
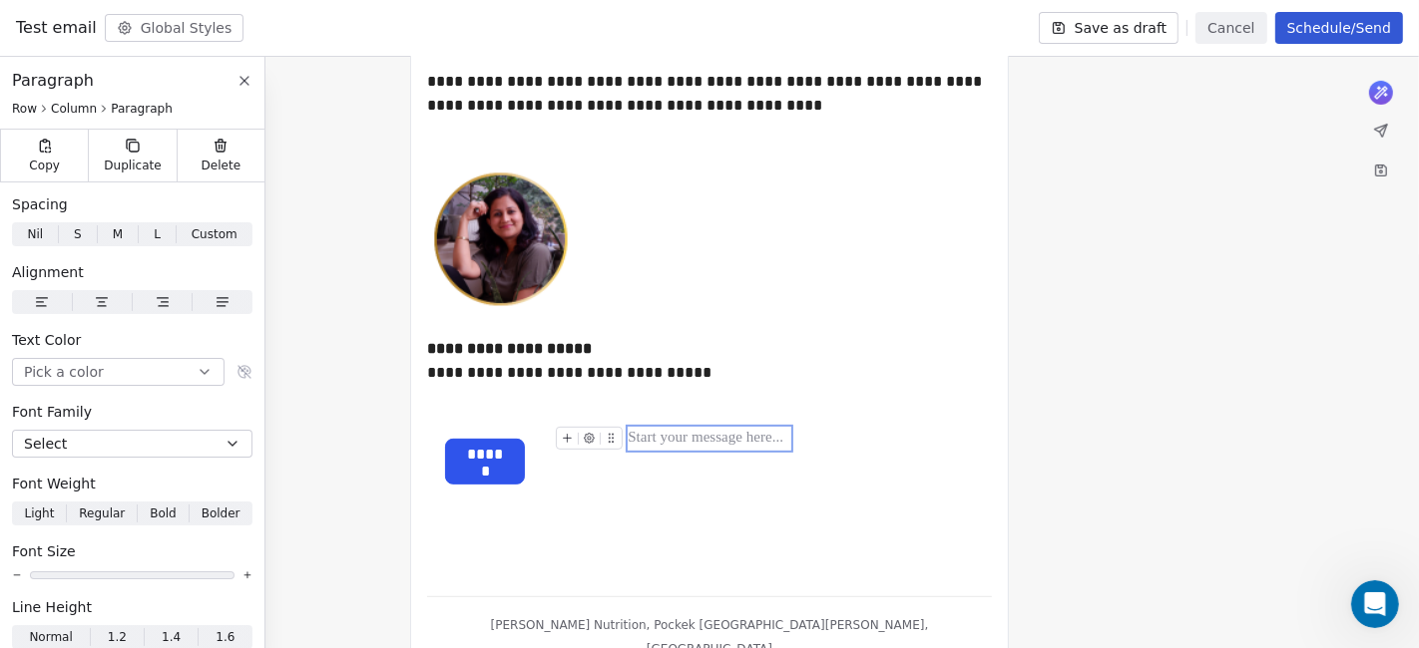
click at [565, 439] on icon at bounding box center [567, 438] width 13 height 13
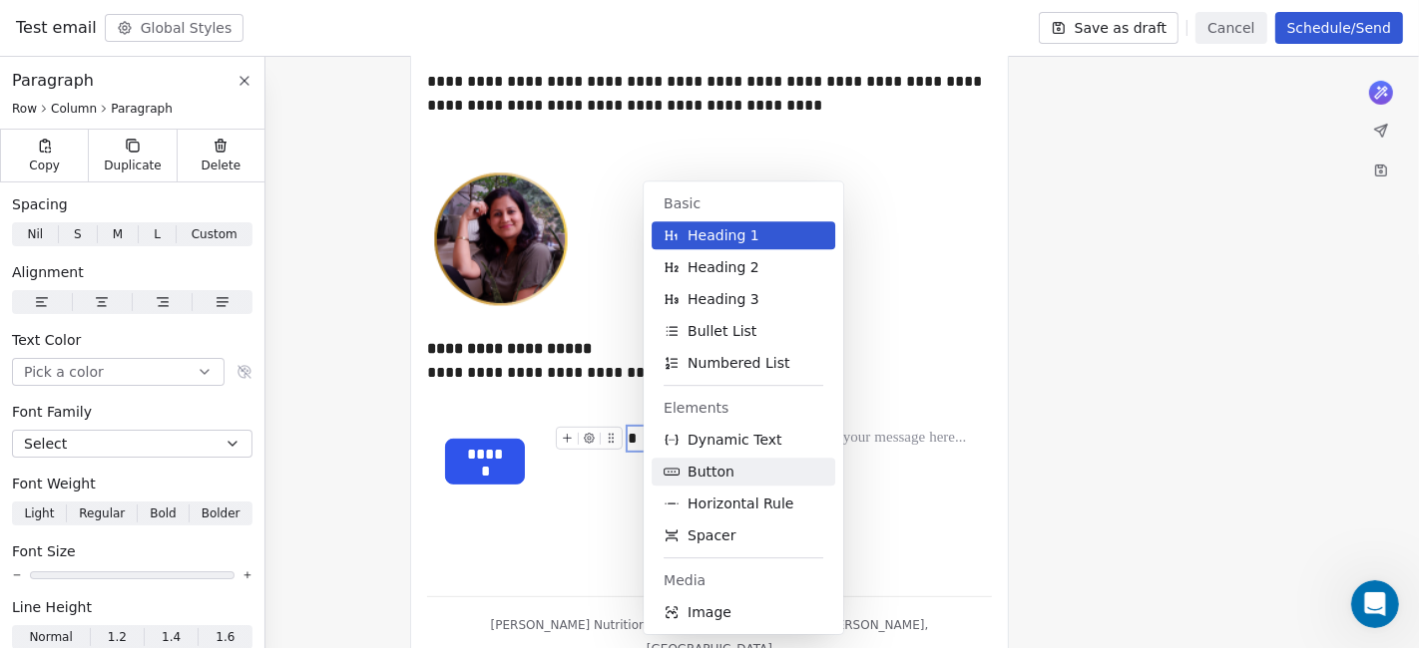
click at [717, 471] on span "Button" at bounding box center [710, 472] width 47 height 20
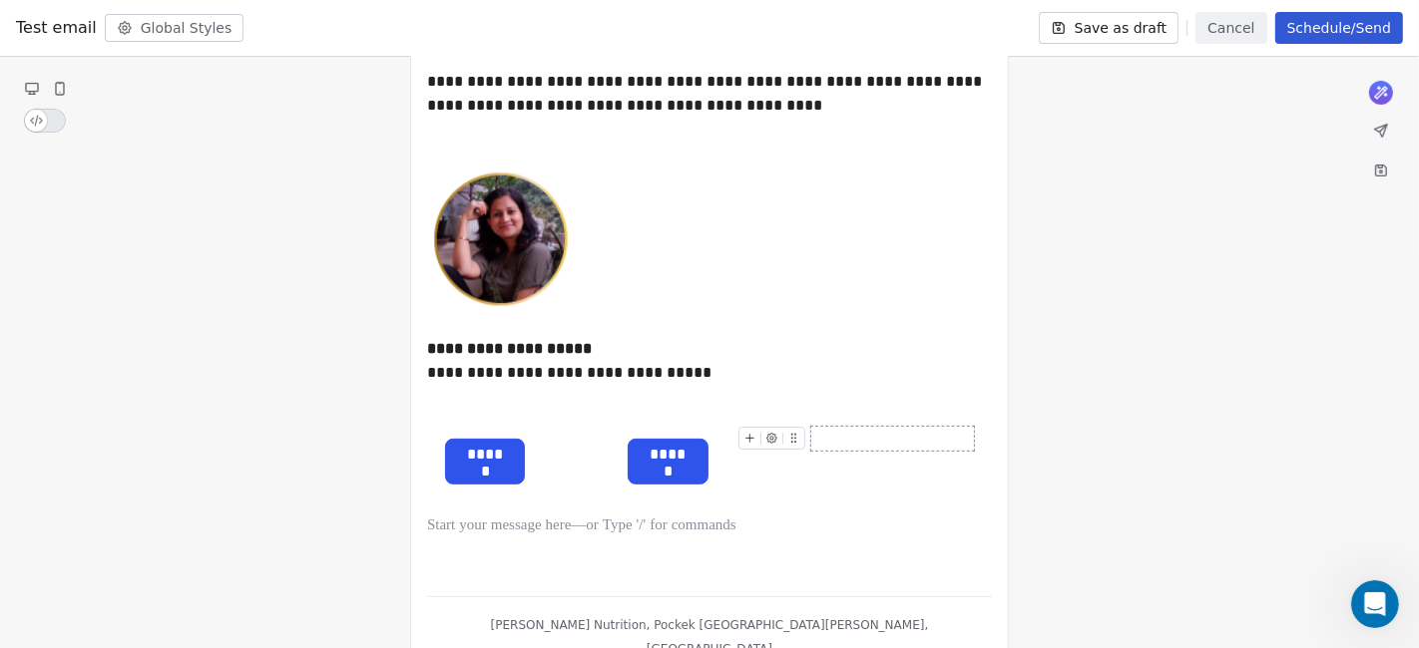
click at [866, 443] on div at bounding box center [892, 439] width 163 height 24
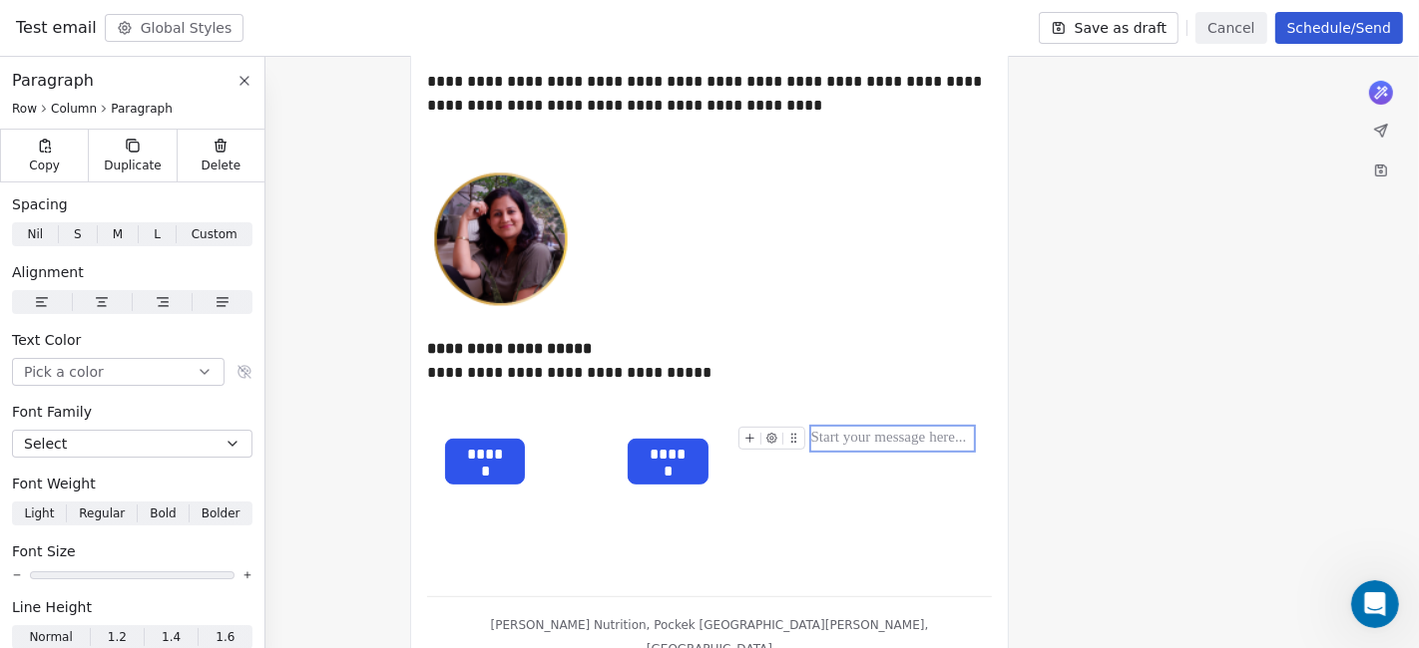
click at [771, 439] on icon at bounding box center [771, 438] width 3 height 3
click at [748, 435] on icon at bounding box center [749, 438] width 13 height 13
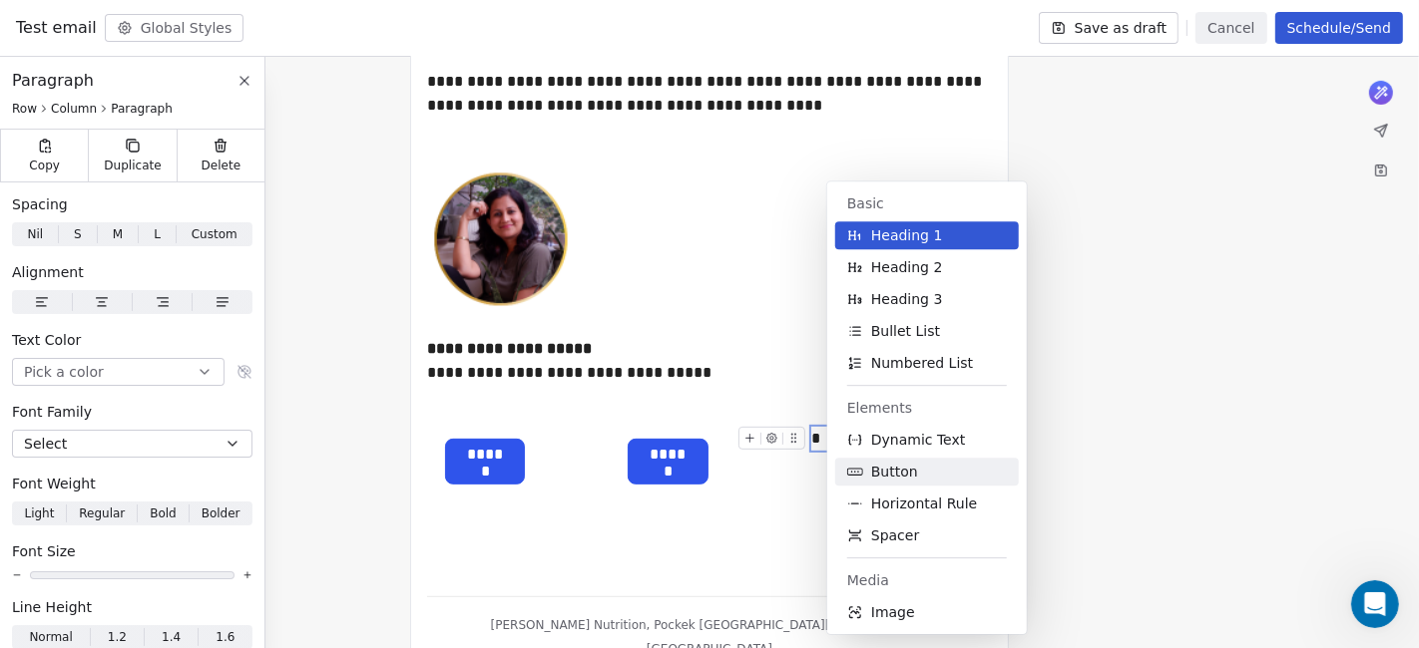
click at [866, 473] on button "Button" at bounding box center [927, 472] width 184 height 28
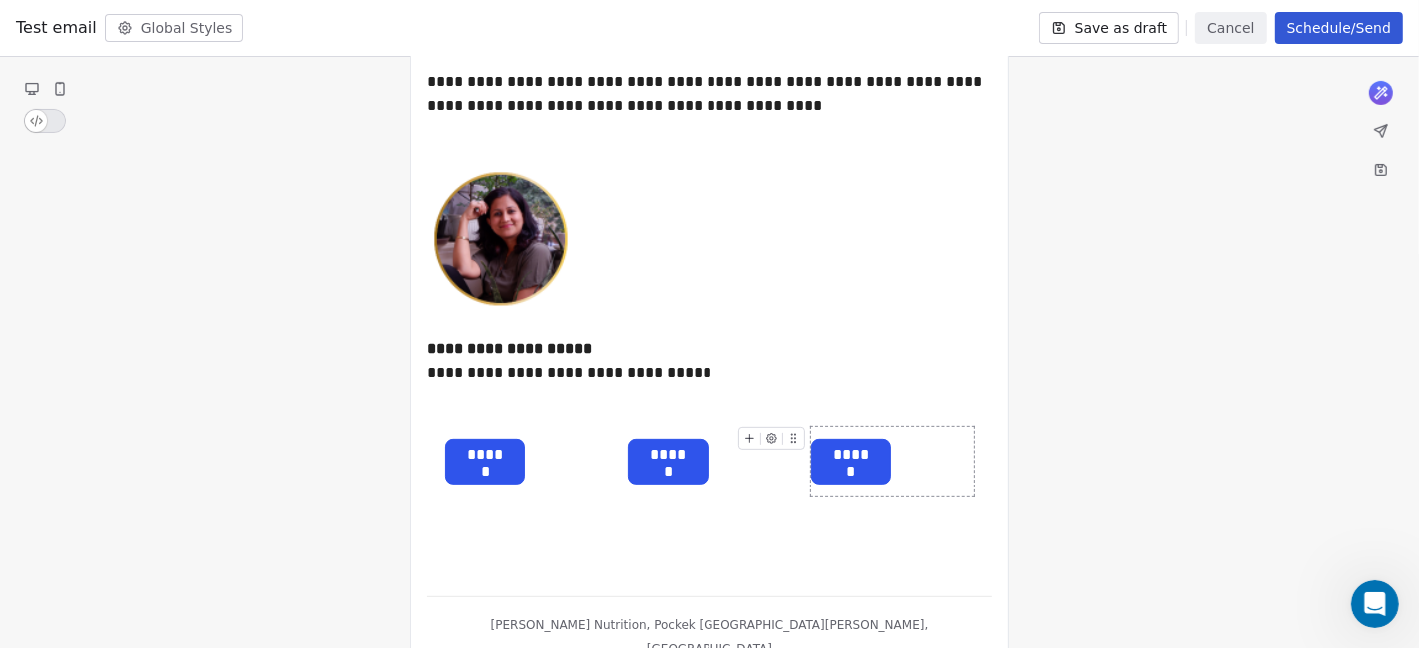
click at [1234, 417] on div "**********" at bounding box center [709, 147] width 1419 height 1145
click at [556, 468] on div "******" at bounding box center [526, 462] width 163 height 70
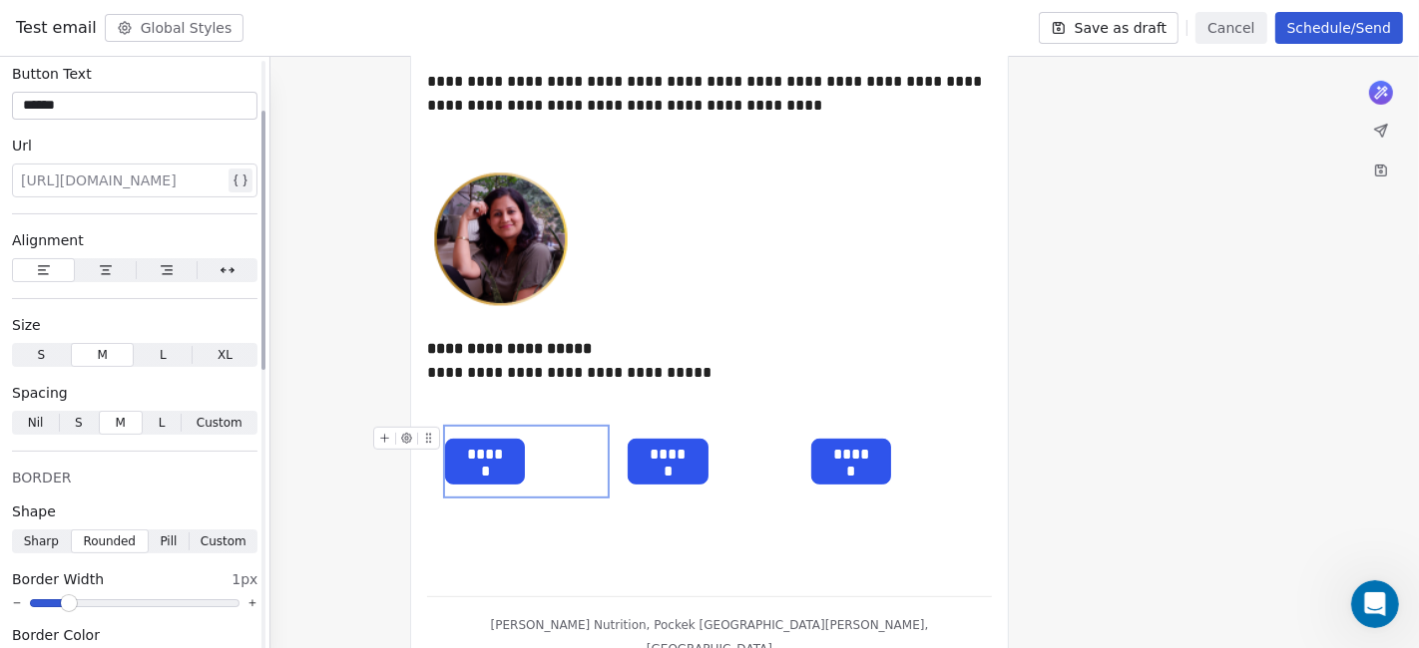
scroll to position [111, 0]
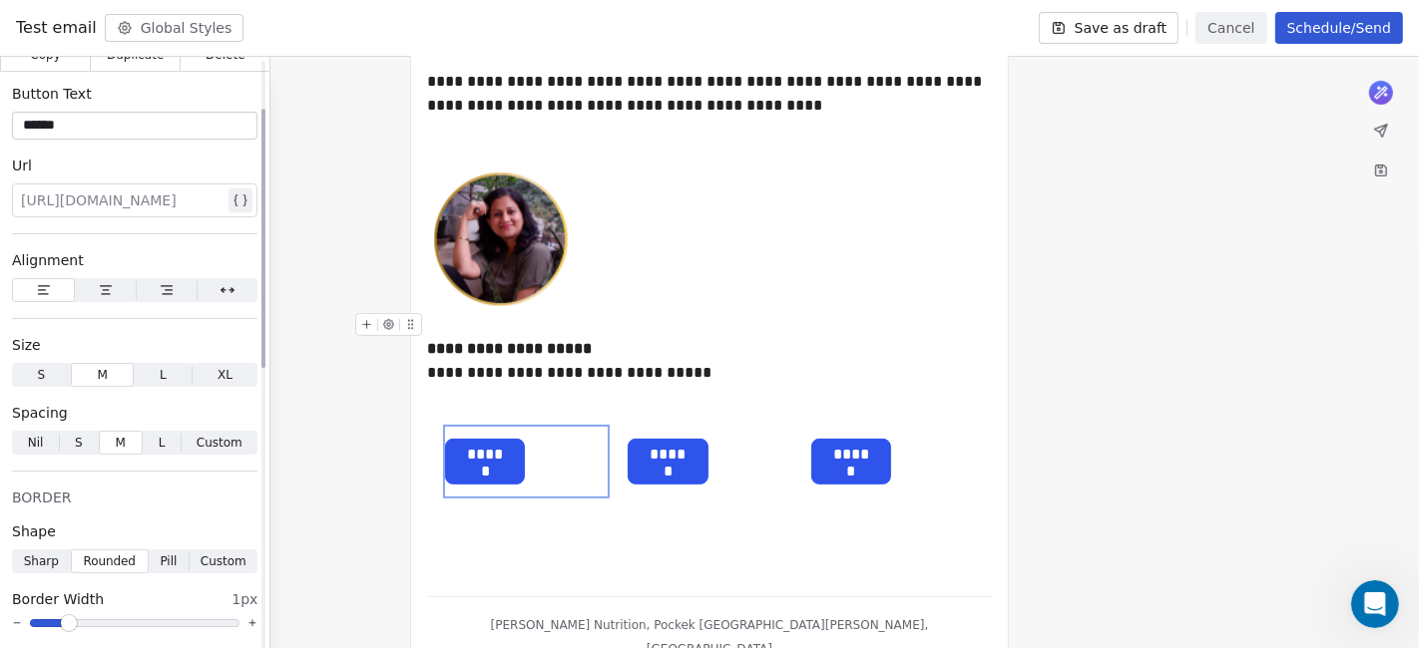
click at [27, 287] on span "button" at bounding box center [43, 290] width 61 height 22
click at [625, 426] on div "****** ***" at bounding box center [709, 462] width 183 height 90
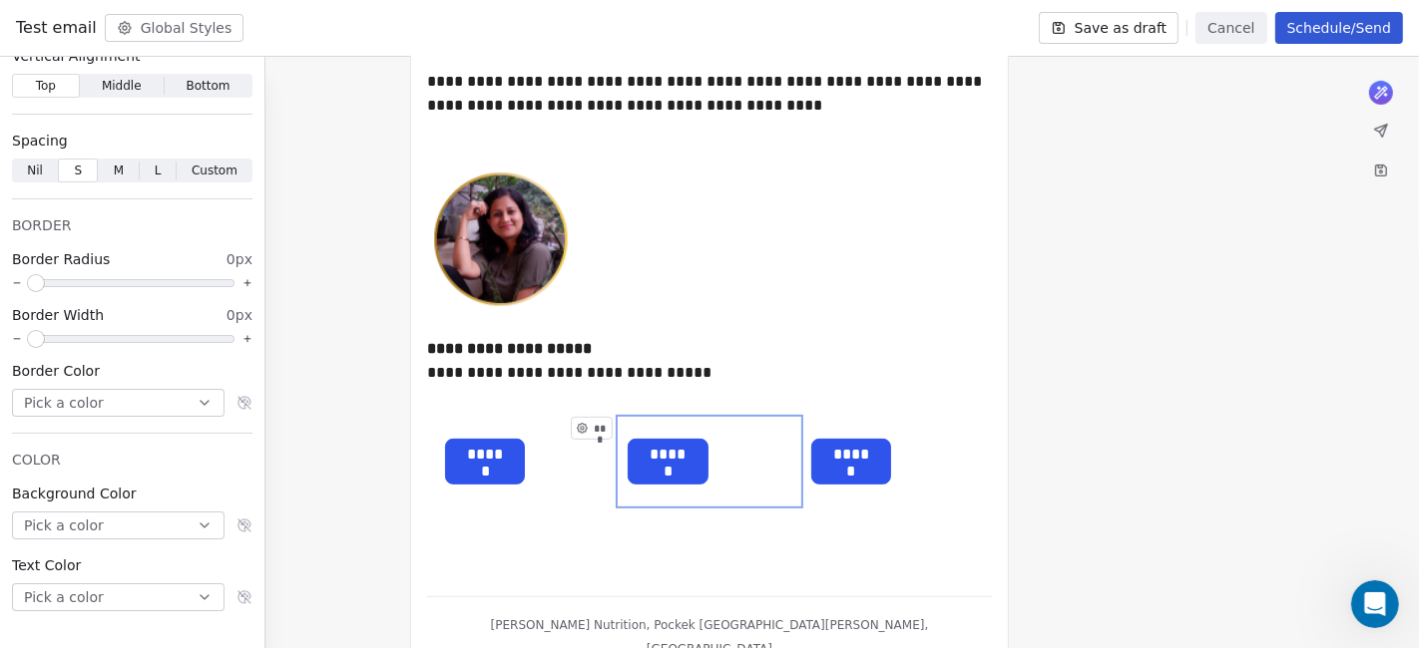
scroll to position [57, 0]
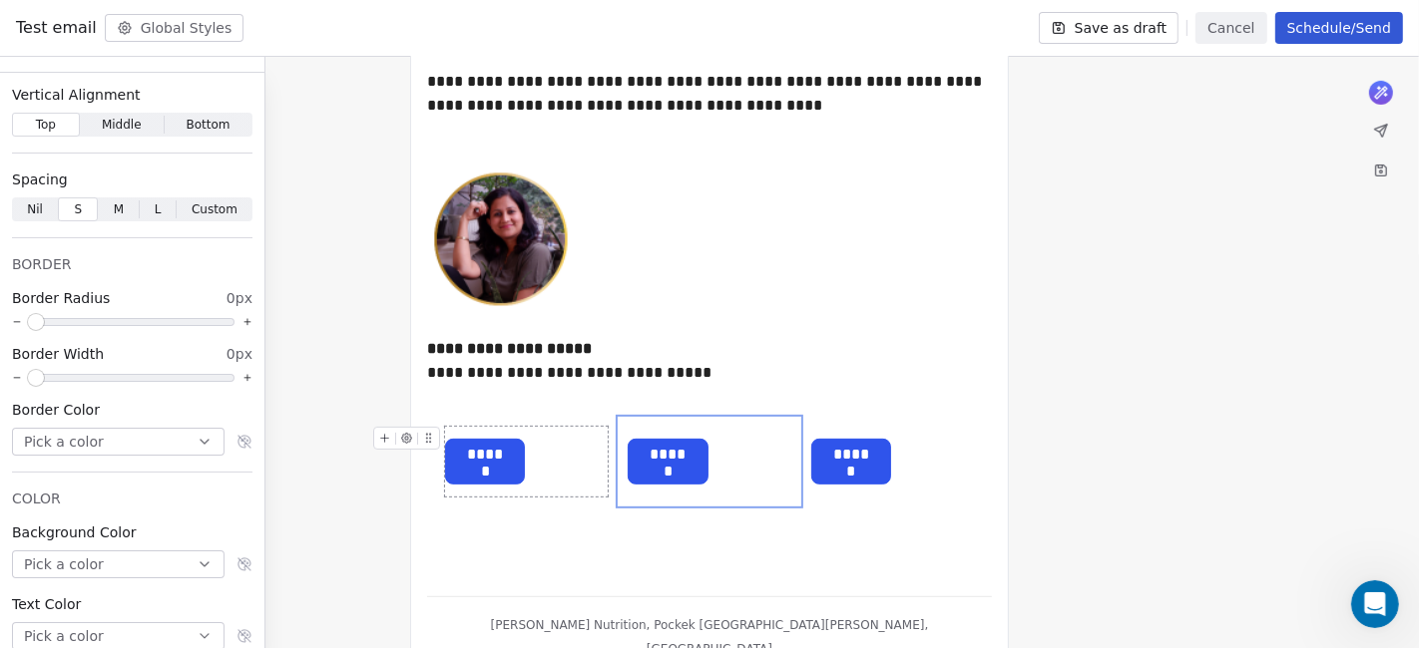
click at [577, 440] on div "******" at bounding box center [526, 462] width 163 height 70
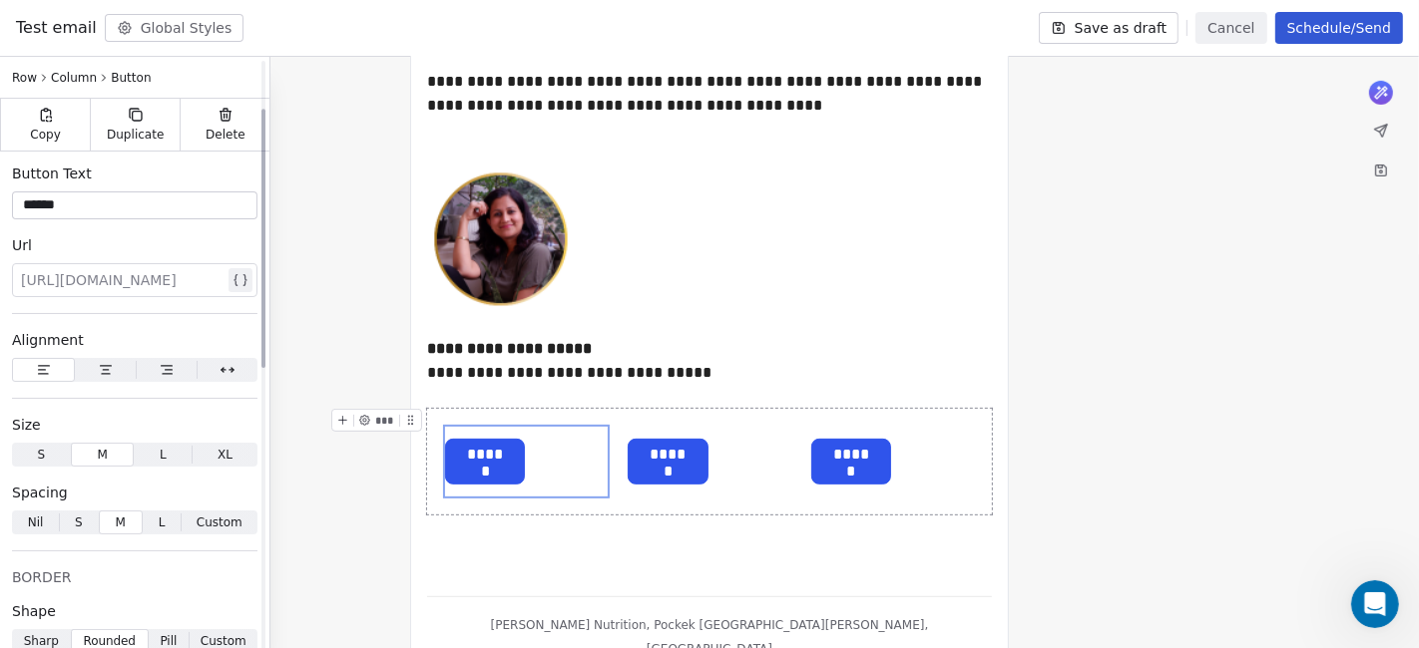
scroll to position [0, 0]
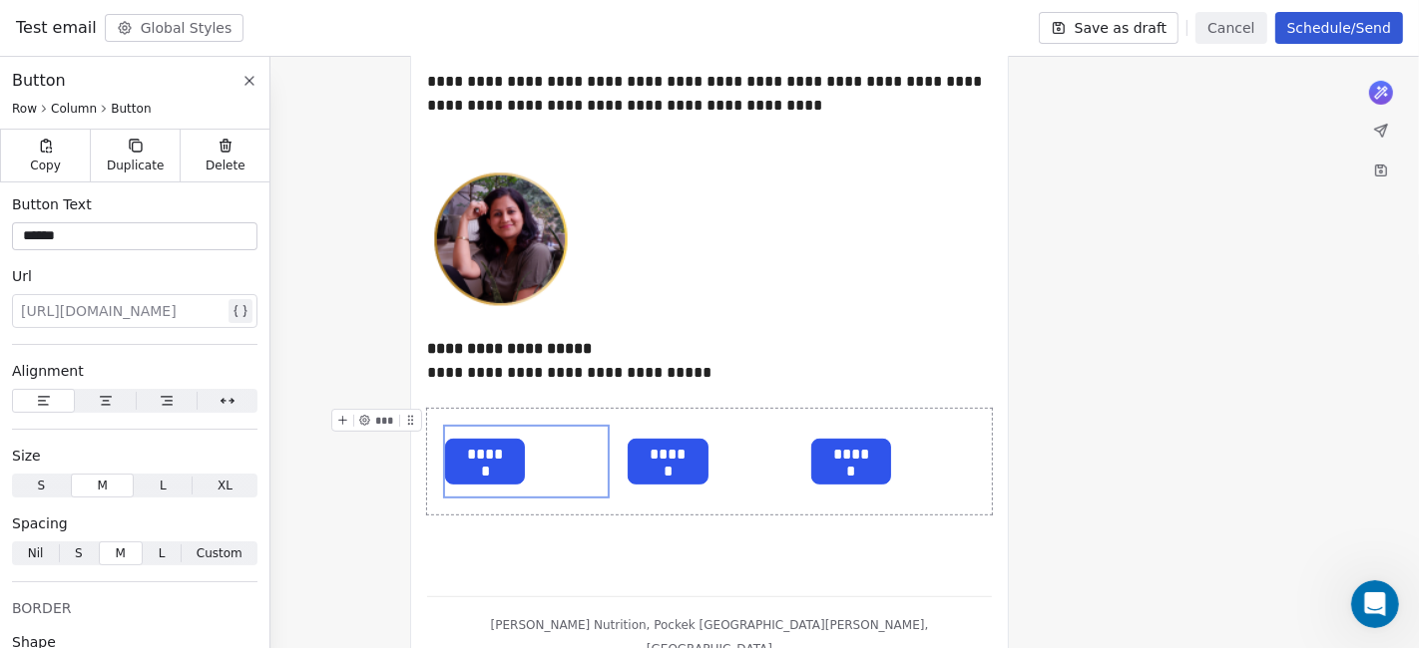
click at [414, 414] on icon at bounding box center [410, 420] width 13 height 13
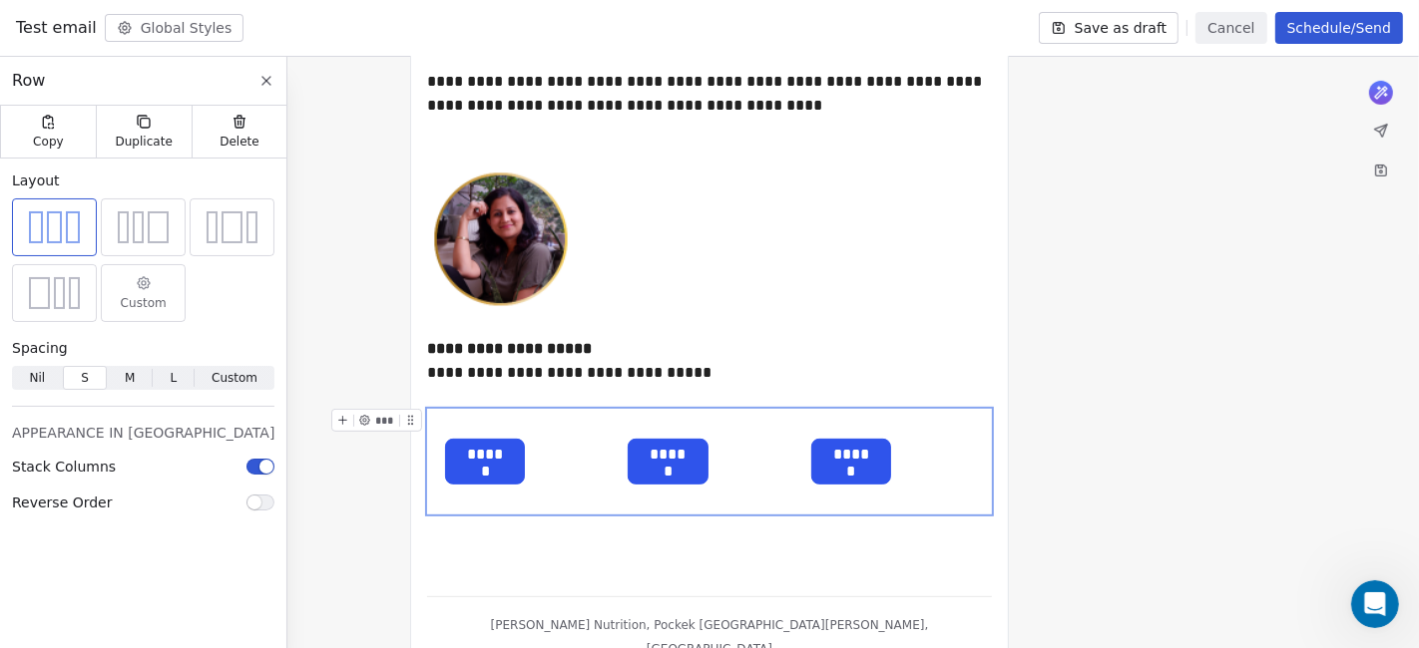
click at [259, 469] on span "button" at bounding box center [266, 467] width 14 height 14
click at [236, 474] on div "Stack Columns" at bounding box center [143, 467] width 262 height 20
click at [246, 471] on button "button" at bounding box center [260, 467] width 28 height 16
click at [246, 498] on button "button" at bounding box center [260, 503] width 28 height 16
click at [162, 240] on div at bounding box center [143, 228] width 85 height 58
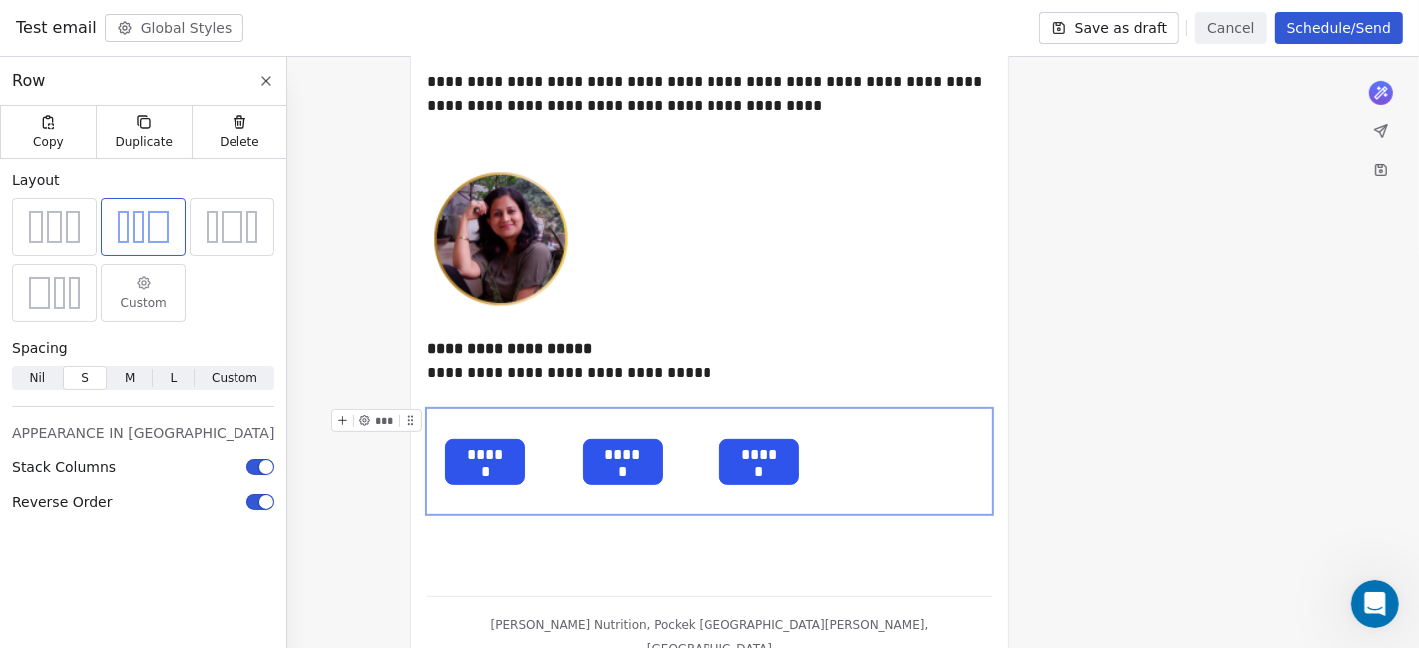
click at [207, 238] on div at bounding box center [212, 227] width 11 height 32
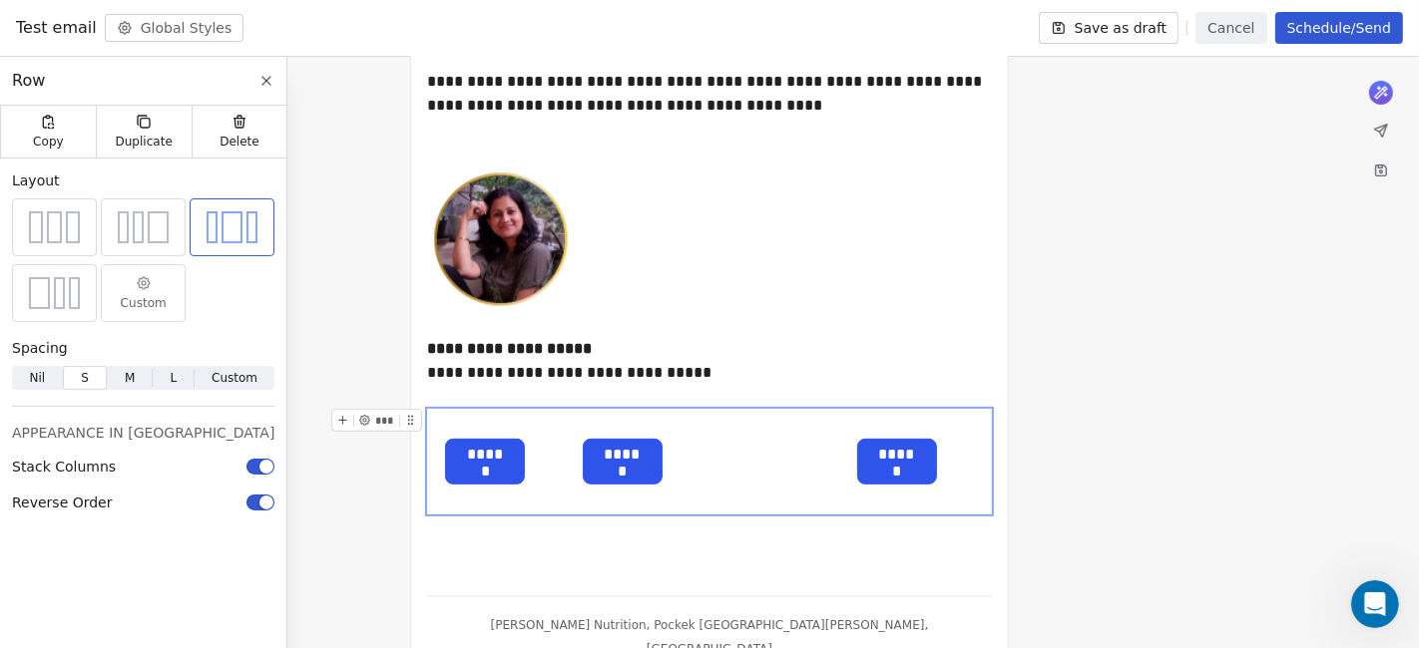
click at [207, 238] on div at bounding box center [212, 227] width 11 height 32
click at [148, 237] on div at bounding box center [158, 227] width 21 height 32
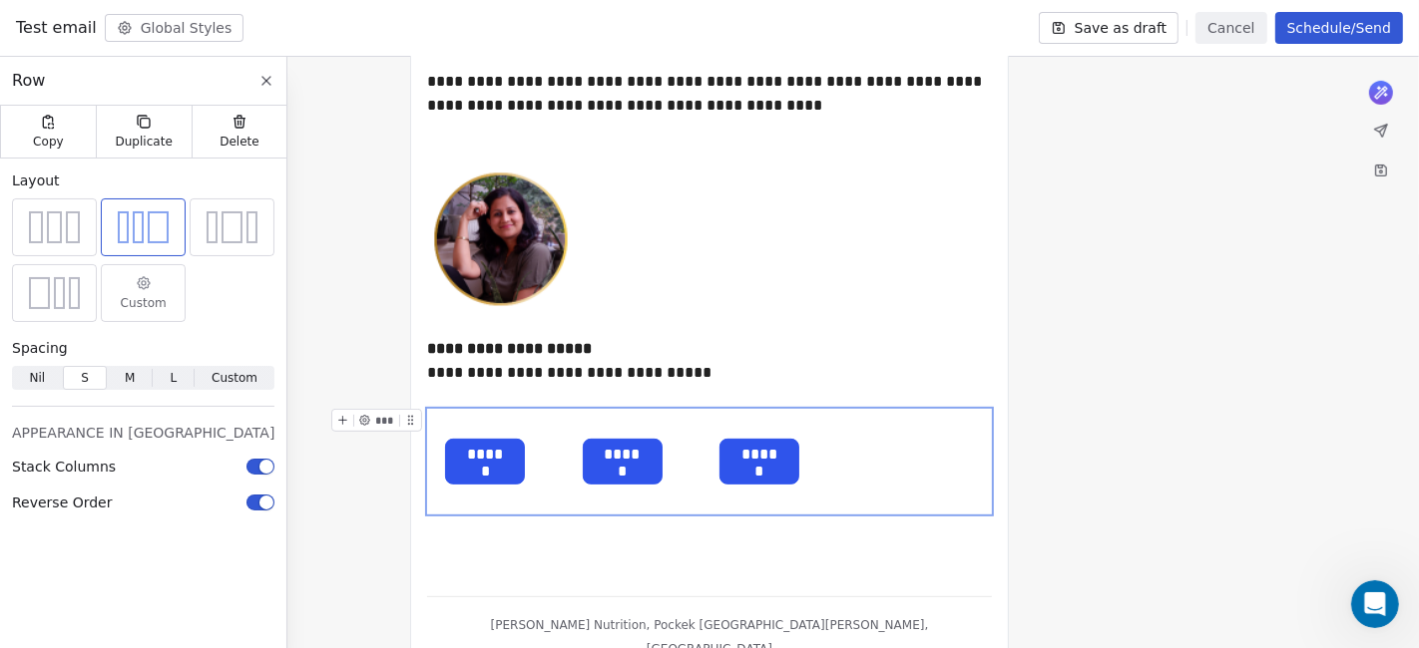
click at [110, 297] on div "Custom" at bounding box center [143, 293] width 67 height 48
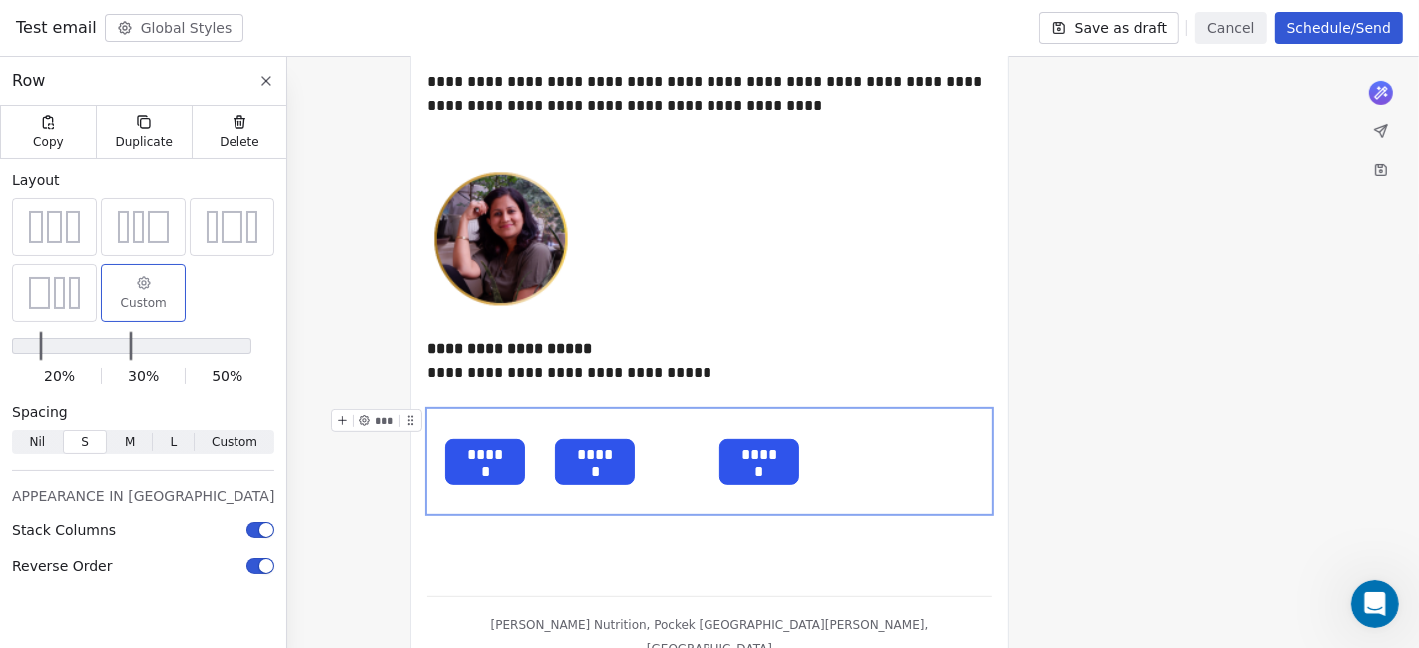
click at [42, 346] on span "Minimum" at bounding box center [42, 346] width 0 height 24
click at [102, 344] on span "Maximum" at bounding box center [102, 346] width 0 height 24
click at [515, 468] on div "******" at bounding box center [485, 462] width 80 height 46
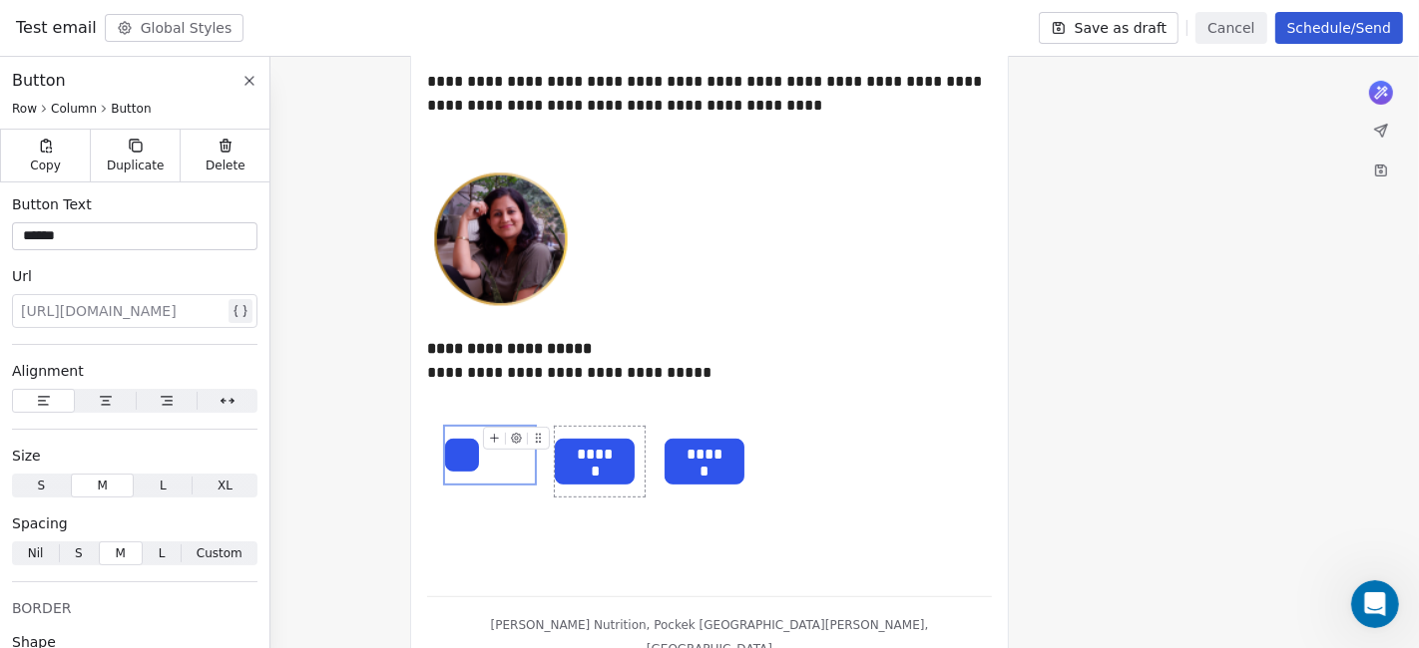
click at [592, 443] on span "******" at bounding box center [595, 455] width 78 height 31
click at [616, 443] on span "*****" at bounding box center [593, 455] width 74 height 31
click at [455, 449] on span at bounding box center [462, 455] width 32 height 31
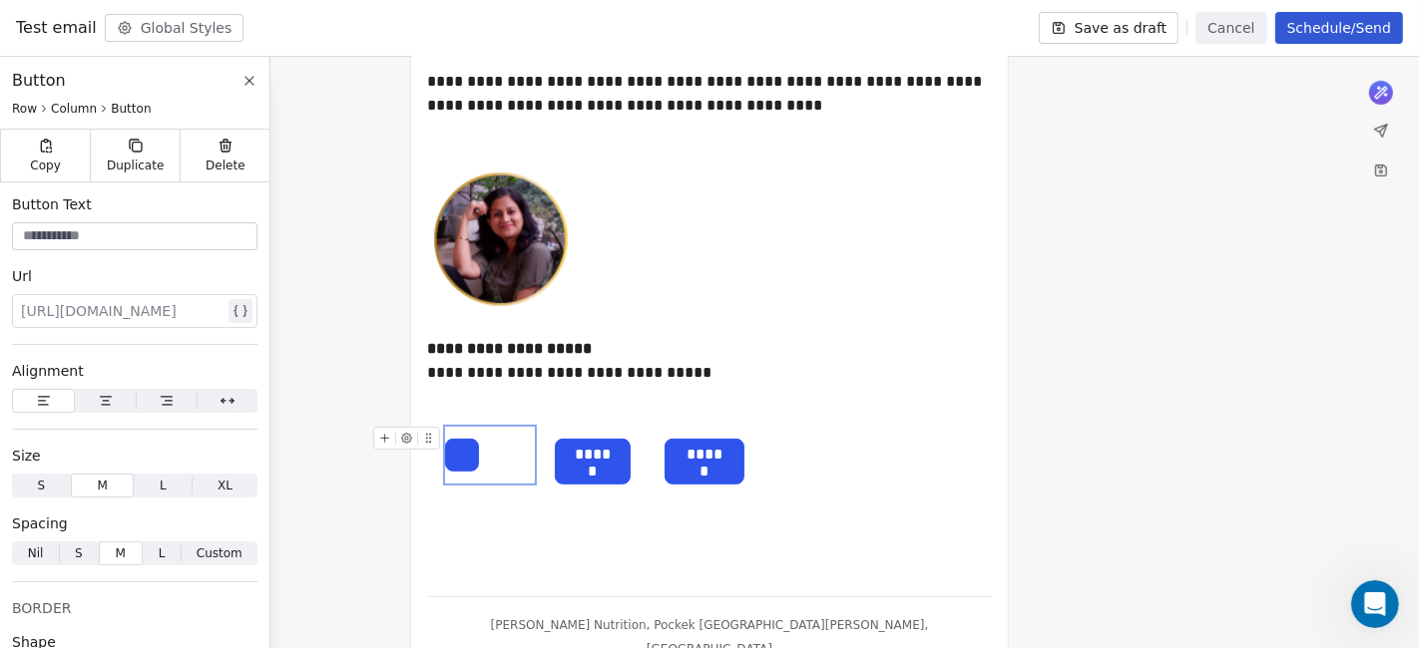
click at [493, 446] on div at bounding box center [490, 455] width 90 height 57
click at [462, 441] on div at bounding box center [490, 439] width 90 height 24
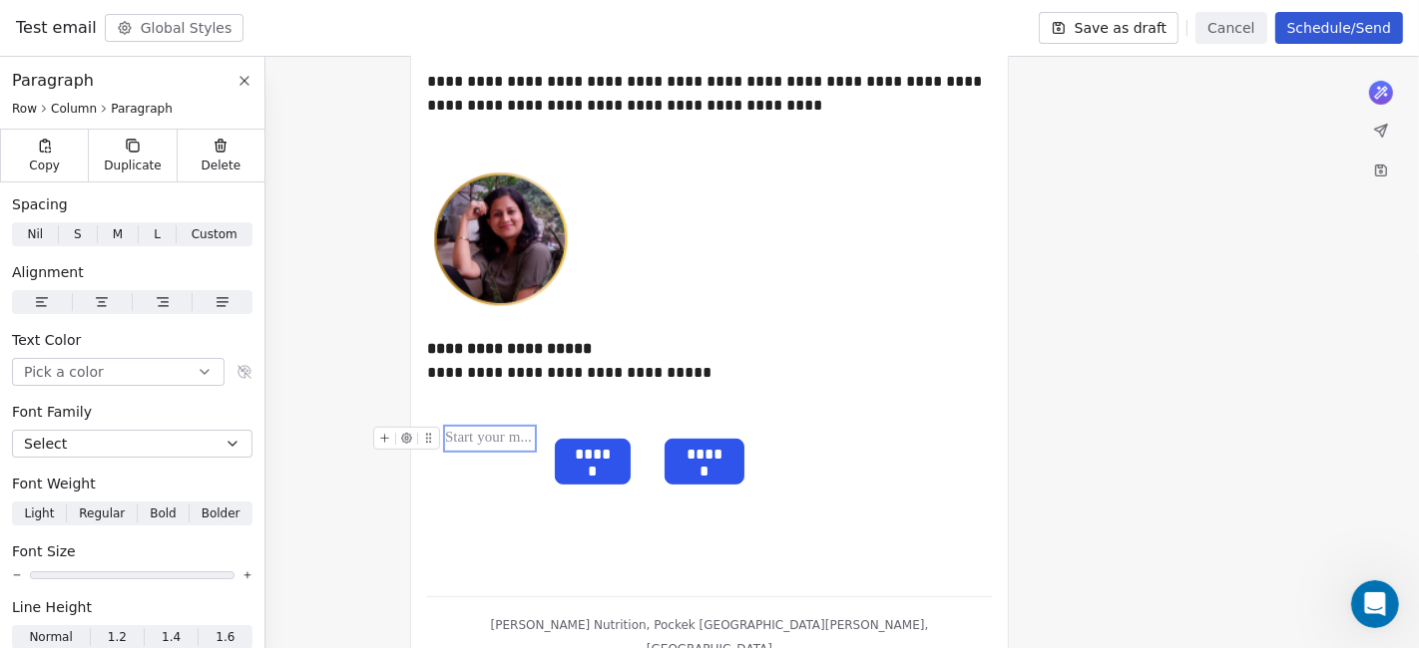
click at [379, 440] on icon at bounding box center [384, 438] width 13 height 13
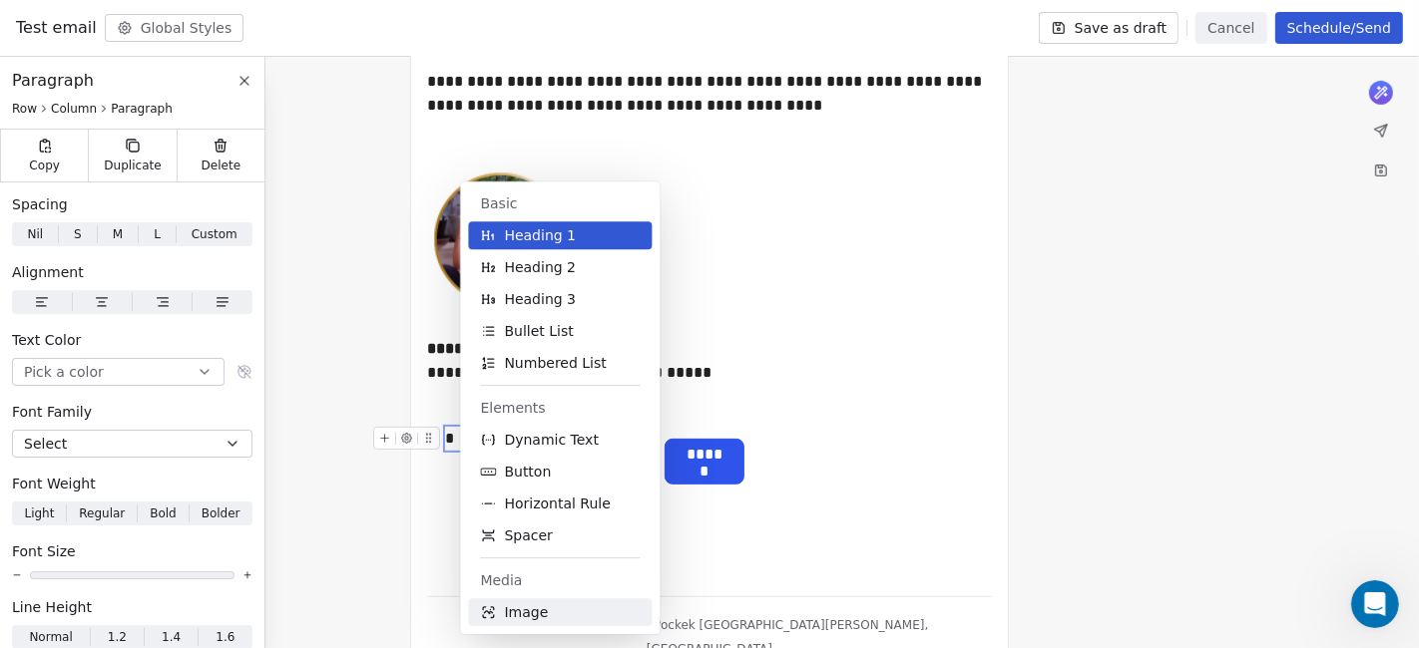
click at [527, 583] on span "Image" at bounding box center [526, 613] width 44 height 20
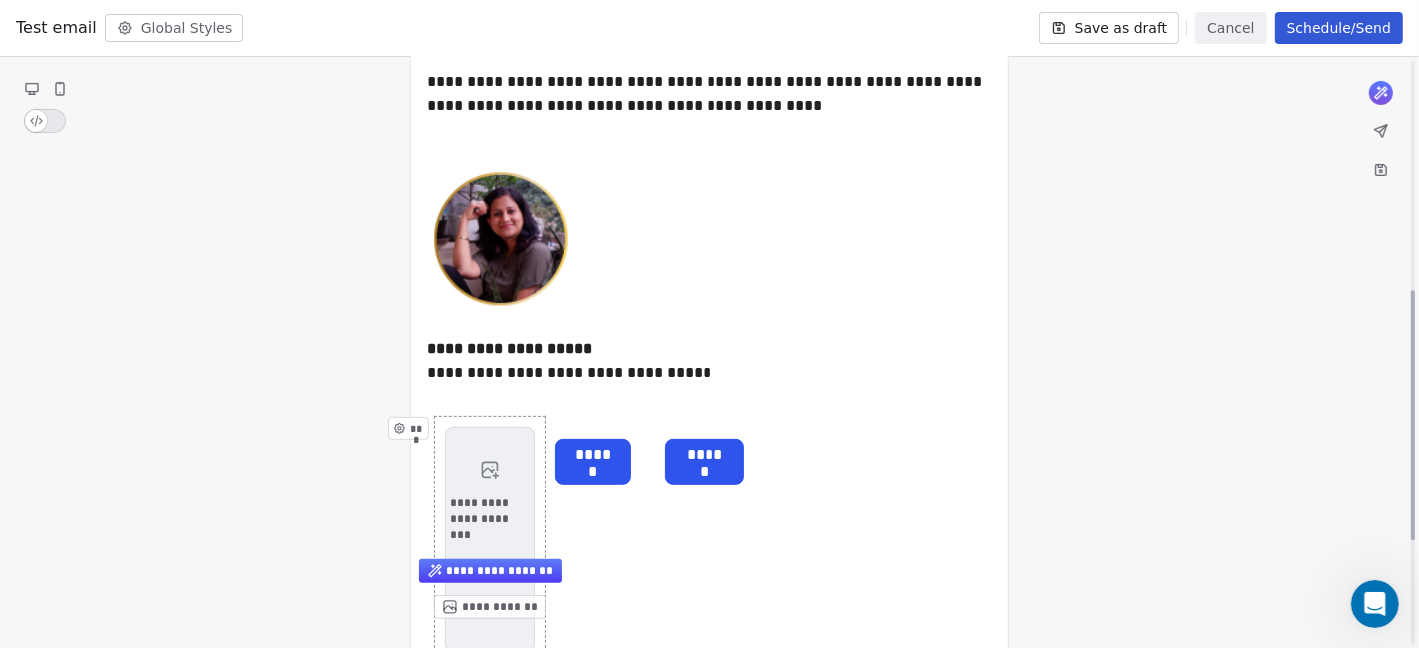
scroll to position [543, 0]
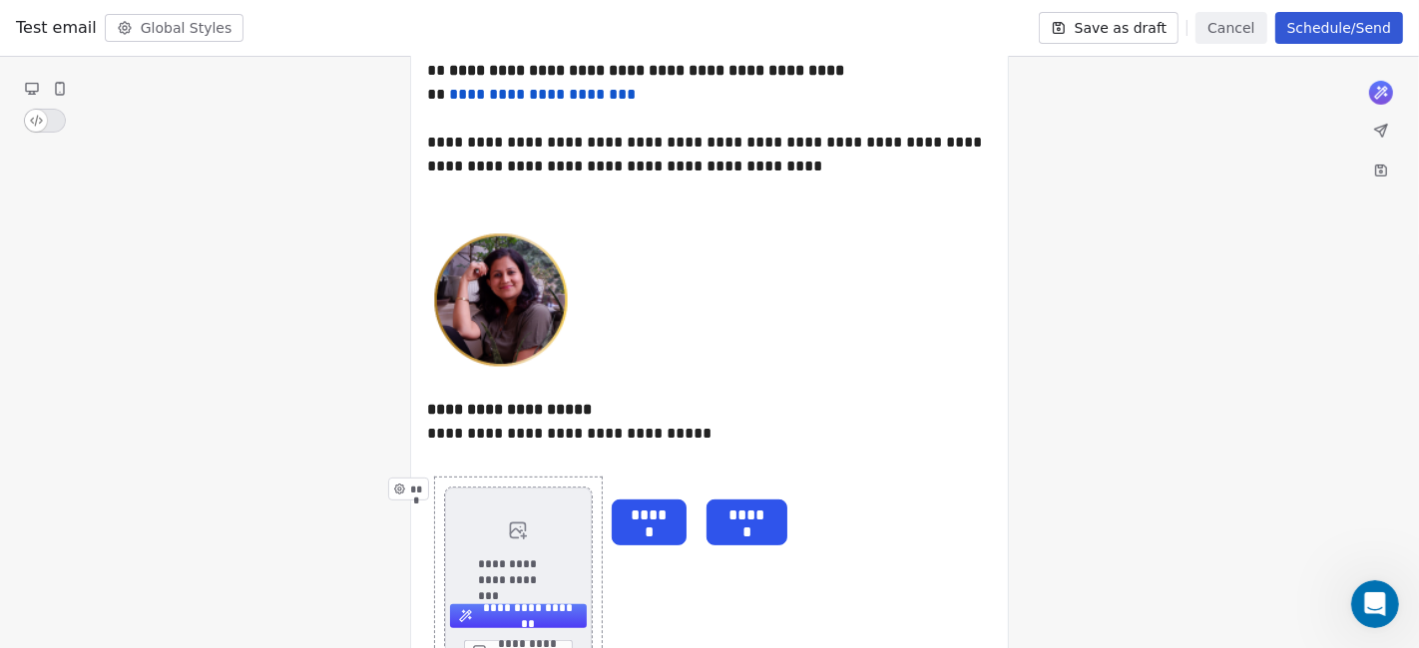
click at [493, 546] on div "**********" at bounding box center [518, 593] width 147 height 210
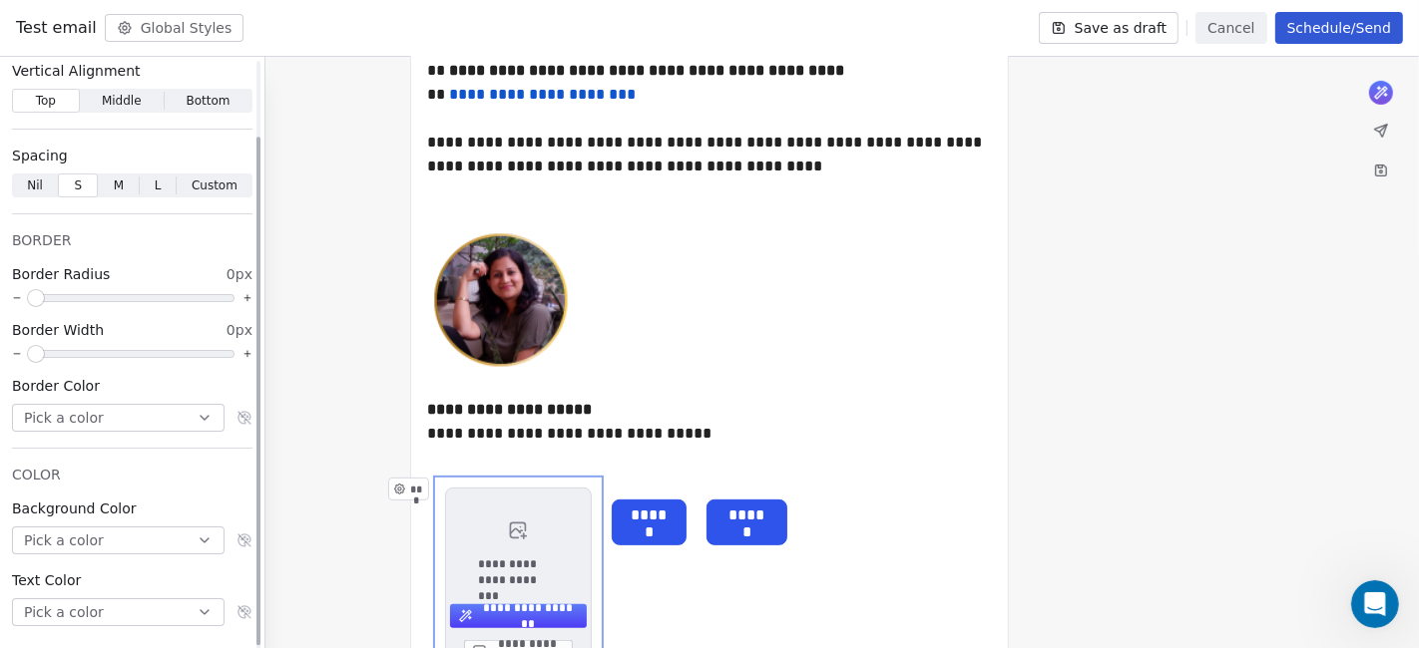
scroll to position [94, 0]
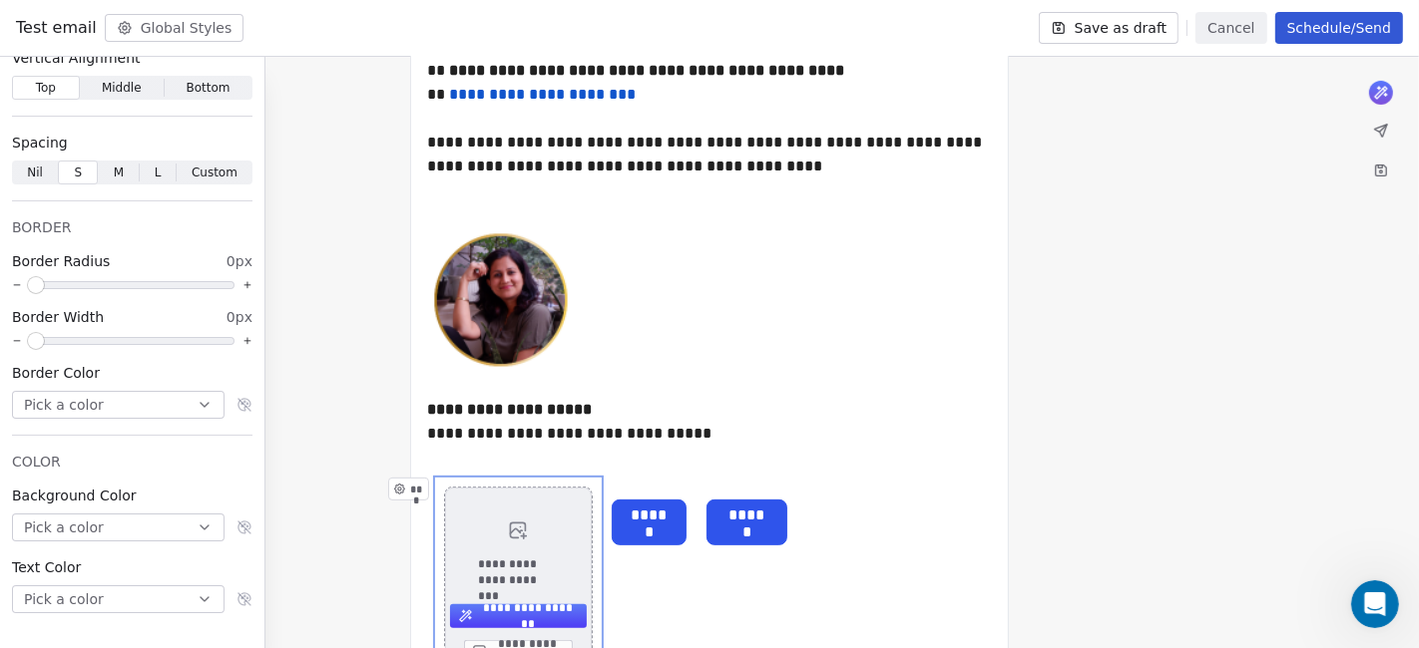
click at [478, 565] on span "**********" at bounding box center [518, 573] width 81 height 32
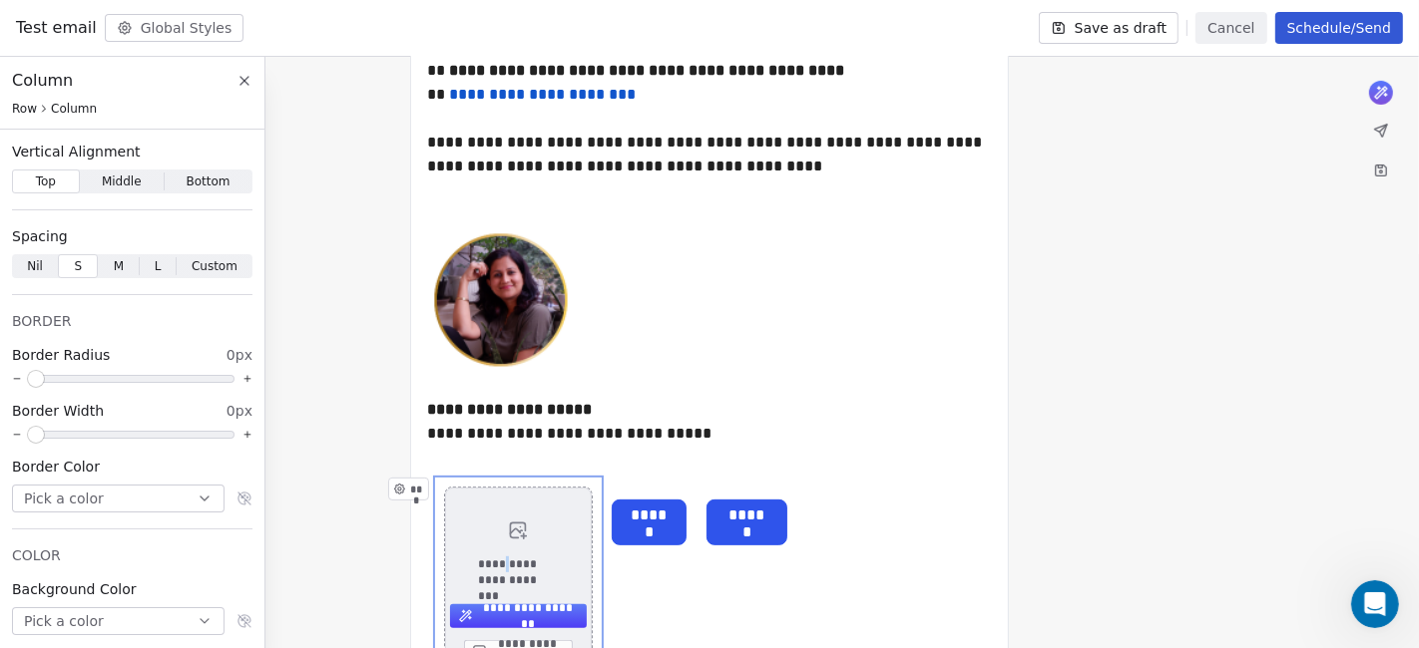
click at [478, 565] on span "**********" at bounding box center [518, 573] width 81 height 32
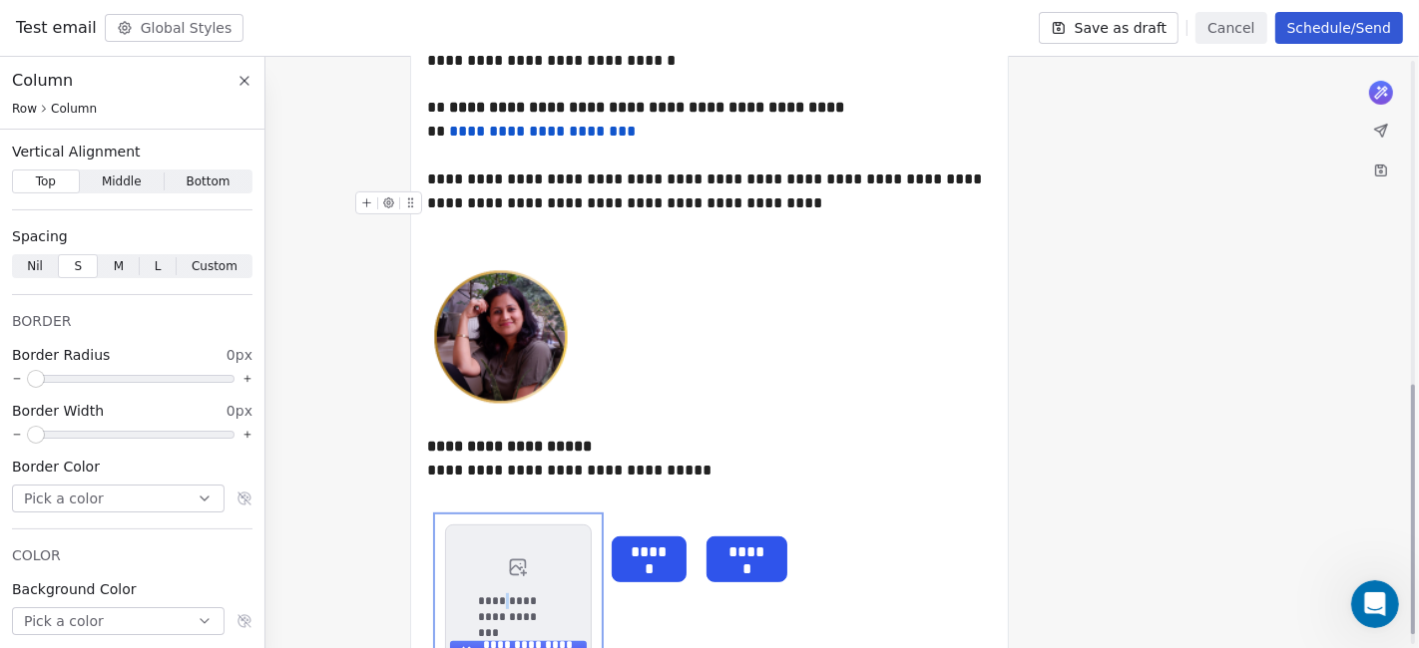
scroll to position [764, 0]
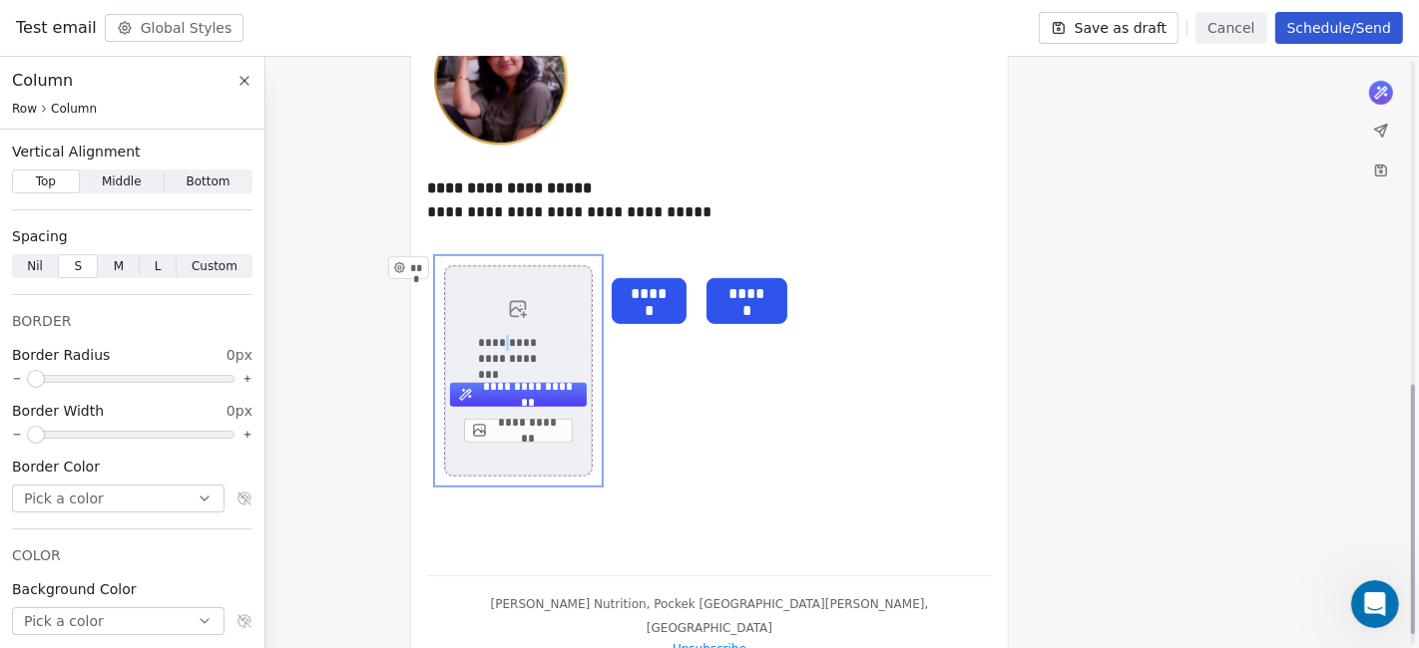
click at [497, 426] on button "**********" at bounding box center [518, 431] width 109 height 24
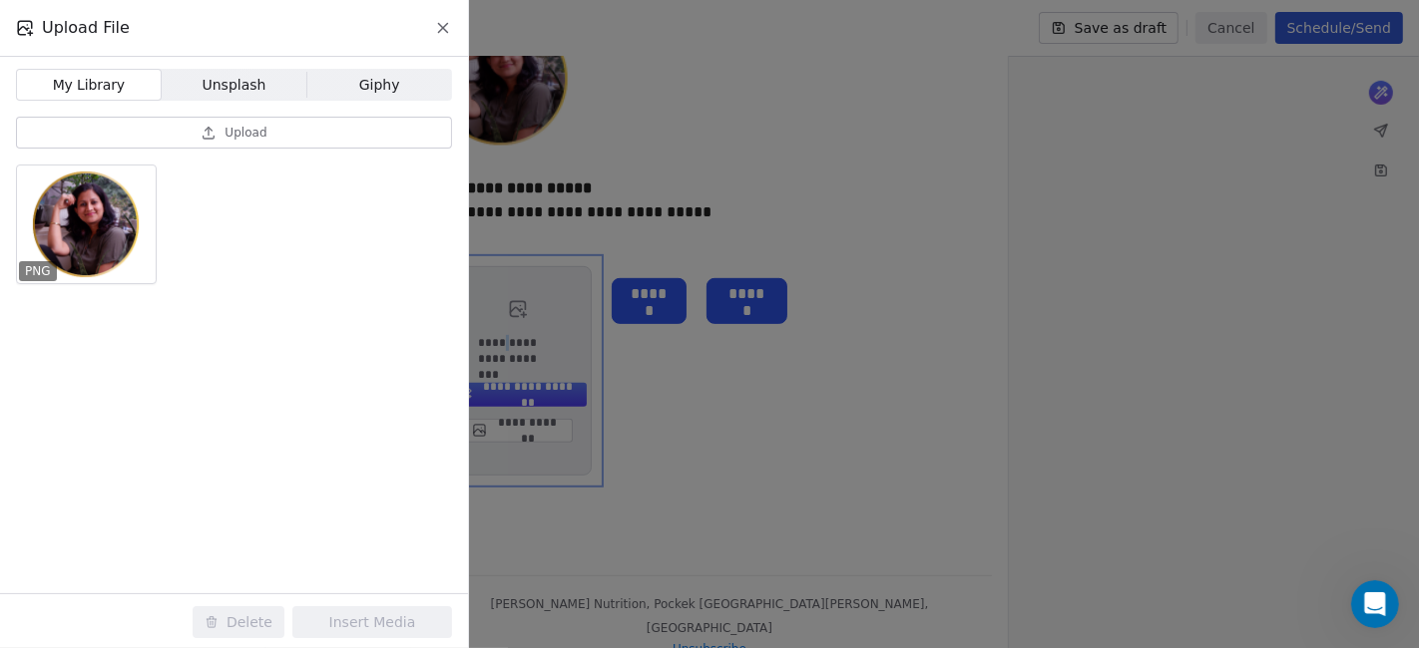
click at [231, 90] on span "Unsplash" at bounding box center [235, 85] width 64 height 21
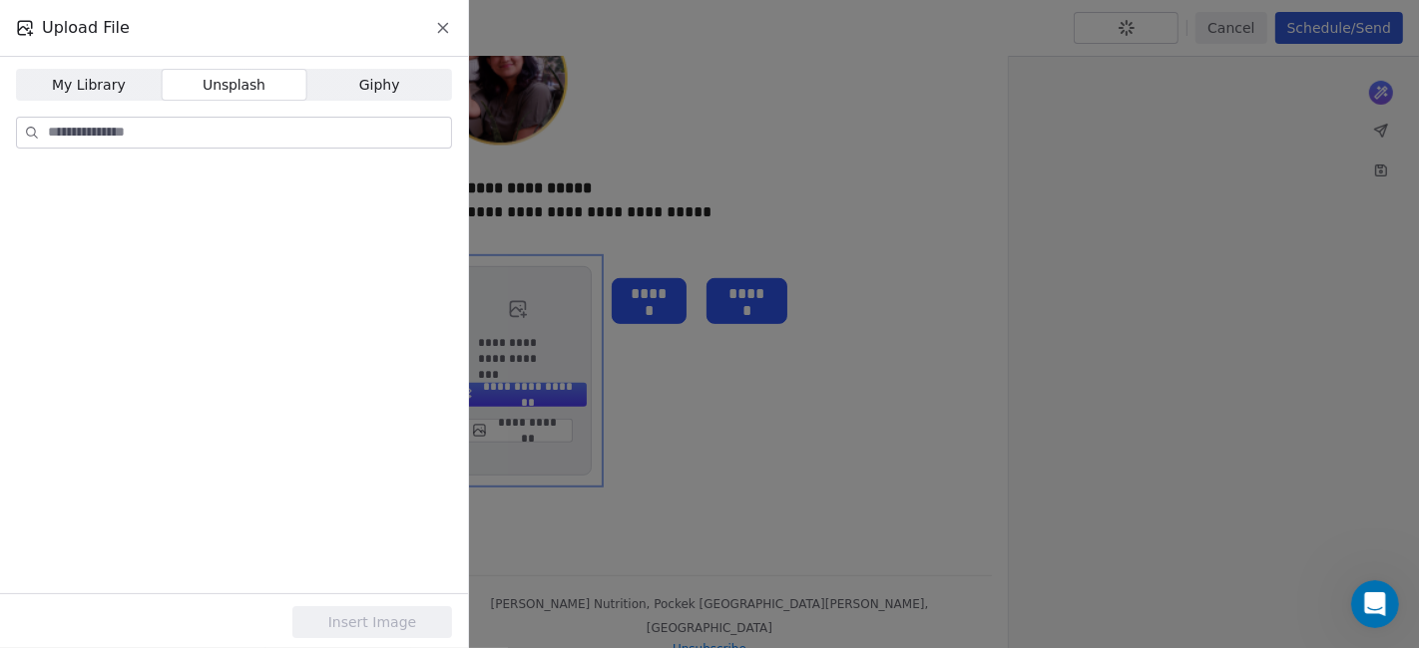
click at [249, 135] on input at bounding box center [249, 133] width 403 height 30
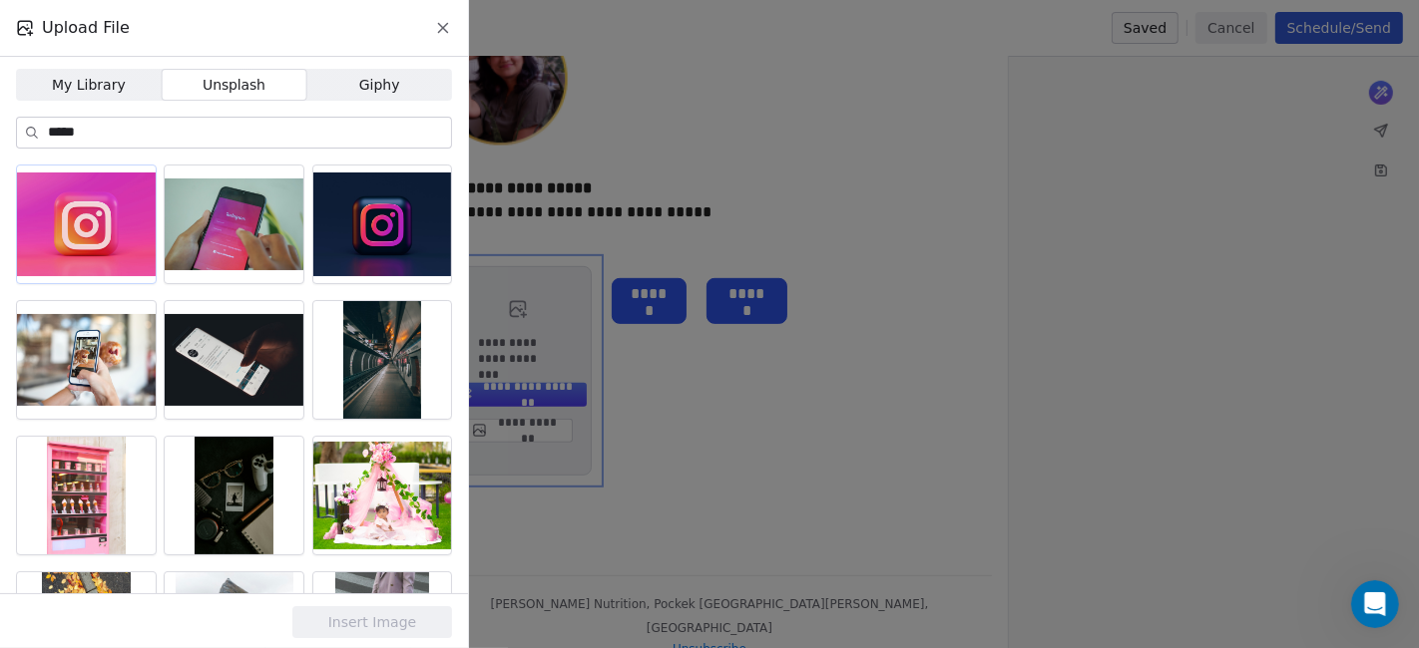
type input "*****"
click at [120, 225] on div at bounding box center [86, 225] width 139 height 118
click at [369, 583] on button "Insert Image" at bounding box center [372, 623] width 160 height 32
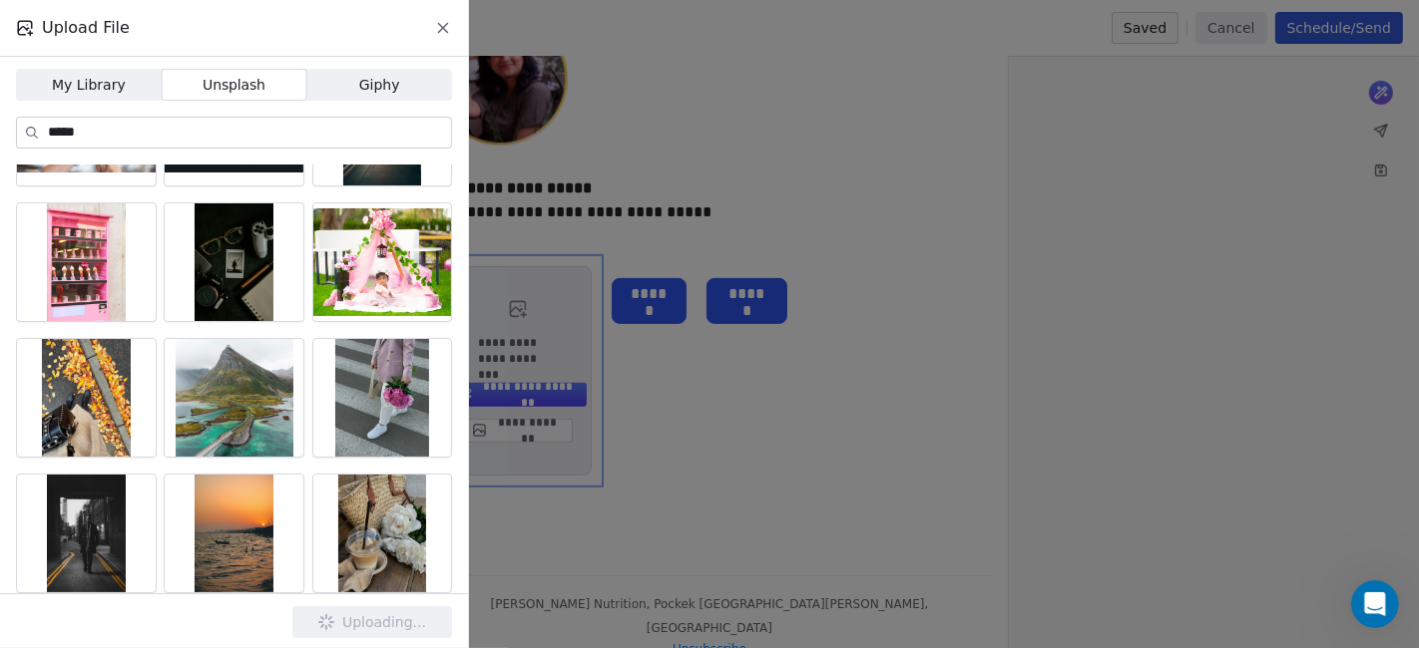
scroll to position [0, 0]
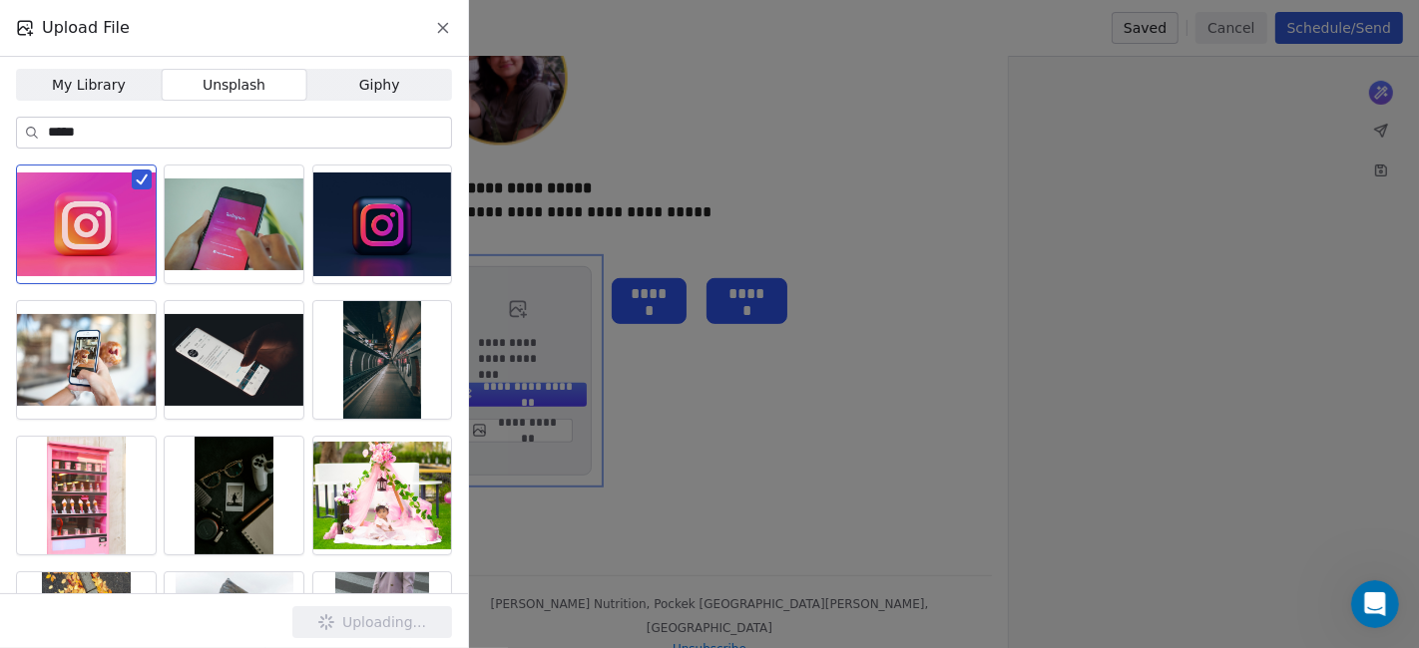
click at [669, 233] on div "Upload File My Library My Library Unsplash Unsplash Giphy Giphy ***** Uploading…" at bounding box center [709, 324] width 1419 height 648
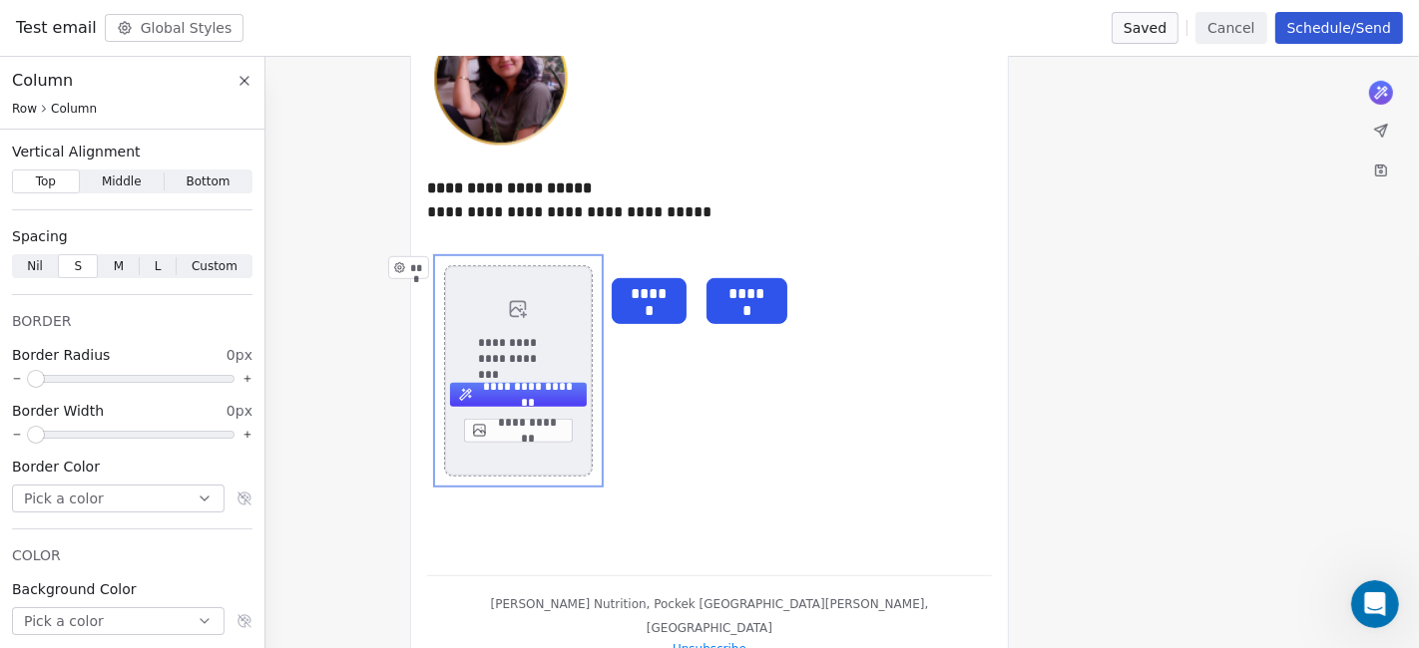
click at [495, 434] on button "**********" at bounding box center [518, 431] width 109 height 24
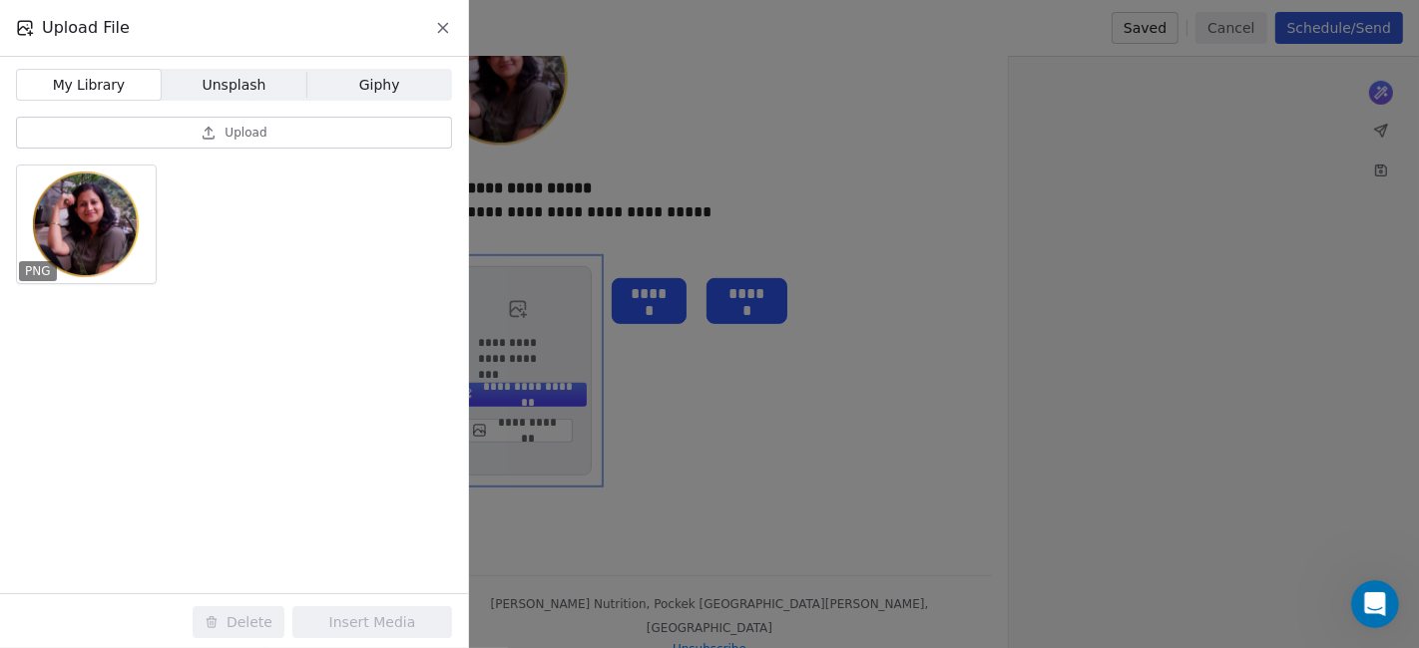
click at [213, 93] on span "Unsplash" at bounding box center [235, 85] width 64 height 21
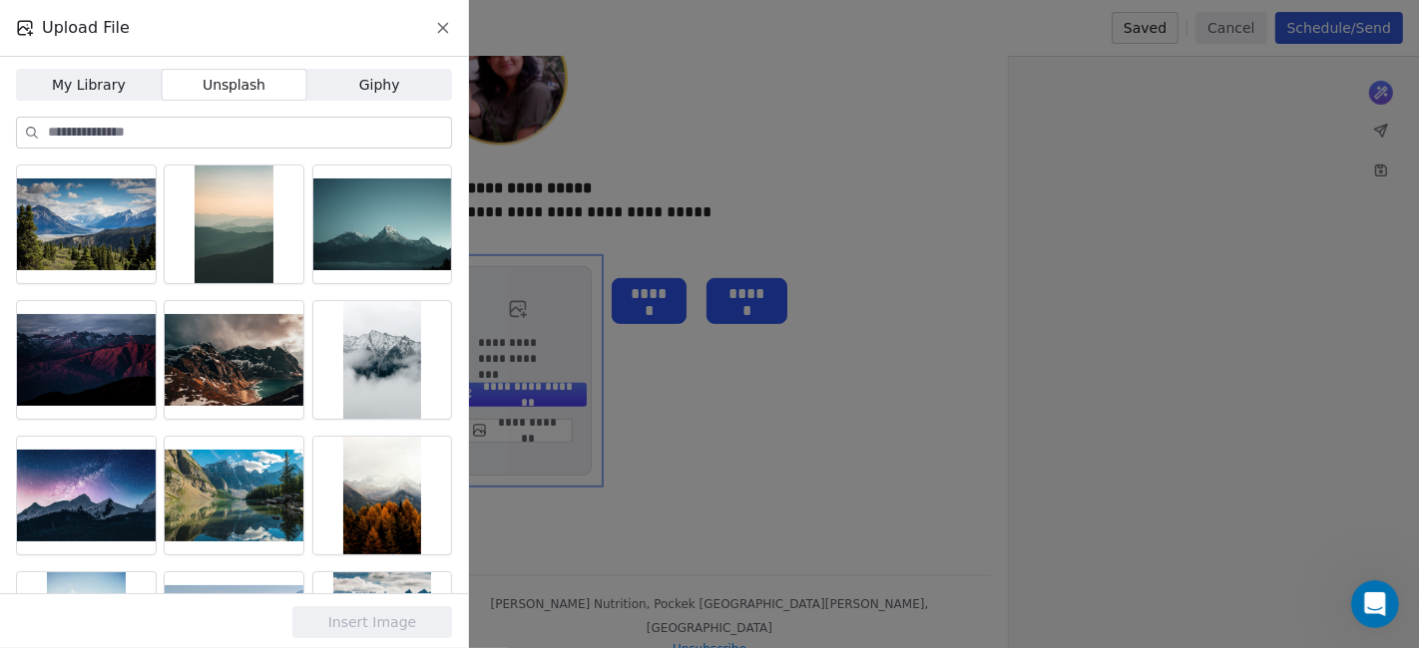
click at [202, 141] on input at bounding box center [249, 133] width 403 height 30
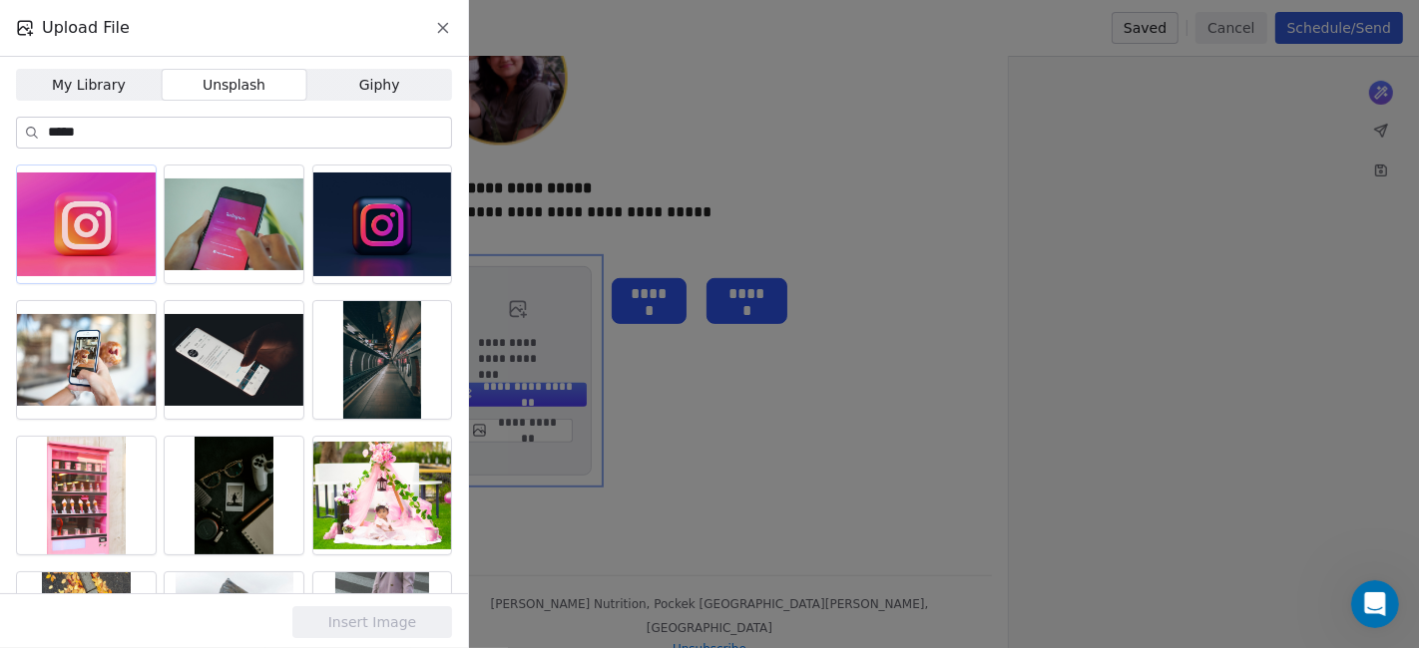
click at [115, 195] on div at bounding box center [86, 225] width 139 height 118
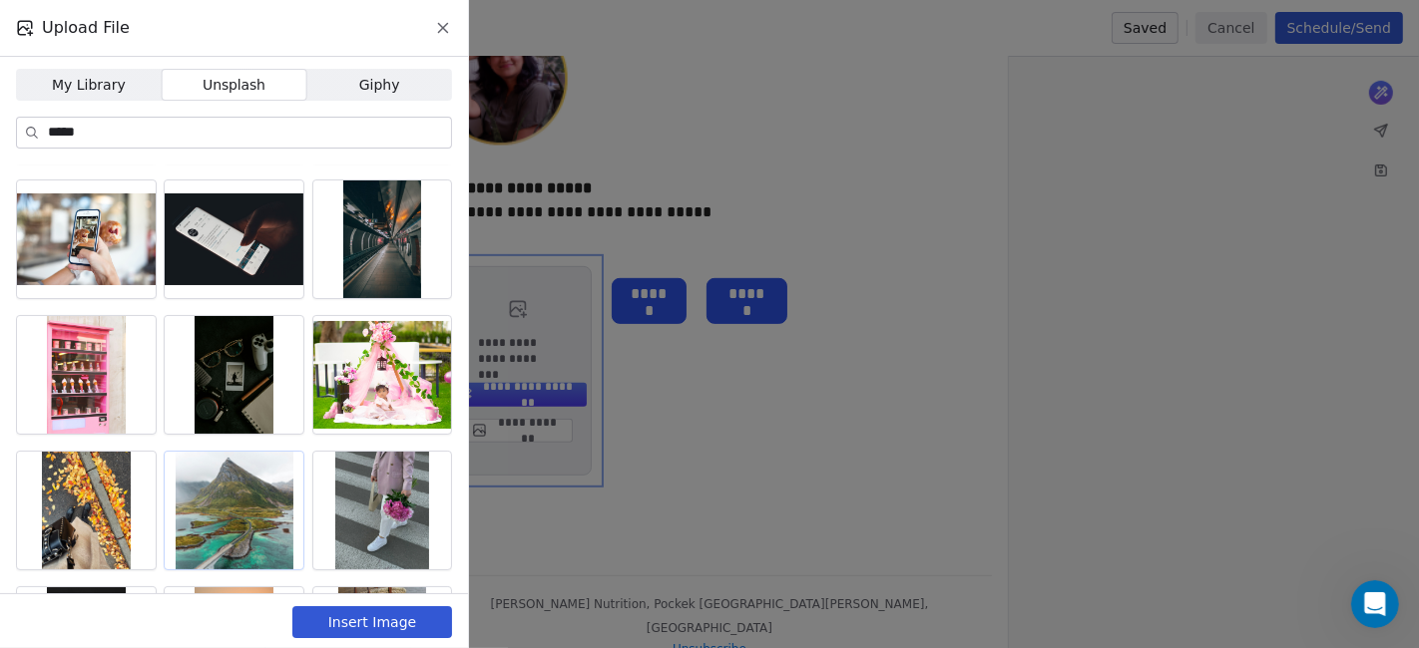
scroll to position [221, 0]
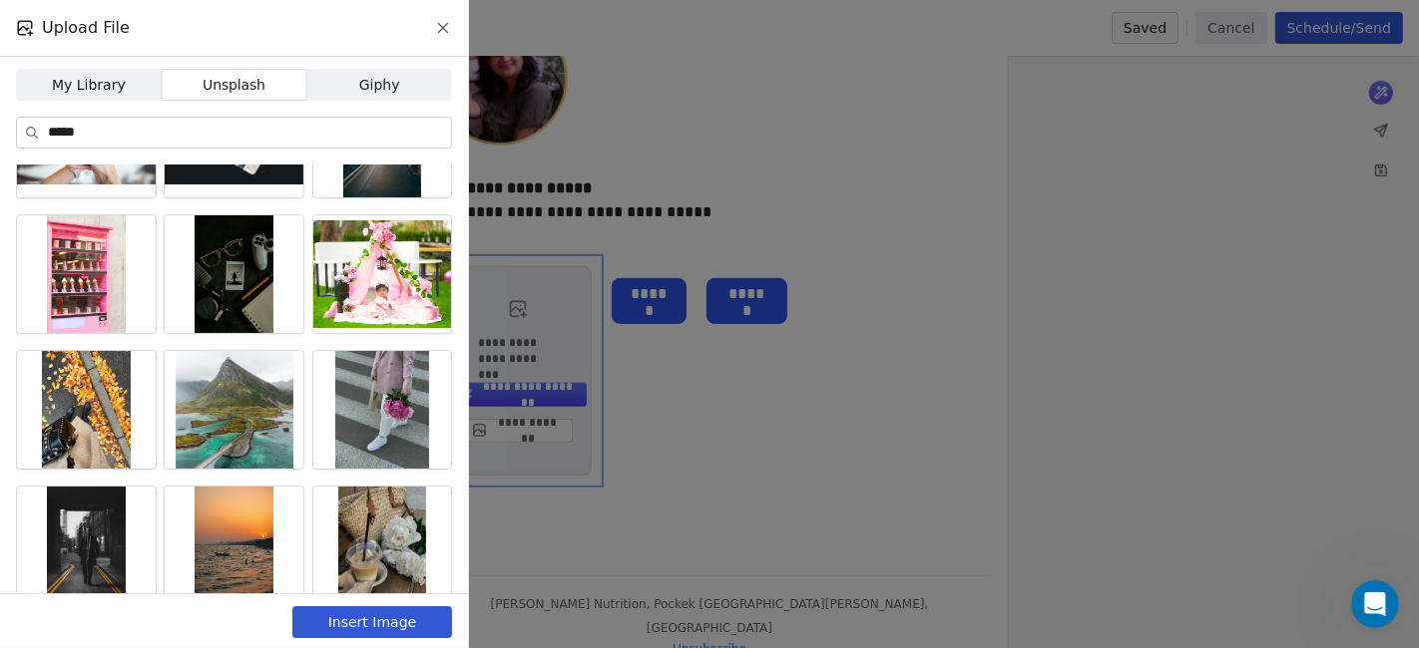
click at [394, 583] on button "Insert Image" at bounding box center [372, 623] width 160 height 32
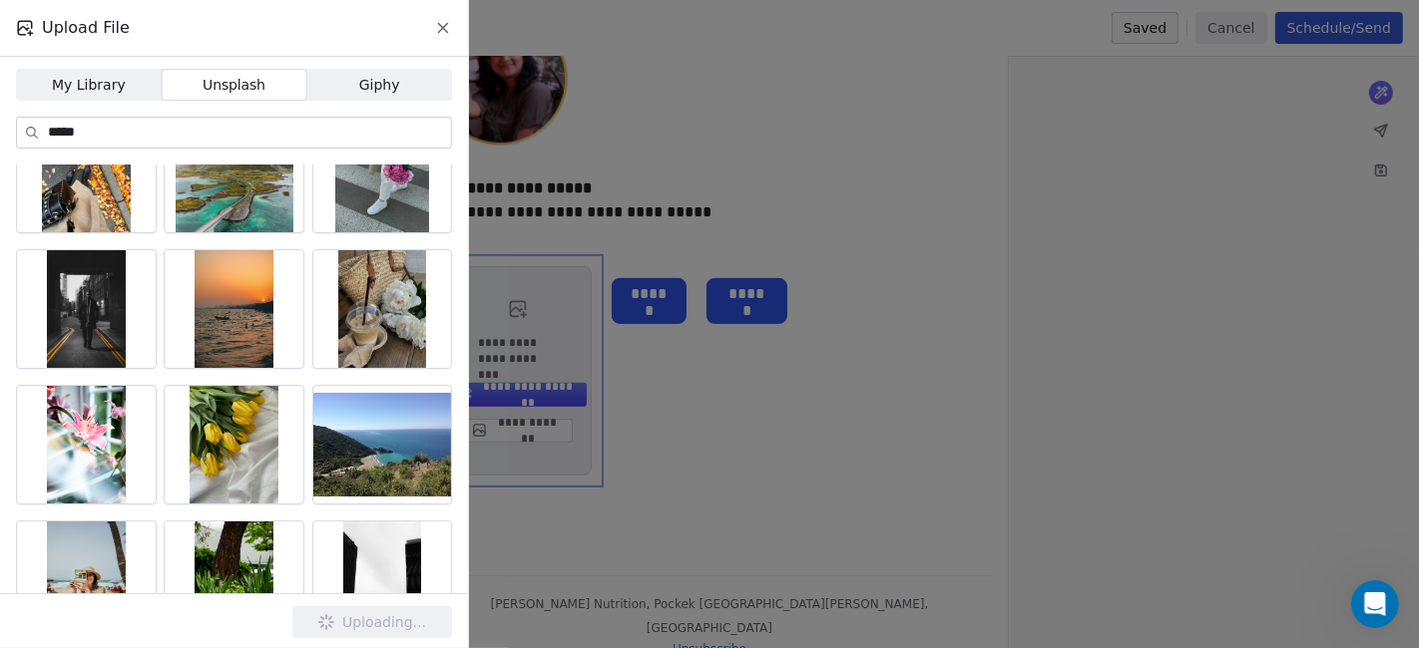
scroll to position [0, 0]
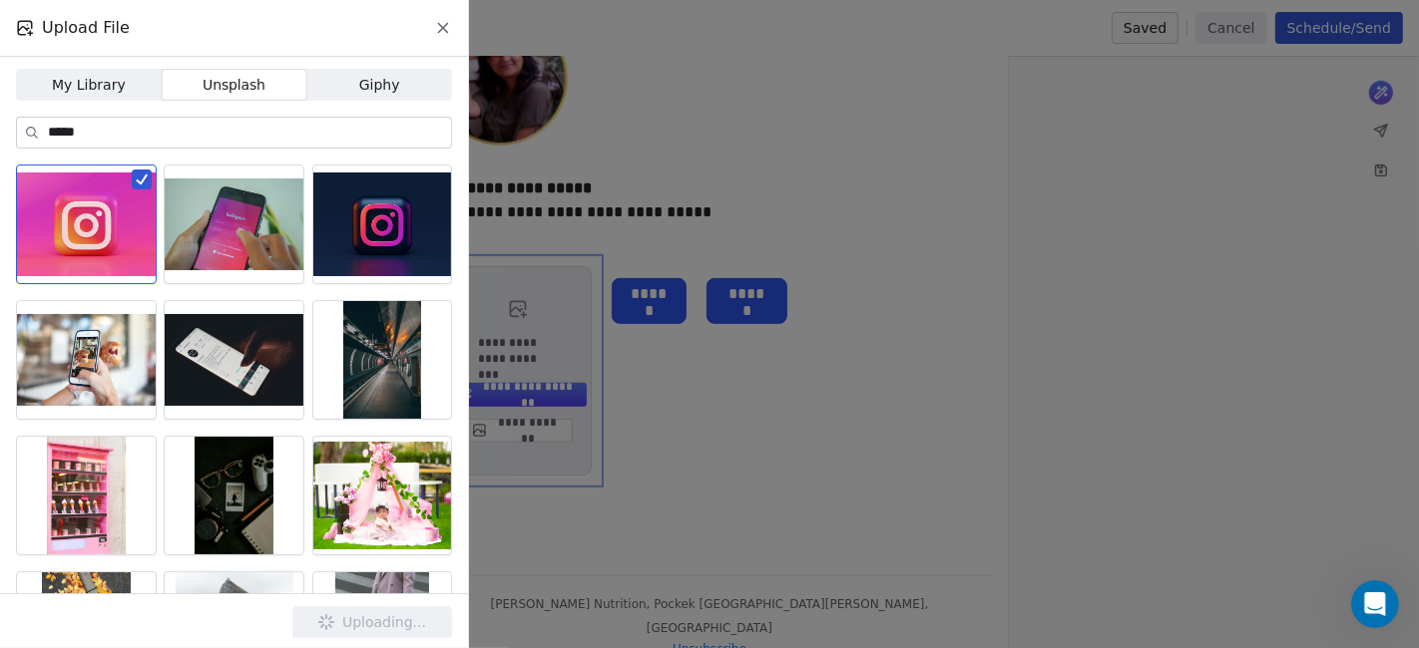
click at [162, 127] on input "*****" at bounding box center [249, 133] width 403 height 30
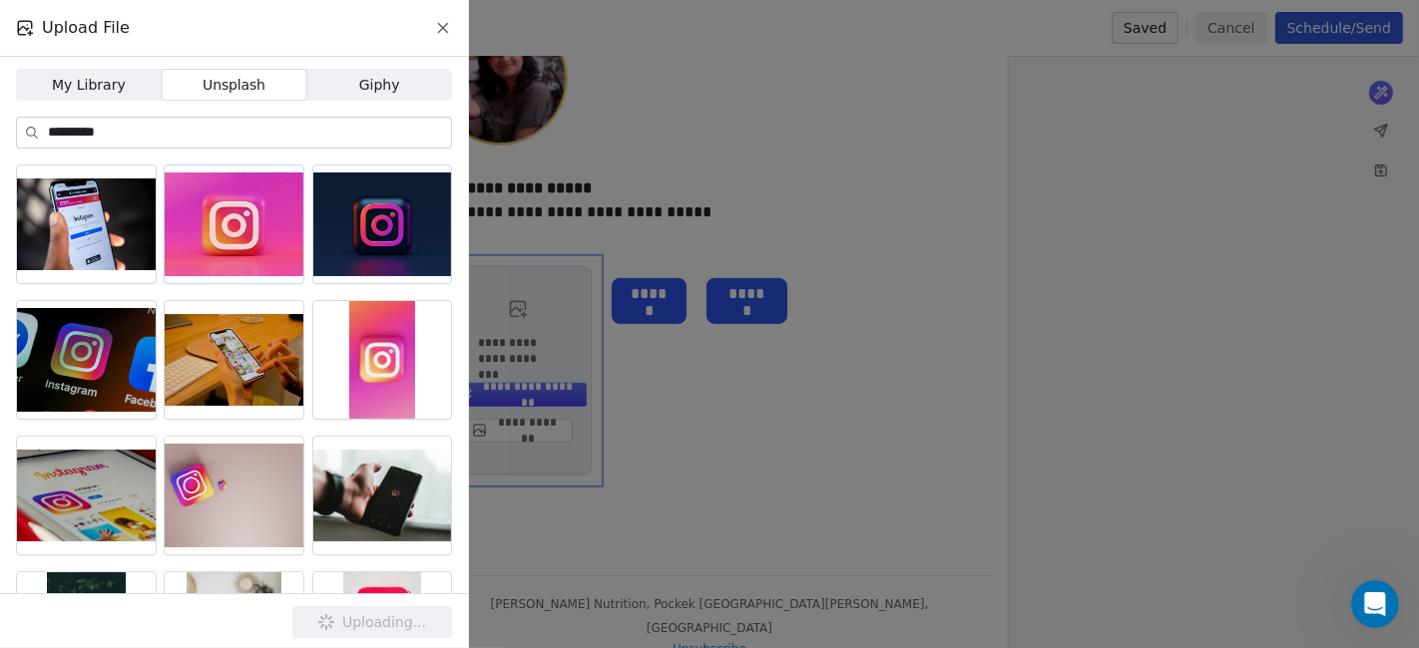
type input "*********"
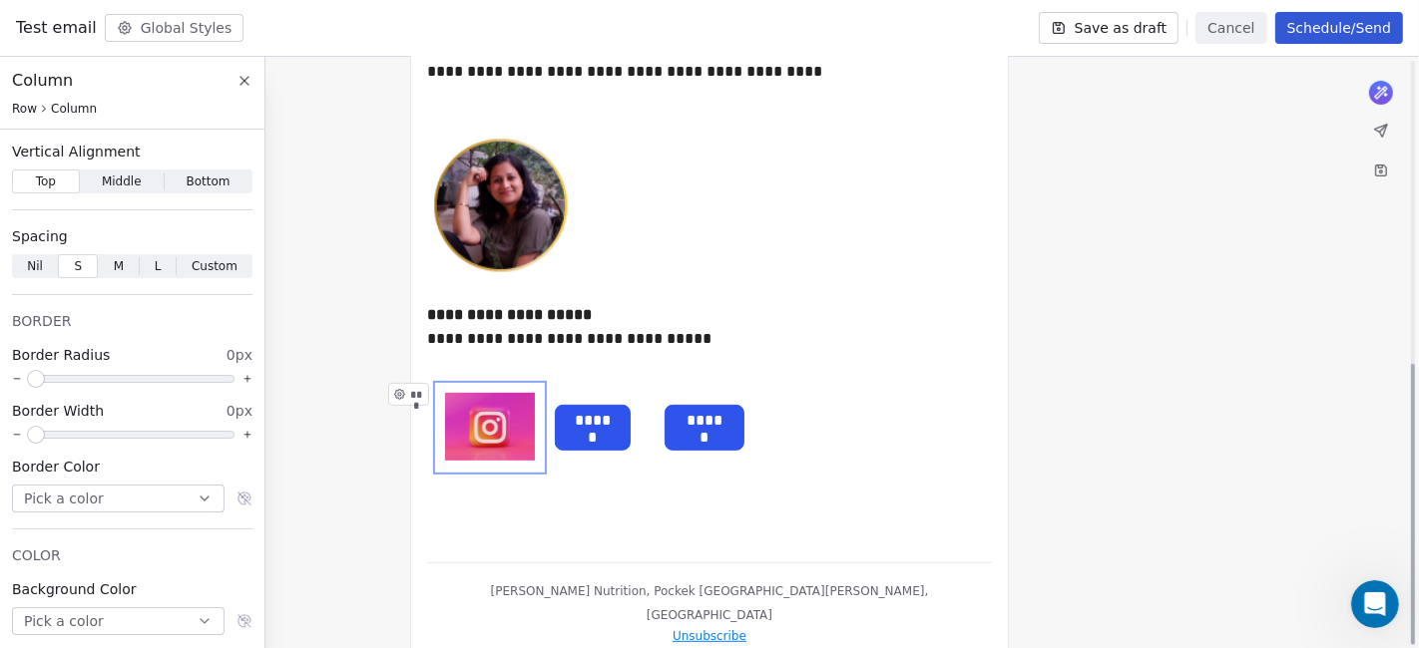
scroll to position [648, 0]
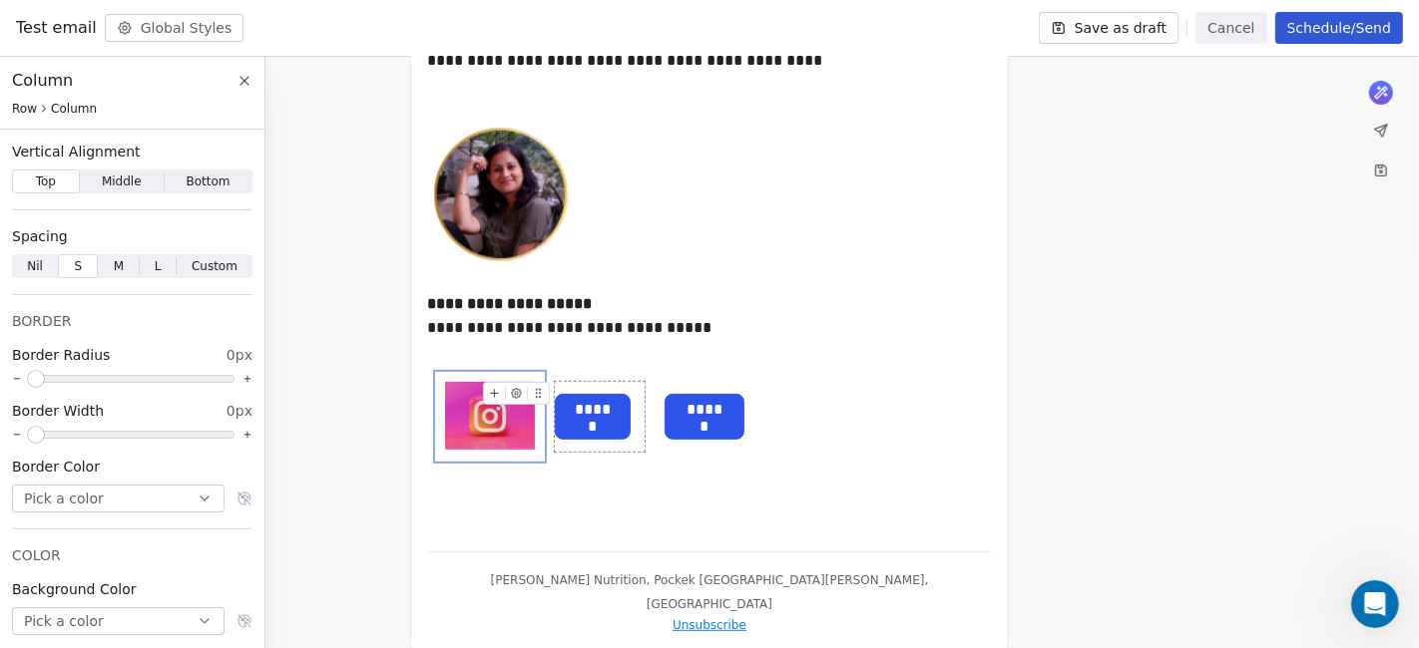
click at [614, 394] on div "*****" at bounding box center [593, 417] width 76 height 46
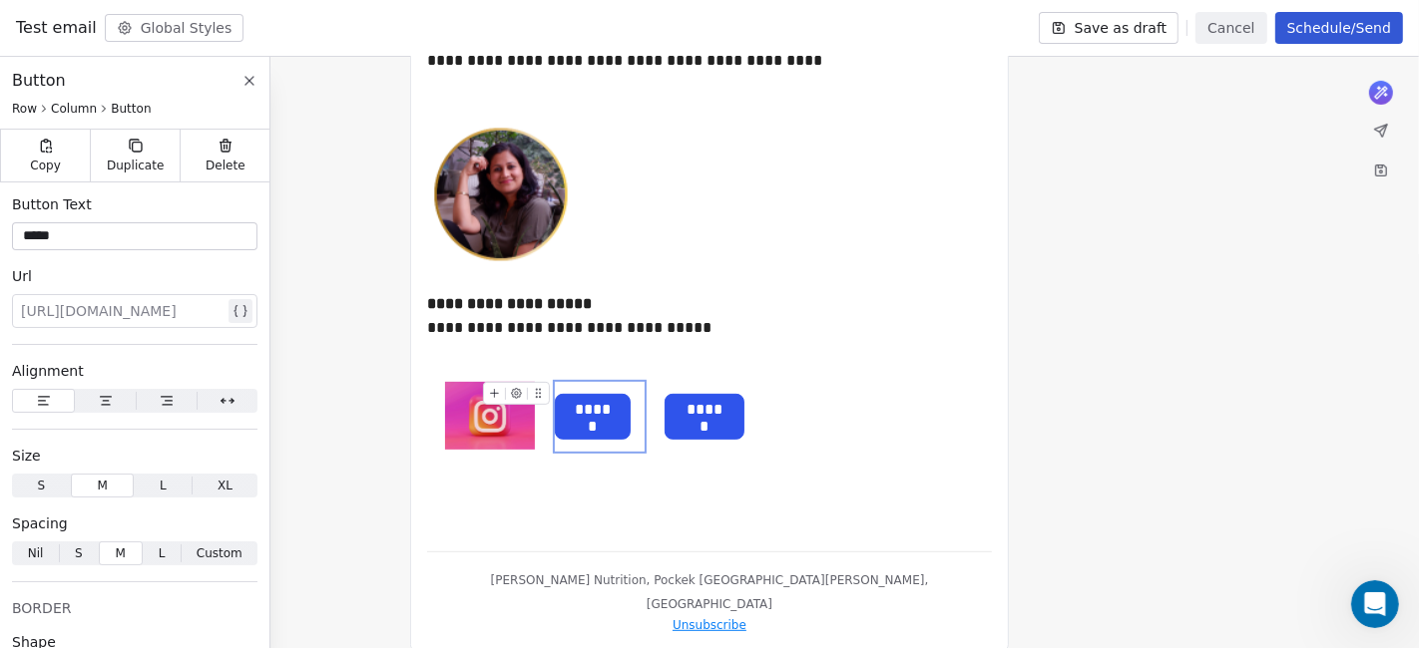
click at [621, 397] on div "*****" at bounding box center [593, 417] width 76 height 46
click at [631, 389] on div "*****" at bounding box center [600, 417] width 90 height 70
click at [624, 406] on span "*****" at bounding box center [593, 410] width 74 height 31
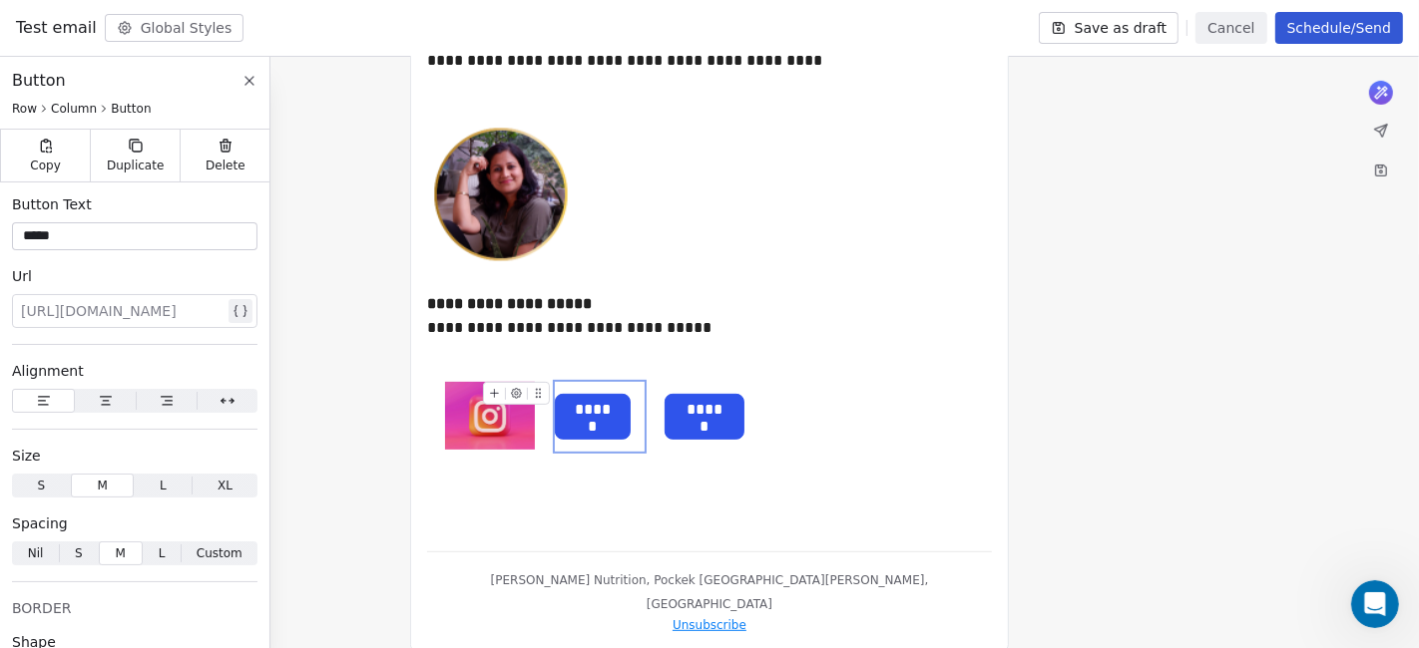
click at [624, 406] on span "*****" at bounding box center [593, 410] width 74 height 31
drag, startPoint x: 624, startPoint y: 406, endPoint x: 588, endPoint y: 411, distance: 36.3
click at [588, 411] on span "*****" at bounding box center [593, 410] width 74 height 31
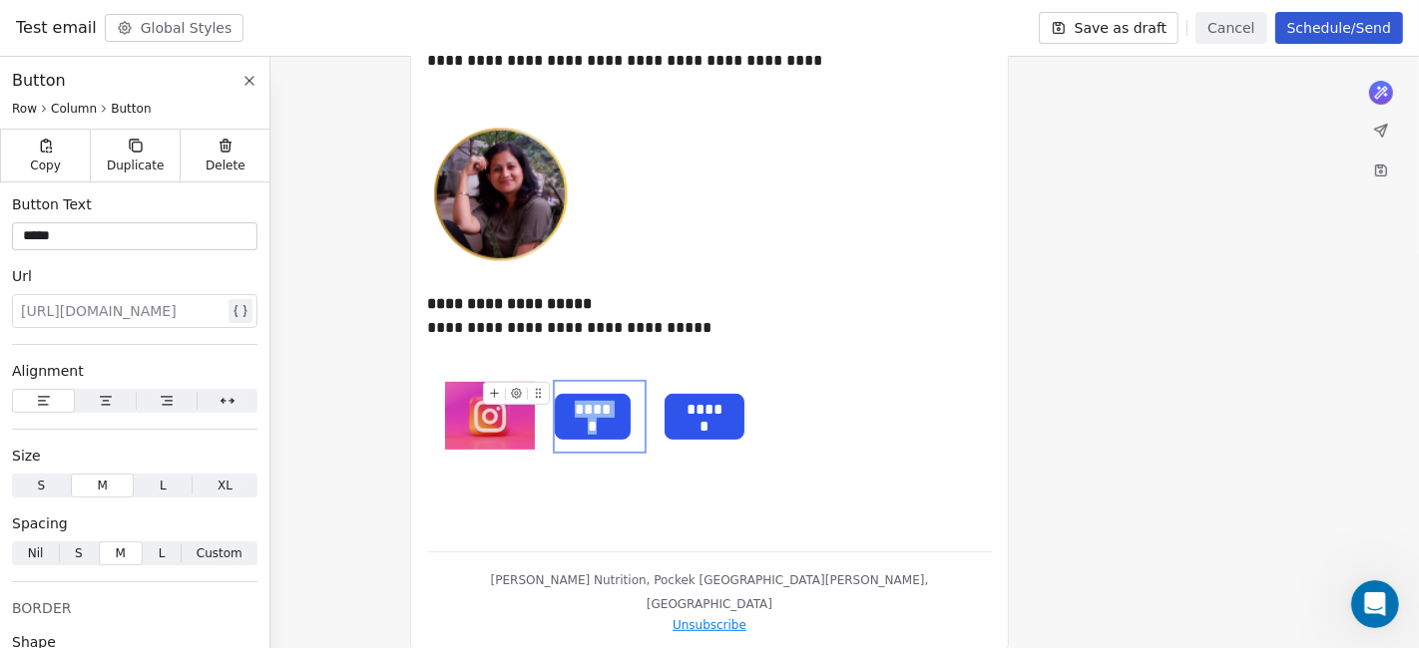
click at [514, 396] on icon at bounding box center [516, 394] width 10 height 10
click at [700, 402] on span "******" at bounding box center [704, 410] width 78 height 31
type input "******"
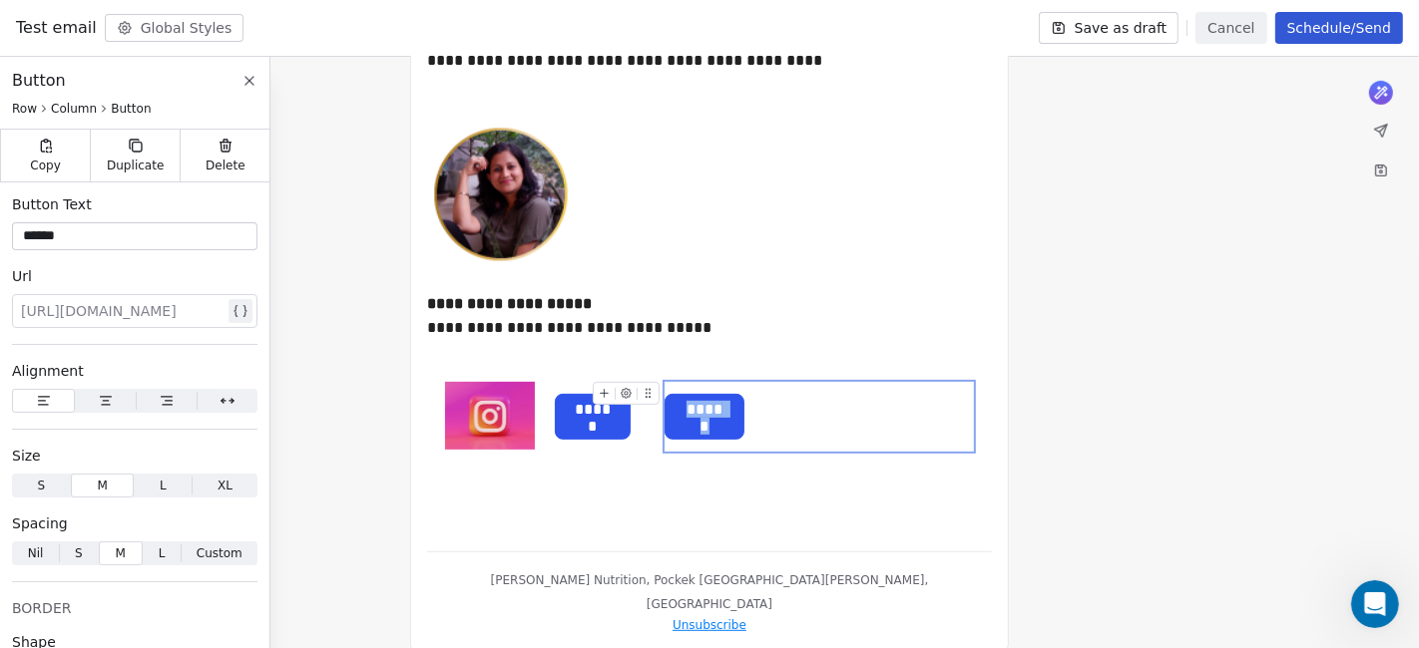
click at [700, 402] on span "******" at bounding box center [704, 410] width 78 height 31
click at [723, 409] on span "******" at bounding box center [704, 410] width 78 height 31
click at [721, 410] on span "******" at bounding box center [704, 410] width 78 height 31
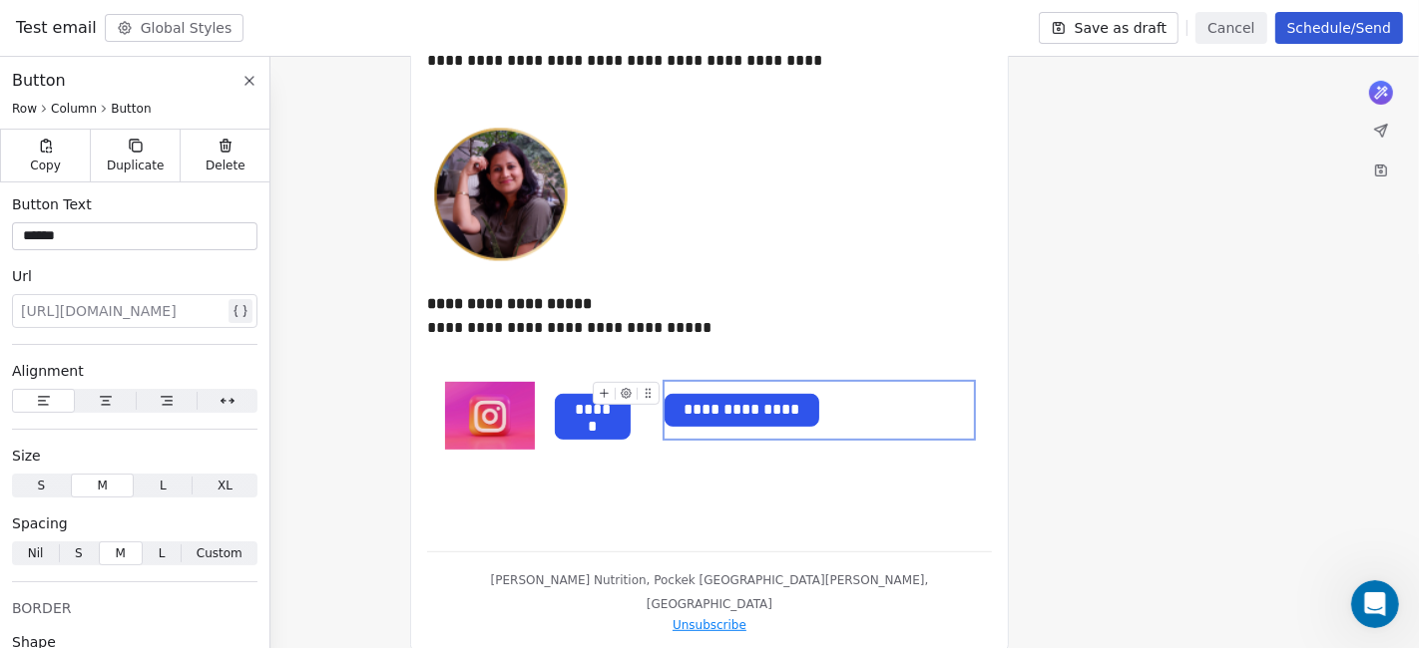
click at [738, 403] on span "**********" at bounding box center [741, 410] width 153 height 31
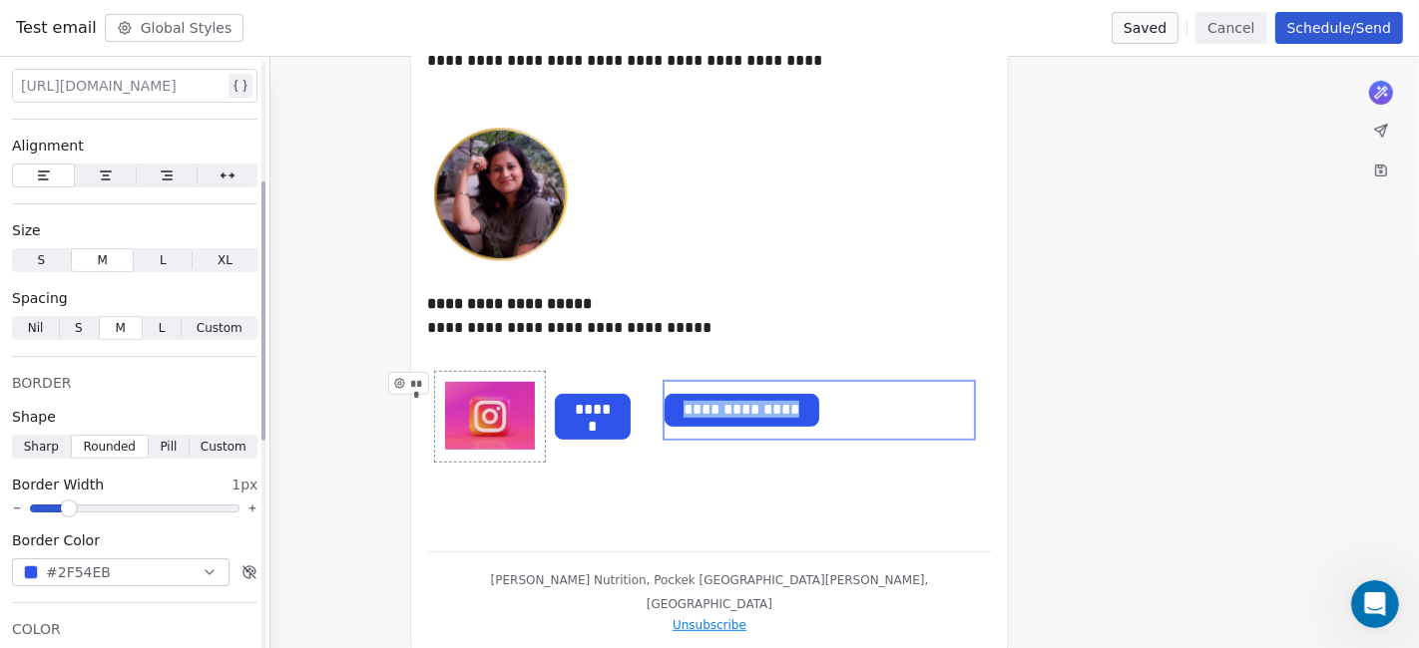
scroll to position [332, 0]
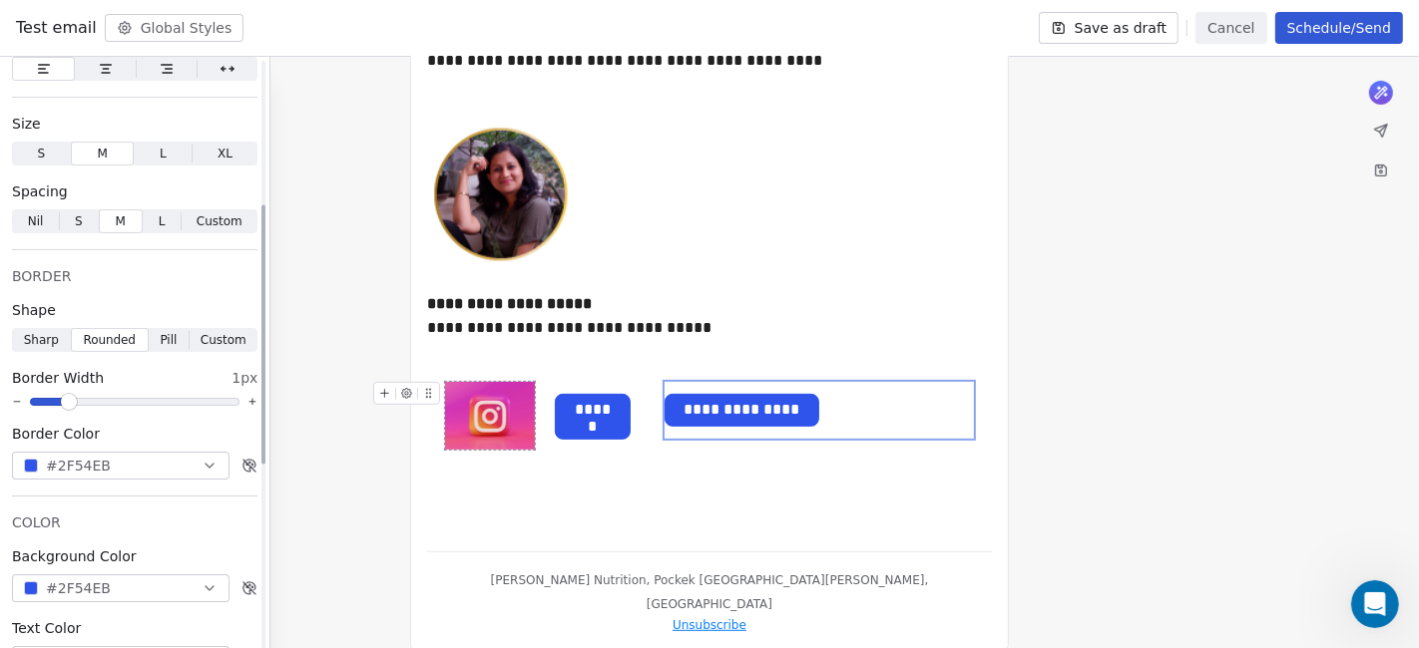
click at [46, 460] on span "#2F54EB" at bounding box center [78, 466] width 65 height 21
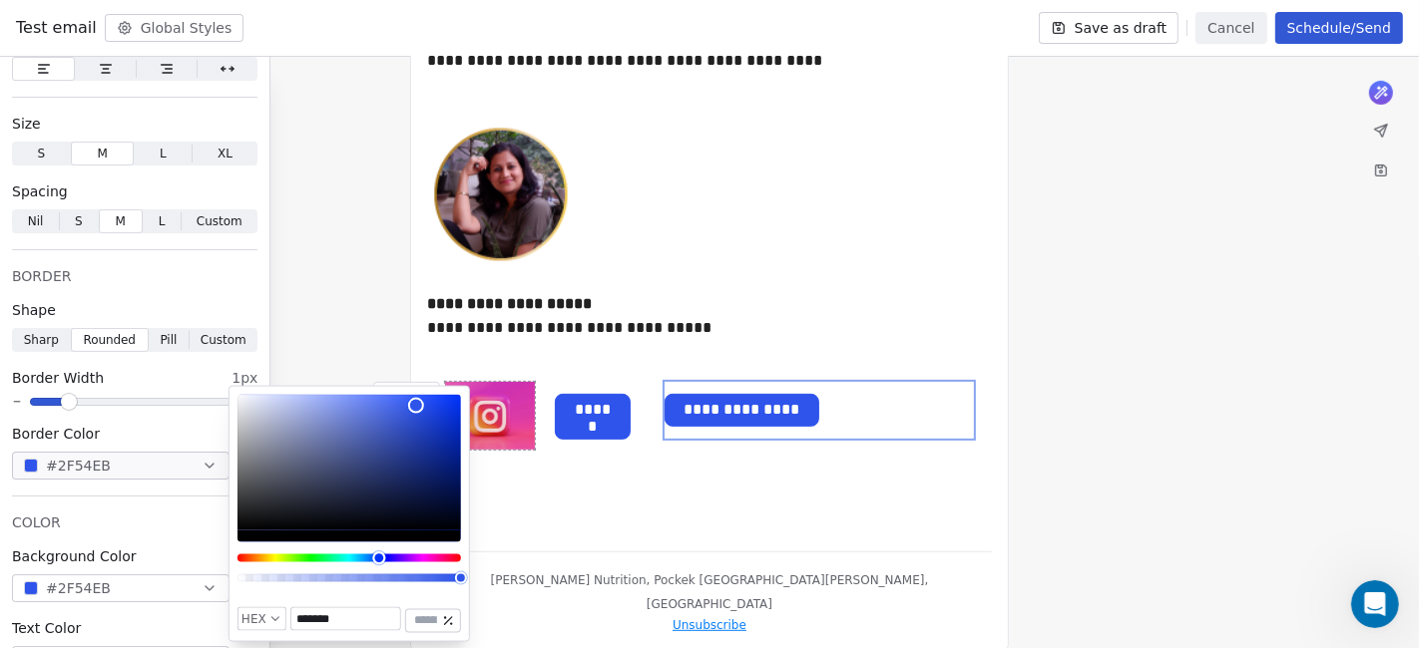
click at [309, 559] on div "Hue" at bounding box center [348, 559] width 223 height 8
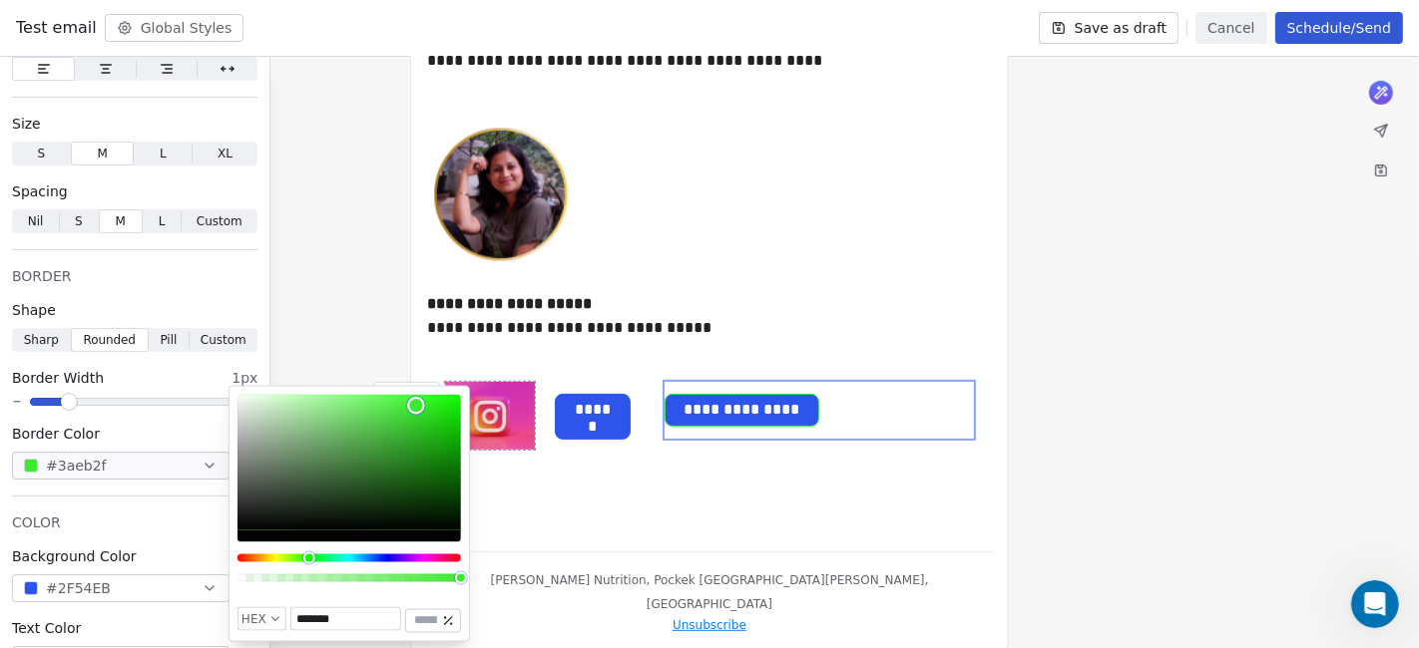
click at [453, 411] on div "Color" at bounding box center [348, 463] width 223 height 136
click at [445, 408] on div "Color" at bounding box center [348, 463] width 223 height 136
type input "*******"
click at [120, 583] on button "#2F54EB" at bounding box center [120, 589] width 217 height 28
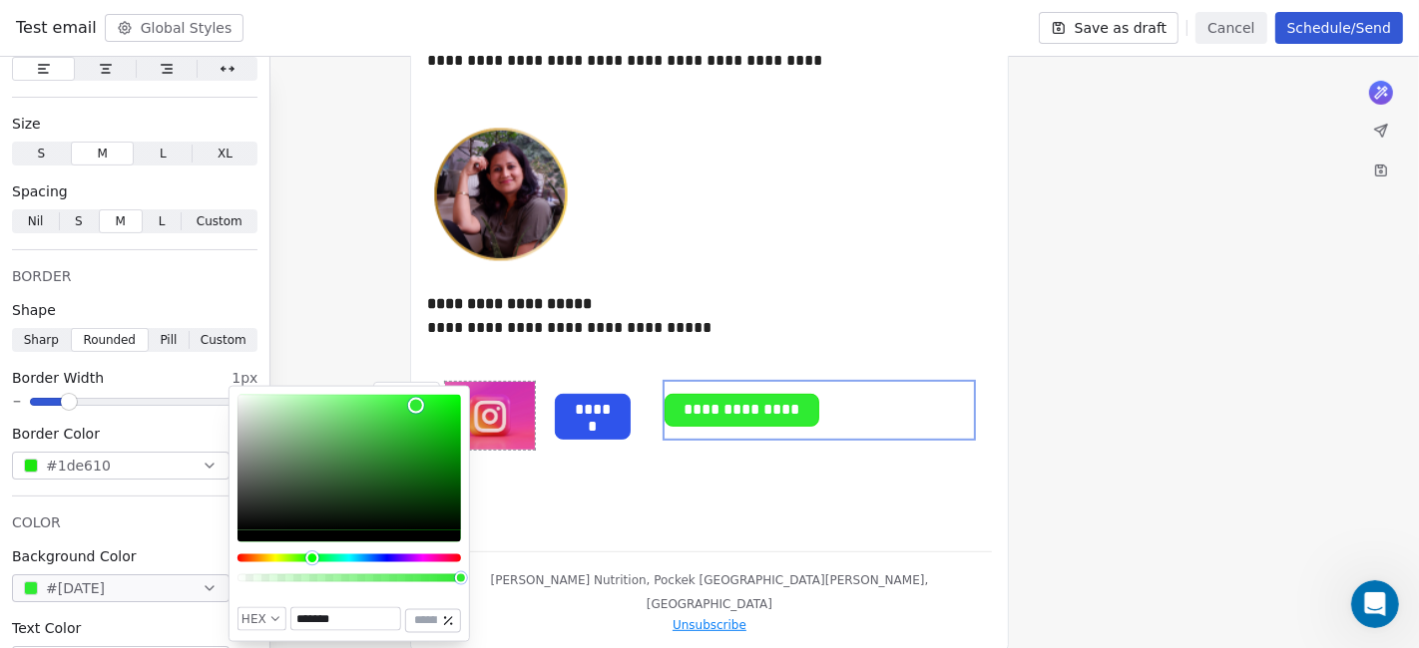
click at [312, 559] on div "Hue" at bounding box center [348, 559] width 223 height 8
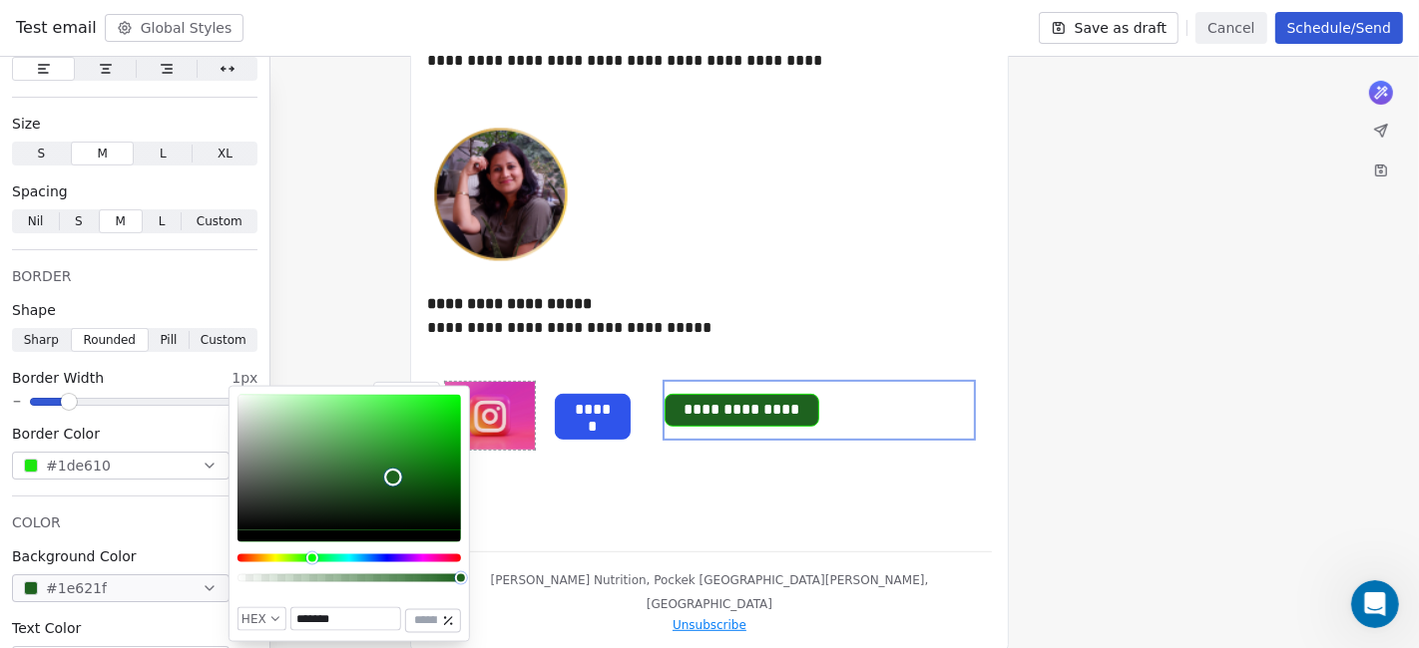
type input "*******"
drag, startPoint x: 399, startPoint y: 406, endPoint x: 388, endPoint y: 480, distance: 74.6
click at [388, 480] on div "Color" at bounding box center [348, 463] width 223 height 136
click at [637, 461] on div "**********" at bounding box center [709, 417] width 565 height 106
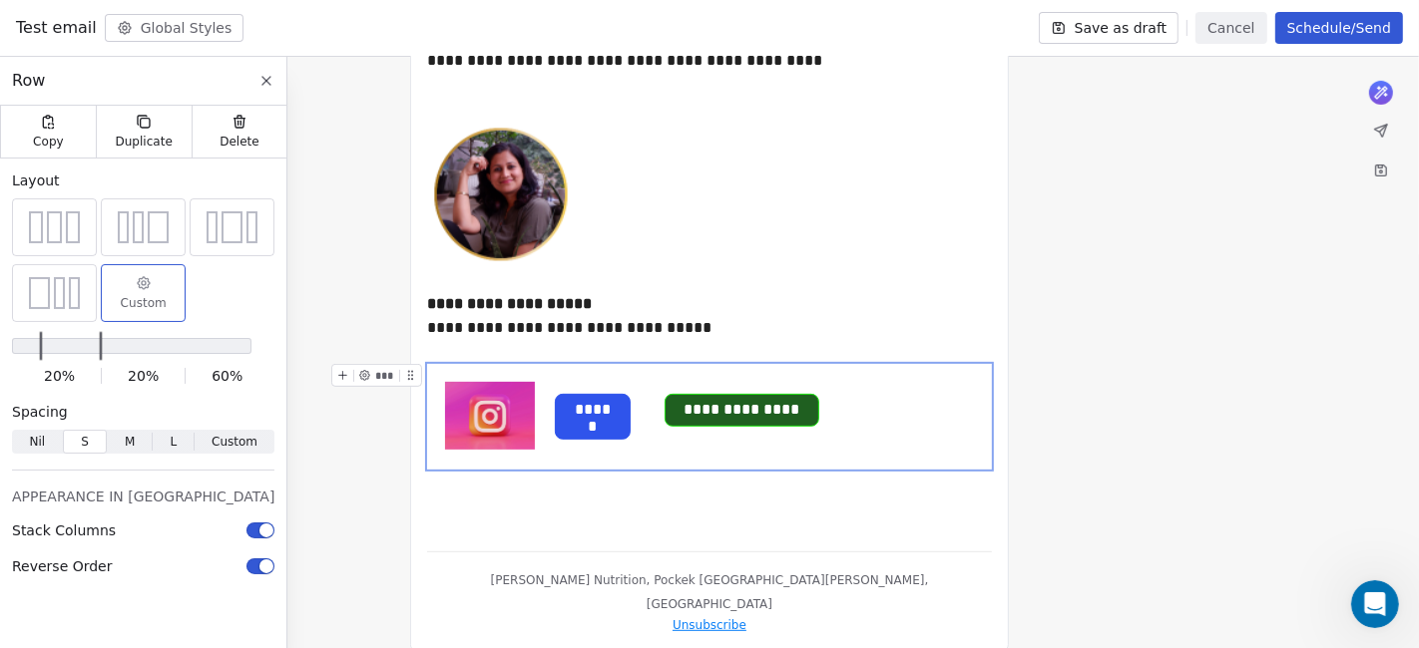
scroll to position [0, 0]
click at [610, 420] on span "*****" at bounding box center [593, 410] width 74 height 31
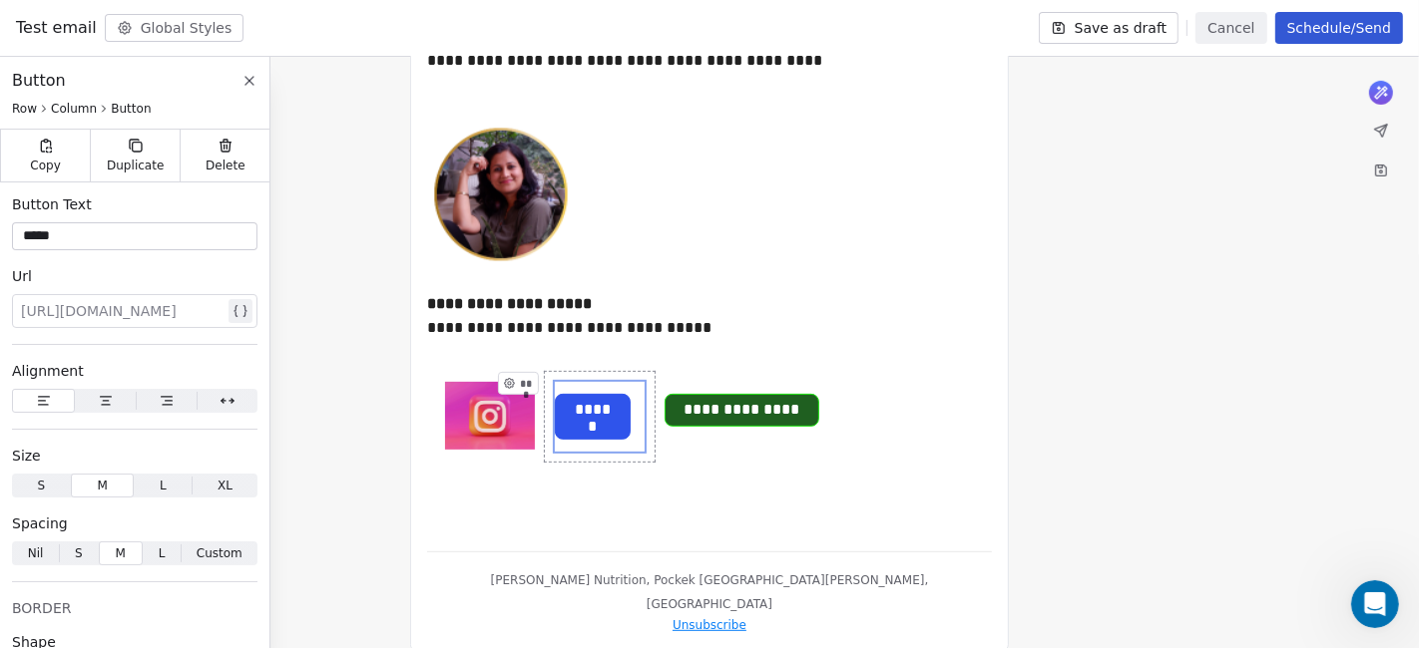
click at [548, 374] on div "***** ***" at bounding box center [600, 417] width 110 height 90
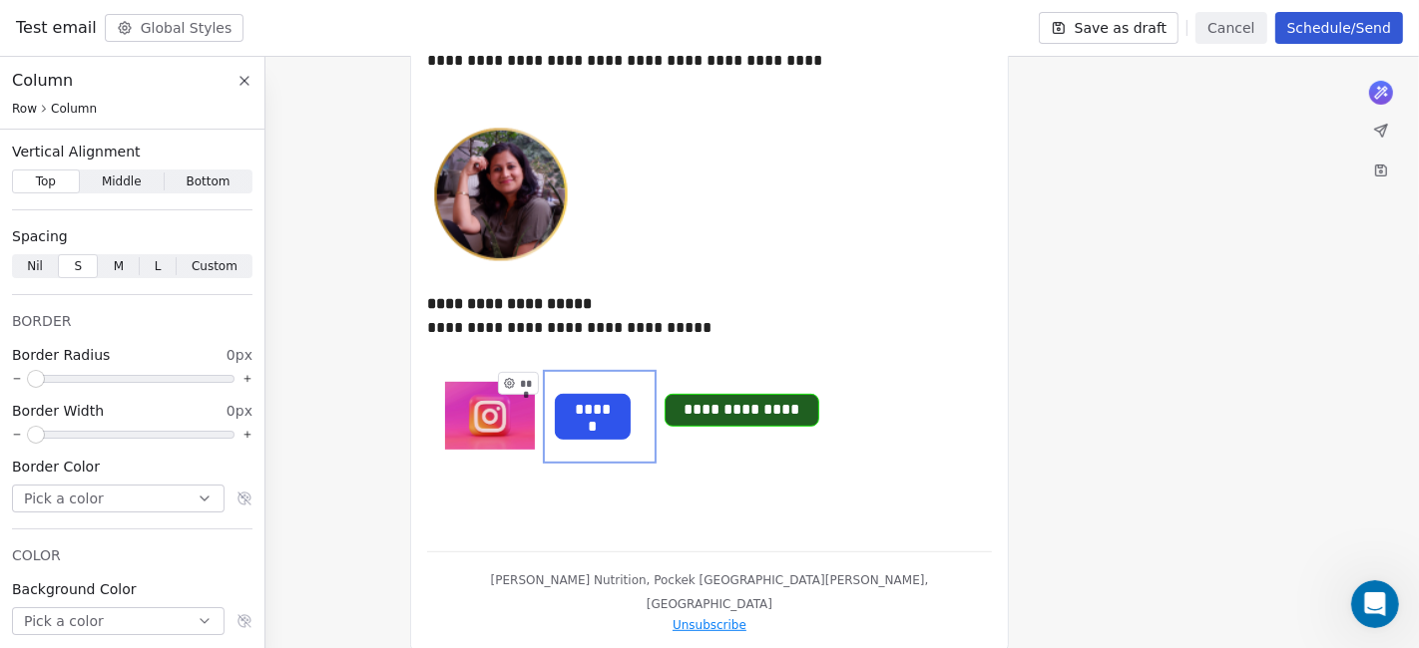
click at [507, 378] on icon at bounding box center [509, 383] width 13 height 13
click at [581, 377] on div "***** ***" at bounding box center [600, 417] width 110 height 90
click at [593, 407] on span "*****" at bounding box center [593, 410] width 74 height 31
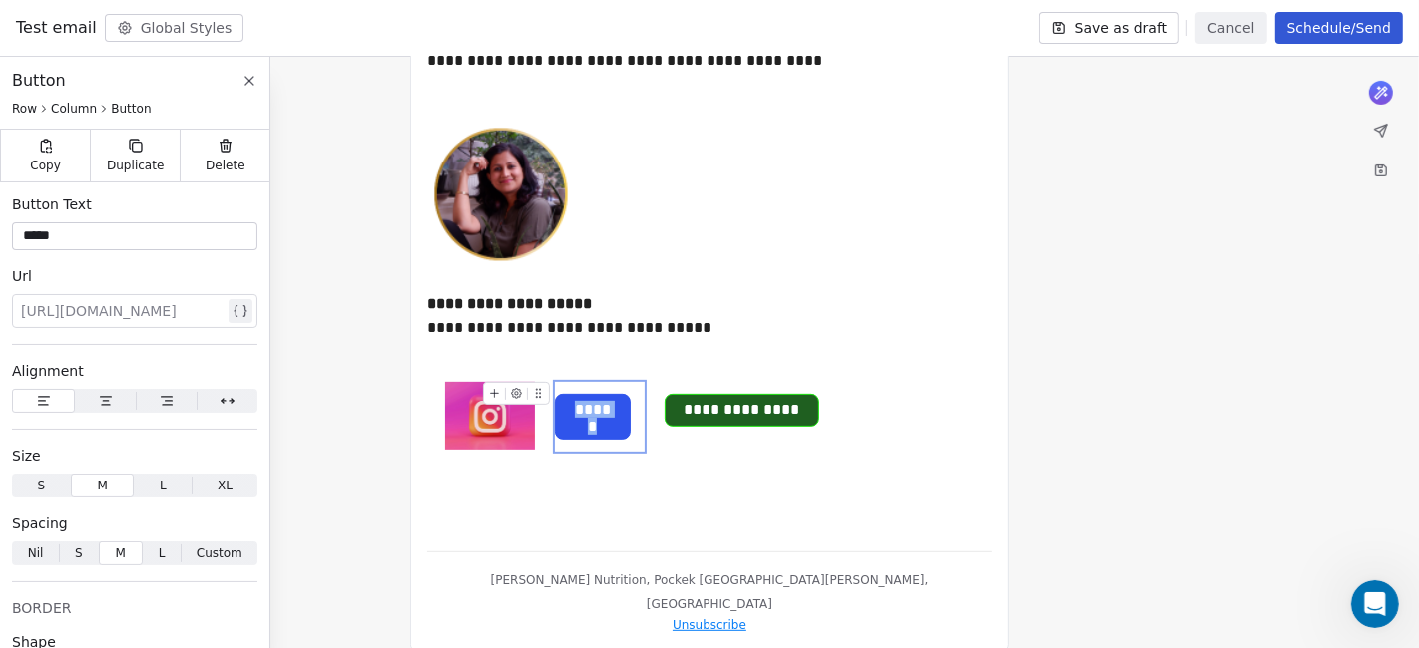
click at [593, 407] on span "*****" at bounding box center [593, 410] width 74 height 31
click at [606, 407] on span "*****" at bounding box center [593, 410] width 74 height 31
click at [616, 411] on span "*****" at bounding box center [593, 410] width 74 height 31
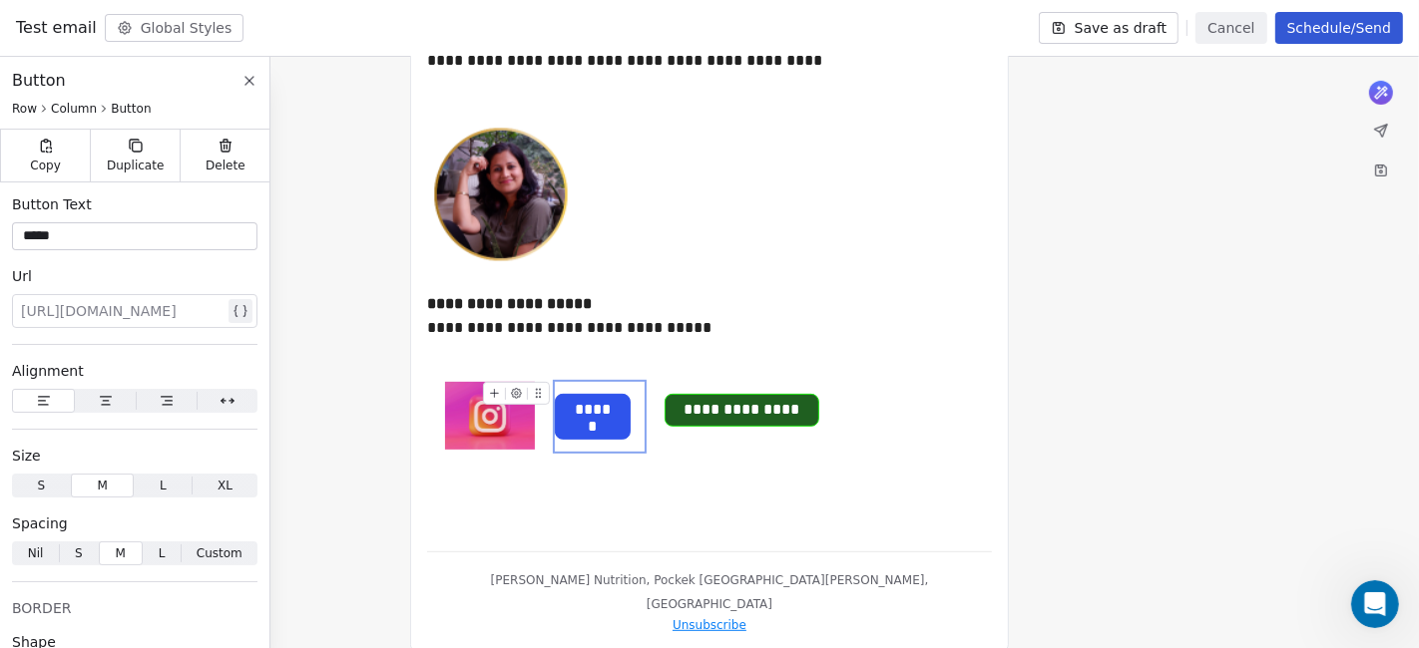
click at [616, 411] on span "*****" at bounding box center [593, 410] width 74 height 31
click at [510, 396] on icon at bounding box center [516, 393] width 13 height 13
click at [538, 383] on button at bounding box center [538, 393] width 21 height 21
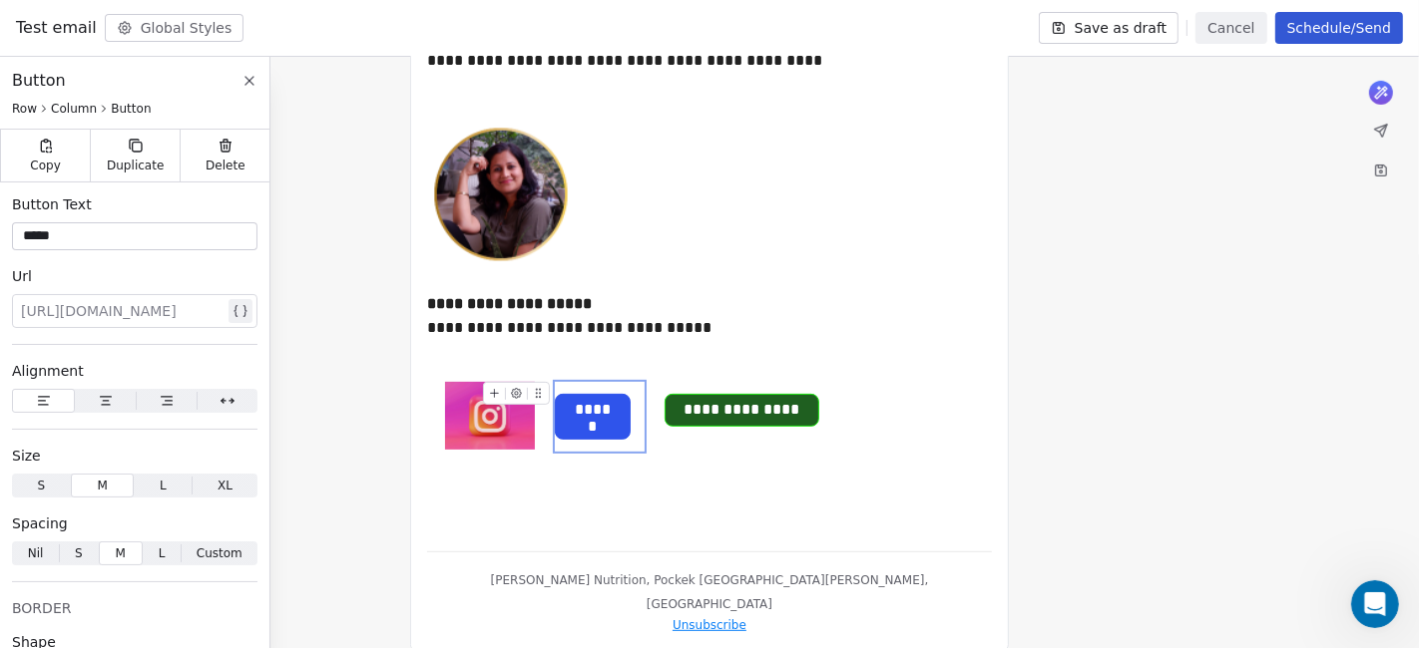
click at [501, 386] on button at bounding box center [494, 393] width 21 height 21
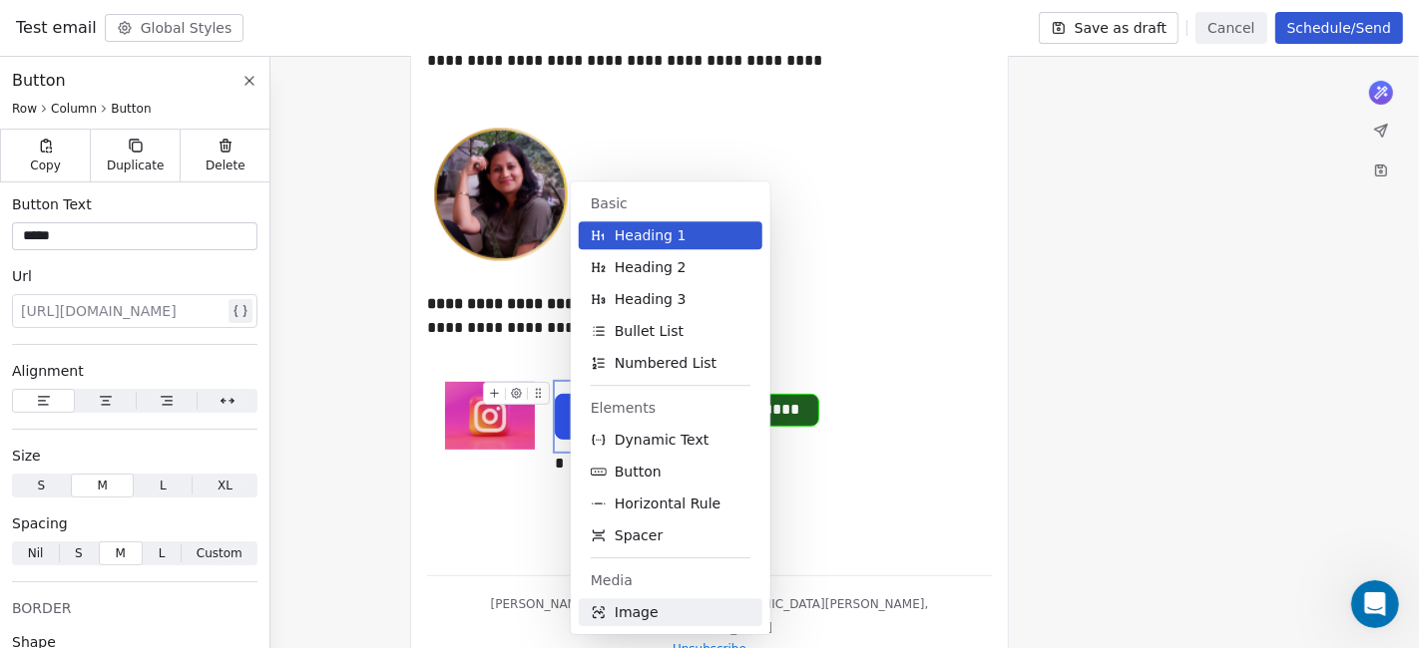
click at [644, 583] on span "Image" at bounding box center [637, 613] width 44 height 20
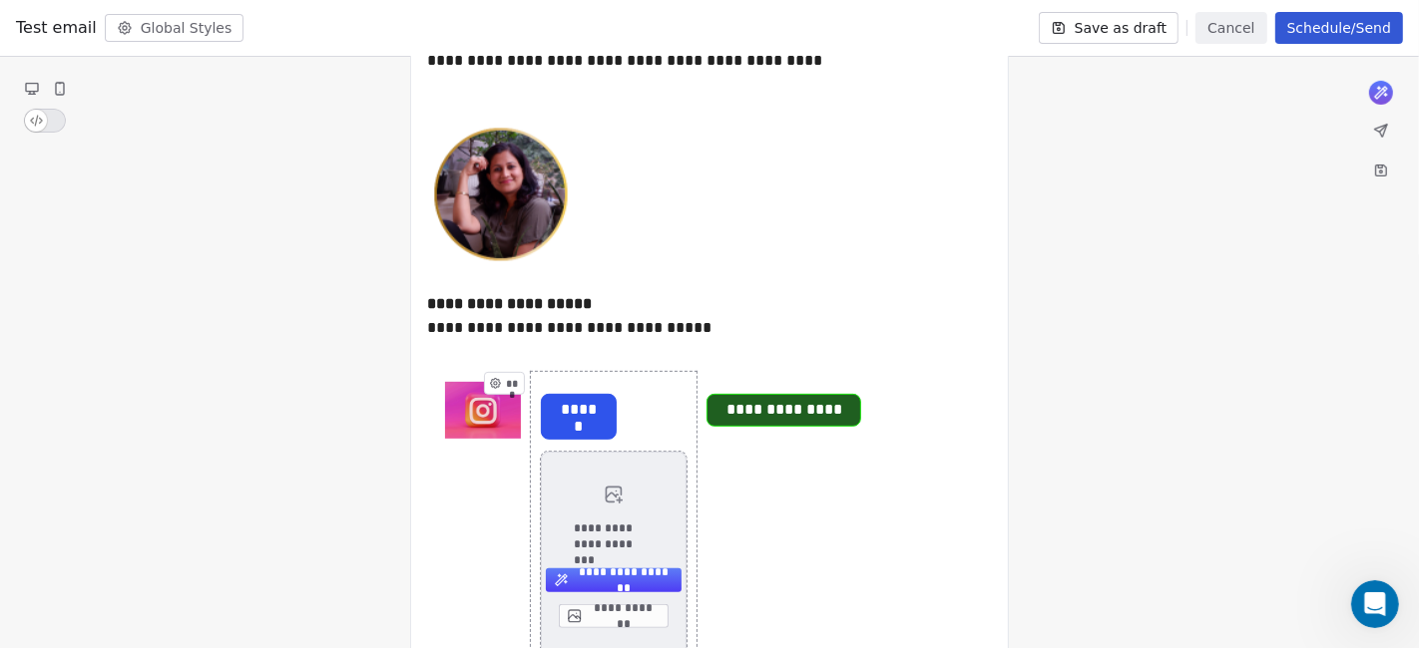
scroll to position [587, 0]
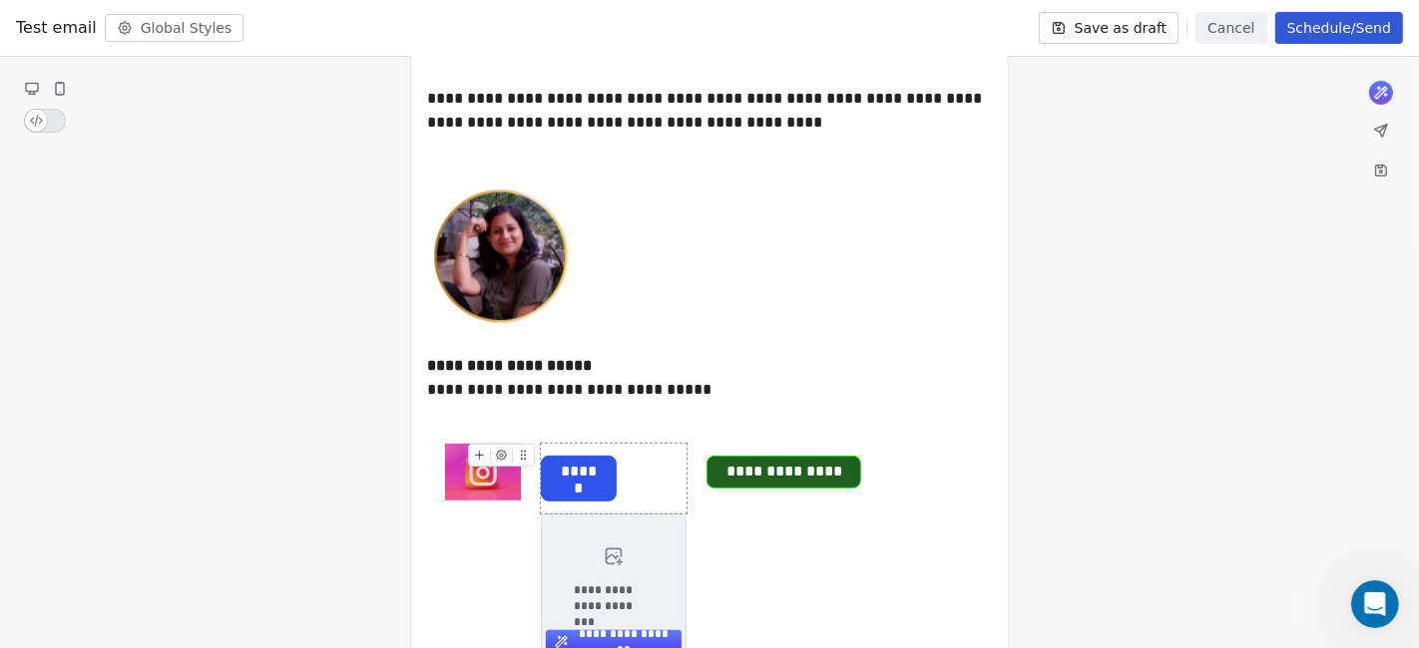
click at [610, 463] on span "*****" at bounding box center [579, 472] width 74 height 31
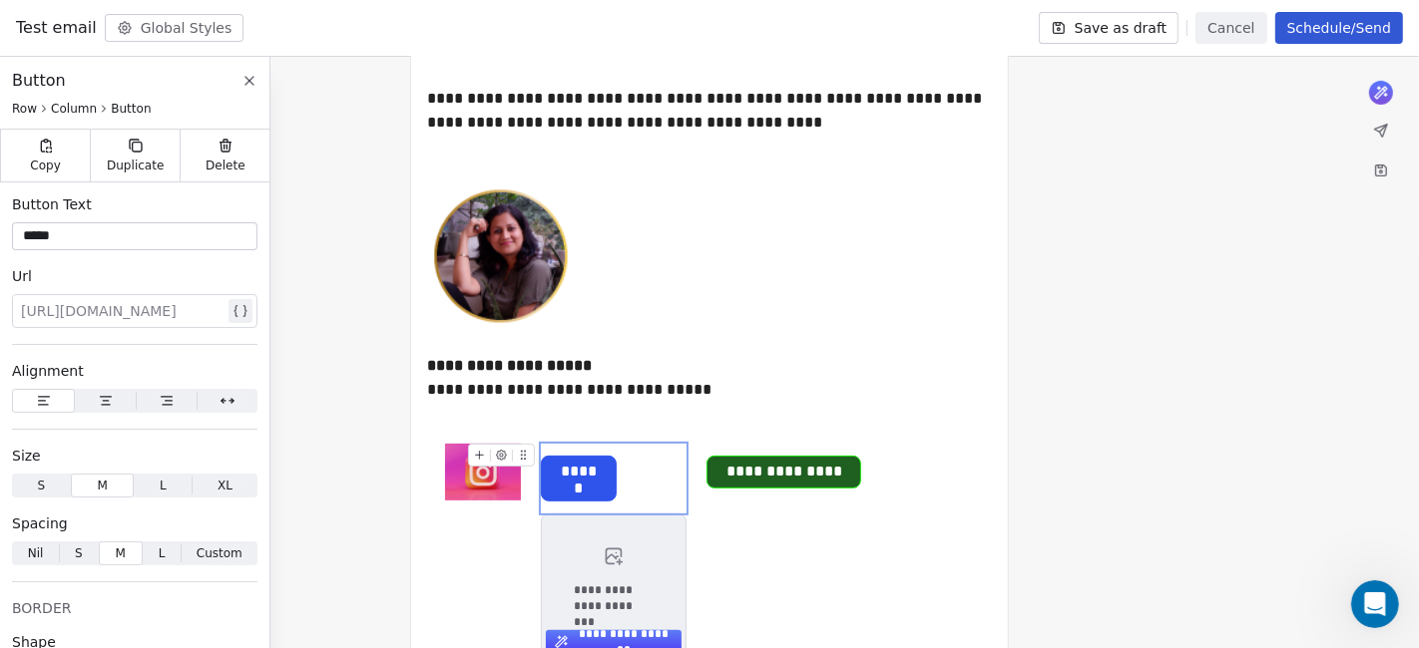
click at [631, 471] on div "*****" at bounding box center [614, 479] width 147 height 70
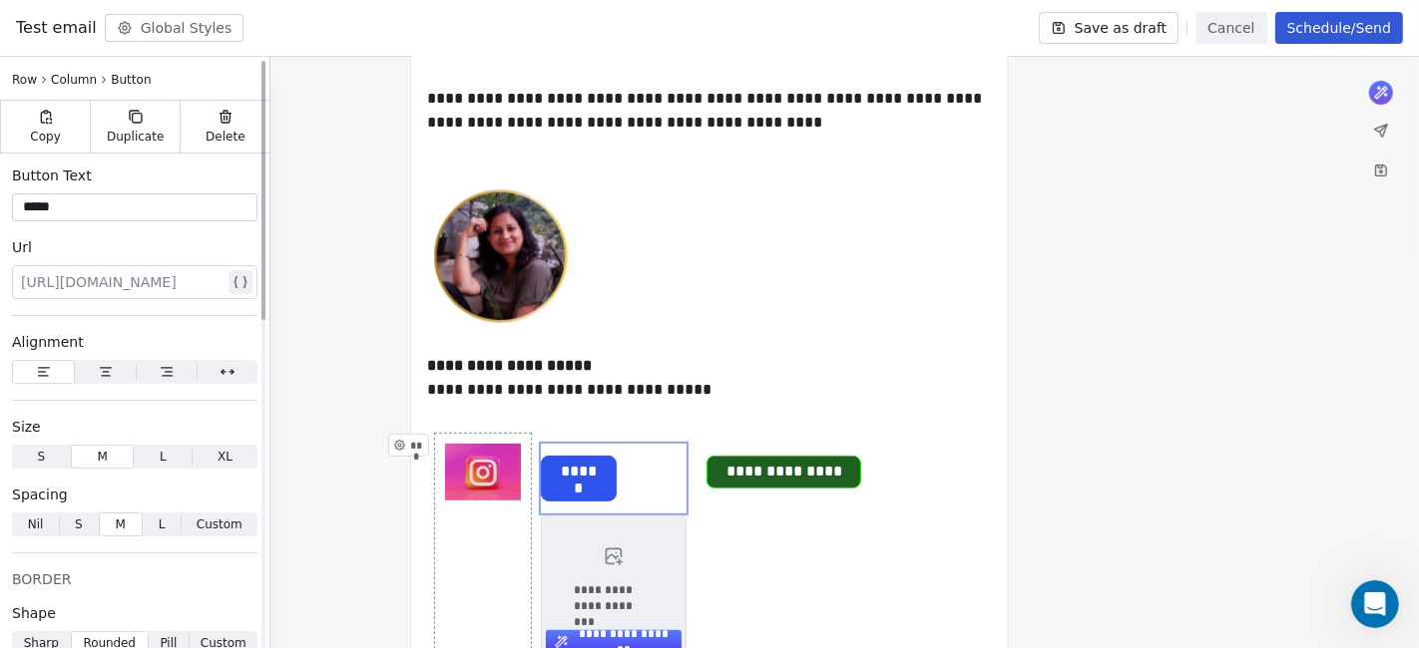
scroll to position [0, 0]
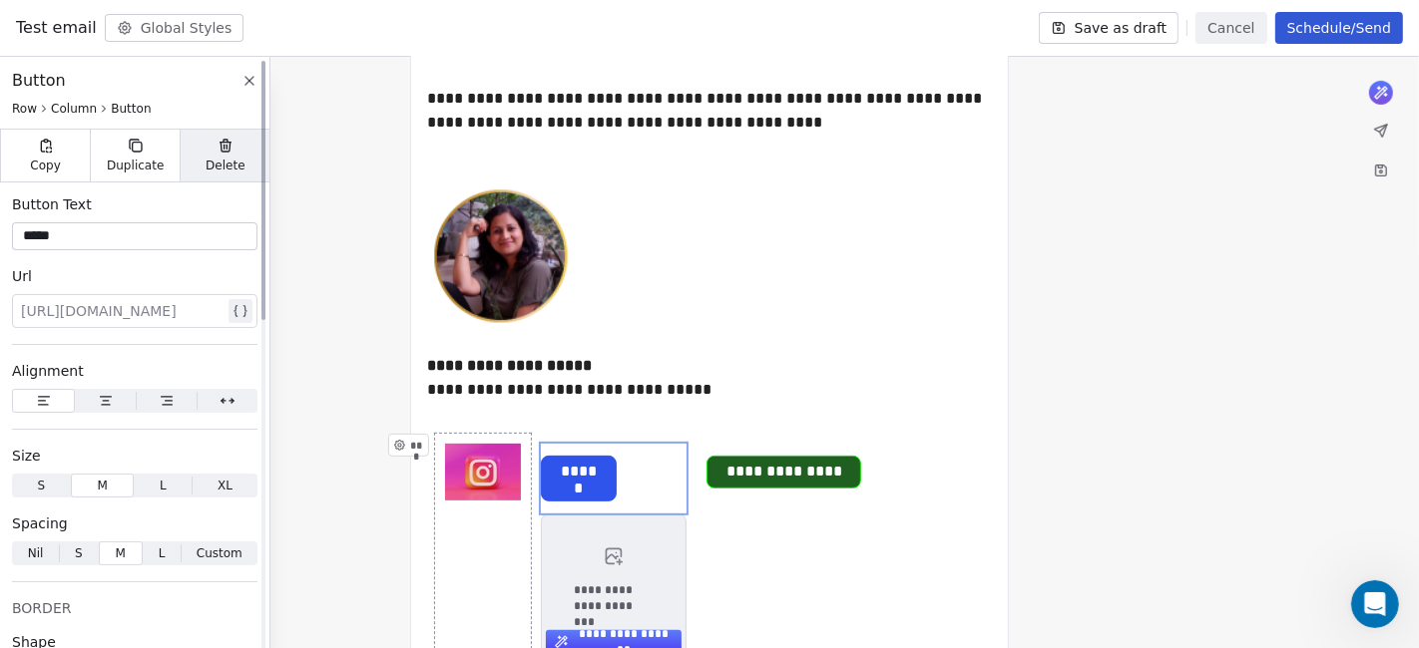
click at [222, 147] on icon at bounding box center [224, 147] width 9 height 9
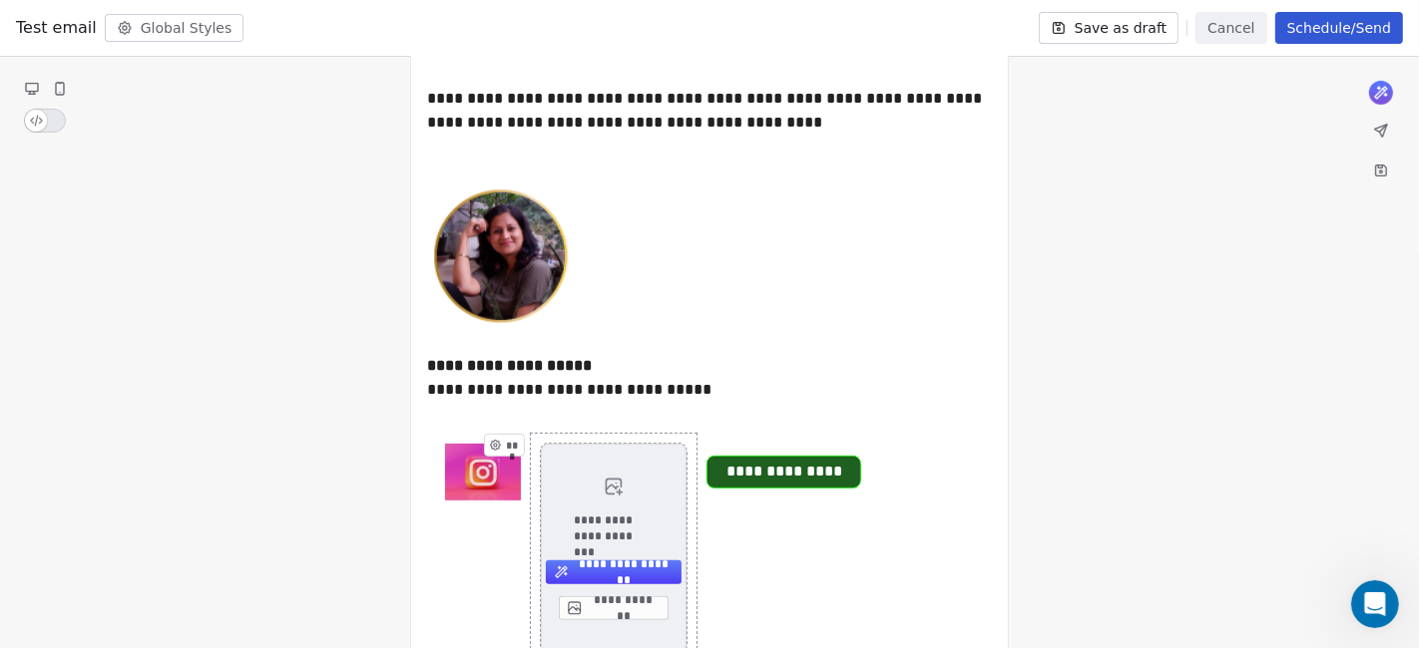
click at [579, 486] on div "**********" at bounding box center [614, 549] width 147 height 210
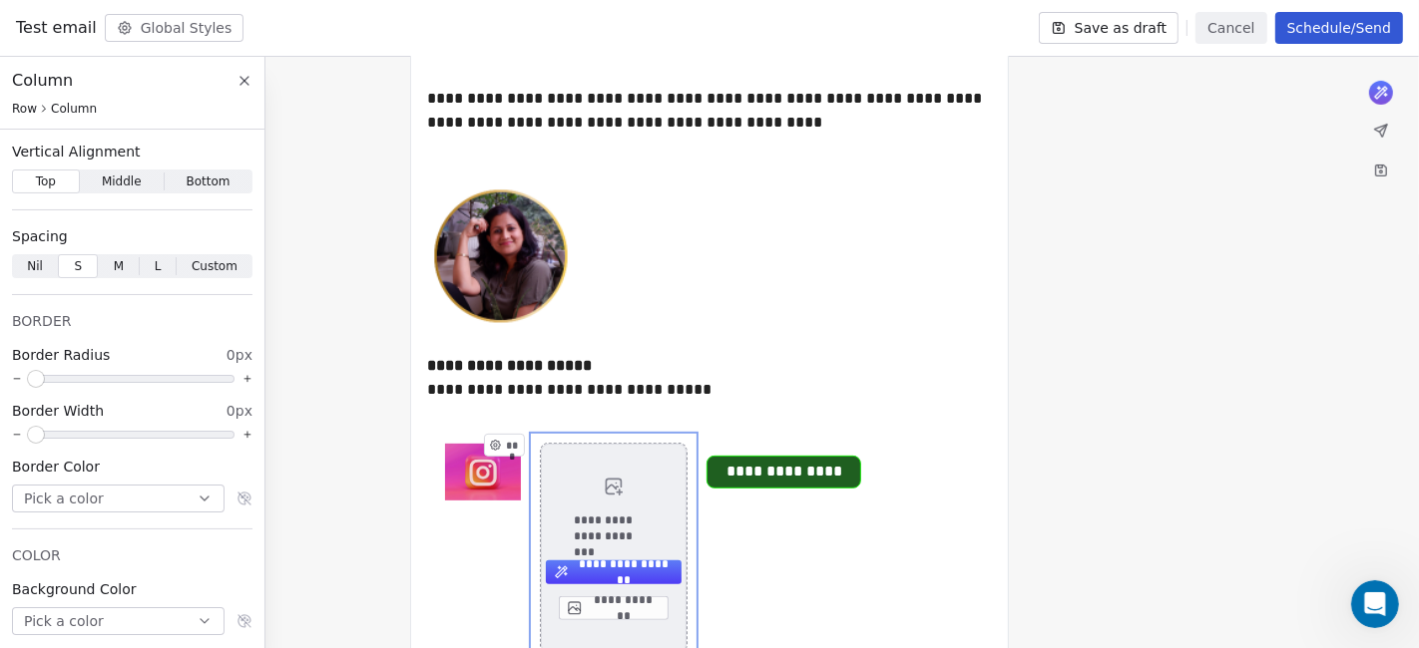
click at [607, 583] on button "**********" at bounding box center [613, 609] width 109 height 24
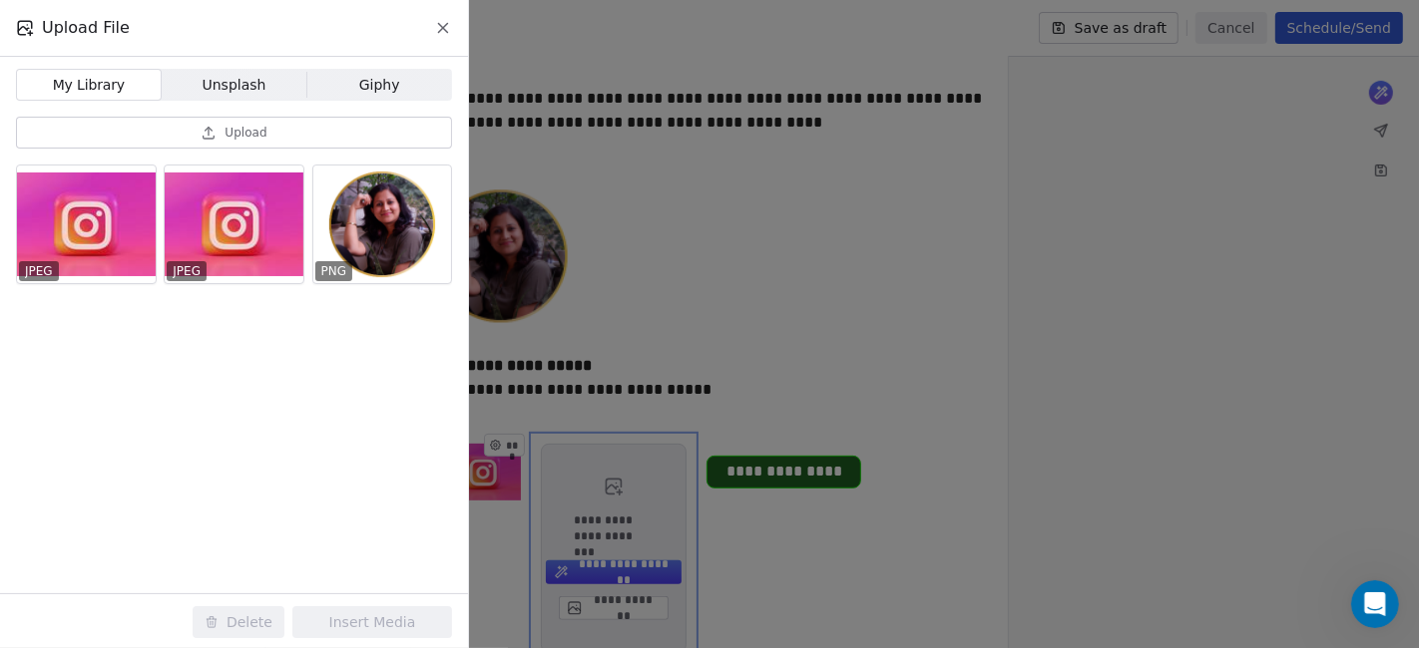
click at [241, 84] on span "Unsplash" at bounding box center [235, 85] width 64 height 21
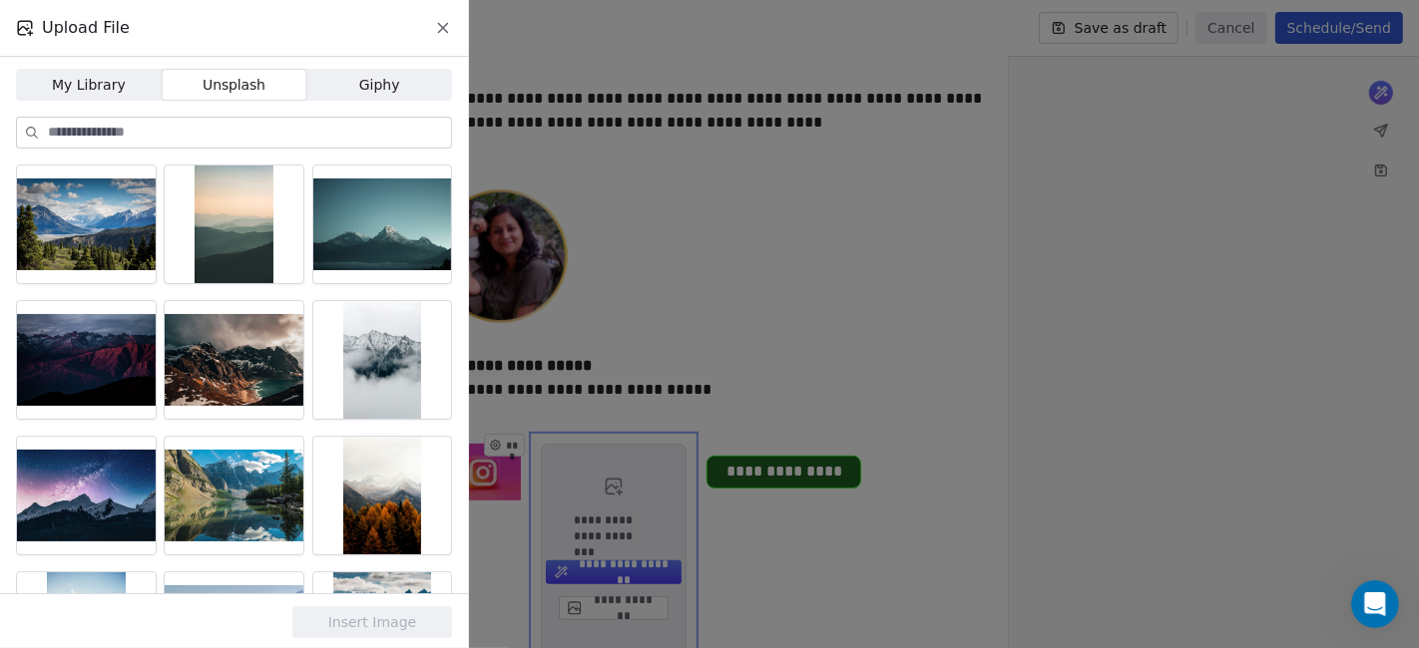
click at [218, 142] on input at bounding box center [249, 133] width 403 height 30
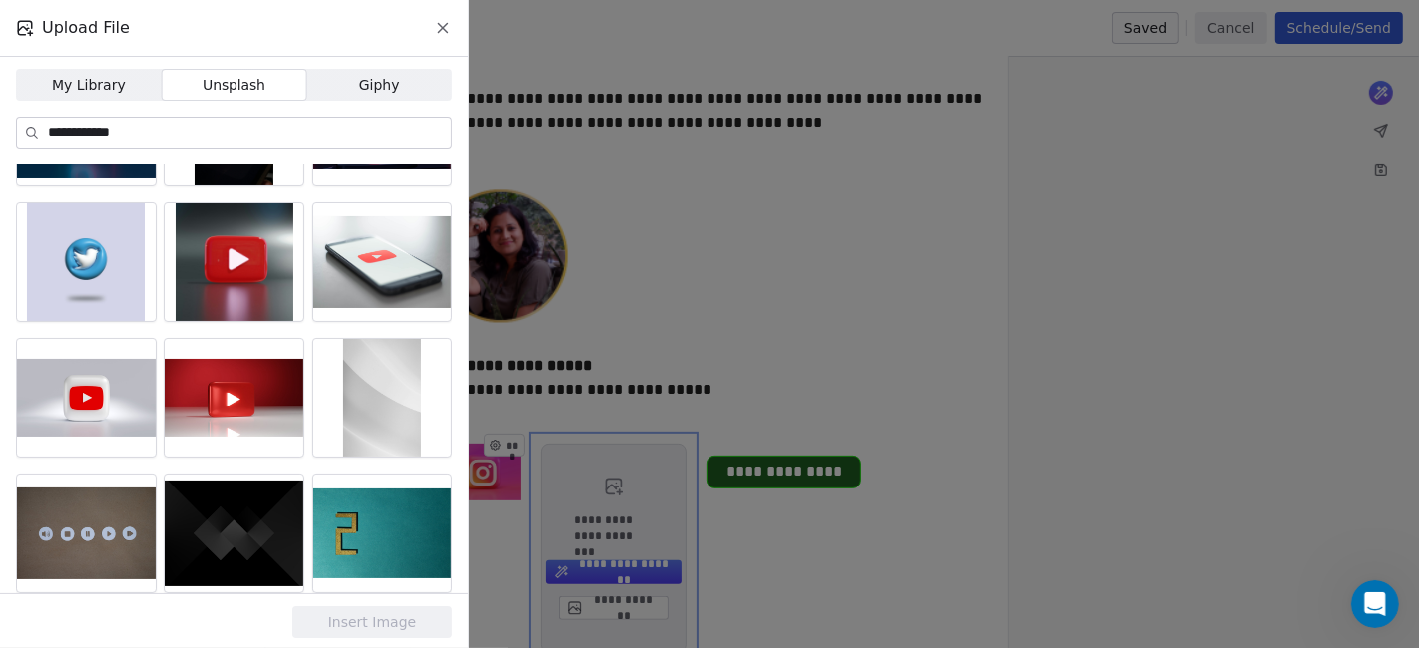
scroll to position [627, 0]
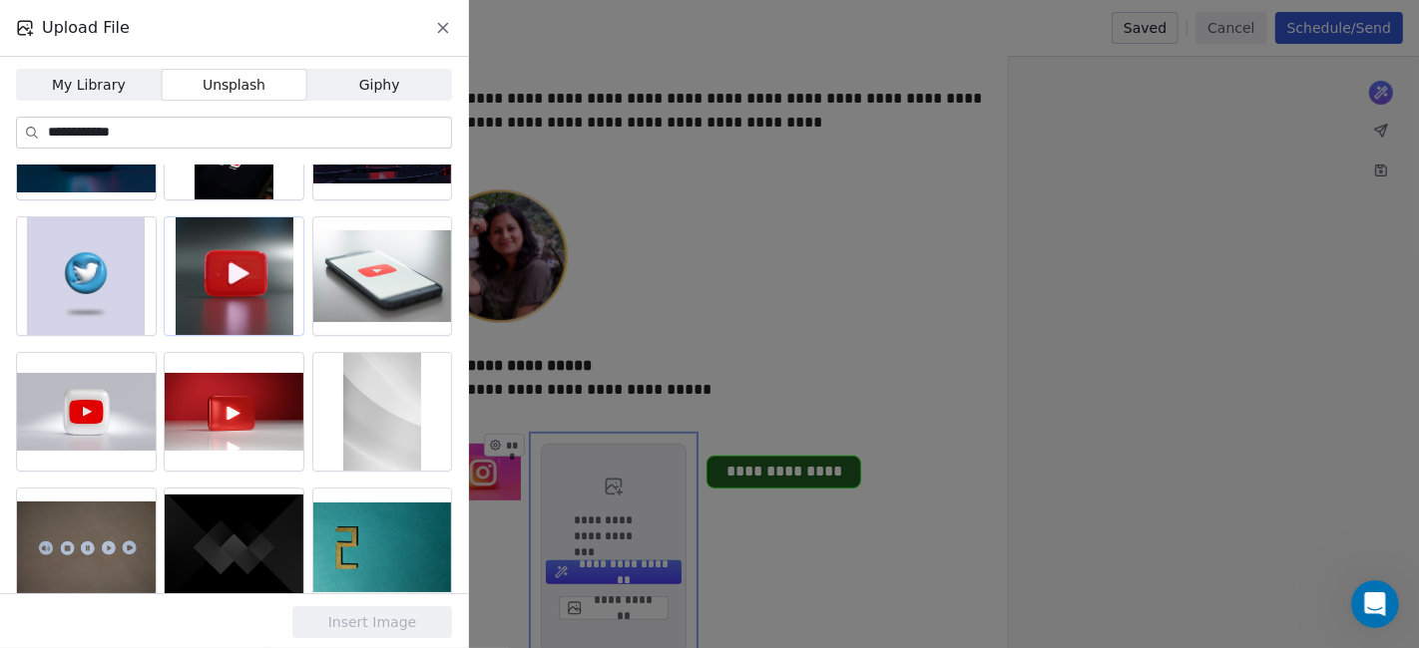
type input "**********"
click at [227, 307] on div at bounding box center [234, 276] width 139 height 118
click at [389, 583] on button "Insert Image" at bounding box center [372, 623] width 160 height 32
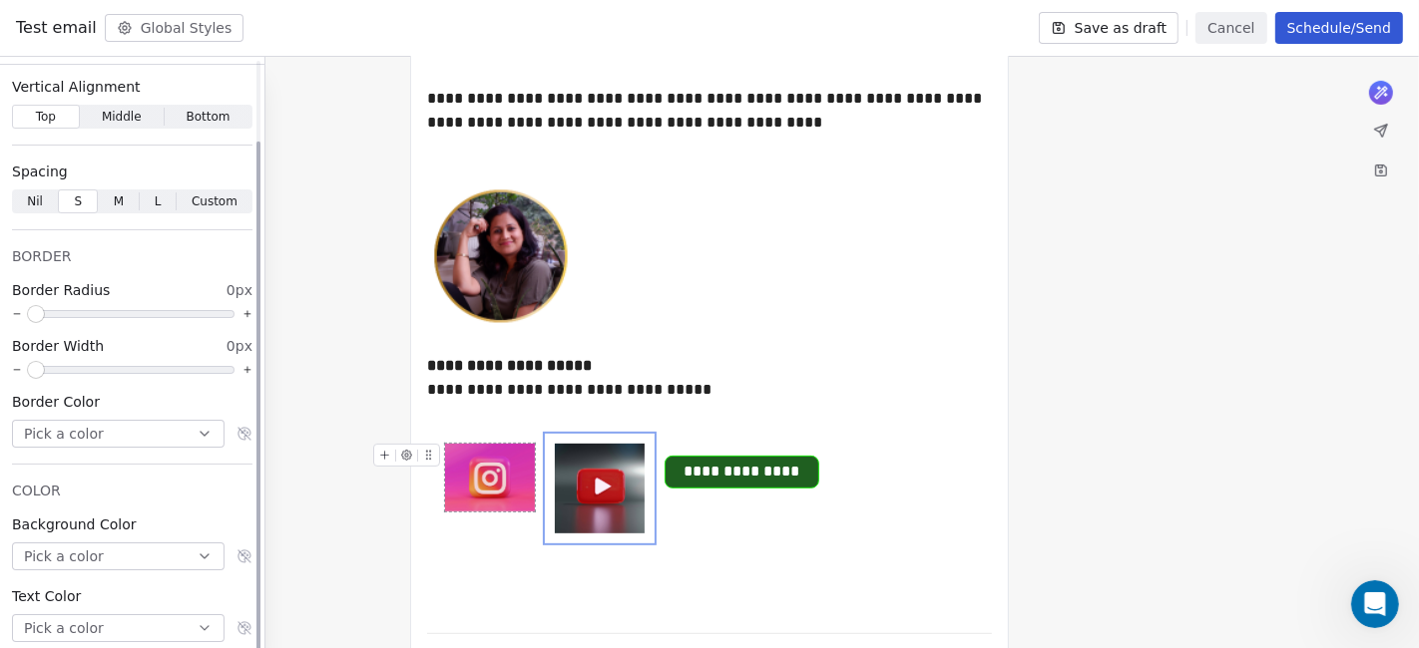
scroll to position [94, 0]
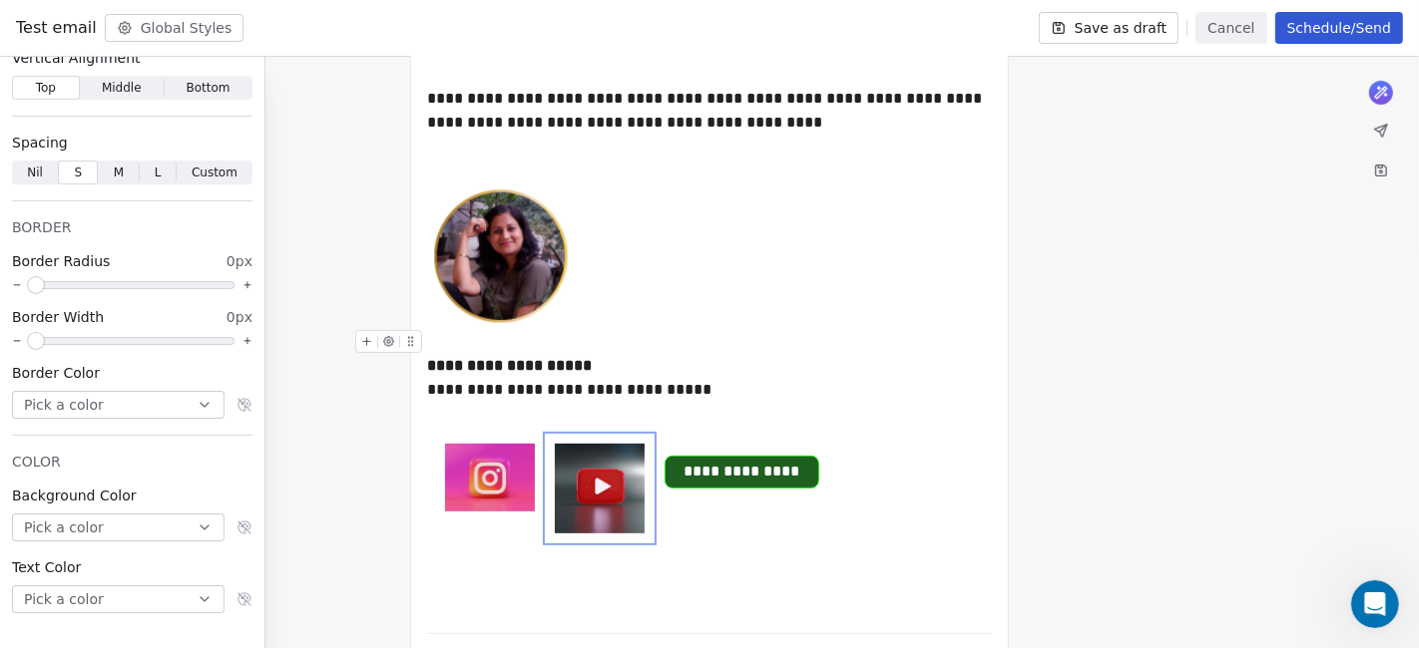
click at [932, 395] on div "**********" at bounding box center [710, 378] width 566 height 96
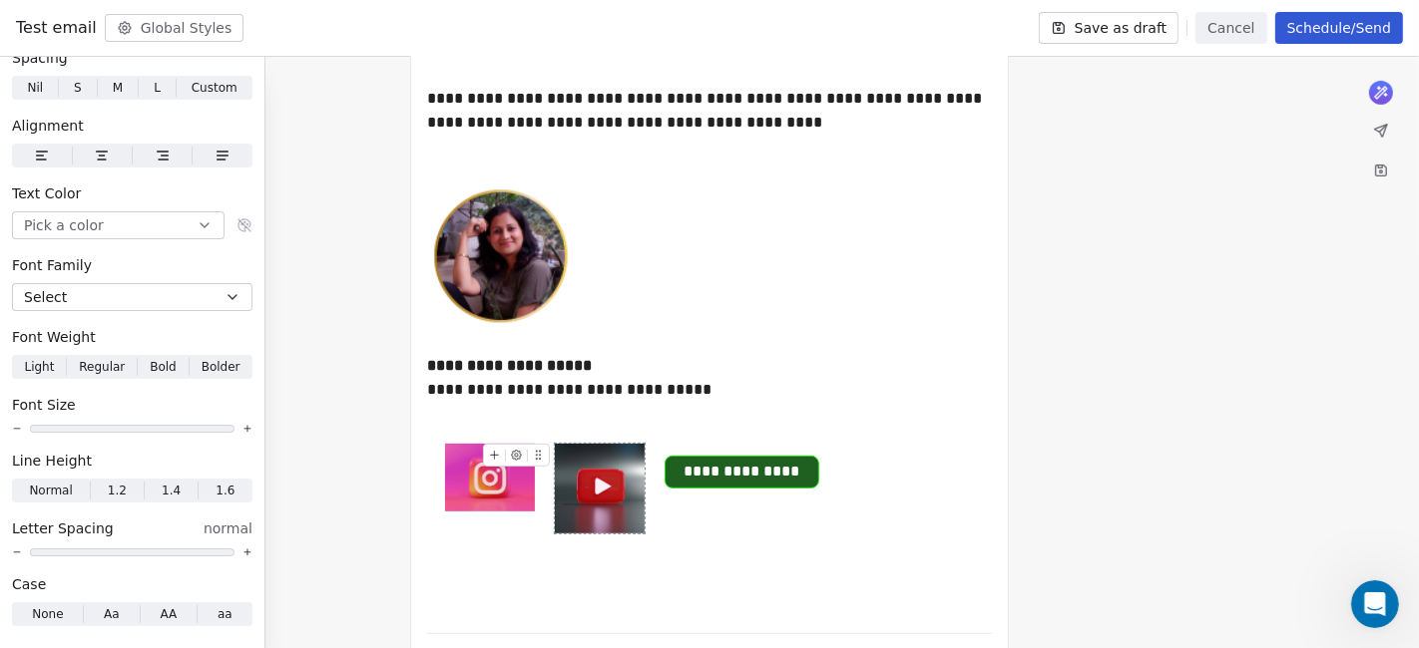
click at [565, 489] on img at bounding box center [600, 489] width 90 height 90
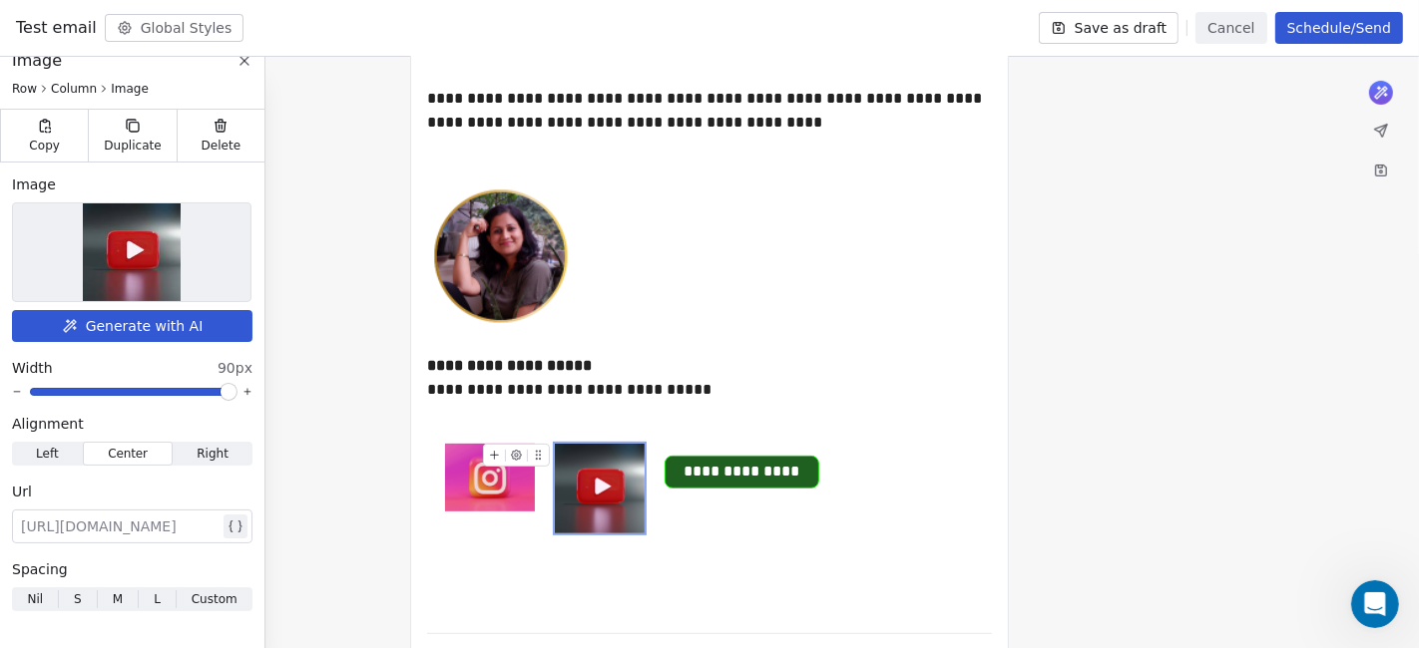
scroll to position [17, 0]
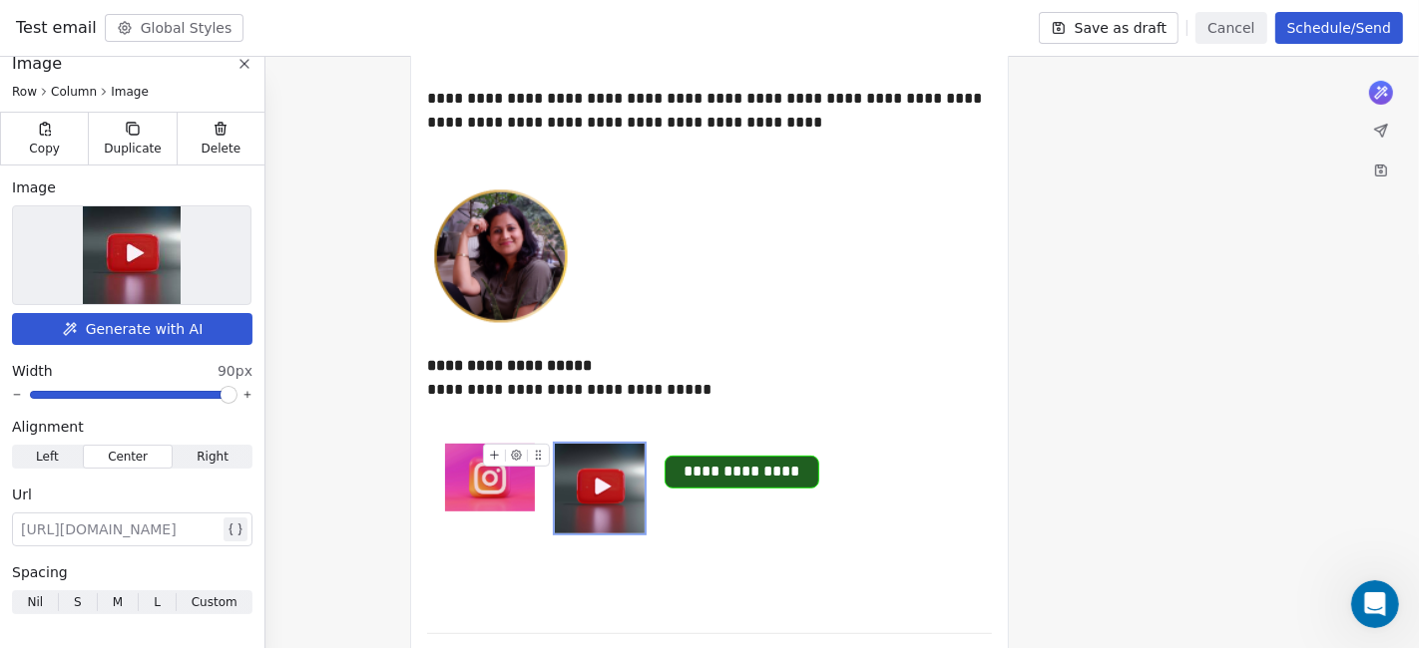
click at [639, 531] on img at bounding box center [600, 489] width 90 height 90
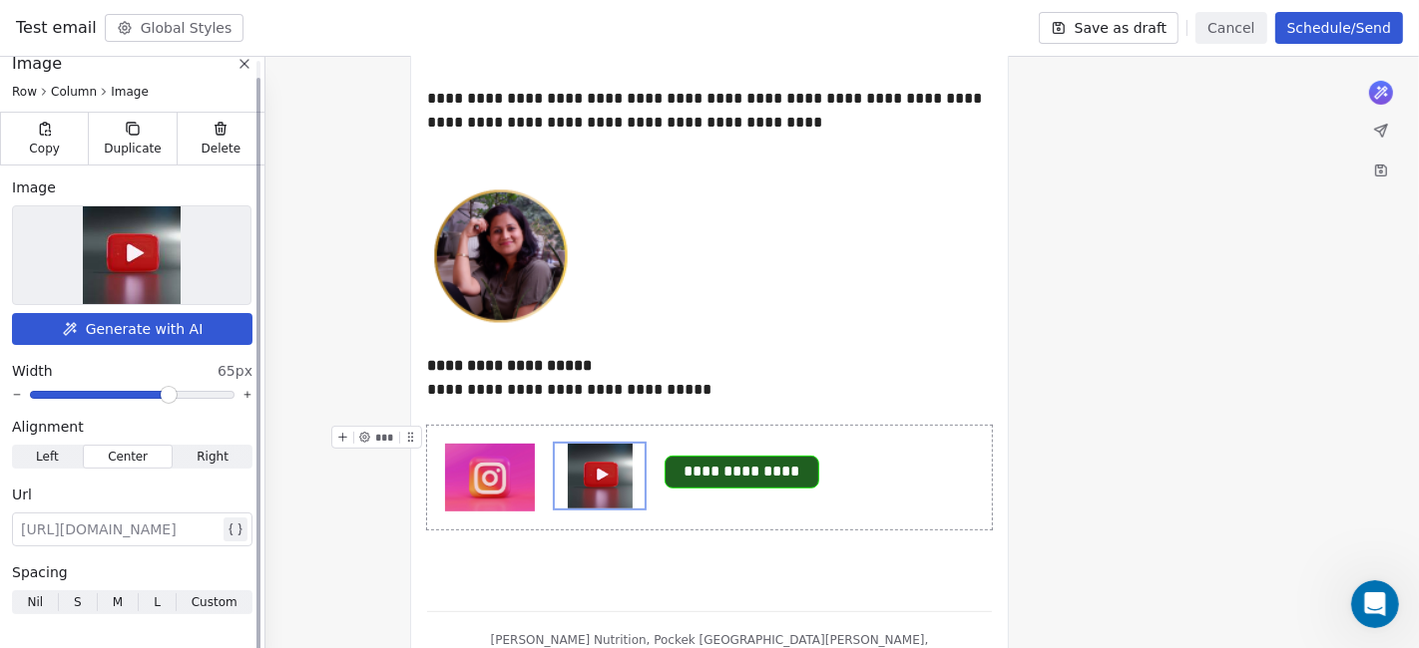
click at [170, 394] on span at bounding box center [169, 395] width 12 height 12
click at [379, 399] on div "**********" at bounding box center [709, 163] width 1419 height 1143
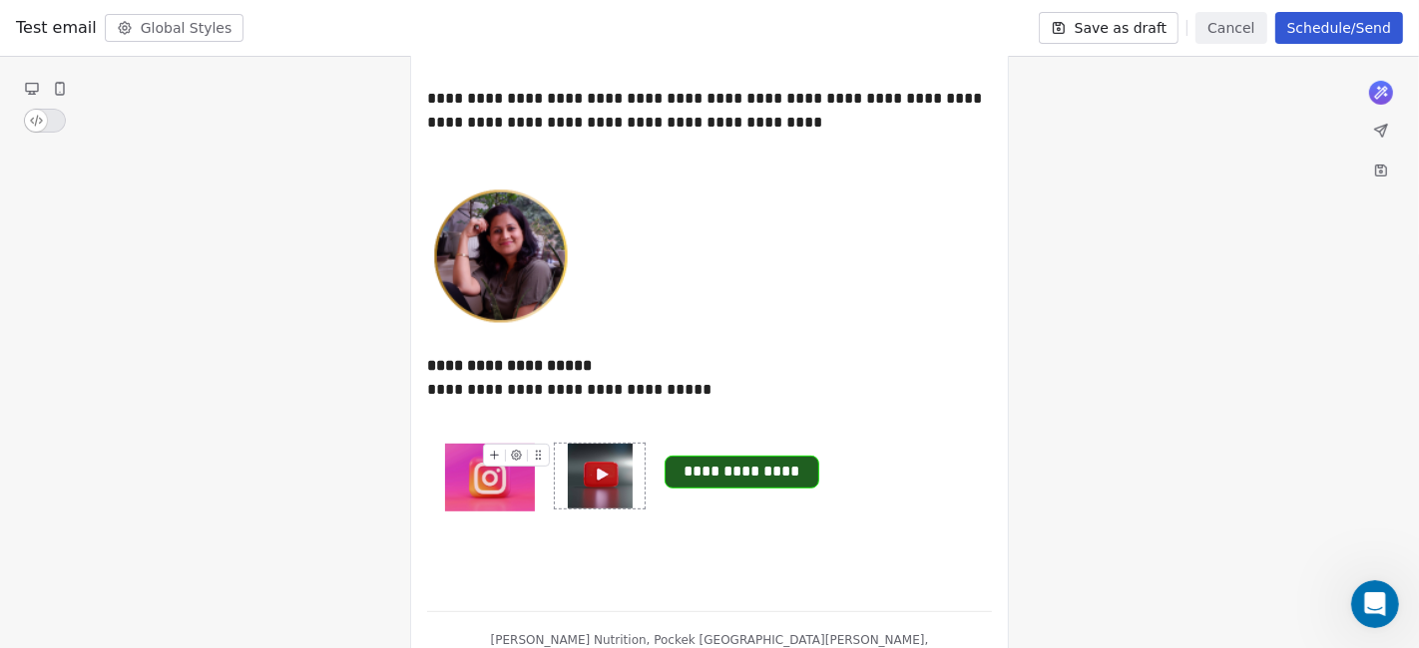
click at [619, 465] on img at bounding box center [600, 476] width 65 height 65
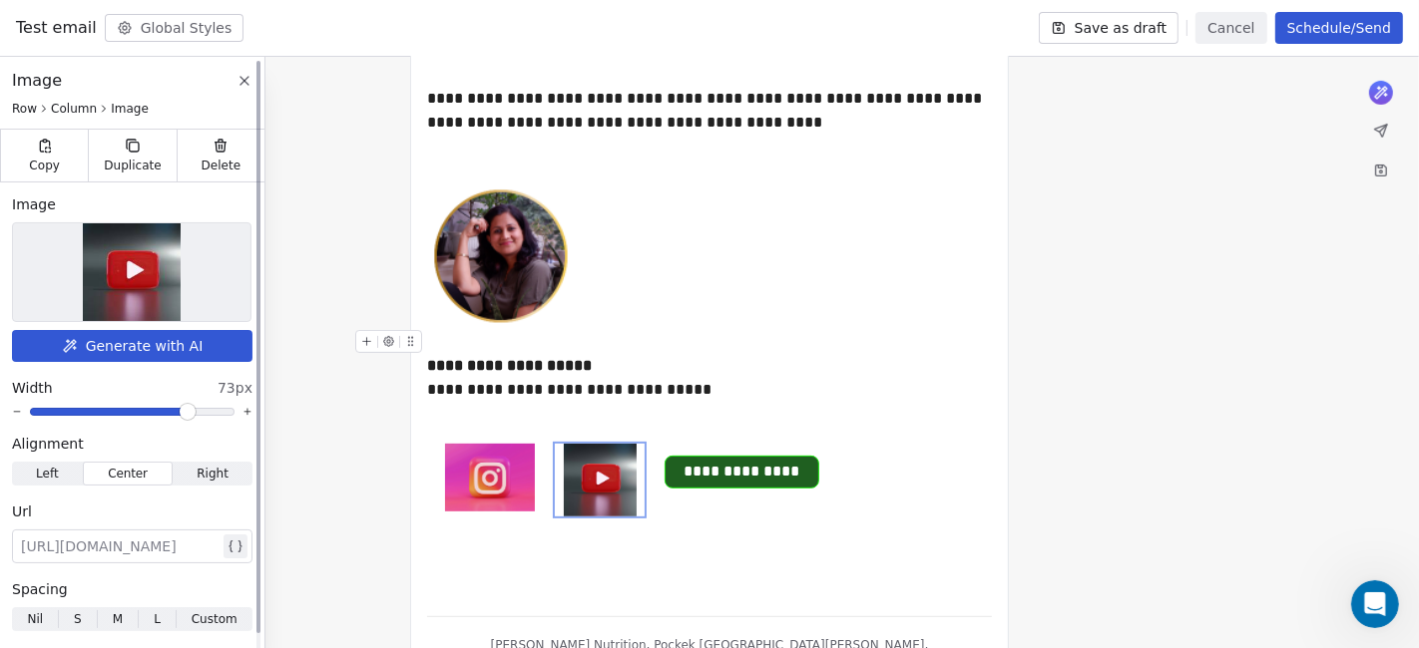
click at [191, 411] on span at bounding box center [188, 412] width 12 height 12
click at [58, 469] on span "Left Left" at bounding box center [47, 474] width 71 height 24
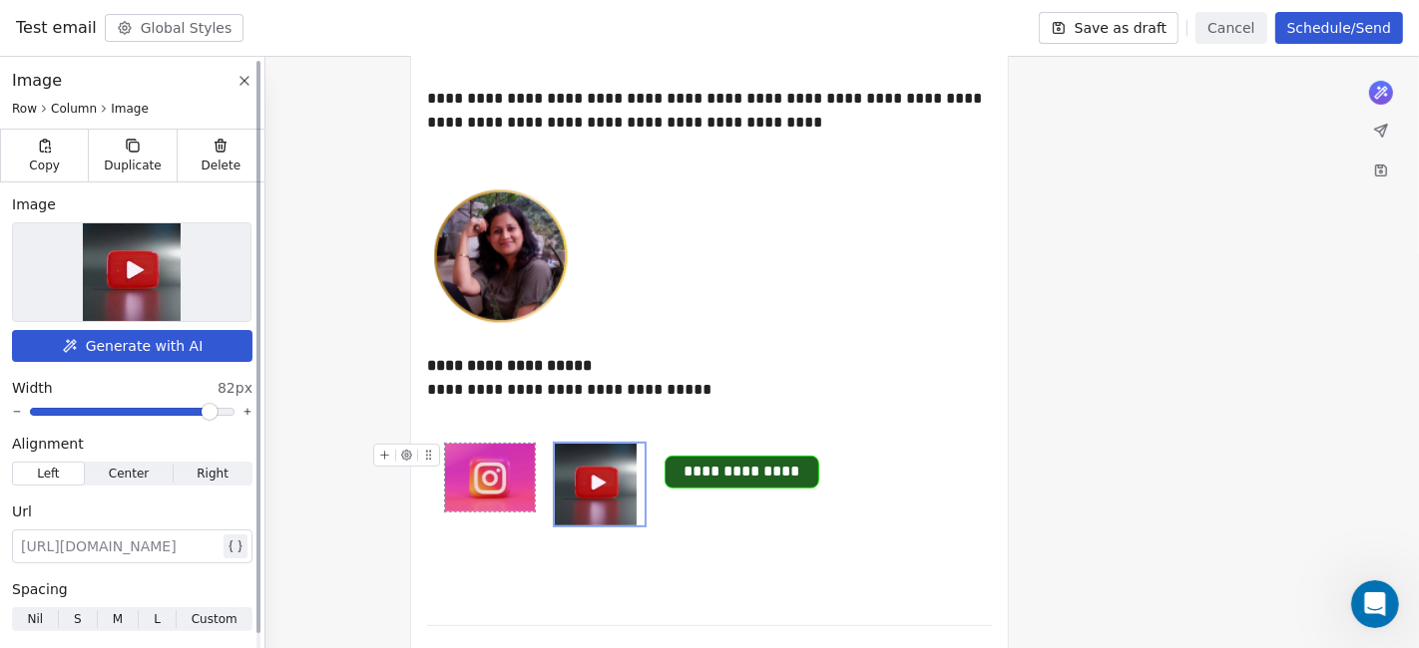
click at [211, 407] on span at bounding box center [210, 412] width 12 height 12
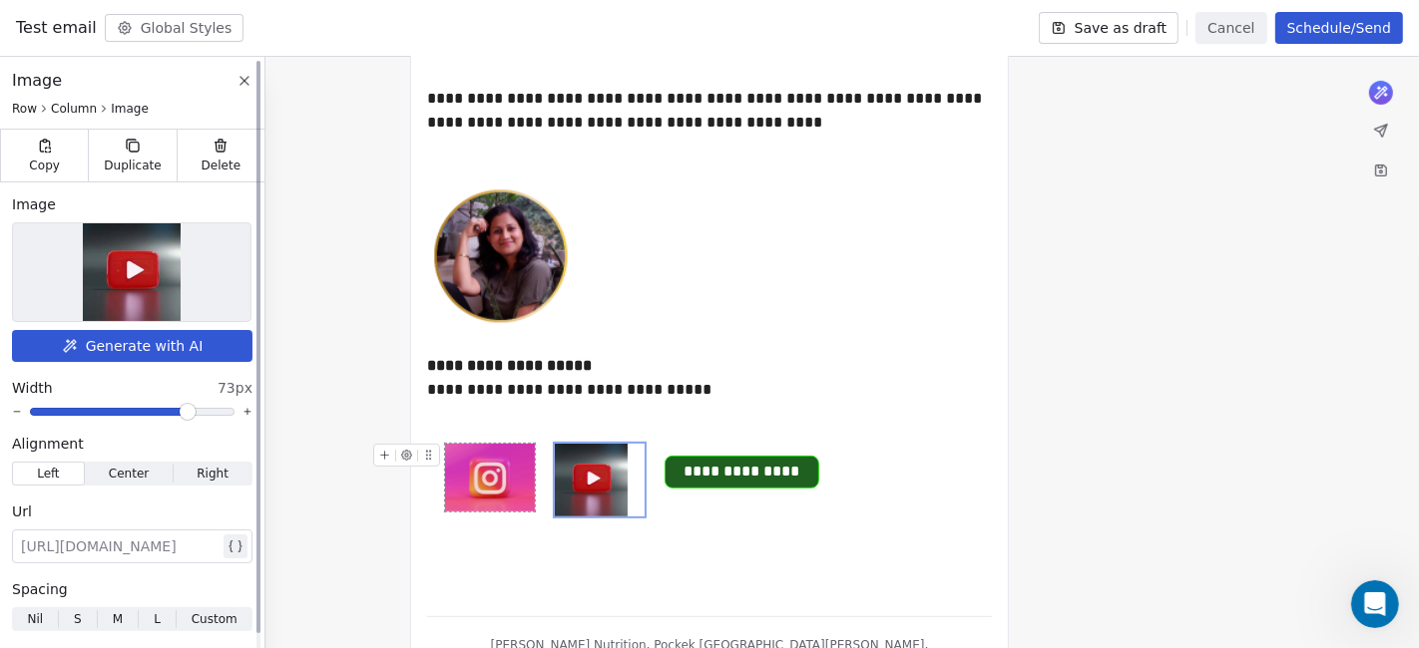
click at [191, 406] on span at bounding box center [188, 412] width 12 height 12
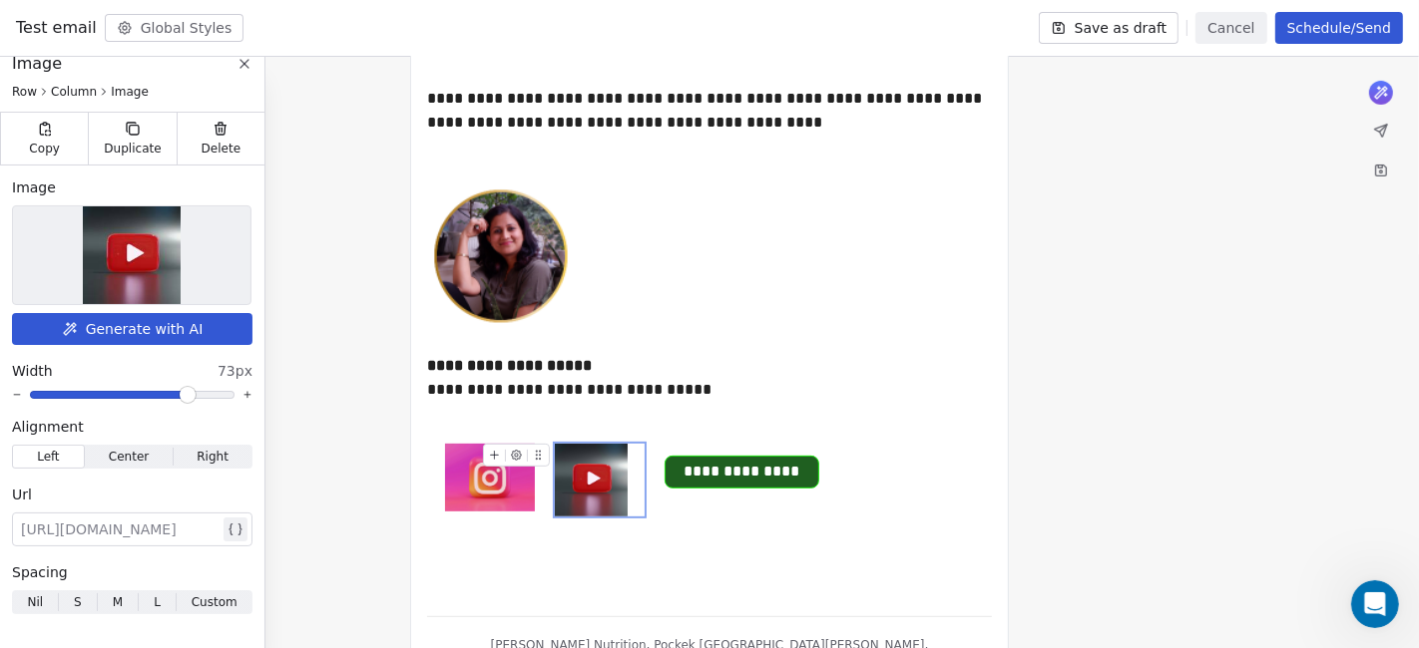
click at [607, 480] on img at bounding box center [591, 480] width 73 height 73
click at [492, 479] on img at bounding box center [490, 478] width 90 height 68
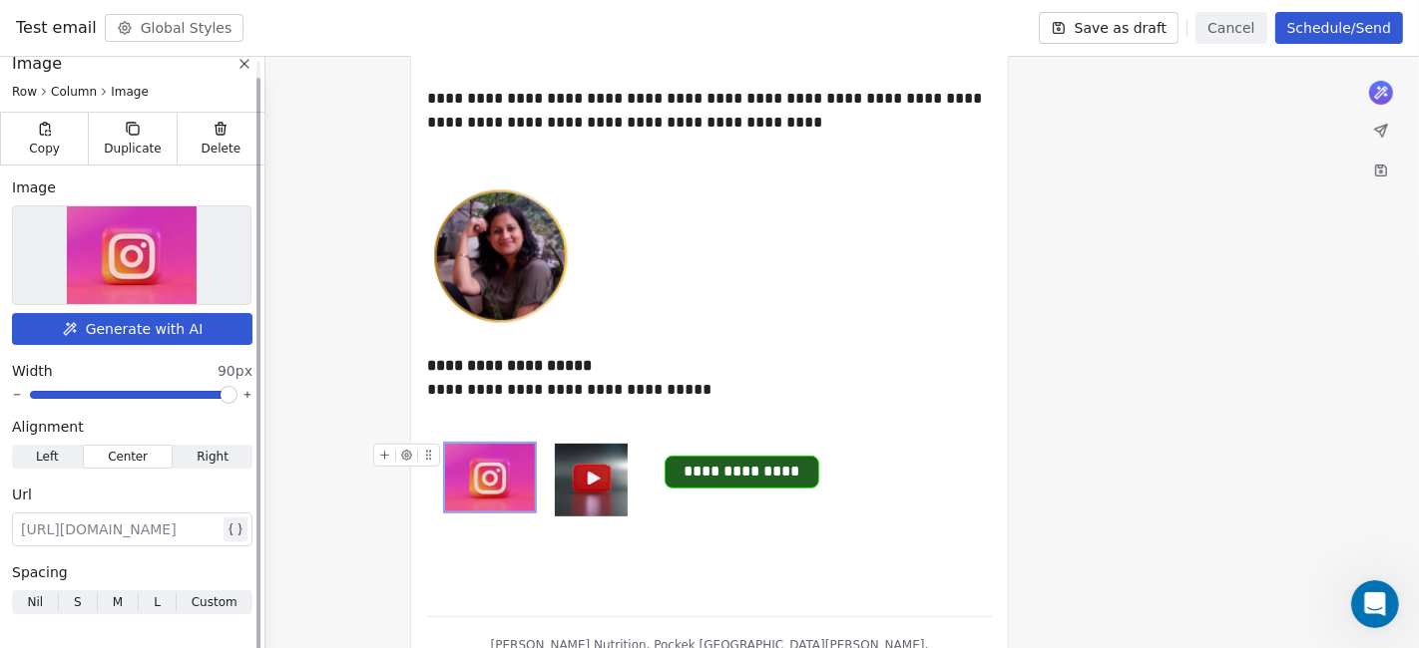
click at [154, 234] on img at bounding box center [132, 256] width 130 height 98
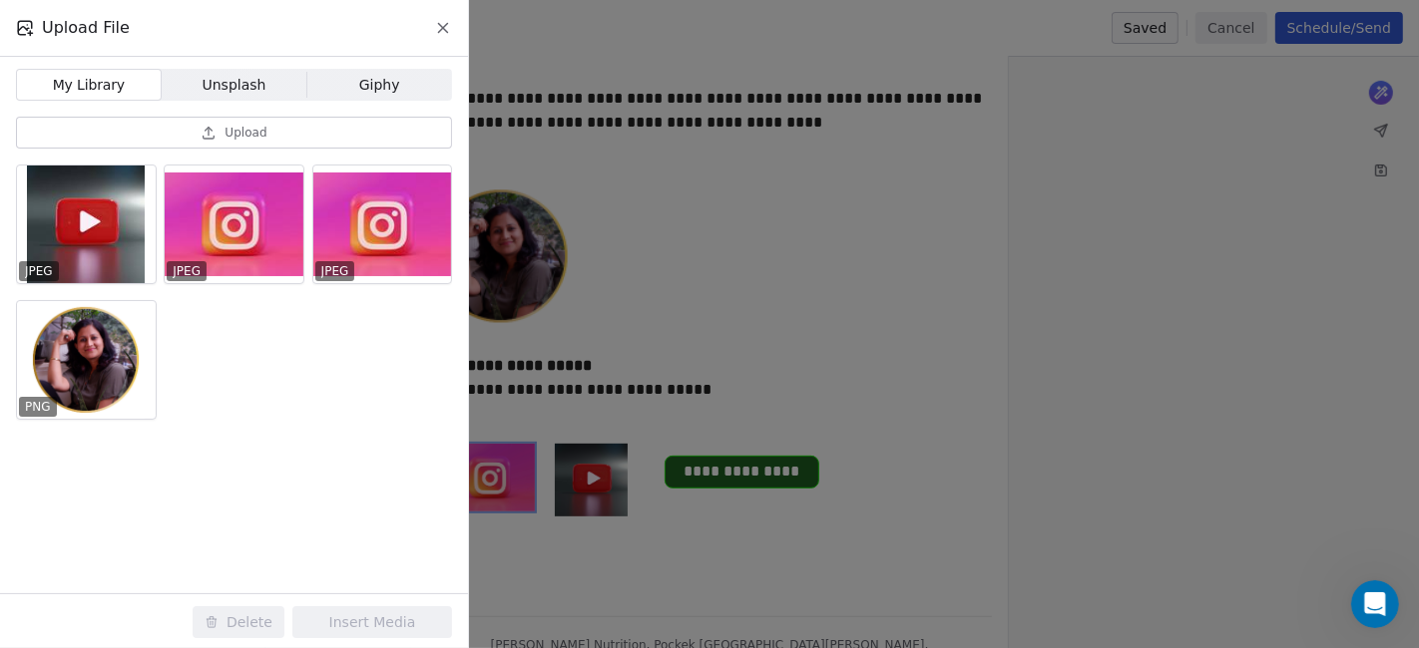
click at [299, 138] on button "Upload" at bounding box center [234, 133] width 436 height 32
click at [247, 144] on button "Upload" at bounding box center [234, 133] width 436 height 32
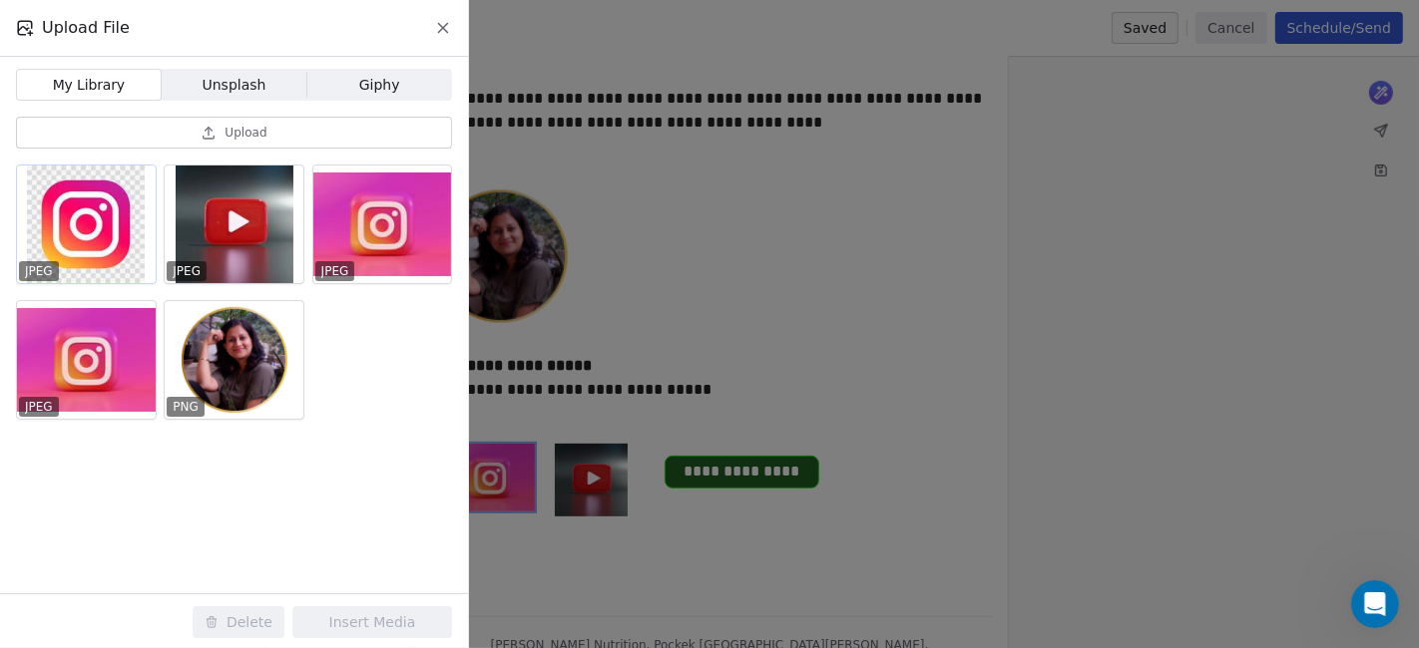
click at [114, 239] on div at bounding box center [86, 225] width 139 height 118
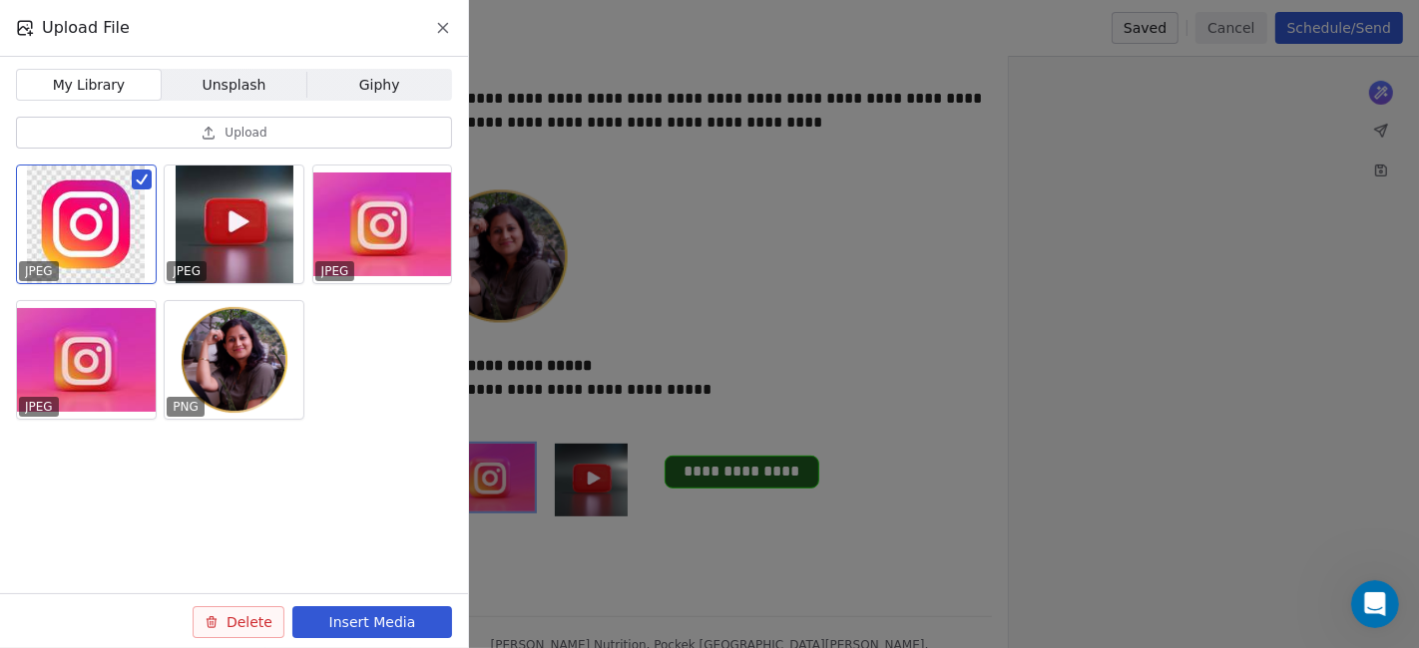
click at [379, 583] on button "Insert Media" at bounding box center [372, 623] width 160 height 32
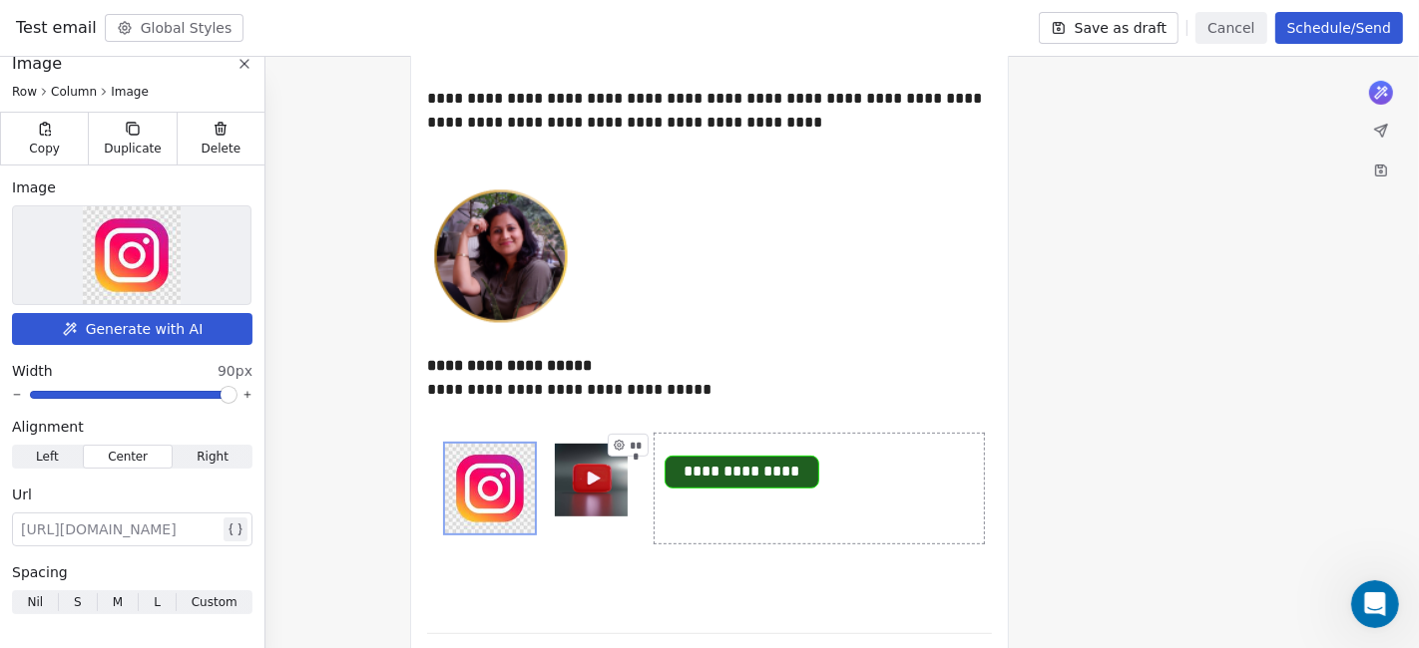
click at [763, 537] on div "**********" at bounding box center [818, 489] width 329 height 110
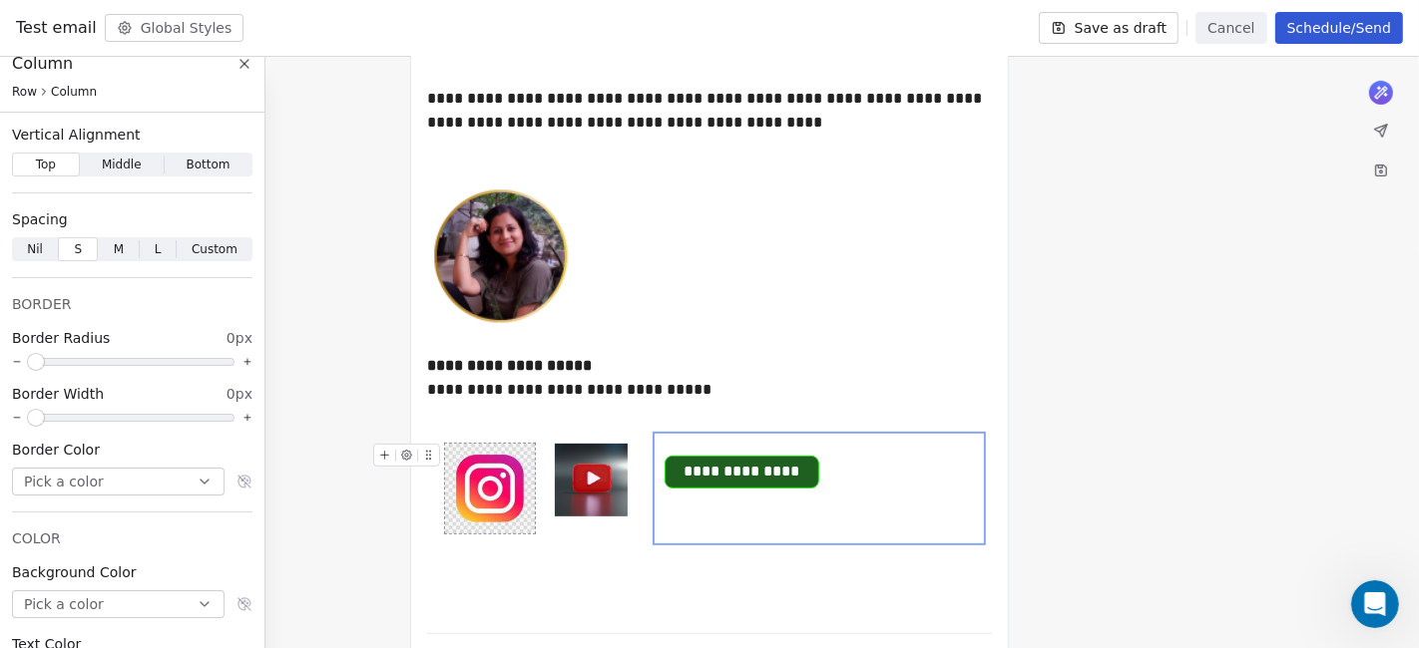
click at [523, 520] on img at bounding box center [490, 489] width 90 height 90
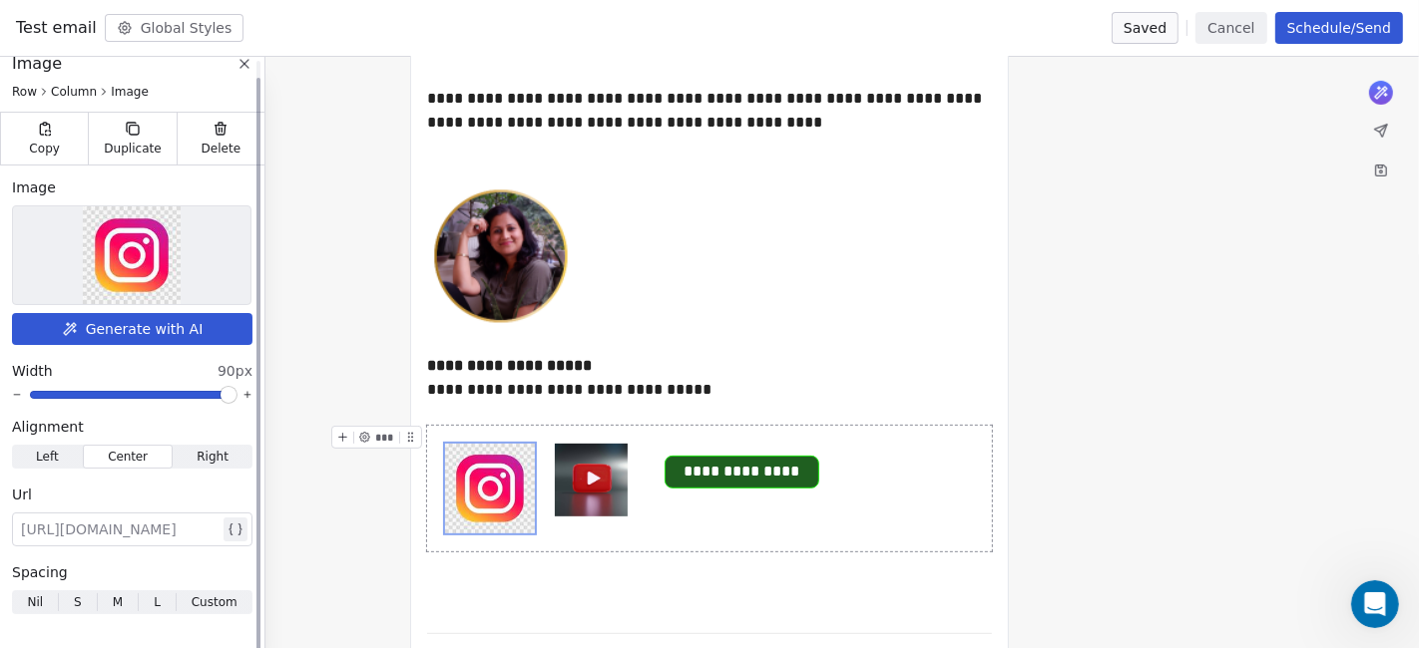
click at [158, 534] on div at bounding box center [120, 530] width 199 height 24
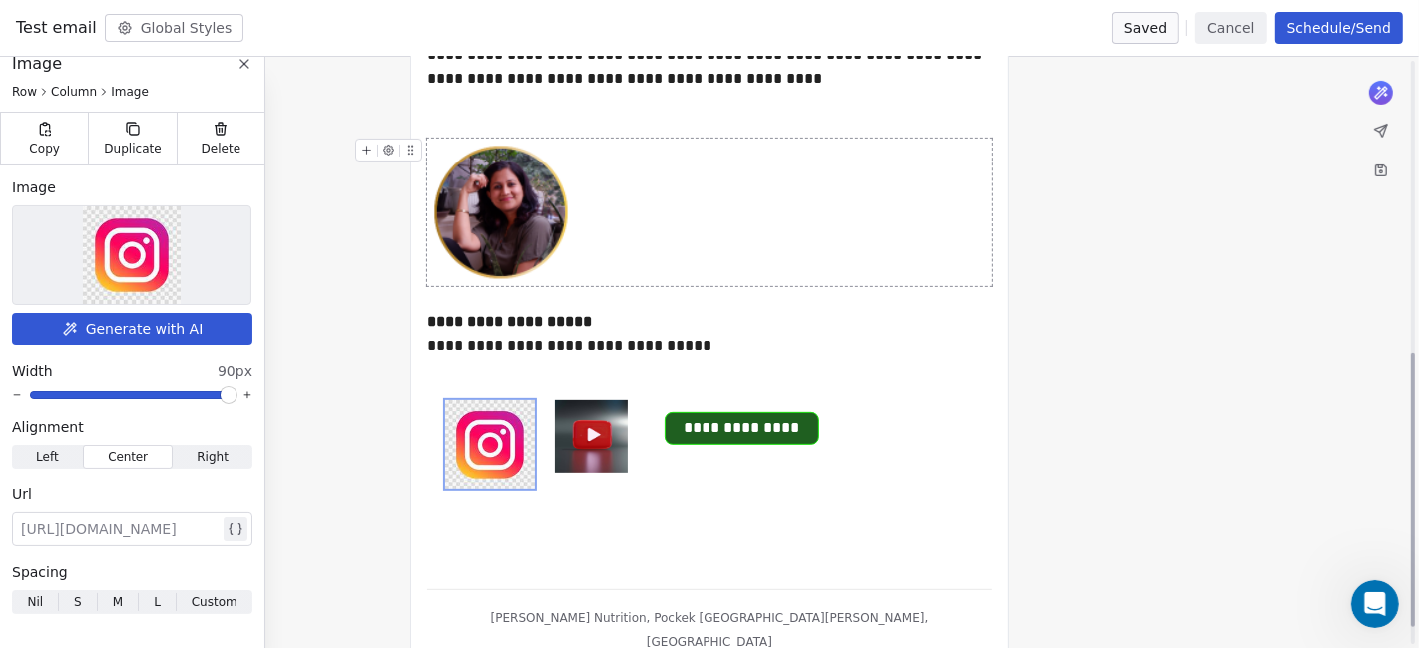
scroll to position [670, 0]
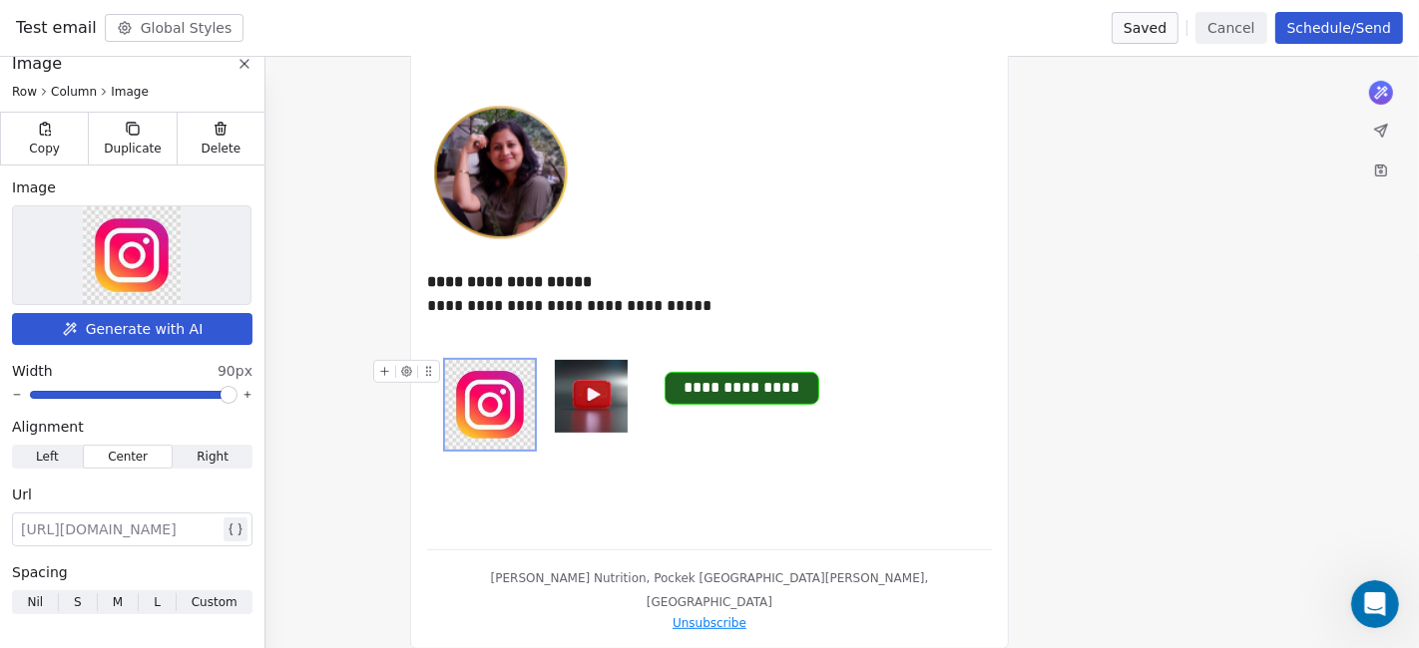
click at [510, 416] on img at bounding box center [490, 405] width 90 height 90
click at [155, 330] on button "Generate with AI" at bounding box center [132, 329] width 240 height 32
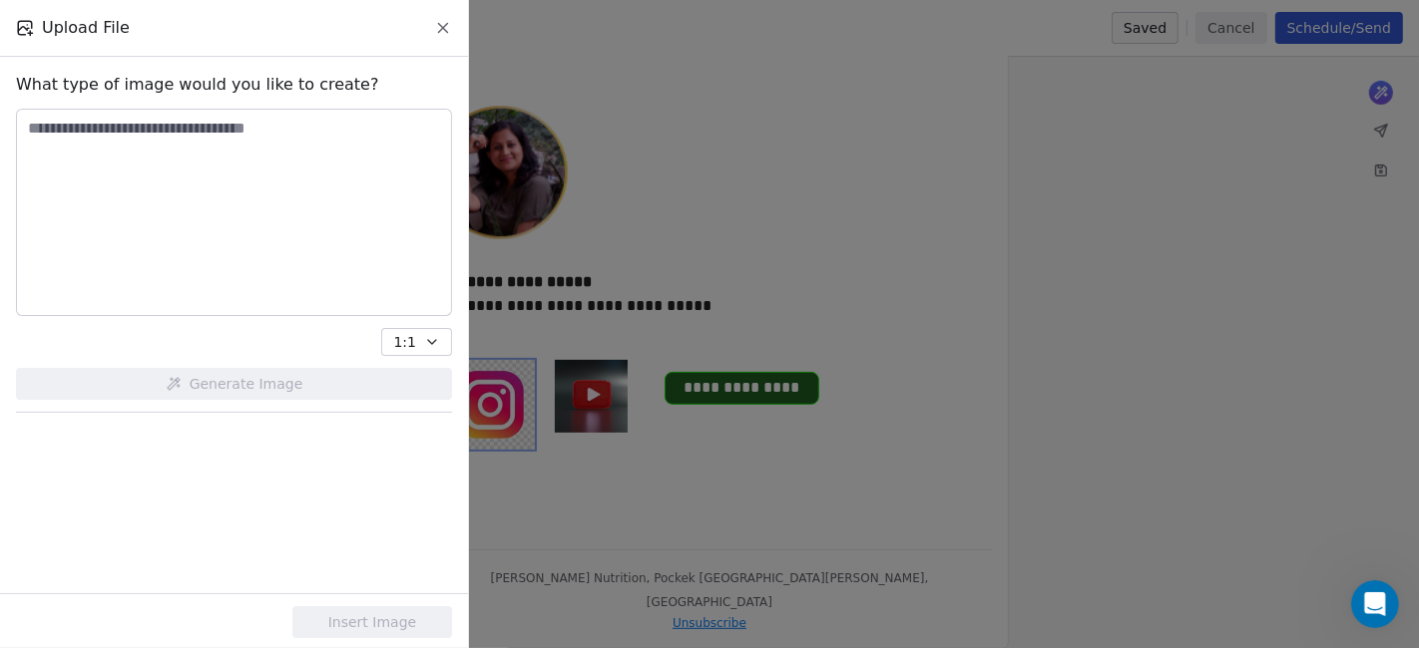
click at [239, 189] on textarea at bounding box center [234, 213] width 434 height 206
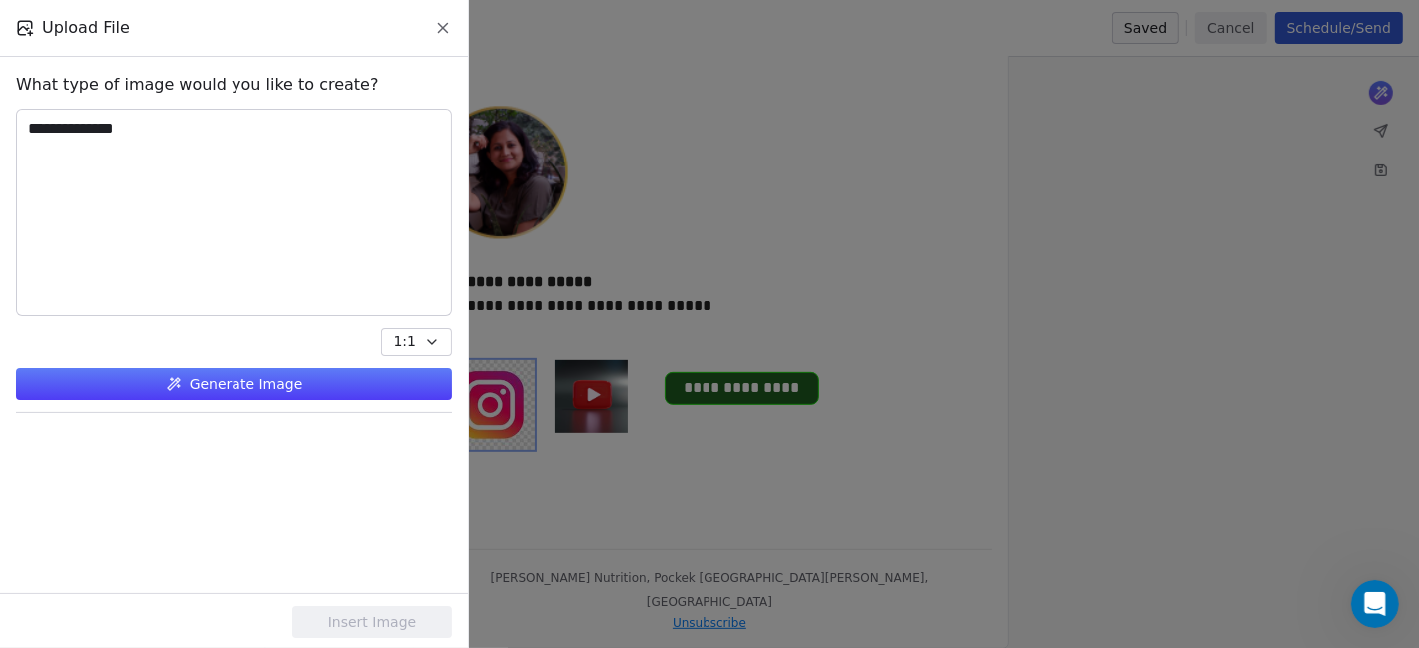
type textarea "**********"
click at [298, 394] on button "Generate Image" at bounding box center [234, 384] width 436 height 32
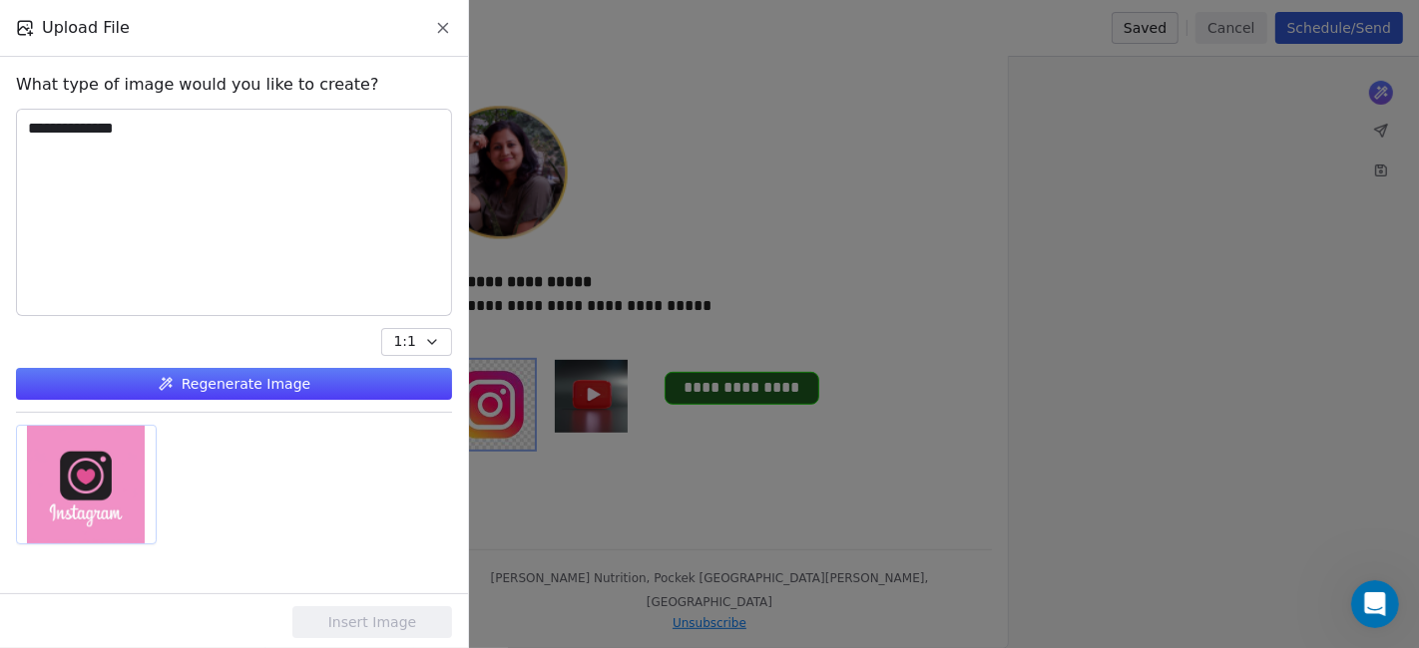
click at [69, 473] on div at bounding box center [86, 485] width 139 height 118
click at [367, 583] on button "Insert Image" at bounding box center [372, 623] width 160 height 32
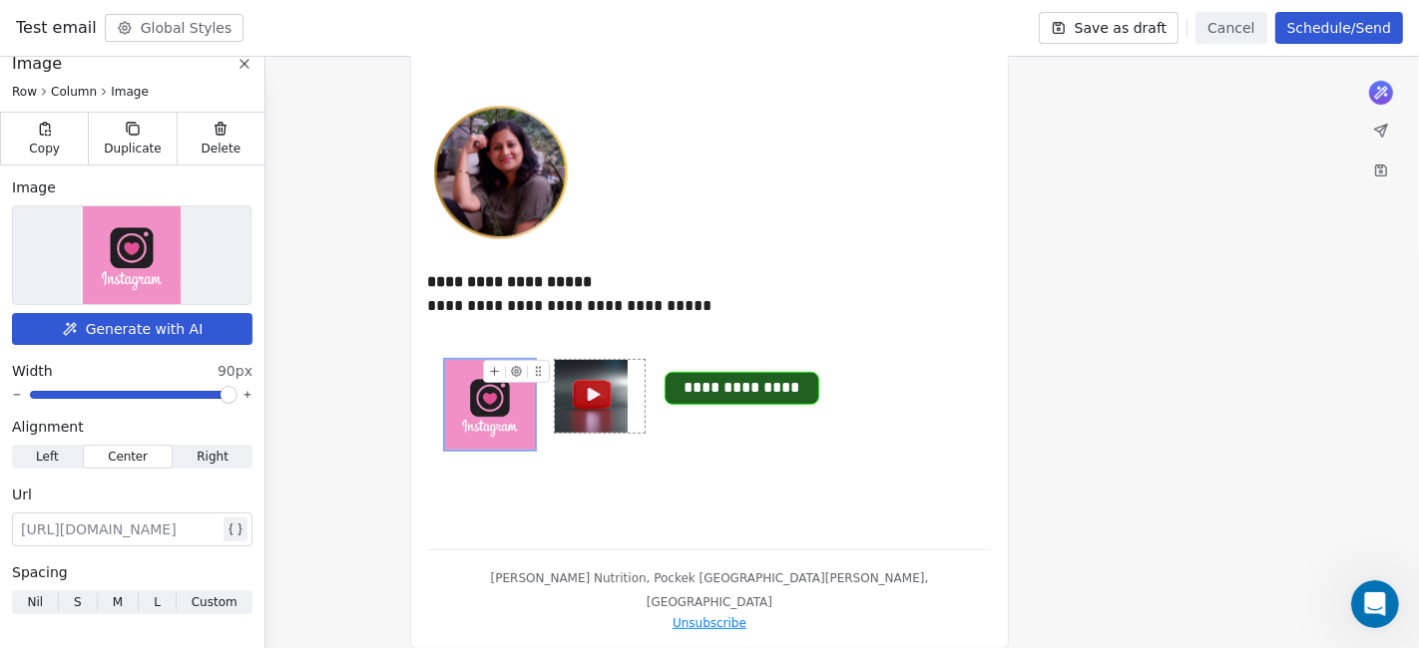
click at [603, 406] on img at bounding box center [591, 396] width 73 height 73
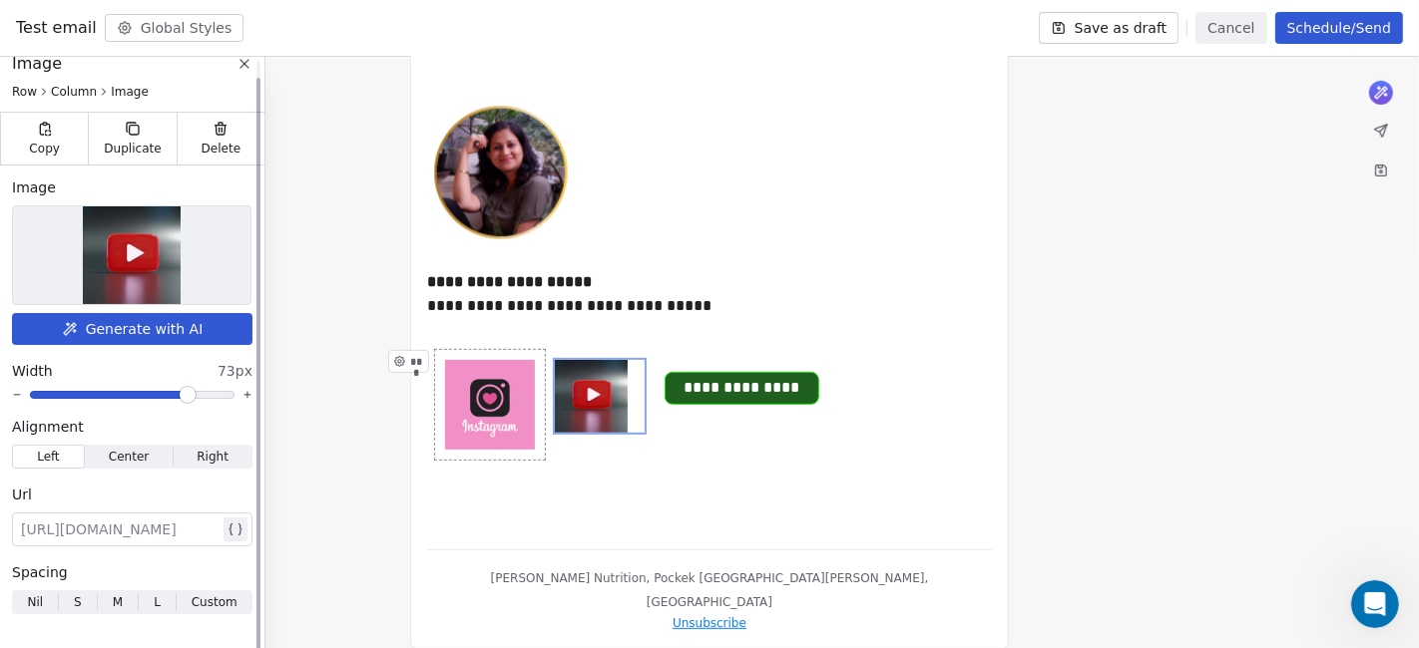
click at [202, 326] on button "Generate with AI" at bounding box center [132, 329] width 240 height 32
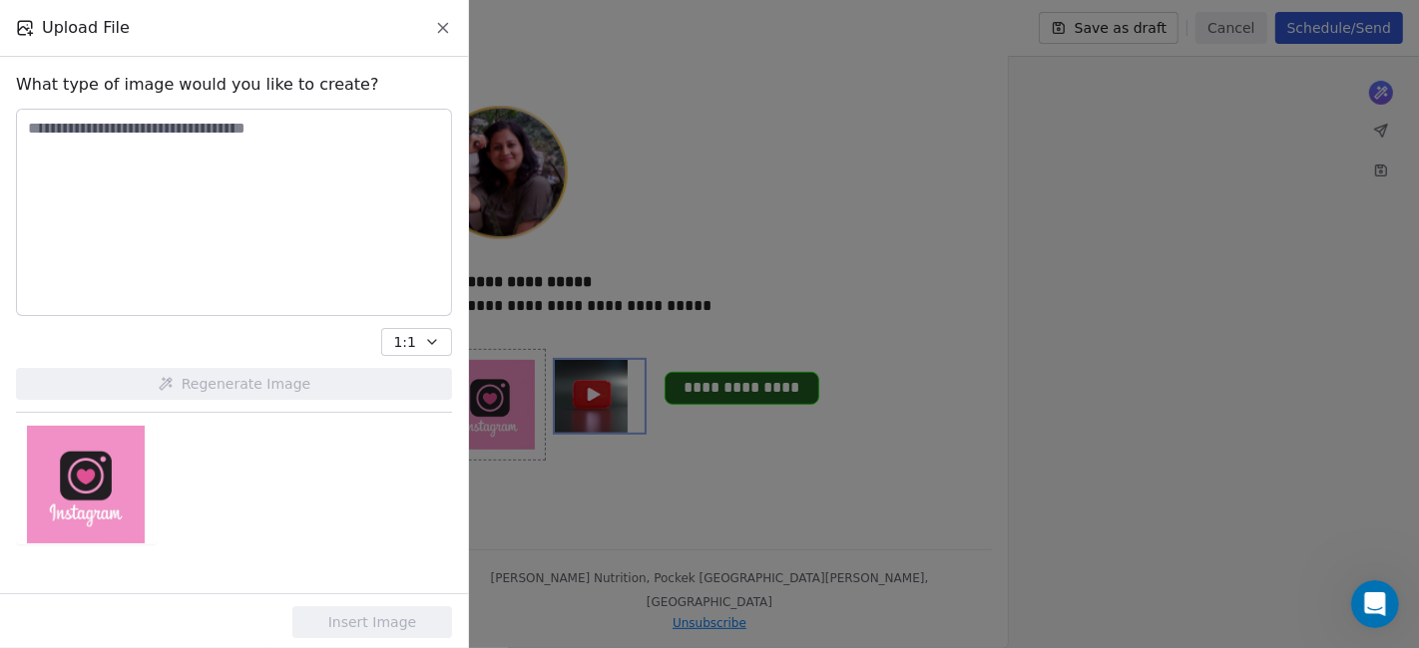
click at [261, 181] on textarea at bounding box center [234, 213] width 434 height 206
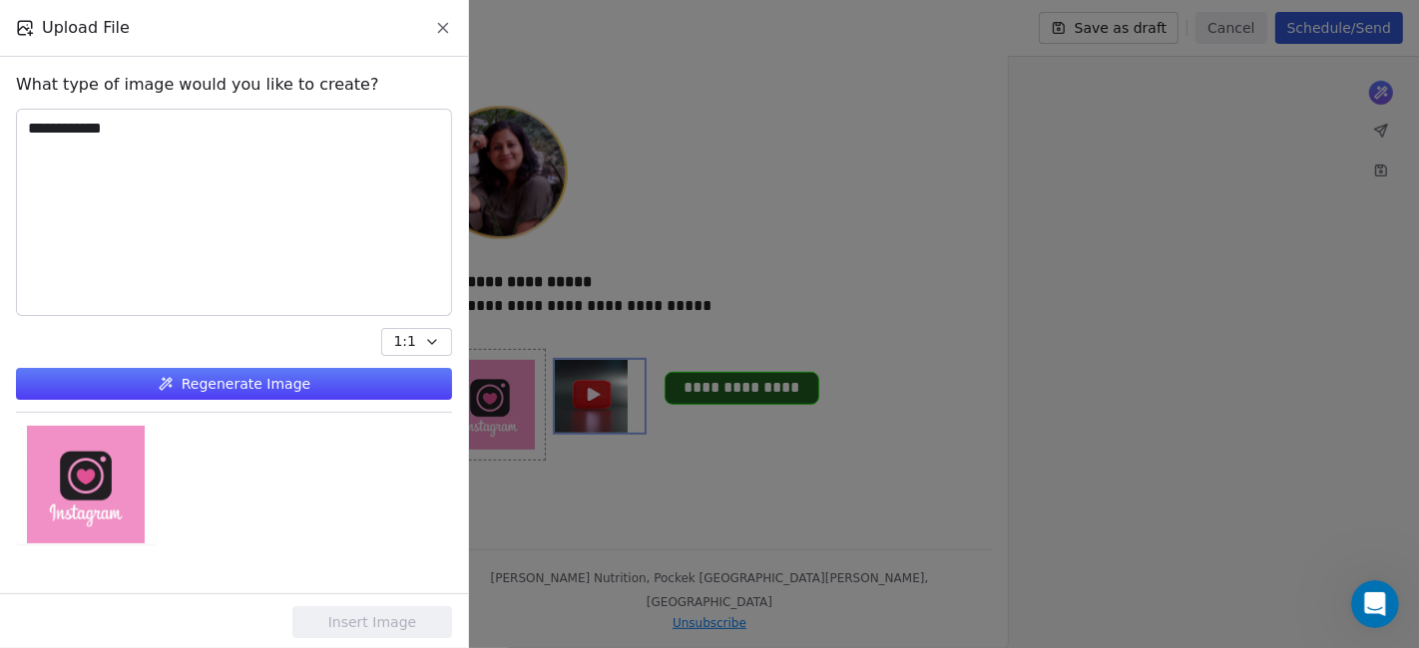
type textarea "**********"
click at [281, 371] on button "Regenerate Image" at bounding box center [234, 384] width 436 height 32
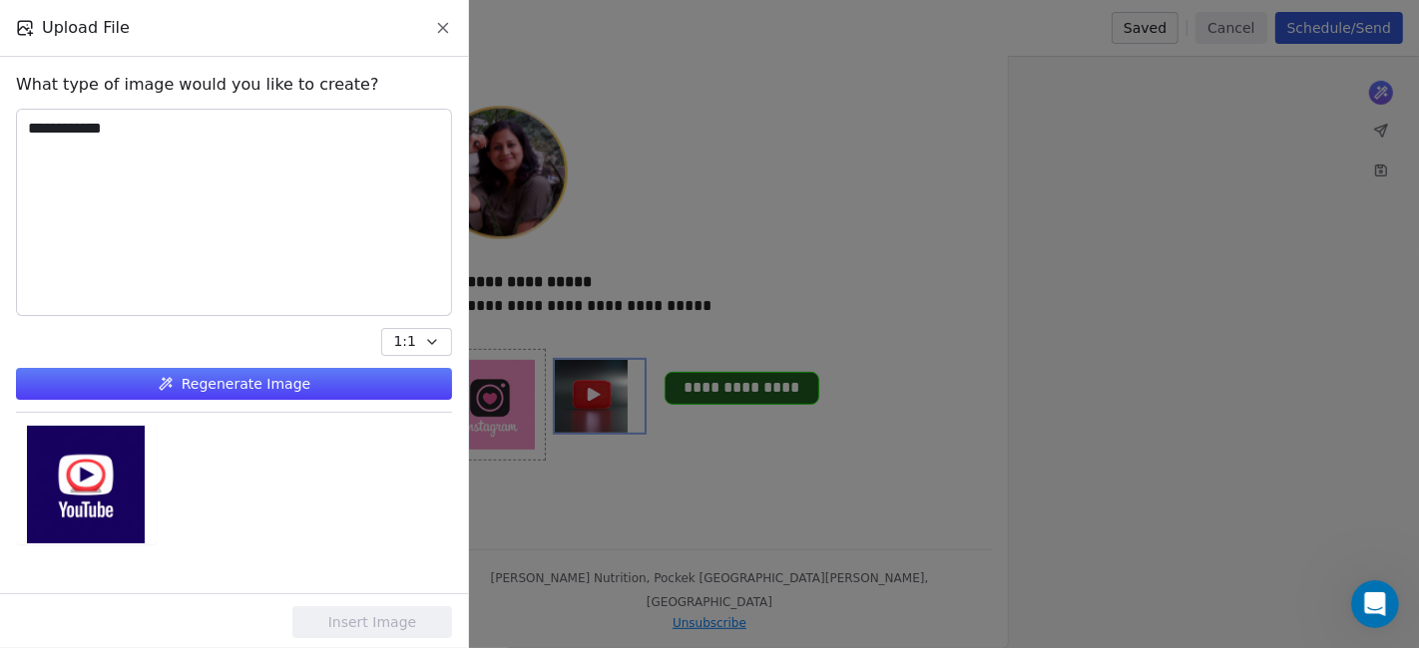
click at [453, 32] on div "Upload File" at bounding box center [234, 28] width 468 height 56
click at [444, 36] on icon at bounding box center [443, 28] width 18 height 18
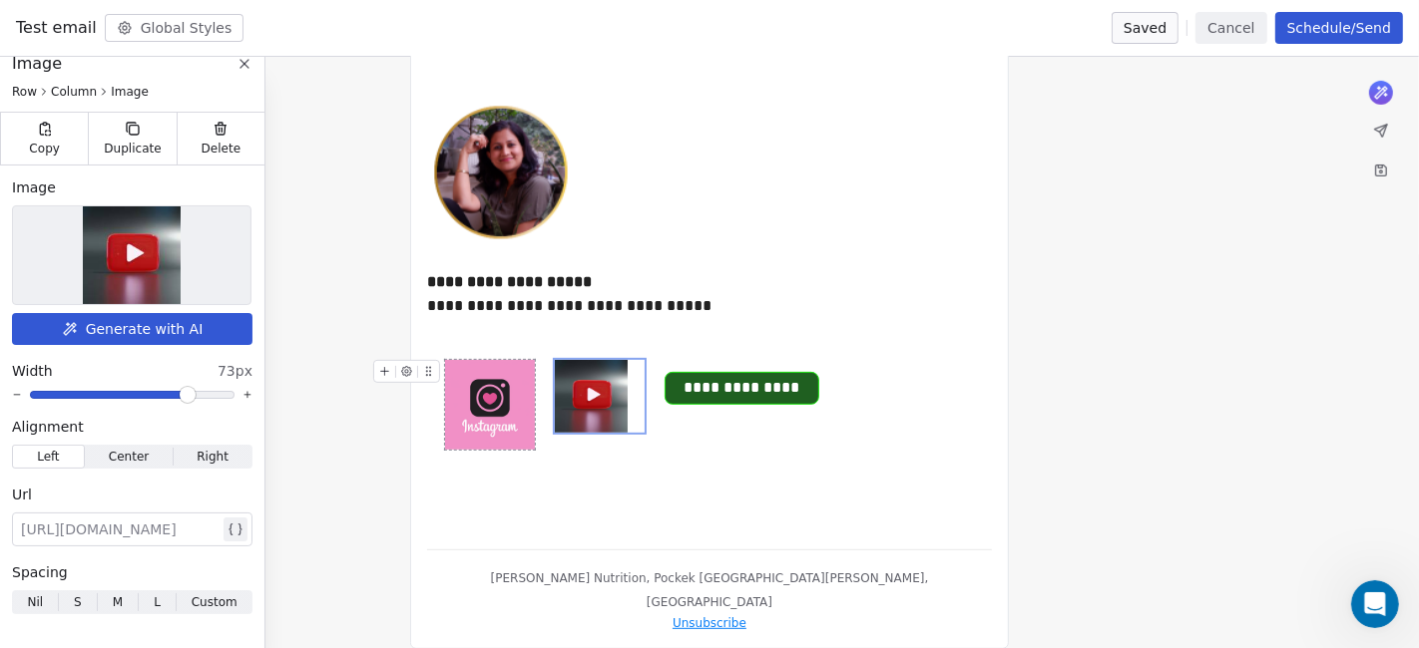
click at [502, 389] on img at bounding box center [490, 405] width 90 height 90
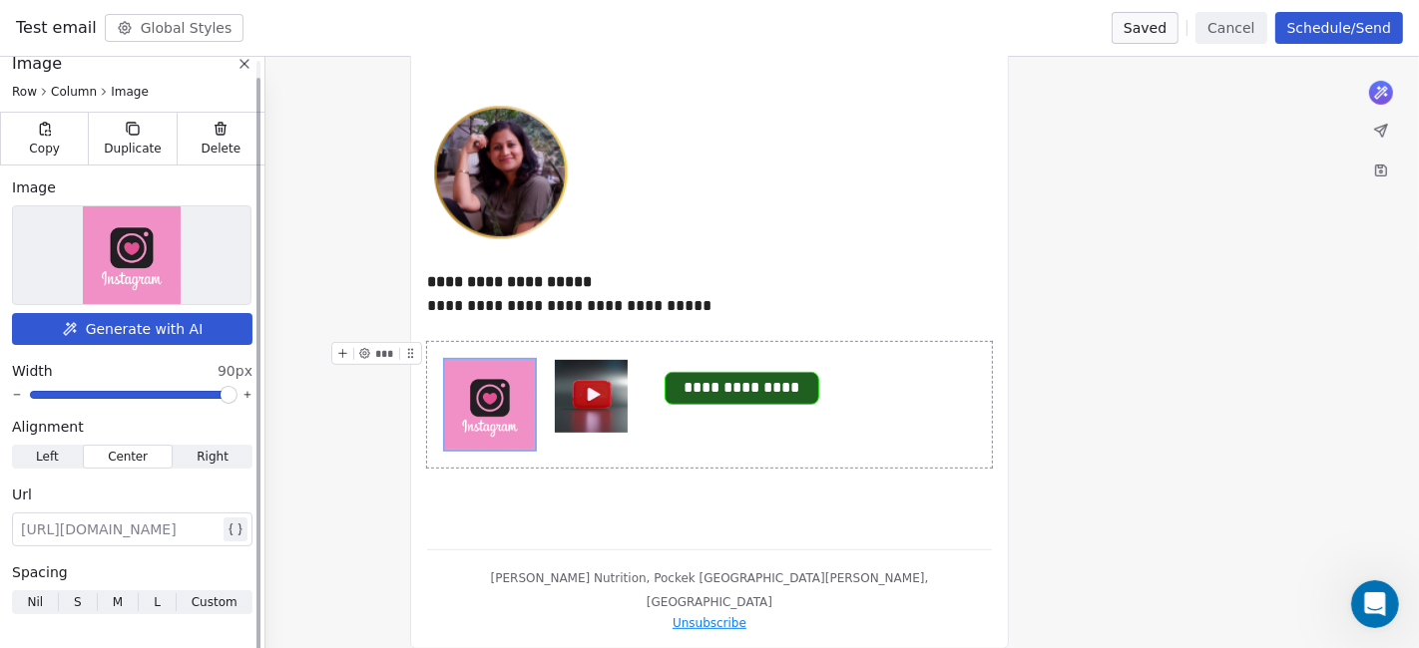
click at [120, 531] on div at bounding box center [120, 530] width 199 height 24
paste div
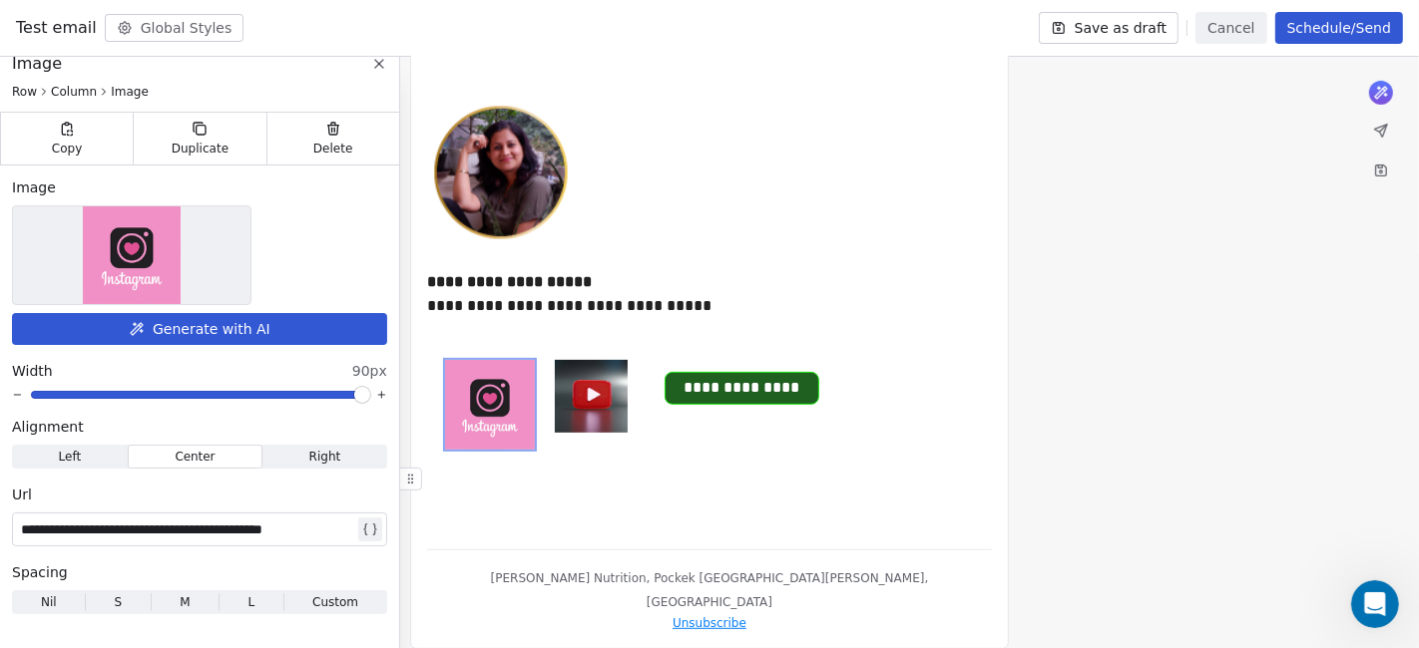
click at [527, 497] on div "**********" at bounding box center [709, 41] width 565 height 985
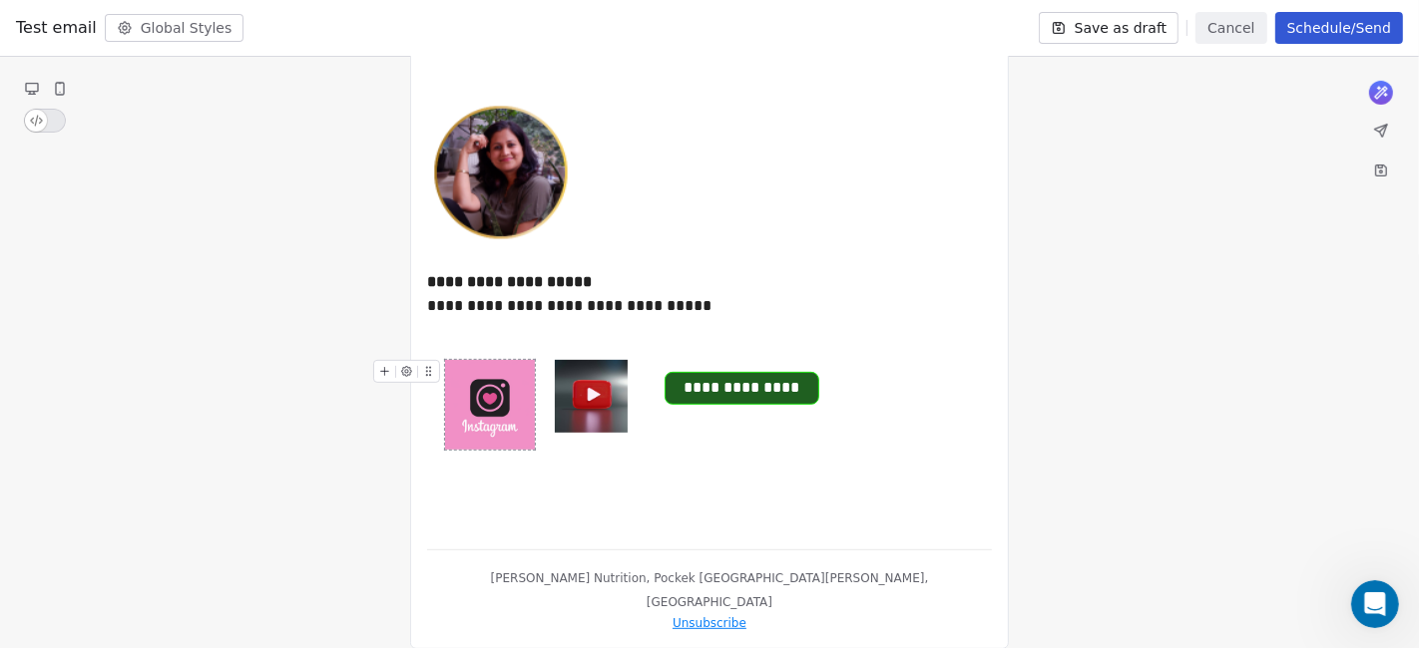
click at [529, 419] on img at bounding box center [490, 405] width 90 height 90
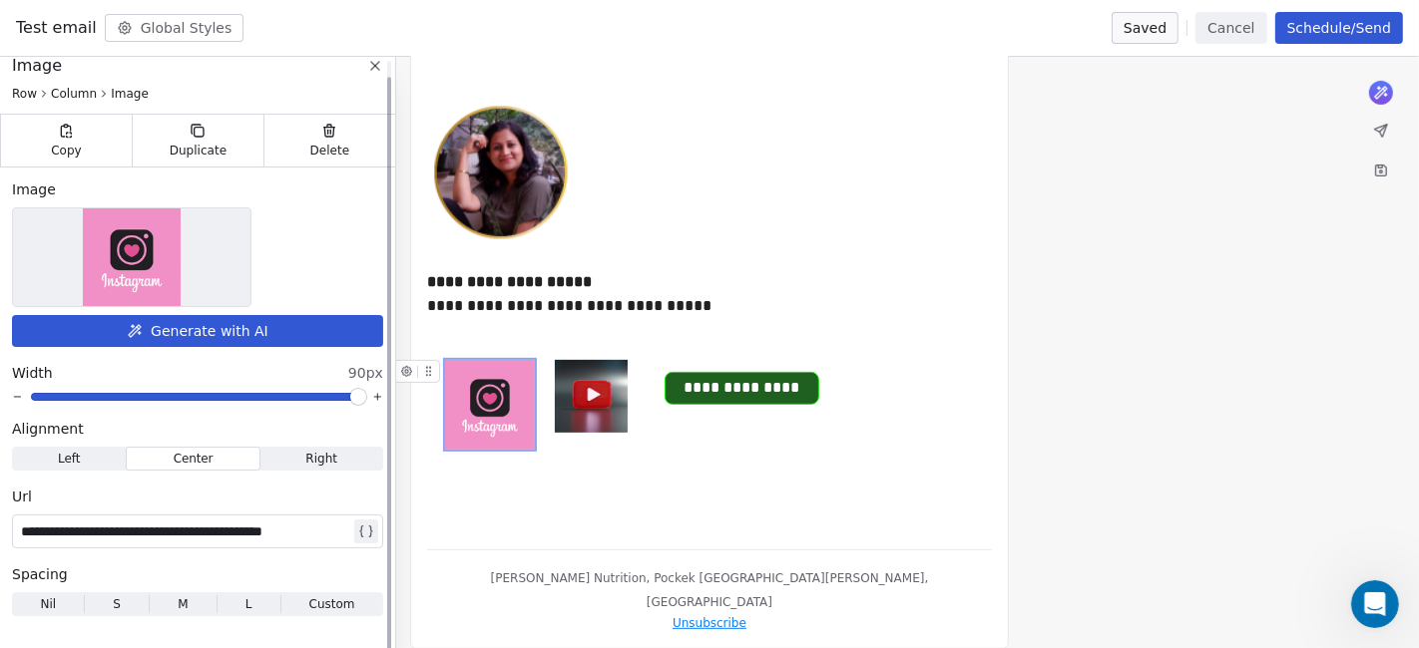
scroll to position [17, 0]
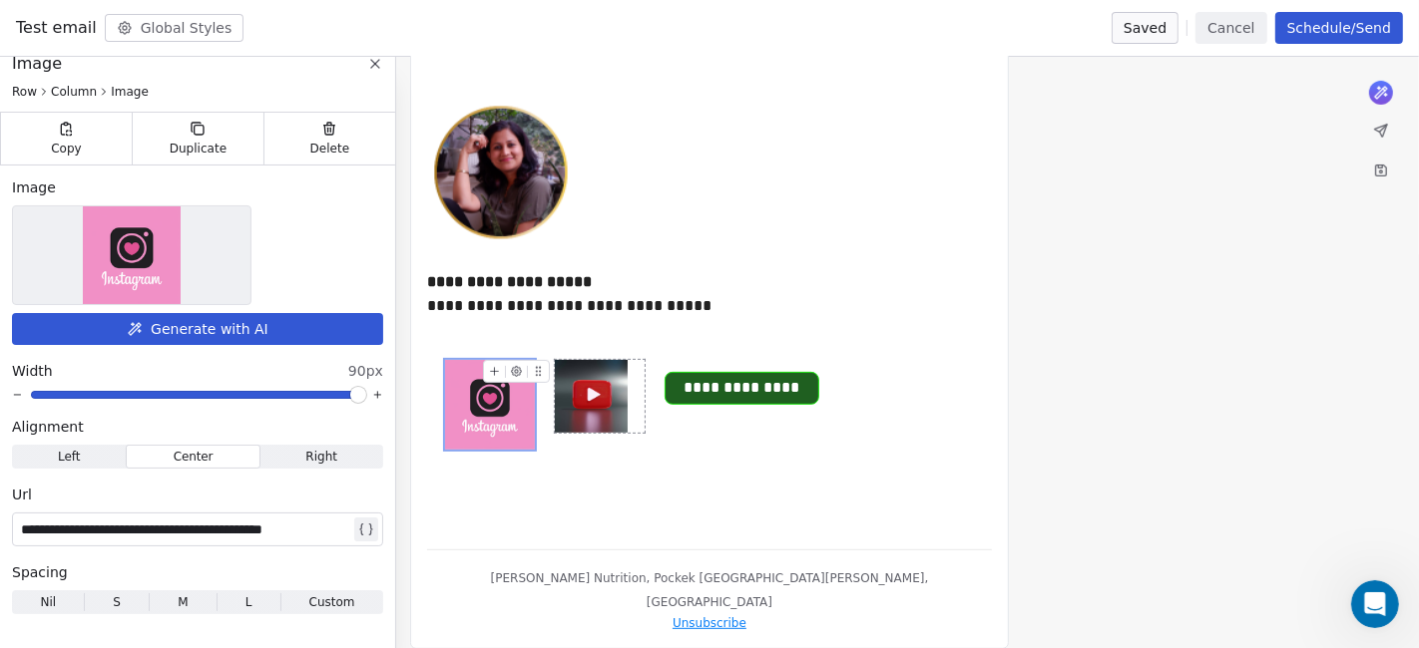
click at [603, 424] on img at bounding box center [591, 396] width 73 height 73
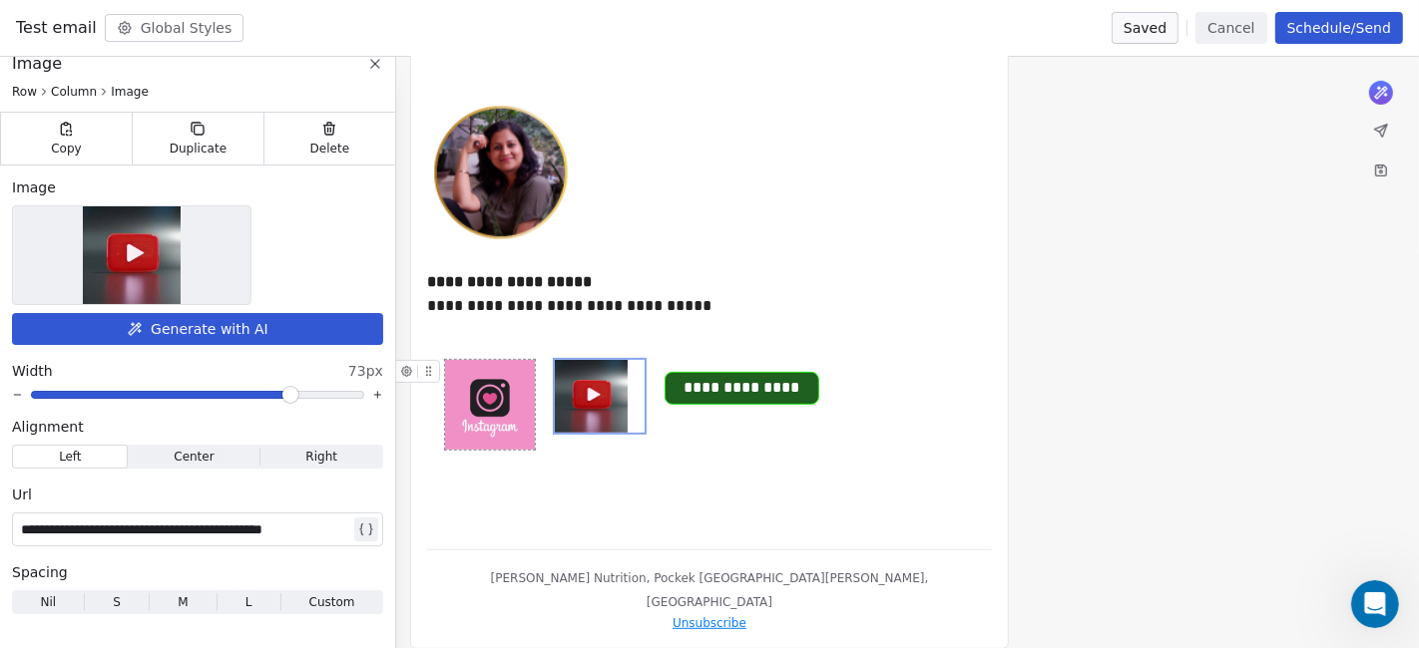
click at [490, 416] on img at bounding box center [490, 405] width 90 height 90
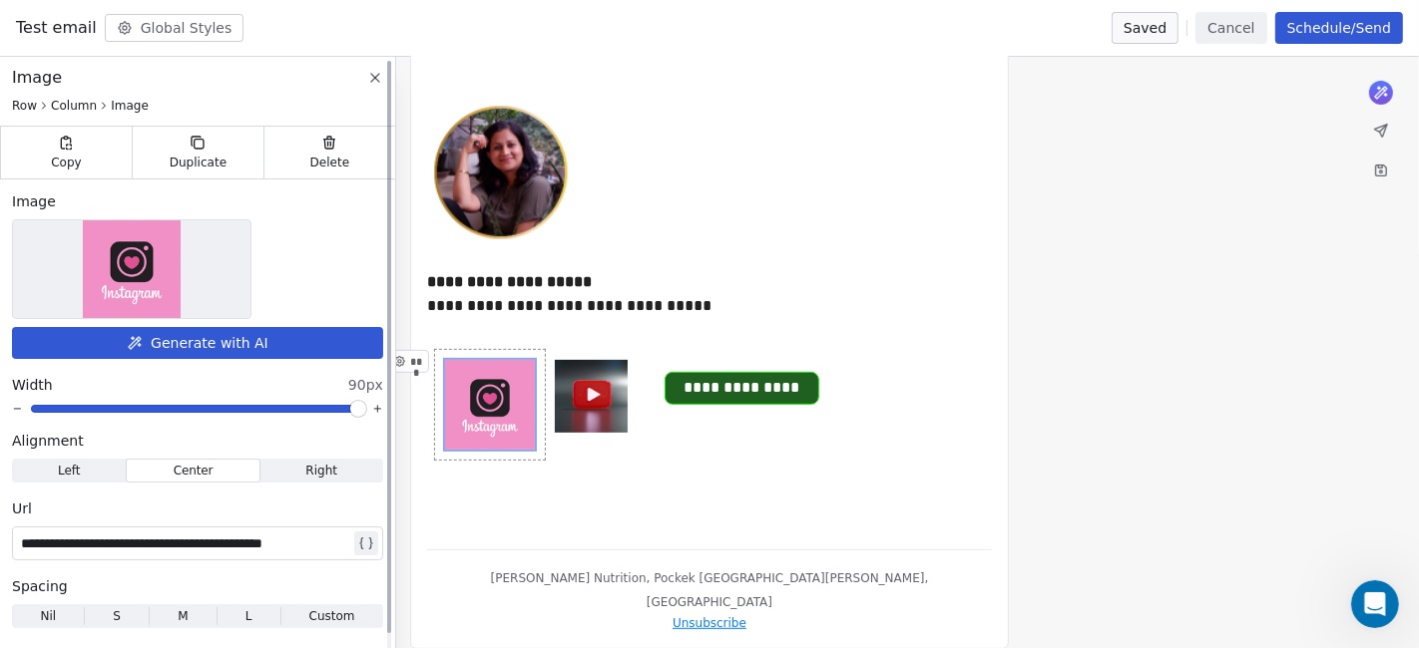
scroll to position [0, 0]
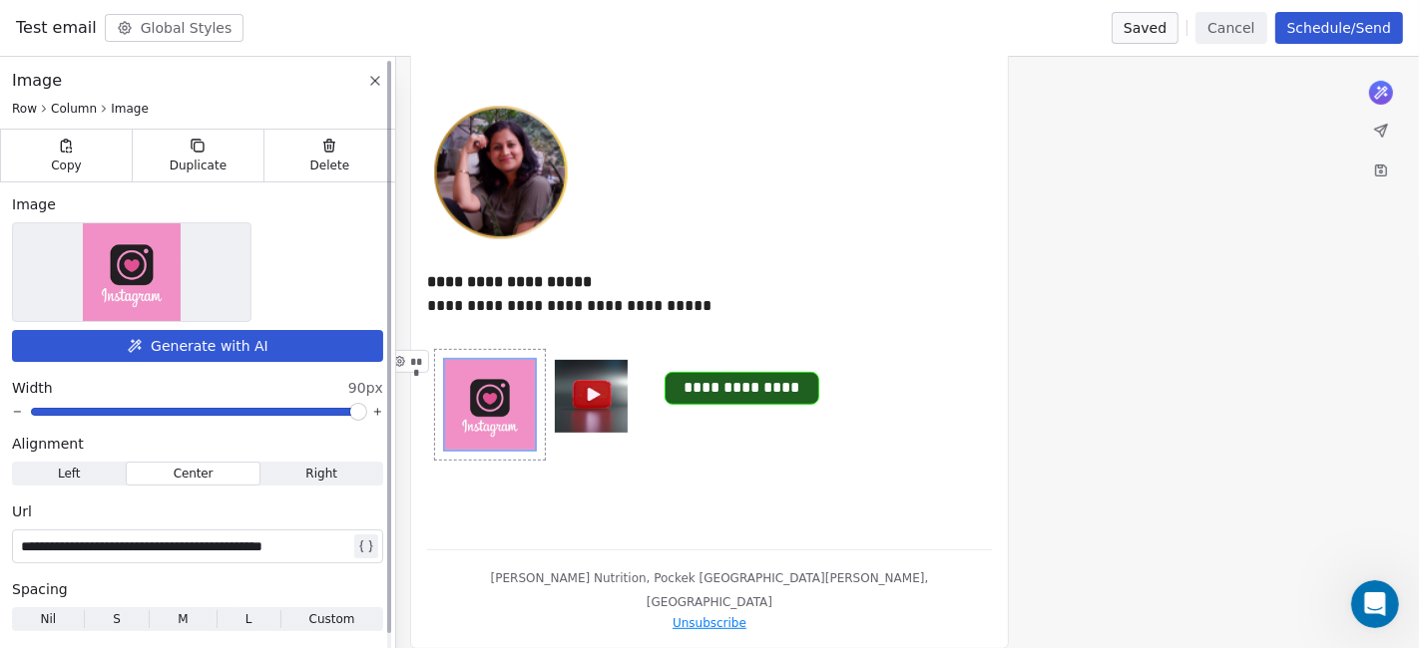
click at [375, 74] on icon at bounding box center [375, 81] width 16 height 16
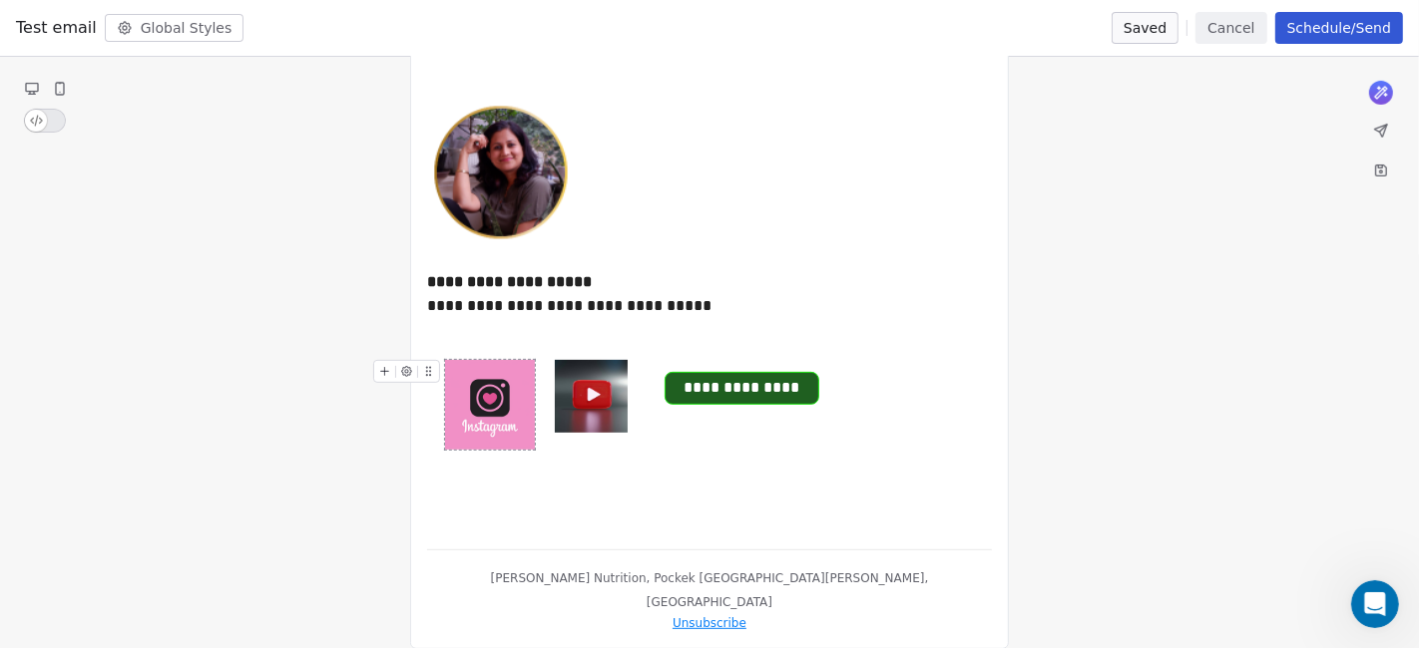
click at [525, 420] on img at bounding box center [490, 405] width 90 height 90
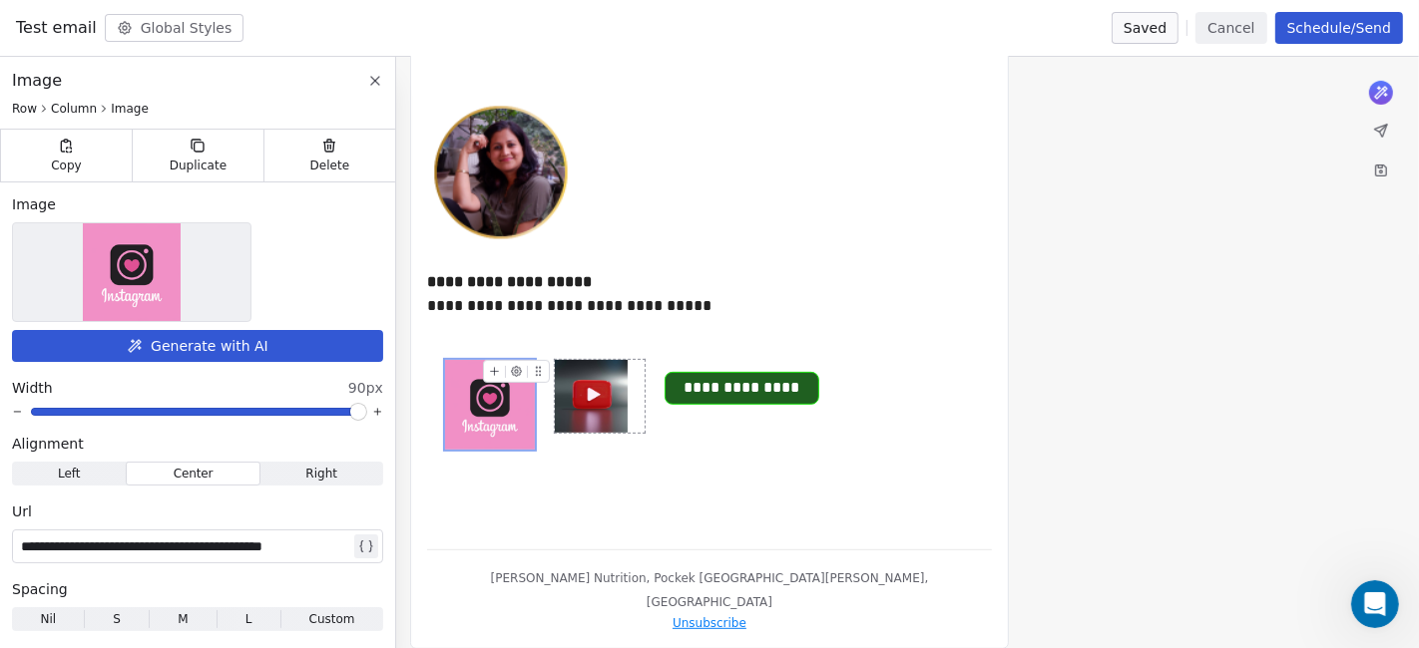
click at [582, 389] on img at bounding box center [591, 396] width 73 height 73
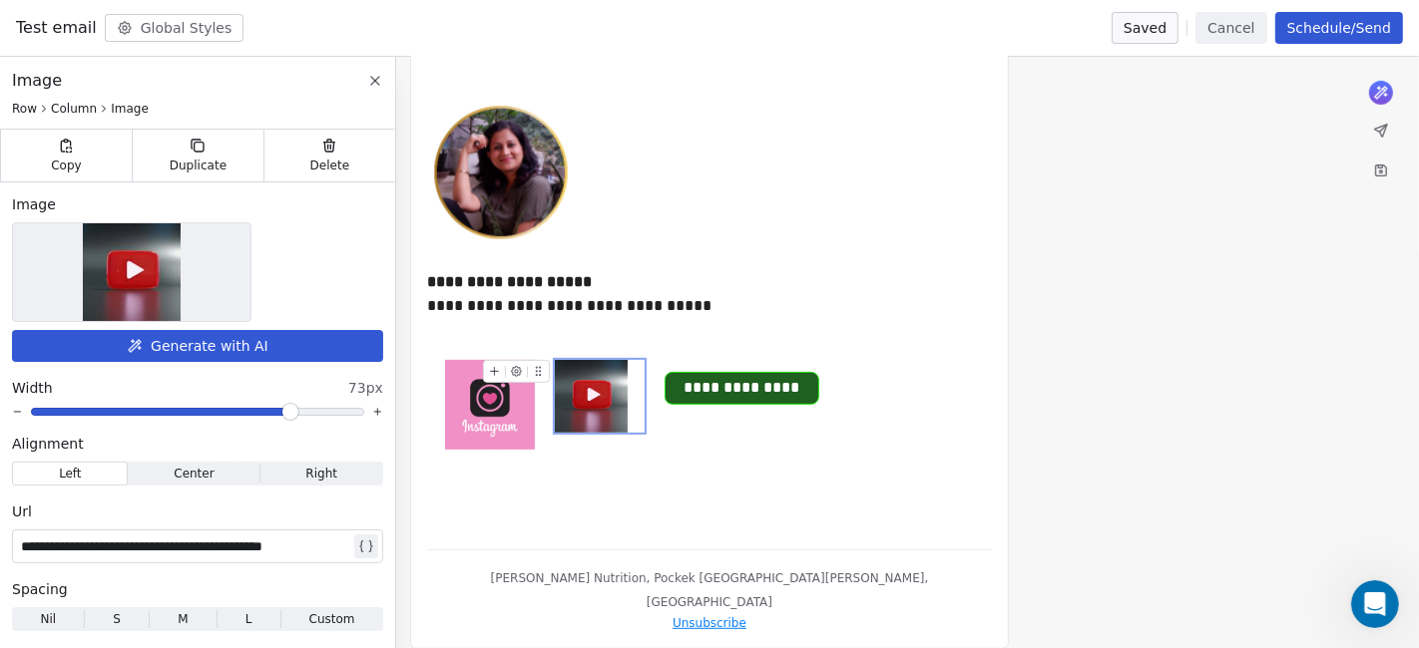
click at [582, 389] on img at bounding box center [591, 396] width 73 height 73
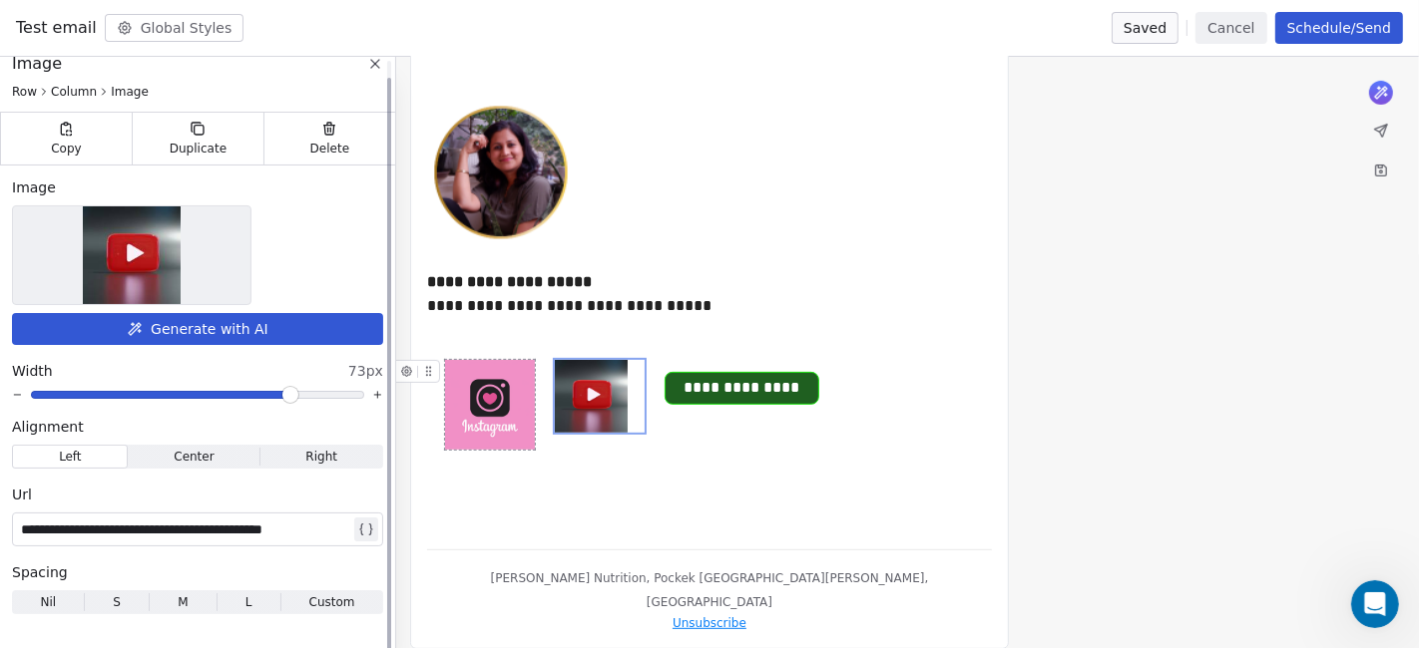
click at [193, 524] on div "**********" at bounding box center [185, 530] width 329 height 24
click at [194, 524] on div "**********" at bounding box center [185, 530] width 329 height 24
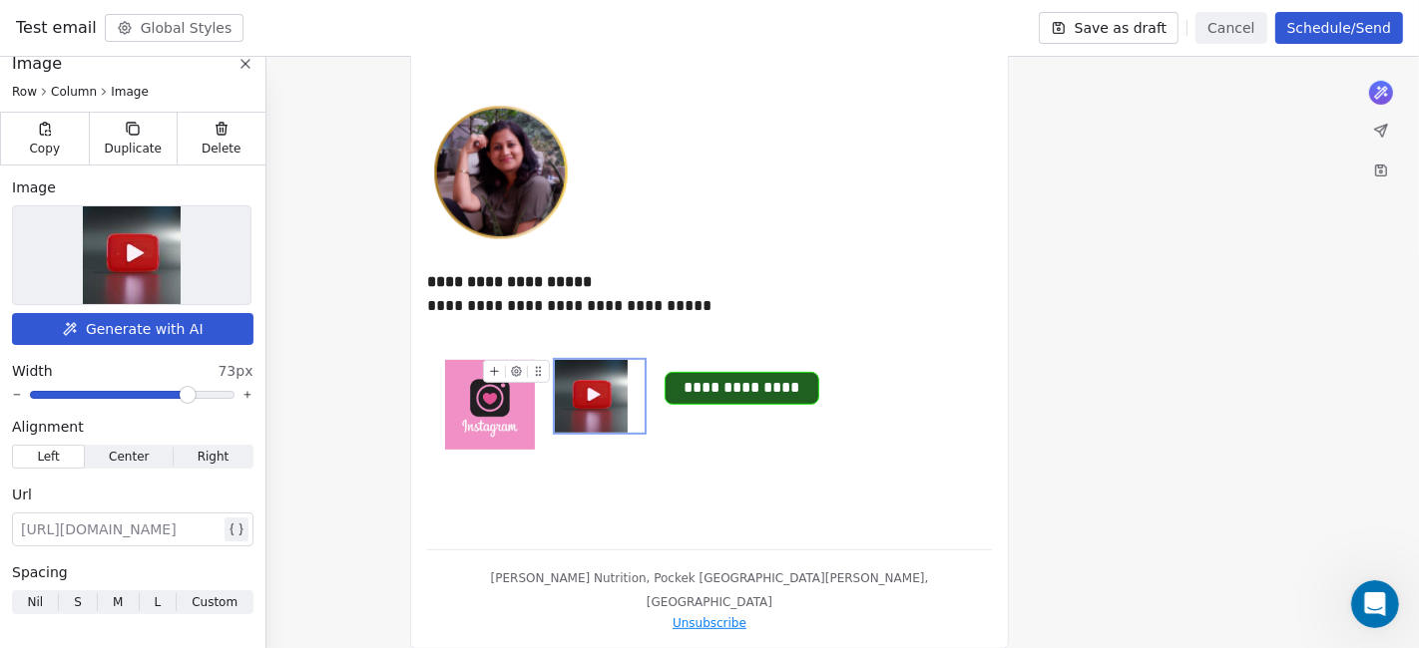
click at [609, 414] on img at bounding box center [591, 396] width 73 height 73
click at [122, 531] on div at bounding box center [121, 530] width 200 height 24
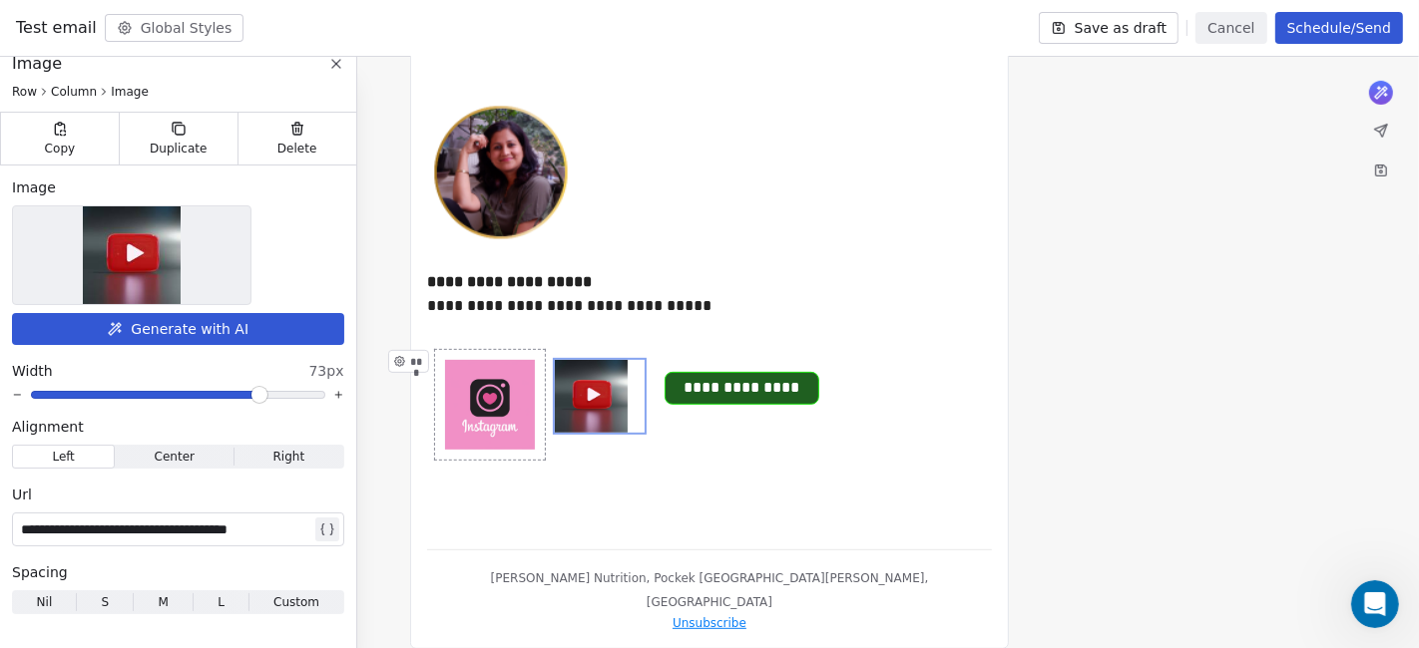
click at [643, 496] on div "**********" at bounding box center [709, 41] width 565 height 985
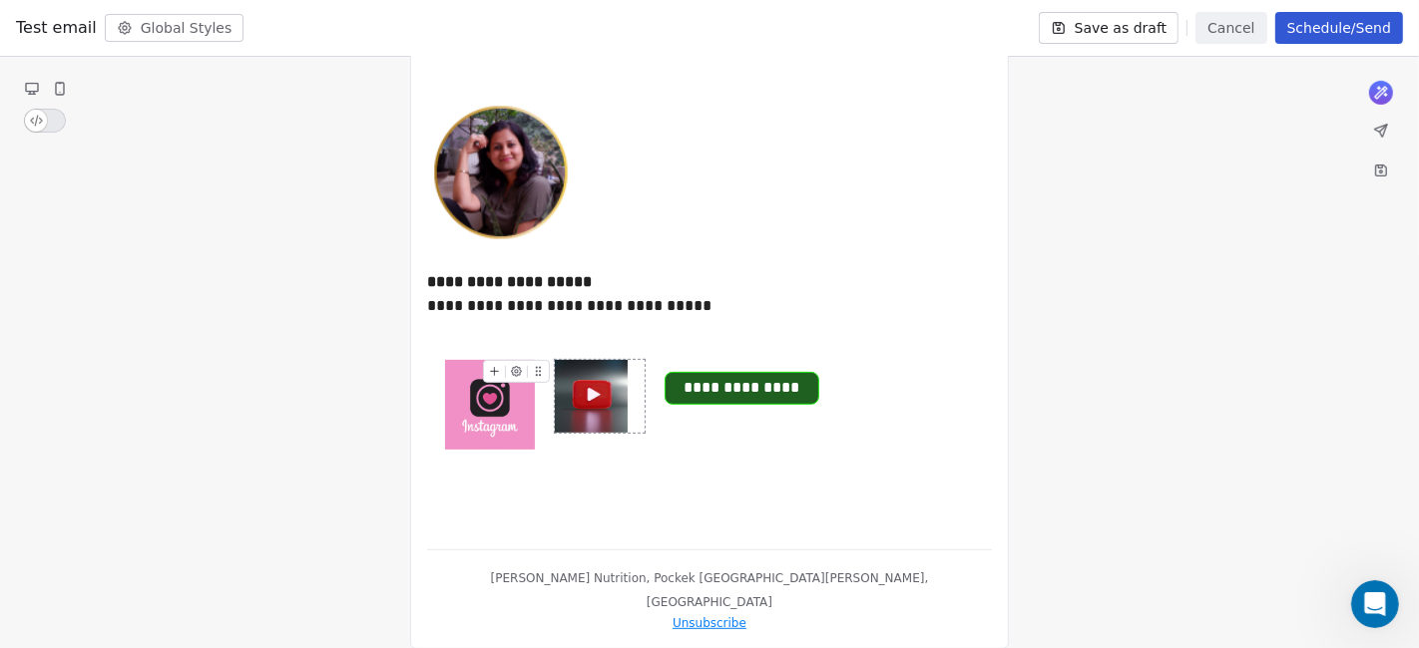
click at [595, 416] on img at bounding box center [591, 396] width 73 height 73
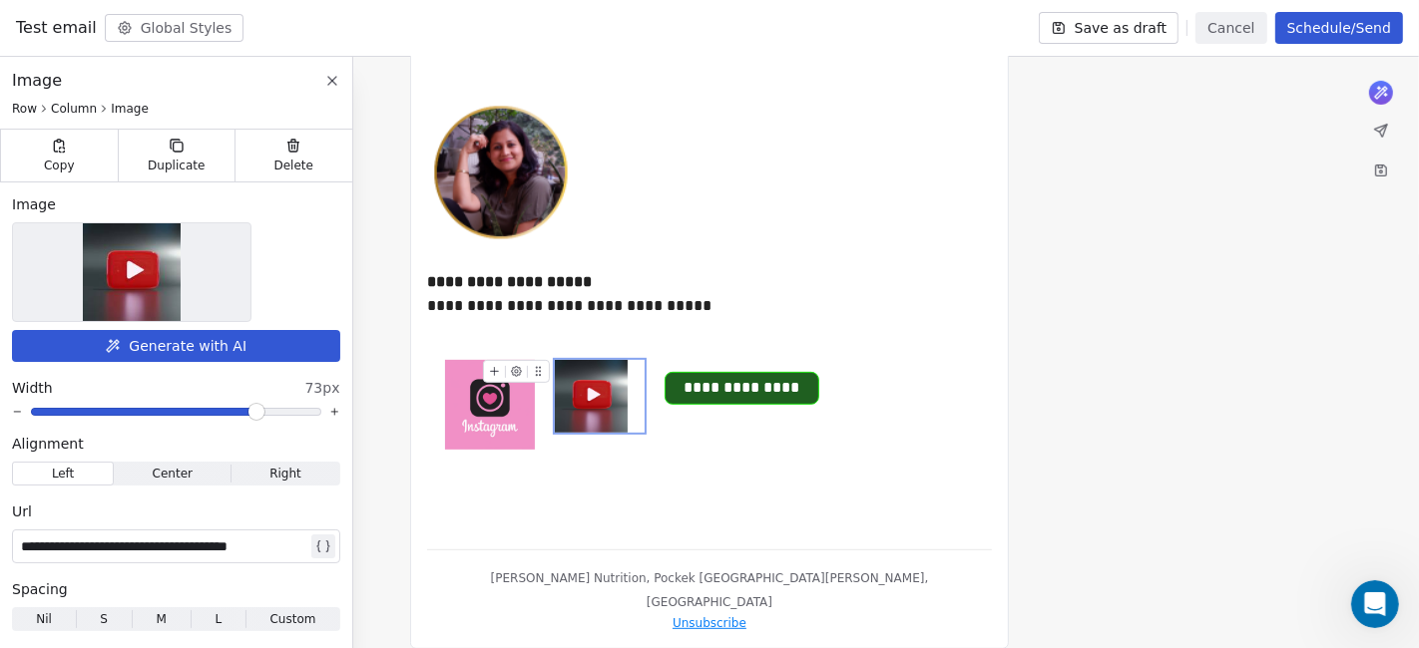
click at [595, 416] on img at bounding box center [591, 396] width 73 height 73
click at [499, 434] on img at bounding box center [490, 405] width 90 height 90
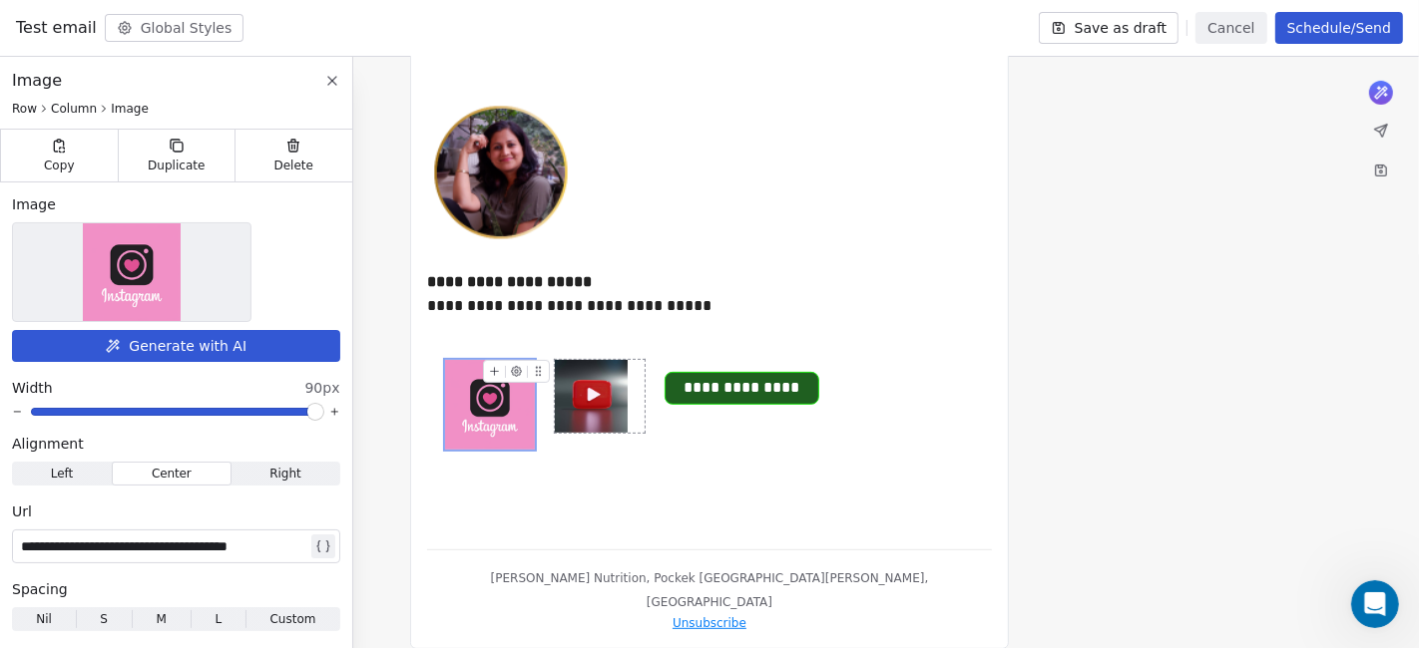
click at [581, 417] on img at bounding box center [591, 396] width 73 height 73
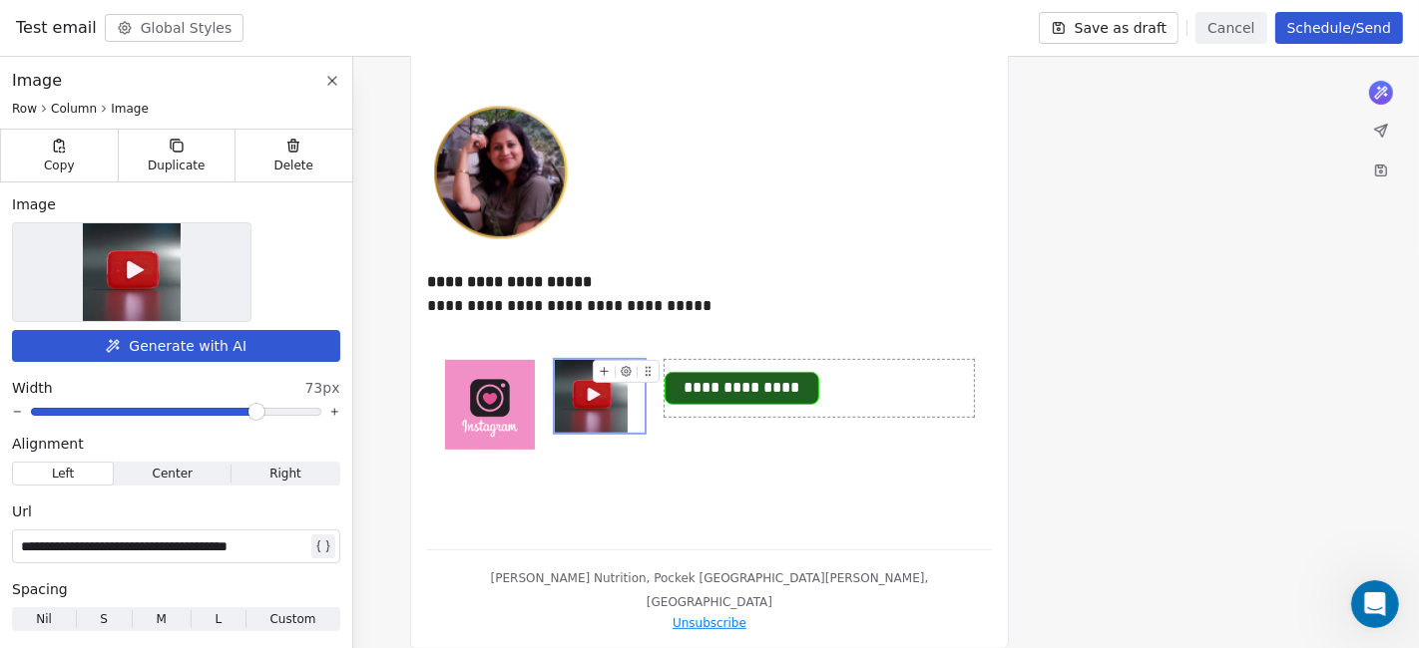
click at [703, 389] on span "**********" at bounding box center [741, 388] width 153 height 31
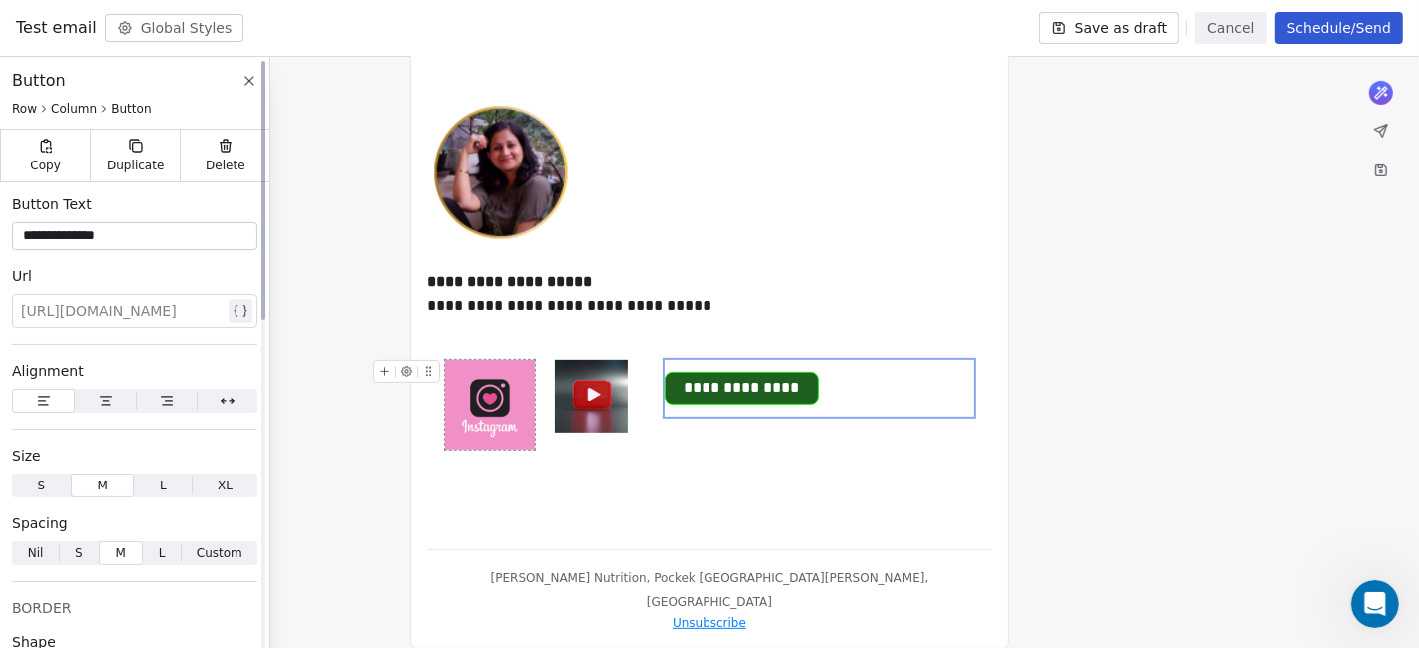
click at [137, 319] on div at bounding box center [123, 311] width 204 height 24
click at [95, 300] on div at bounding box center [123, 311] width 204 height 24
paste div
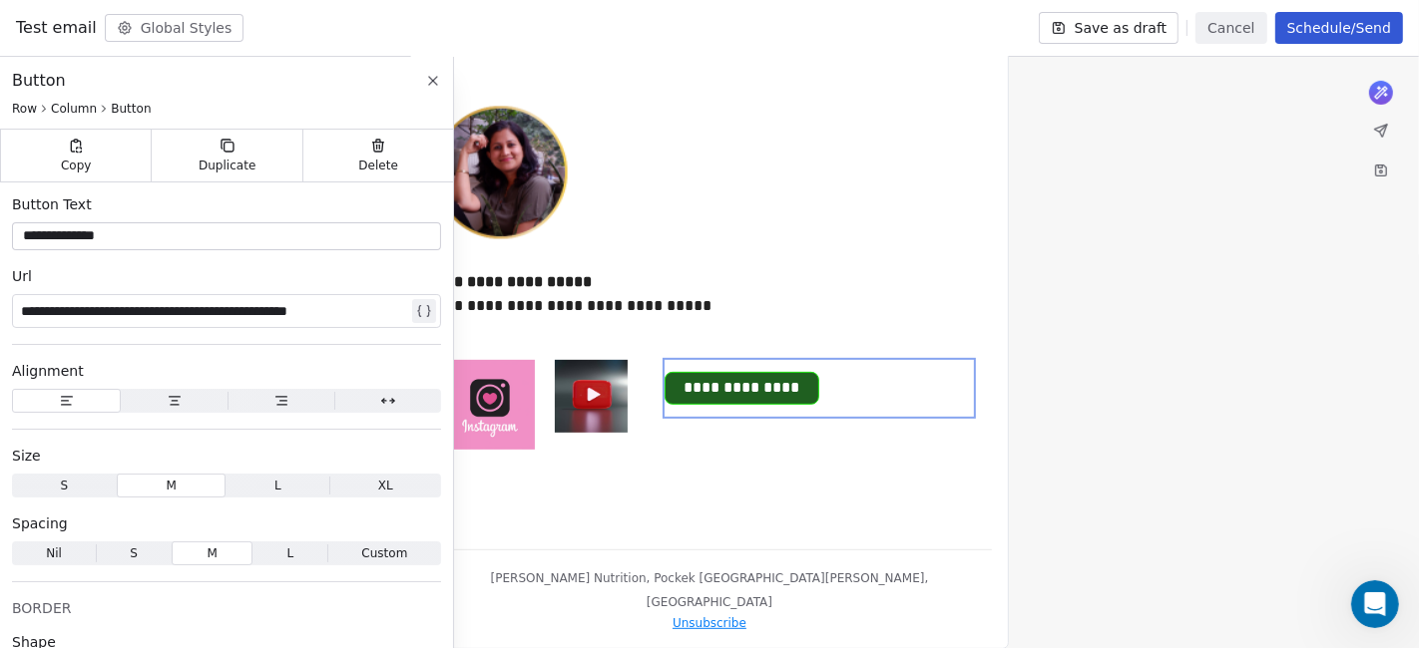
click at [847, 256] on div "**********" at bounding box center [710, 294] width 566 height 96
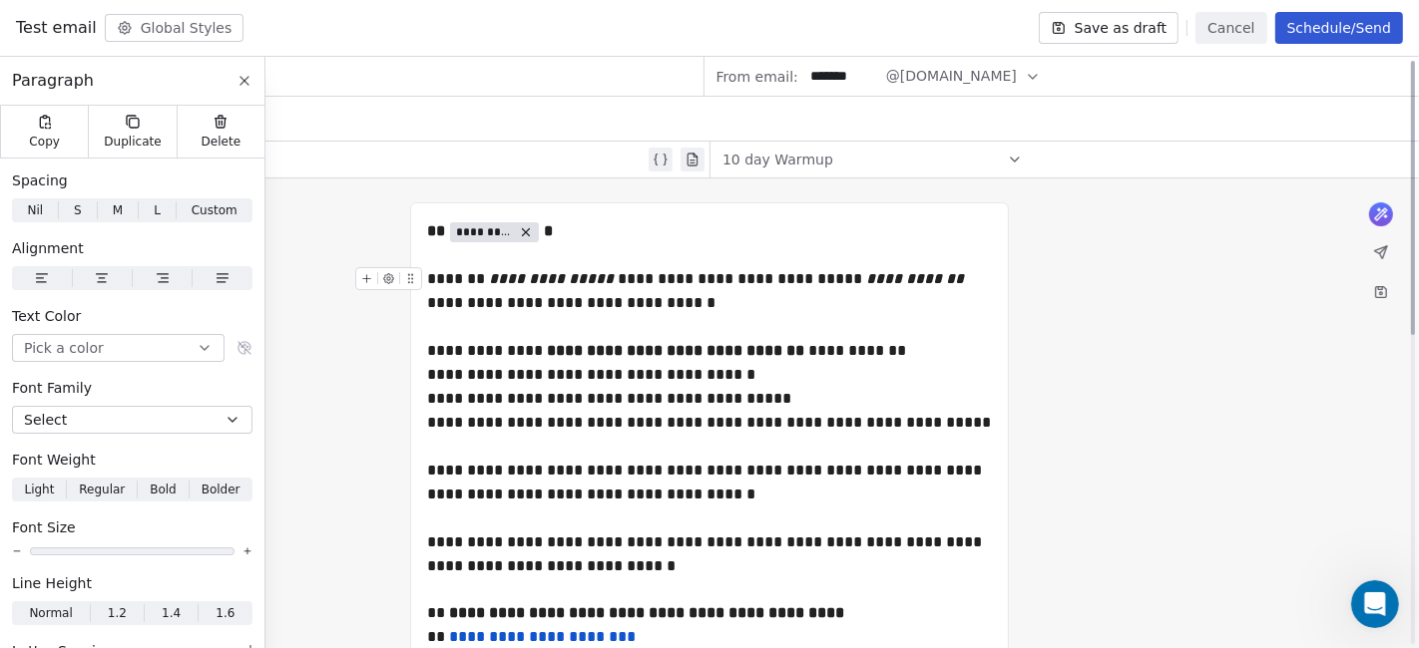
scroll to position [0, 0]
click at [1276, 21] on button "Schedule/Send" at bounding box center [1339, 28] width 128 height 32
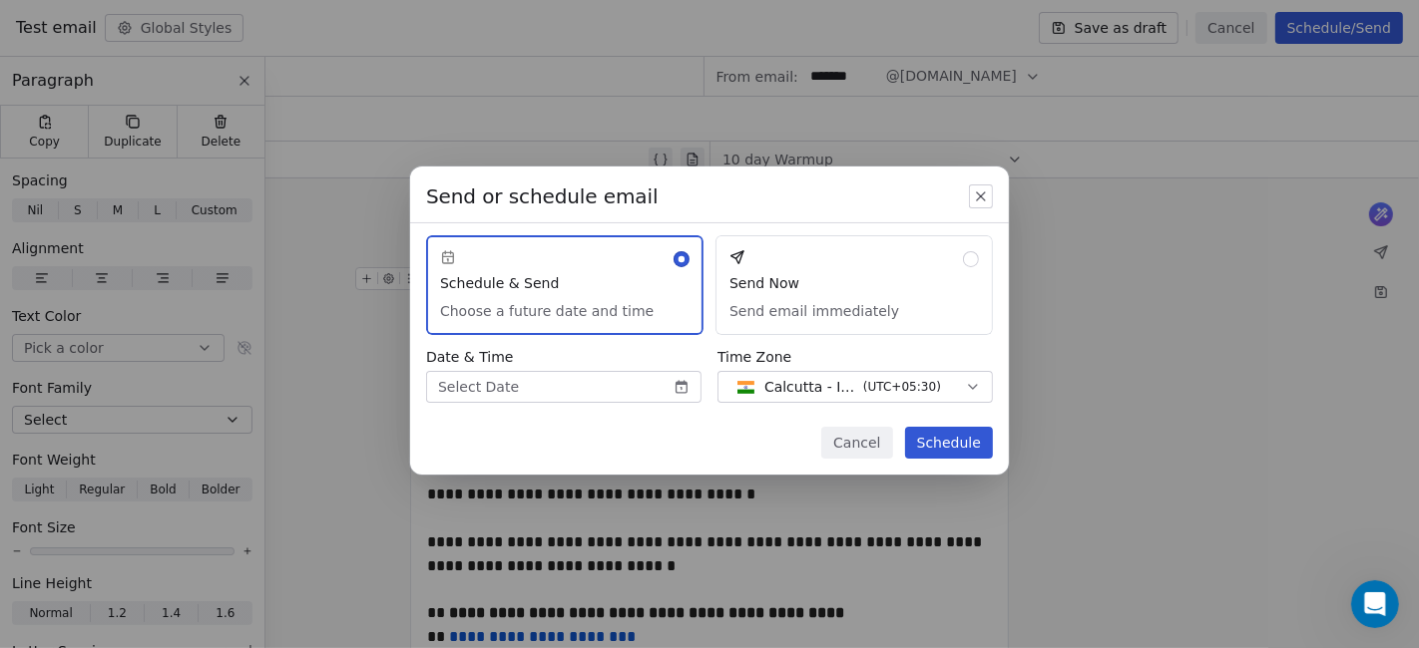
click at [789, 280] on button "Send Now Send email immediately" at bounding box center [853, 285] width 277 height 100
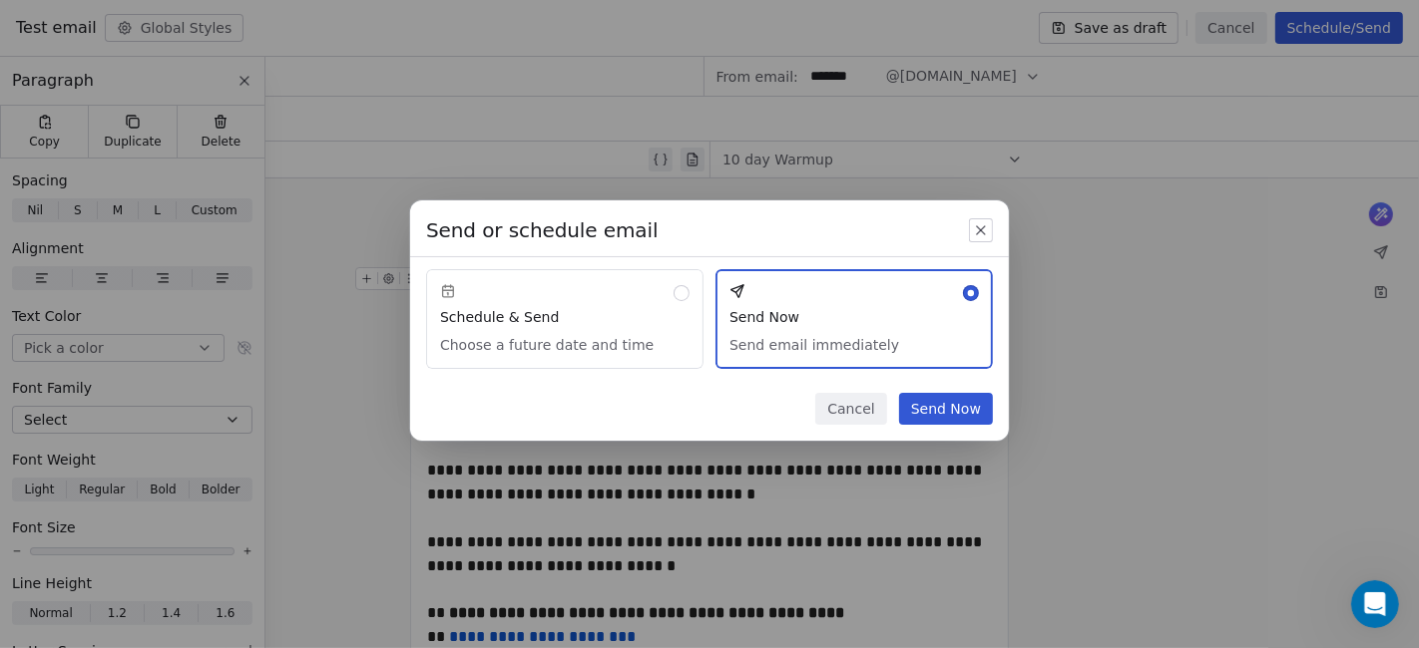
click at [557, 328] on button "Schedule & Send Choose a future date and time" at bounding box center [564, 319] width 277 height 100
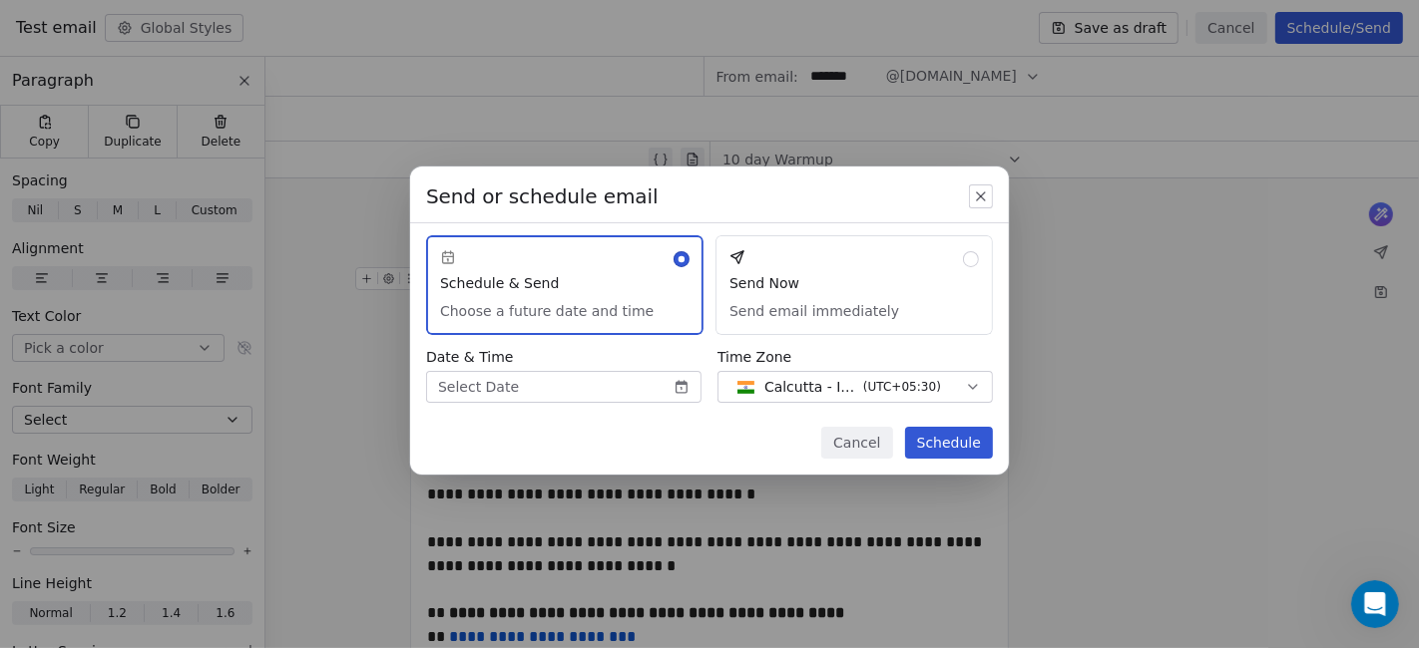
click at [652, 391] on body "D [PERSON_NAME] Nutrition Contacts People Marketing Workflows Campaigns Metrics…" at bounding box center [709, 324] width 1419 height 648
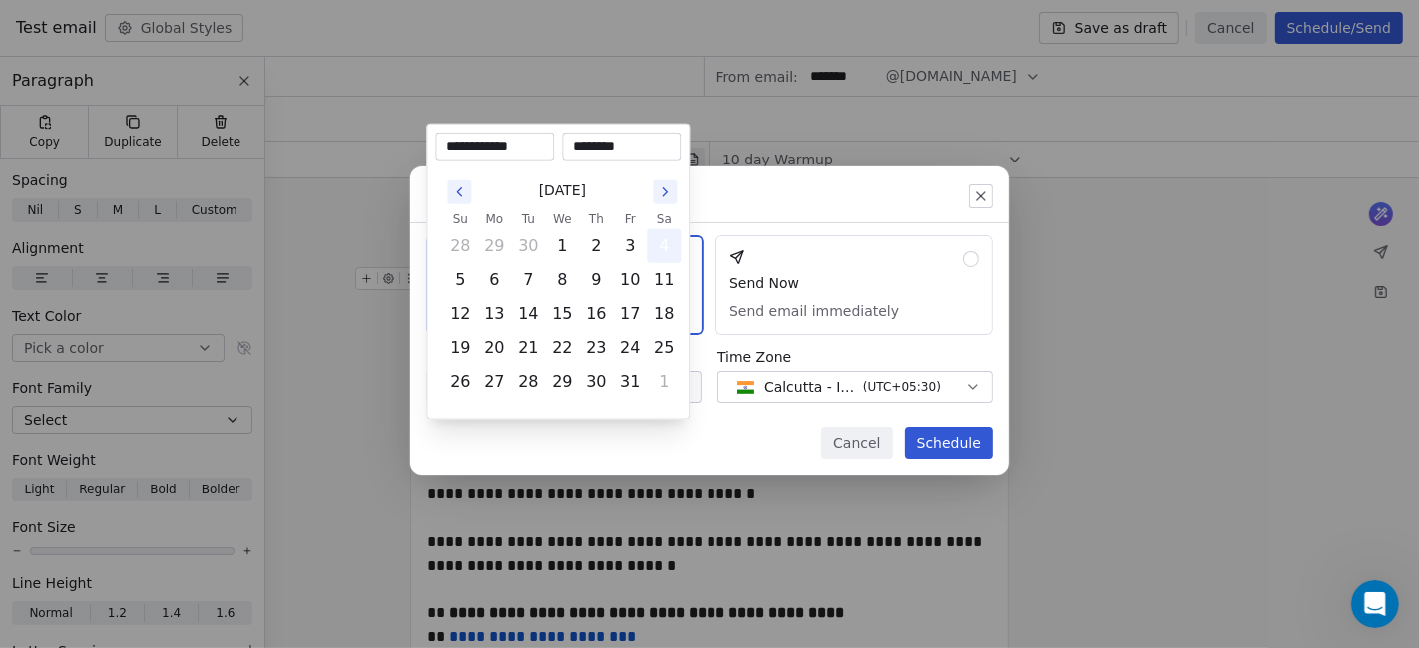
drag, startPoint x: 670, startPoint y: 253, endPoint x: 669, endPoint y: 241, distance: 12.0
click at [670, 243] on tbody "28 29 30 1 2 3 4 5 6 7 8 9 10 11 12 13 14 15 16 17 18 19 20 21 22 23 24 25 26 2…" at bounding box center [561, 314] width 237 height 170
click at [663, 264] on button "11" at bounding box center [663, 280] width 32 height 32
type input "**********"
click at [715, 392] on div "Send or schedule email Schedule & Send Choose a future date and time Send Now S…" at bounding box center [709, 324] width 1419 height 379
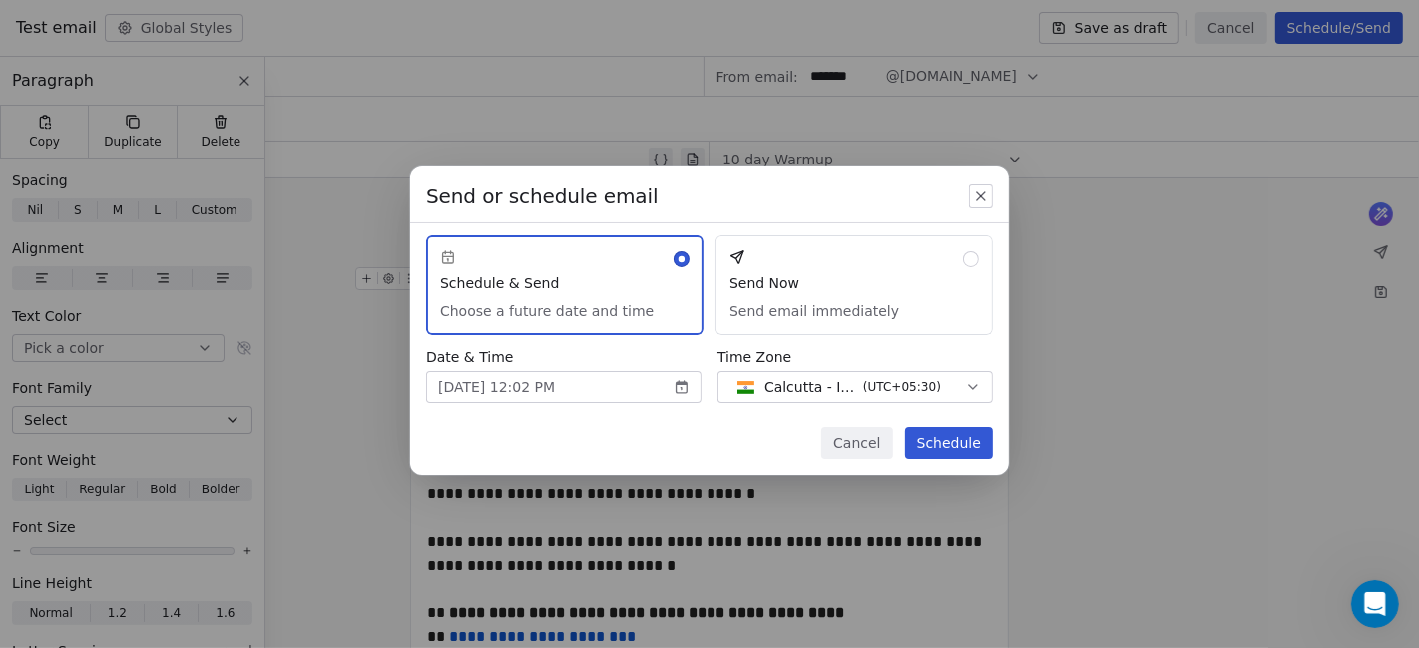
click at [820, 282] on button "Send Now Send email immediately" at bounding box center [853, 285] width 277 height 100
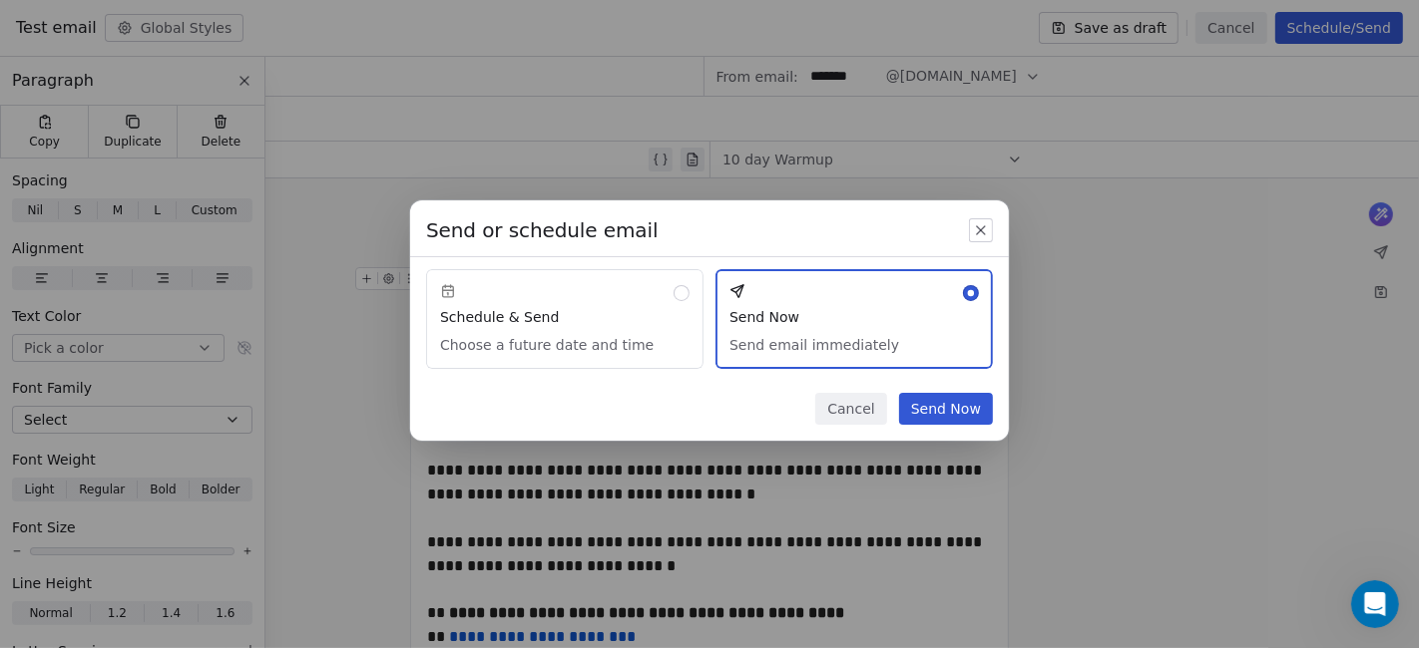
click at [937, 395] on button "Send Now" at bounding box center [946, 409] width 94 height 32
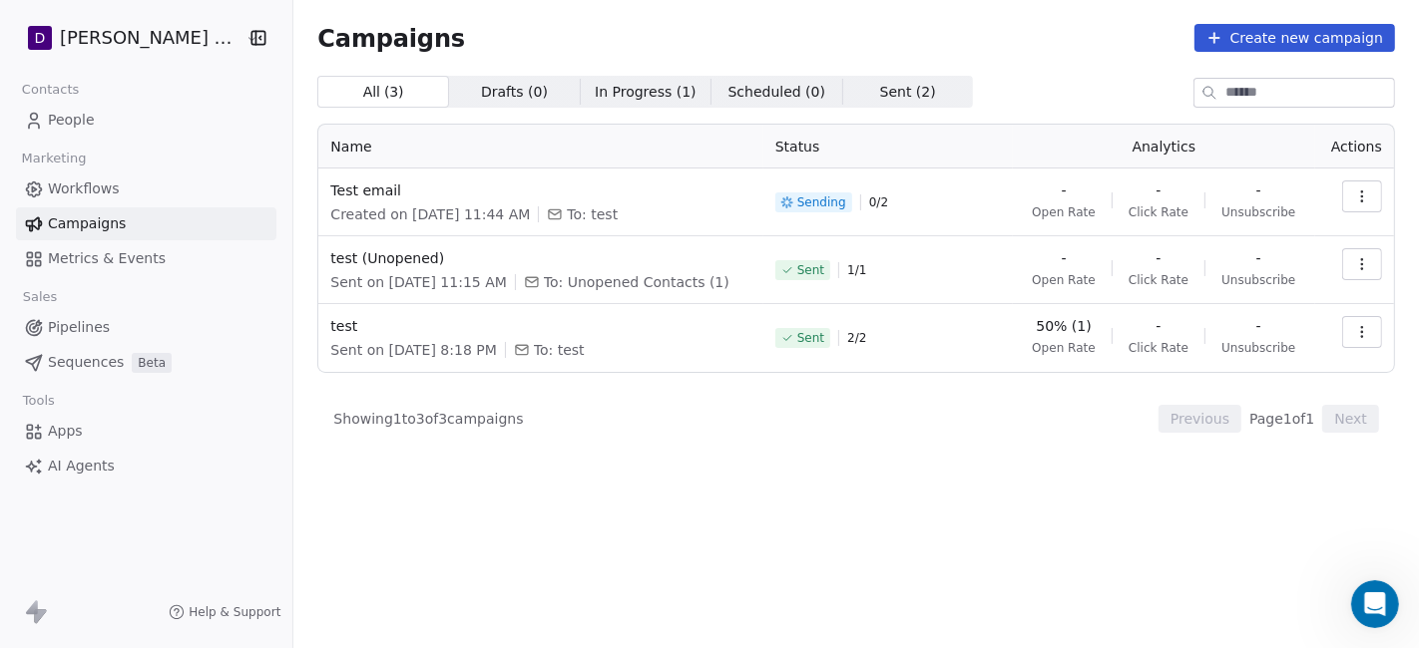
click at [1276, 39] on button "Create new campaign" at bounding box center [1294, 38] width 201 height 28
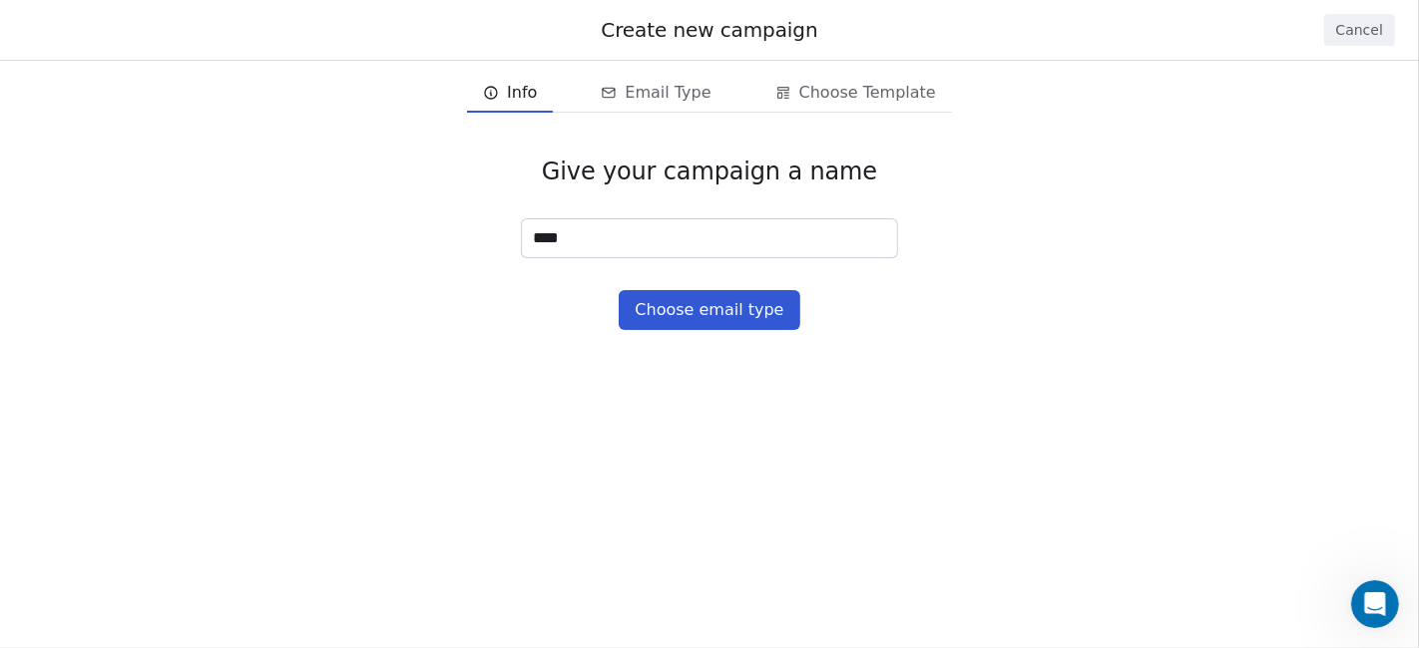
type input "****"
click at [736, 294] on button "Choose email type" at bounding box center [709, 310] width 181 height 40
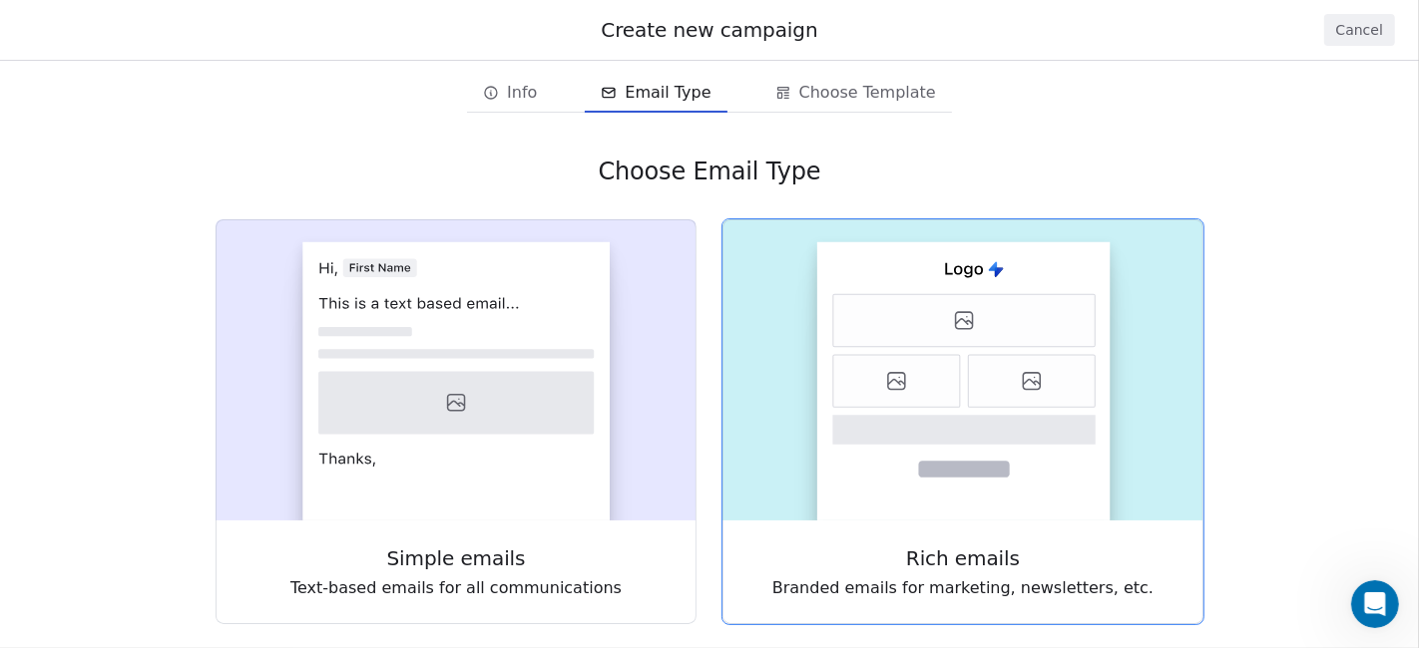
click at [832, 277] on rect at bounding box center [963, 381] width 293 height 278
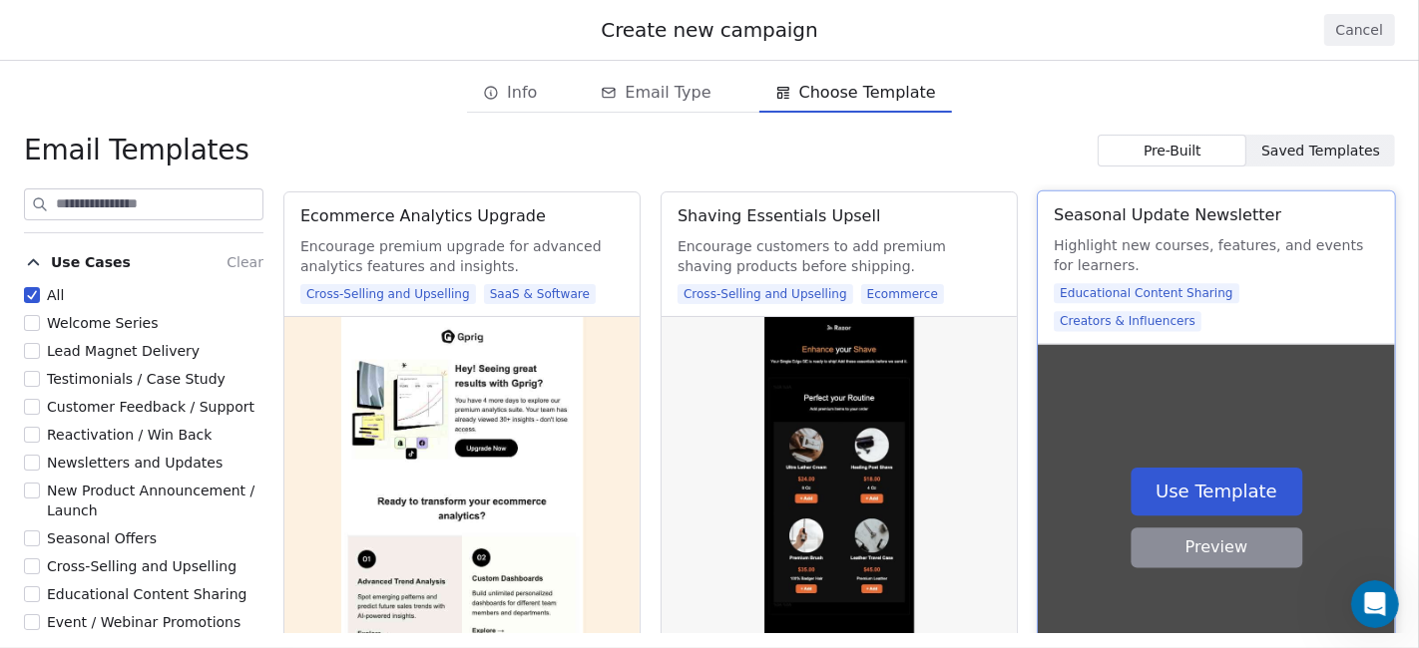
scroll to position [4212, 0]
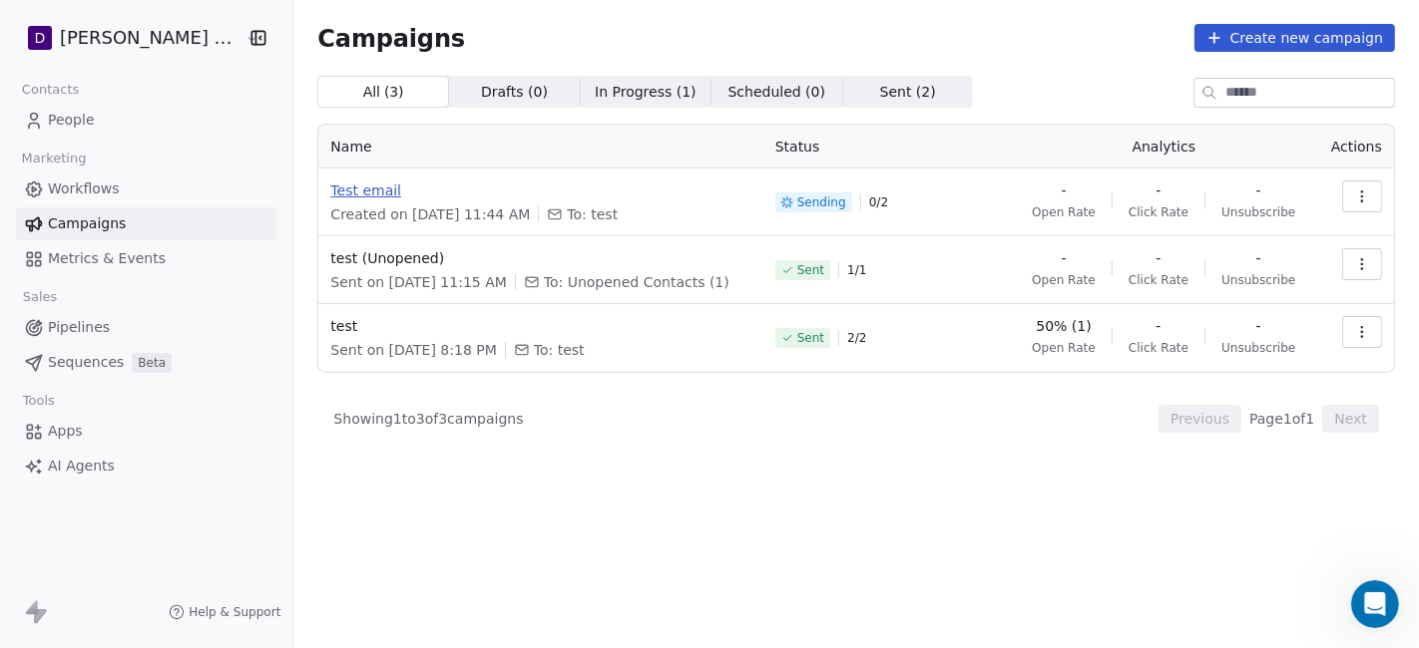
click at [371, 198] on span "Test email" at bounding box center [540, 191] width 420 height 20
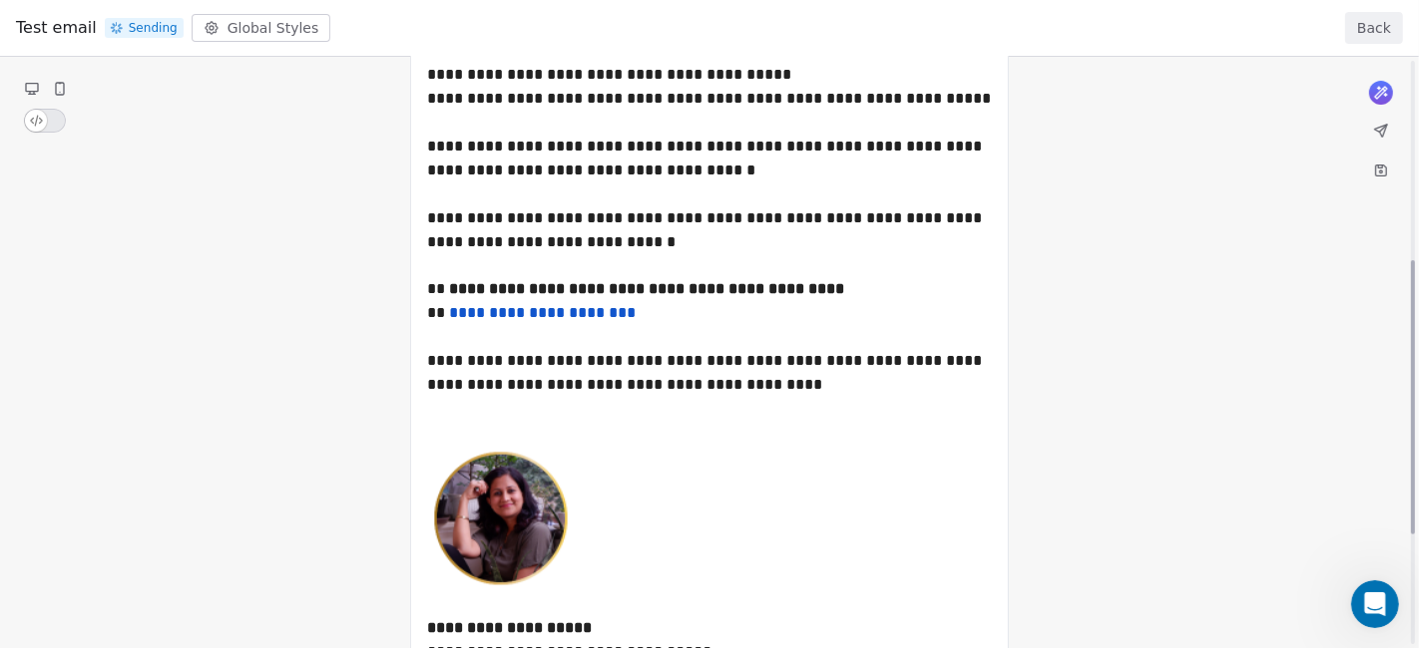
scroll to position [443, 0]
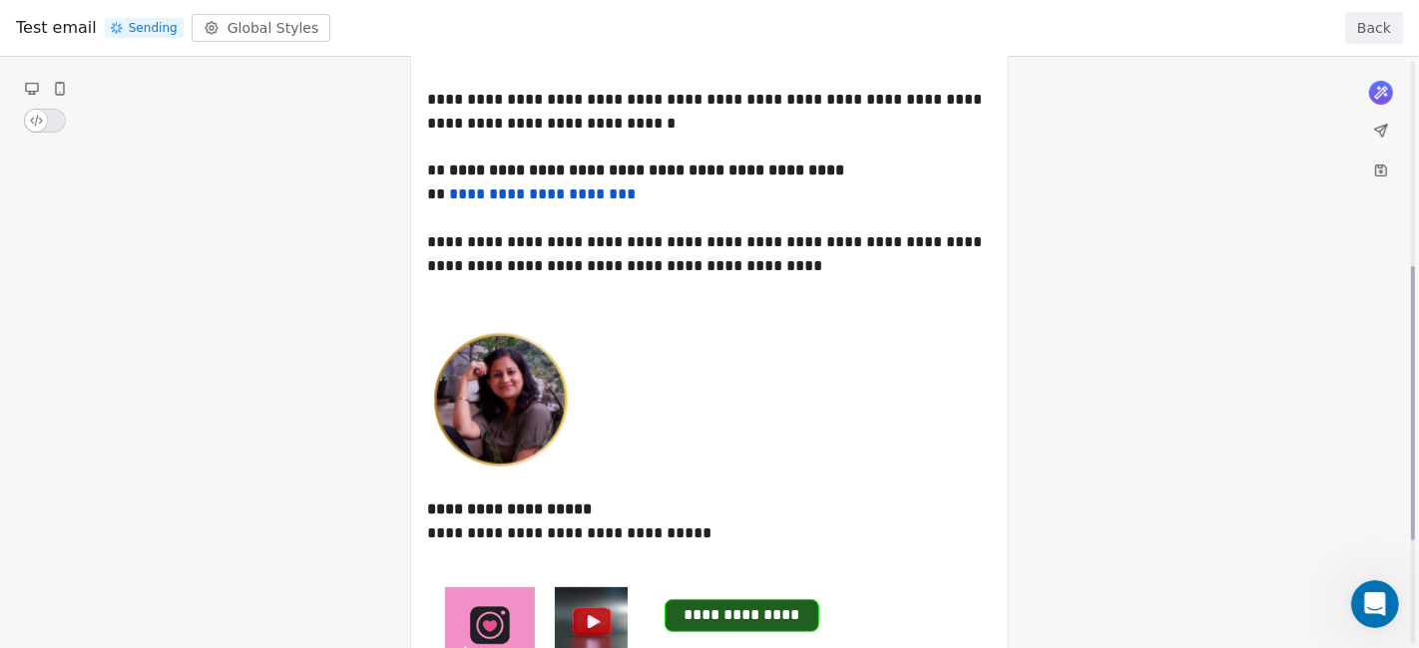
click at [1276, 167] on div "**********" at bounding box center [709, 236] width 1419 height 1245
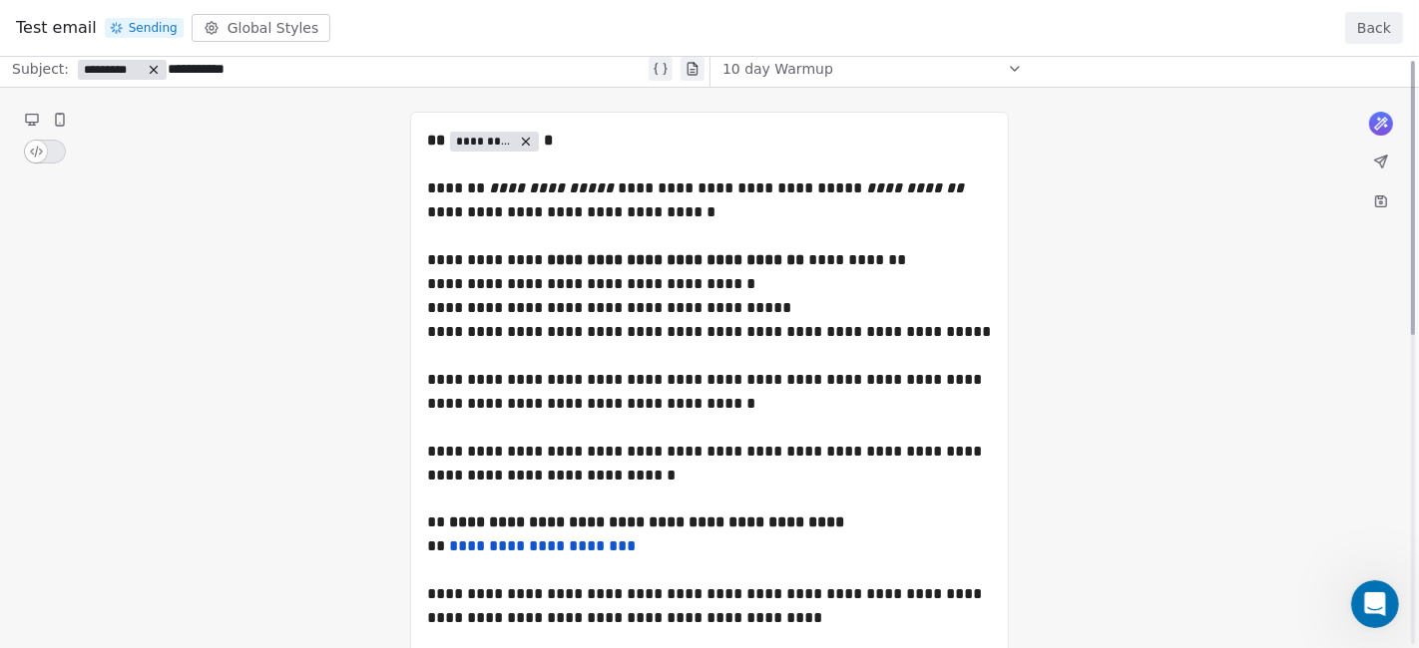
scroll to position [0, 0]
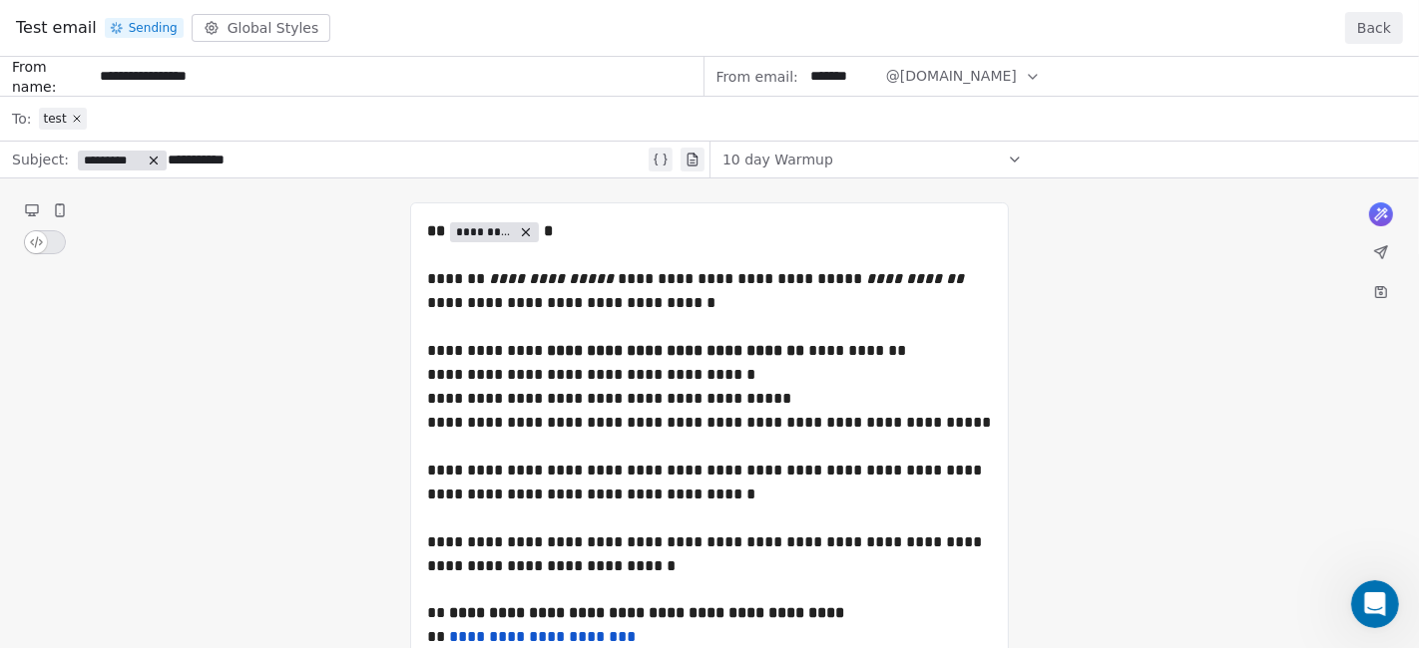
click at [1276, 23] on button "Back" at bounding box center [1374, 28] width 58 height 32
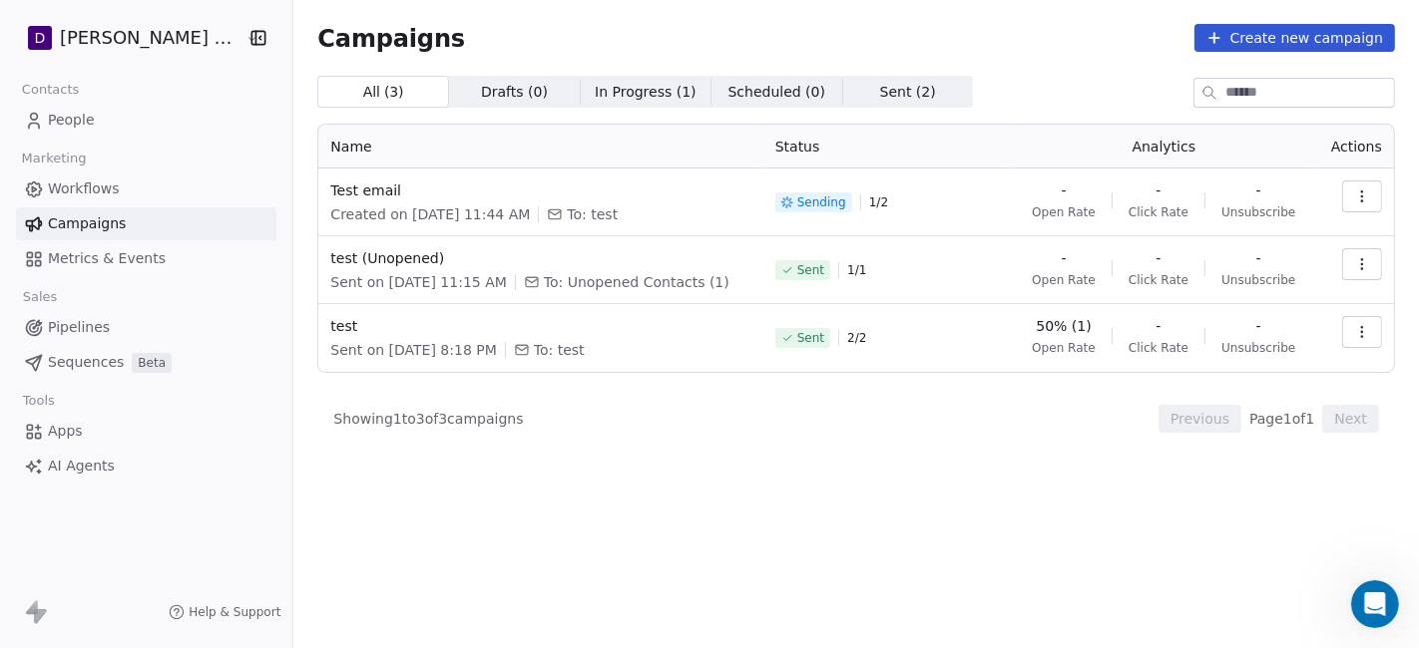
click at [1276, 37] on button "Create new campaign" at bounding box center [1294, 38] width 201 height 28
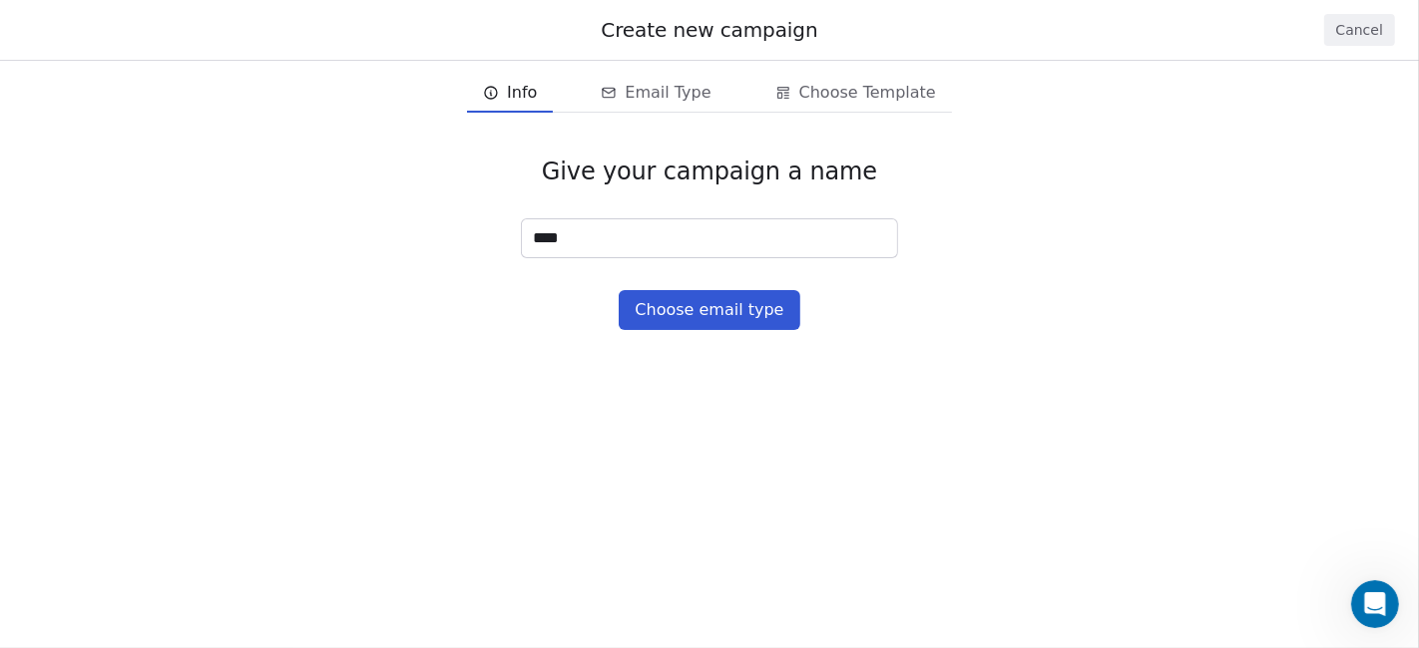
type input "****"
click at [672, 303] on button "Choose email type" at bounding box center [709, 310] width 181 height 40
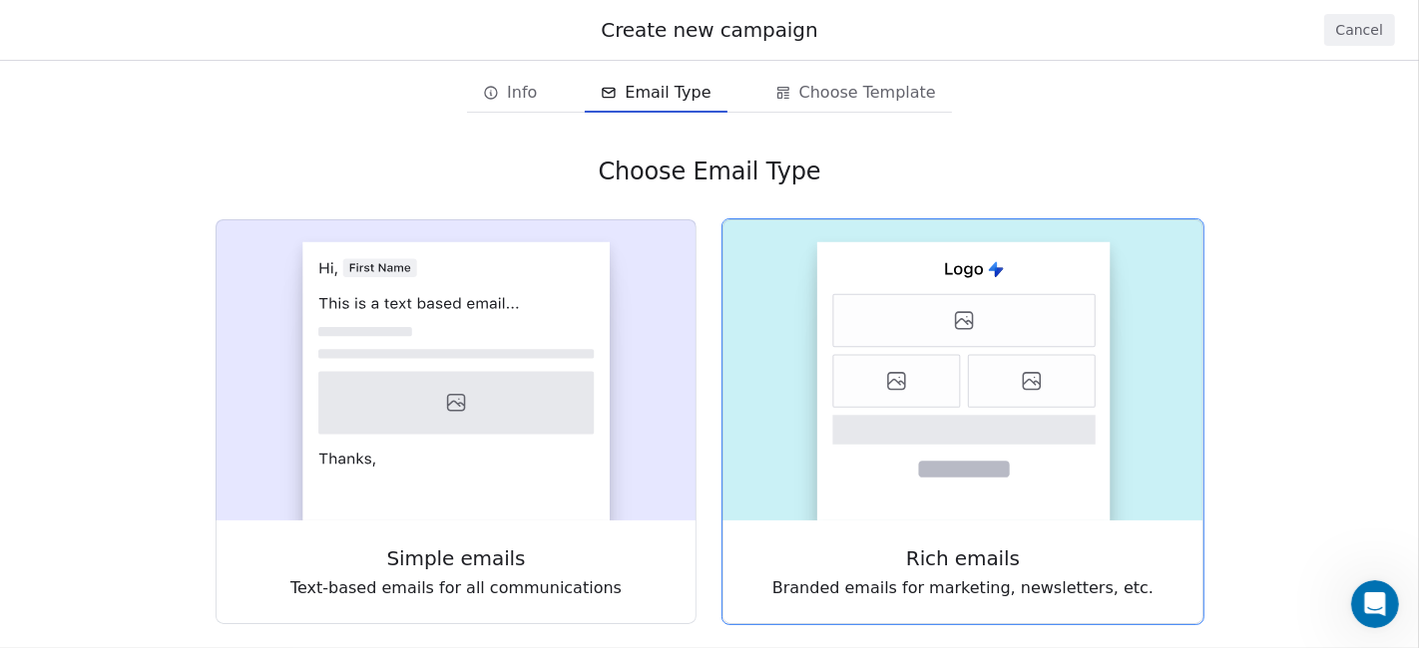
click at [965, 343] on icon at bounding box center [964, 320] width 262 height 53
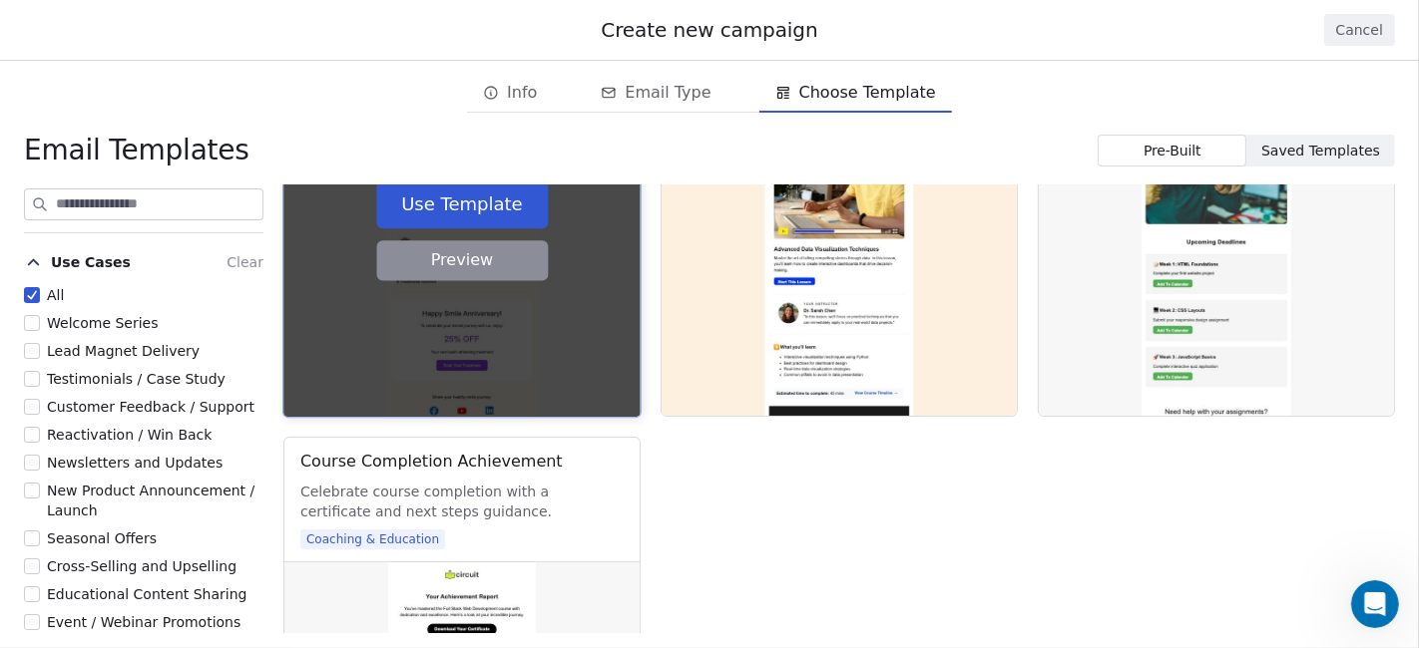
scroll to position [8979, 0]
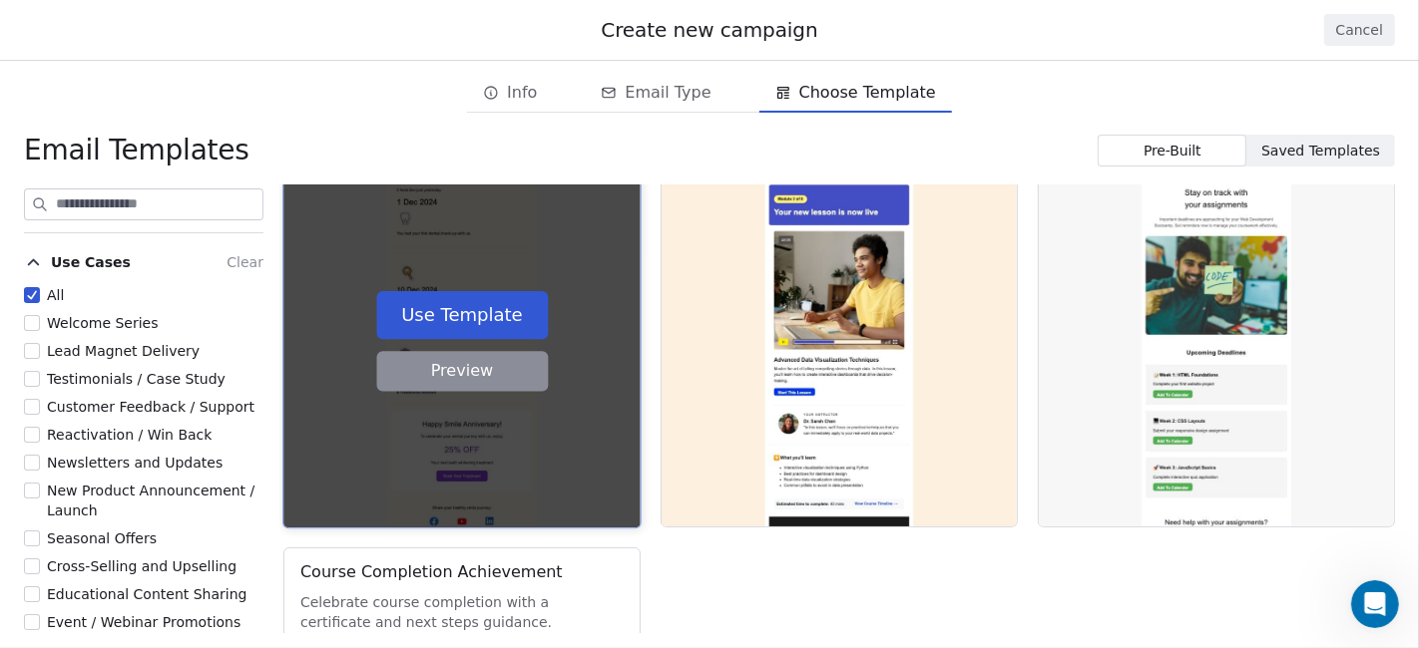
click at [494, 324] on button "Use Template" at bounding box center [462, 315] width 172 height 48
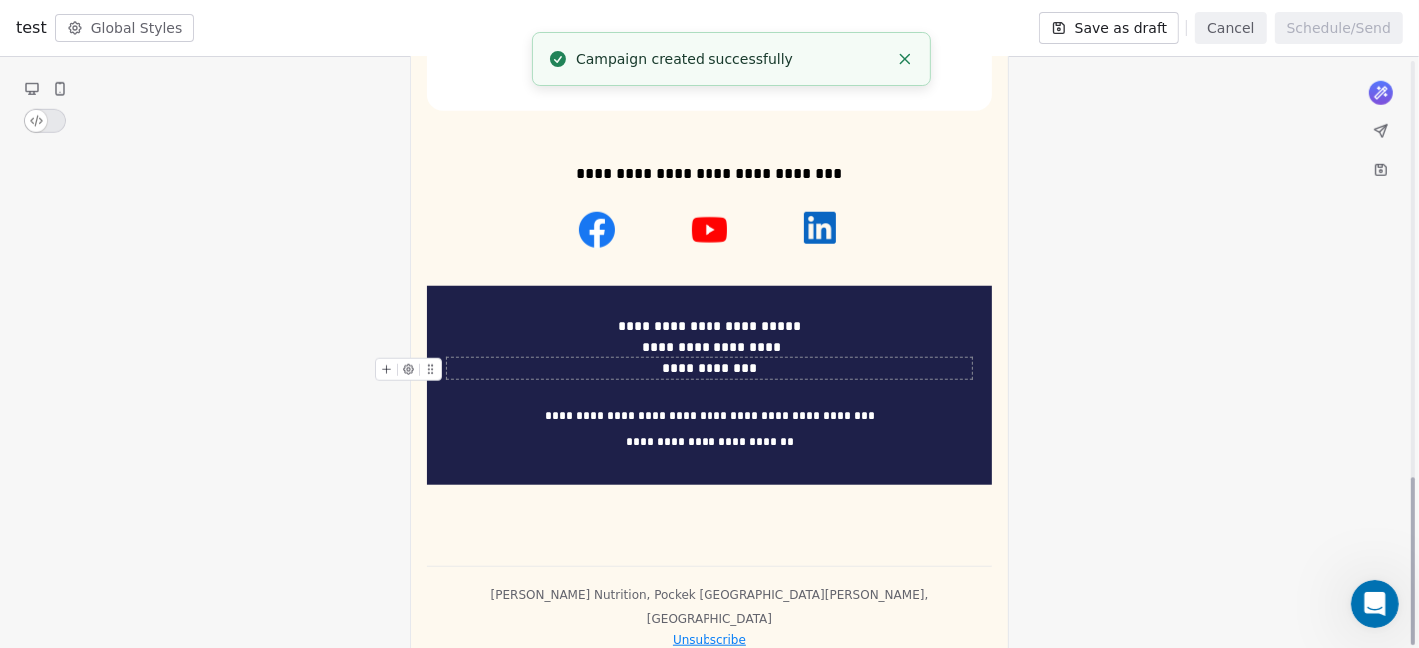
scroll to position [1467, 0]
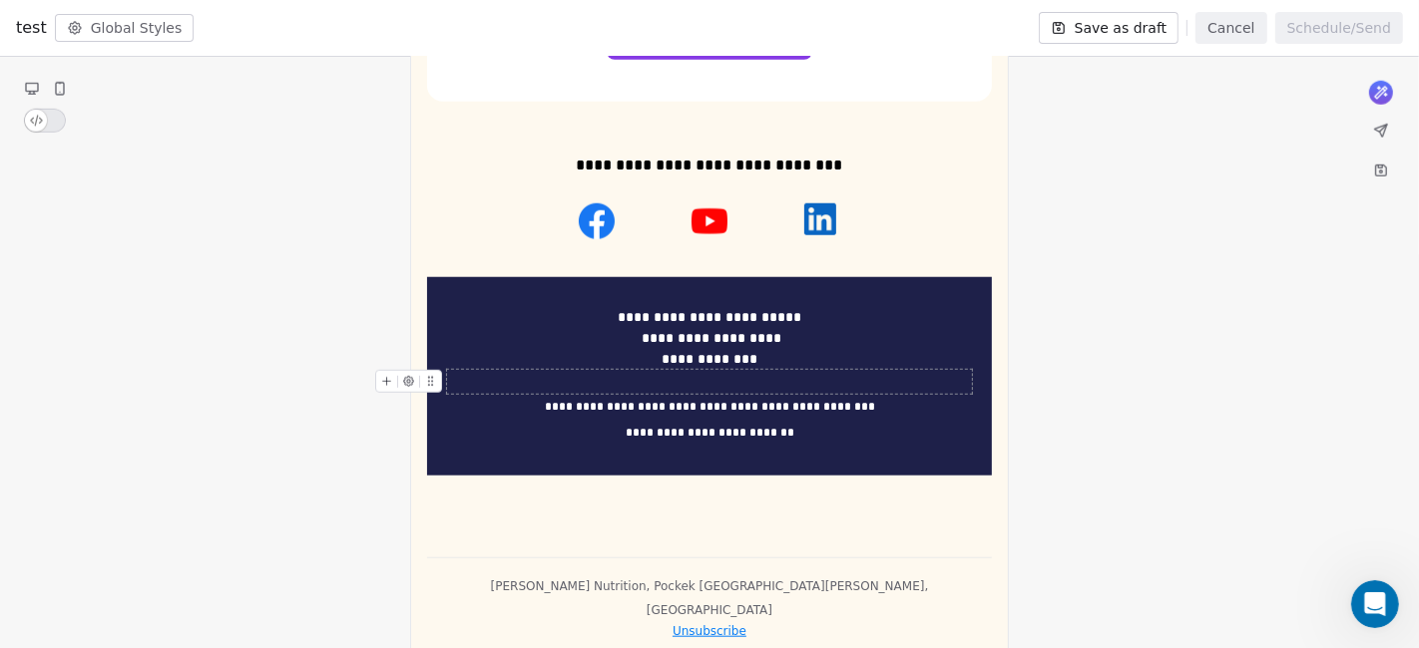
click at [803, 377] on div at bounding box center [709, 382] width 525 height 24
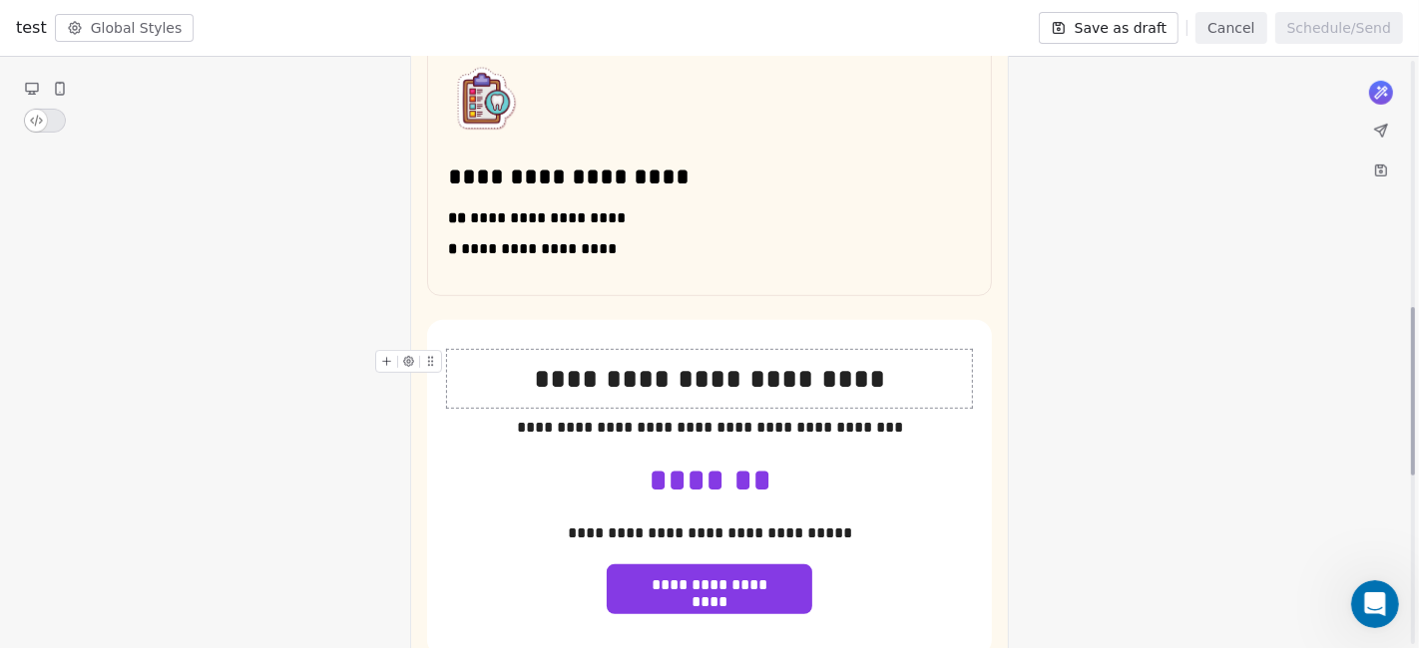
scroll to position [801, 0]
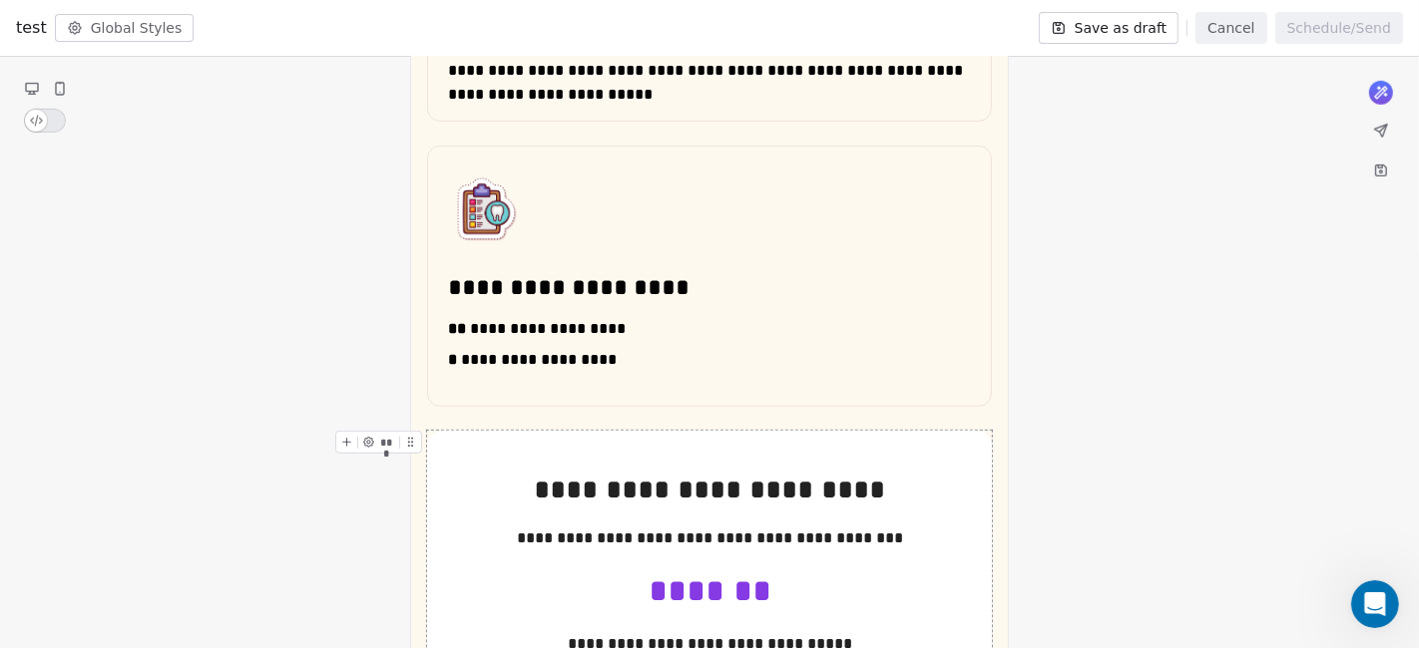
click at [428, 432] on div "***" at bounding box center [382, 448] width 94 height 35
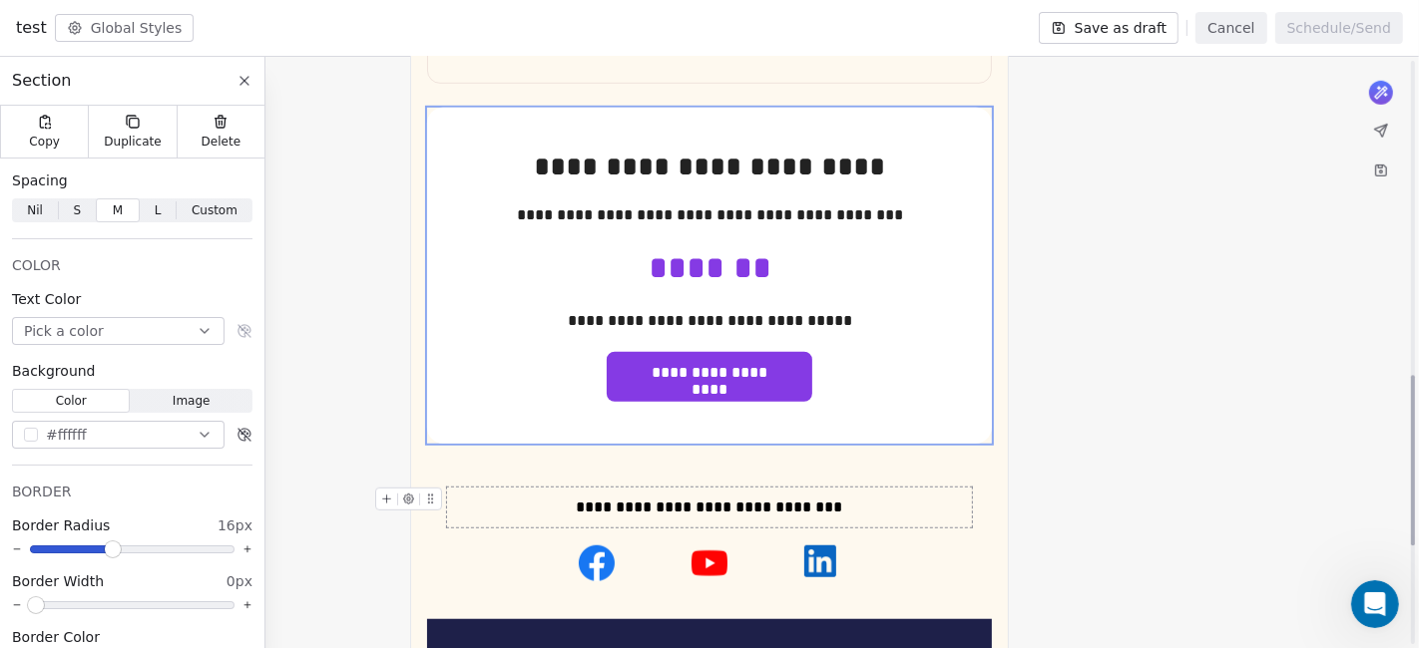
scroll to position [1094, 0]
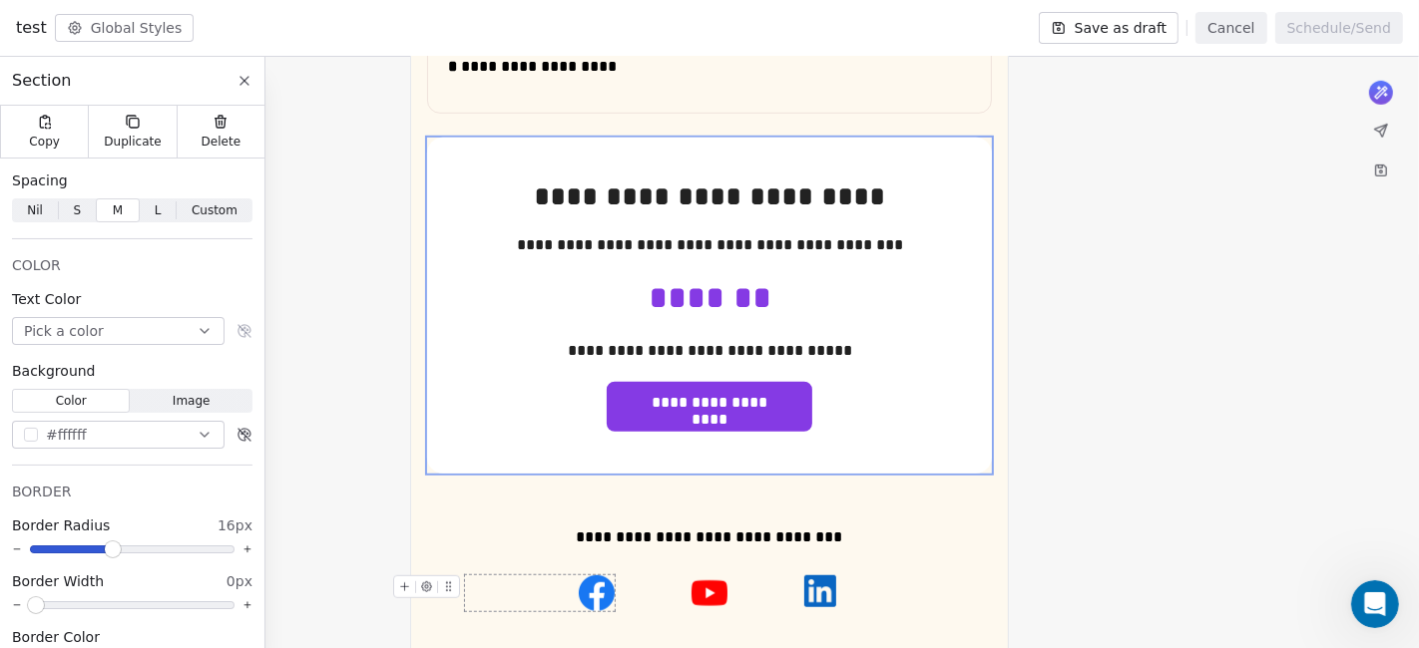
click at [604, 583] on img at bounding box center [597, 594] width 36 height 36
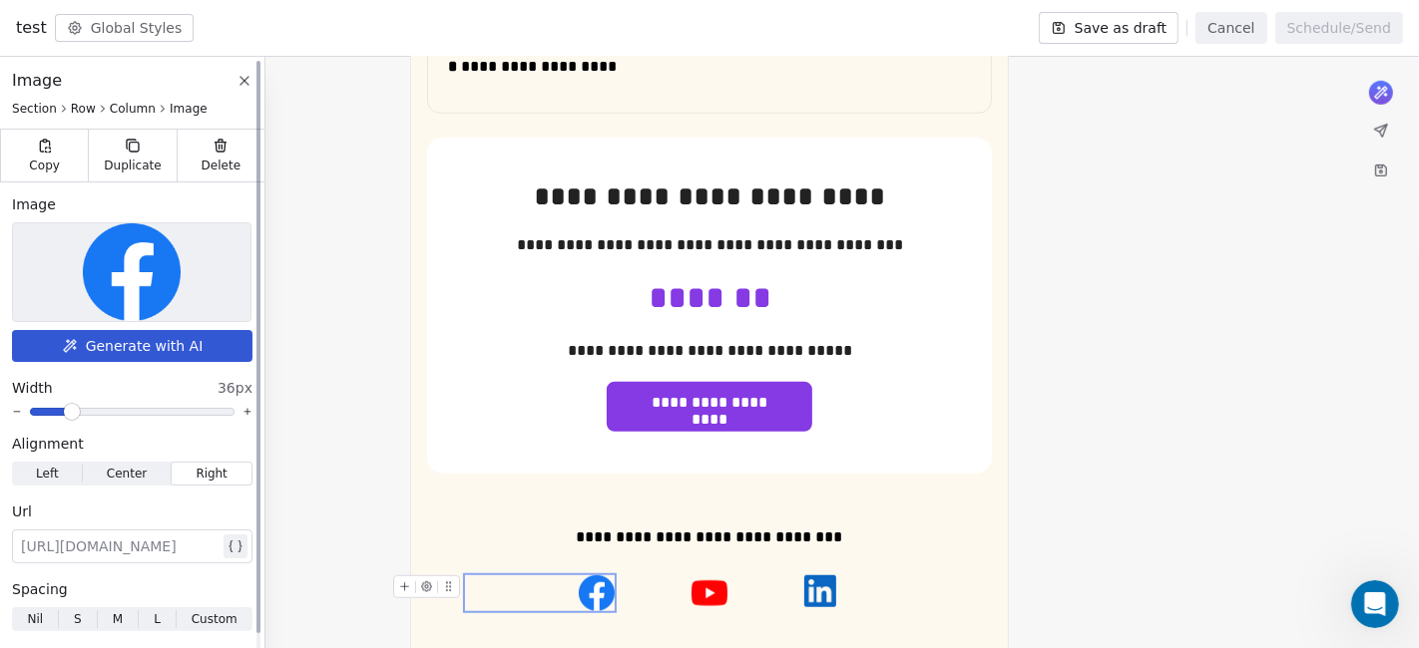
click at [143, 547] on div at bounding box center [120, 547] width 199 height 24
click at [683, 583] on div at bounding box center [709, 594] width 150 height 36
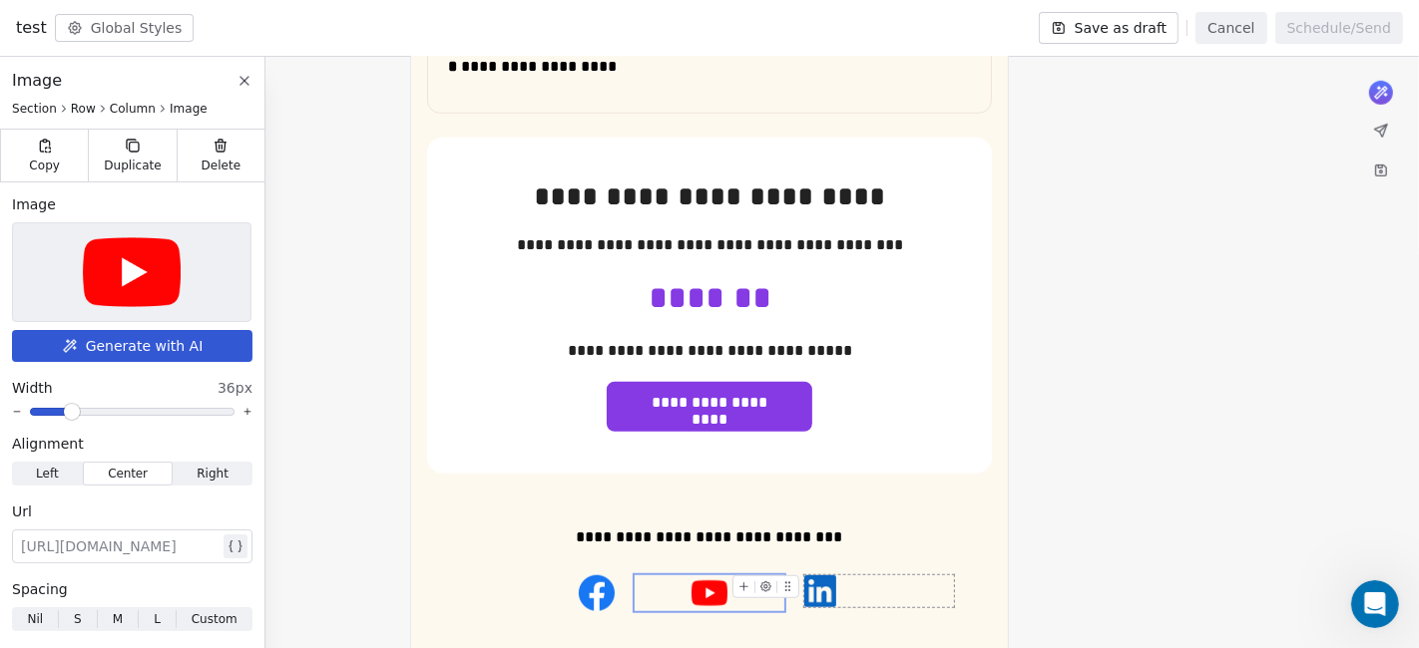
click at [806, 583] on img at bounding box center [820, 592] width 32 height 32
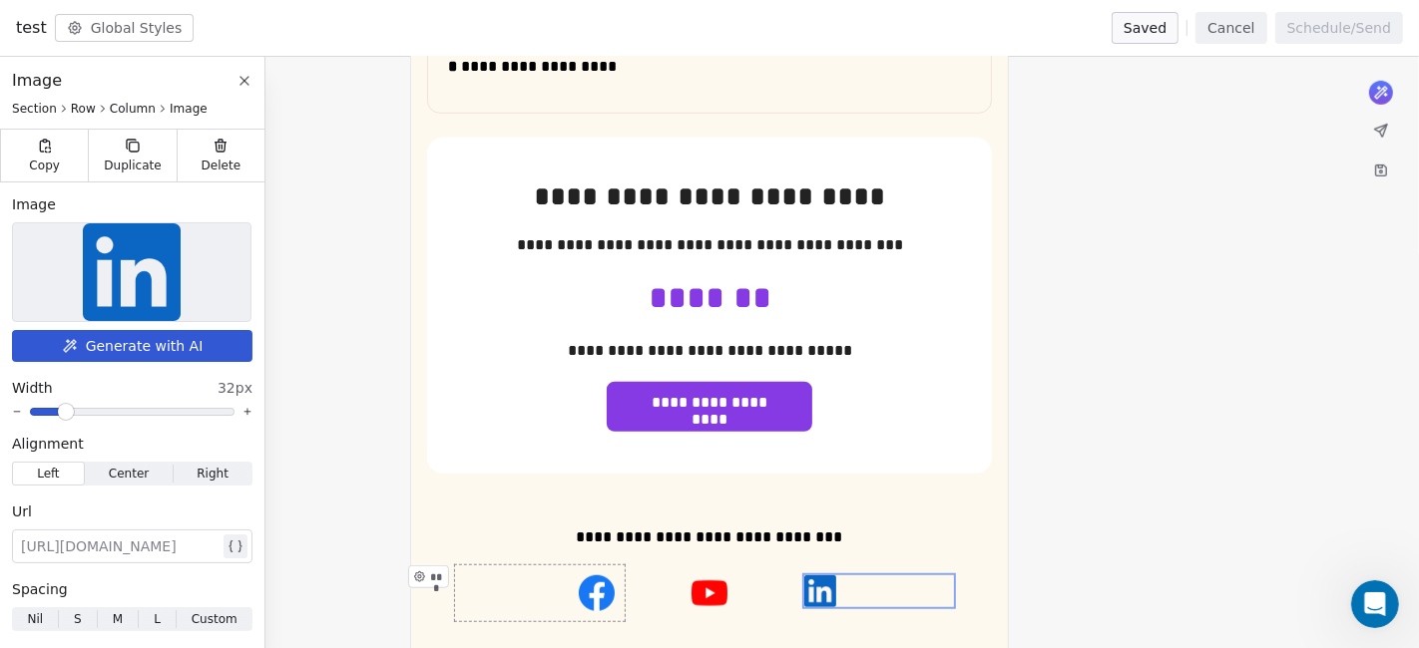
click at [421, 576] on icon at bounding box center [419, 577] width 3 height 3
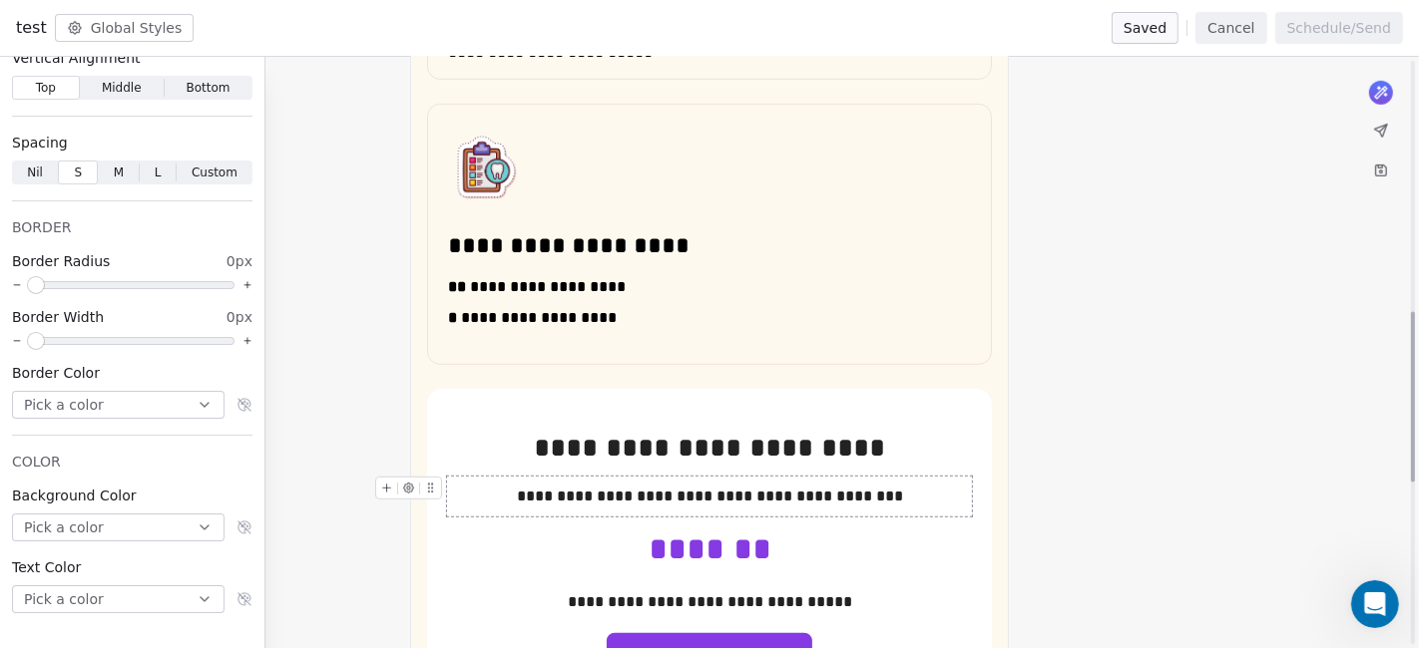
scroll to position [873, 0]
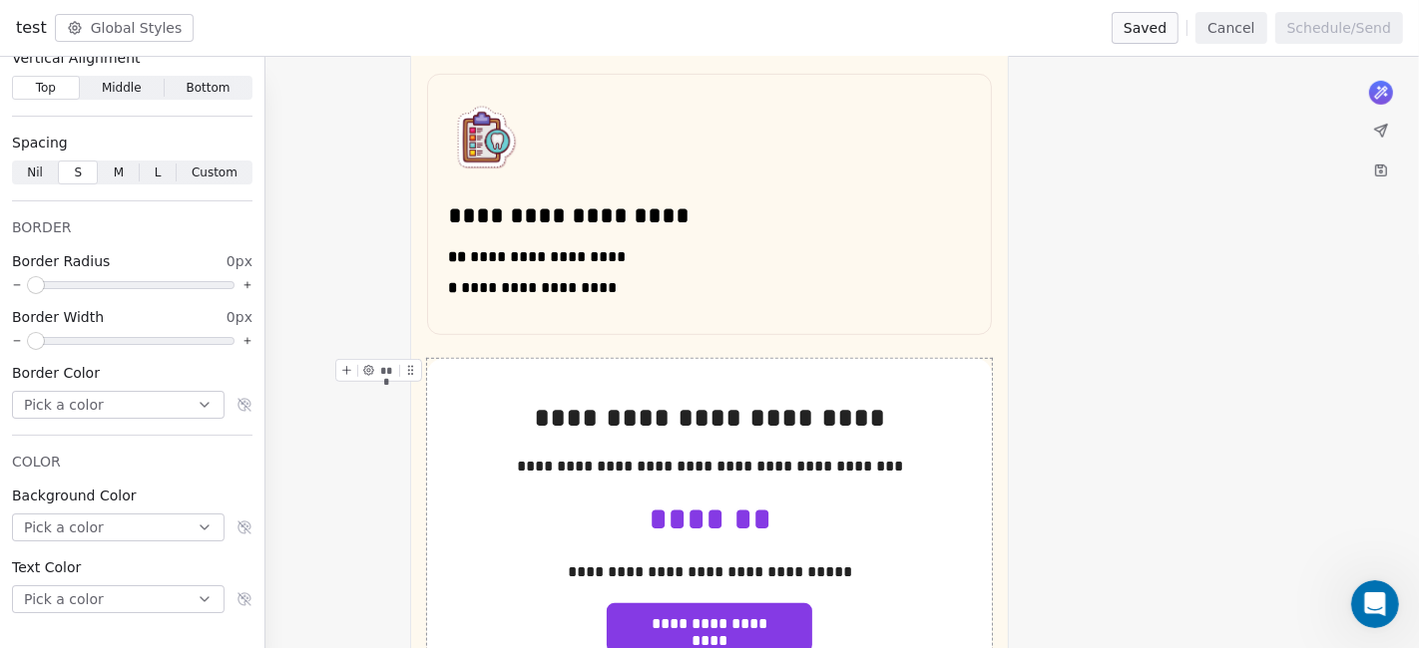
click at [430, 359] on div "**********" at bounding box center [709, 527] width 565 height 336
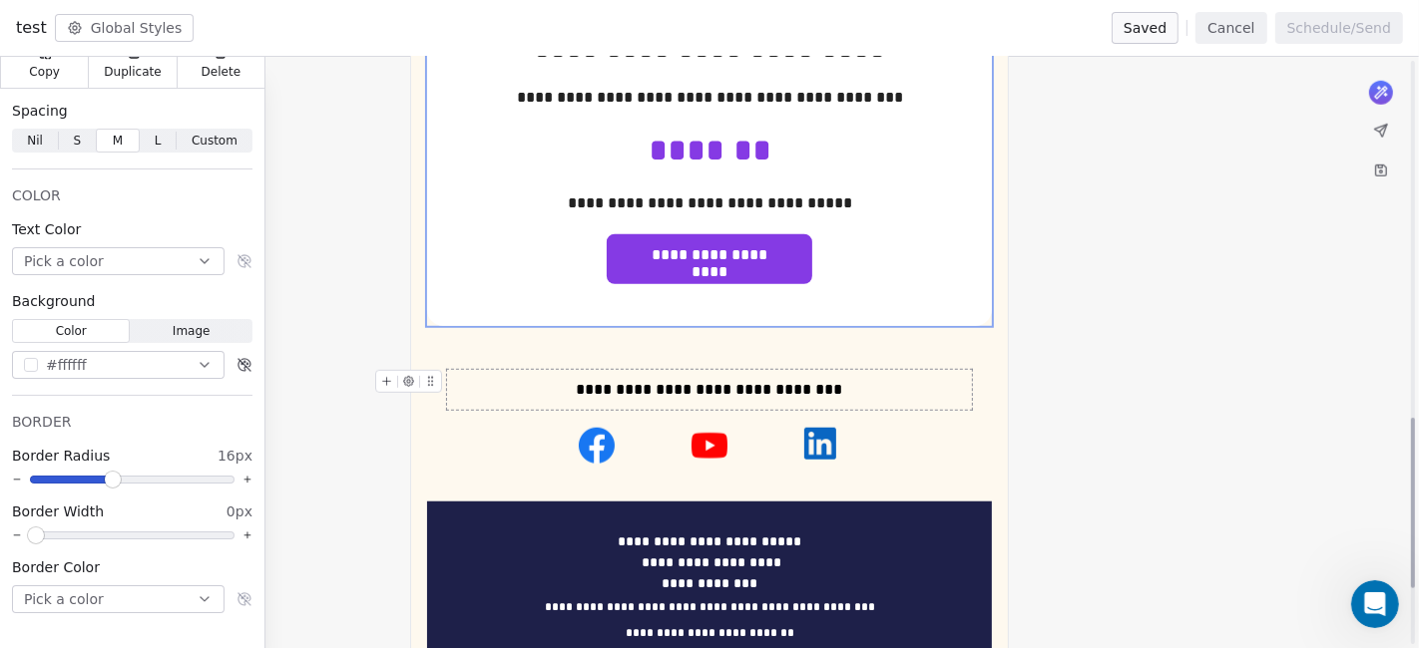
scroll to position [1428, 0]
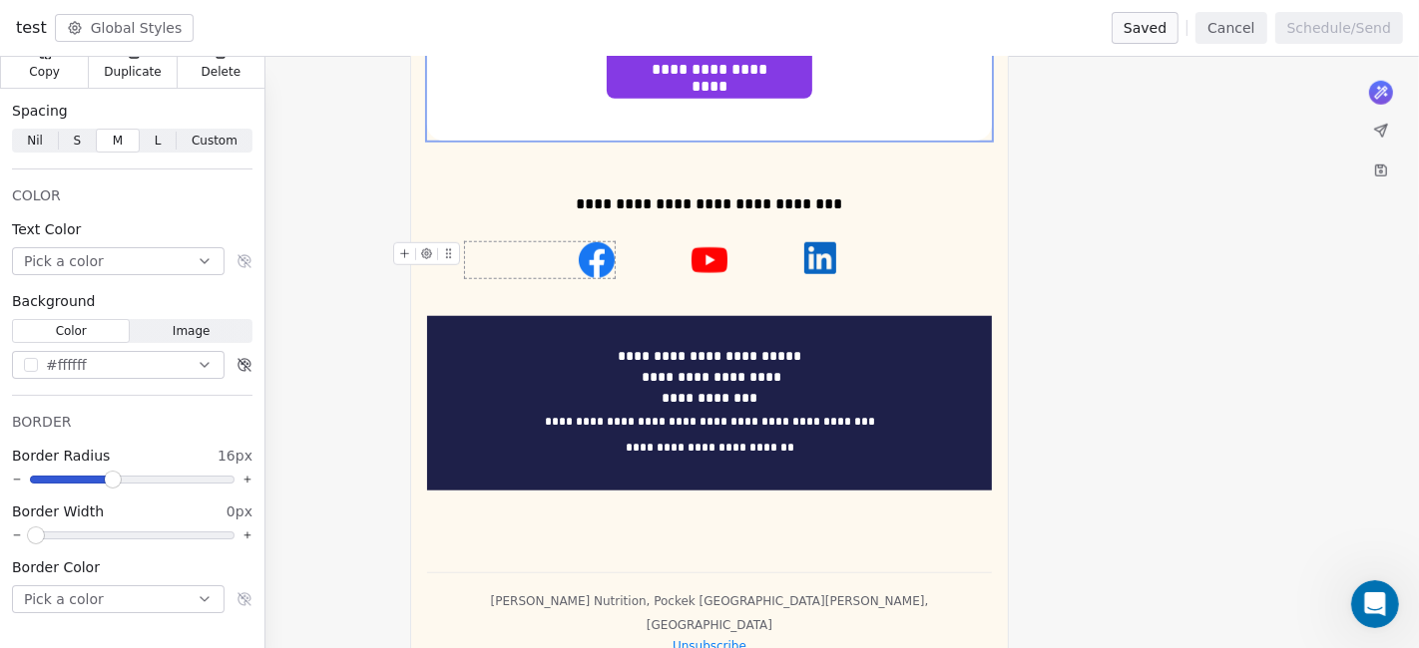
click at [467, 249] on div at bounding box center [540, 260] width 150 height 36
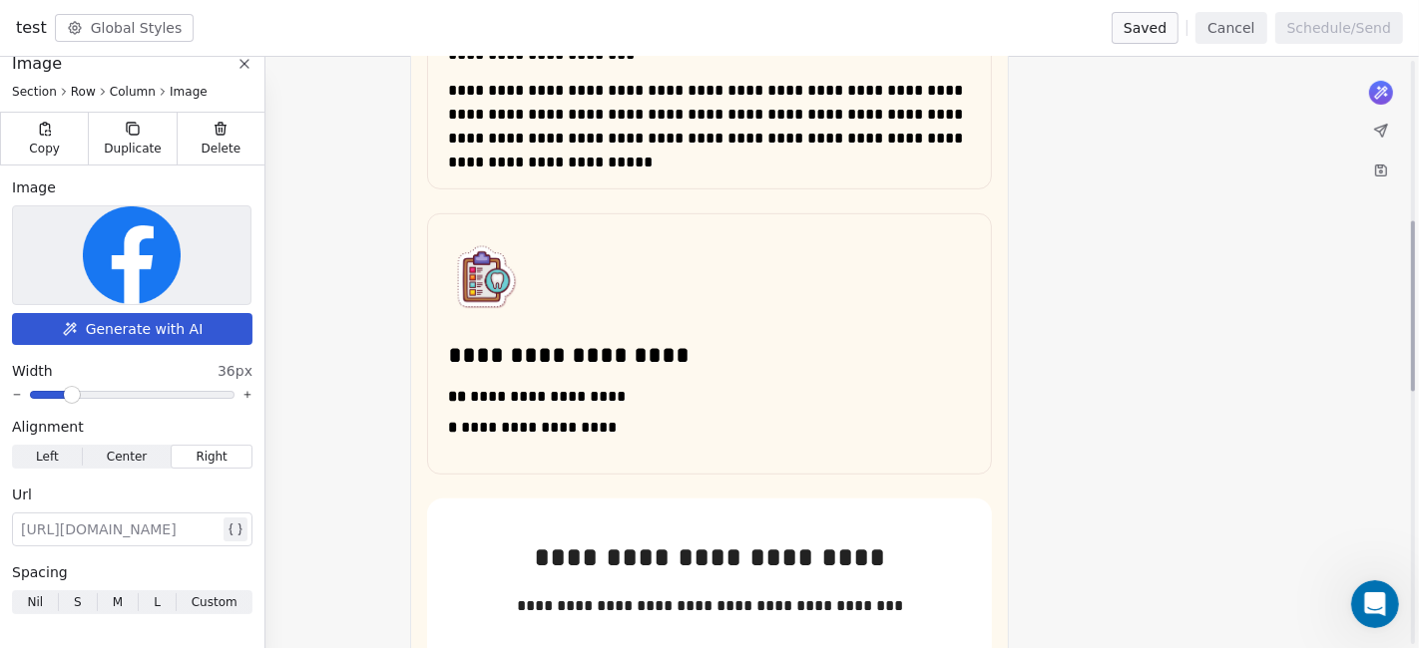
scroll to position [541, 0]
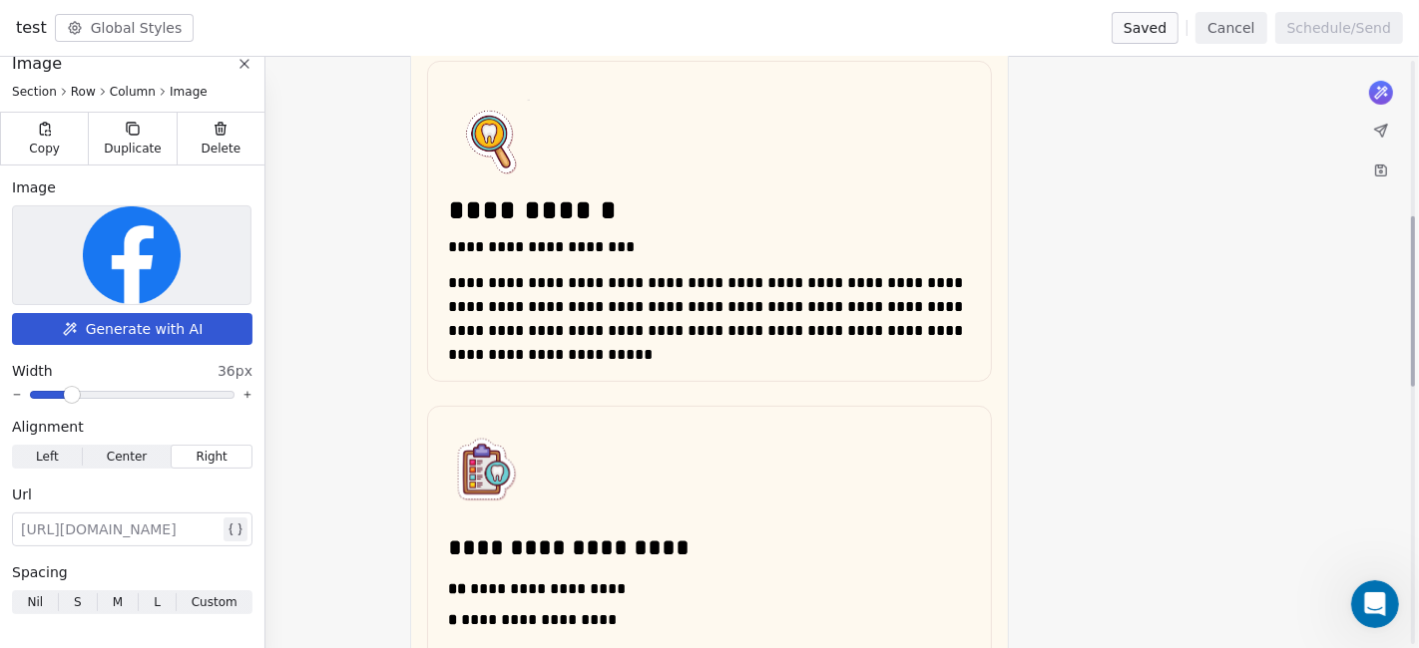
click at [1253, 42] on button "Cancel" at bounding box center [1230, 28] width 71 height 32
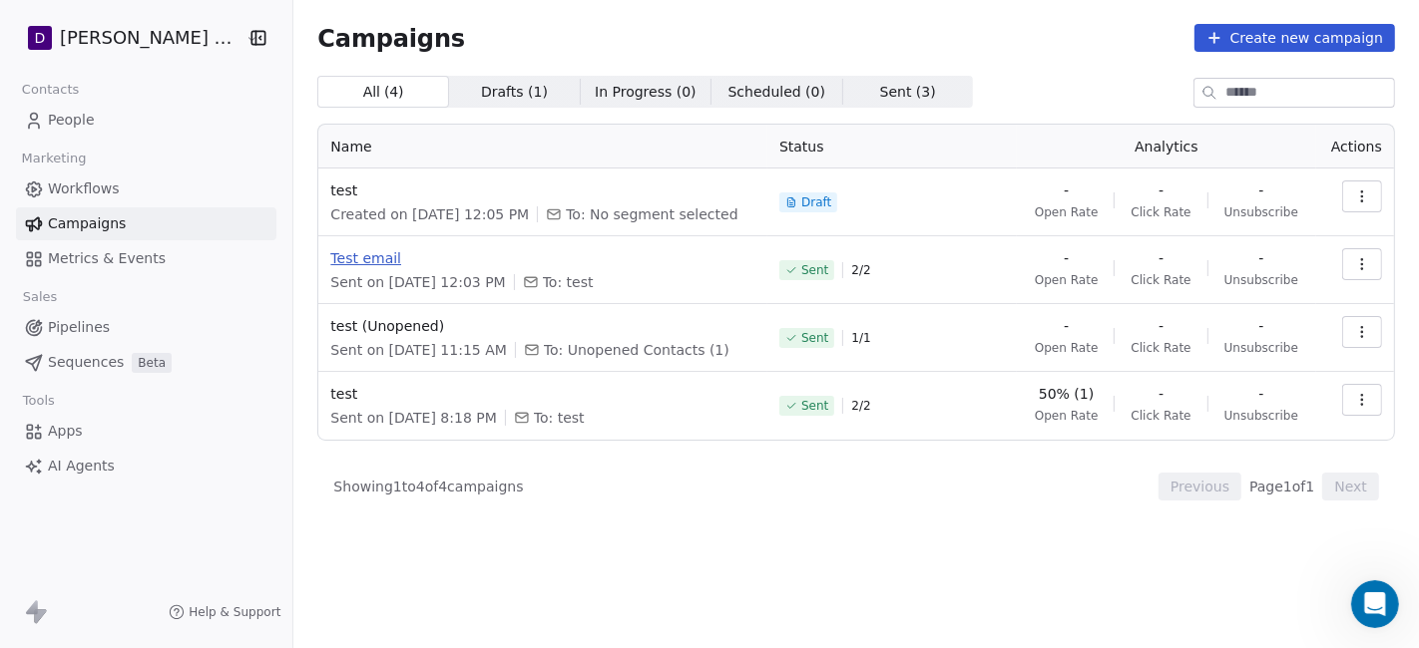
click at [361, 251] on span "Test email" at bounding box center [542, 258] width 425 height 20
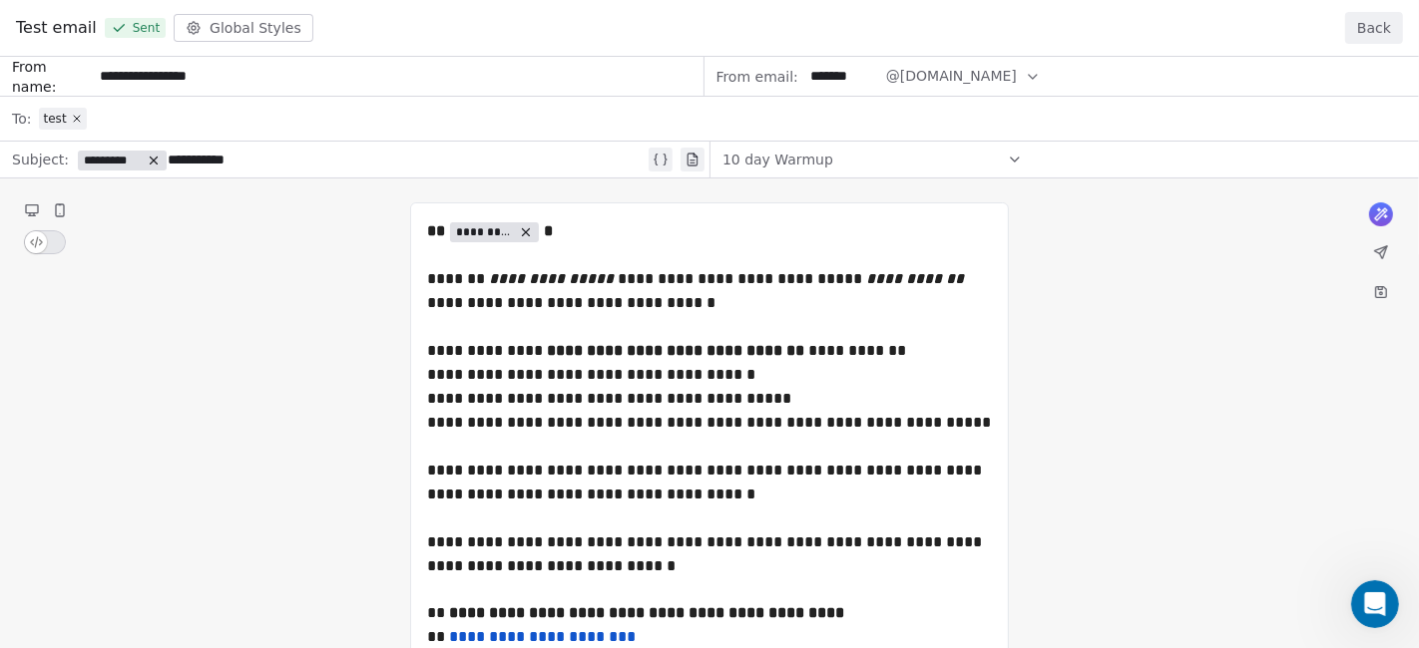
click at [1276, 30] on button "Back" at bounding box center [1374, 28] width 58 height 32
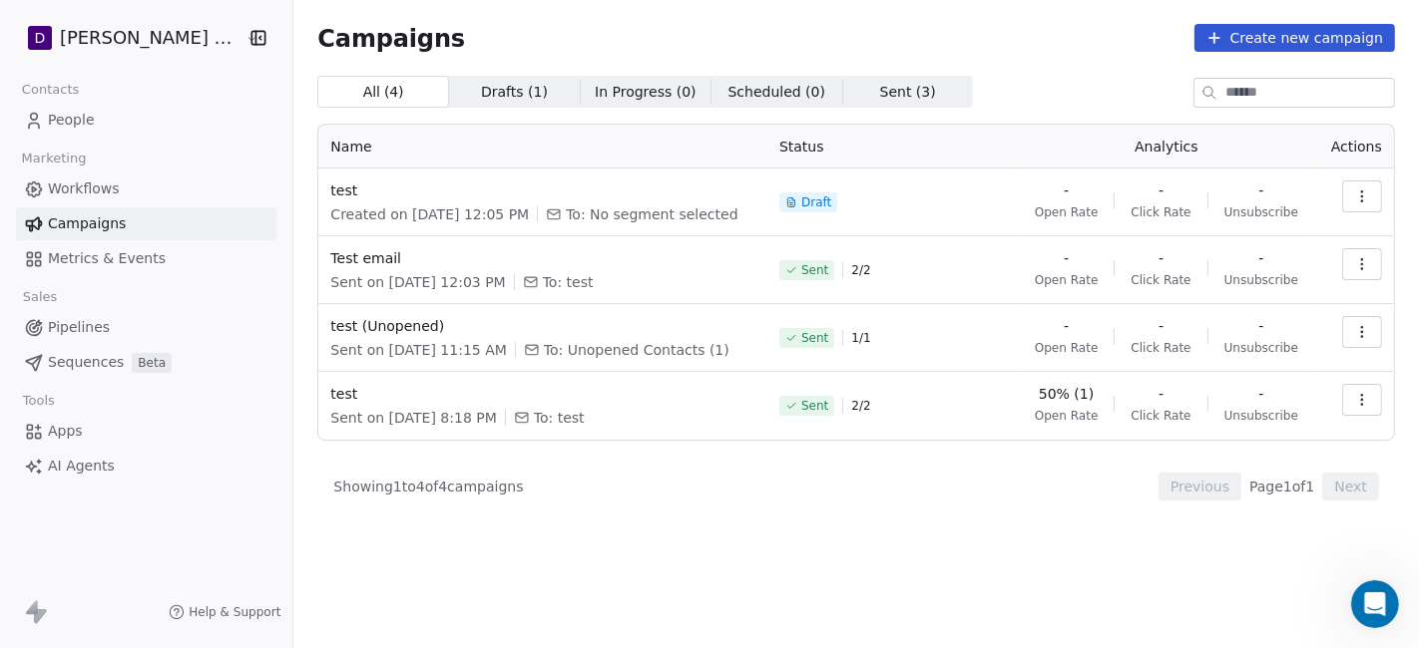
click at [1276, 266] on icon "button" at bounding box center [1362, 264] width 16 height 16
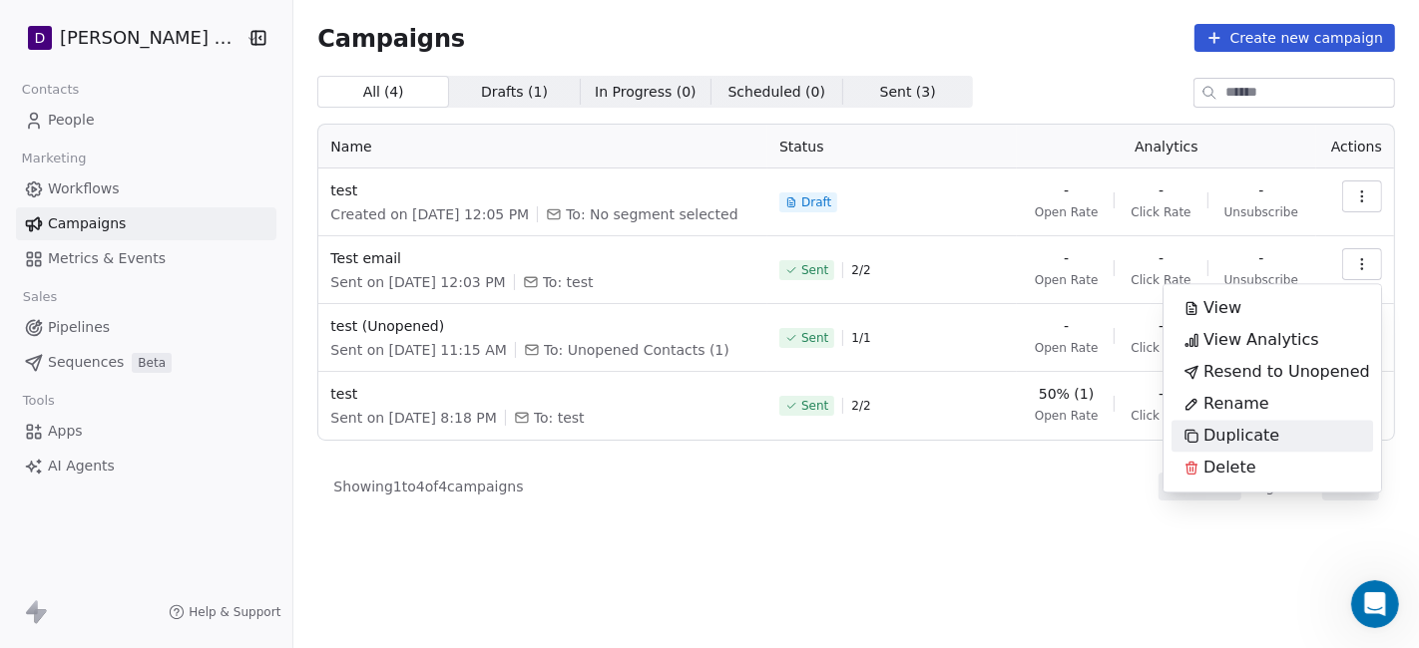
click at [1265, 436] on span "Duplicate" at bounding box center [1241, 436] width 76 height 24
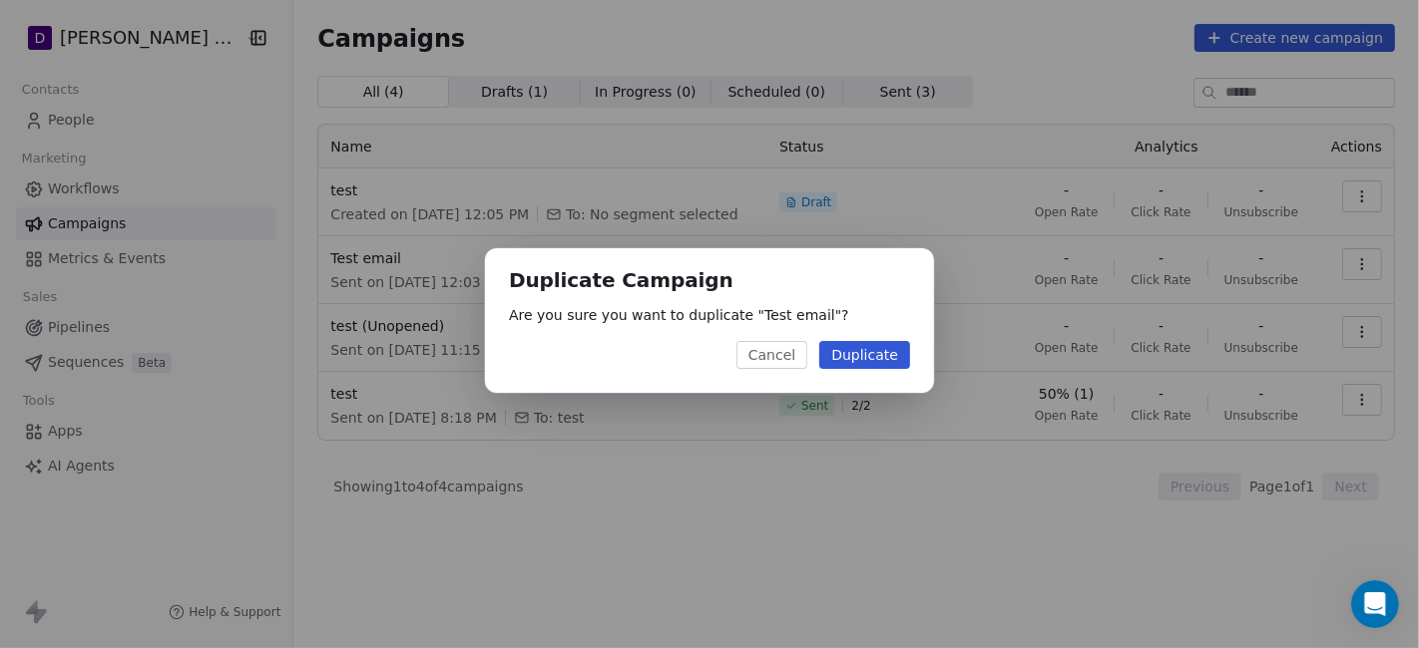
click at [865, 353] on button "Duplicate" at bounding box center [864, 355] width 91 height 28
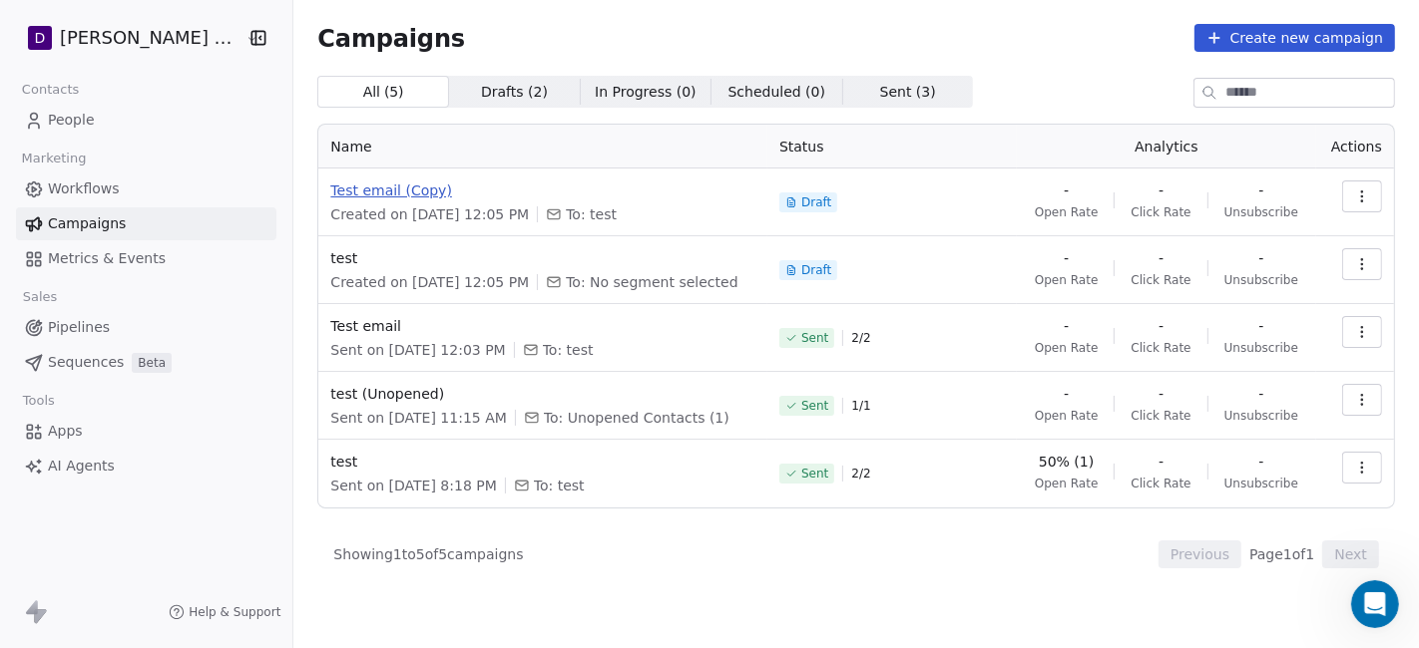
click at [373, 191] on span "Test email (Copy)" at bounding box center [542, 191] width 425 height 20
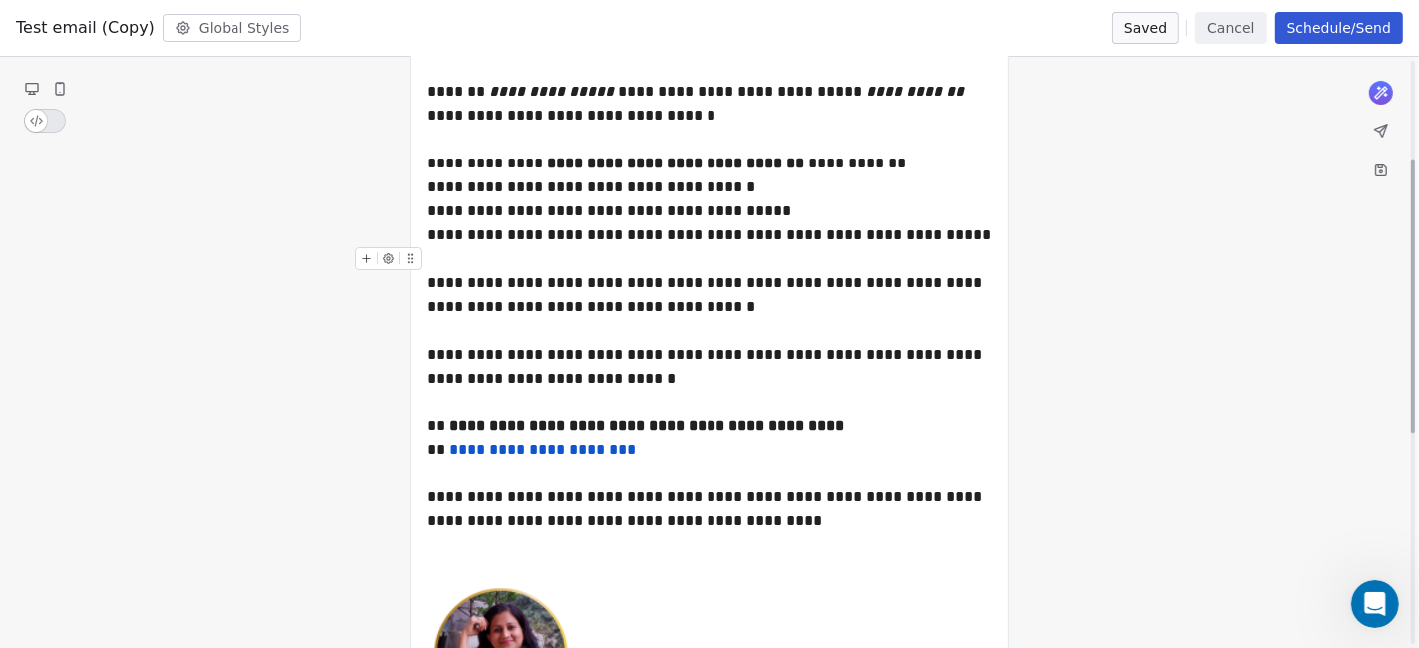
scroll to position [221, 0]
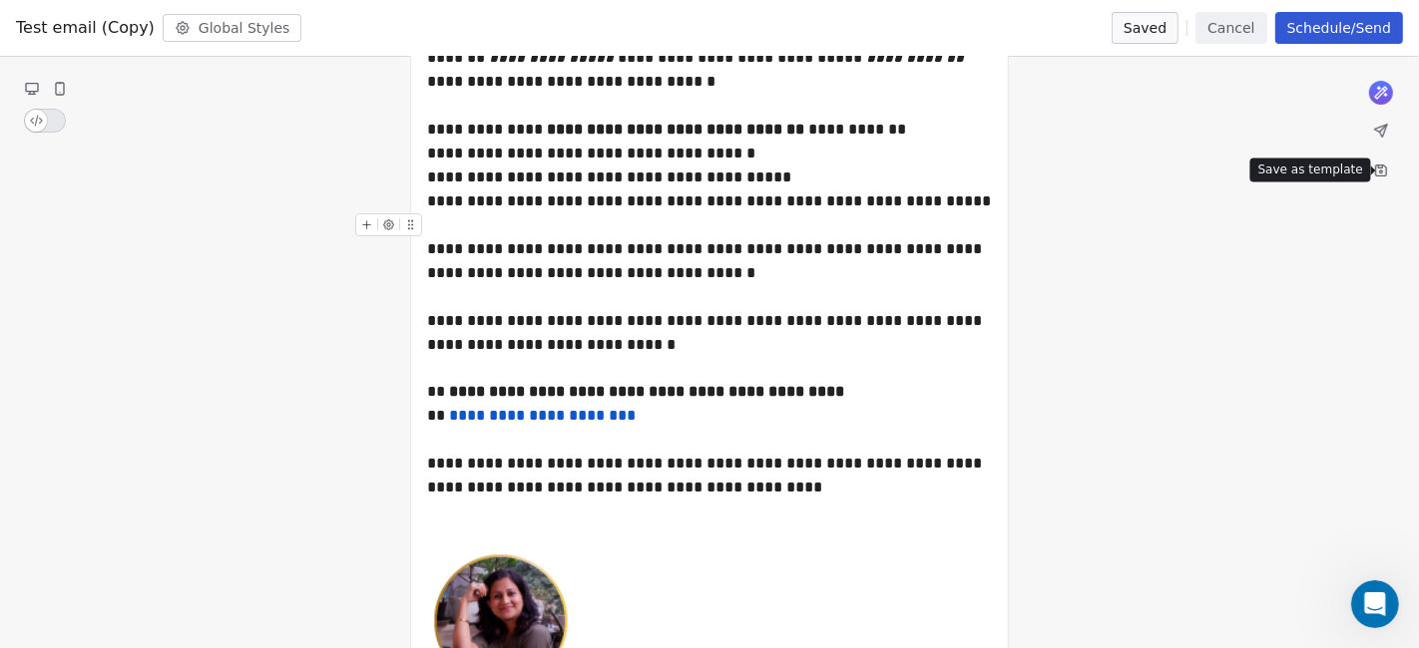
click at [1276, 172] on icon at bounding box center [1381, 171] width 11 height 11
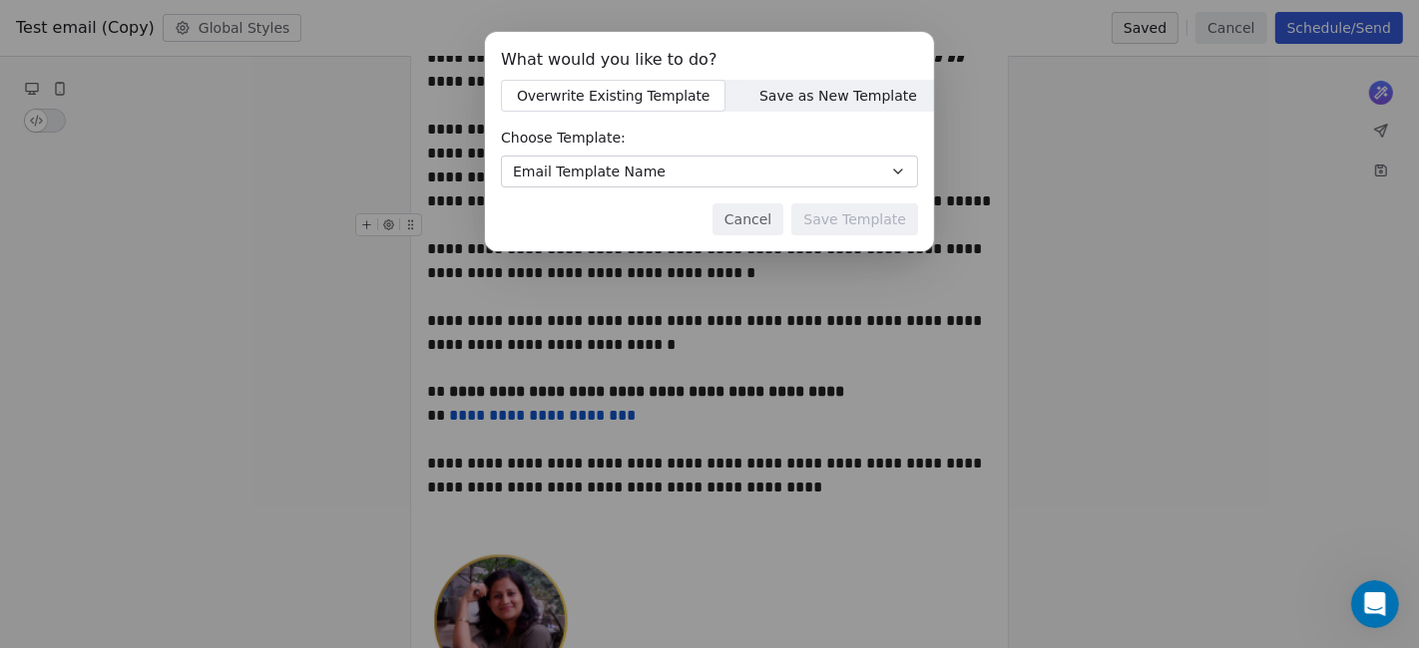
click at [667, 175] on button "Email Template Name" at bounding box center [709, 172] width 417 height 32
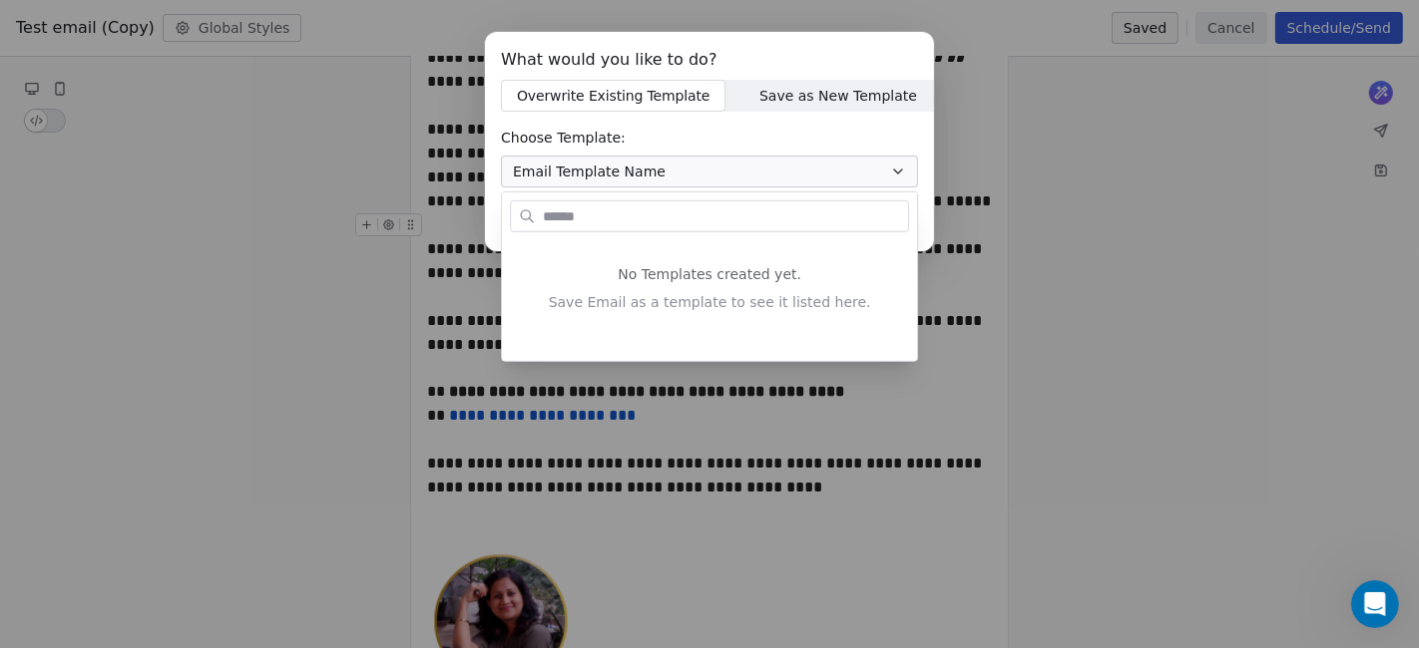
click at [807, 97] on div "What would you like to do? Overwrite Existing Template Overwrite Existing Templ…" at bounding box center [709, 145] width 1419 height 290
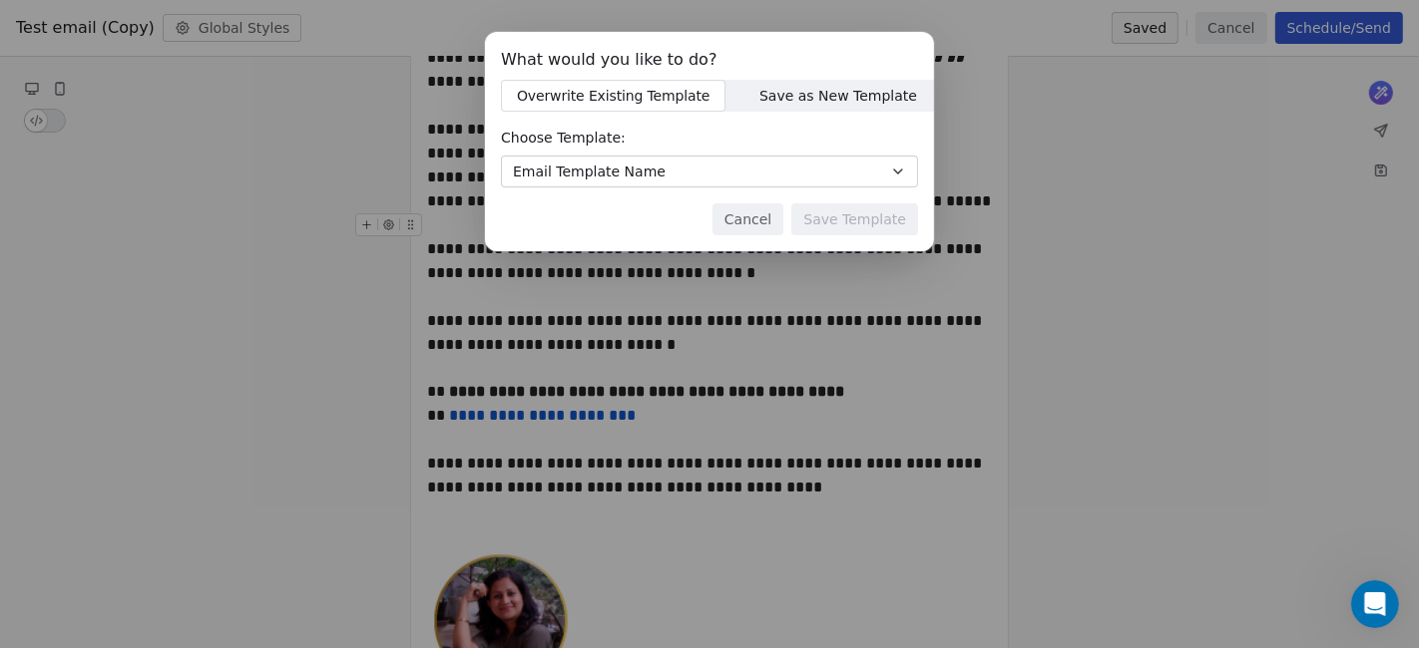
click at [860, 92] on span "Save as New Template" at bounding box center [838, 96] width 158 height 21
click at [613, 99] on span "Overwrite Existing Template" at bounding box center [613, 96] width 197 height 21
click at [812, 96] on span "Save as New Template" at bounding box center [838, 96] width 158 height 21
click at [734, 170] on input at bounding box center [709, 172] width 415 height 30
click at [741, 220] on button "Cancel" at bounding box center [727, 220] width 71 height 32
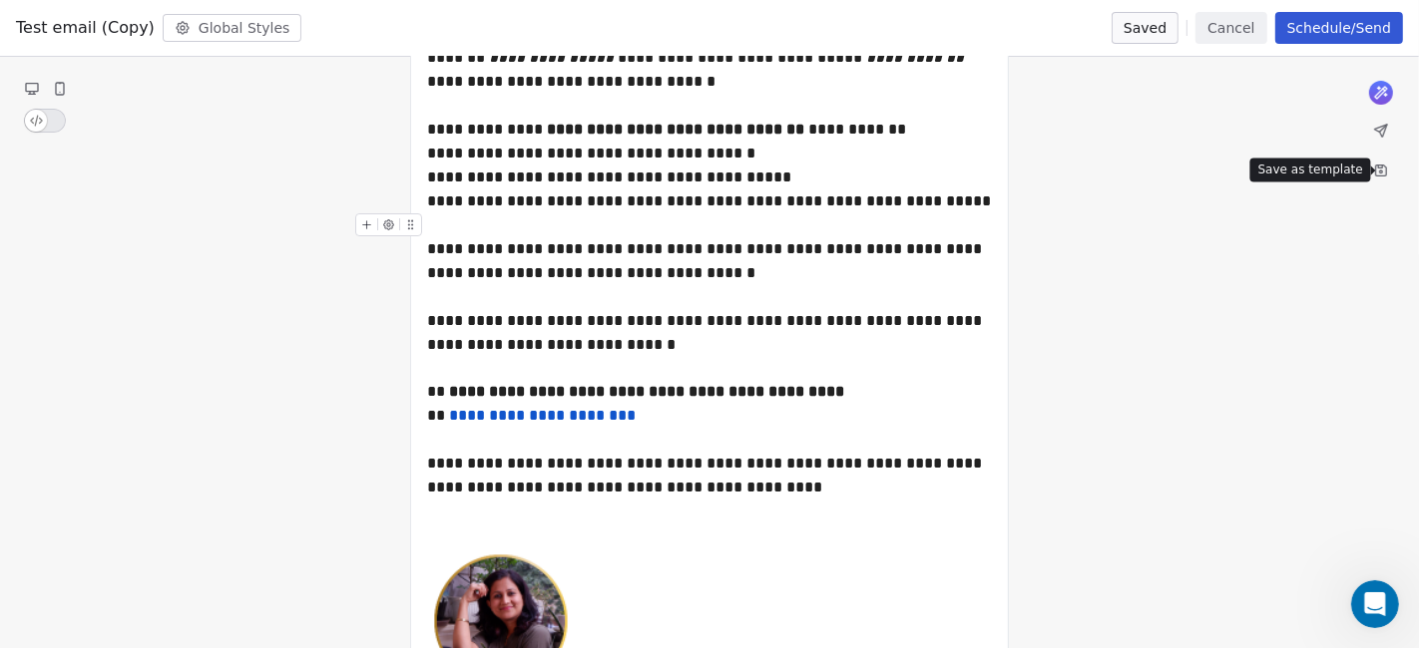
click at [1276, 171] on icon at bounding box center [1381, 171] width 16 height 16
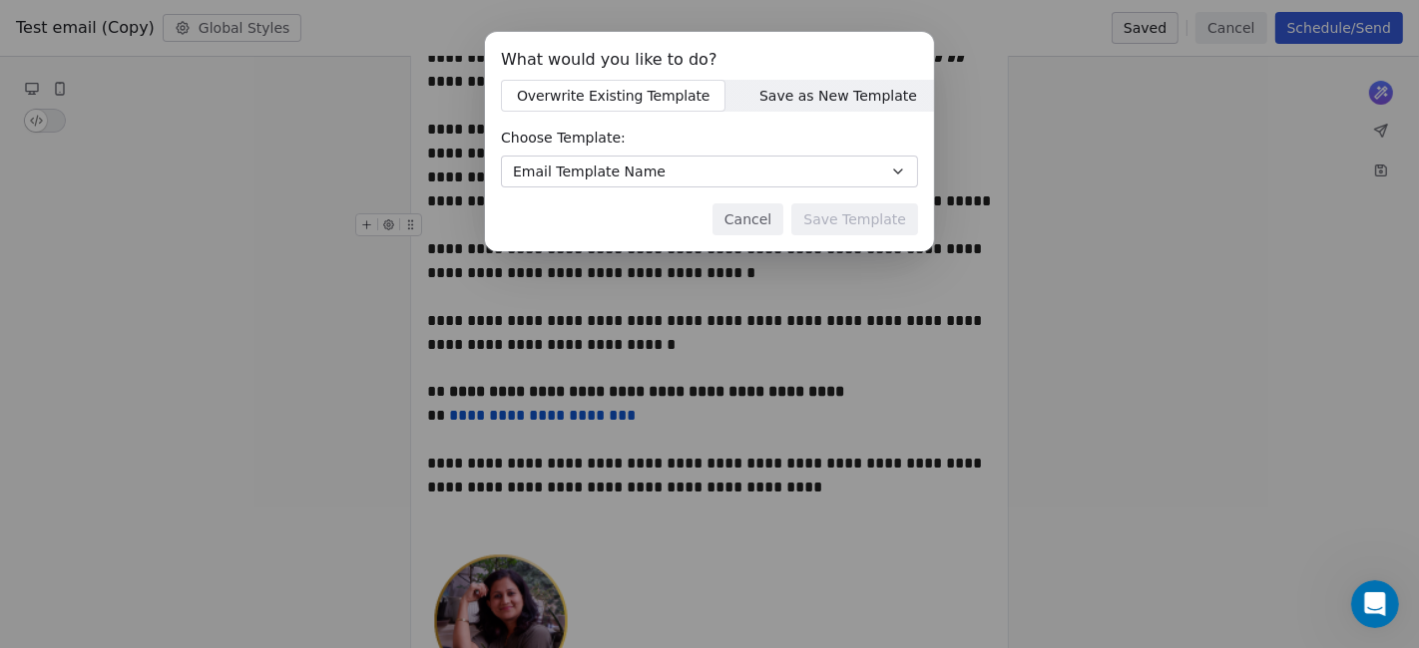
click at [793, 113] on div "What would you like to do? Overwrite Existing Template Overwrite Existing Templ…" at bounding box center [709, 141] width 449 height 219
click at [779, 220] on button "Cancel" at bounding box center [747, 220] width 71 height 32
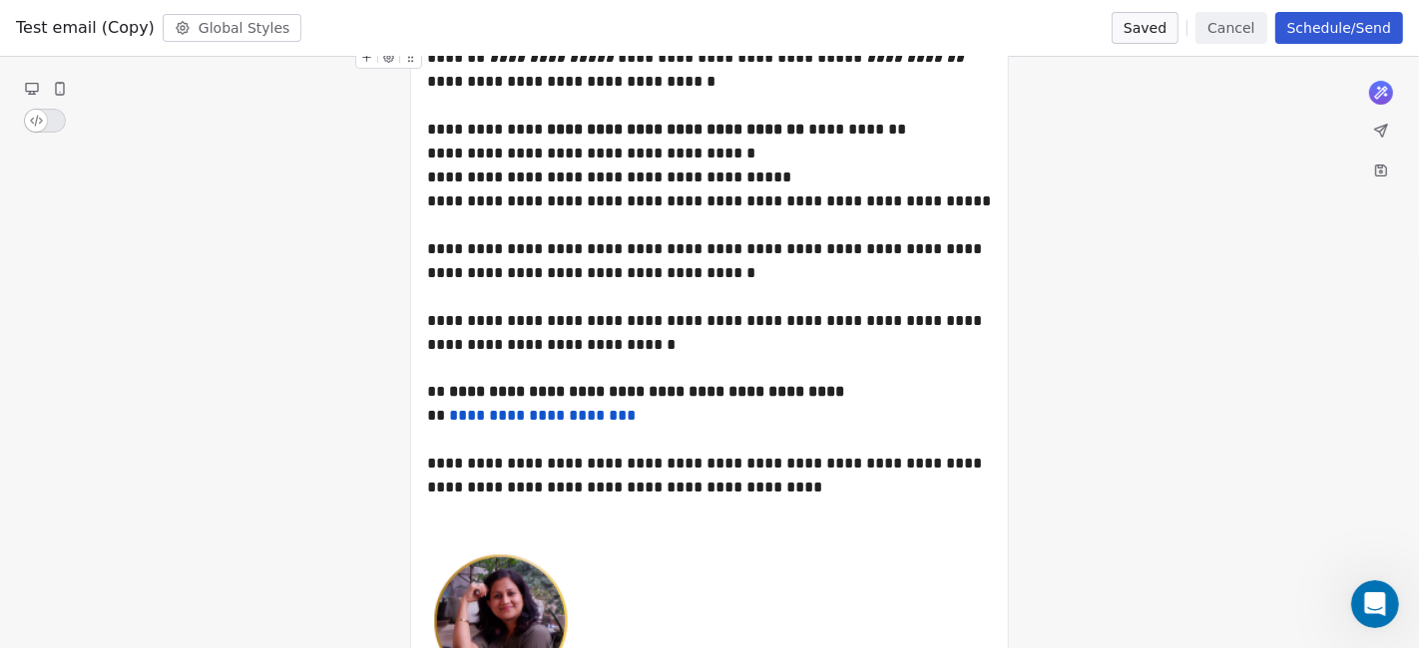
click at [1276, 170] on icon at bounding box center [1381, 171] width 11 height 11
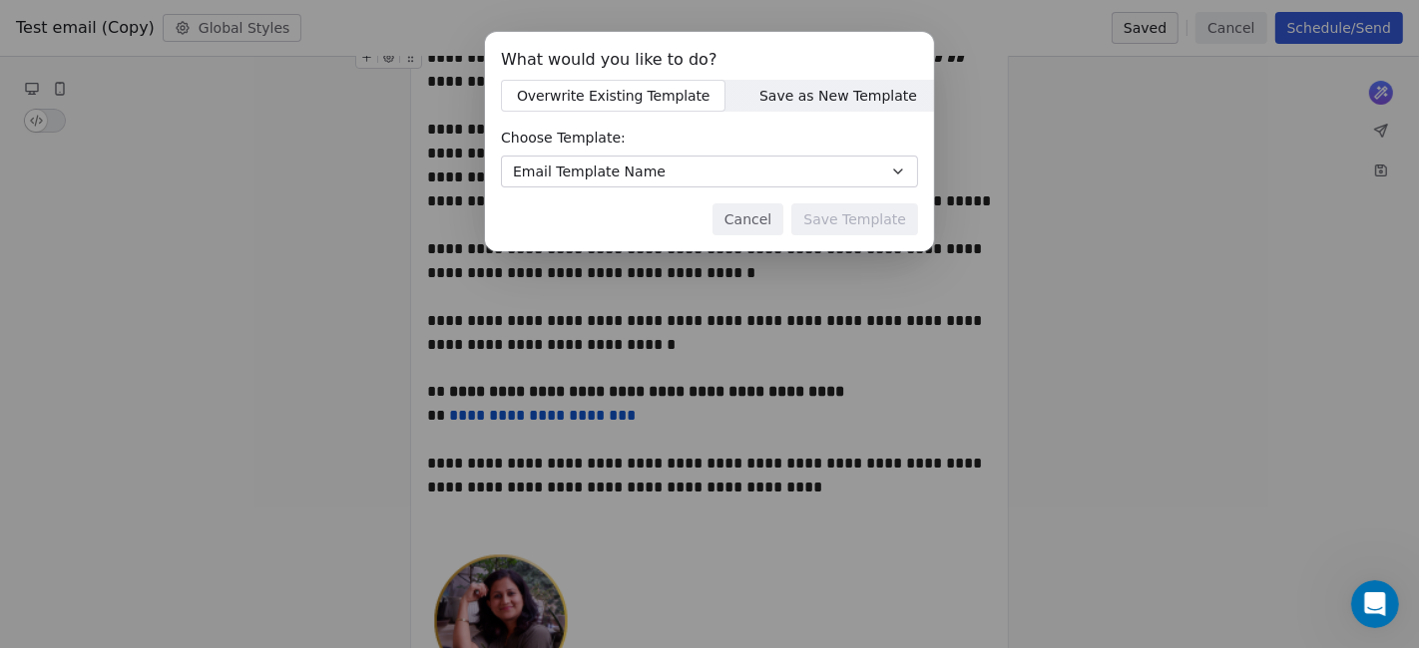
click at [820, 107] on span "Save as New Template Save as New Template" at bounding box center [837, 96] width 224 height 32
click at [687, 179] on input at bounding box center [709, 172] width 415 height 30
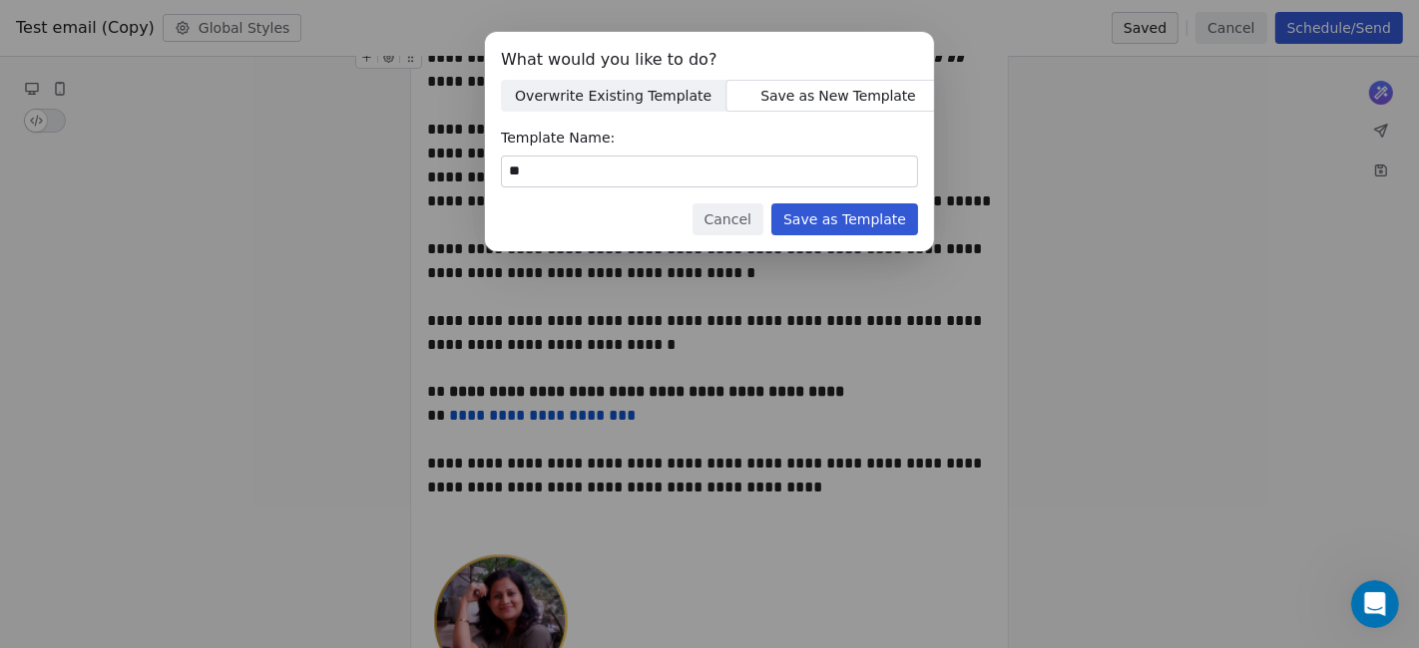
type input "*"
type input "*******"
click at [824, 218] on button "Save as Template" at bounding box center [844, 220] width 147 height 32
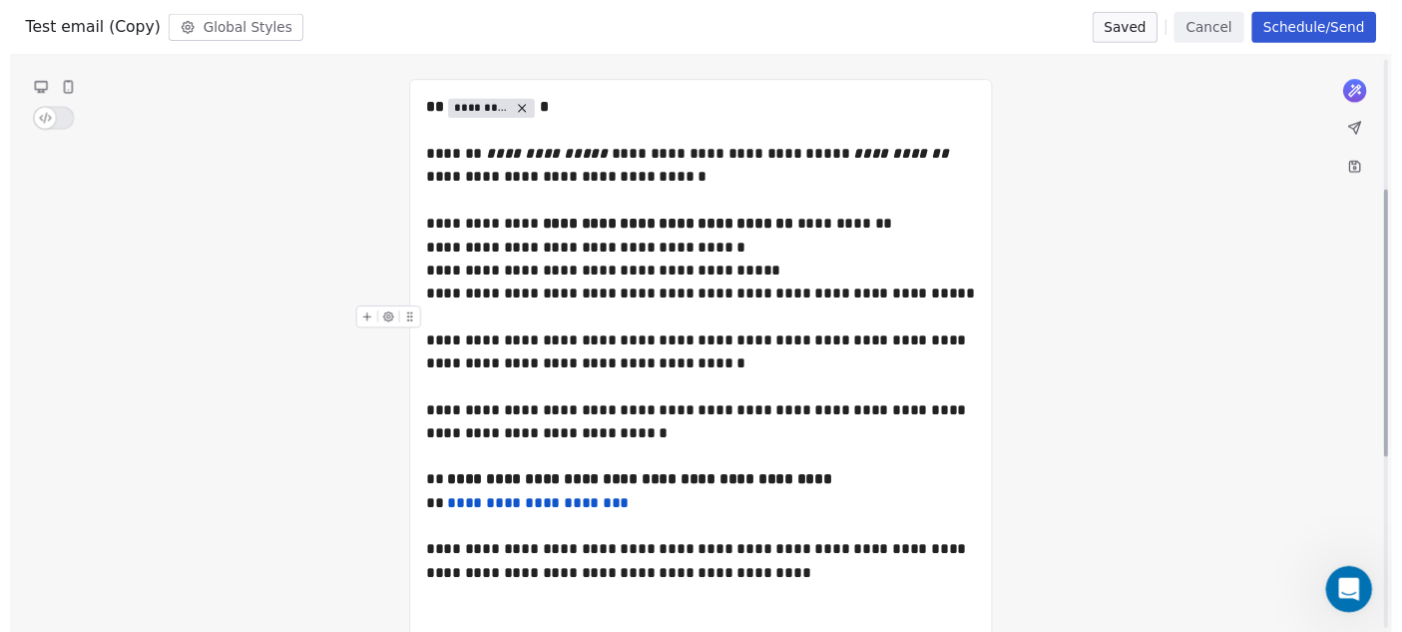
scroll to position [0, 0]
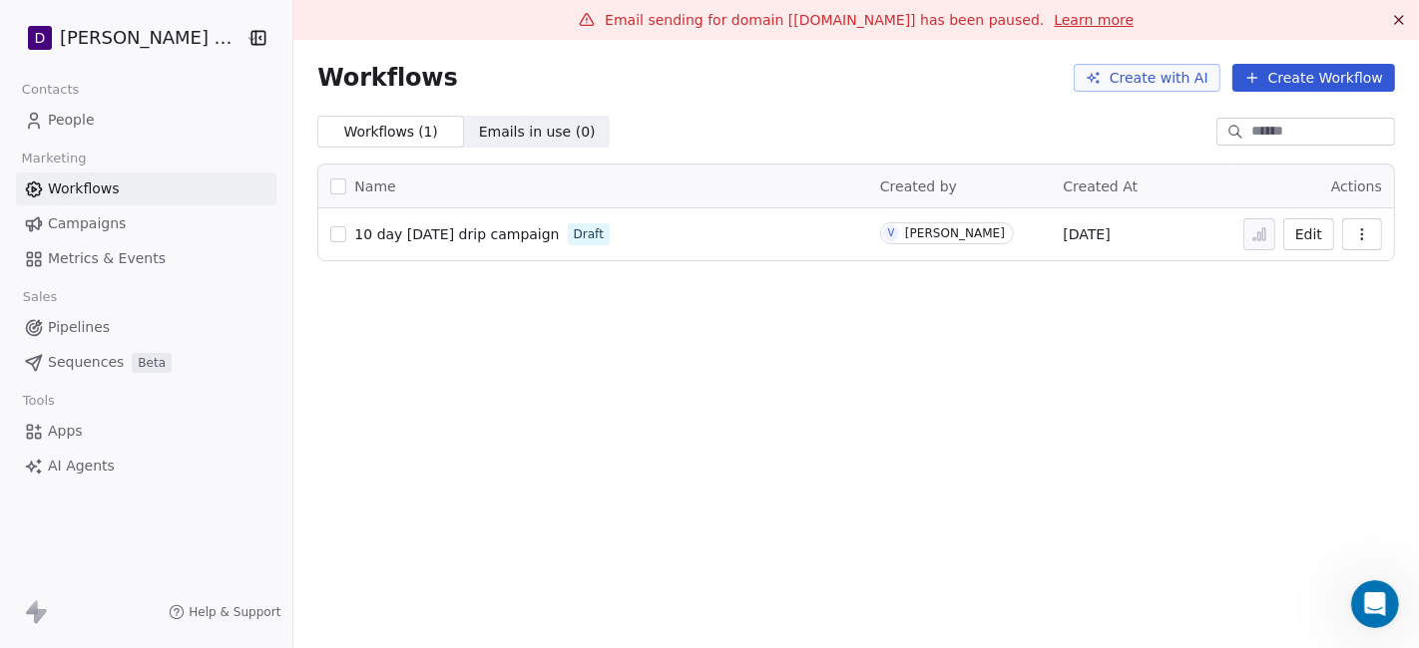
click at [1107, 22] on link "Learn more" at bounding box center [1094, 20] width 80 height 20
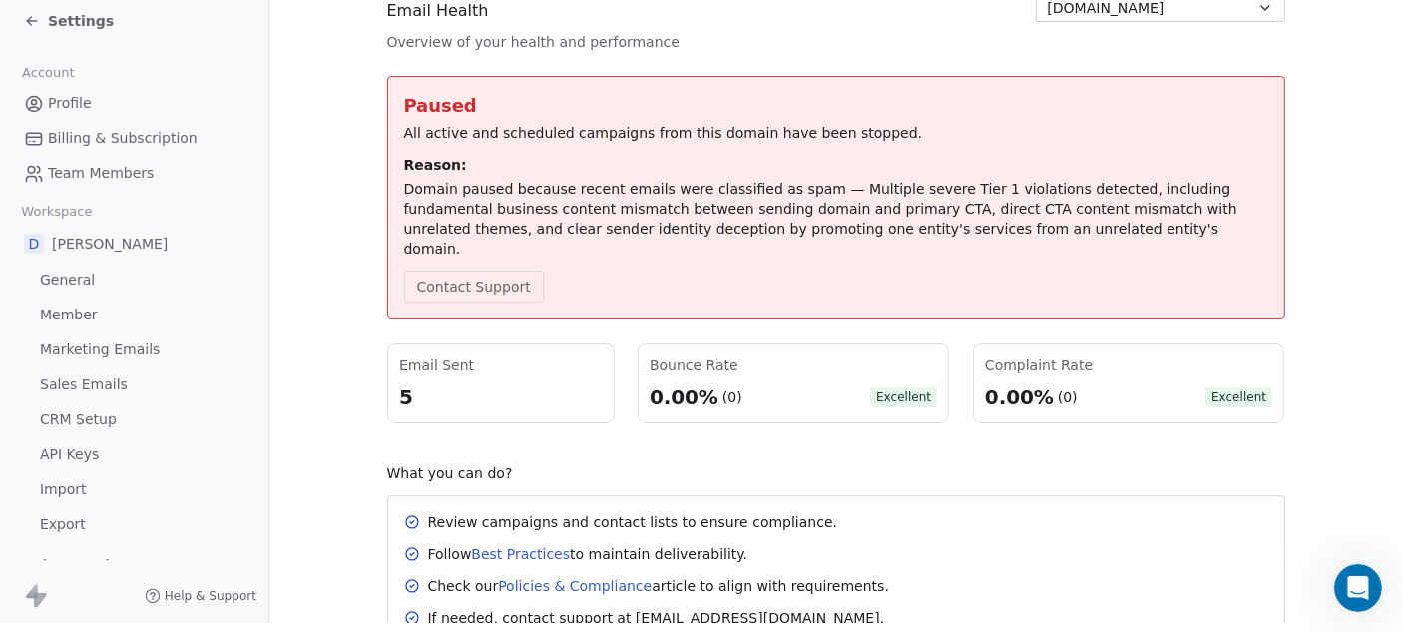
scroll to position [317, 0]
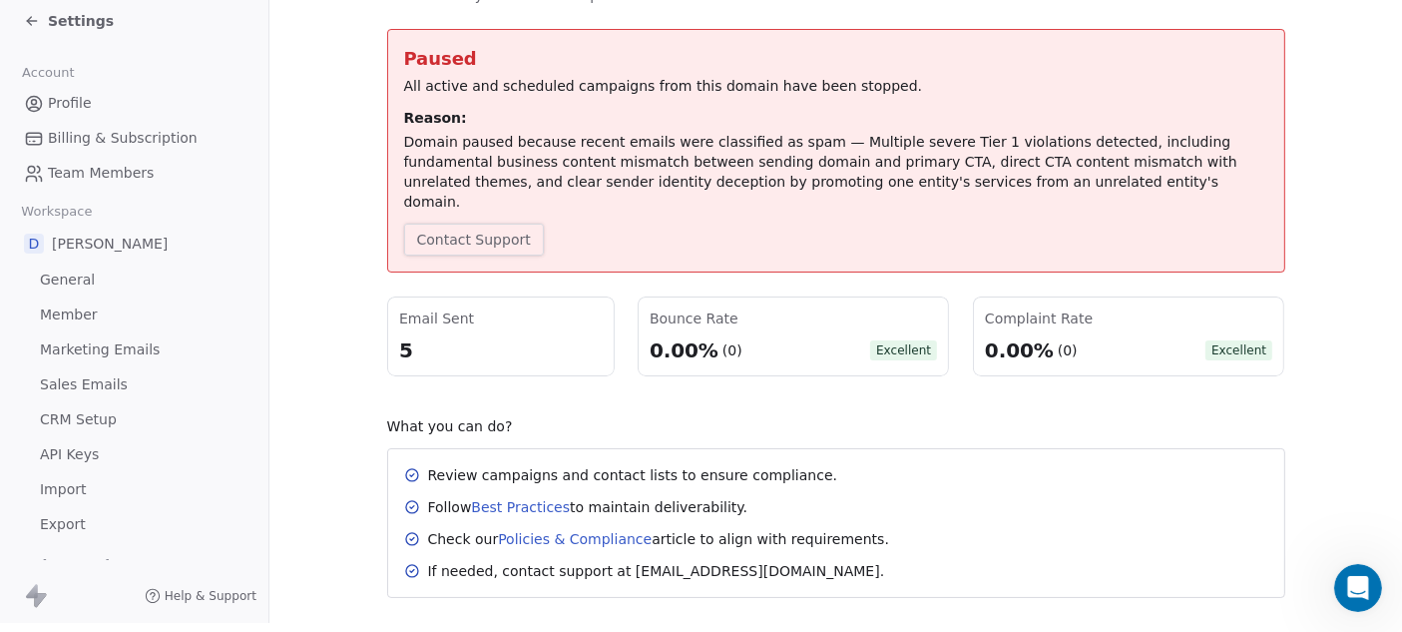
click at [505, 223] on button "Contact Support" at bounding box center [474, 239] width 140 height 32
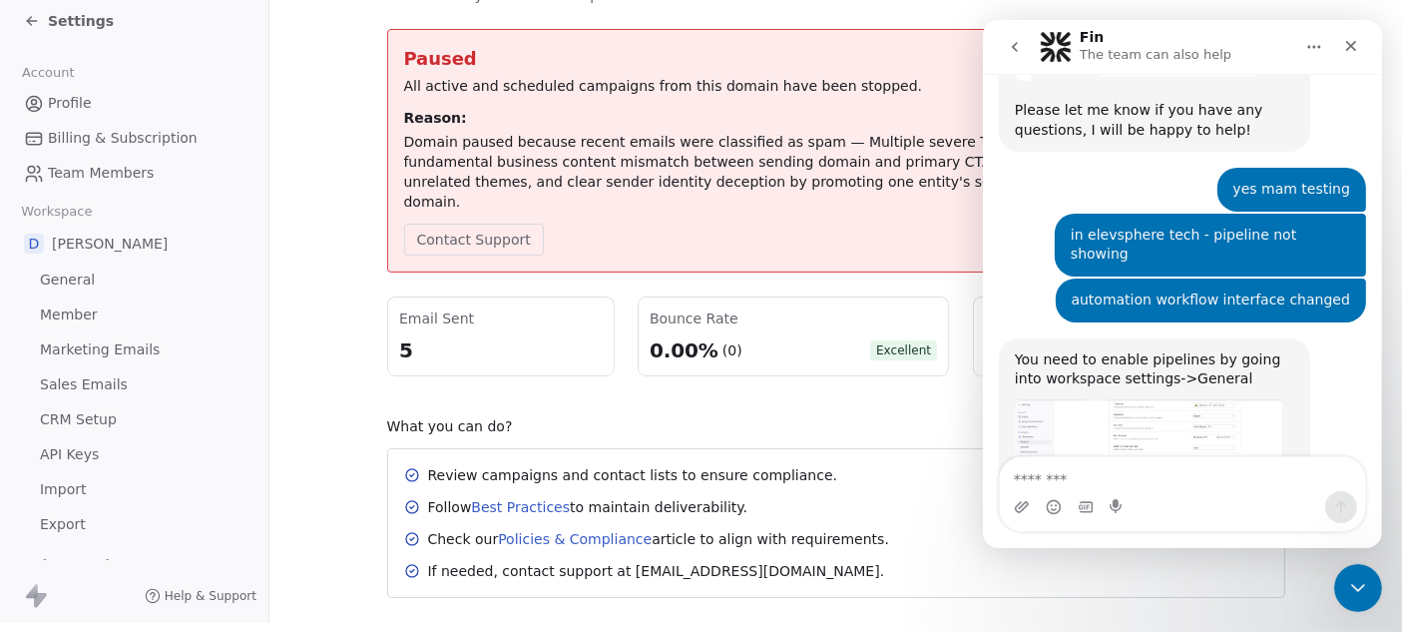
scroll to position [2561, 0]
click at [1132, 476] on textarea "Message…" at bounding box center [1181, 474] width 365 height 34
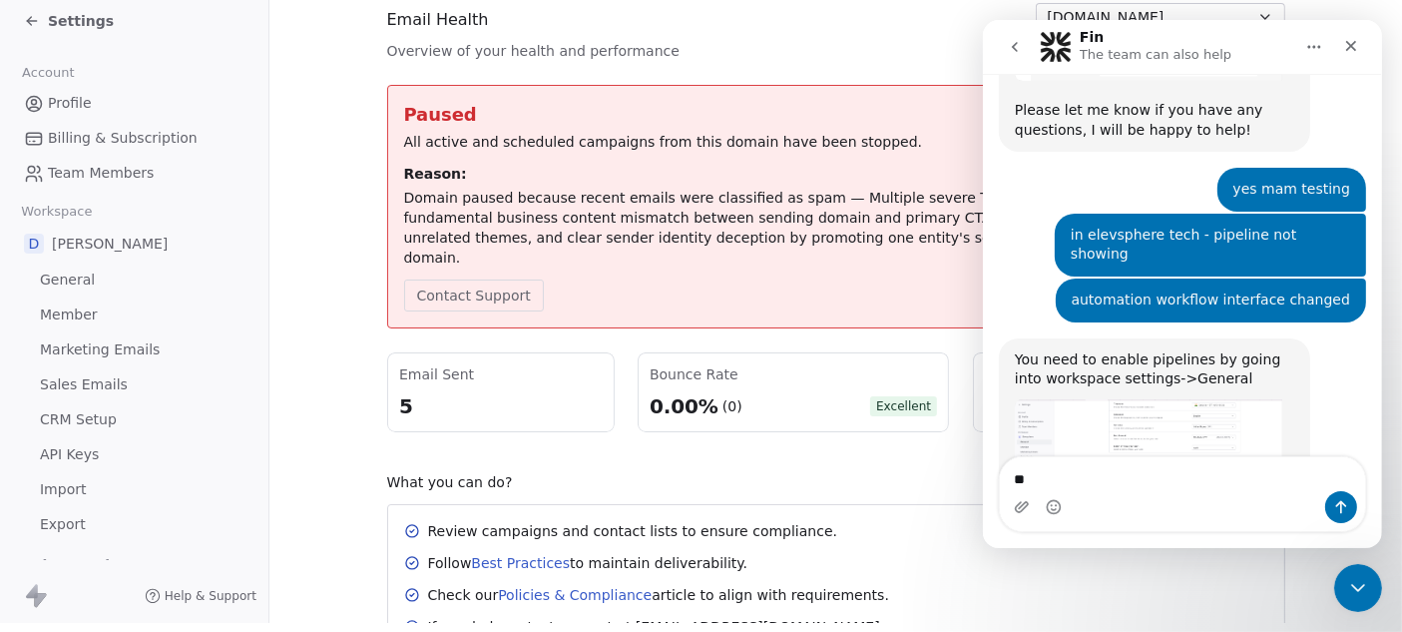
scroll to position [317, 0]
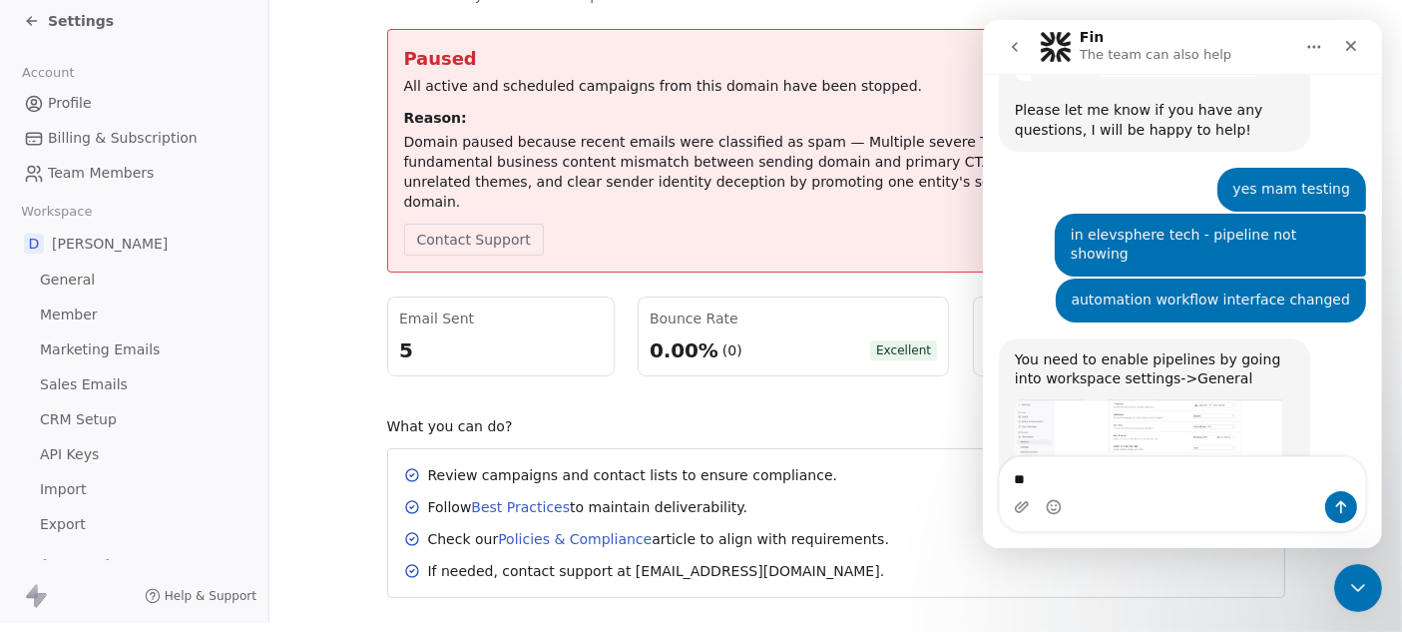
type textarea "**"
click at [1021, 34] on button "go back" at bounding box center [1014, 47] width 38 height 38
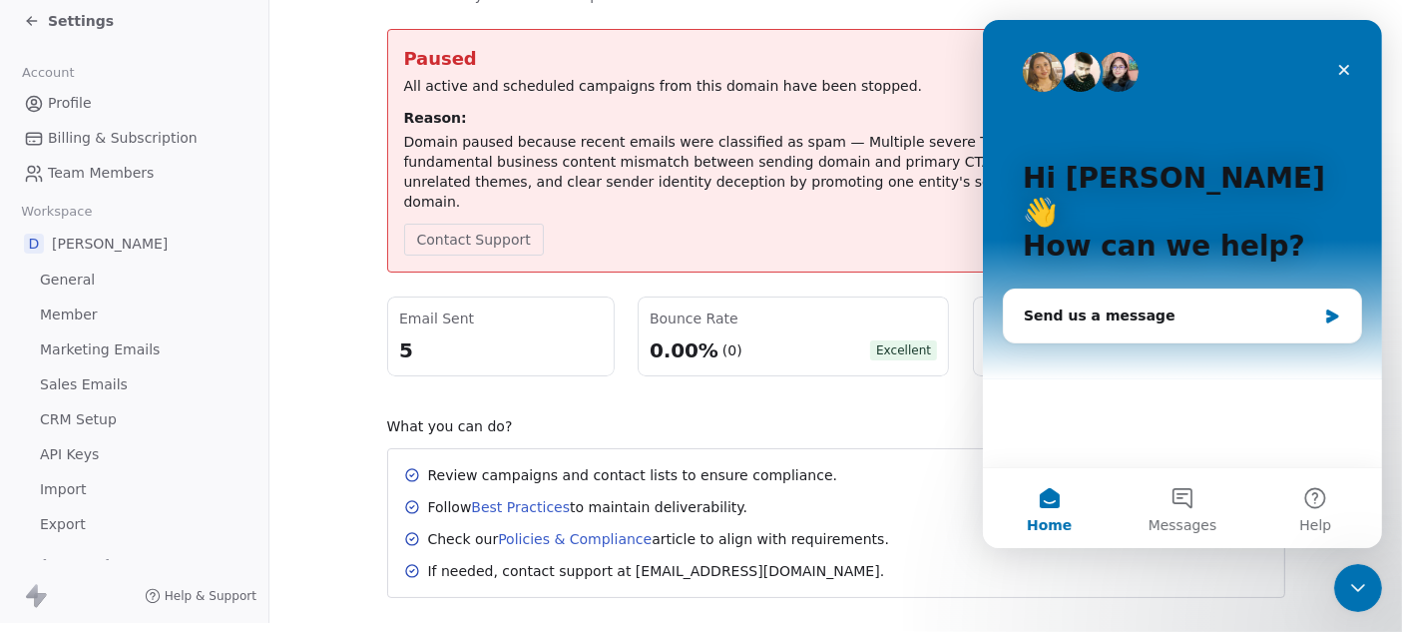
scroll to position [0, 0]
click at [1189, 289] on div "Send us a message" at bounding box center [1181, 315] width 357 height 53
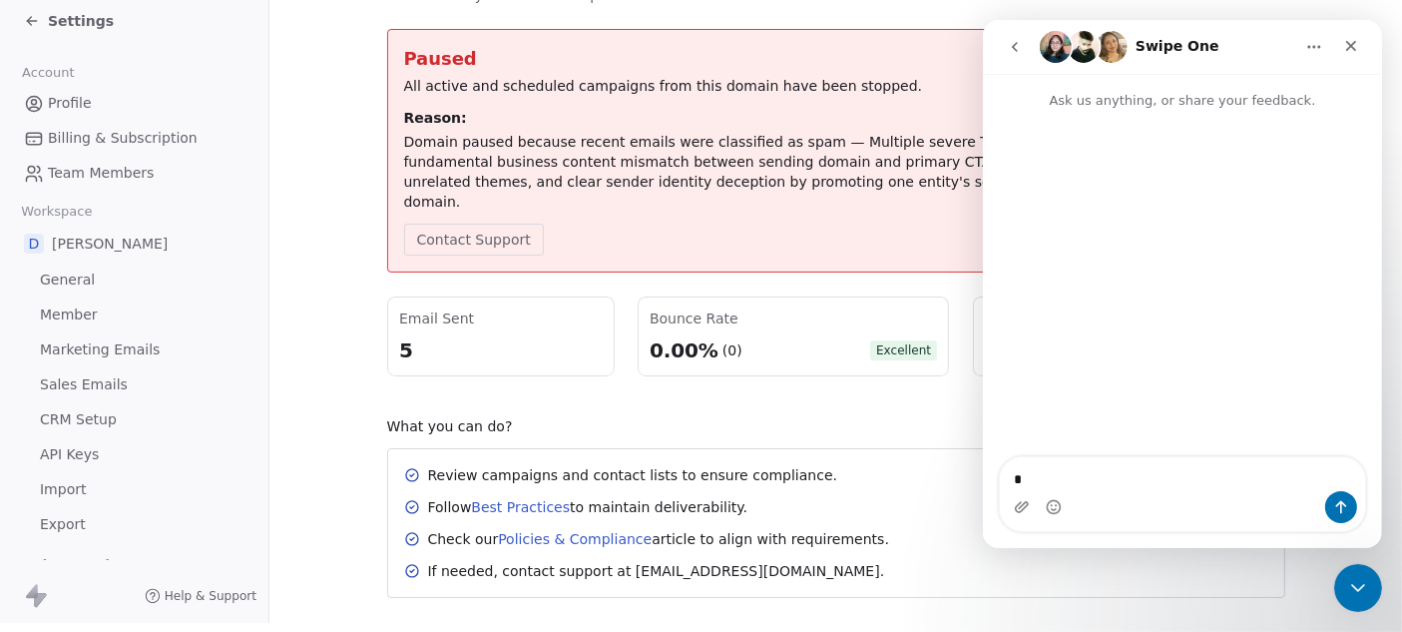
type textarea "**"
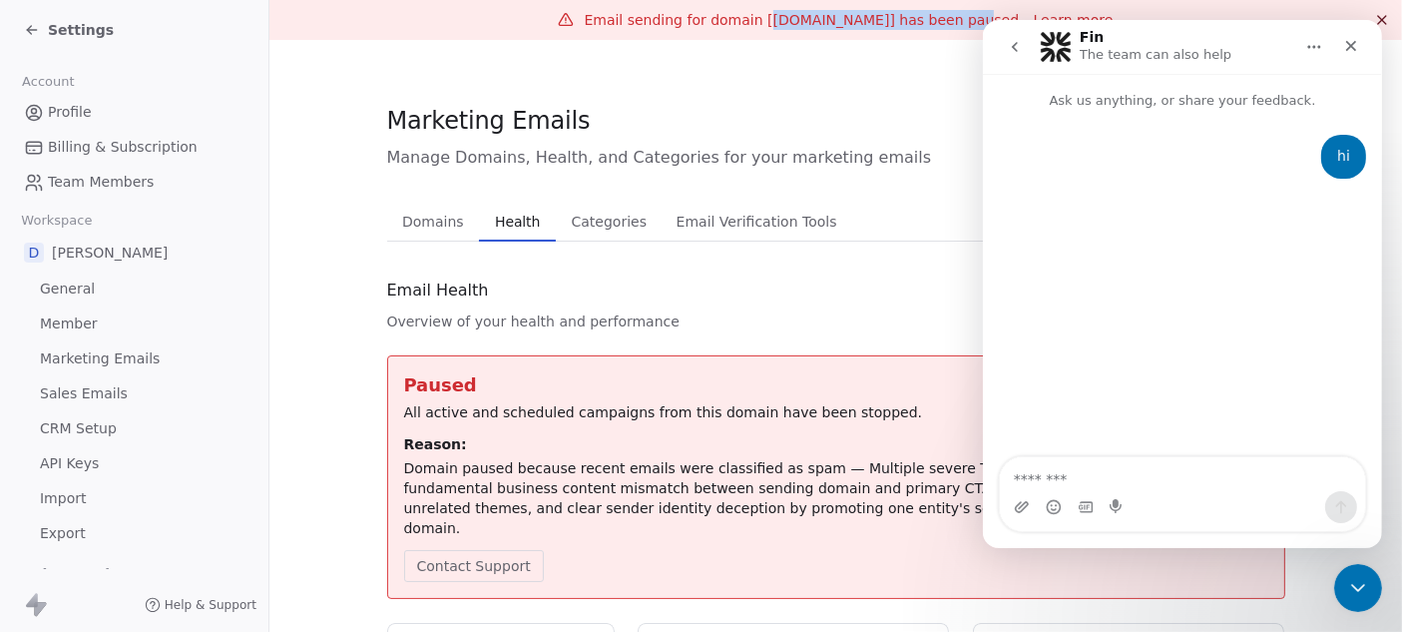
drag, startPoint x: 737, startPoint y: 15, endPoint x: 925, endPoint y: 21, distance: 187.7
click at [929, 21] on span "Email sending for domain [[DOMAIN_NAME]] has been paused." at bounding box center [803, 20] width 439 height 16
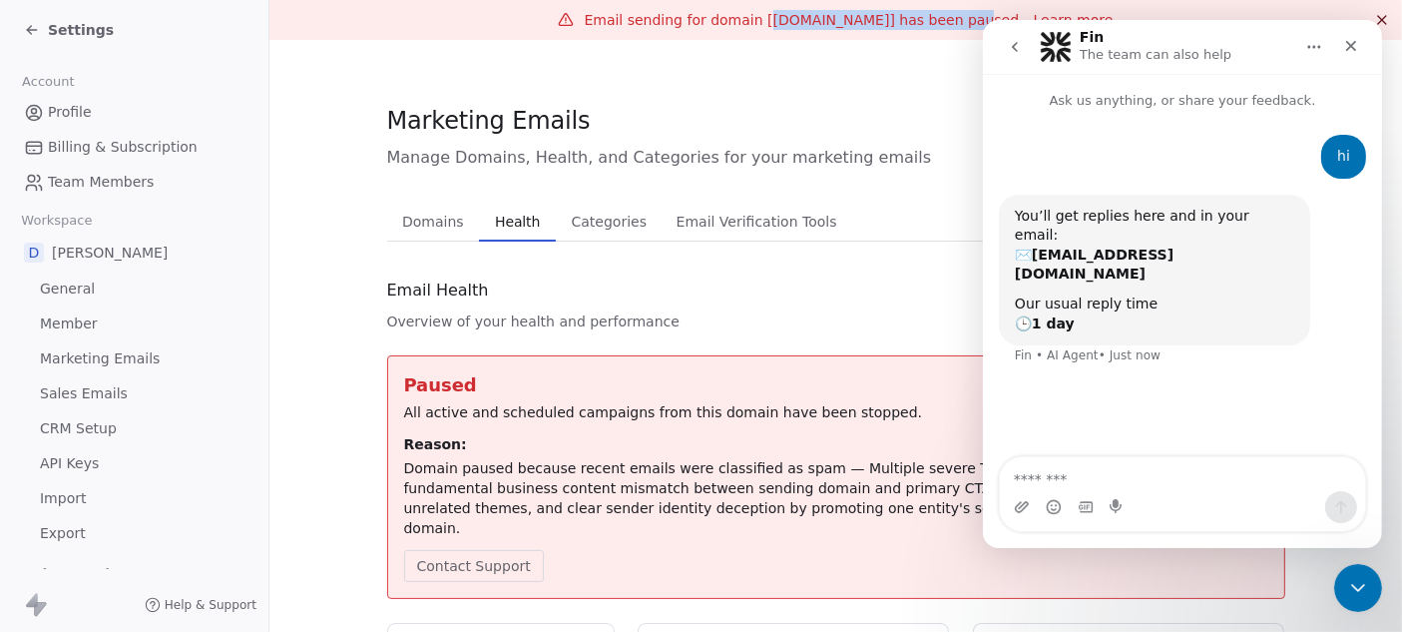
copy span "[DOMAIN_NAME]"
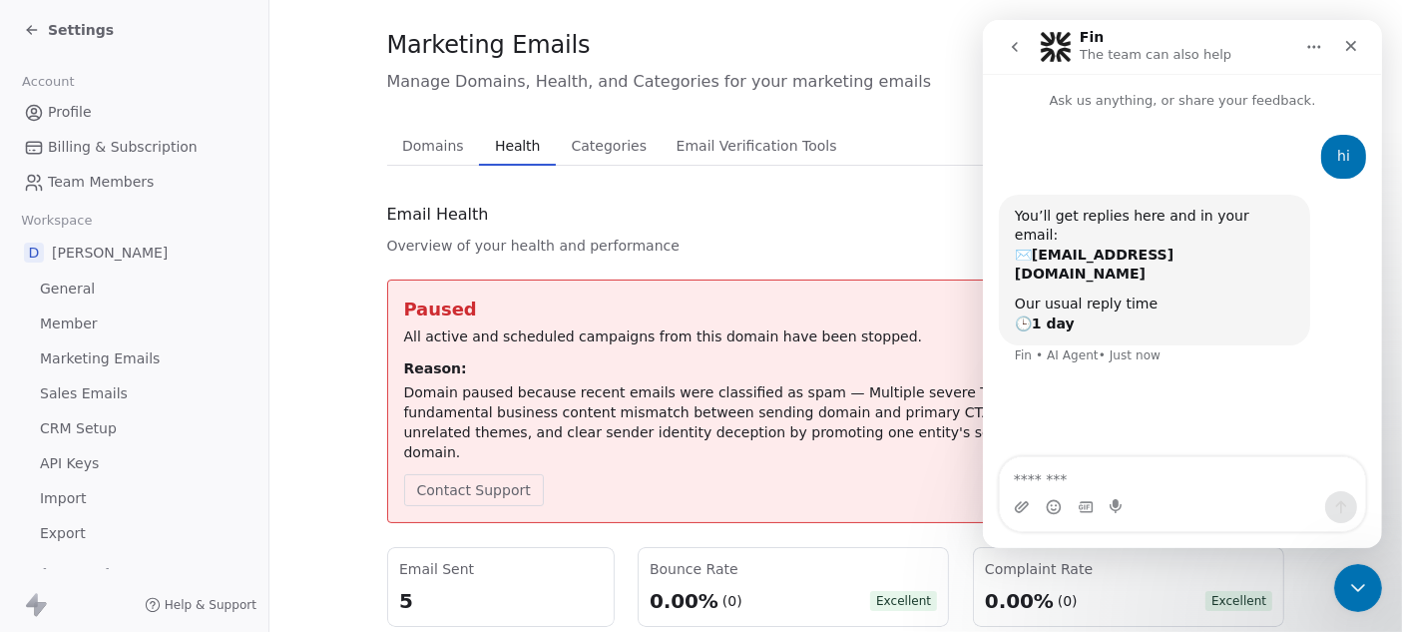
scroll to position [111, 0]
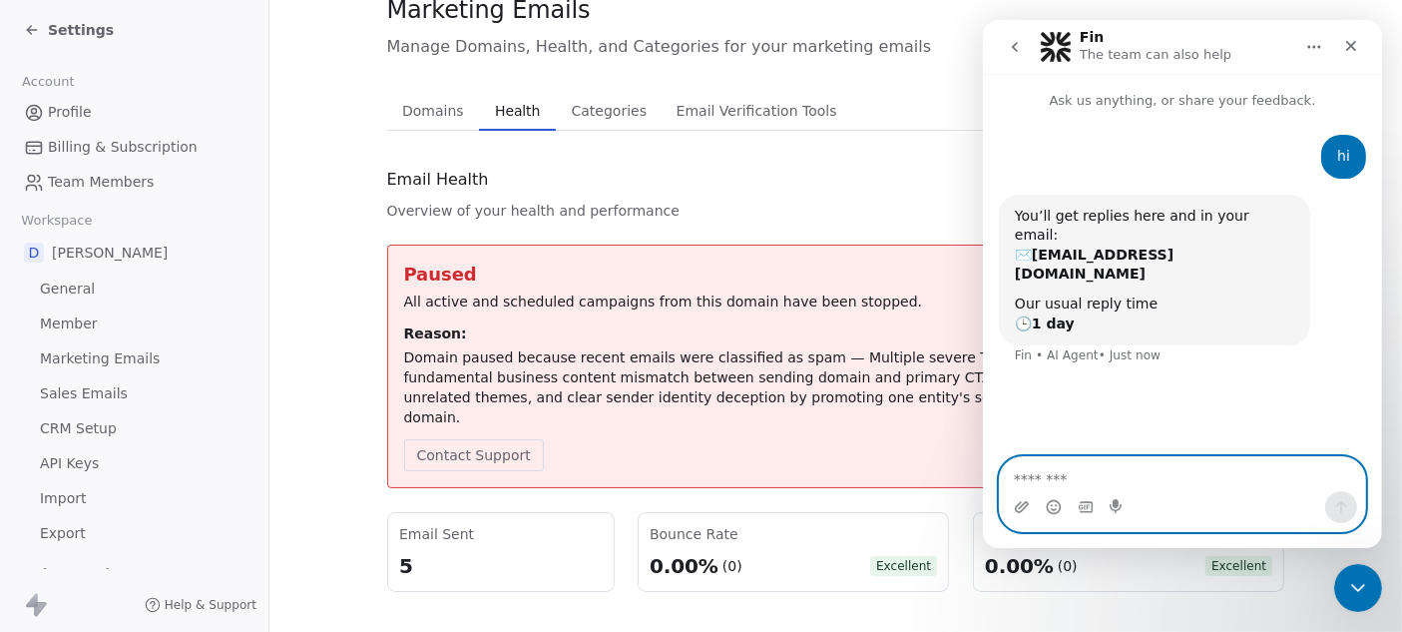
click at [1149, 486] on textarea "Message…" at bounding box center [1181, 474] width 365 height 34
paste textarea "**********"
type textarea "**********"
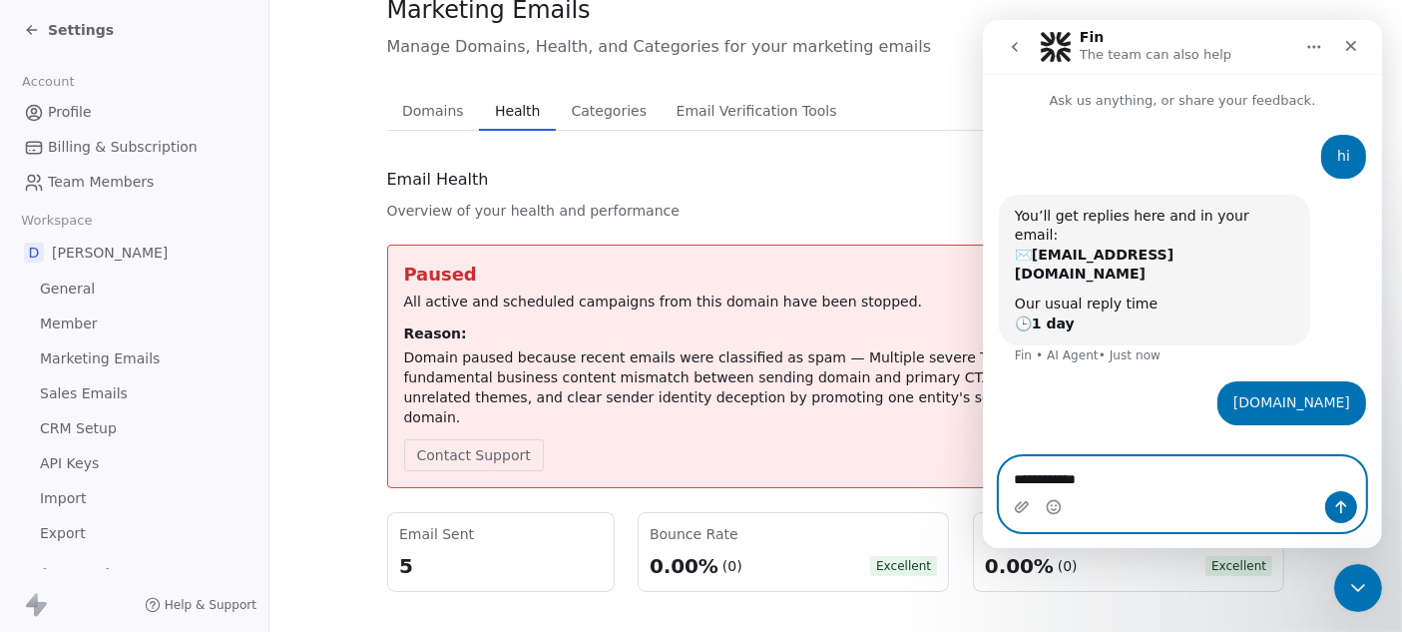
type textarea "**********"
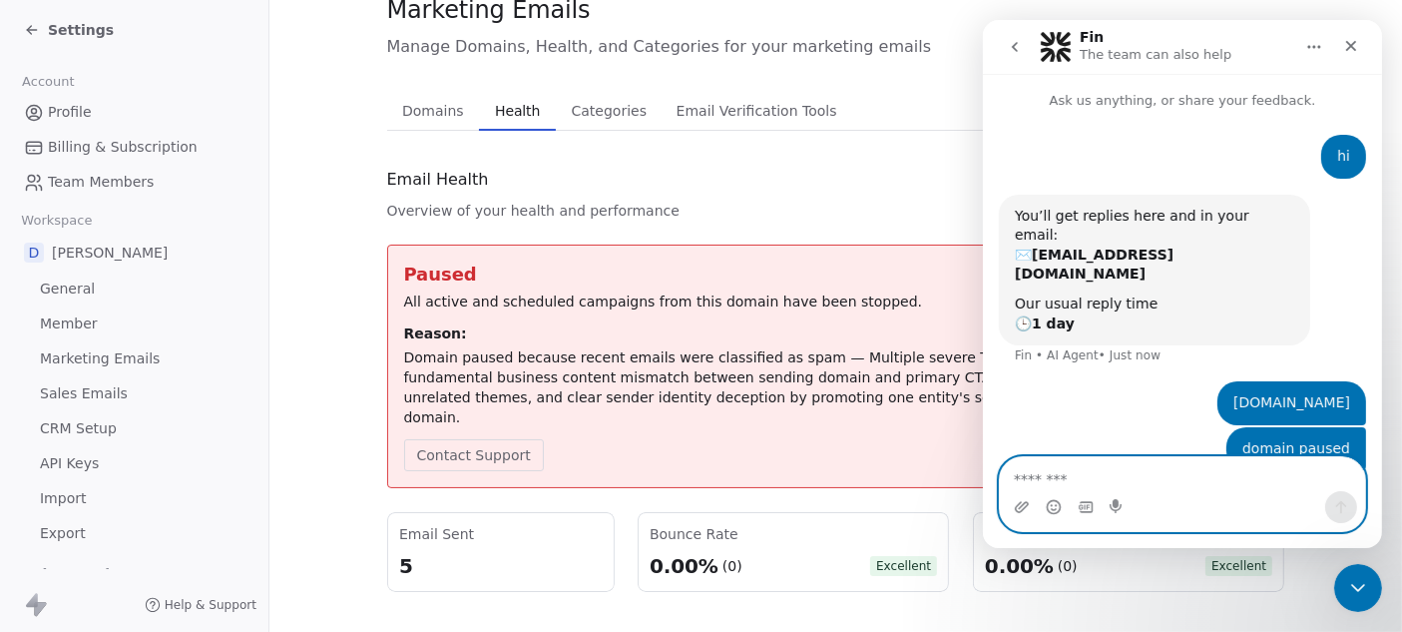
scroll to position [40, 0]
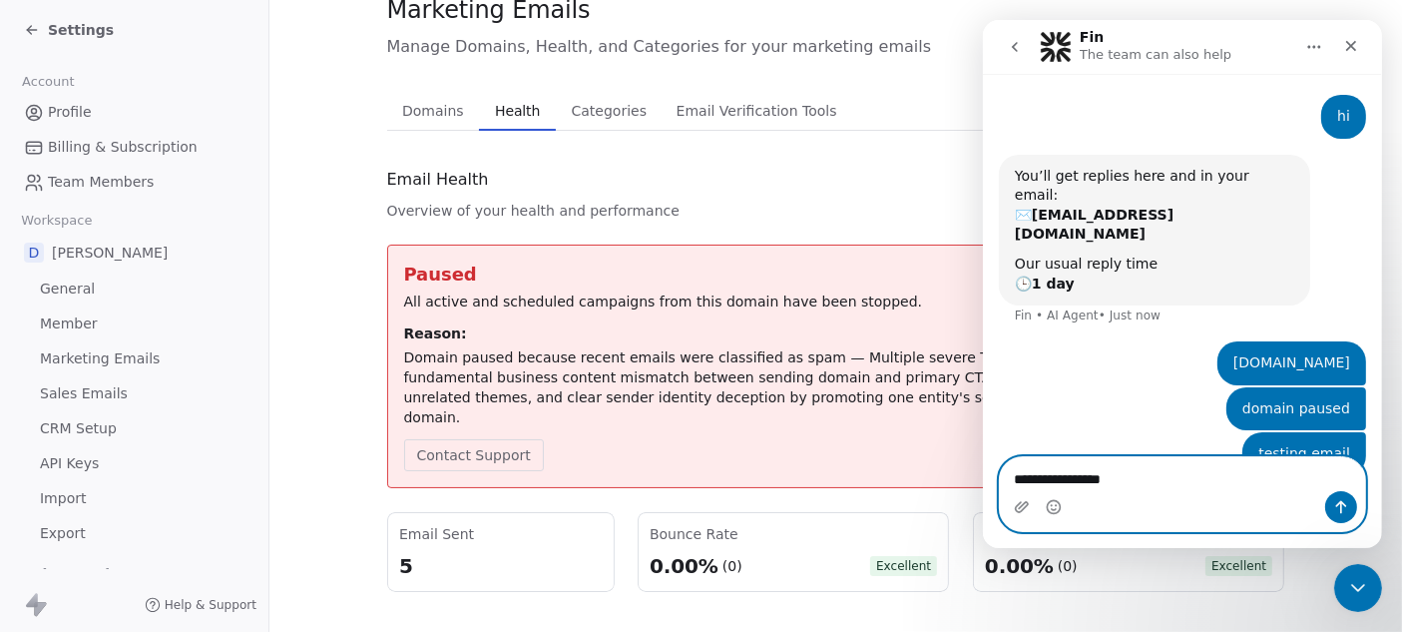
type textarea "**********"
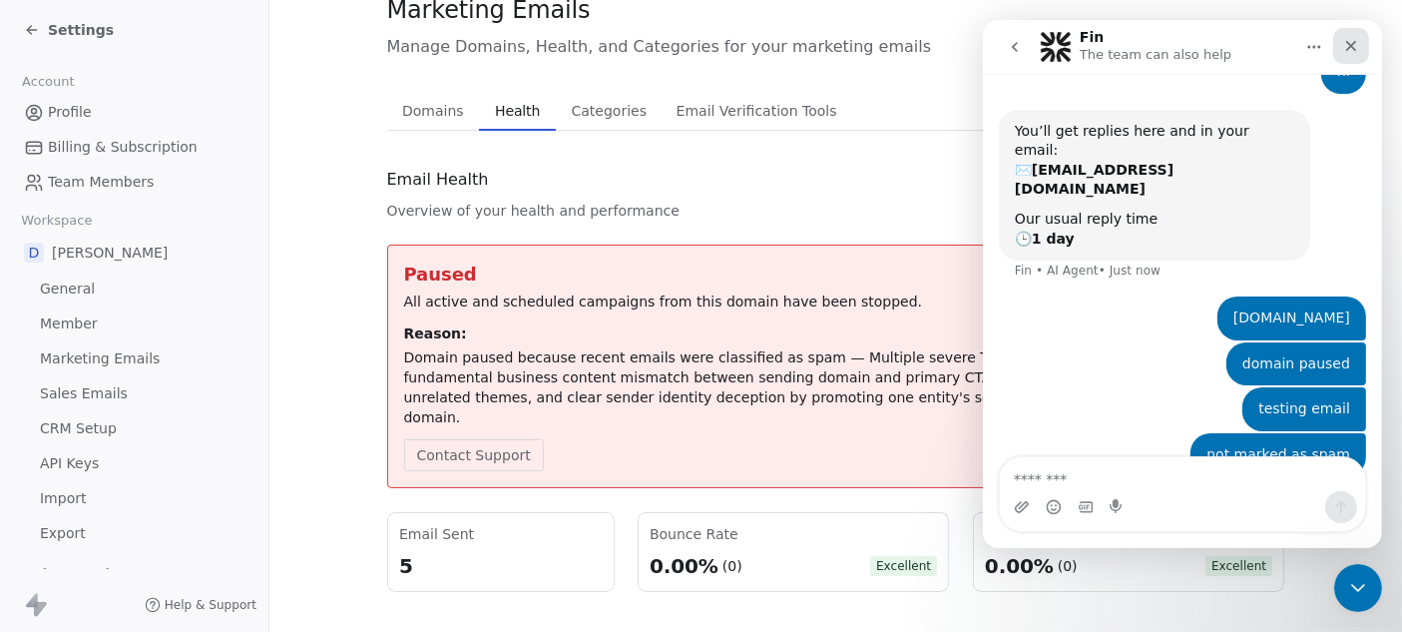
click at [1276, 45] on div "Close" at bounding box center [1350, 46] width 36 height 36
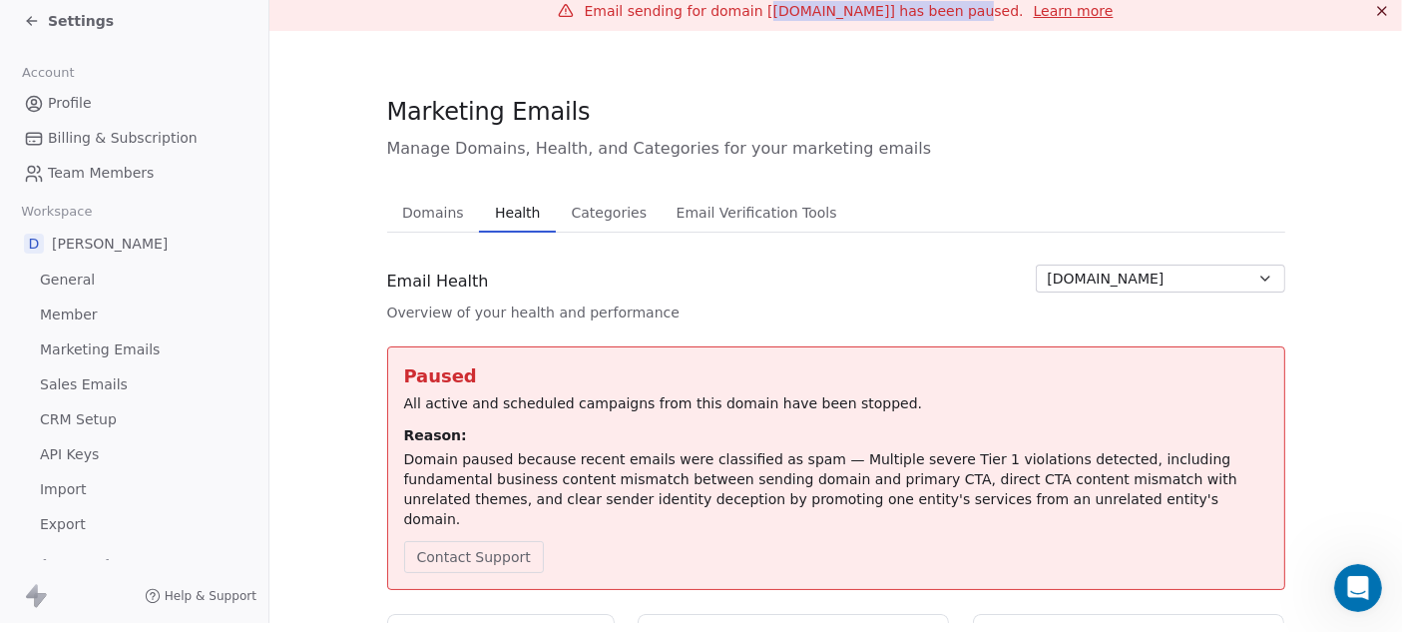
scroll to position [0, 0]
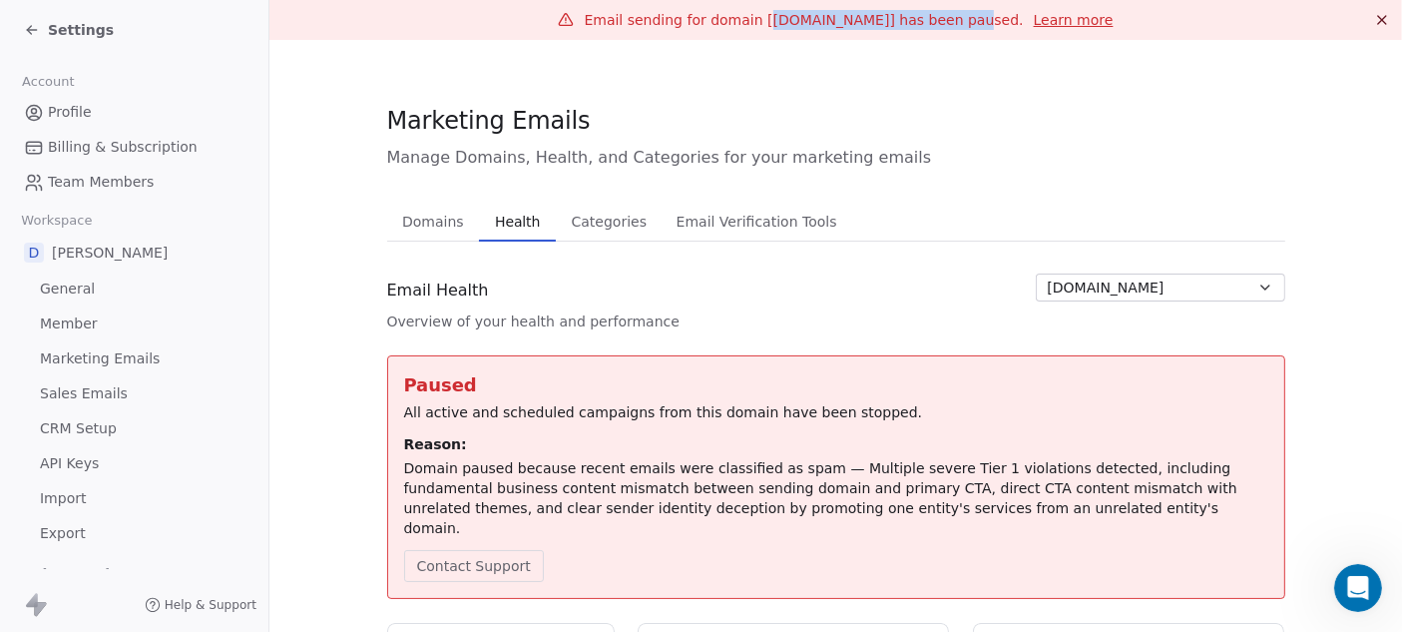
click at [613, 211] on span "Categories" at bounding box center [609, 222] width 91 height 28
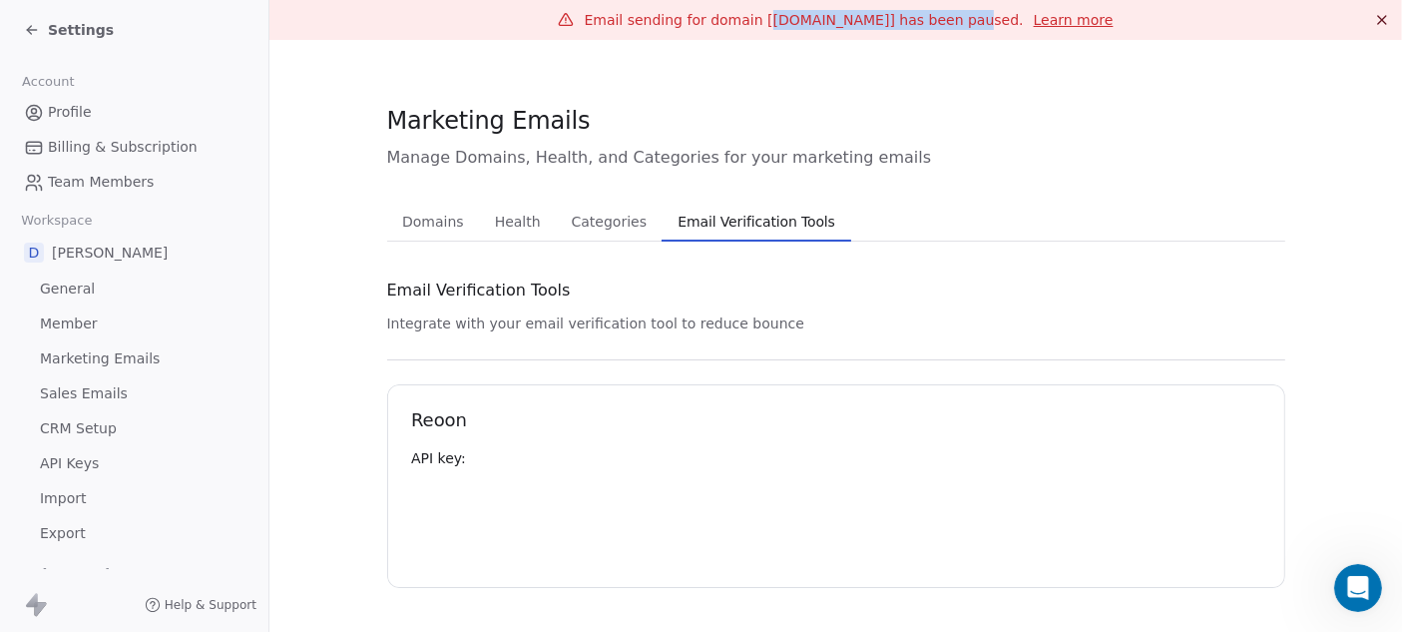
click at [809, 208] on span "Email Verification Tools" at bounding box center [756, 222] width 174 height 28
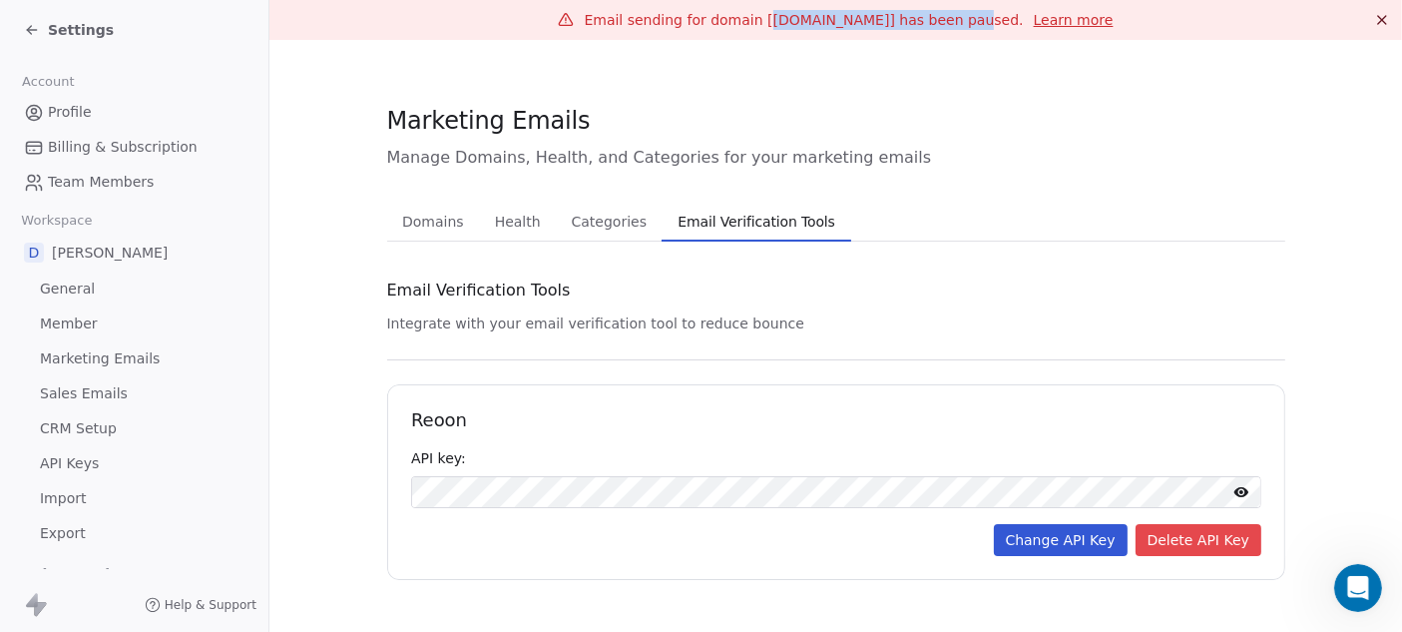
click at [447, 235] on button "Domains Domains" at bounding box center [433, 222] width 93 height 40
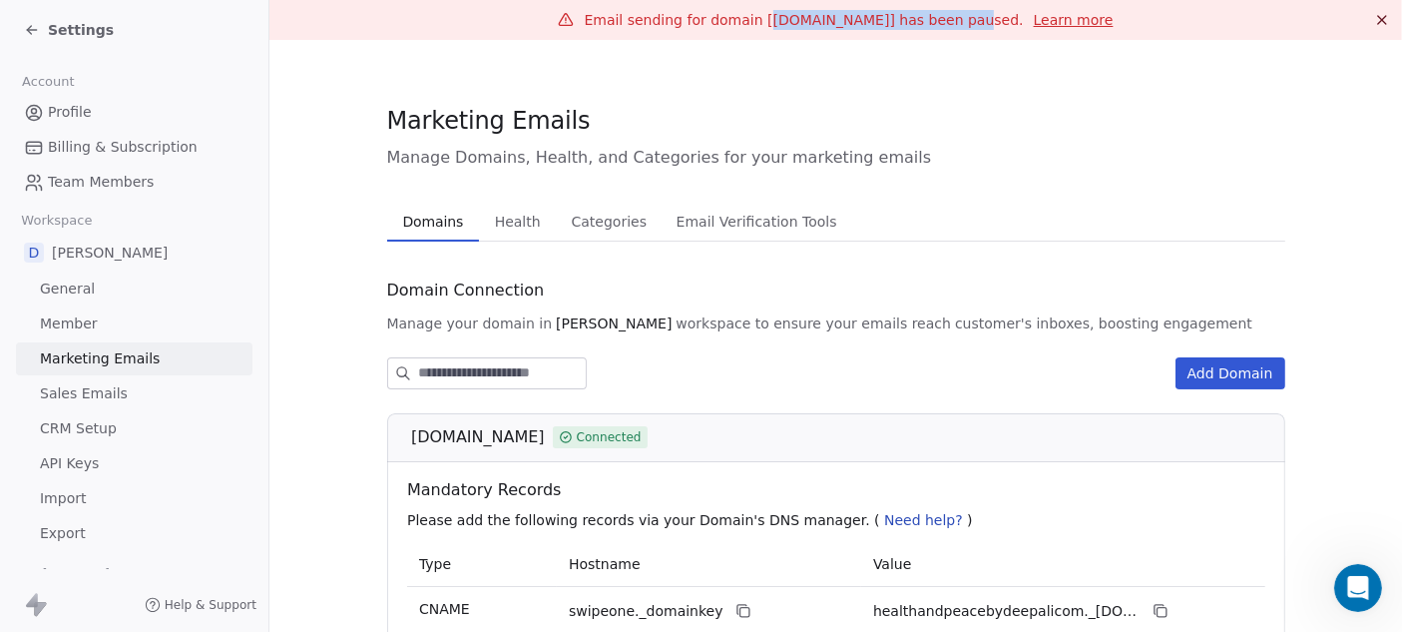
click at [30, 26] on icon at bounding box center [29, 28] width 4 height 4
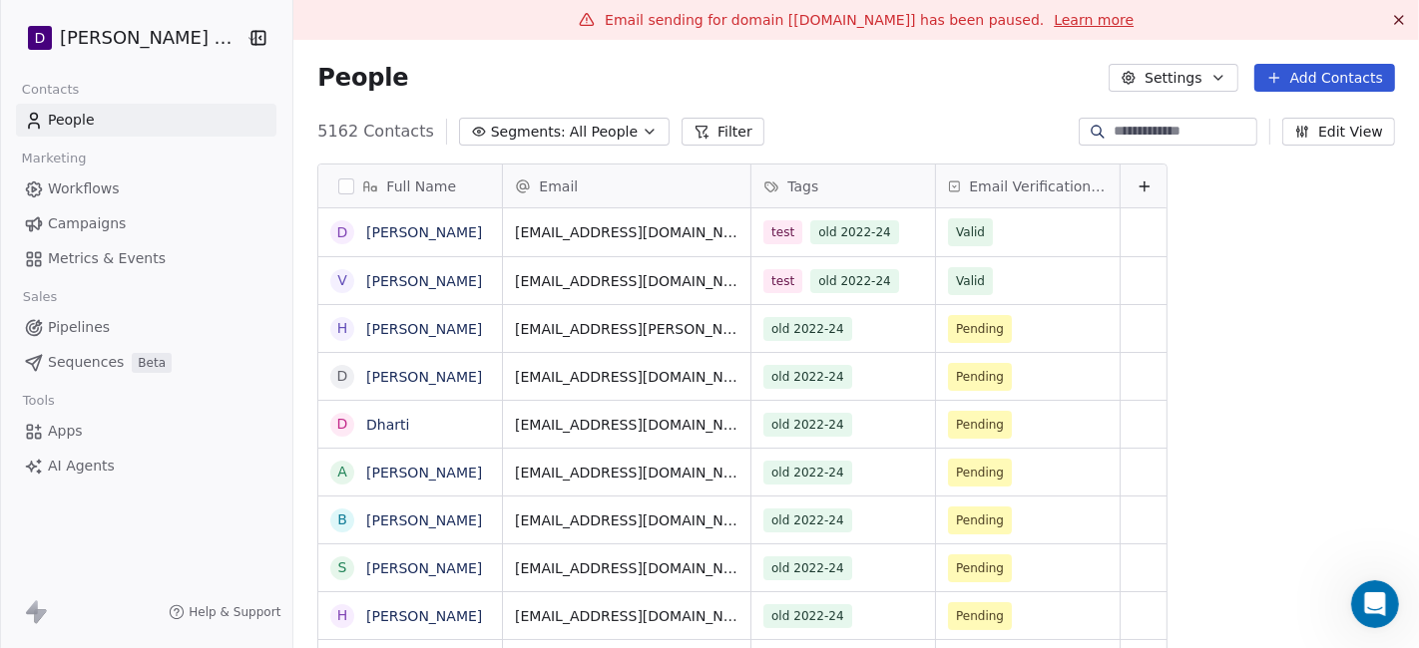
scroll to position [553, 1114]
click at [90, 219] on span "Campaigns" at bounding box center [87, 223] width 78 height 21
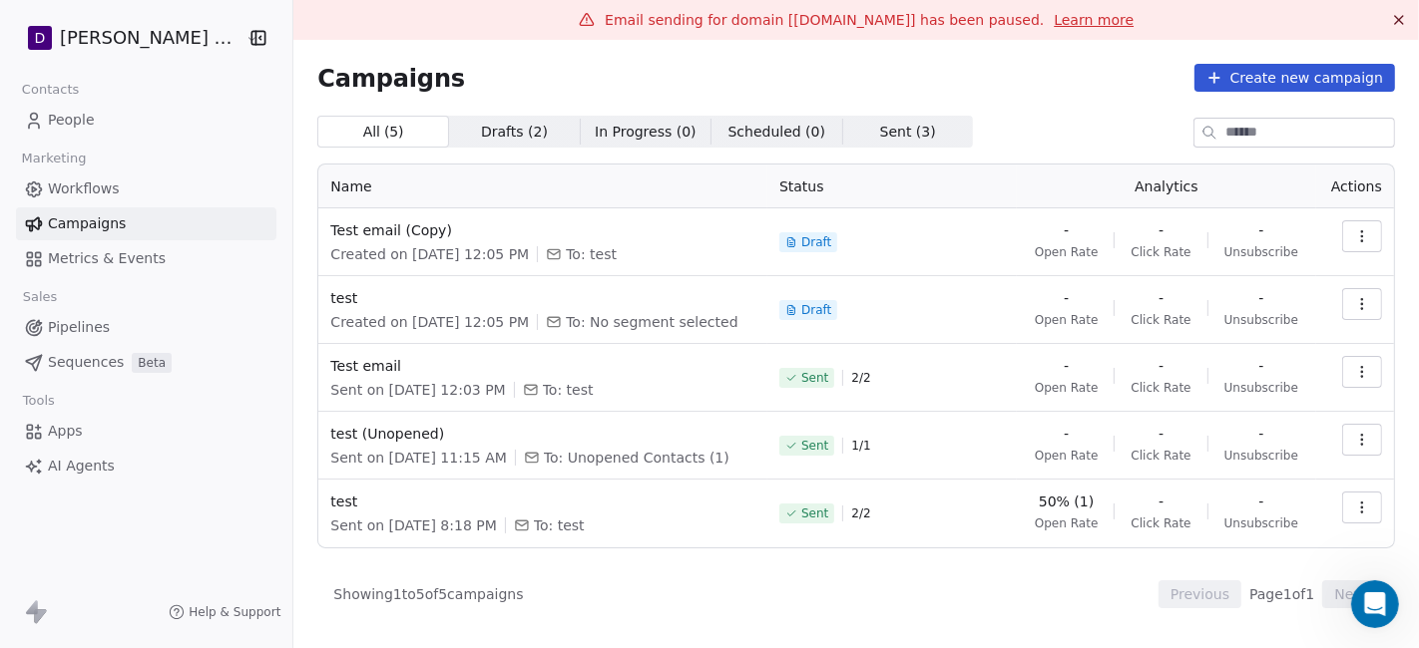
click at [1276, 234] on icon "button" at bounding box center [1362, 236] width 16 height 16
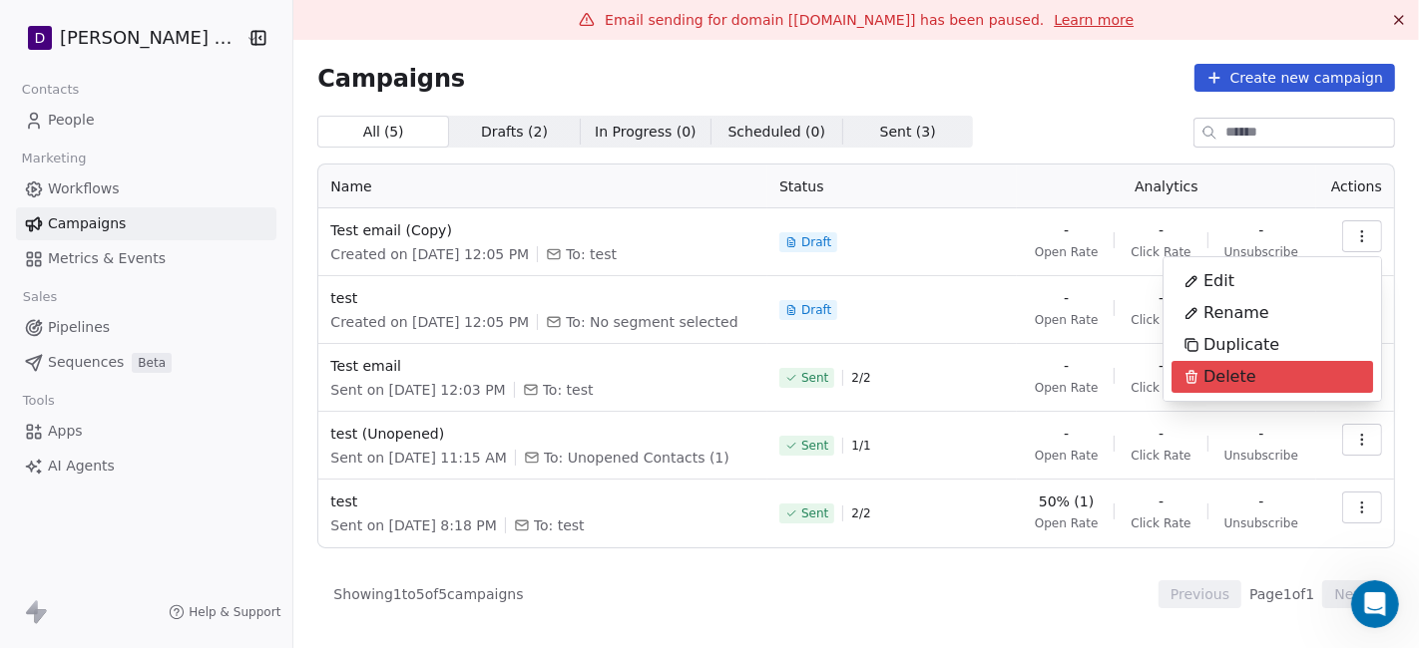
click at [1240, 371] on span "Delete" at bounding box center [1229, 377] width 53 height 24
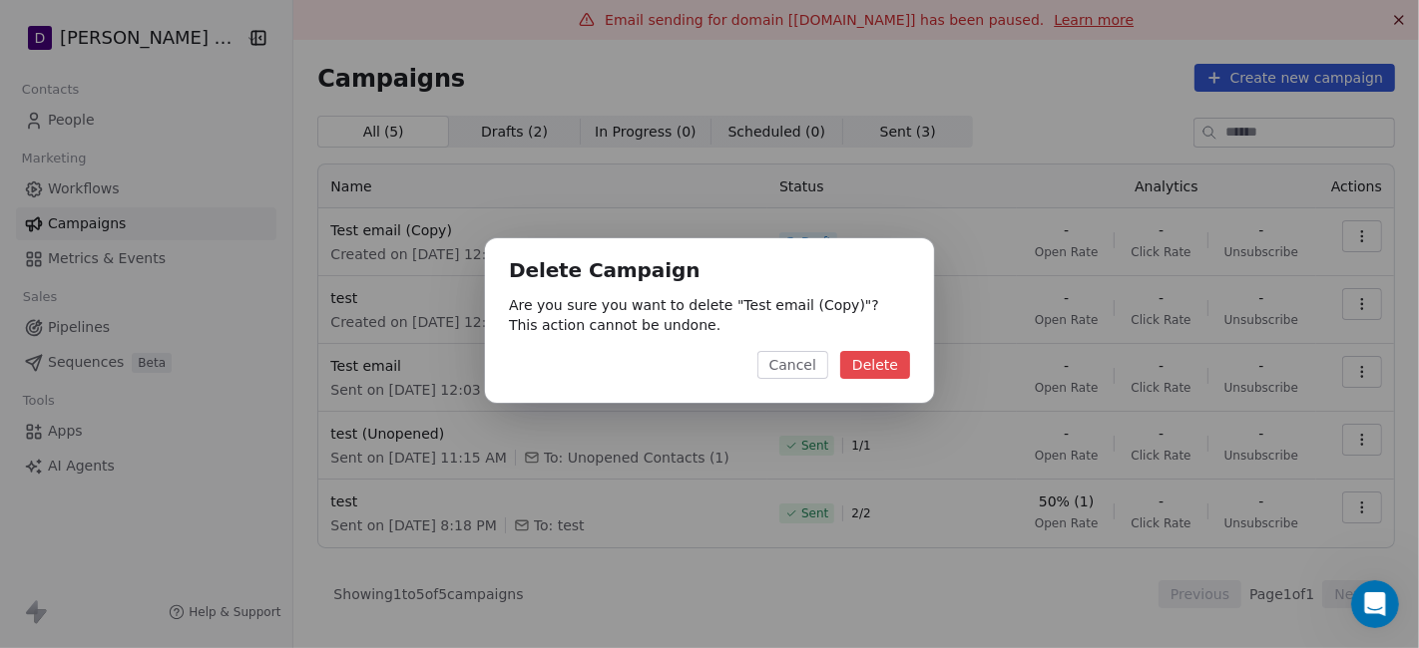
click at [890, 374] on button "Delete" at bounding box center [875, 365] width 70 height 28
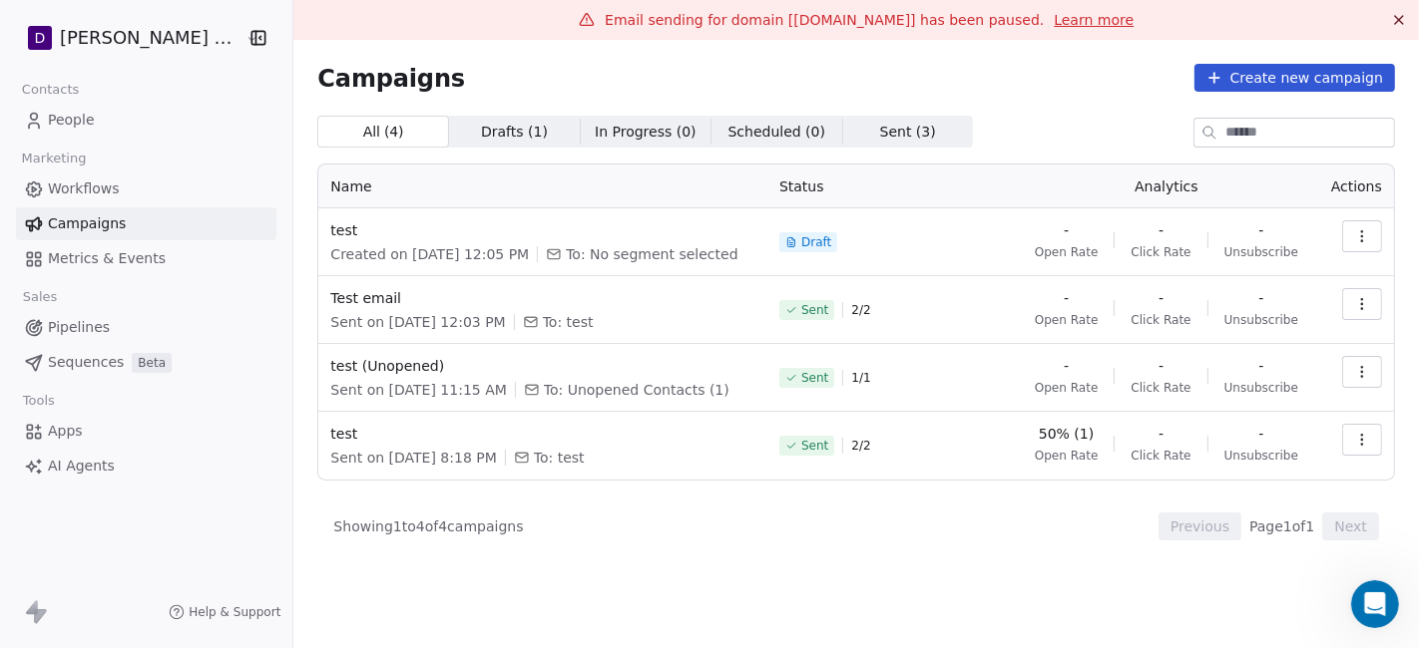
click at [1276, 233] on icon "button" at bounding box center [1362, 236] width 16 height 16
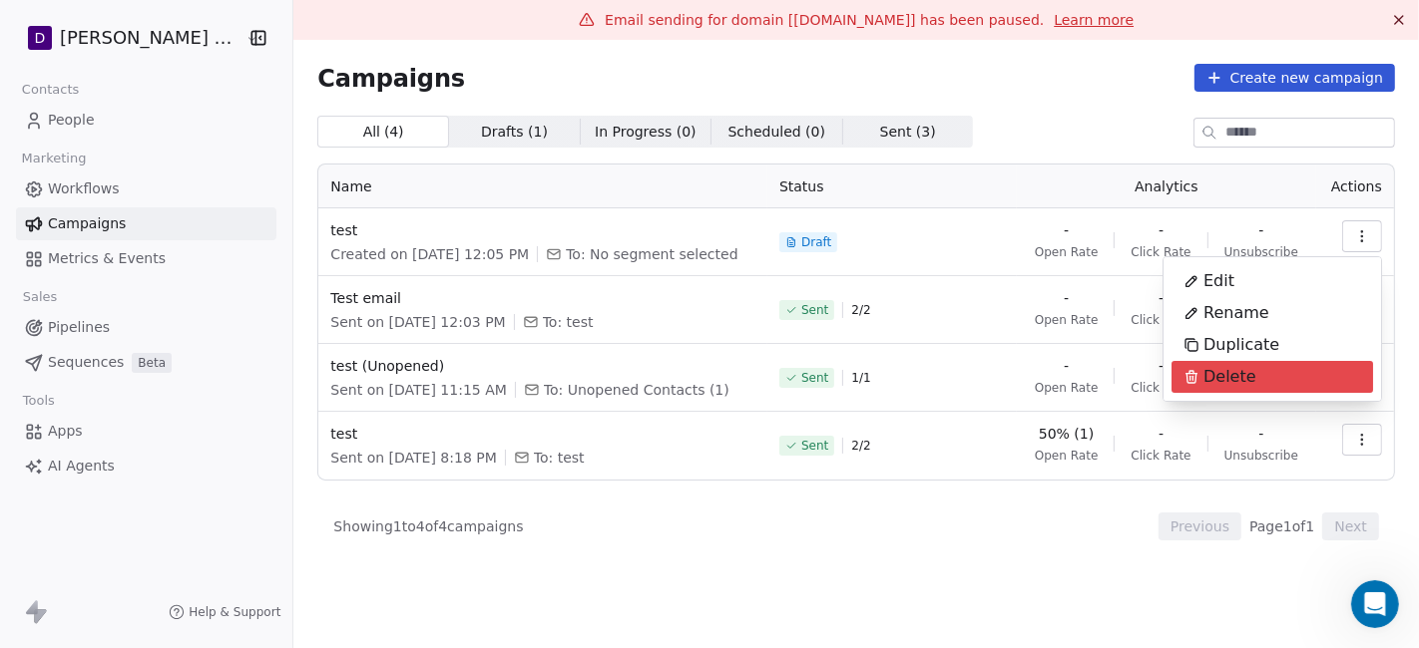
click at [1196, 363] on div "Delete" at bounding box center [1219, 377] width 97 height 32
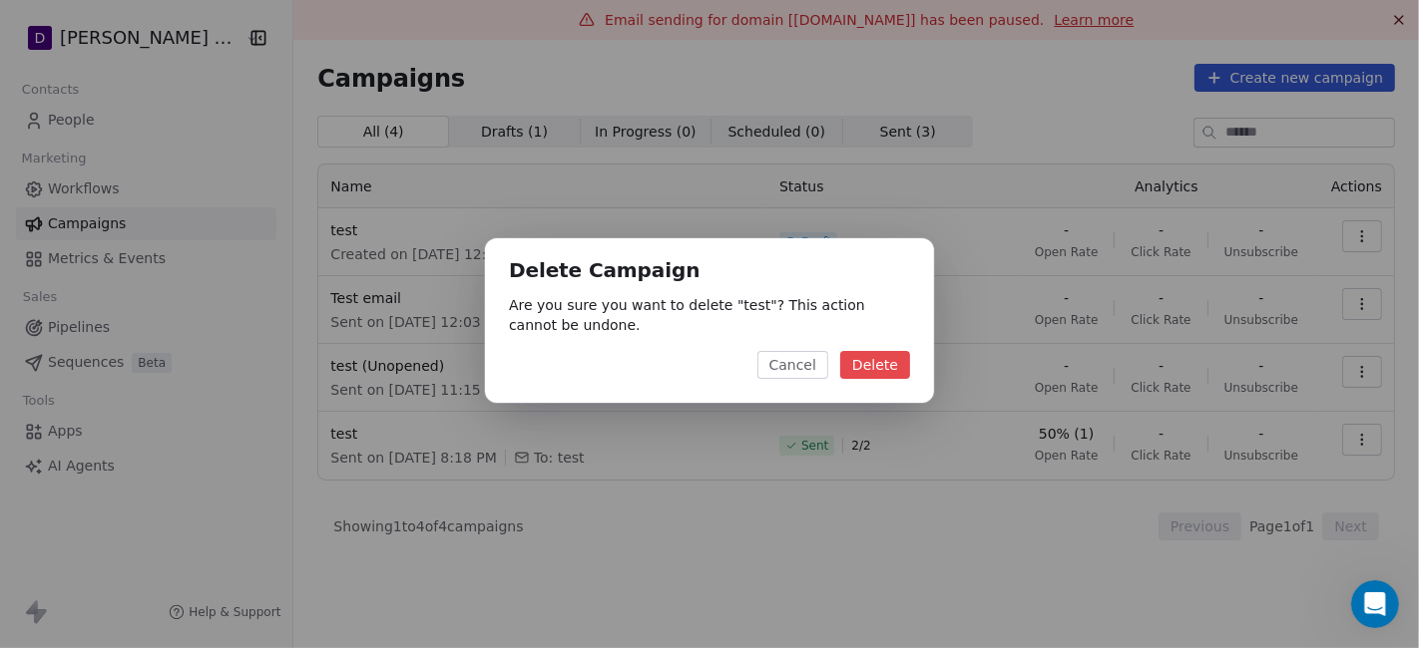
click at [891, 367] on button "Delete" at bounding box center [875, 365] width 70 height 28
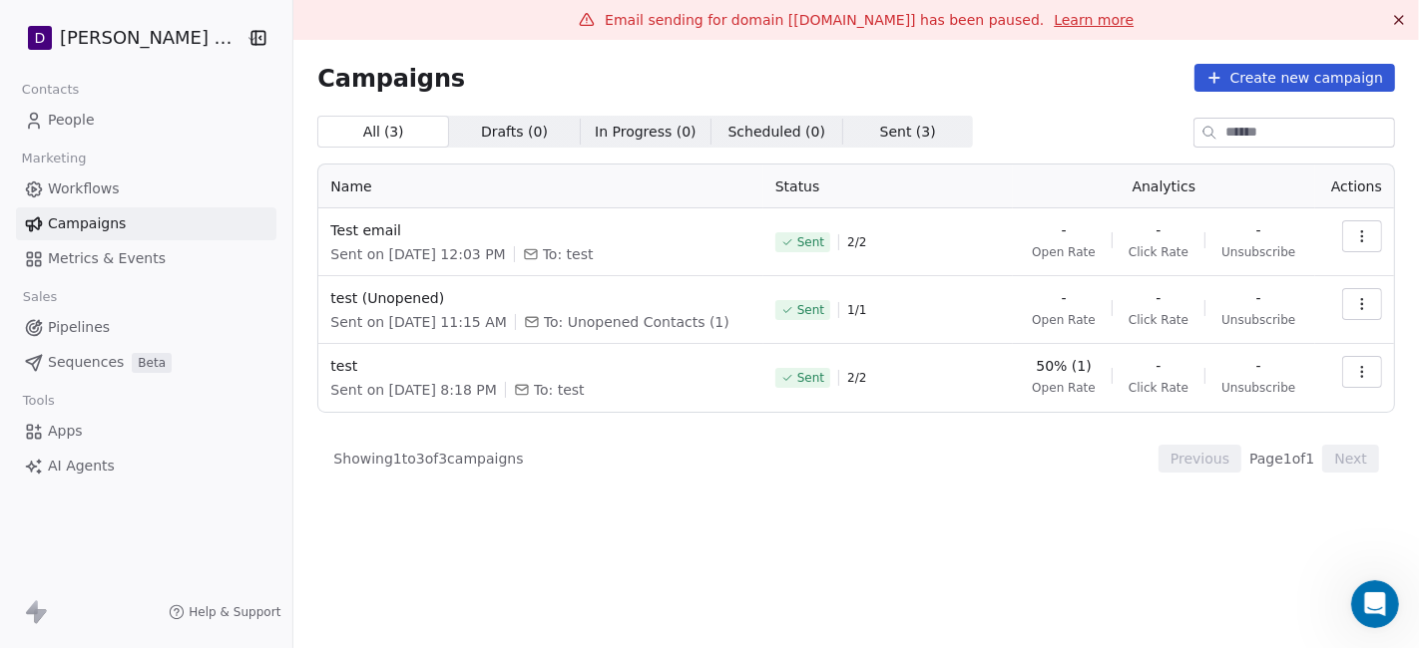
click at [1276, 75] on button "Create new campaign" at bounding box center [1294, 78] width 201 height 28
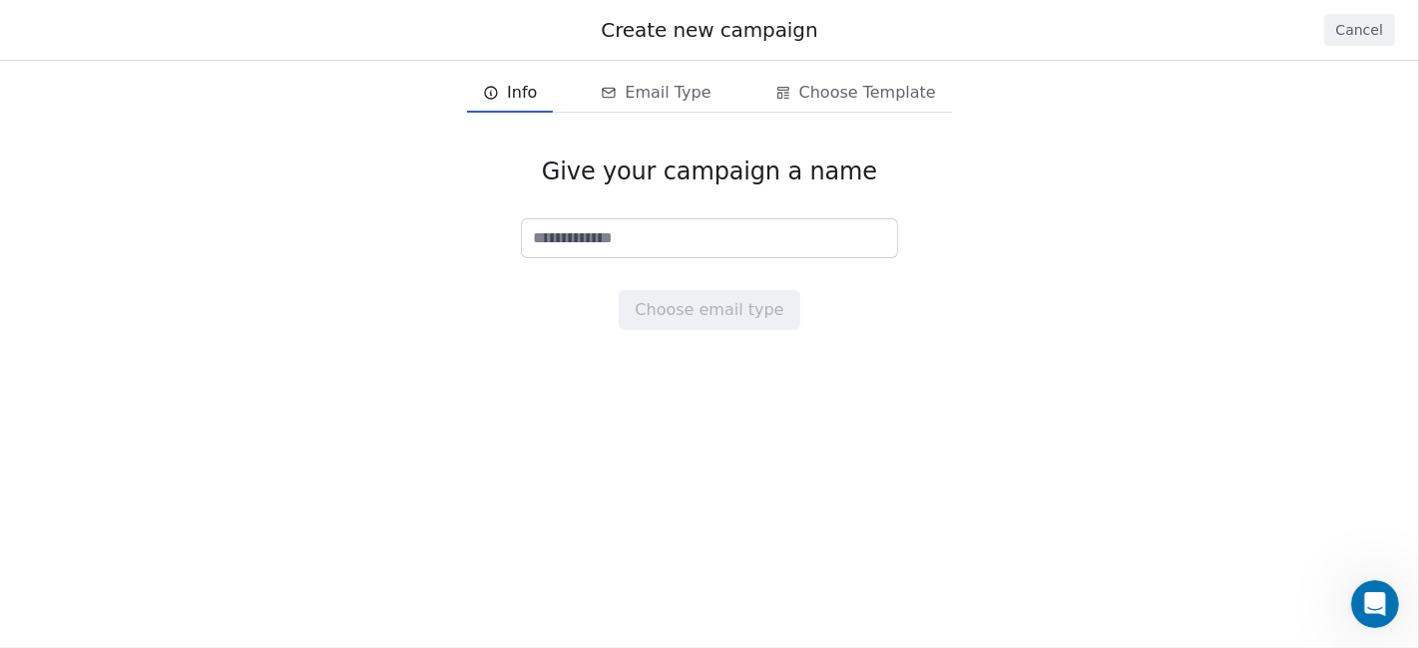
click at [1276, 38] on button "Cancel" at bounding box center [1359, 30] width 71 height 32
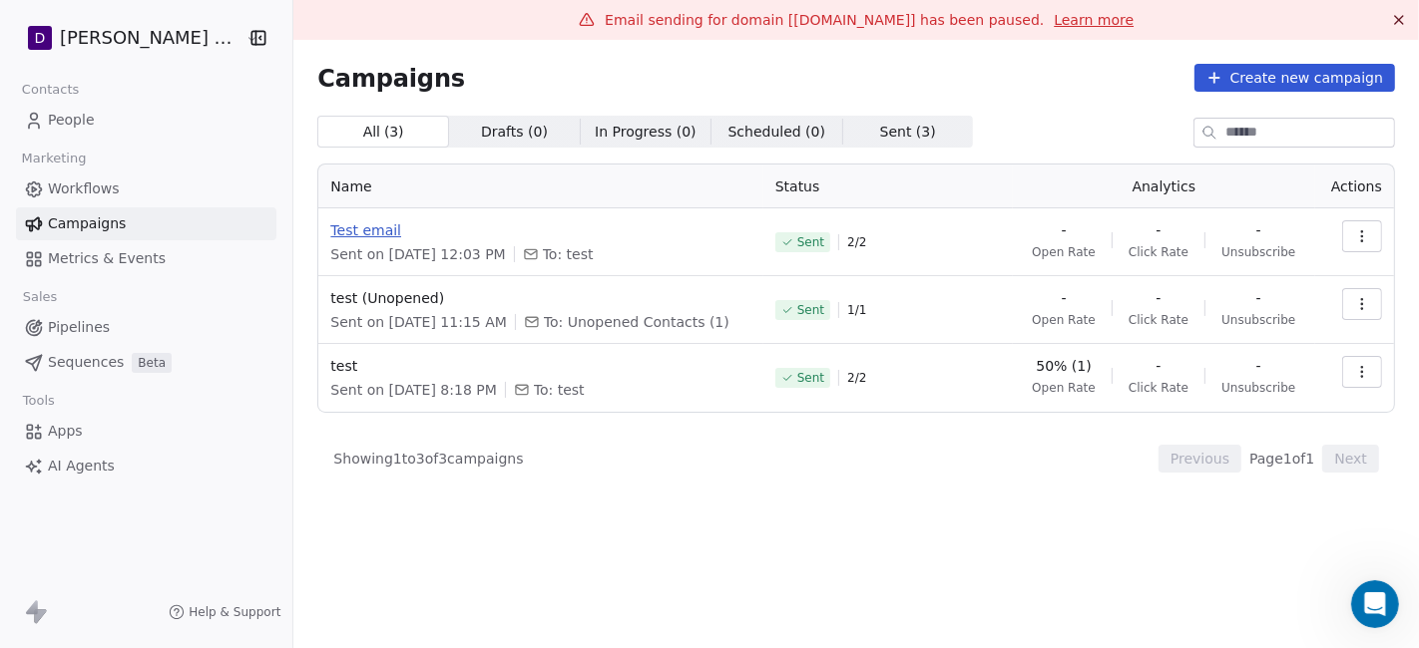
click at [370, 229] on span "Test email" at bounding box center [540, 230] width 420 height 20
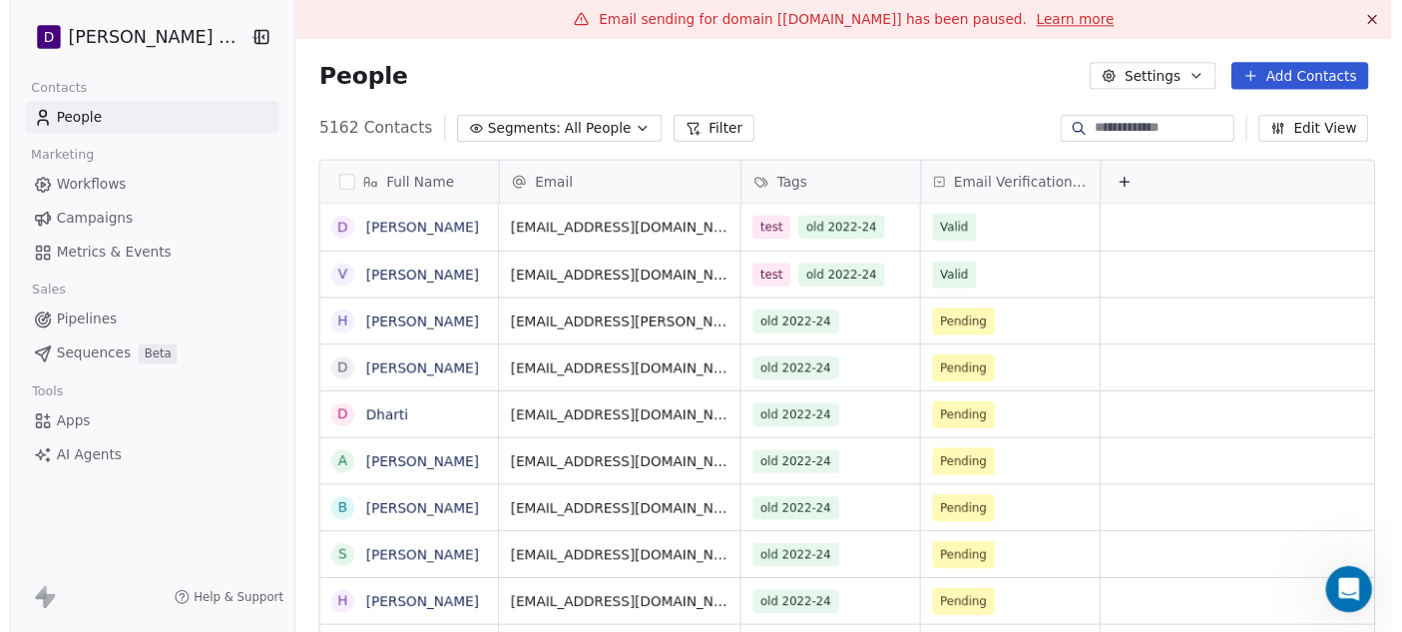
scroll to position [553, 1114]
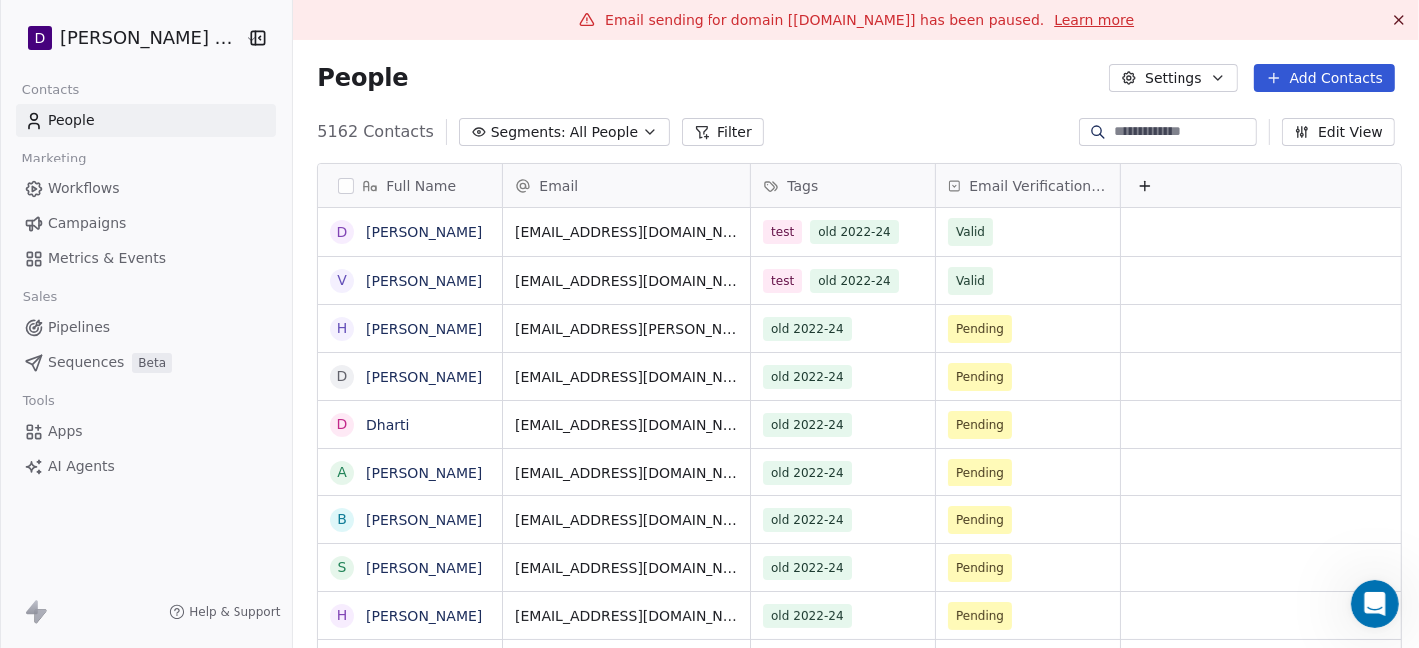
click at [160, 50] on html "D [PERSON_NAME] Nutrition Contacts People Marketing Workflows Campaigns Metrics…" at bounding box center [709, 324] width 1419 height 648
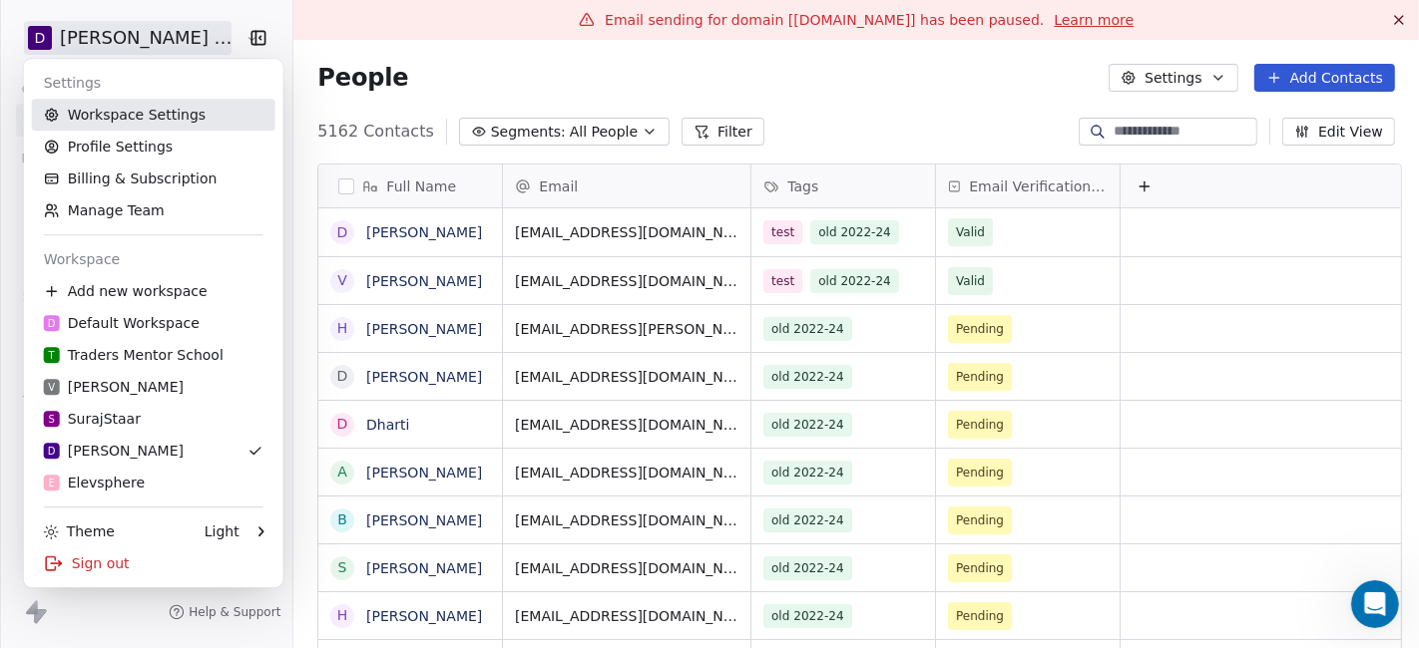
click at [143, 112] on link "Workspace Settings" at bounding box center [153, 115] width 243 height 32
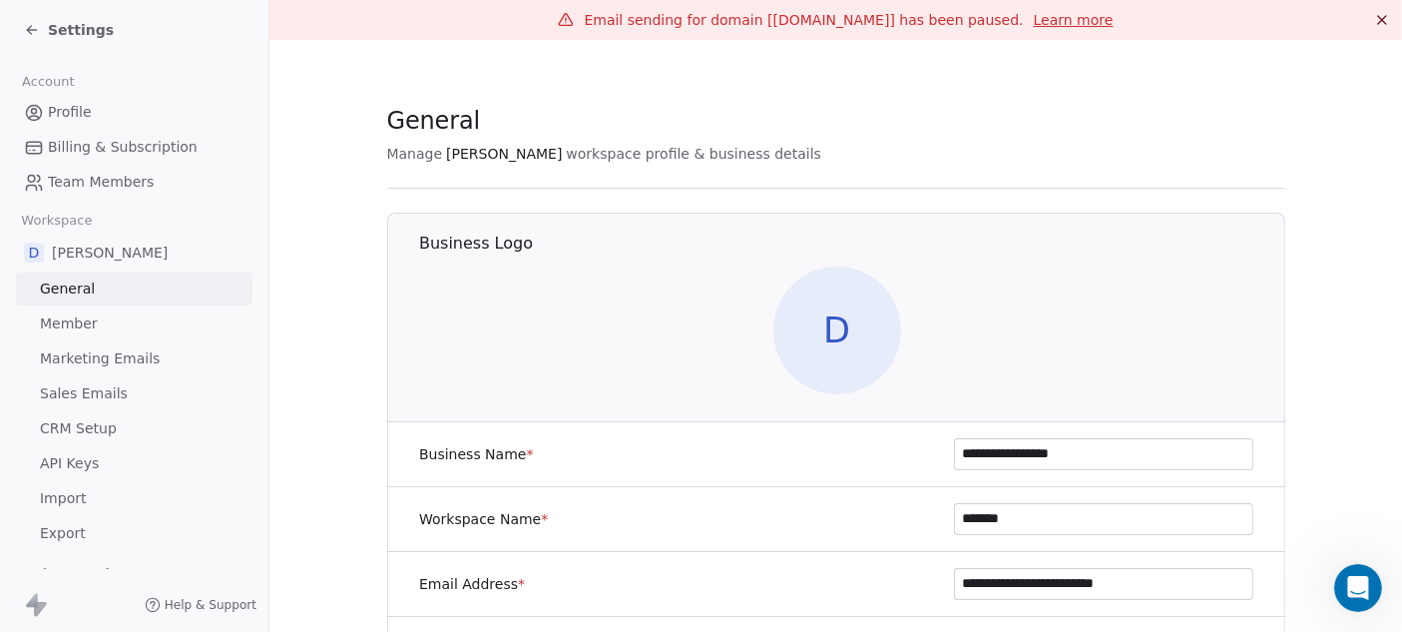
click at [27, 27] on icon at bounding box center [32, 30] width 16 height 16
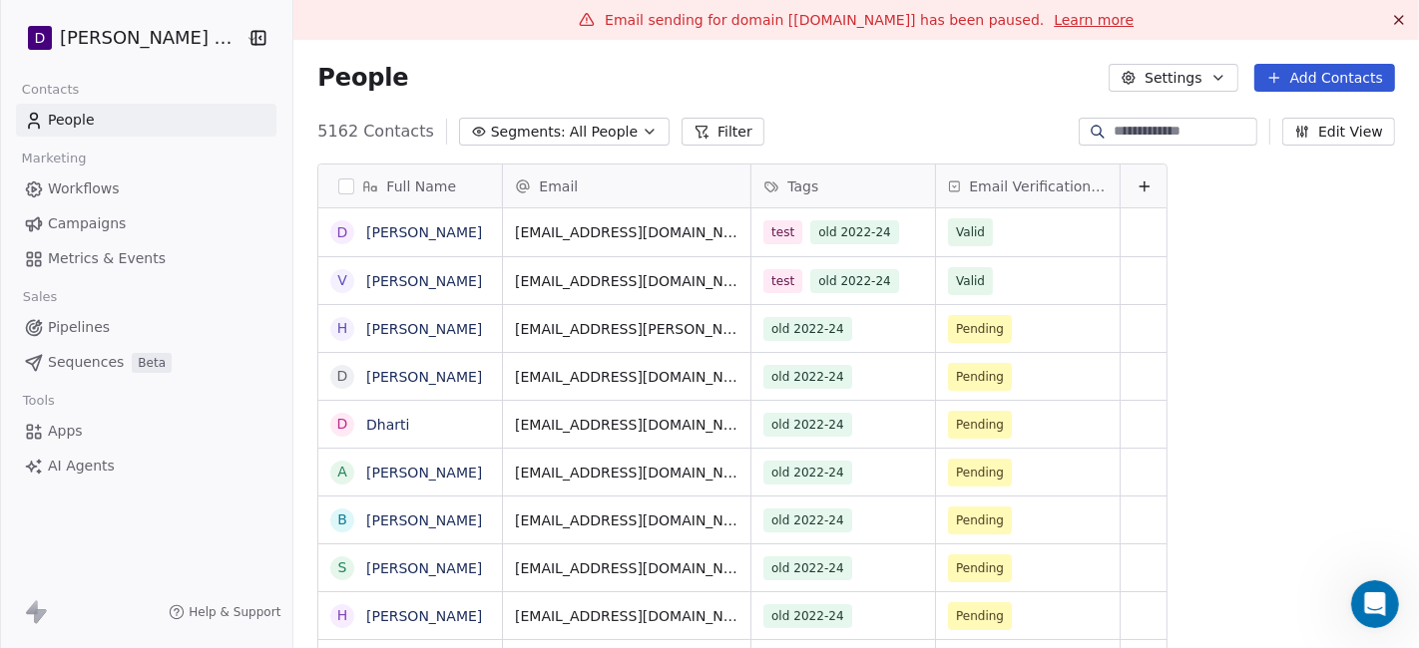
scroll to position [553, 1114]
